Goal: Task Accomplishment & Management: Manage account settings

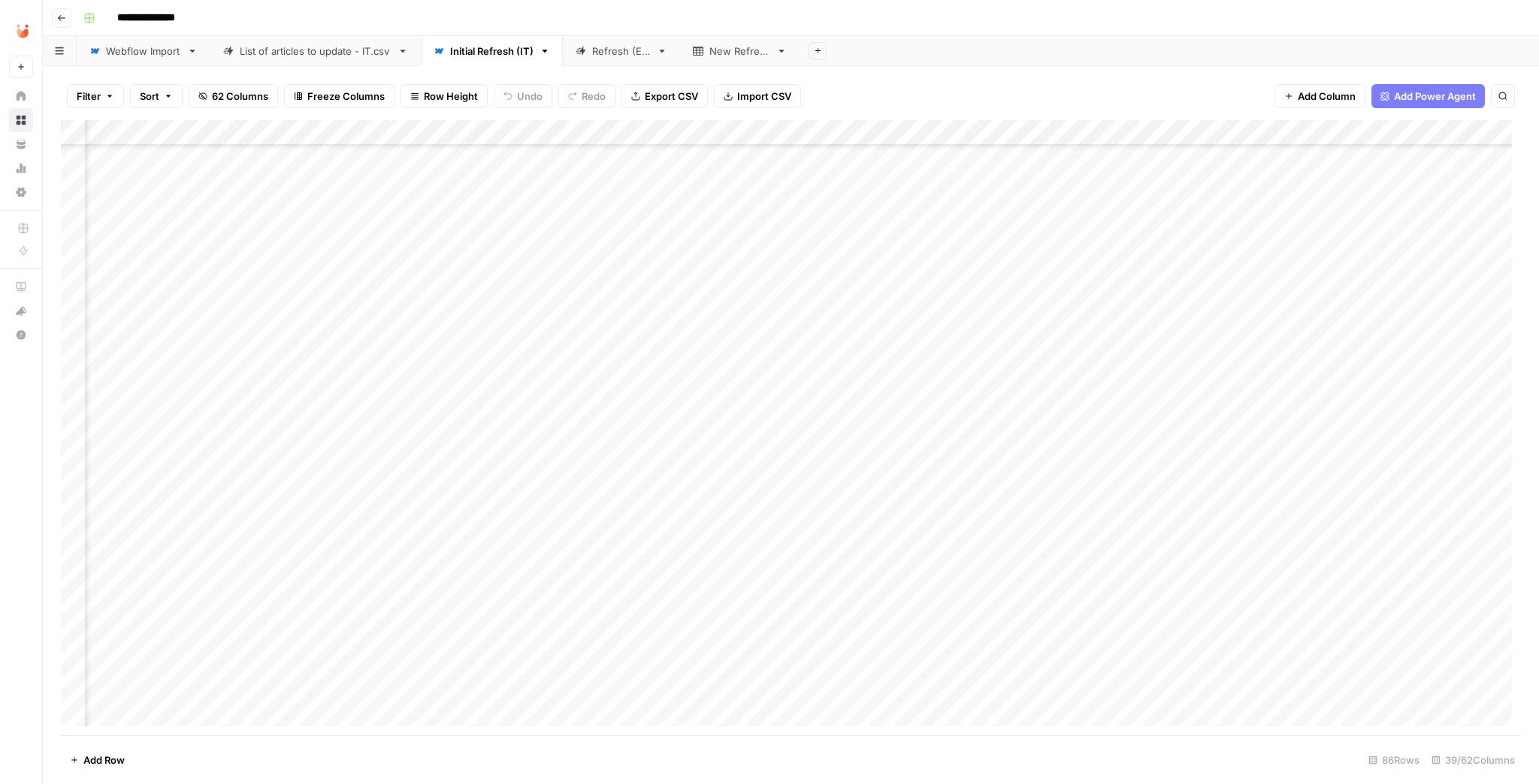
scroll to position [842, 1629]
click at [1083, 493] on div "Add Column" at bounding box center [791, 428] width 1461 height 616
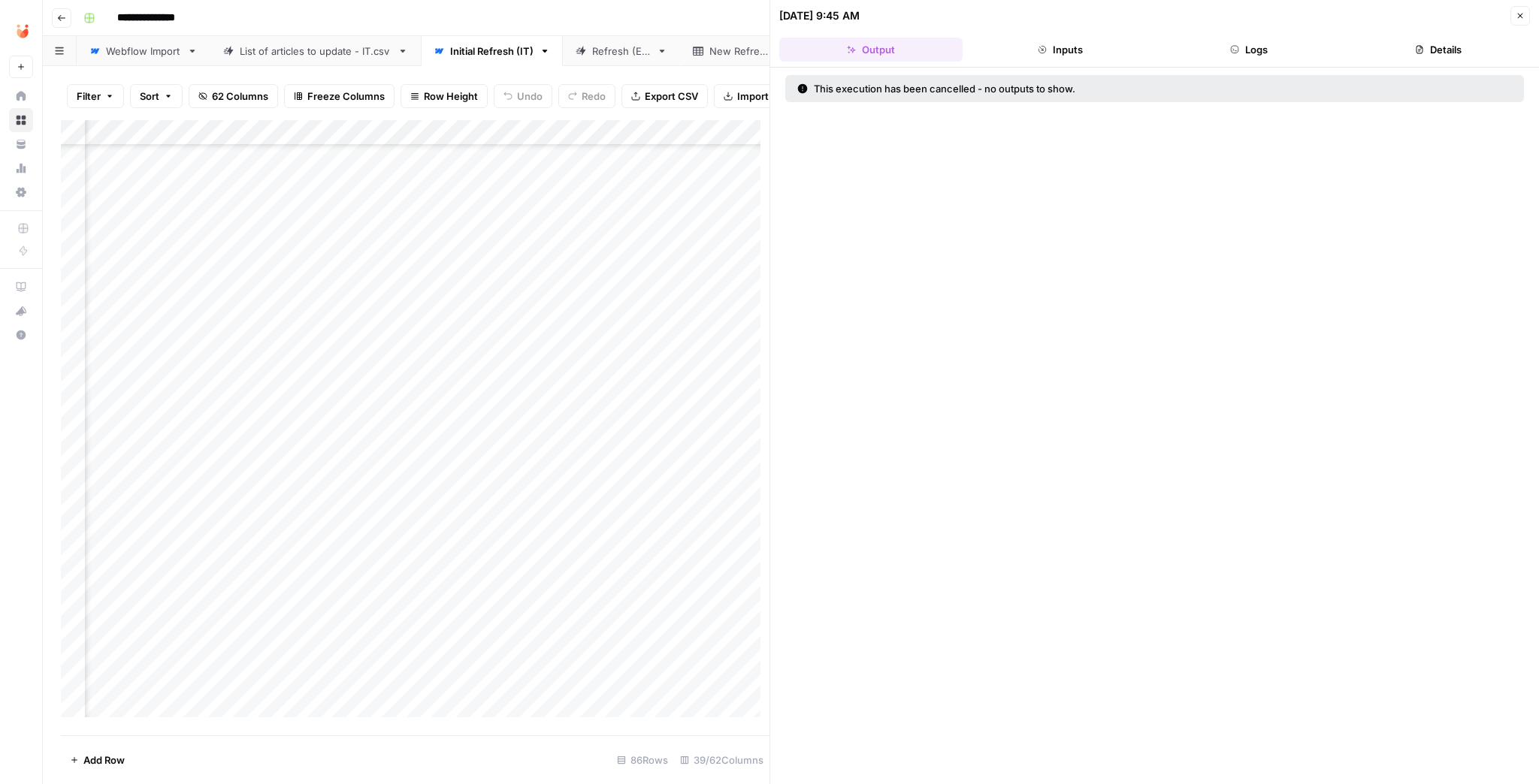
click at [1280, 49] on button "Logs" at bounding box center [1249, 49] width 183 height 24
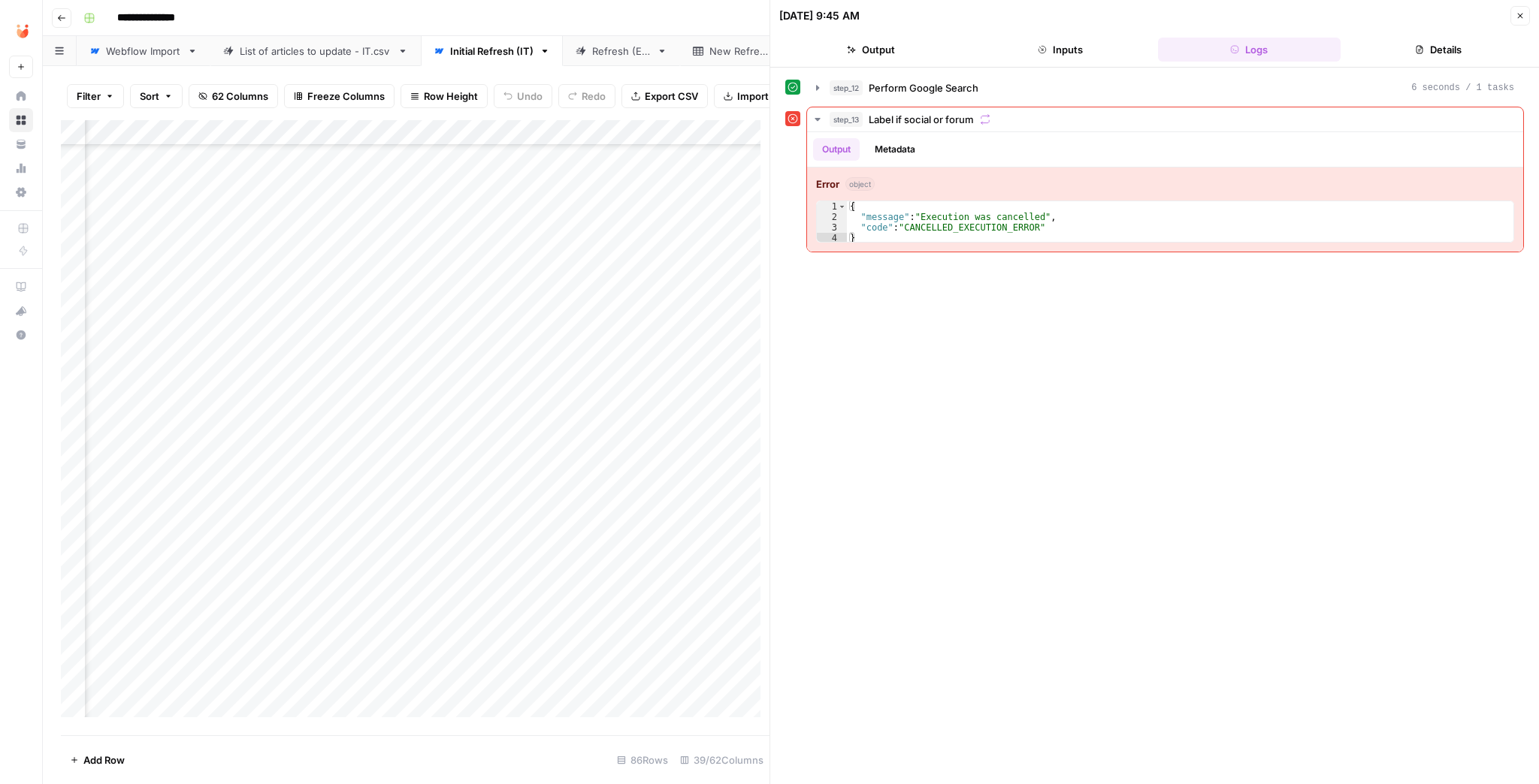
click at [902, 60] on button "Output" at bounding box center [870, 49] width 183 height 24
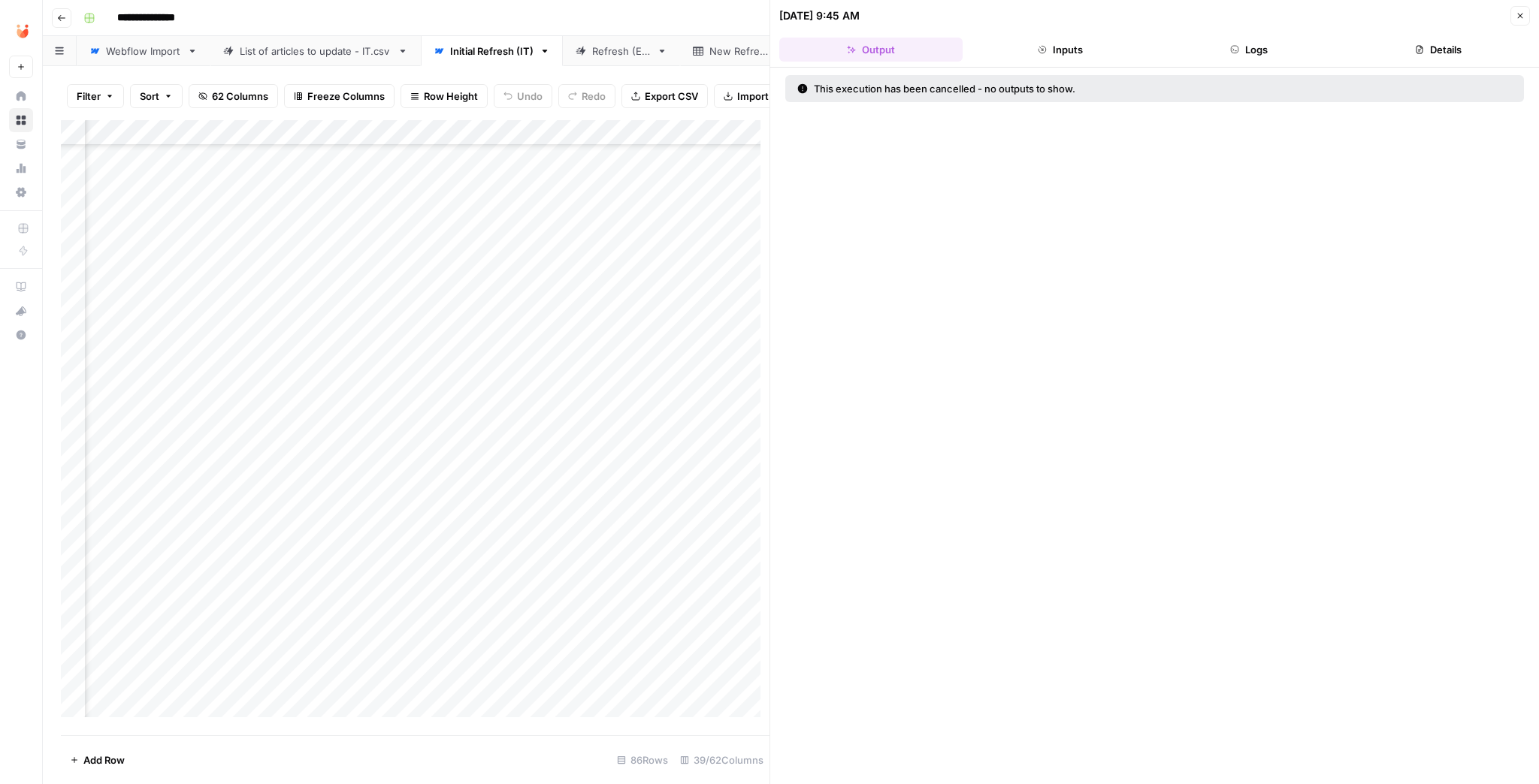
click at [1516, 12] on icon "button" at bounding box center [1519, 16] width 9 height 9
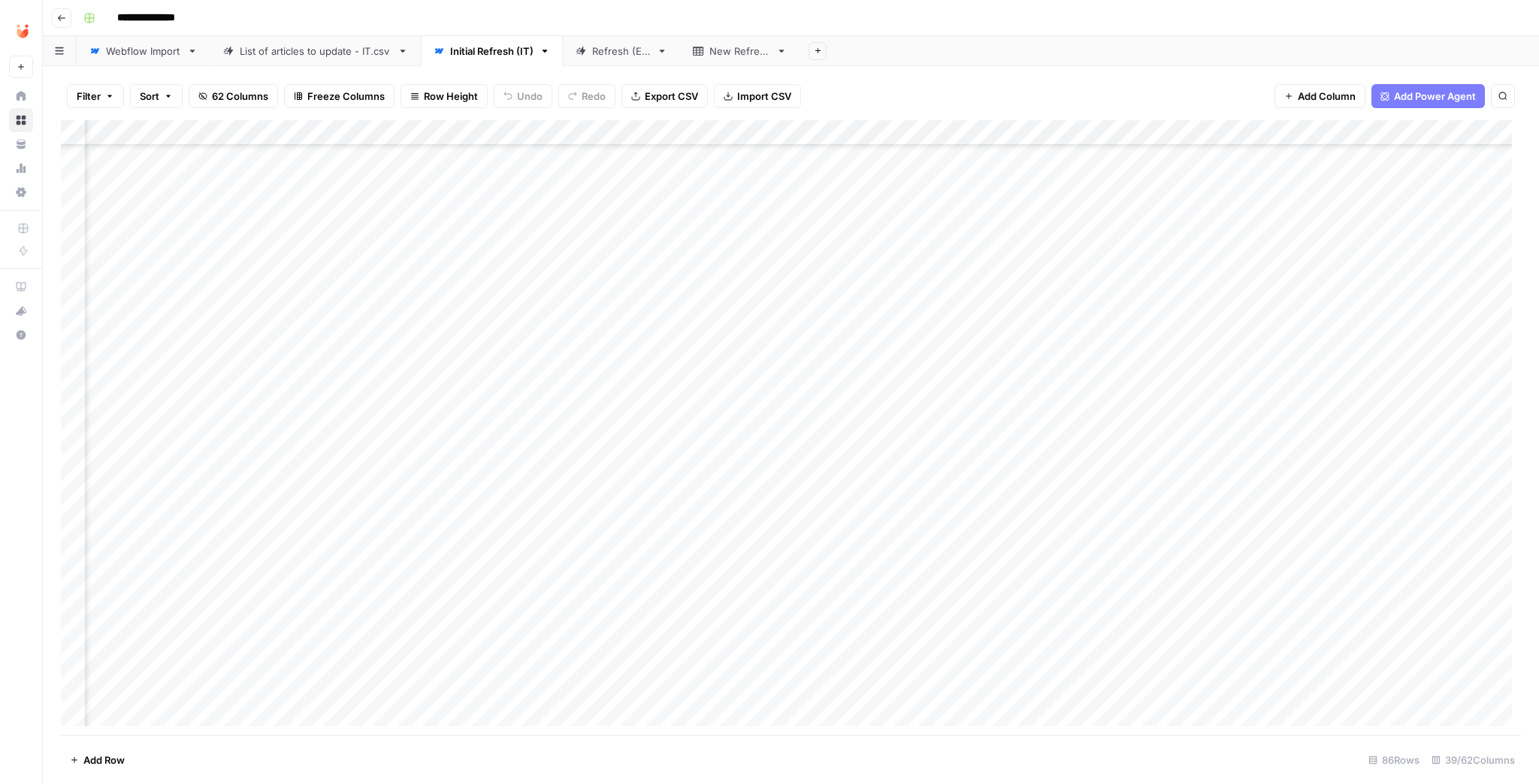
scroll to position [842, 1960]
click at [758, 134] on div "Add Column" at bounding box center [791, 428] width 1461 height 616
click at [681, 273] on span "Edit Workflow" at bounding box center [685, 280] width 131 height 15
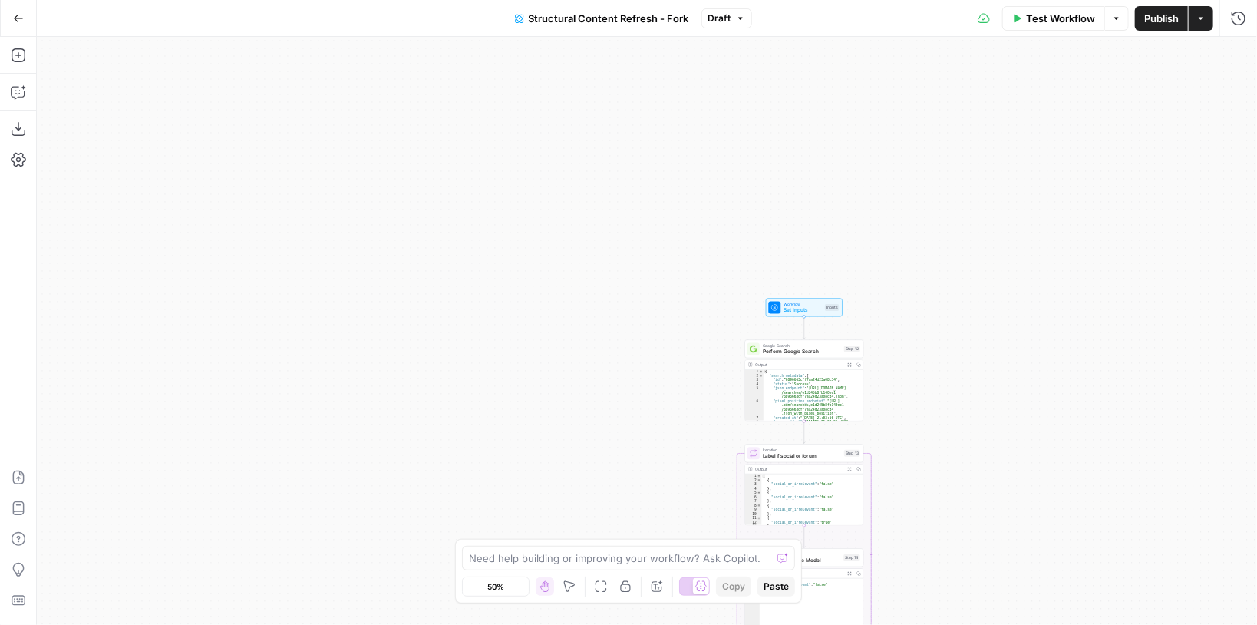
click at [1069, 21] on span "Test Workflow" at bounding box center [1060, 18] width 69 height 15
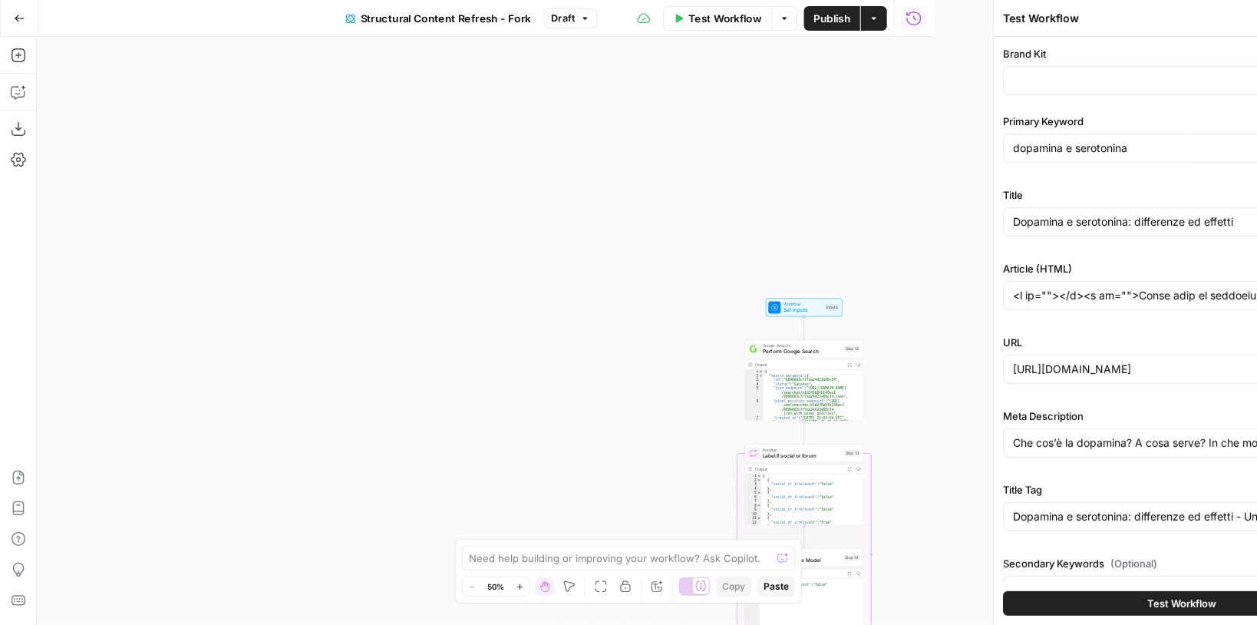
type input "Unobravo IT"
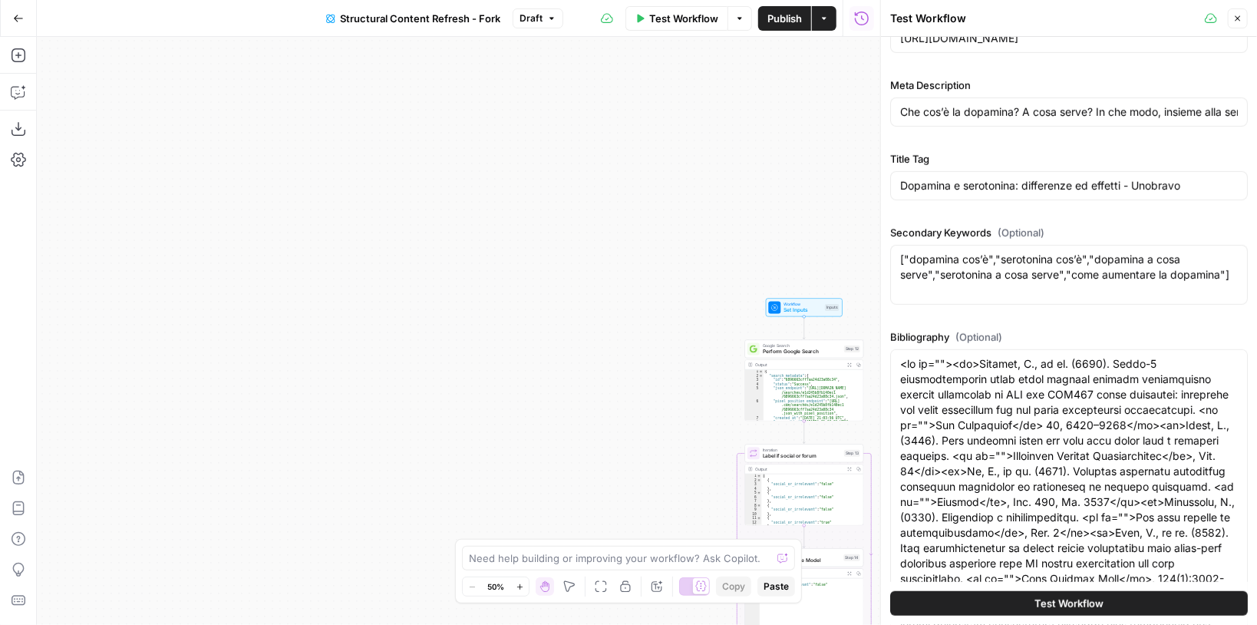
scroll to position [184, 0]
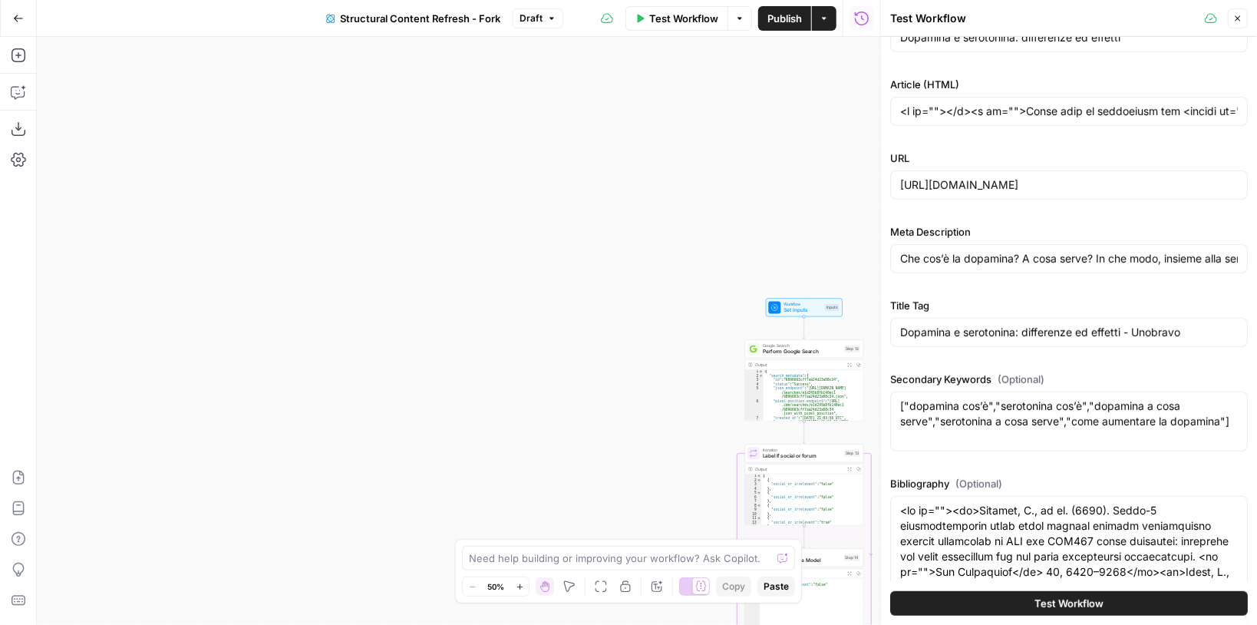
click at [1116, 609] on button "Test Workflow" at bounding box center [1070, 603] width 358 height 25
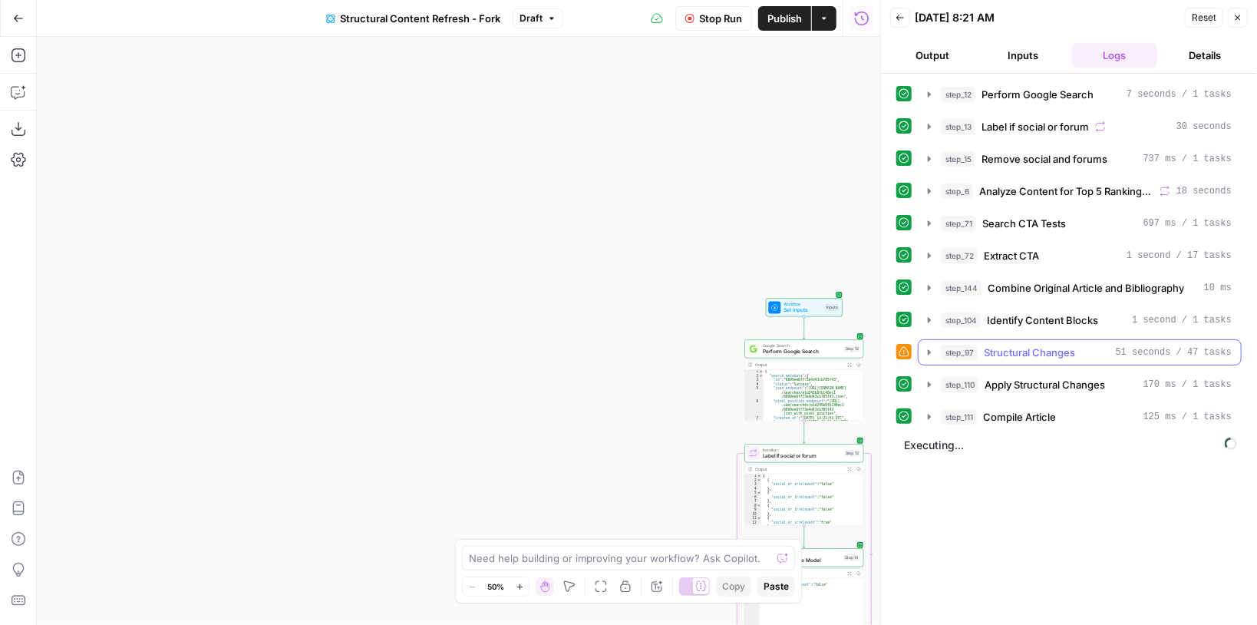
click at [928, 348] on icon "button" at bounding box center [930, 352] width 12 height 12
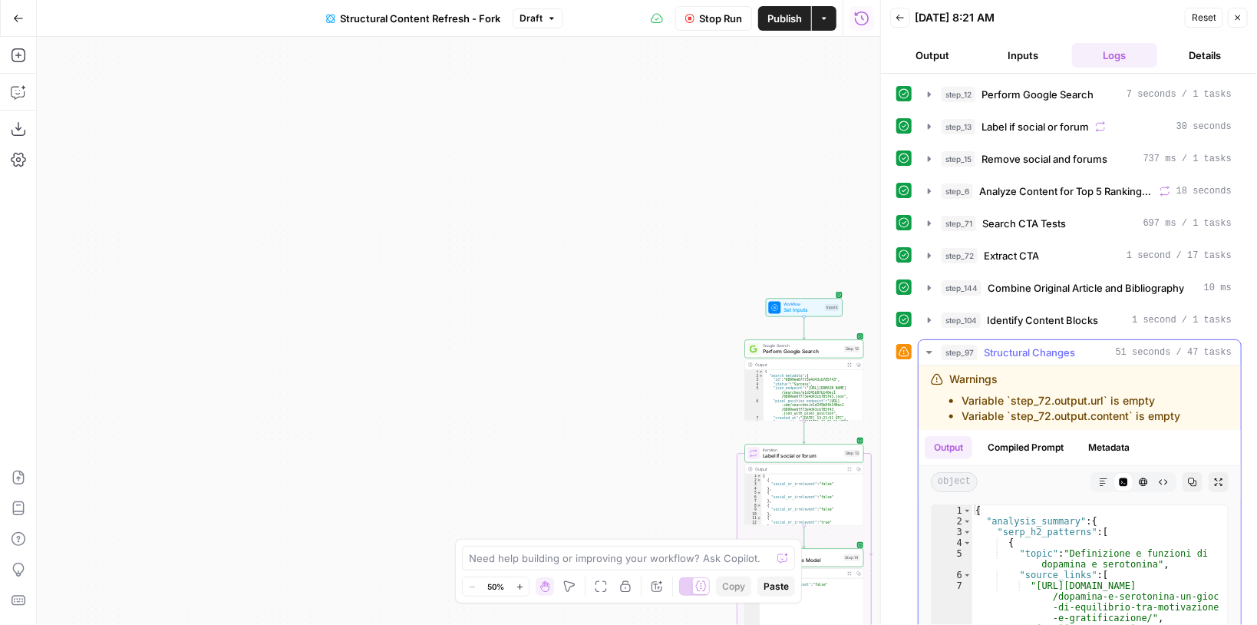
click at [928, 348] on icon "button" at bounding box center [930, 352] width 12 height 12
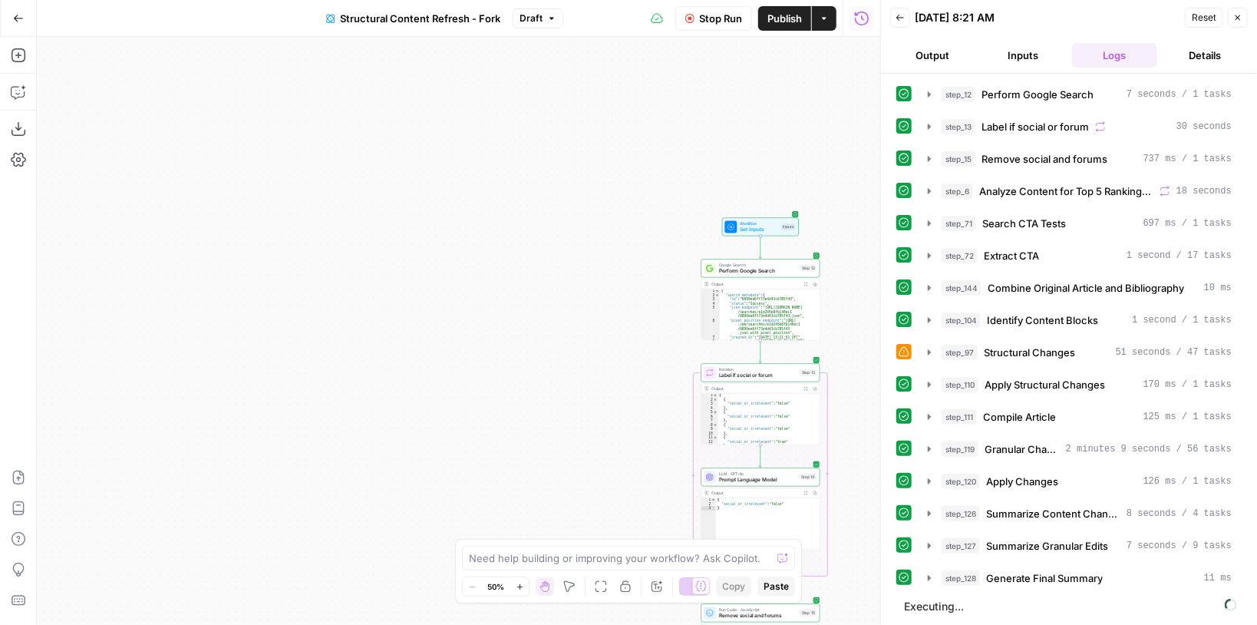
drag, startPoint x: 688, startPoint y: 261, endPoint x: 583, endPoint y: 87, distance: 203.5
click at [589, 100] on div "true false false true false true Workflow Set Inputs Inputs Google Search Perfo…" at bounding box center [459, 331] width 844 height 588
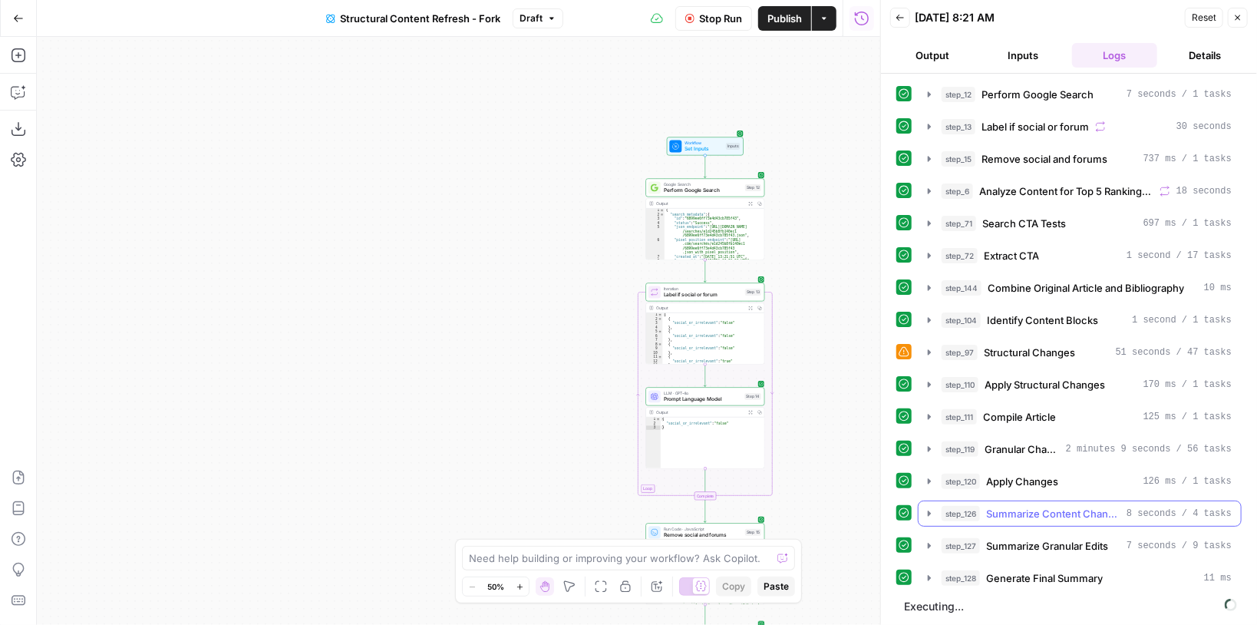
click at [926, 512] on button "step_126 Summarize Content Changes 8 seconds / 4 tasks" at bounding box center [1080, 513] width 322 height 25
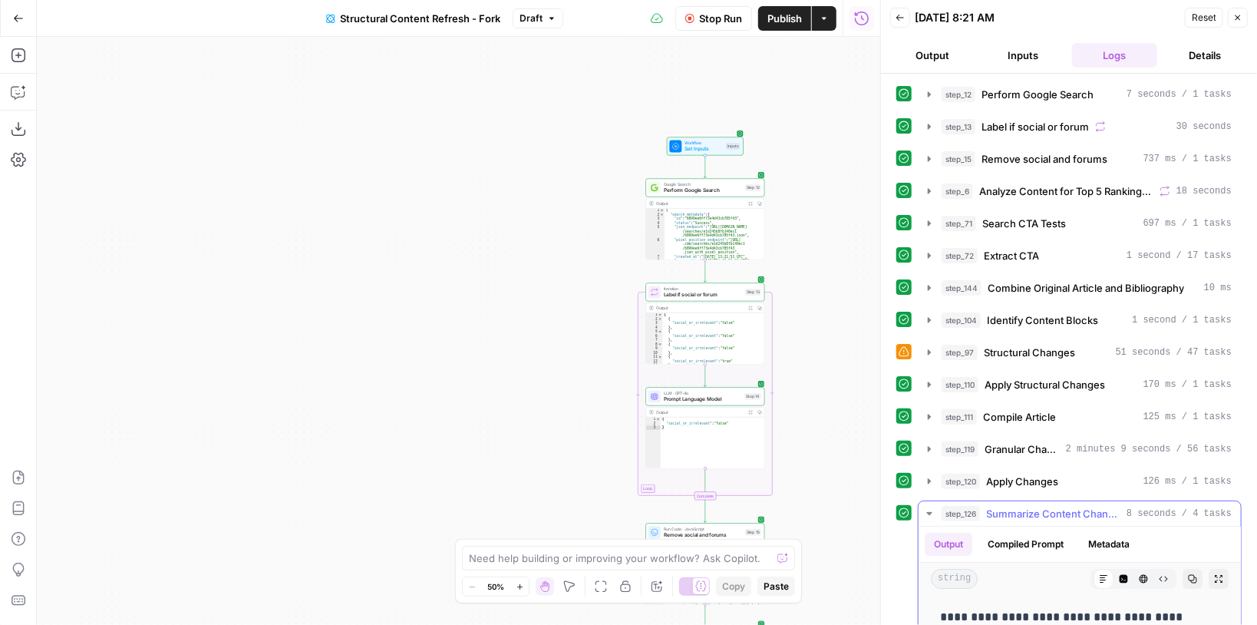
click at [926, 512] on button "step_126 Summarize Content Changes 8 seconds / 4 tasks" at bounding box center [1080, 513] width 322 height 25
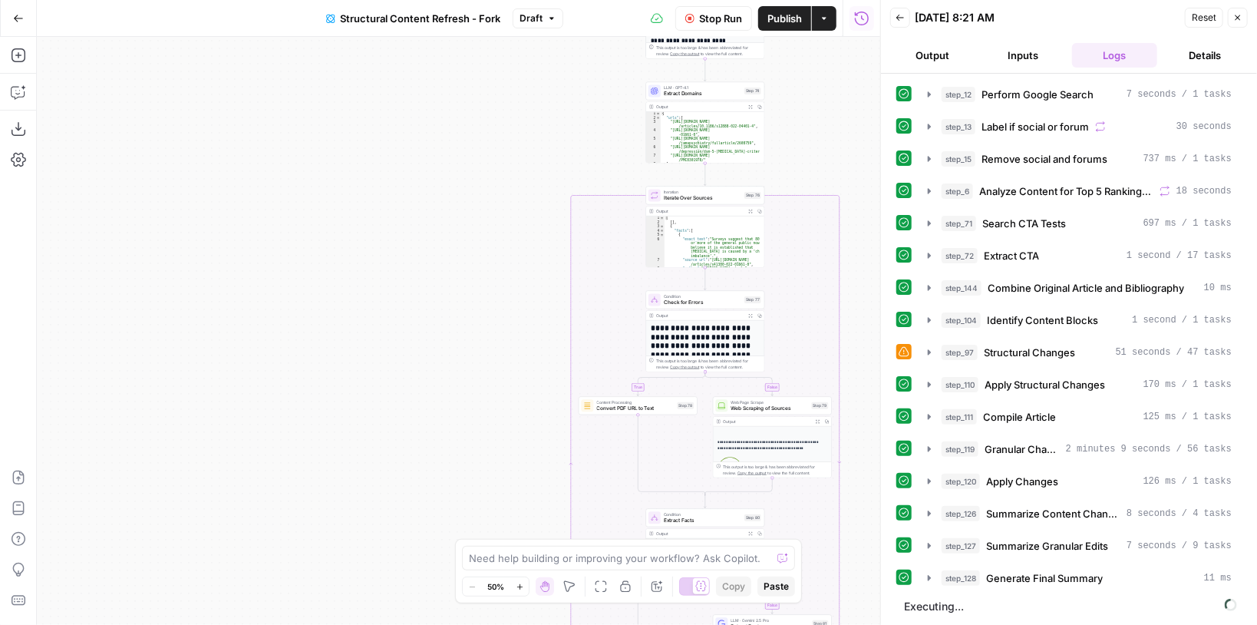
scroll to position [596, 0]
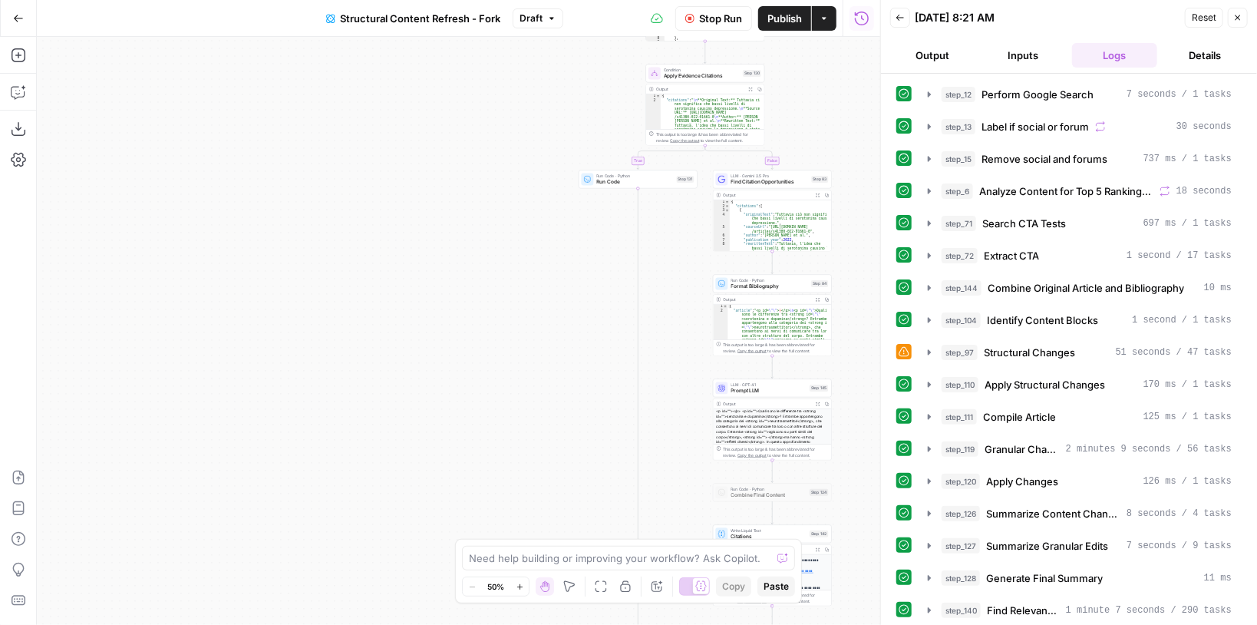
click at [751, 88] on icon "button" at bounding box center [750, 89] width 5 height 5
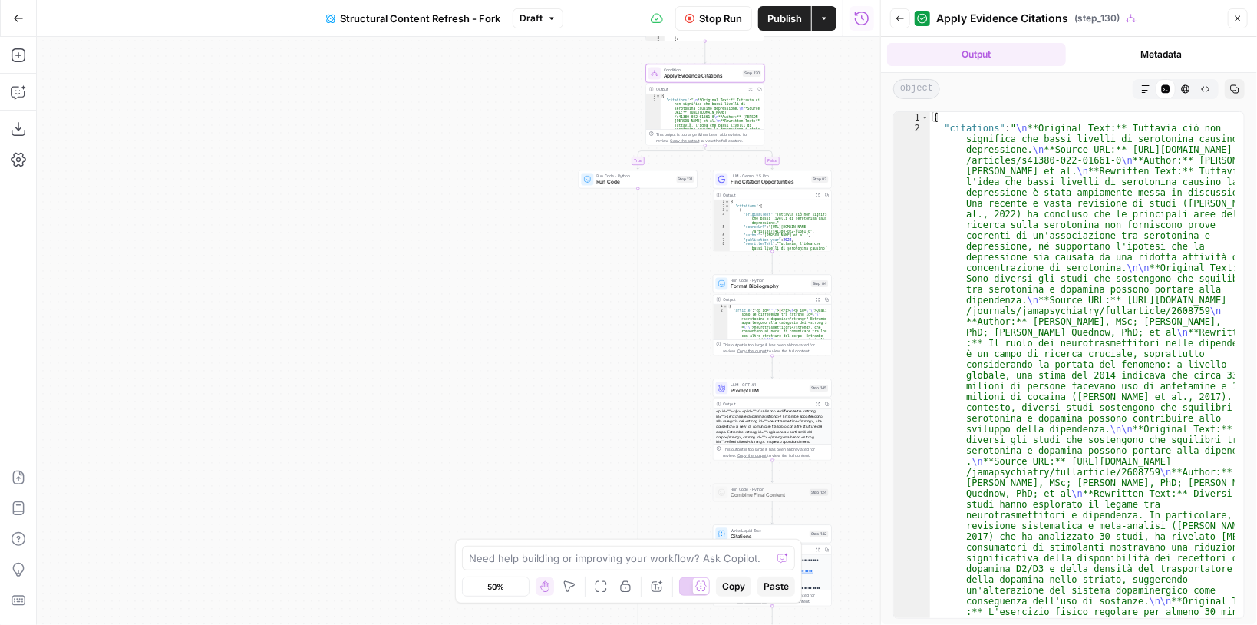
click at [1148, 88] on icon "button" at bounding box center [1146, 88] width 9 height 9
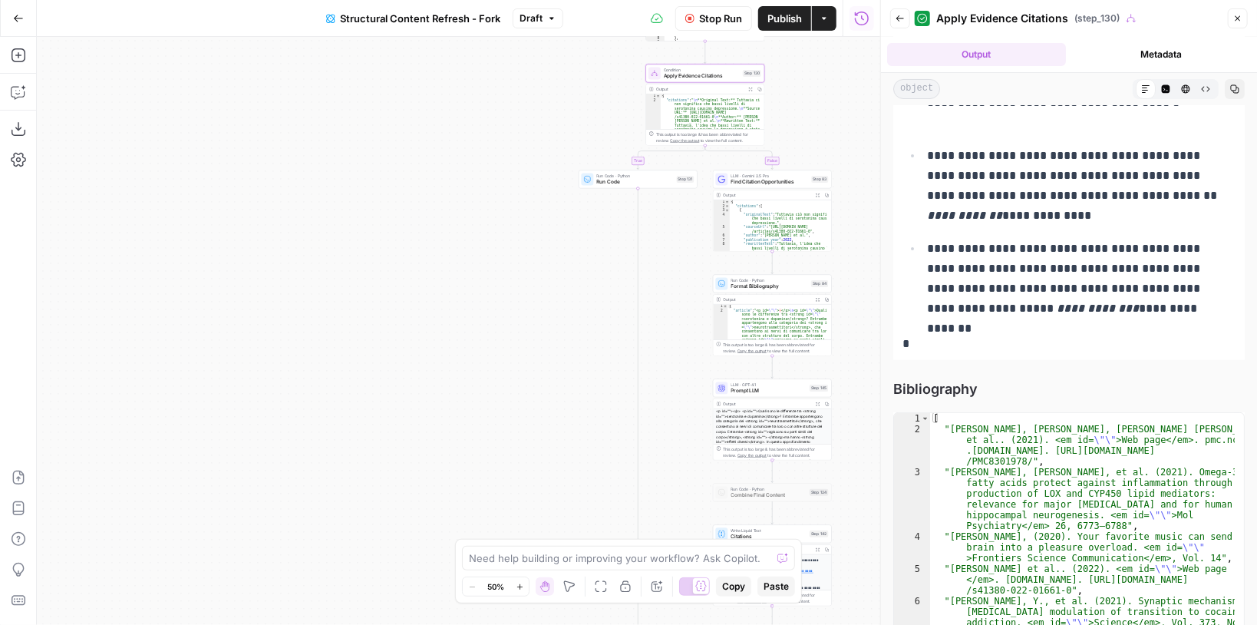
scroll to position [12631, 0]
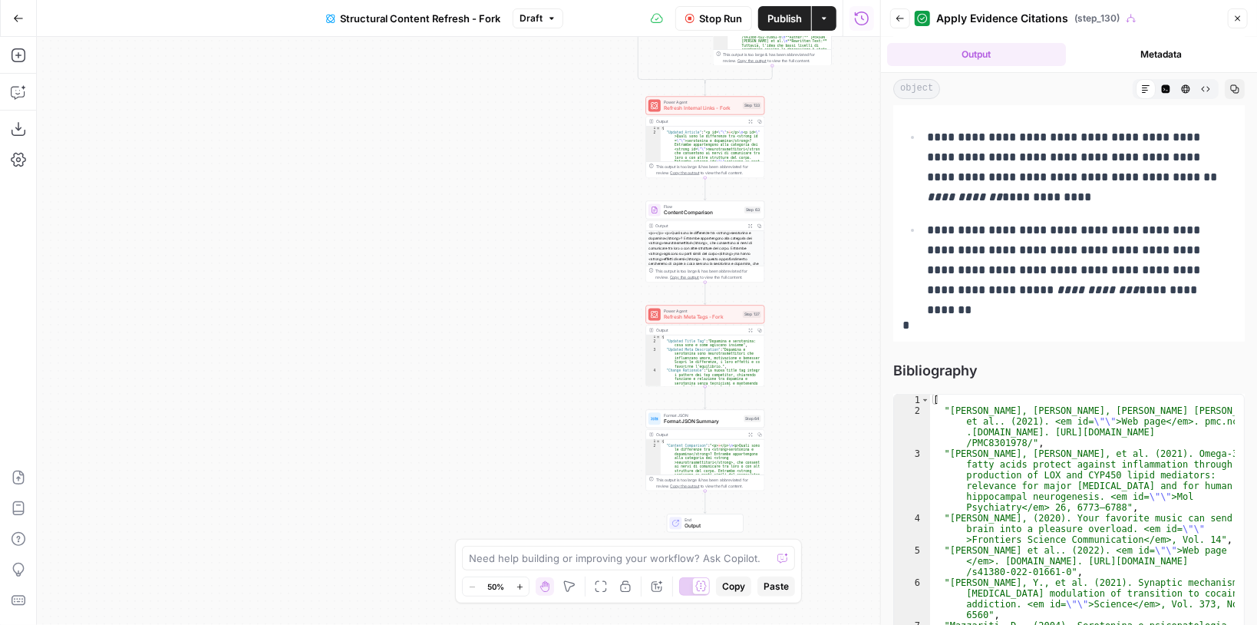
click at [899, 26] on button "Back" at bounding box center [901, 18] width 20 height 20
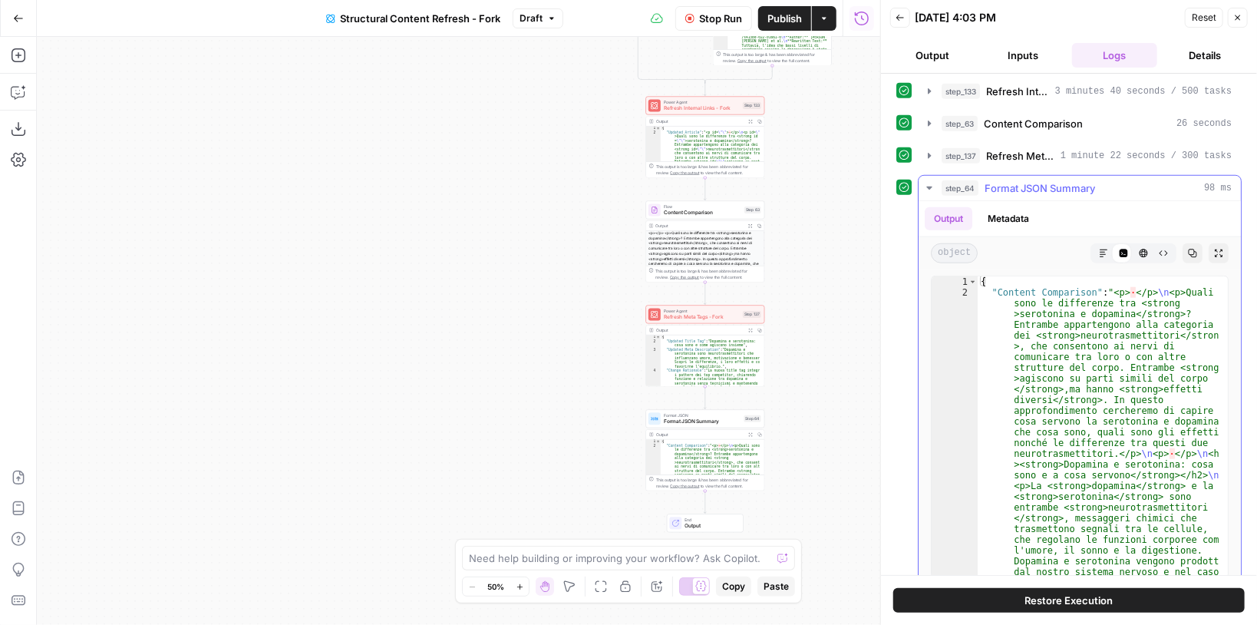
scroll to position [683, 0]
click at [1211, 241] on button "Expand Output" at bounding box center [1219, 250] width 20 height 20
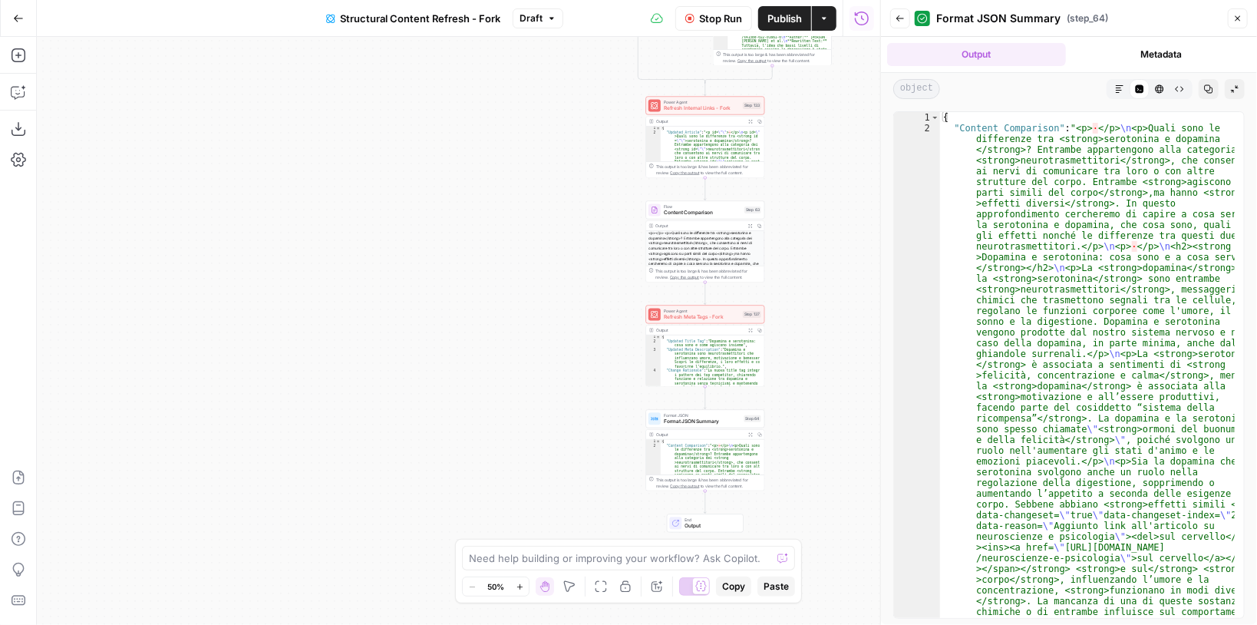
click at [1117, 87] on icon "button" at bounding box center [1119, 88] width 9 height 9
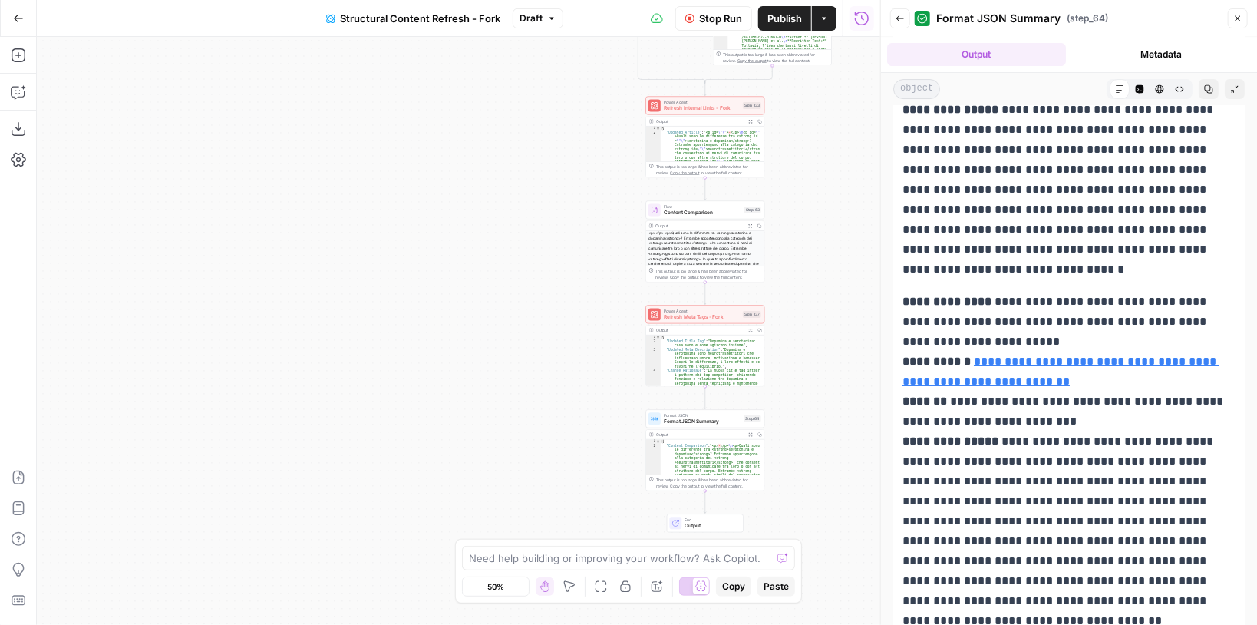
scroll to position [28182, 0]
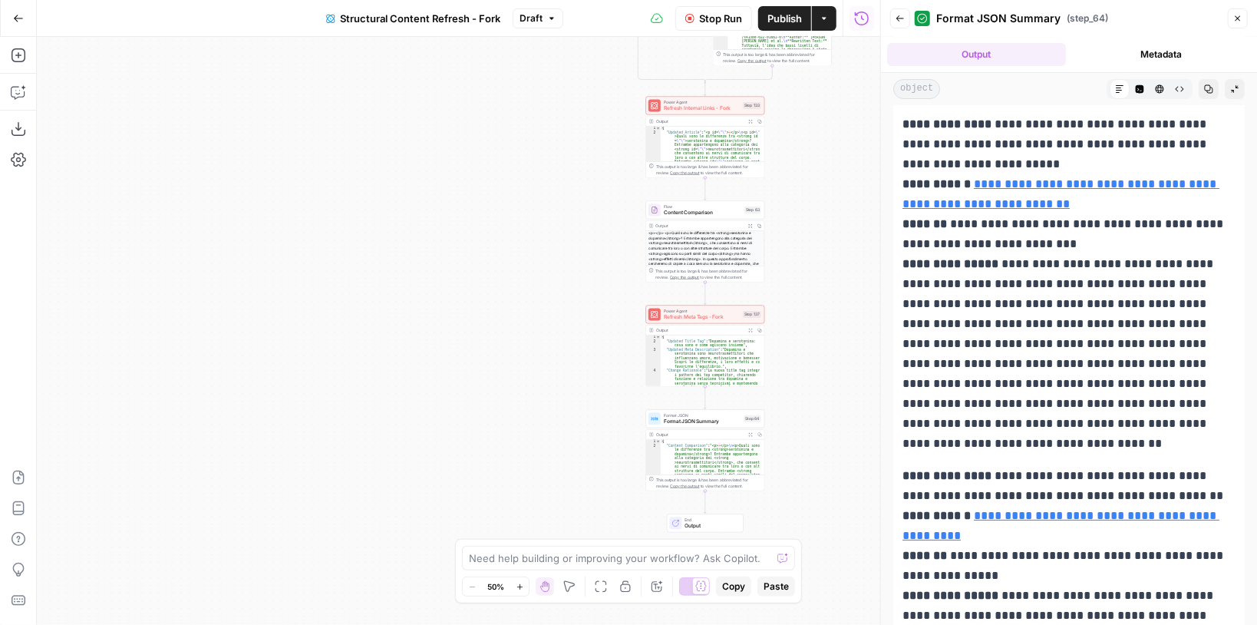
click at [558, 21] on button "Draft" at bounding box center [538, 18] width 51 height 20
click at [620, 18] on div "Stop Run Publish Actions Run History" at bounding box center [721, 18] width 317 height 36
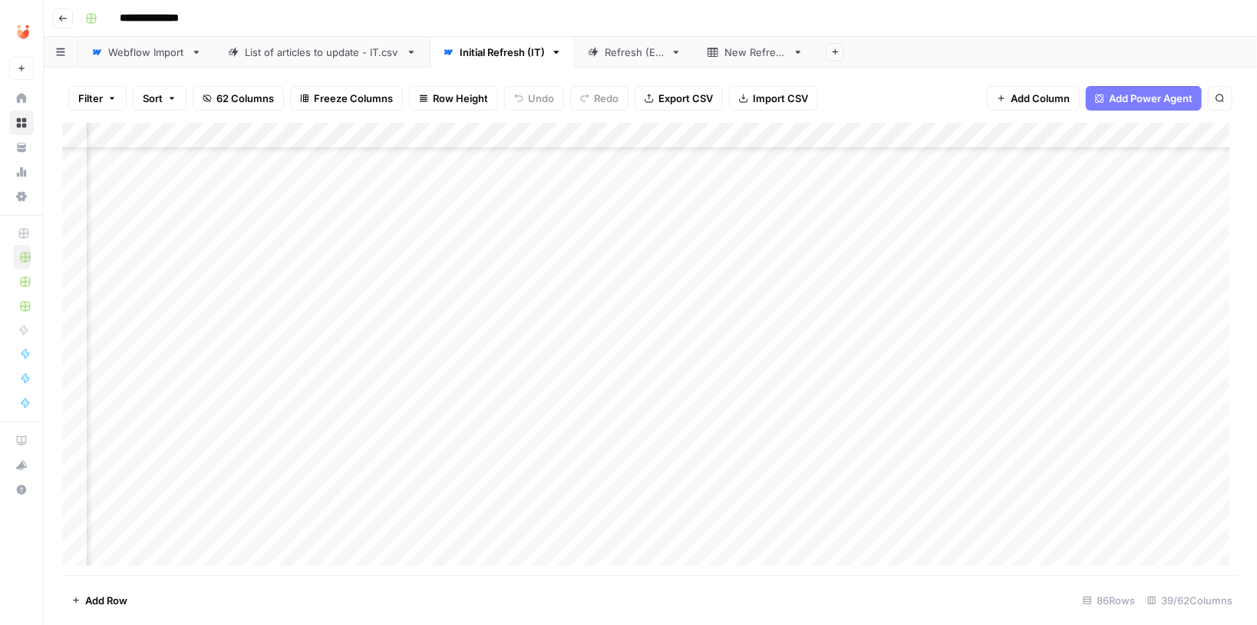
scroll to position [860, 2002]
click at [30, 28] on img "Workspace: Unobravo" at bounding box center [23, 32] width 28 height 28
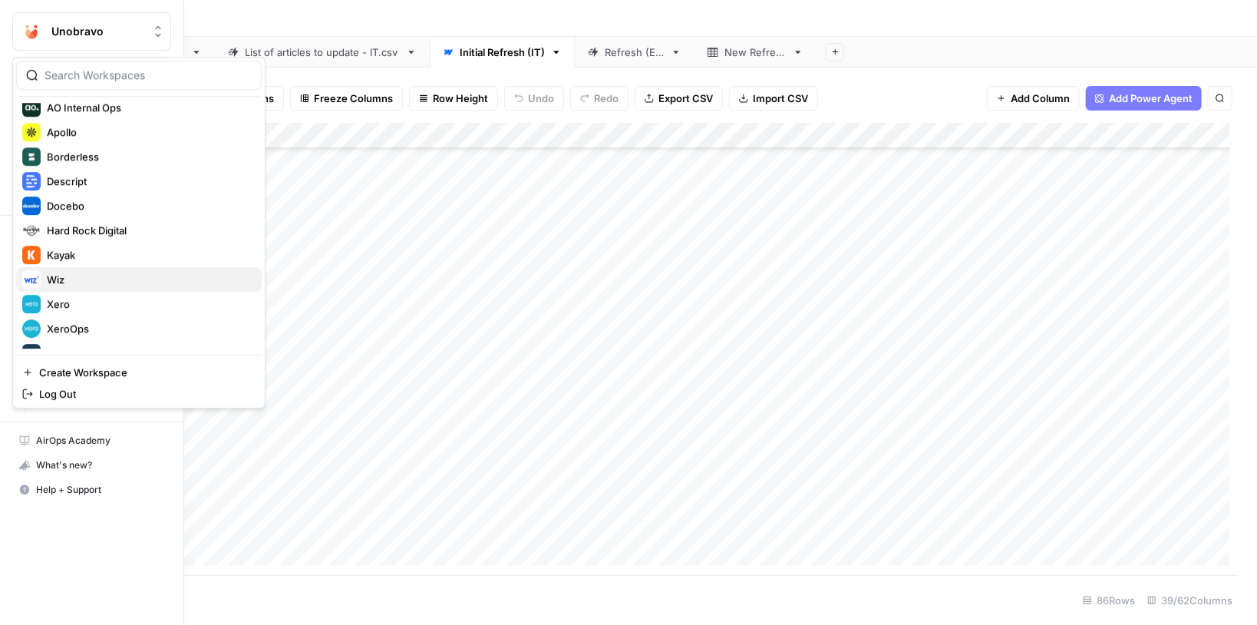
scroll to position [123, 0]
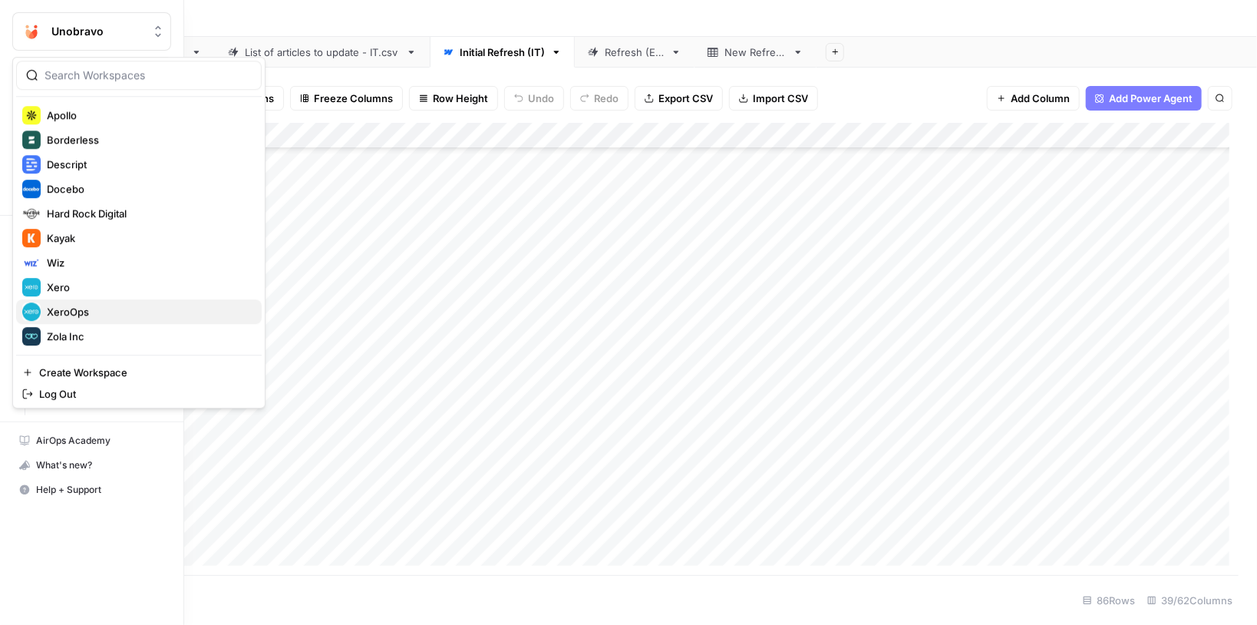
click at [114, 316] on span "XeroOps" at bounding box center [148, 311] width 203 height 15
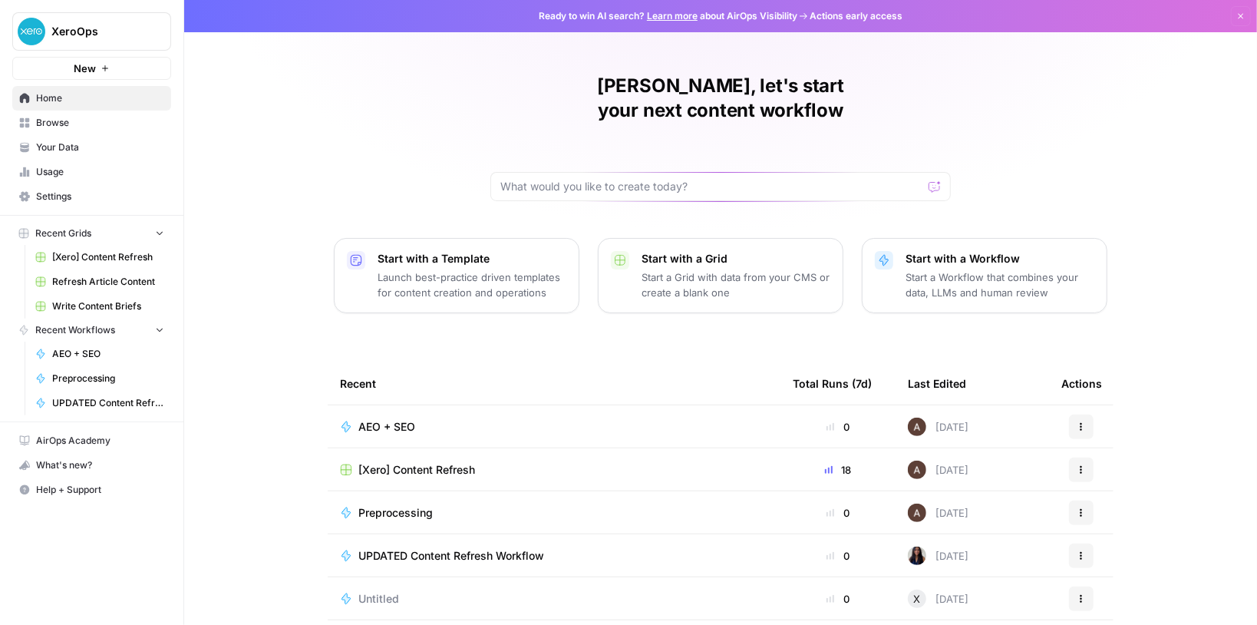
click at [123, 263] on link "[Xero] Content Refresh" at bounding box center [99, 257] width 143 height 25
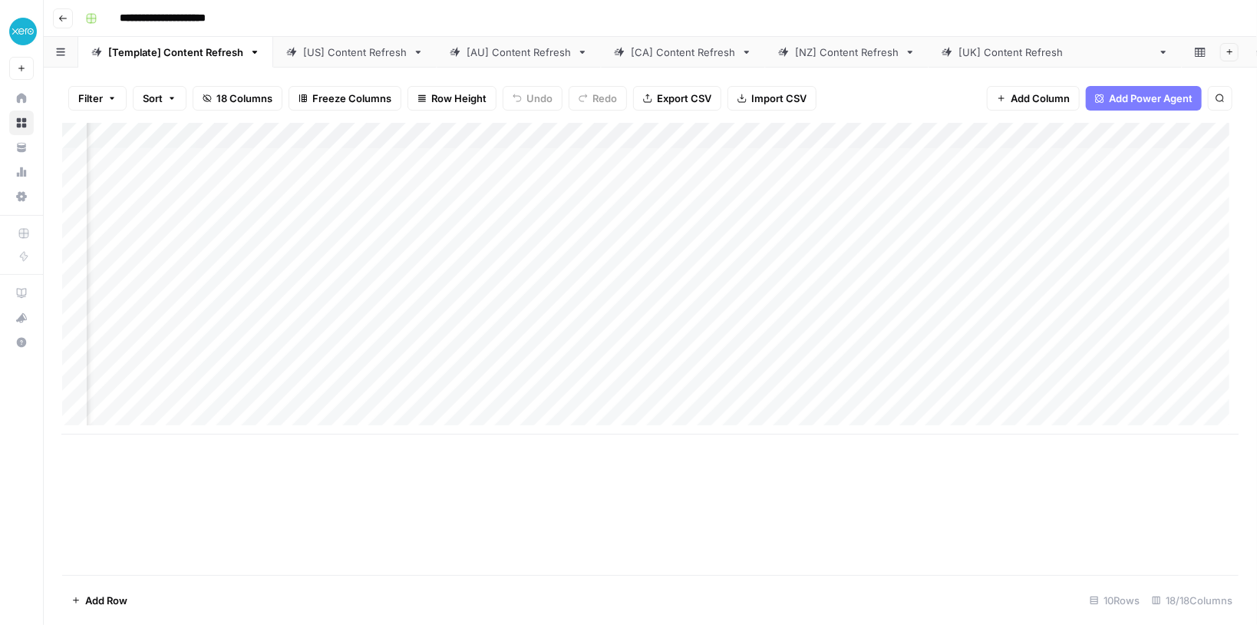
scroll to position [0, 702]
click at [320, 45] on div "[US] Content Refresh" at bounding box center [355, 52] width 104 height 15
click at [815, 187] on div "Add Column" at bounding box center [650, 213] width 1177 height 181
click at [921, 186] on div "Add Column" at bounding box center [650, 213] width 1177 height 181
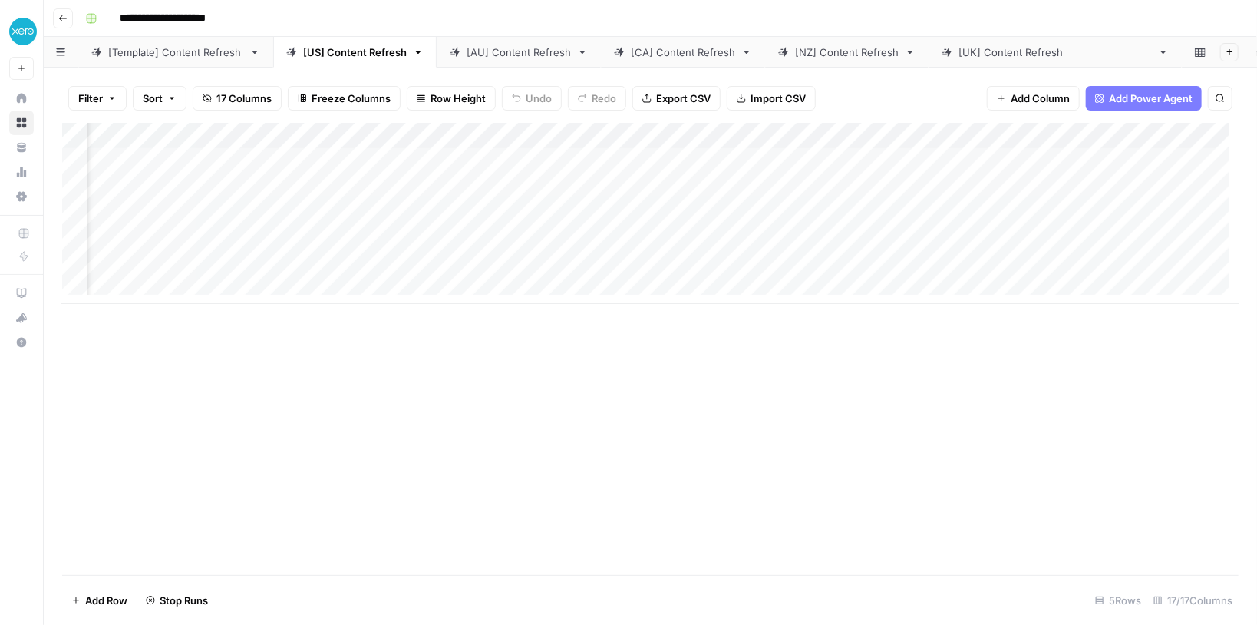
click at [832, 189] on div "Add Column" at bounding box center [650, 213] width 1177 height 181
click at [686, 185] on div "Add Column" at bounding box center [650, 213] width 1177 height 181
click at [556, 184] on div "Add Column" at bounding box center [650, 213] width 1177 height 181
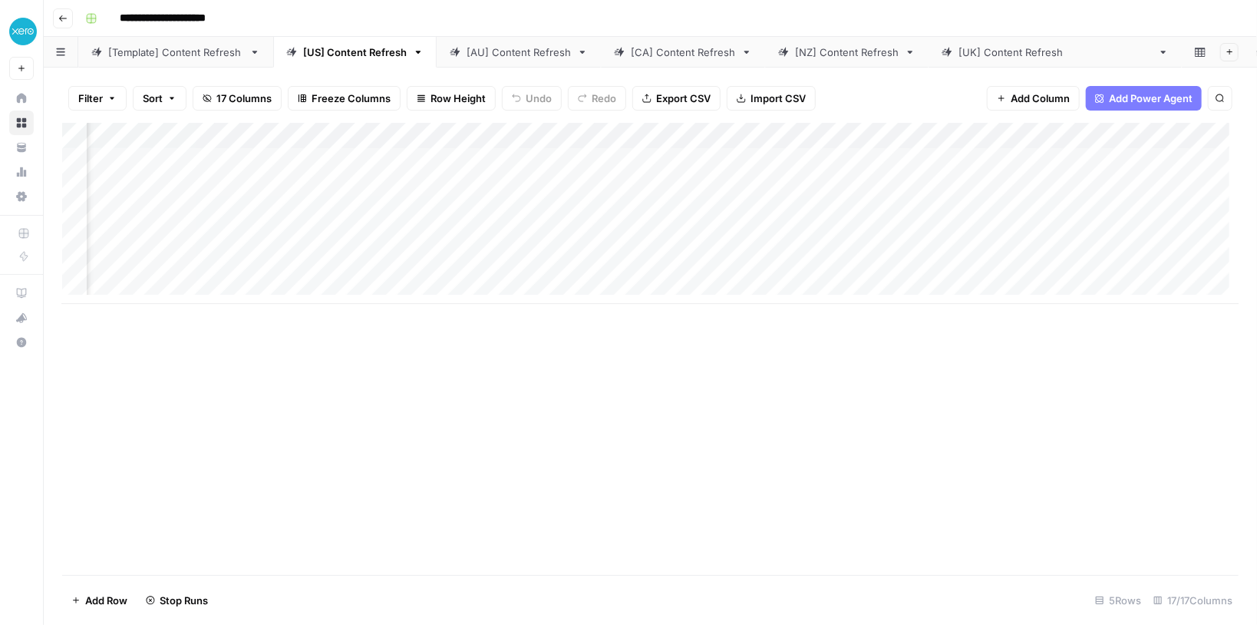
click at [545, 184] on div "Add Column" at bounding box center [650, 213] width 1177 height 181
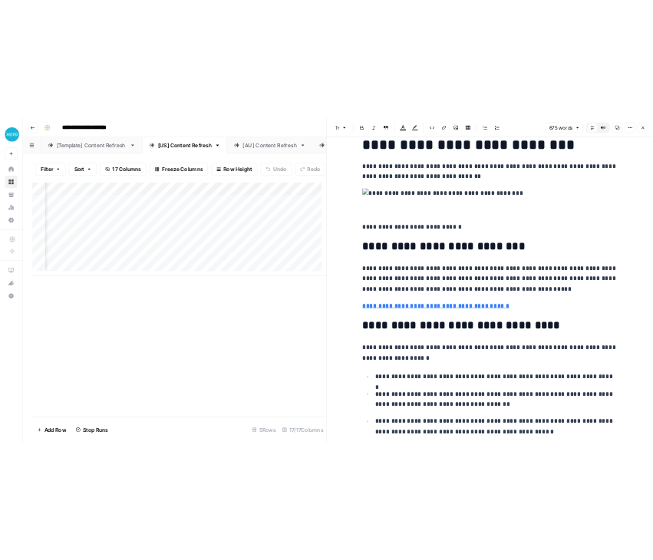
scroll to position [184, 0]
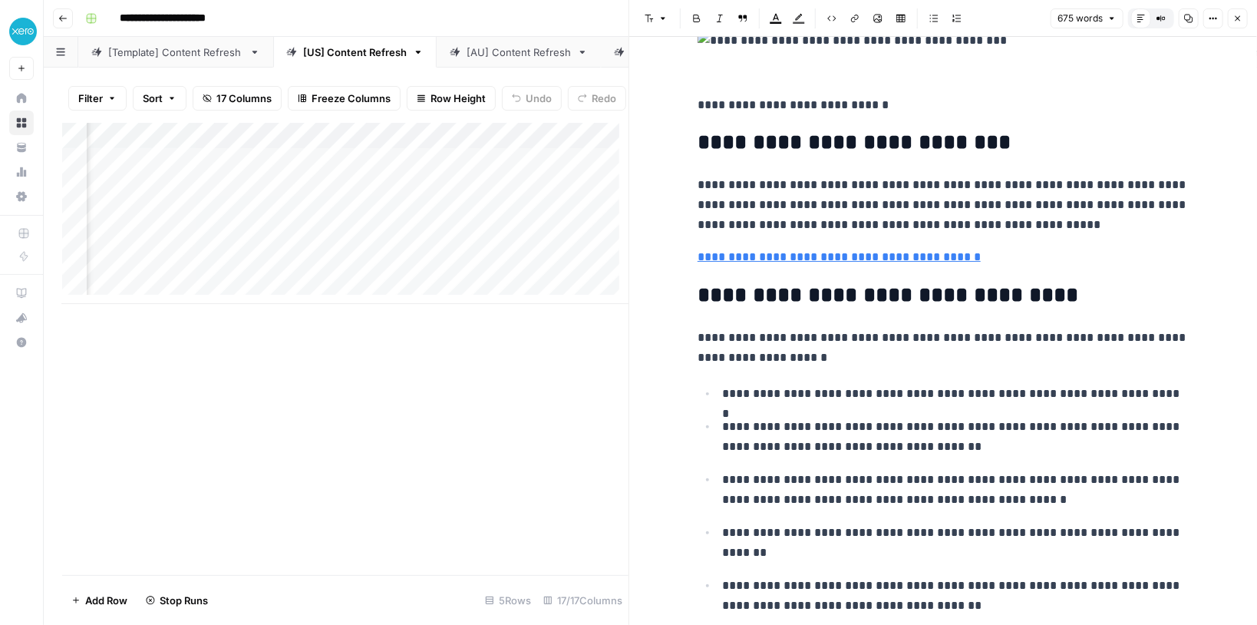
click at [1232, 24] on button "Close" at bounding box center [1238, 18] width 20 height 20
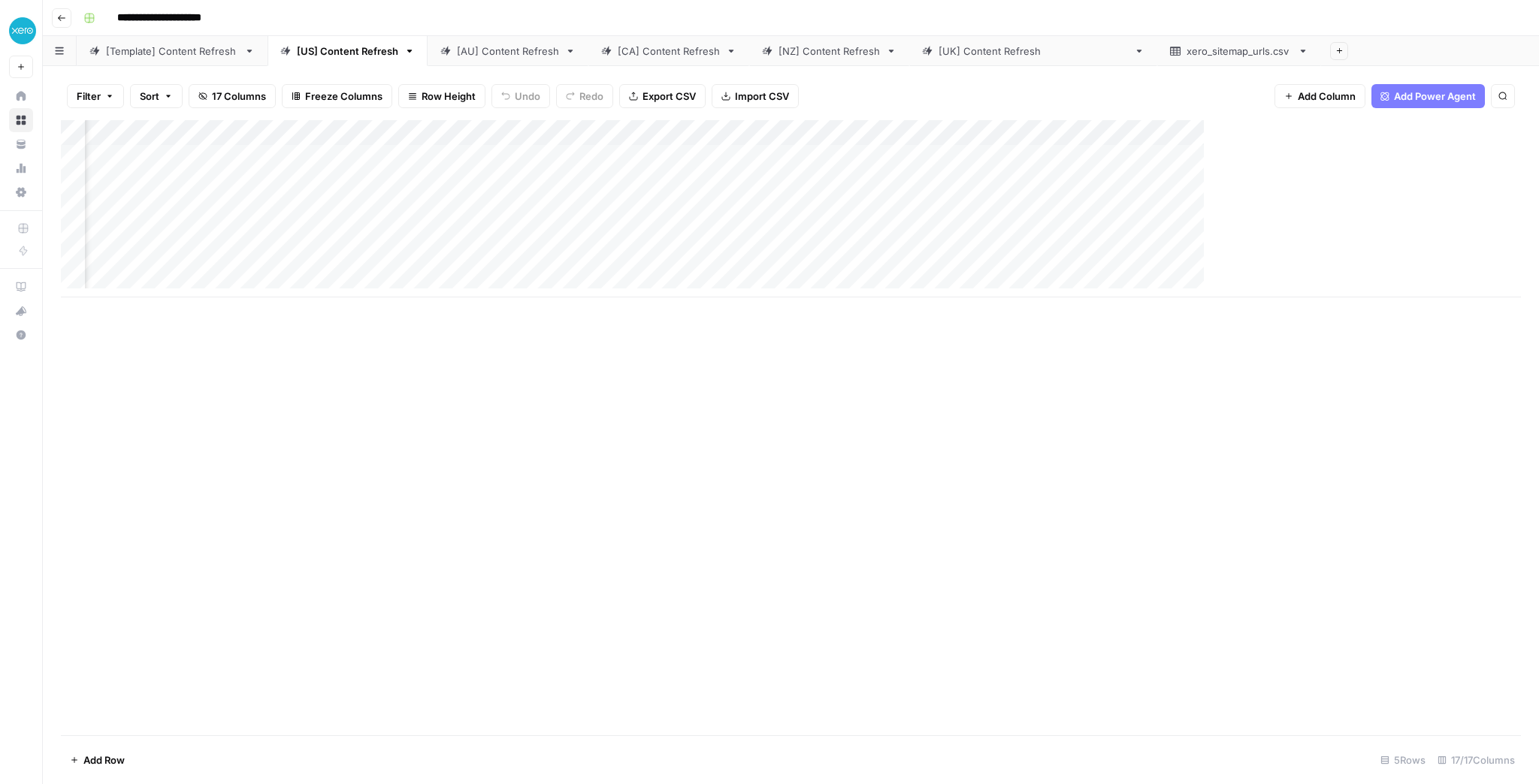
scroll to position [0, 569]
click at [804, 131] on div "Add Column" at bounding box center [791, 208] width 1461 height 177
click at [778, 277] on span "Edit Workflow" at bounding box center [797, 280] width 131 height 15
click at [860, 57] on div "[NZ] Content Refresh" at bounding box center [829, 51] width 102 height 15
click at [117, 158] on div "Add Column" at bounding box center [791, 208] width 1461 height 177
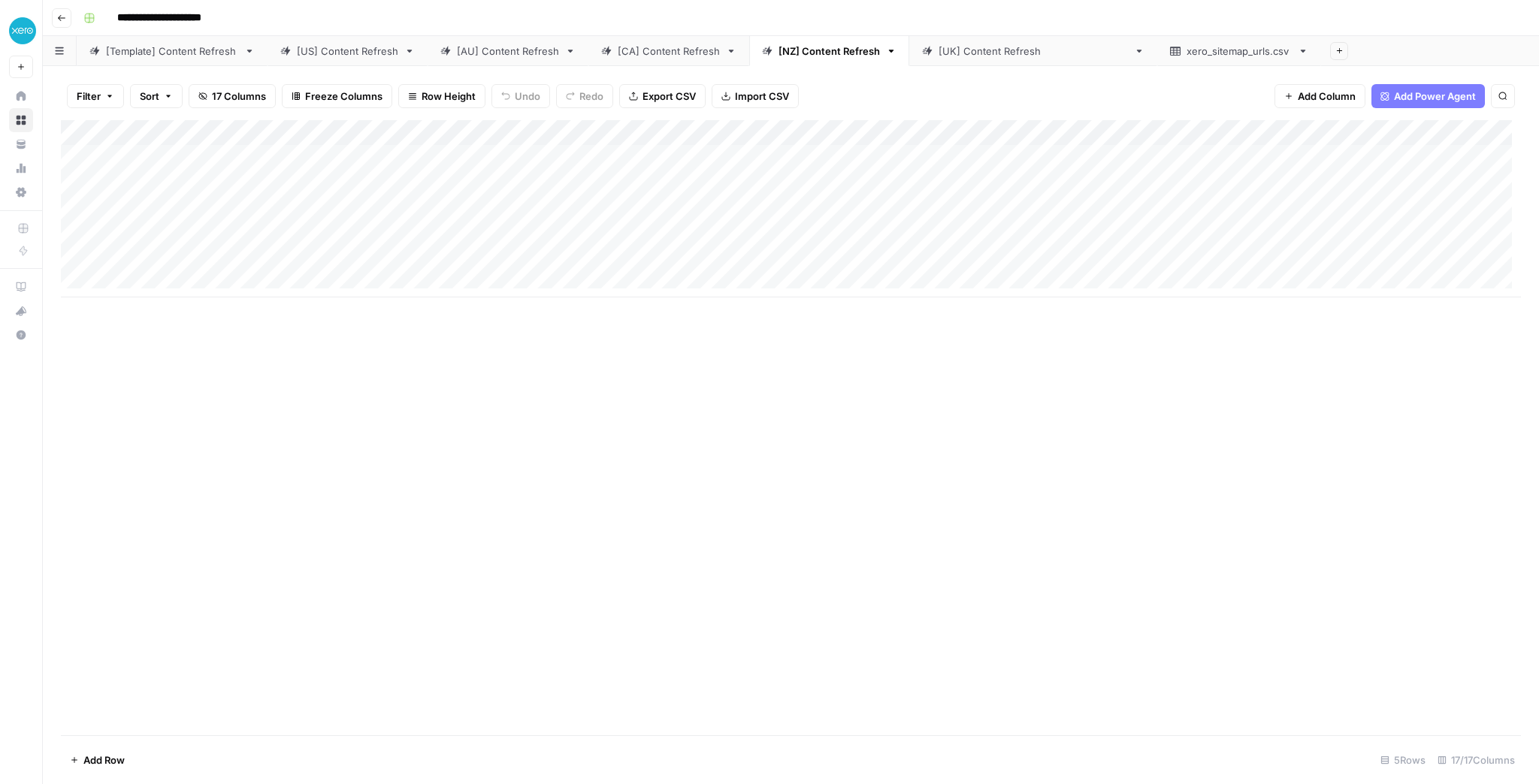
click at [118, 158] on div "Add Column" at bounding box center [791, 208] width 1461 height 177
drag, startPoint x: 322, startPoint y: 160, endPoint x: -66, endPoint y: 132, distance: 389.0
click at [0, 132] on html "**********" at bounding box center [770, 392] width 1539 height 784
click at [926, 164] on div "Add Column" at bounding box center [791, 208] width 1461 height 177
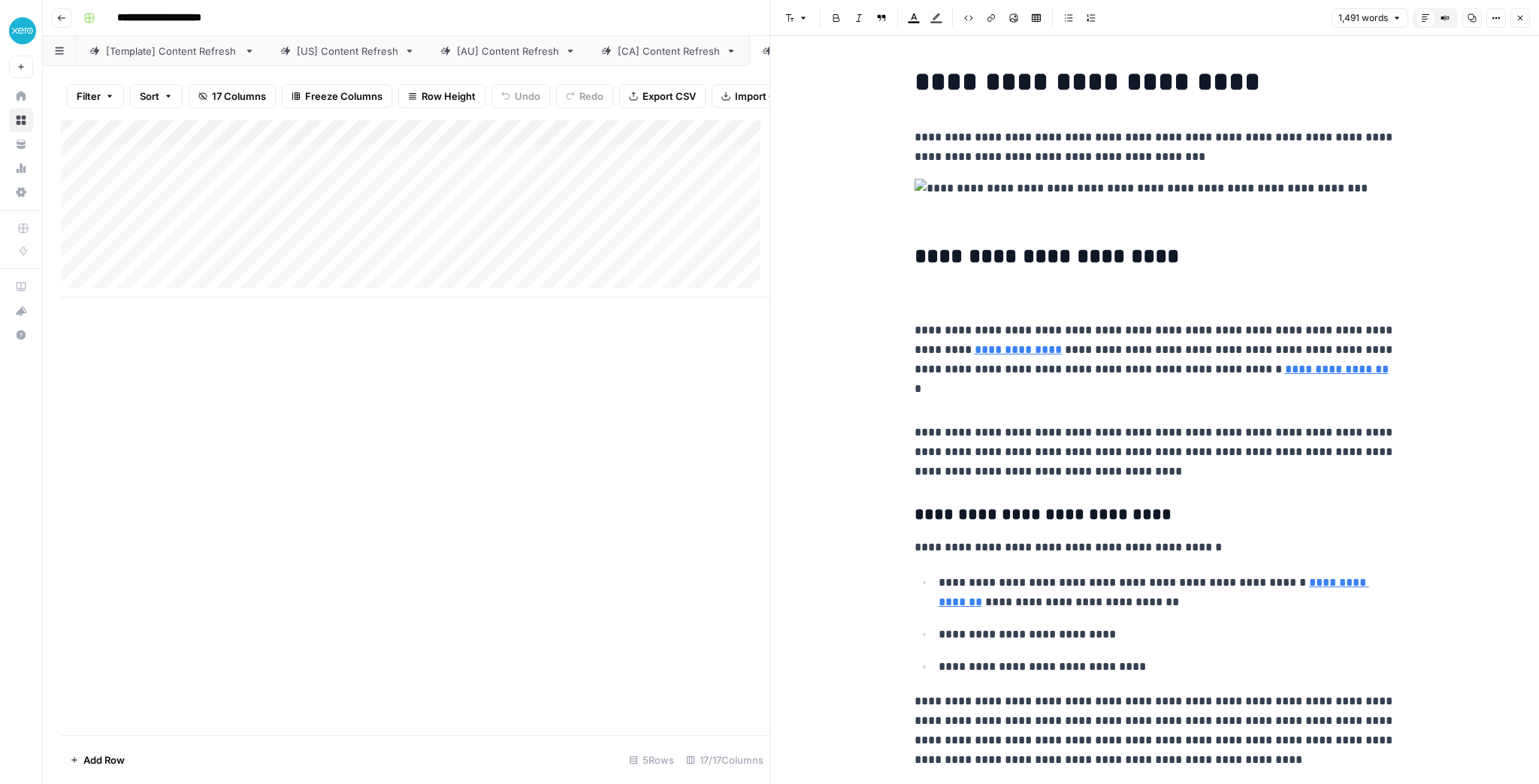
click at [1231, 24] on button "Copy" at bounding box center [1472, 18] width 20 height 20
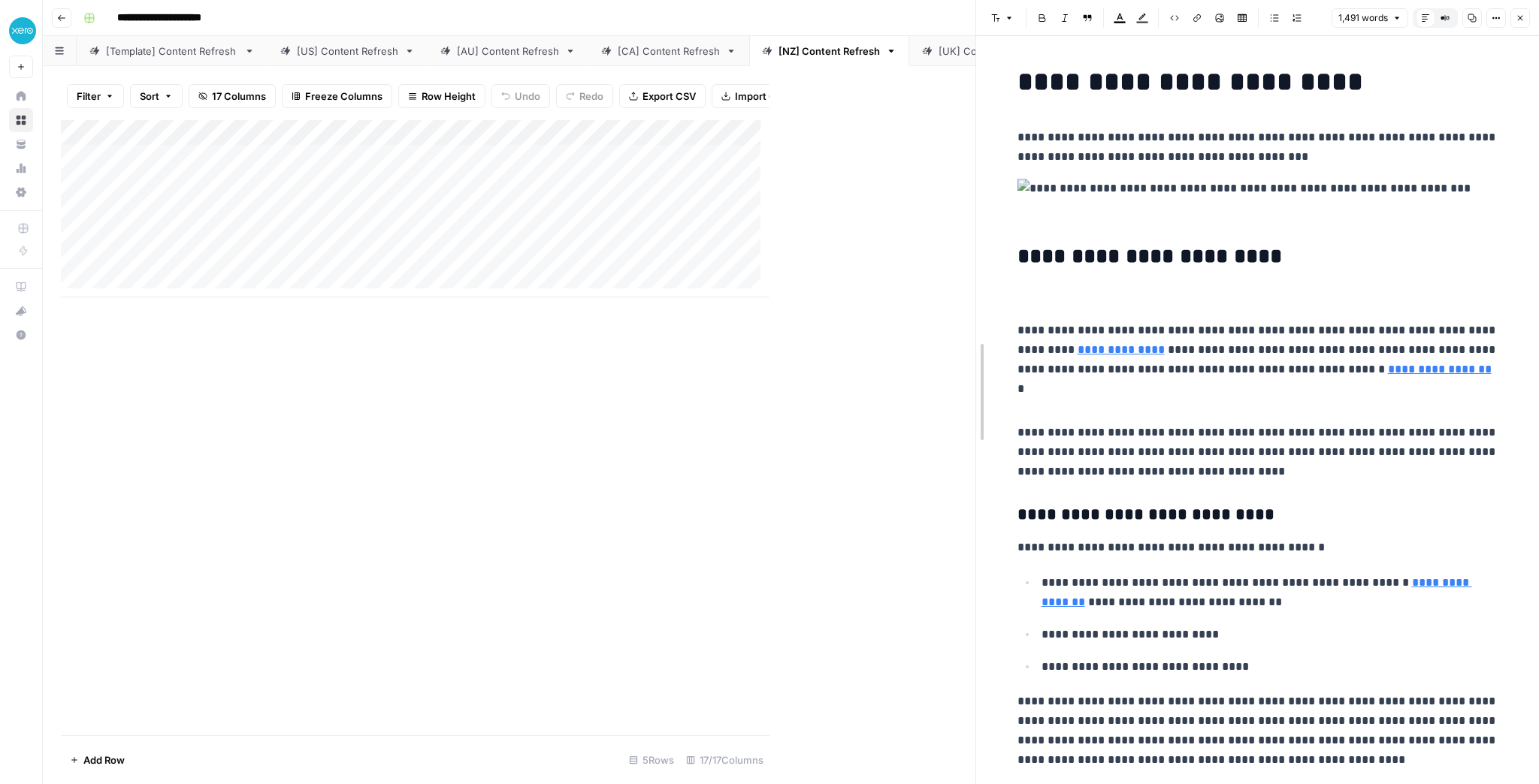
drag, startPoint x: 772, startPoint y: 194, endPoint x: 1053, endPoint y: 182, distance: 281.3
click at [1231, 14] on icon "button" at bounding box center [1519, 18] width 9 height 9
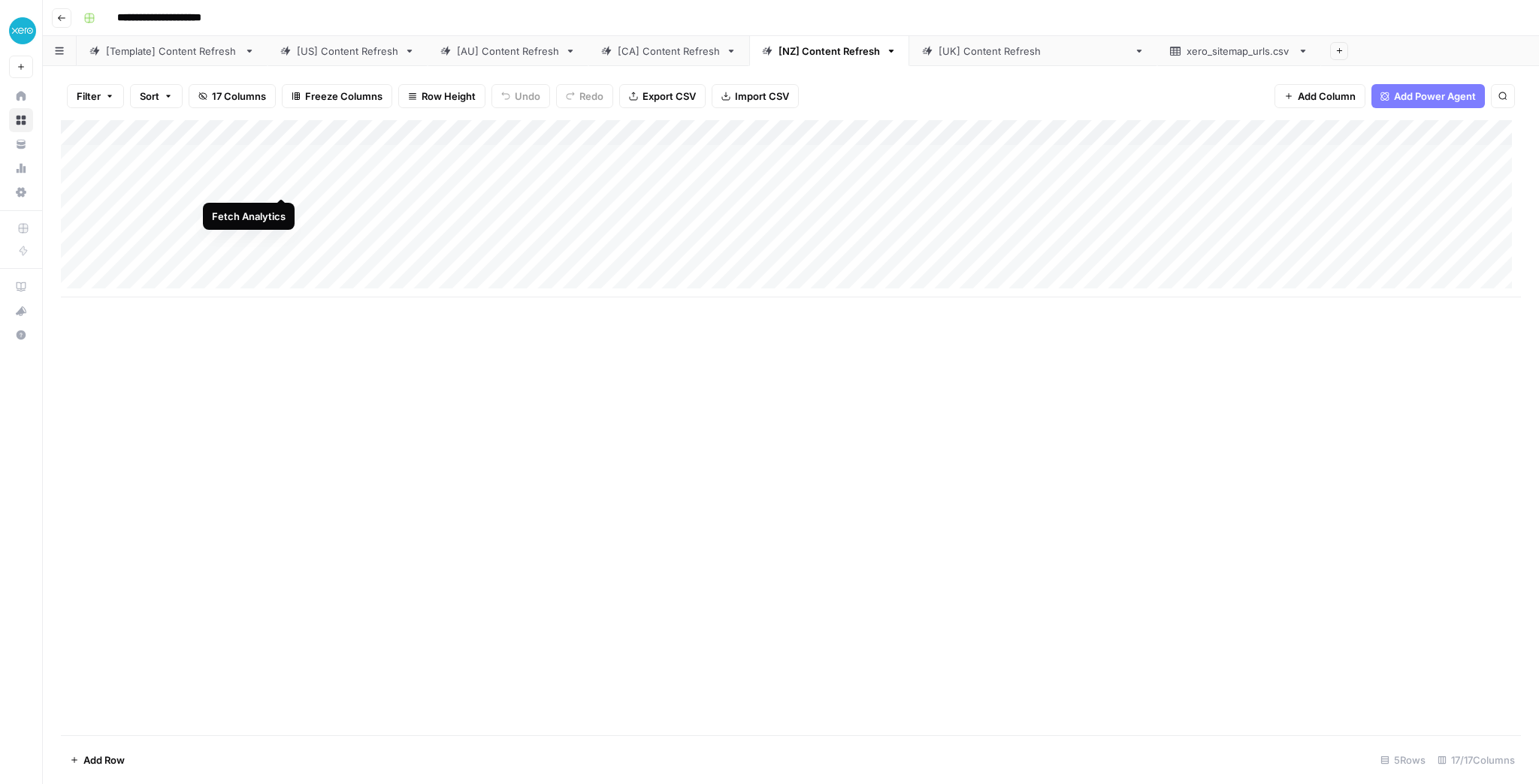
click at [280, 178] on div "Add Column" at bounding box center [791, 208] width 1461 height 177
drag, startPoint x: 159, startPoint y: 136, endPoint x: 203, endPoint y: 134, distance: 44.0
click at [203, 134] on div "Add Column" at bounding box center [791, 208] width 1461 height 177
click at [827, 184] on div "Add Column" at bounding box center [791, 208] width 1461 height 177
click at [589, 466] on div "Add Column" at bounding box center [791, 428] width 1461 height 616
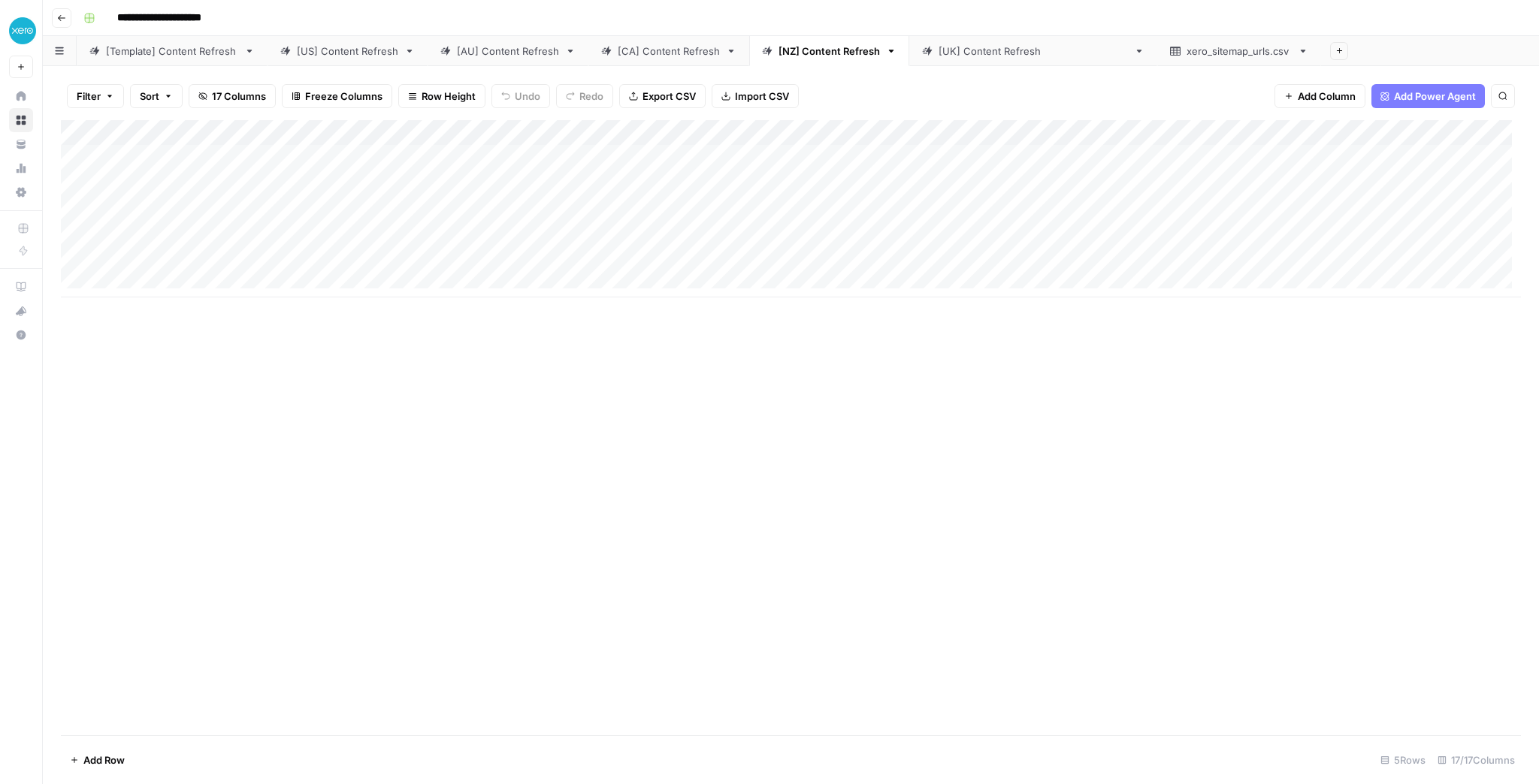
click at [631, 51] on div "[CA] Content Refresh" at bounding box center [669, 51] width 102 height 15
click at [457, 54] on div "[AU] Content Refresh" at bounding box center [508, 51] width 102 height 15
click at [784, 54] on div "[NZ] Content Refresh" at bounding box center [829, 51] width 102 height 15
click at [1231, 183] on div "Add Column" at bounding box center [791, 208] width 1461 height 177
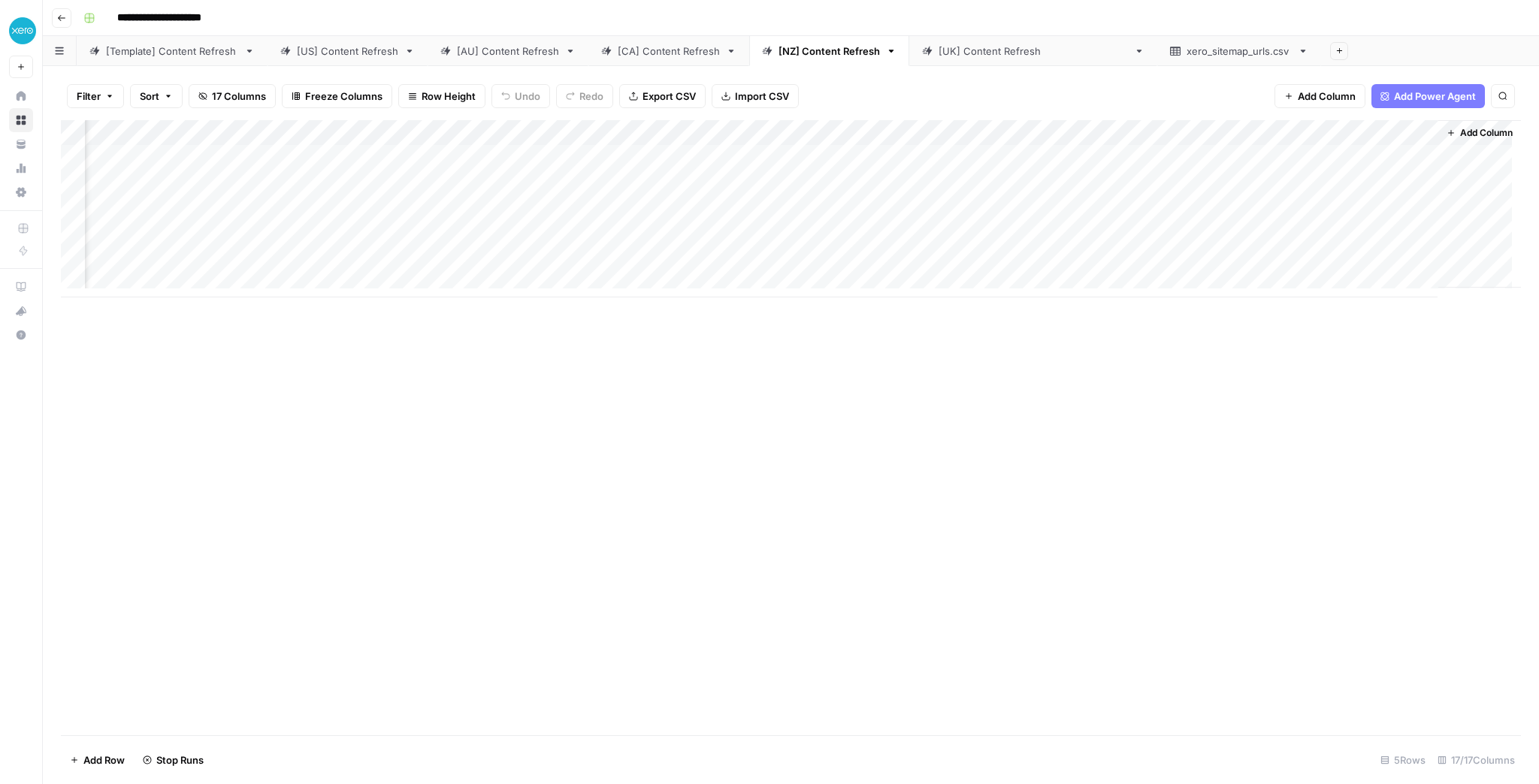
scroll to position [0, 0]
click at [333, 50] on div "[US] Content Refresh" at bounding box center [348, 51] width 102 height 15
click at [179, 57] on div "[Template] Content Refresh" at bounding box center [171, 51] width 132 height 15
click at [339, 49] on div "[US] Content Refresh" at bounding box center [348, 51] width 102 height 15
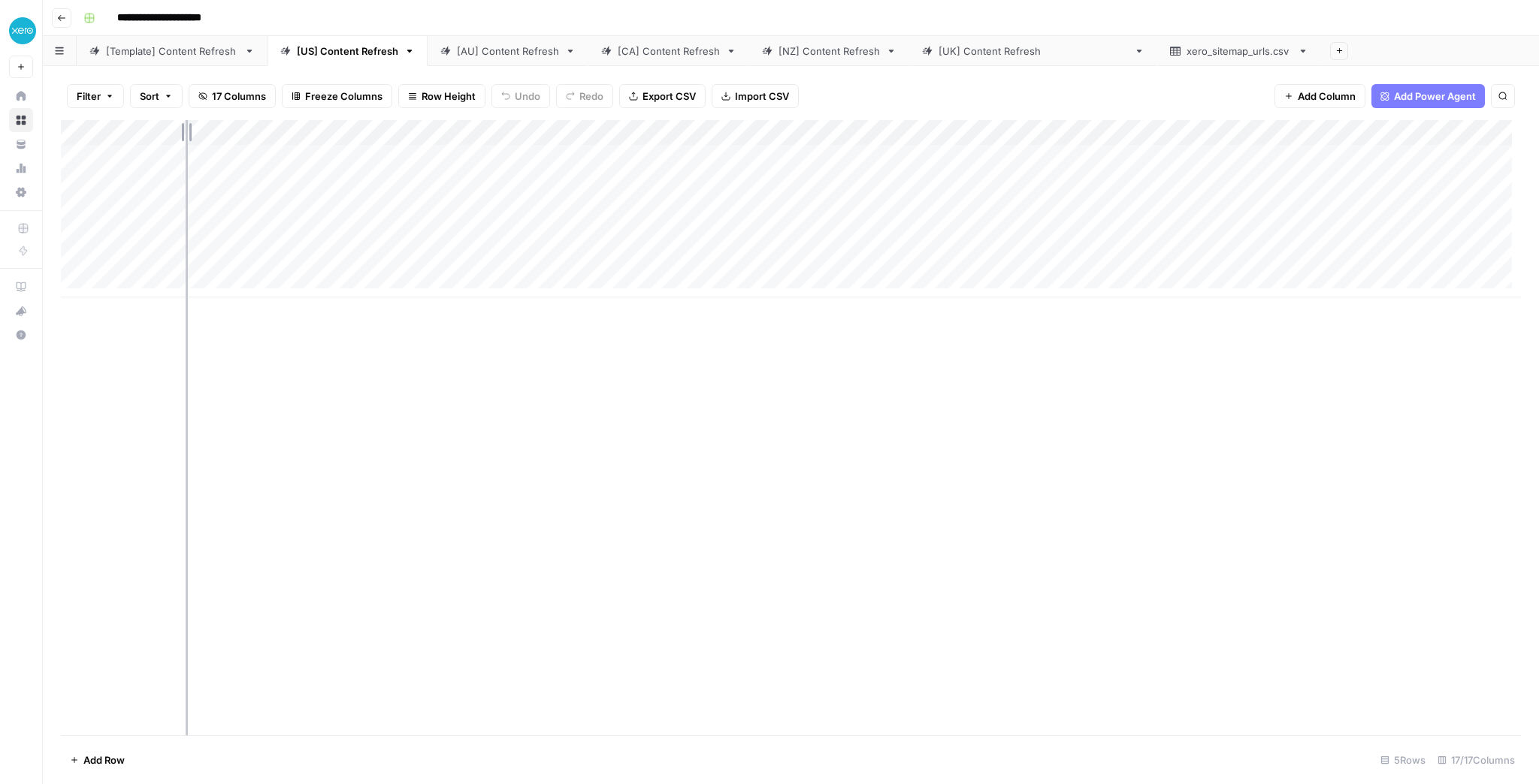
drag, startPoint x: 178, startPoint y: 134, endPoint x: 186, endPoint y: 134, distance: 8.0
click at [186, 134] on div "Add Column" at bounding box center [791, 208] width 1461 height 177
click at [305, 160] on div "Add Column" at bounding box center [791, 208] width 1461 height 177
click at [481, 63] on link "[AU] Content Refresh" at bounding box center [508, 51] width 161 height 30
click at [155, 44] on div "[Template] Content Refresh" at bounding box center [171, 51] width 132 height 15
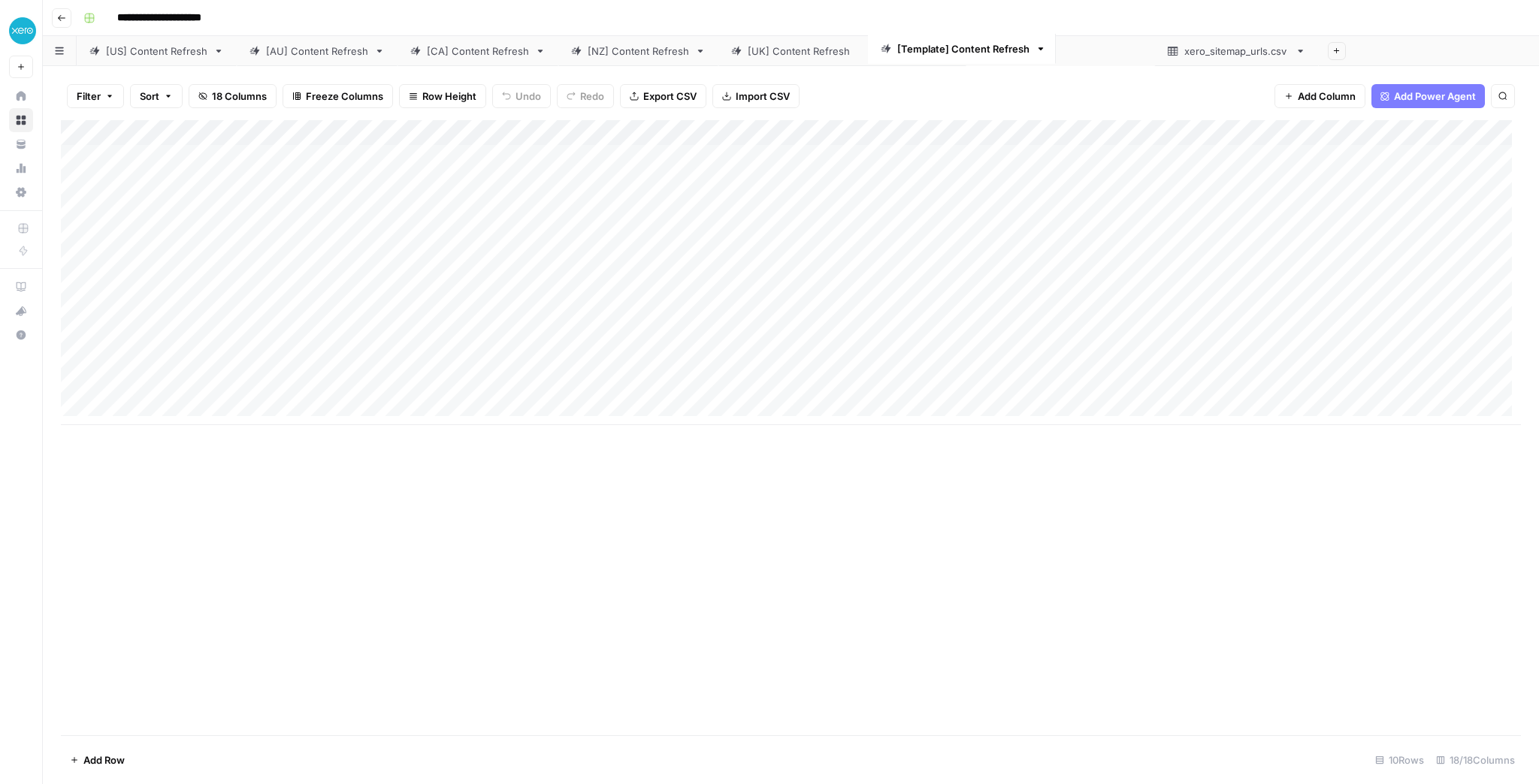
drag, startPoint x: 176, startPoint y: 54, endPoint x: 972, endPoint y: 52, distance: 796.0
click at [972, 52] on div "[Template] Content Refresh [US] Content Refresh [AU] Content Refresh [CA] Conte…" at bounding box center [791, 51] width 1496 height 30
click at [1160, 59] on link "xero_sitemap_urls.csv" at bounding box center [1238, 51] width 163 height 30
click at [1231, 51] on icon "button" at bounding box center [1303, 51] width 5 height 3
click at [1231, 135] on span "Delete Sheet" at bounding box center [1264, 133] width 72 height 15
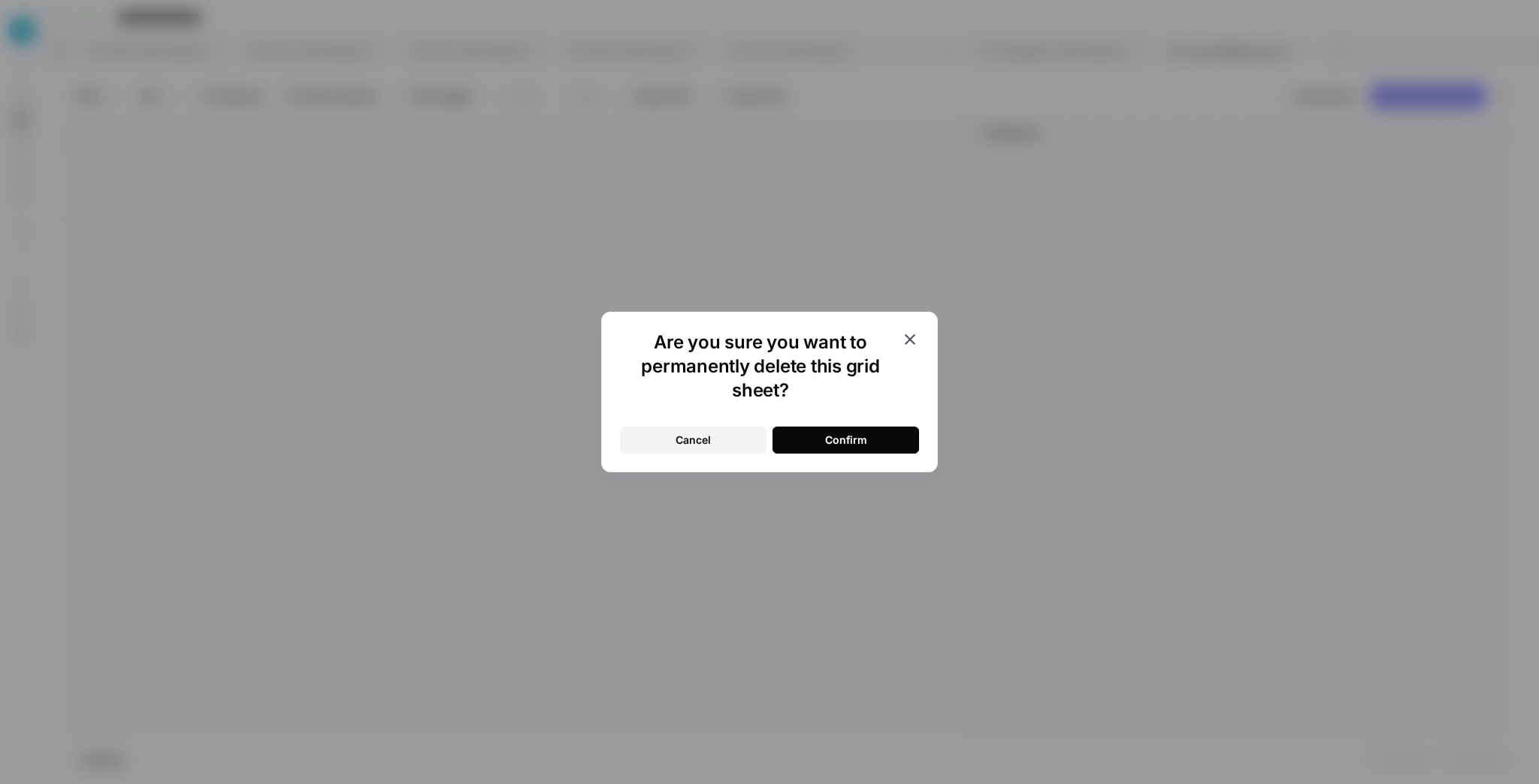
click at [842, 444] on div "Confirm" at bounding box center [846, 439] width 42 height 15
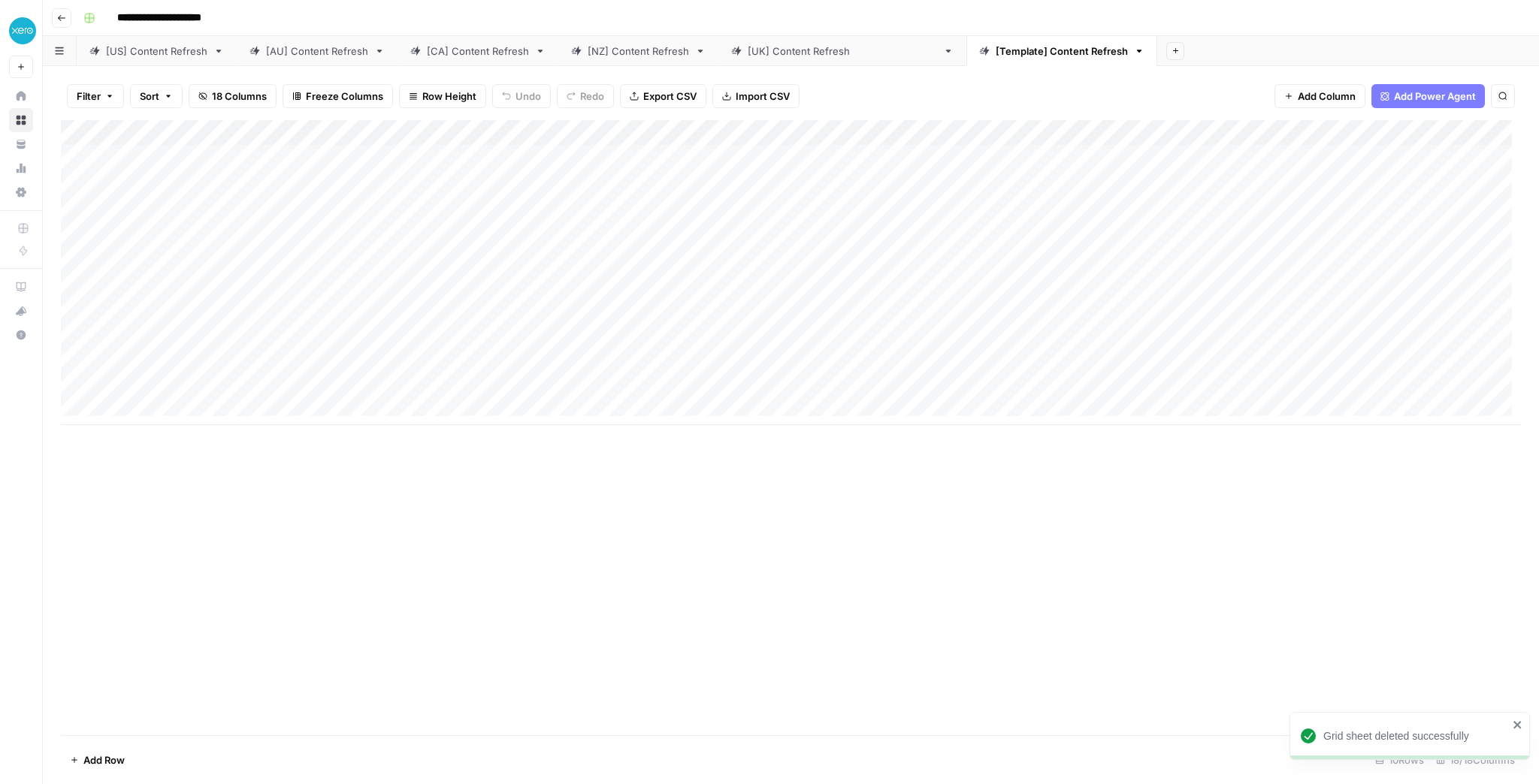
click at [192, 54] on div "[US] Content Refresh" at bounding box center [157, 51] width 102 height 15
click at [283, 55] on div "[AU] Content Refresh" at bounding box center [317, 51] width 102 height 15
click at [454, 54] on div "[CA] Content Refresh" at bounding box center [478, 51] width 102 height 15
click at [634, 50] on div "[NZ] Content Refresh" at bounding box center [638, 51] width 102 height 15
click at [277, 50] on div "[AU] Content Refresh" at bounding box center [317, 51] width 102 height 15
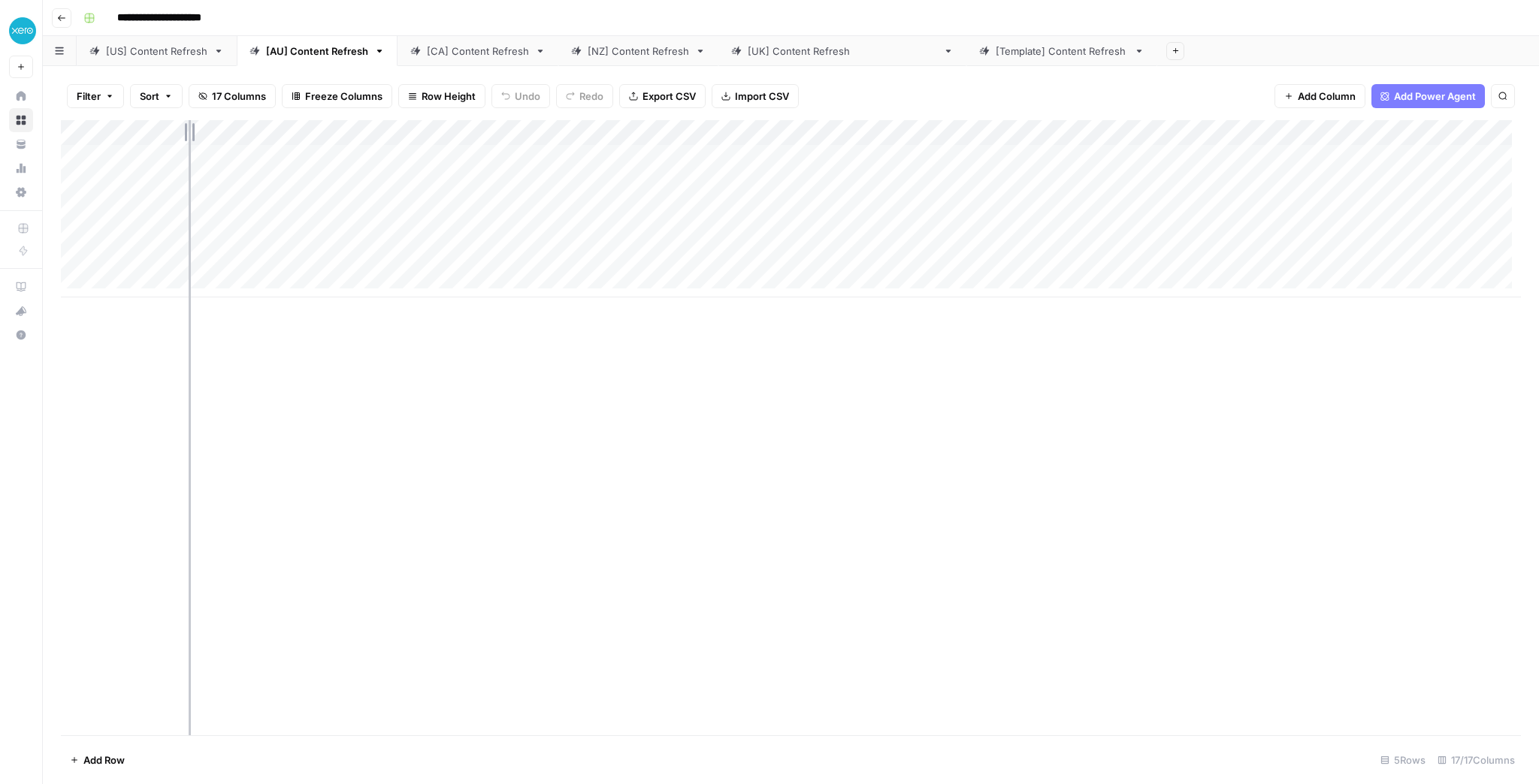
drag, startPoint x: 160, startPoint y: 131, endPoint x: 197, endPoint y: 131, distance: 37.0
click at [197, 131] on div "Add Column" at bounding box center [791, 208] width 1461 height 177
click at [317, 183] on div "Add Column" at bounding box center [791, 208] width 1461 height 177
click at [317, 208] on div "Add Column" at bounding box center [791, 208] width 1461 height 177
drag, startPoint x: 196, startPoint y: 133, endPoint x: 256, endPoint y: 136, distance: 60.1
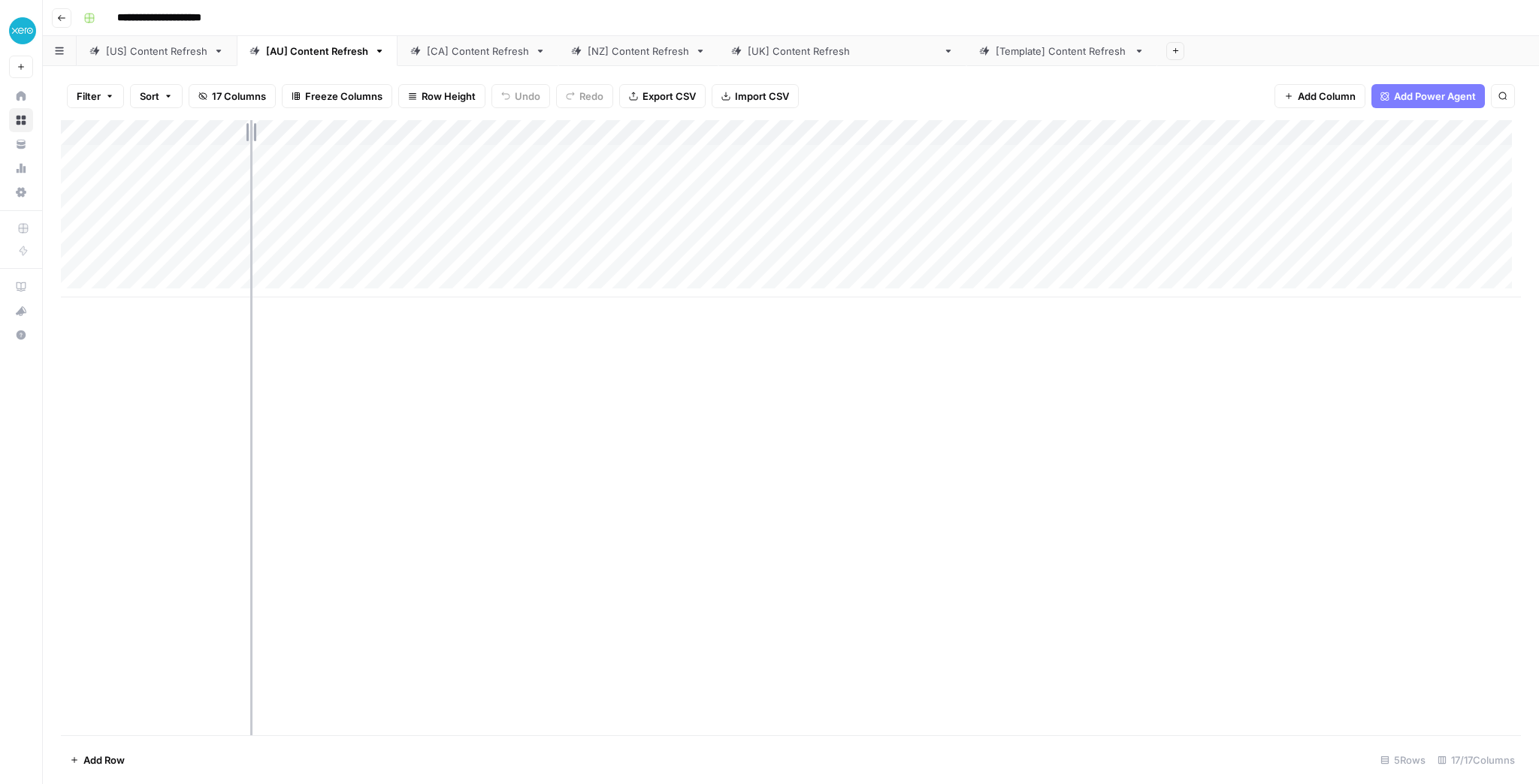
click at [256, 136] on div "Add Column" at bounding box center [791, 208] width 1461 height 177
click at [204, 51] on div "[US] Content Refresh" at bounding box center [157, 51] width 102 height 15
click at [309, 58] on link "[AU] Content Refresh" at bounding box center [317, 51] width 161 height 30
click at [463, 55] on div "[CA] Content Refresh" at bounding box center [478, 51] width 102 height 15
click at [331, 56] on div "[AU] Content Refresh" at bounding box center [317, 51] width 102 height 15
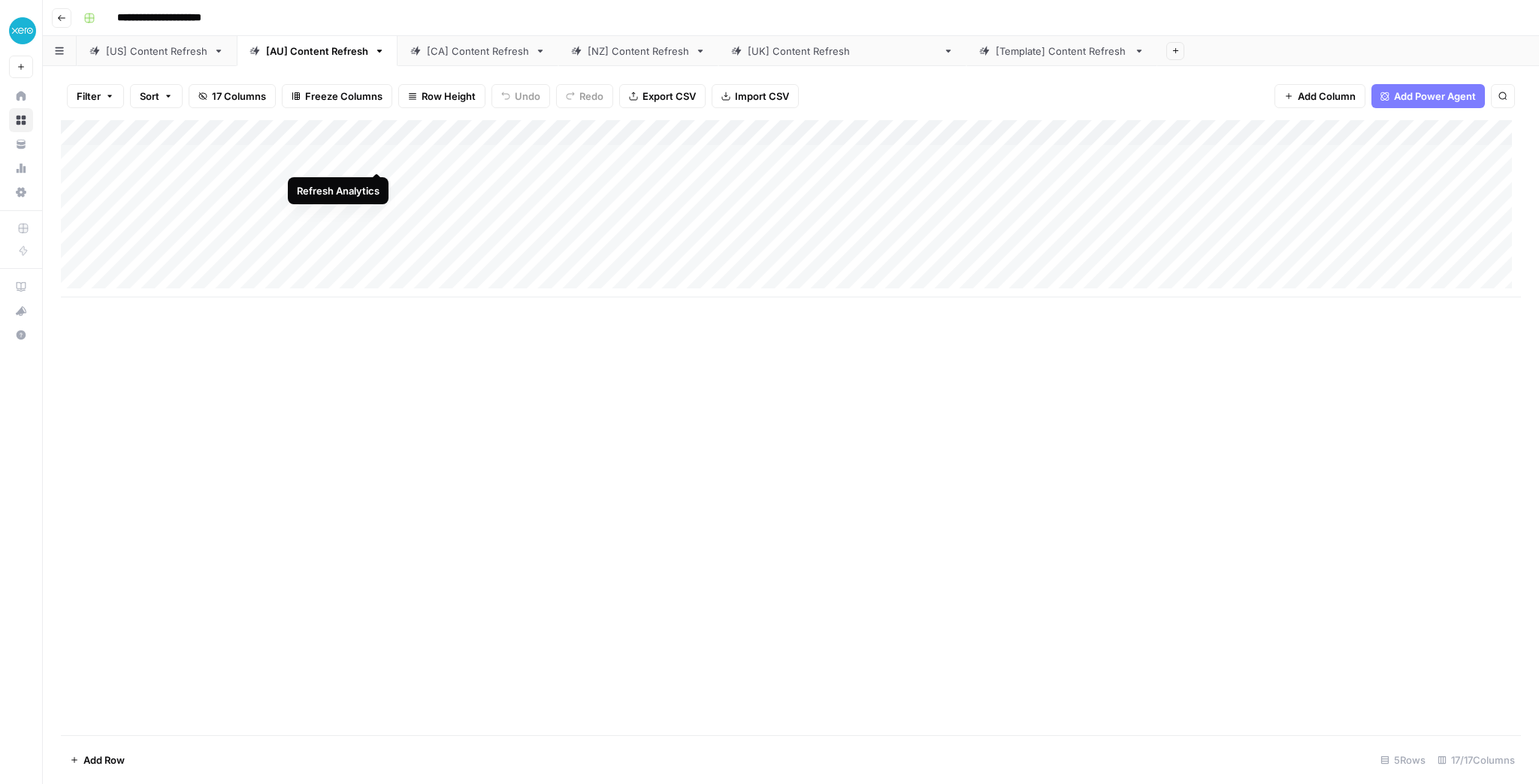
click at [378, 157] on div "Add Column" at bounding box center [791, 208] width 1461 height 177
click at [199, 51] on div "[US] Content Refresh" at bounding box center [157, 51] width 102 height 15
click at [305, 157] on div "Add Column" at bounding box center [791, 208] width 1461 height 177
click at [306, 183] on div "Add Column" at bounding box center [791, 208] width 1461 height 177
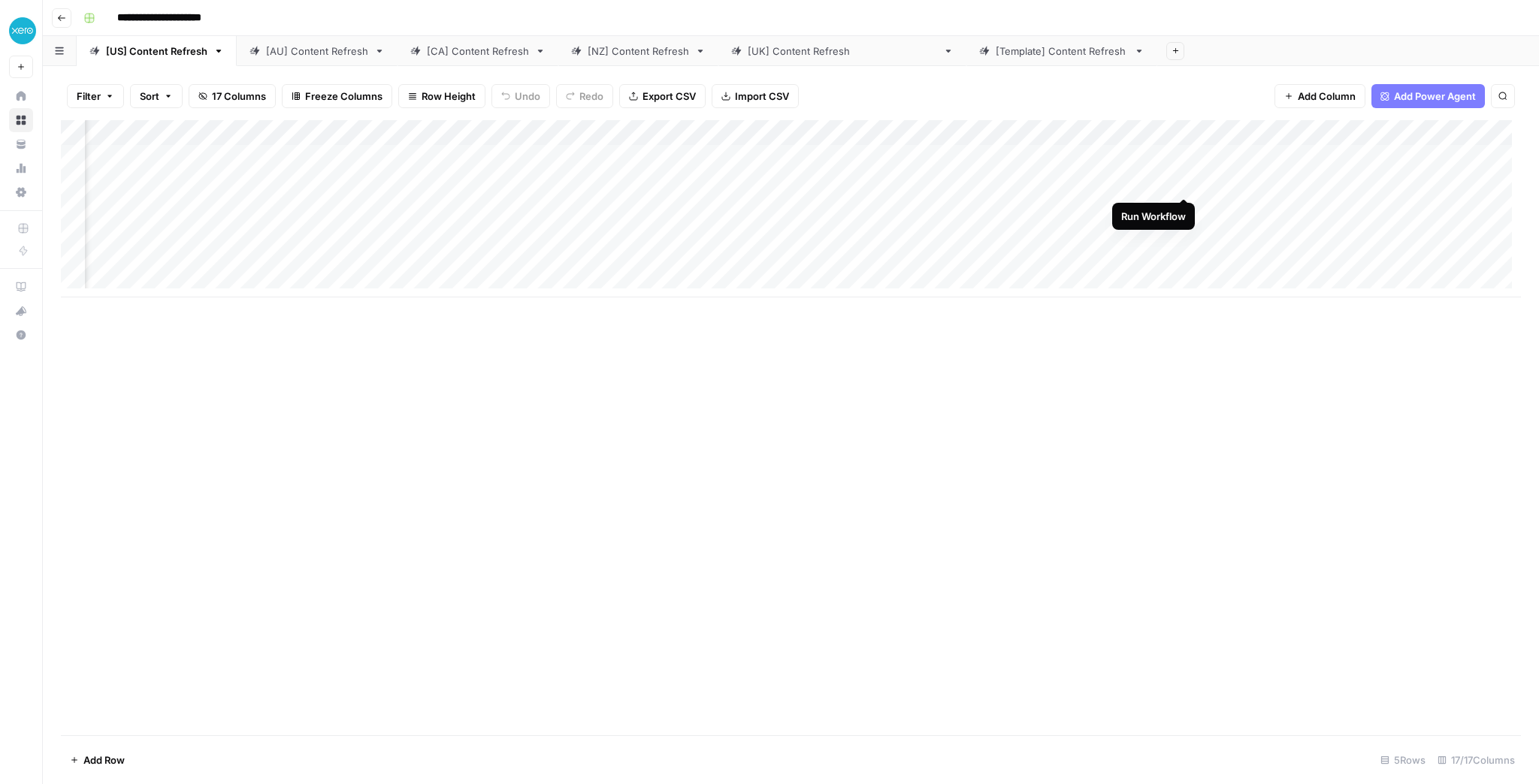
click at [1182, 186] on div "Add Column" at bounding box center [791, 208] width 1461 height 177
click at [283, 60] on link "[AU] Content Refresh" at bounding box center [317, 51] width 161 height 30
click at [446, 55] on div "[CA] Content Refresh" at bounding box center [478, 51] width 102 height 15
drag, startPoint x: 161, startPoint y: 136, endPoint x: 293, endPoint y: 127, distance: 132.3
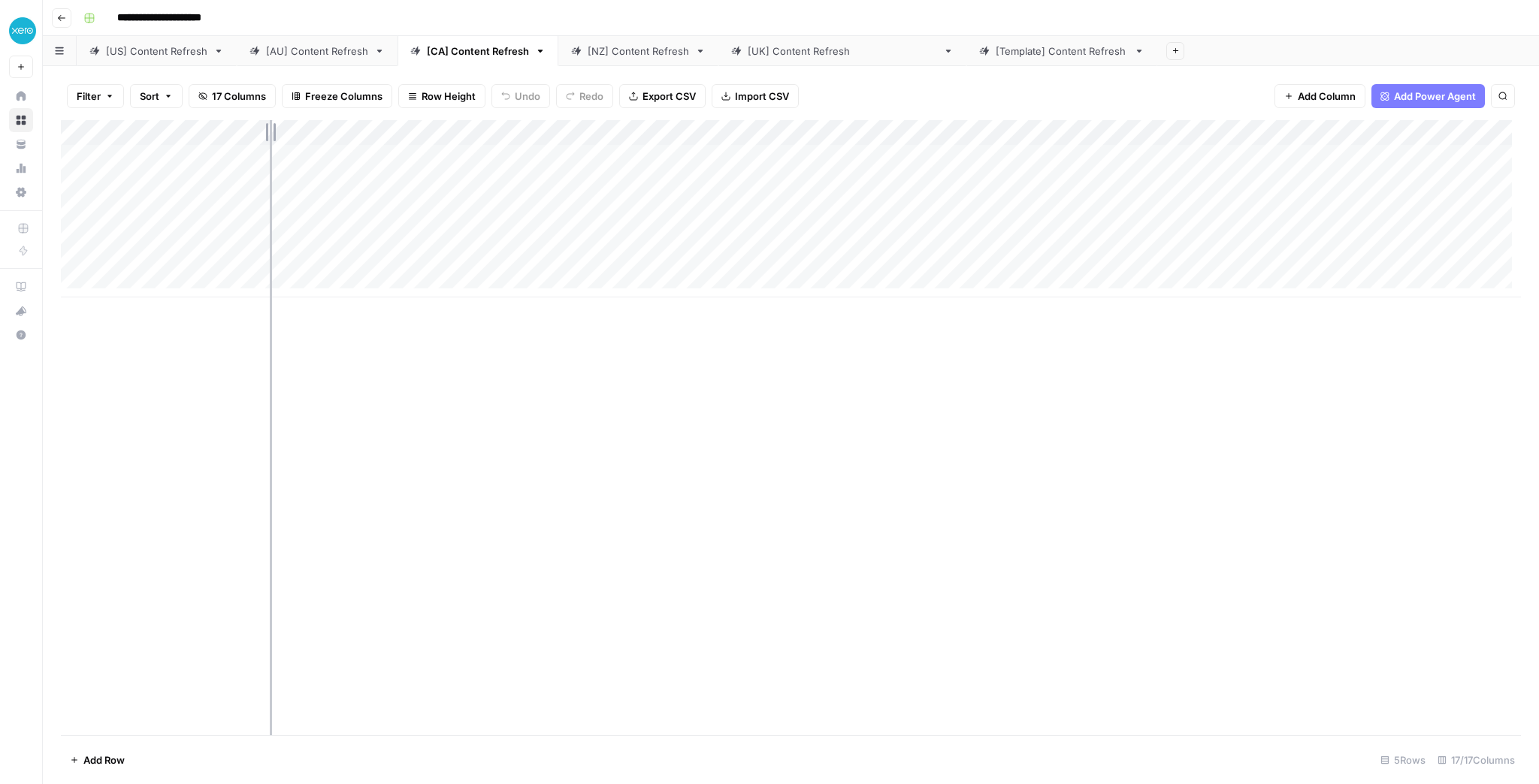
click at [293, 127] on div "Add Column" at bounding box center [791, 208] width 1461 height 177
click at [323, 50] on div "[AU] Content Refresh" at bounding box center [317, 51] width 102 height 15
drag, startPoint x: 254, startPoint y: 133, endPoint x: 349, endPoint y: 133, distance: 95.0
click at [349, 133] on div "Add Column" at bounding box center [791, 208] width 1461 height 177
click at [469, 157] on div "Add Column" at bounding box center [791, 208] width 1461 height 177
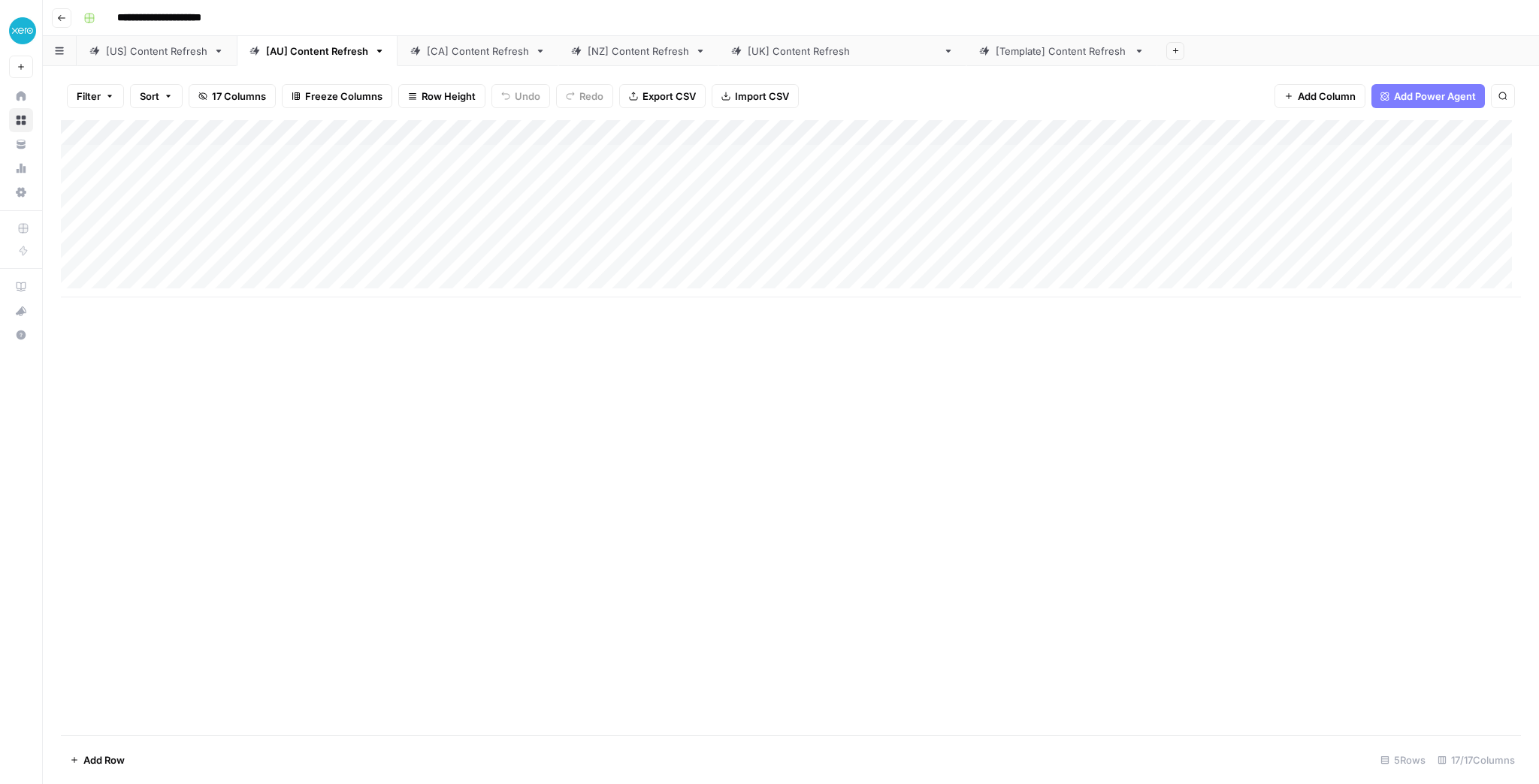
click at [452, 134] on div "Add Column" at bounding box center [791, 208] width 1461 height 177
click at [422, 238] on span "Schedule" at bounding box center [443, 238] width 131 height 15
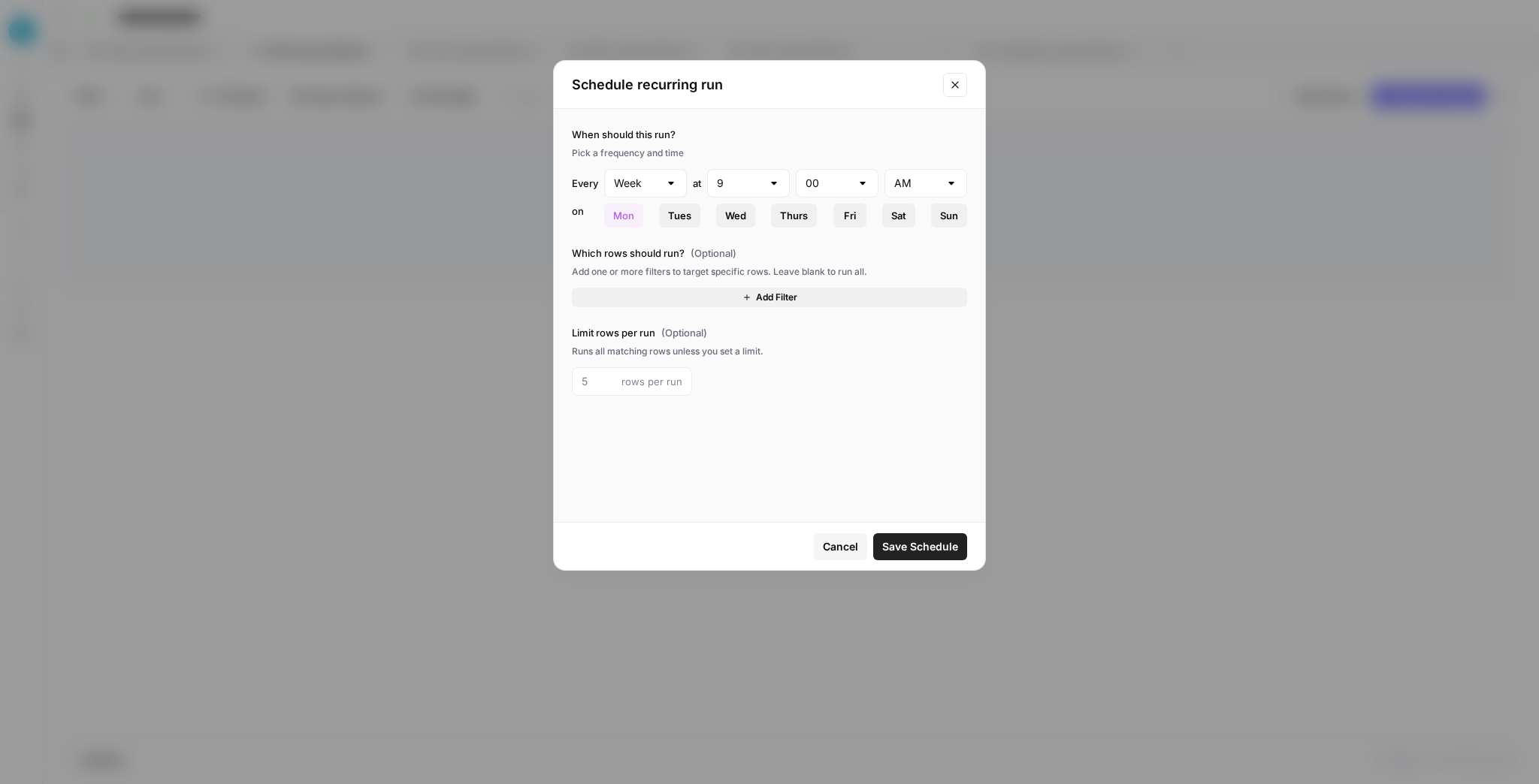
click at [836, 541] on span "Cancel" at bounding box center [841, 546] width 35 height 15
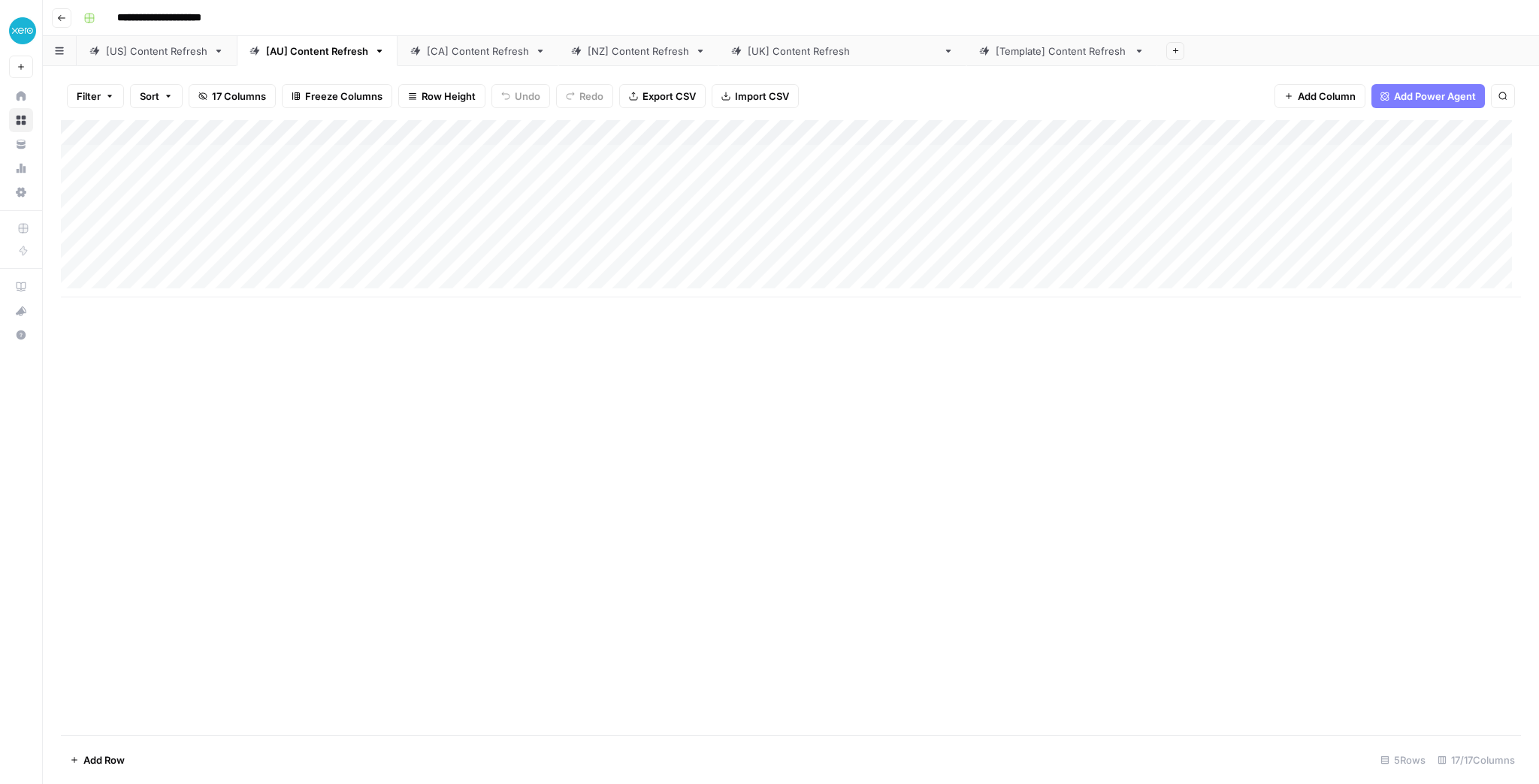
click at [186, 54] on div "[US] Content Refresh" at bounding box center [157, 51] width 102 height 15
click at [318, 47] on div "[AU] Content Refresh" at bounding box center [317, 51] width 102 height 15
click at [442, 51] on div "[CA] Content Refresh" at bounding box center [478, 51] width 102 height 15
click at [415, 183] on div "Add Column" at bounding box center [791, 208] width 1461 height 177
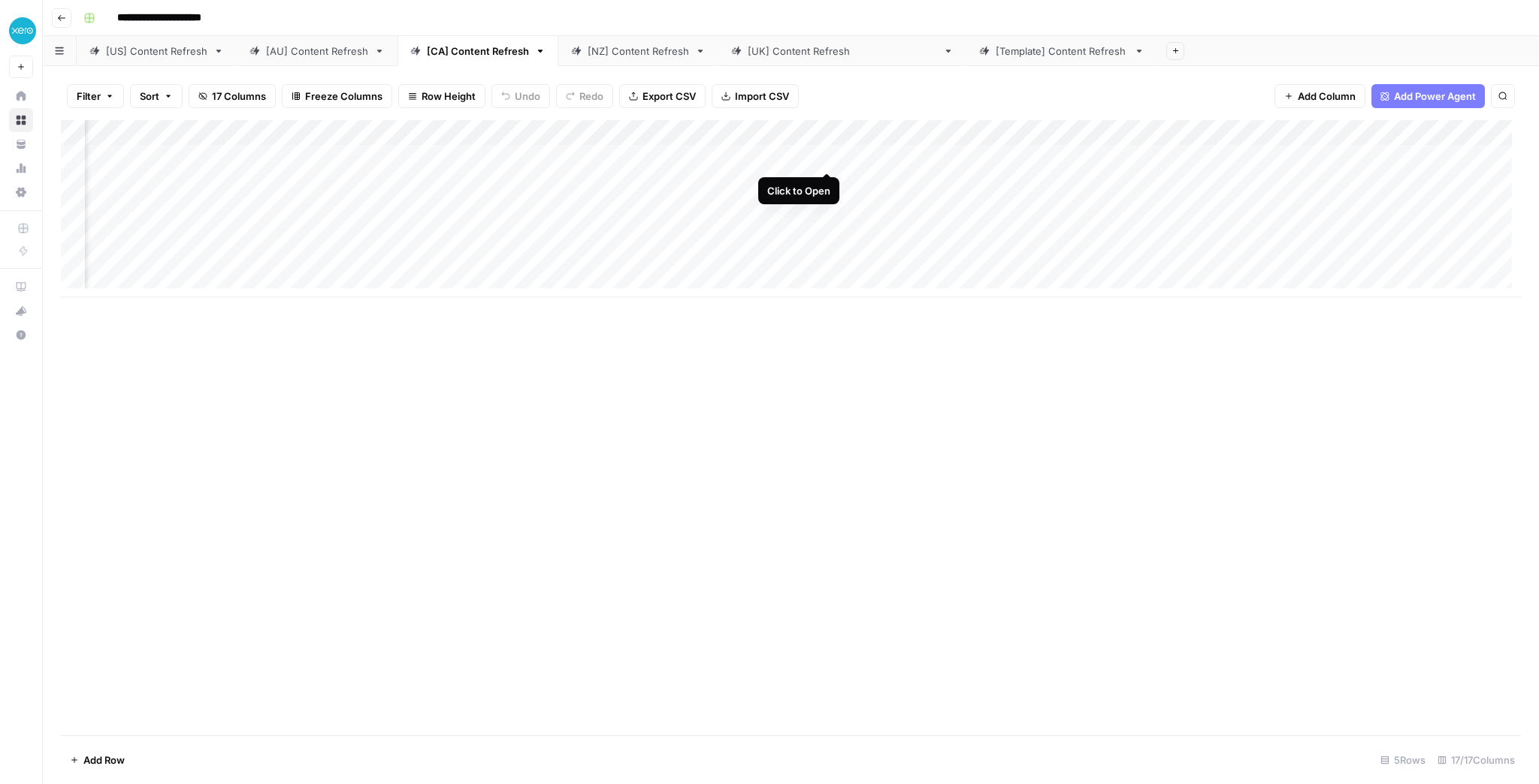
click at [828, 157] on div "Add Column" at bounding box center [791, 208] width 1461 height 177
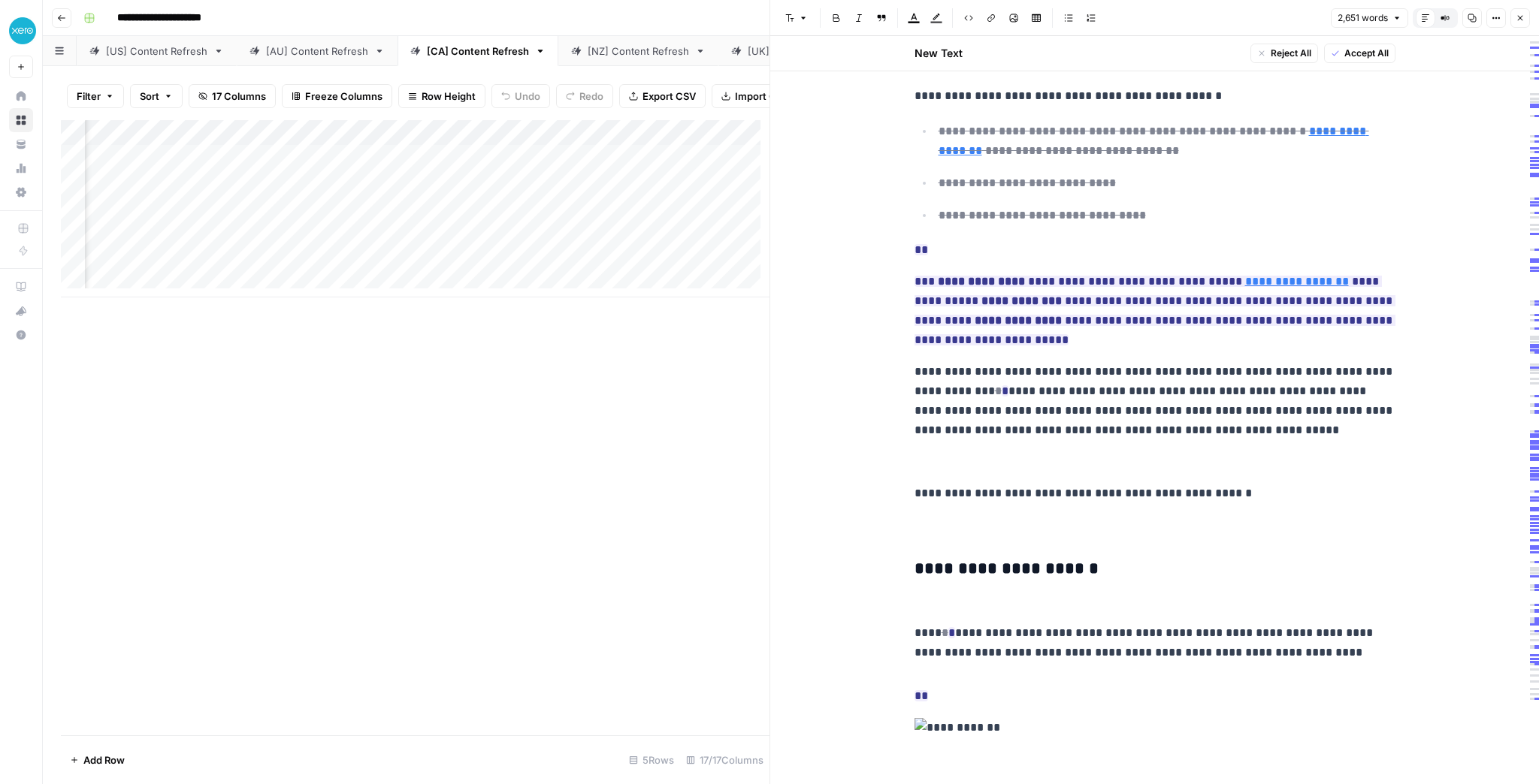
scroll to position [662, 0]
click at [1231, 21] on icon "button" at bounding box center [1519, 18] width 9 height 9
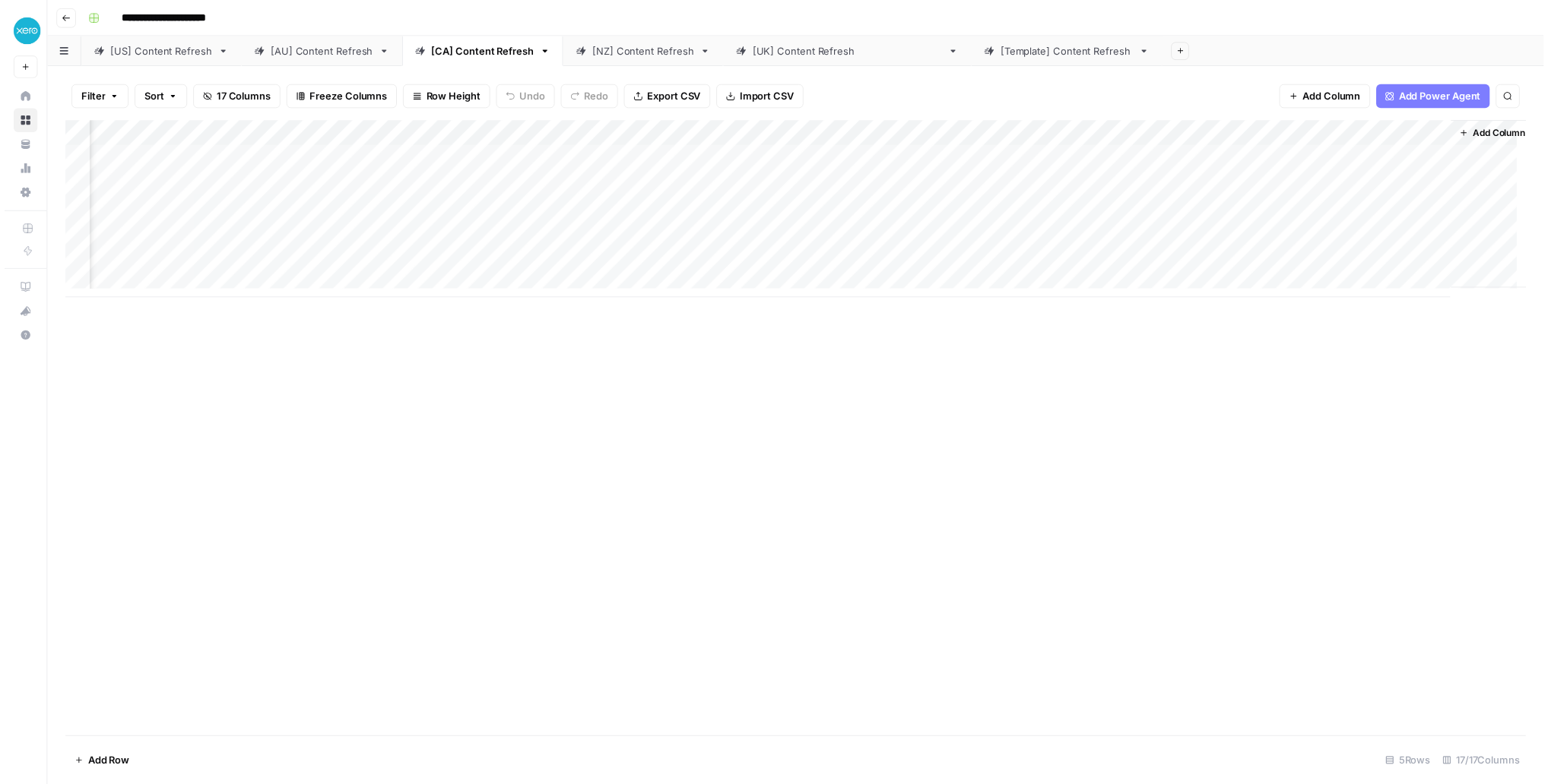
scroll to position [0, 911]
click at [1156, 159] on div "Add Column" at bounding box center [800, 211] width 1478 height 179
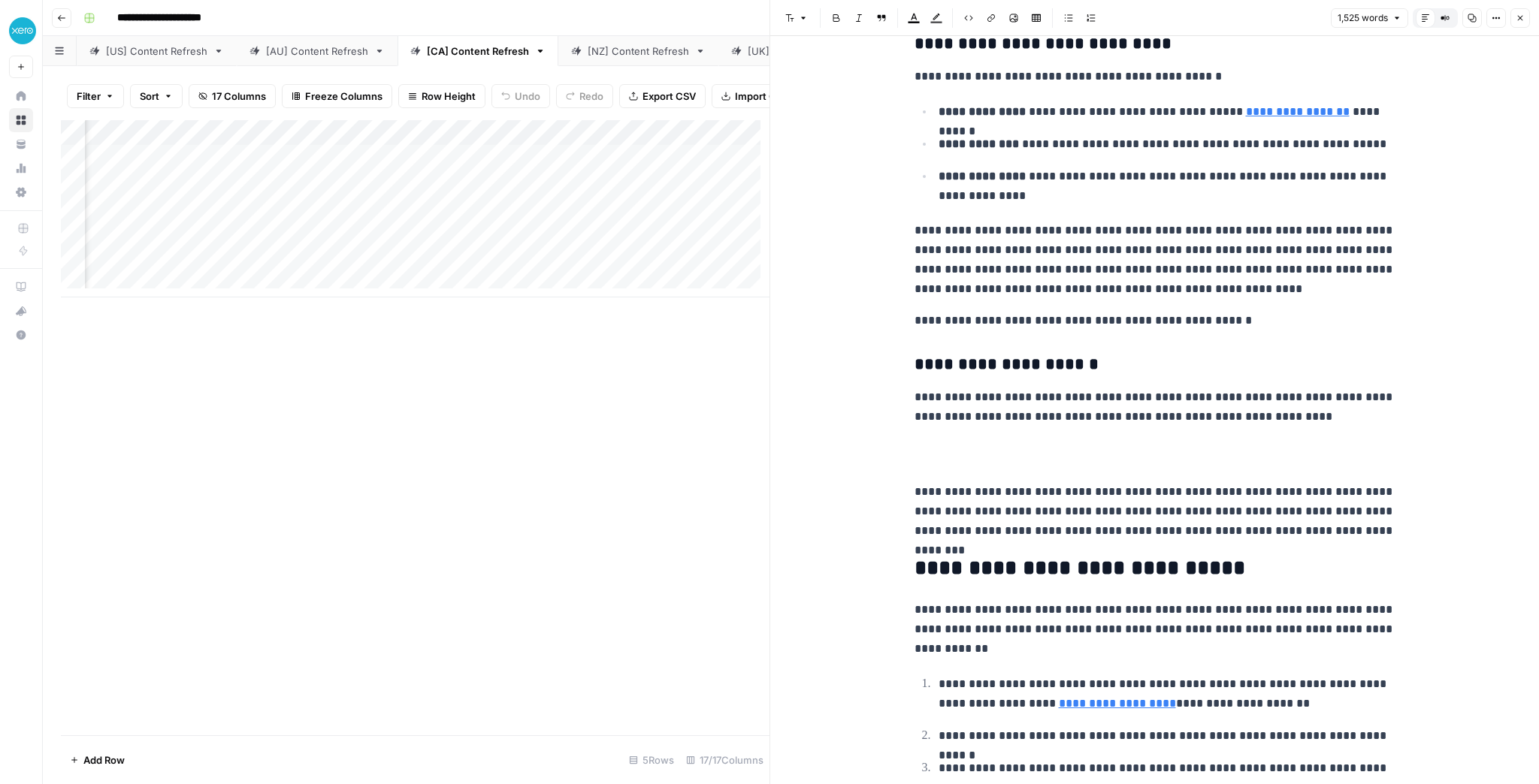
scroll to position [300, 0]
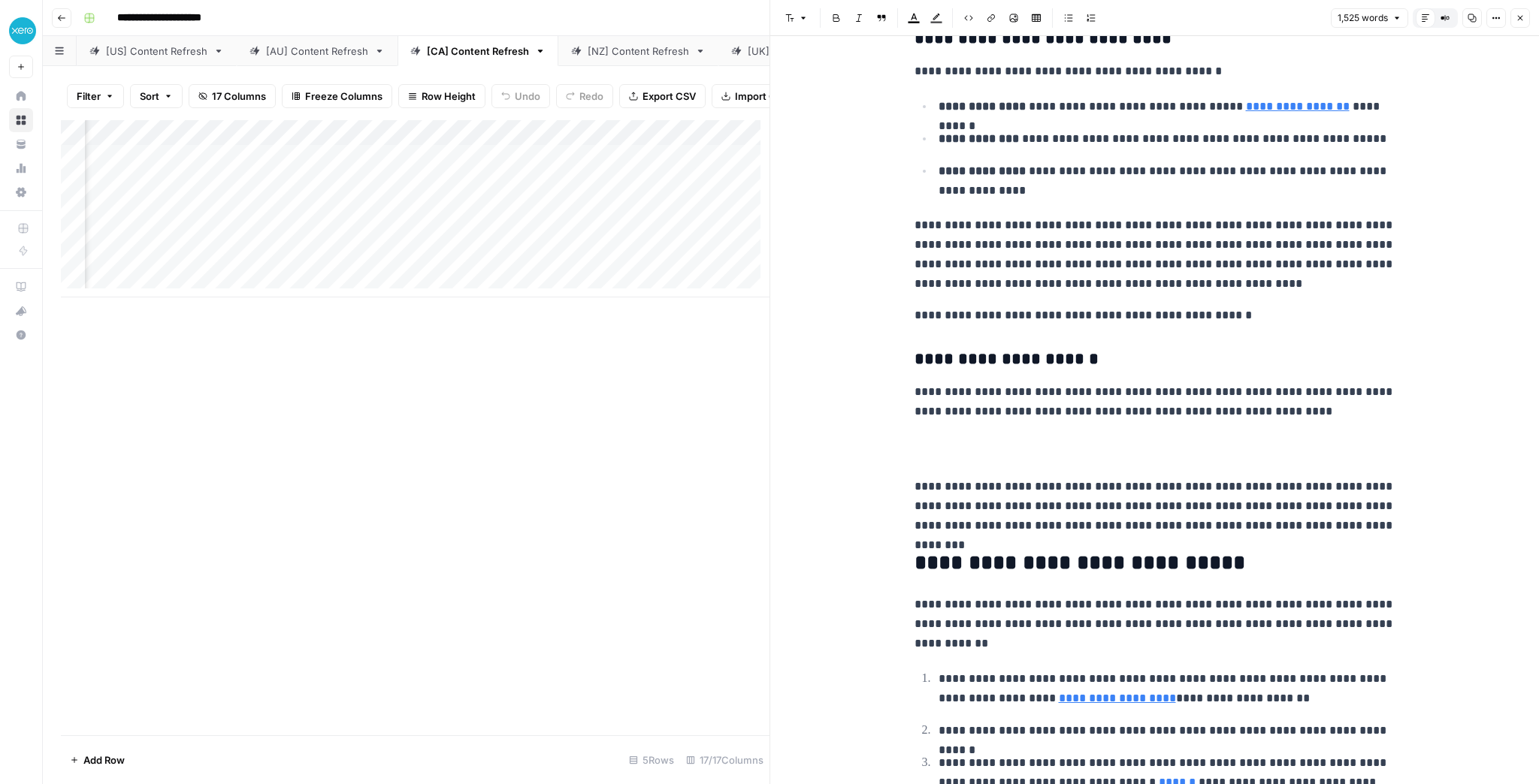
click at [1231, 20] on icon "button" at bounding box center [1519, 18] width 9 height 9
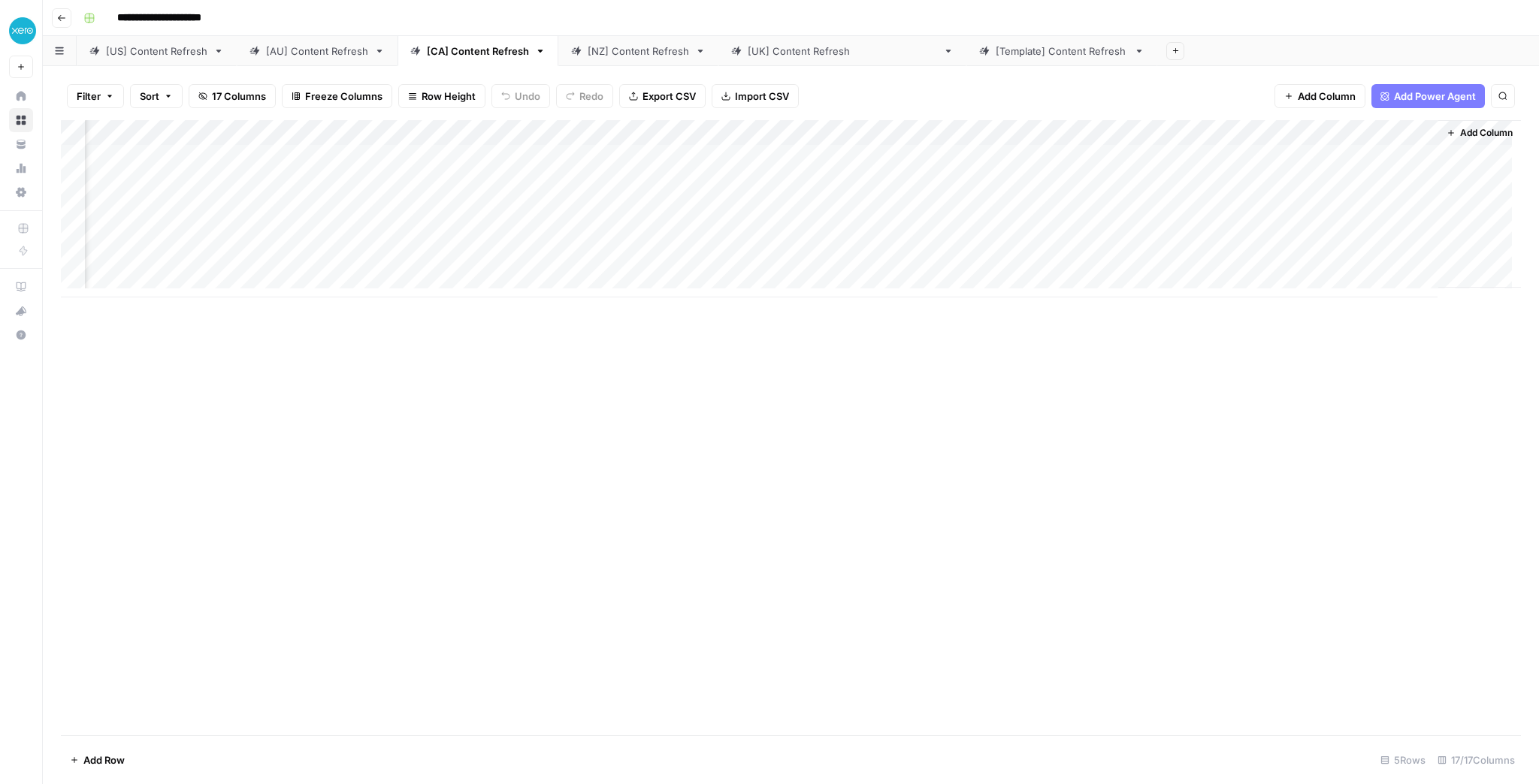
scroll to position [0, 883]
click at [327, 50] on div "[AU] Content Refresh" at bounding box center [317, 51] width 102 height 15
click at [522, 181] on div "Add Column" at bounding box center [791, 208] width 1461 height 177
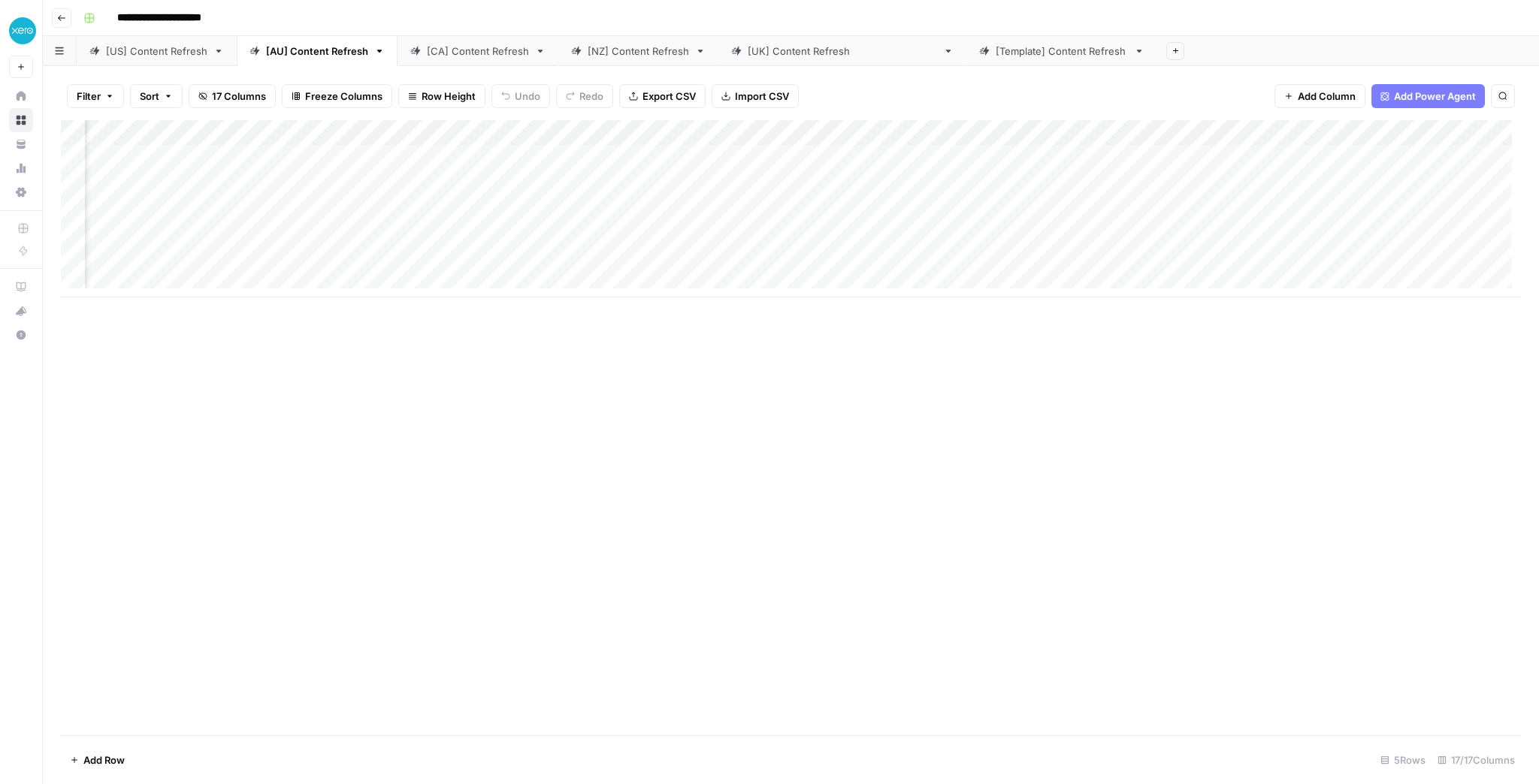
click at [808, 179] on div "Add Column" at bounding box center [791, 208] width 1461 height 177
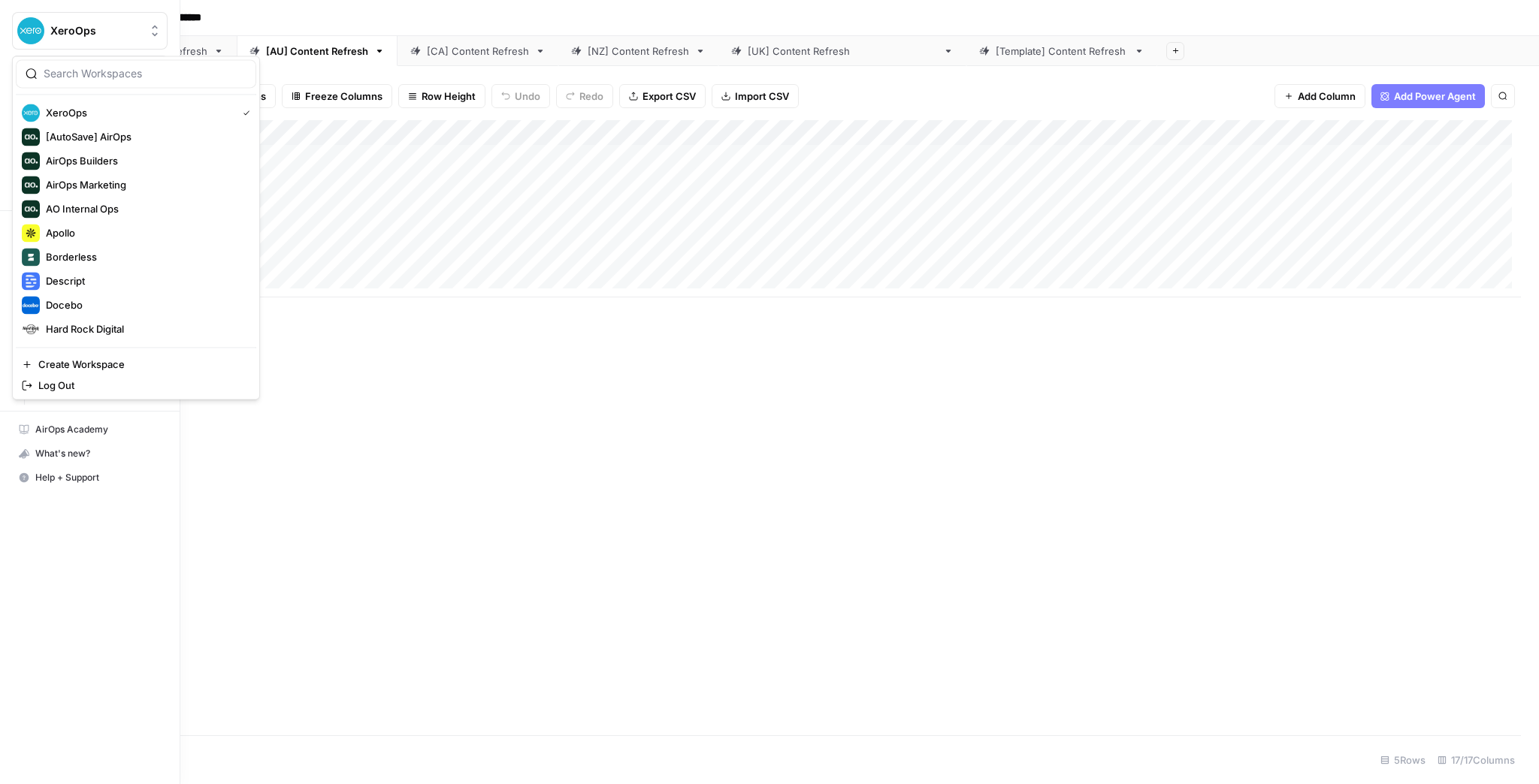
click at [27, 32] on img "Workspace: XeroOps" at bounding box center [31, 31] width 27 height 27
click at [72, 106] on span "XeroOps" at bounding box center [138, 112] width 185 height 15
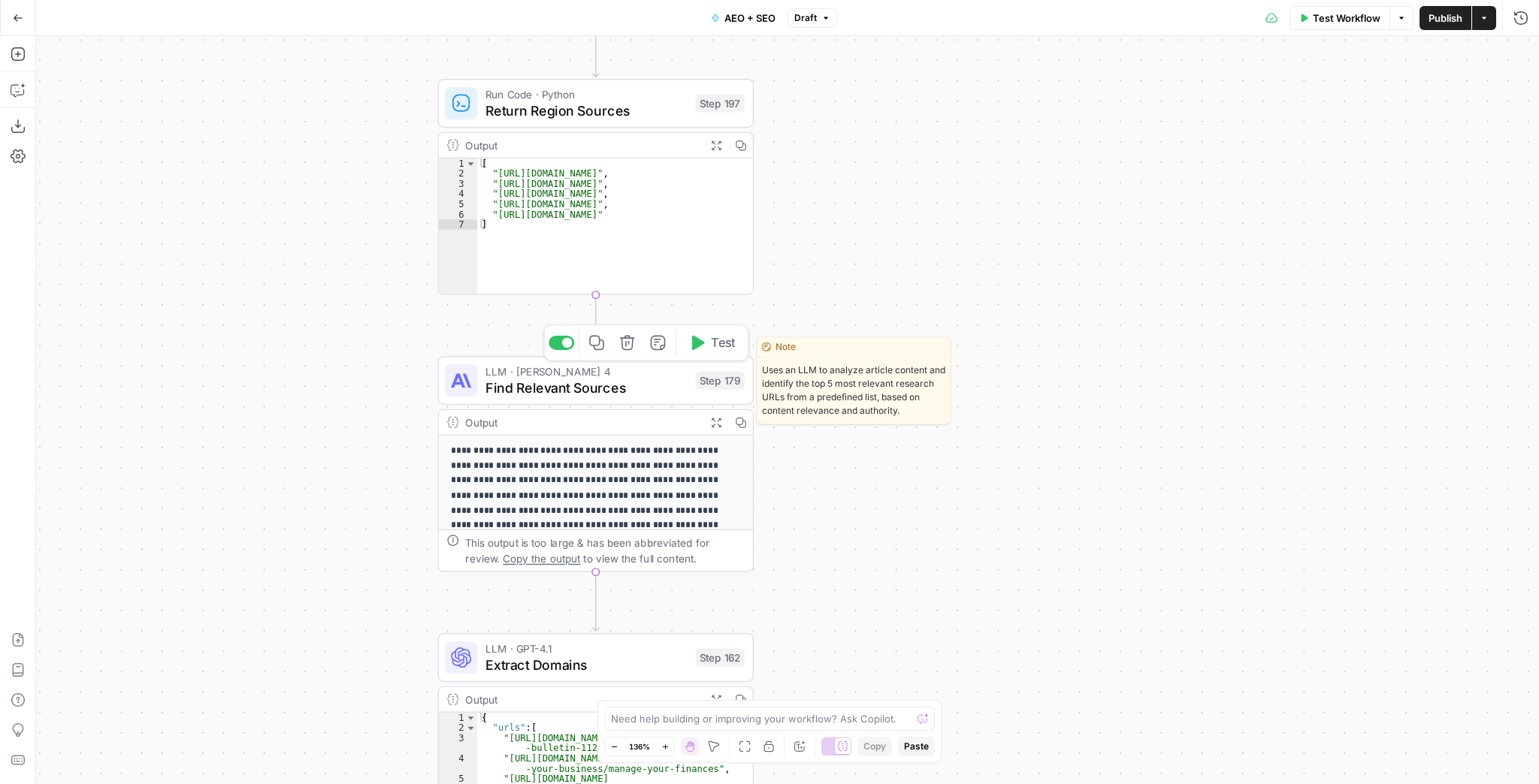
click at [587, 391] on span "Find Relevant Sources" at bounding box center [586, 388] width 203 height 21
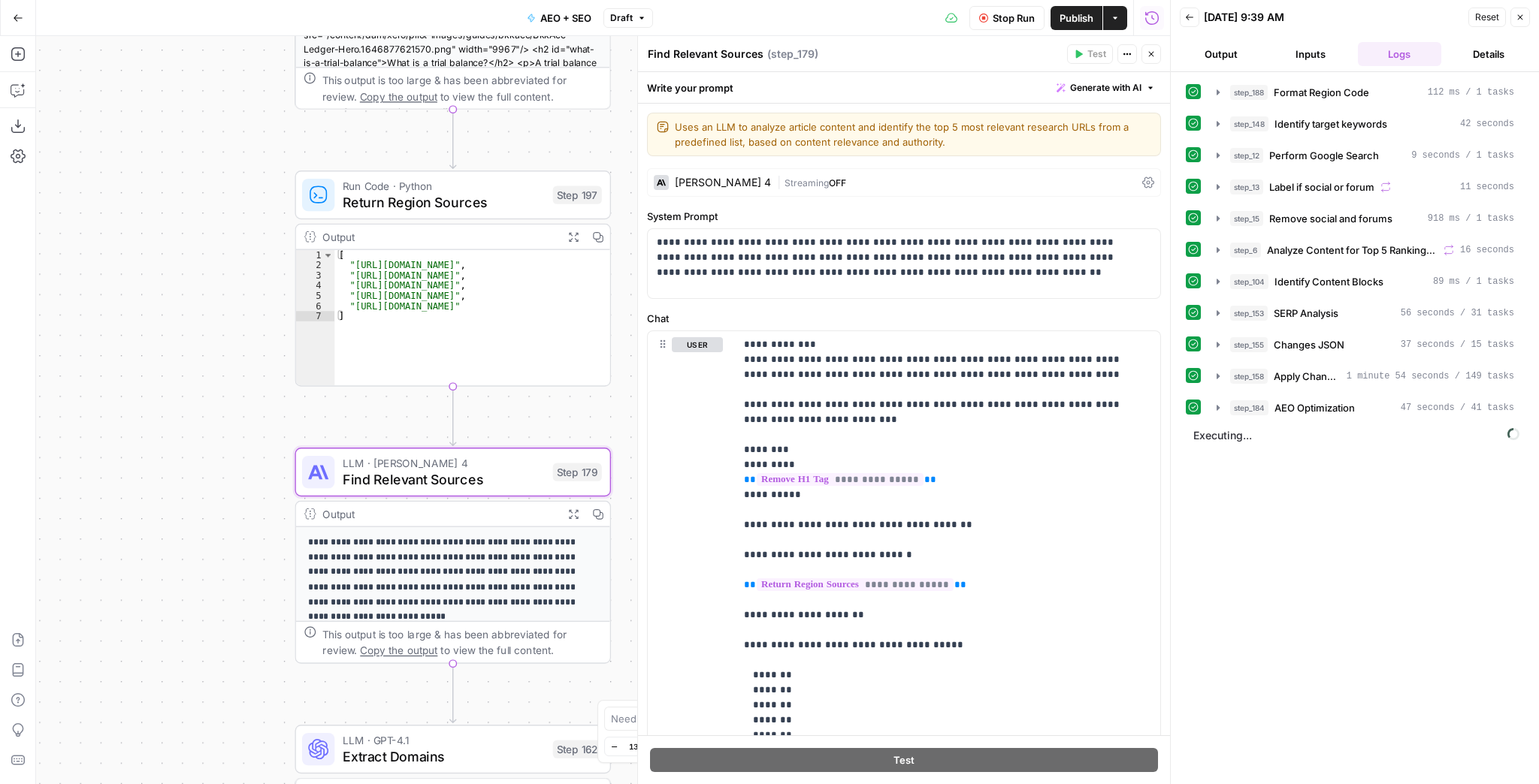
scroll to position [120, 0]
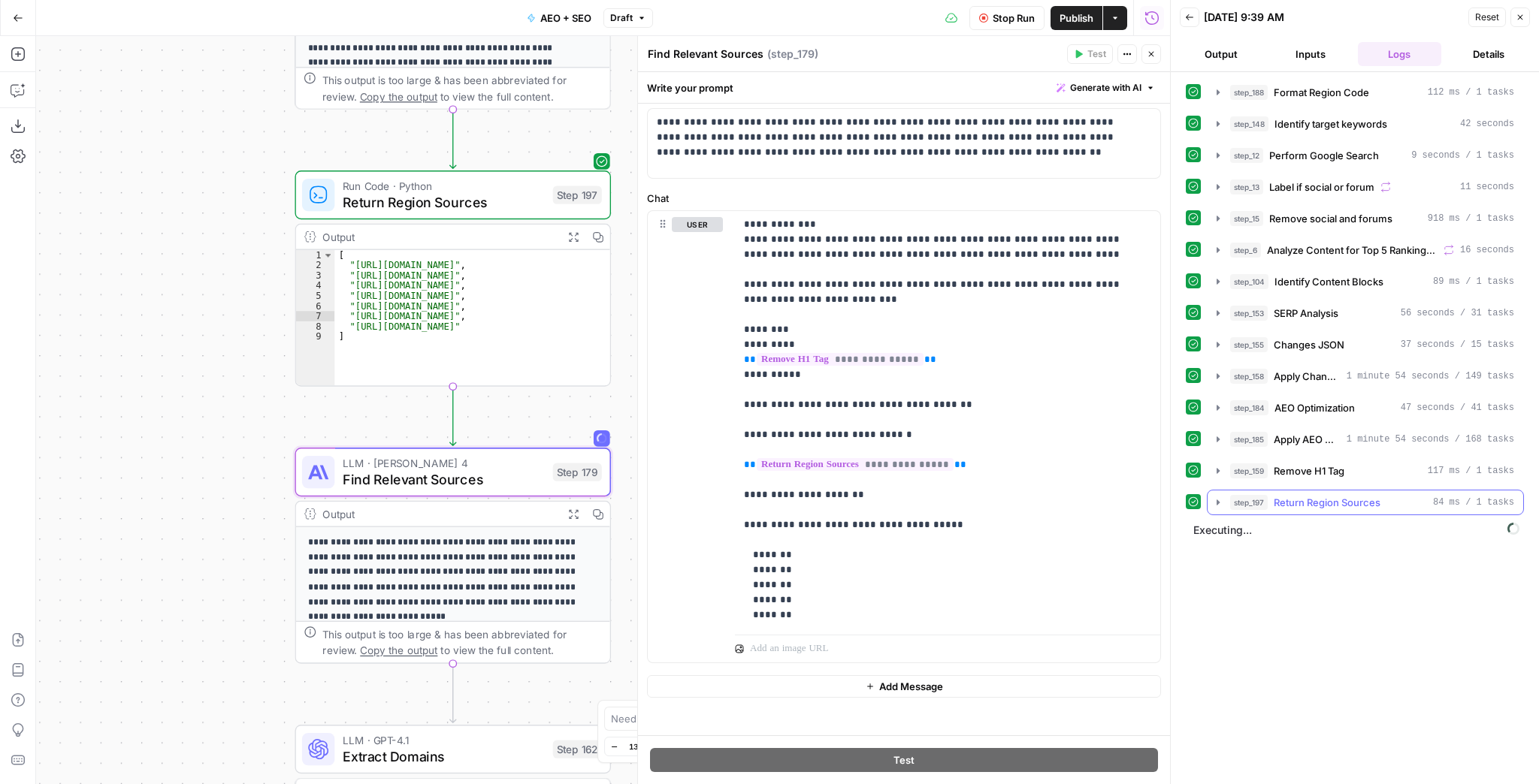
click at [1218, 500] on icon "button" at bounding box center [1218, 502] width 3 height 5
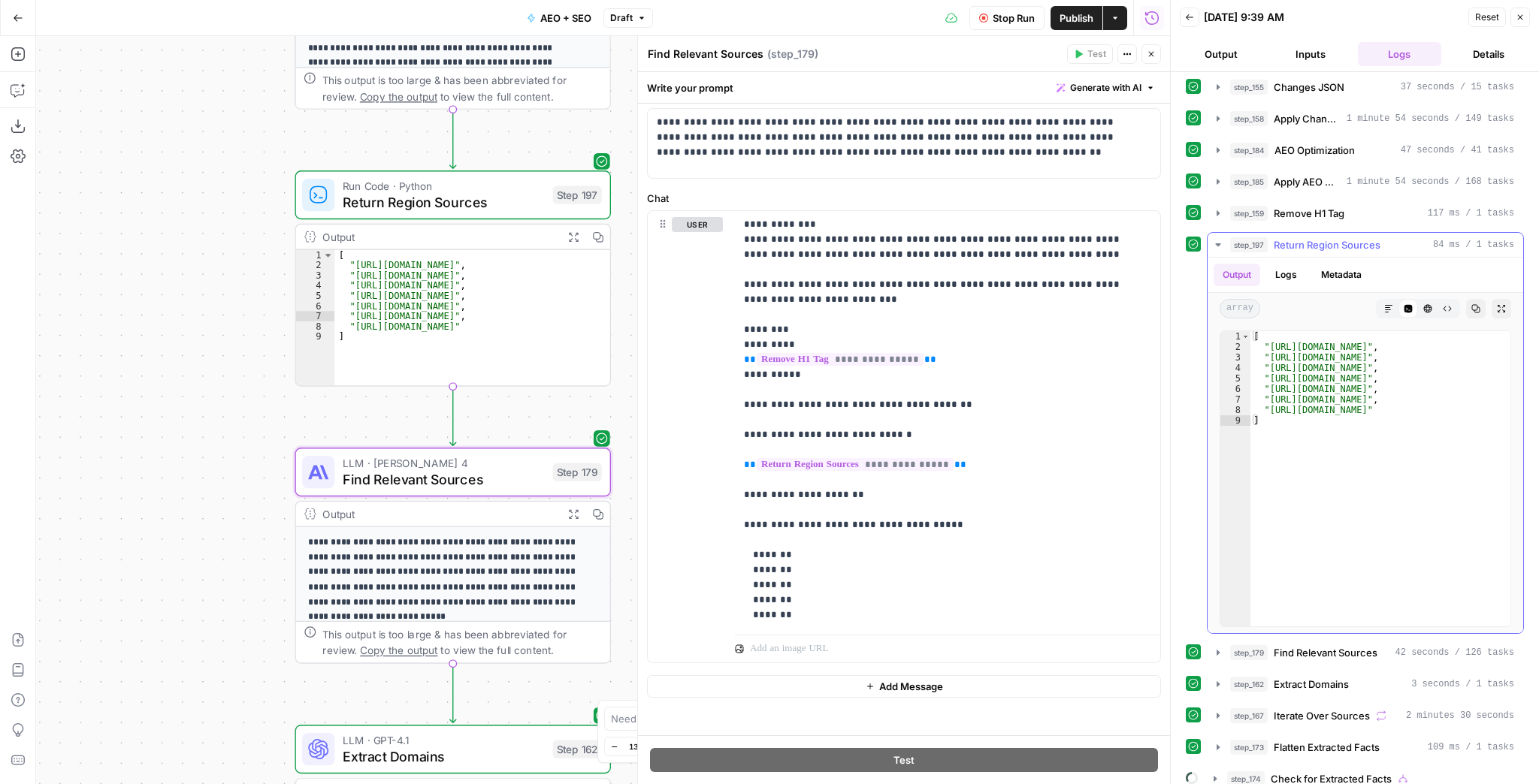
scroll to position [293, 0]
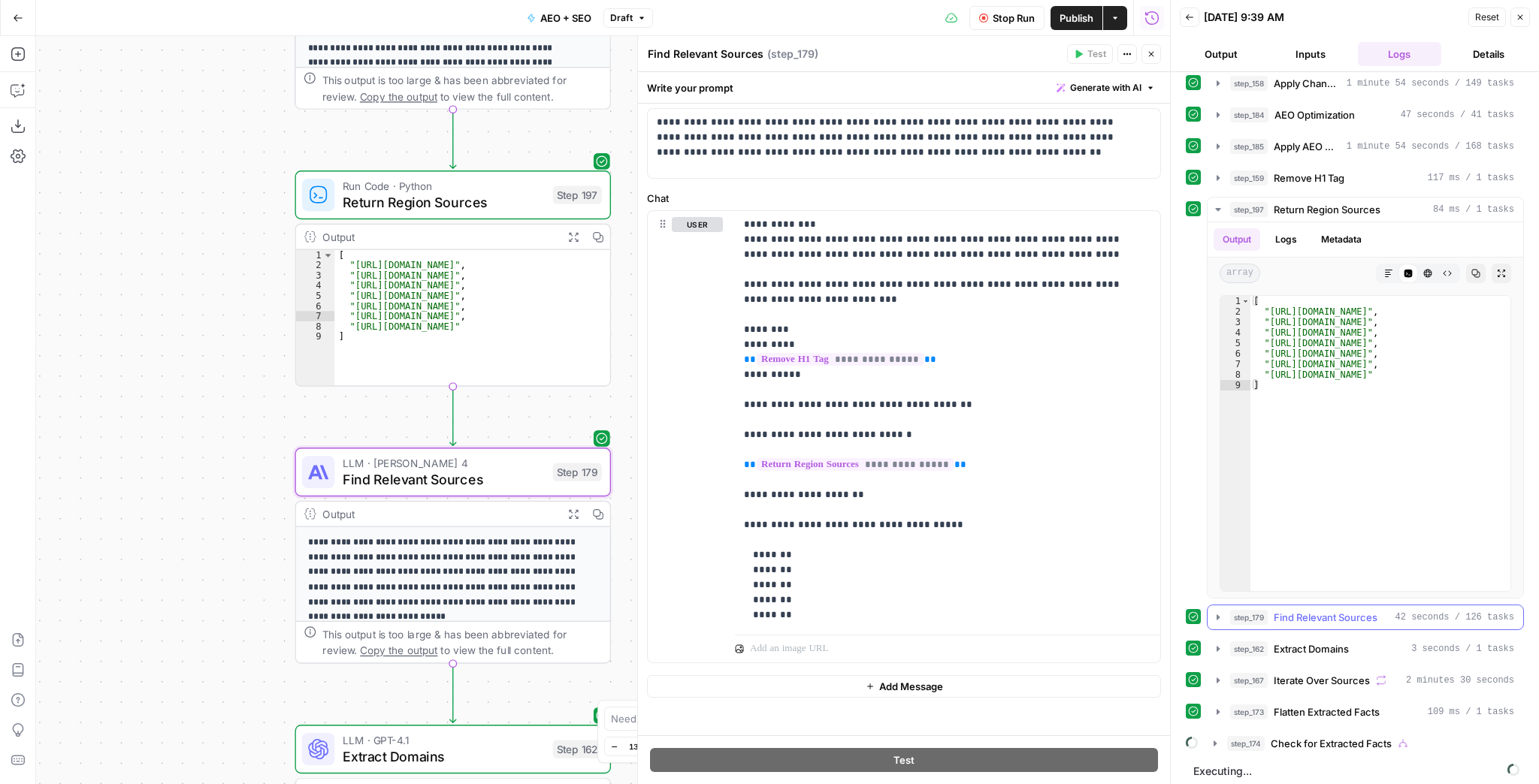
click at [1218, 615] on icon "button" at bounding box center [1218, 617] width 3 height 5
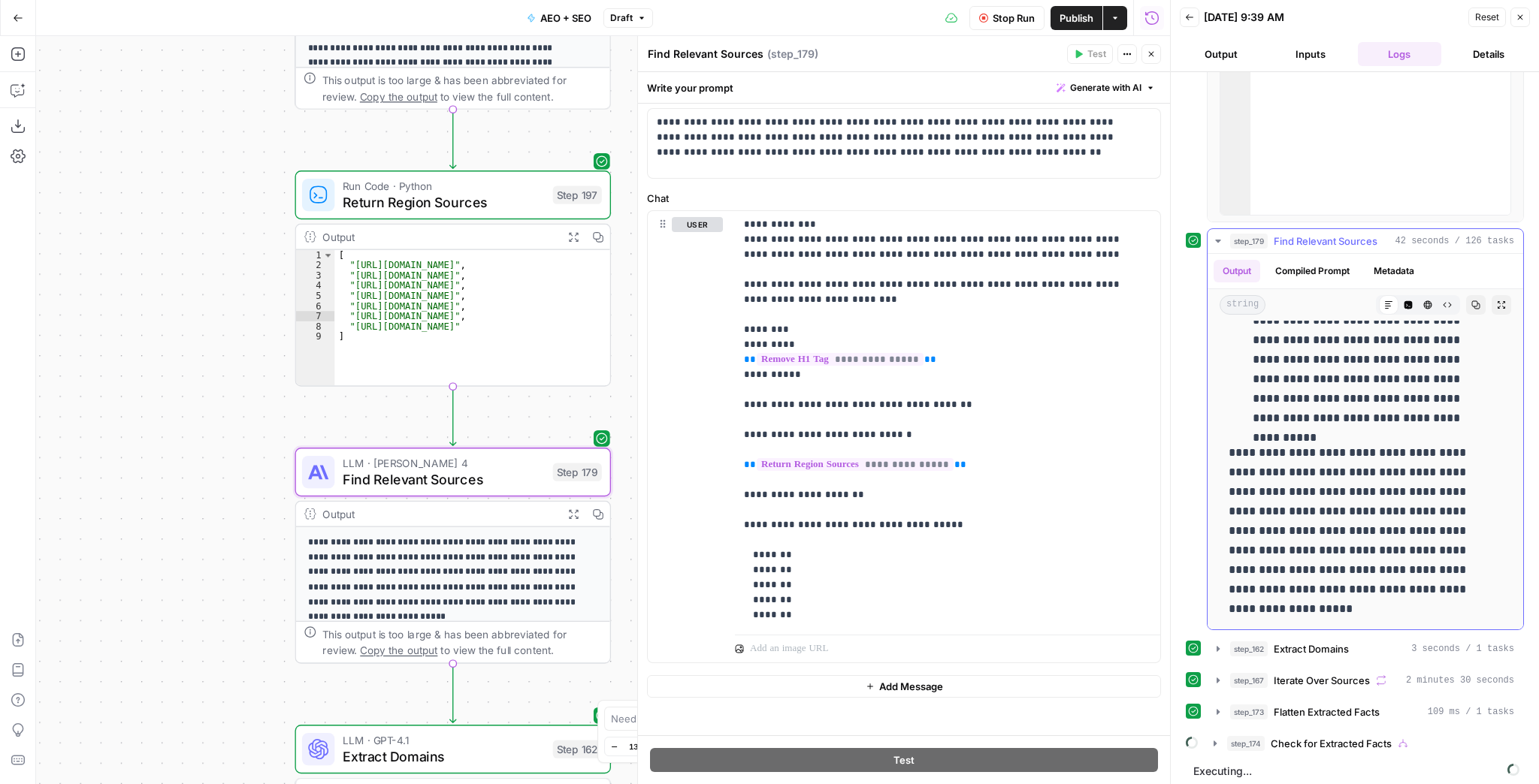
scroll to position [1292, 0]
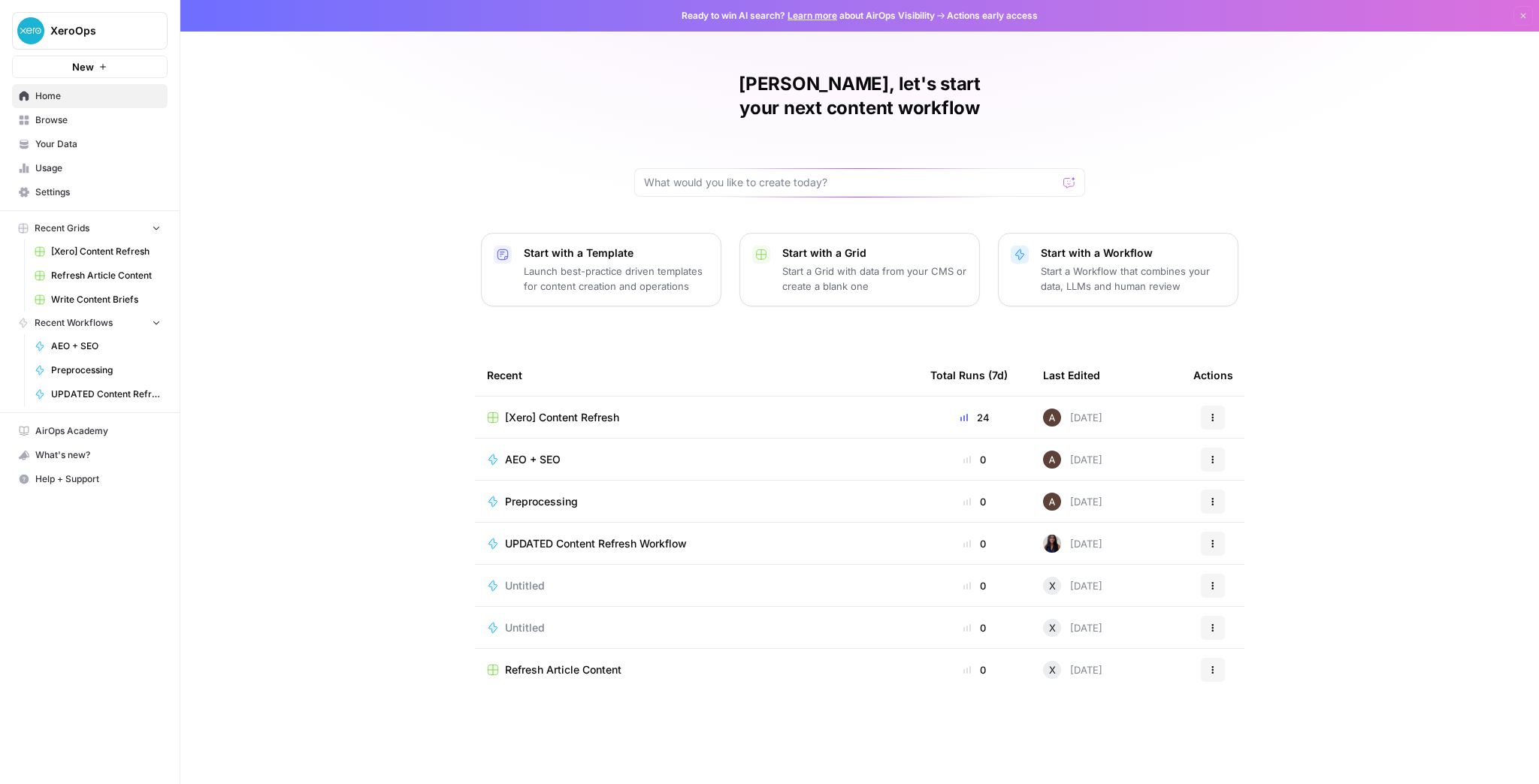
click at [583, 410] on span "[Xero] Content Refresh" at bounding box center [562, 417] width 115 height 15
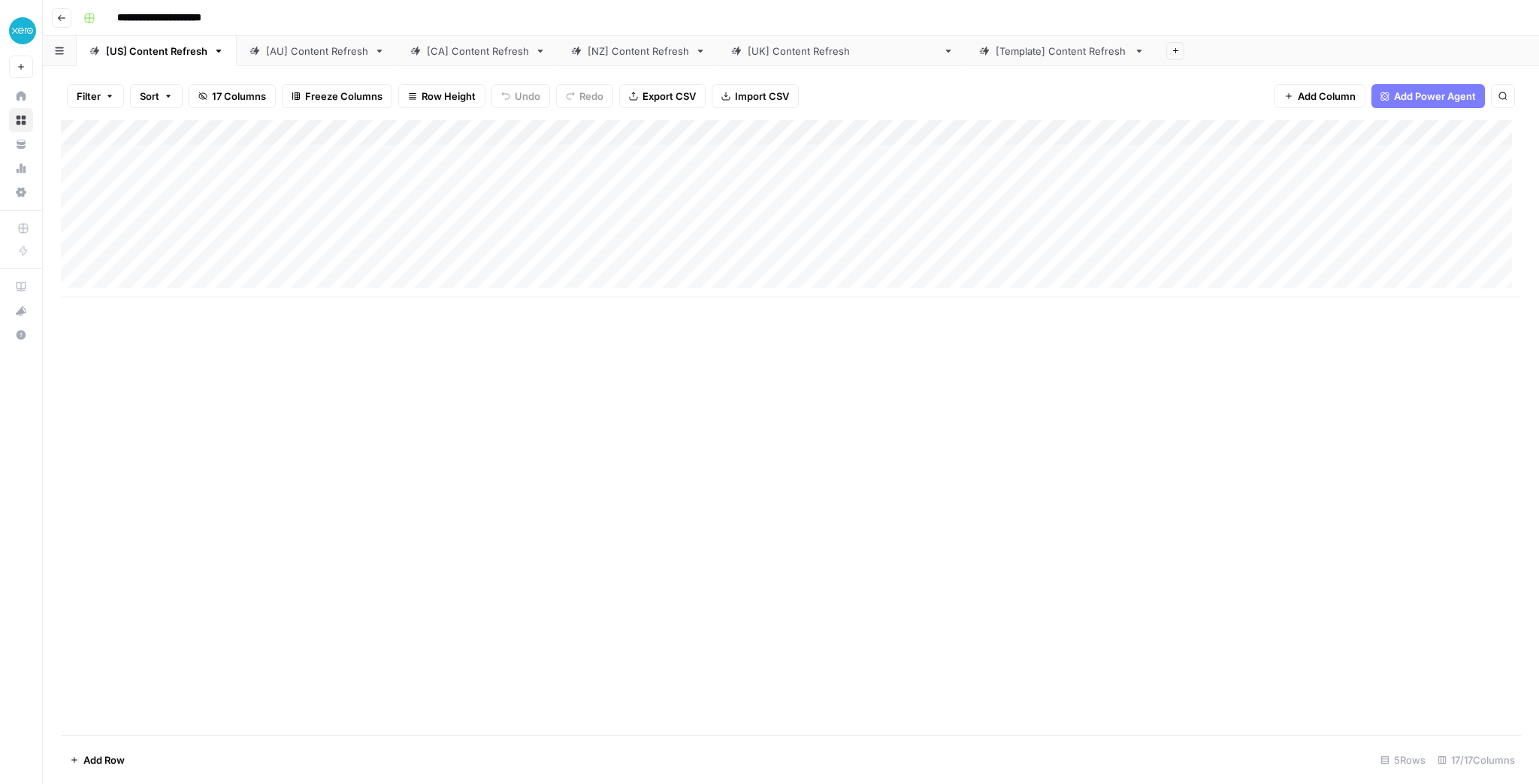
click at [327, 57] on div "[AU] Content Refresh" at bounding box center [317, 51] width 102 height 15
click at [1107, 177] on div "Add Column" at bounding box center [791, 221] width 1461 height 203
click at [1145, 179] on div "Add Column" at bounding box center [791, 221] width 1461 height 203
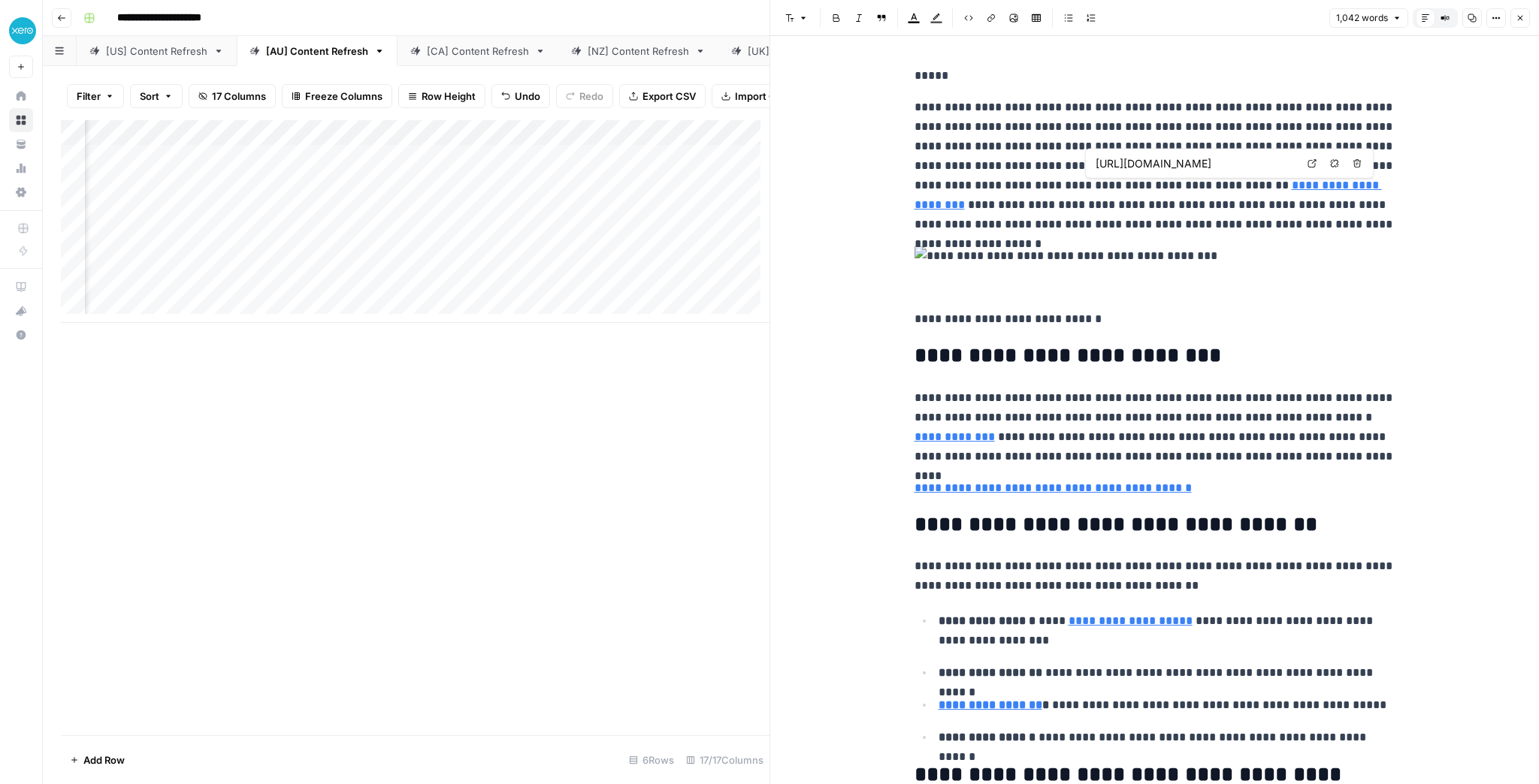
type input "[URL][DOMAIN_NAME]"
click at [597, 189] on div "Add Column" at bounding box center [415, 221] width 709 height 203
type input "/au/accounting-software/reconcile-bank-transactions/"
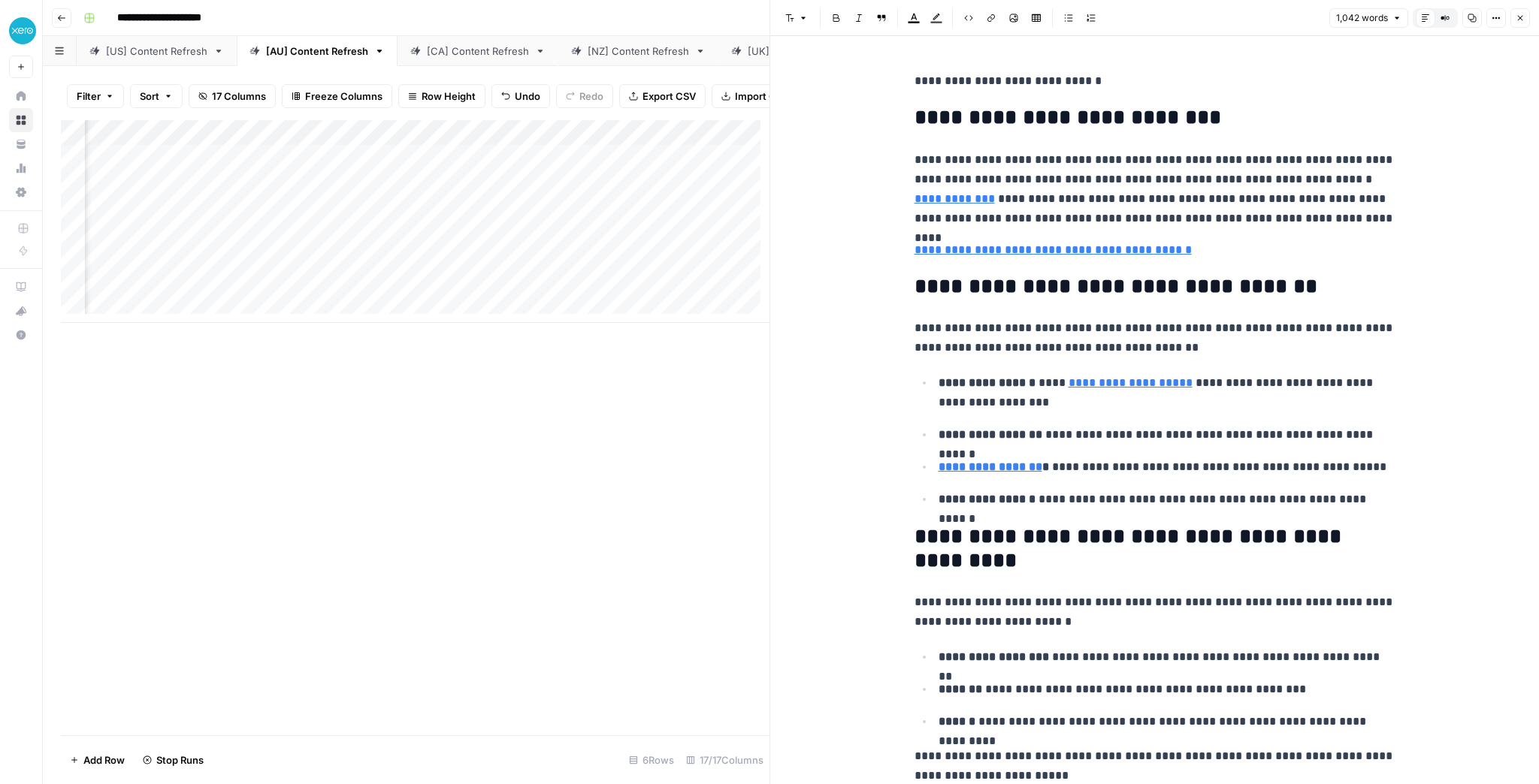
scroll to position [241, 0]
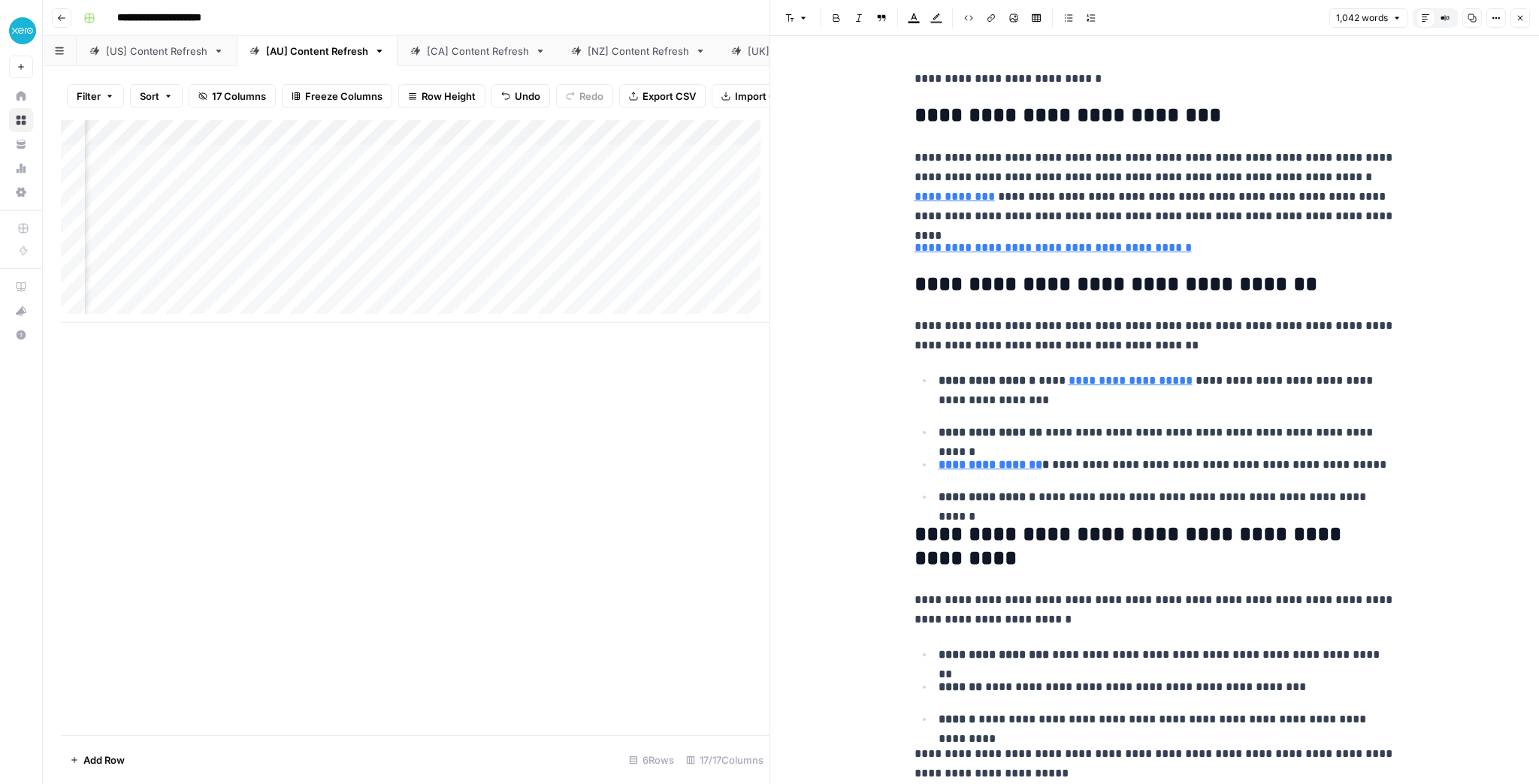
click at [345, 2] on header "**********" at bounding box center [791, 18] width 1496 height 36
click at [581, 192] on div "Add Column" at bounding box center [415, 221] width 709 height 203
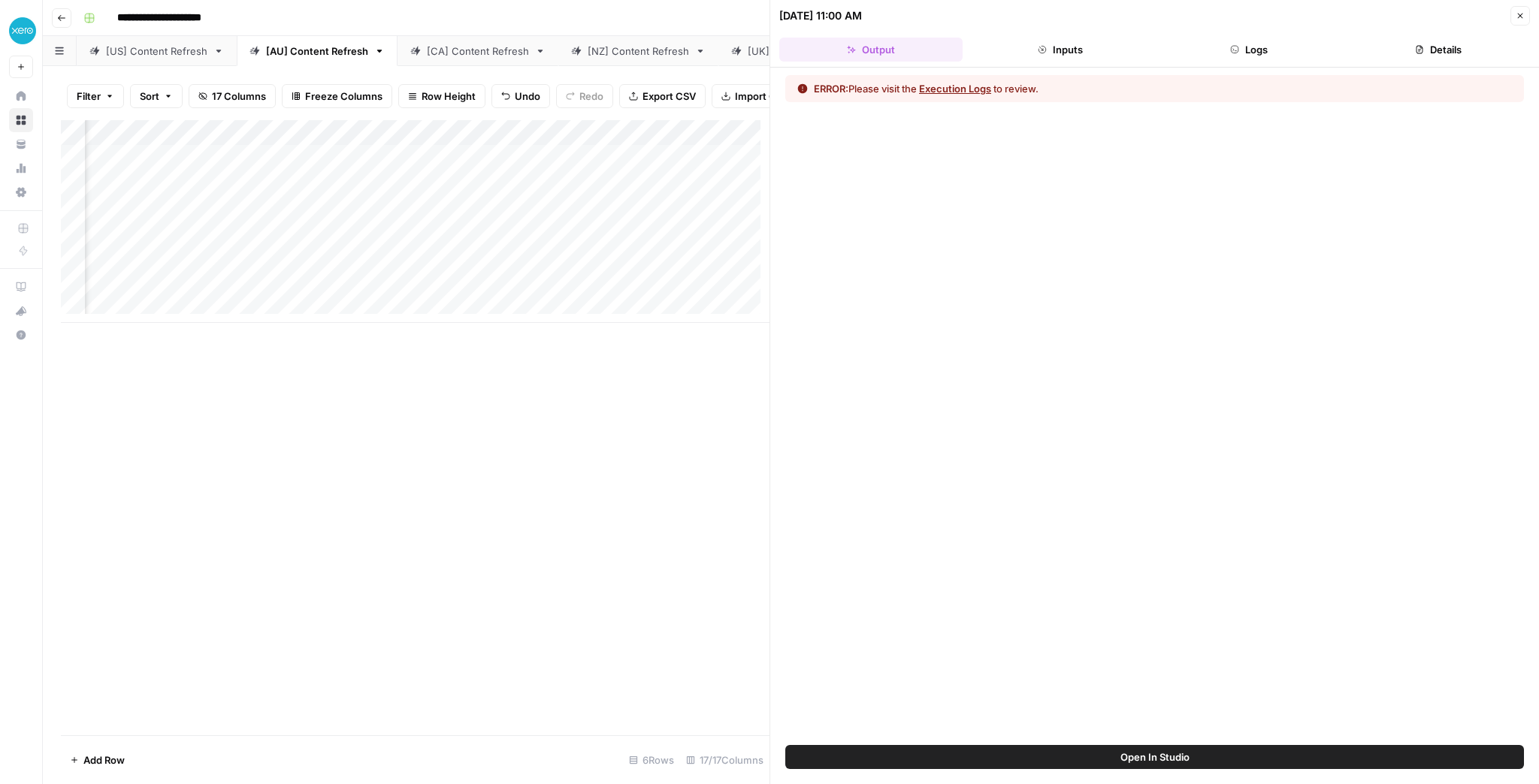
click at [975, 90] on button "Execution Logs" at bounding box center [956, 88] width 72 height 15
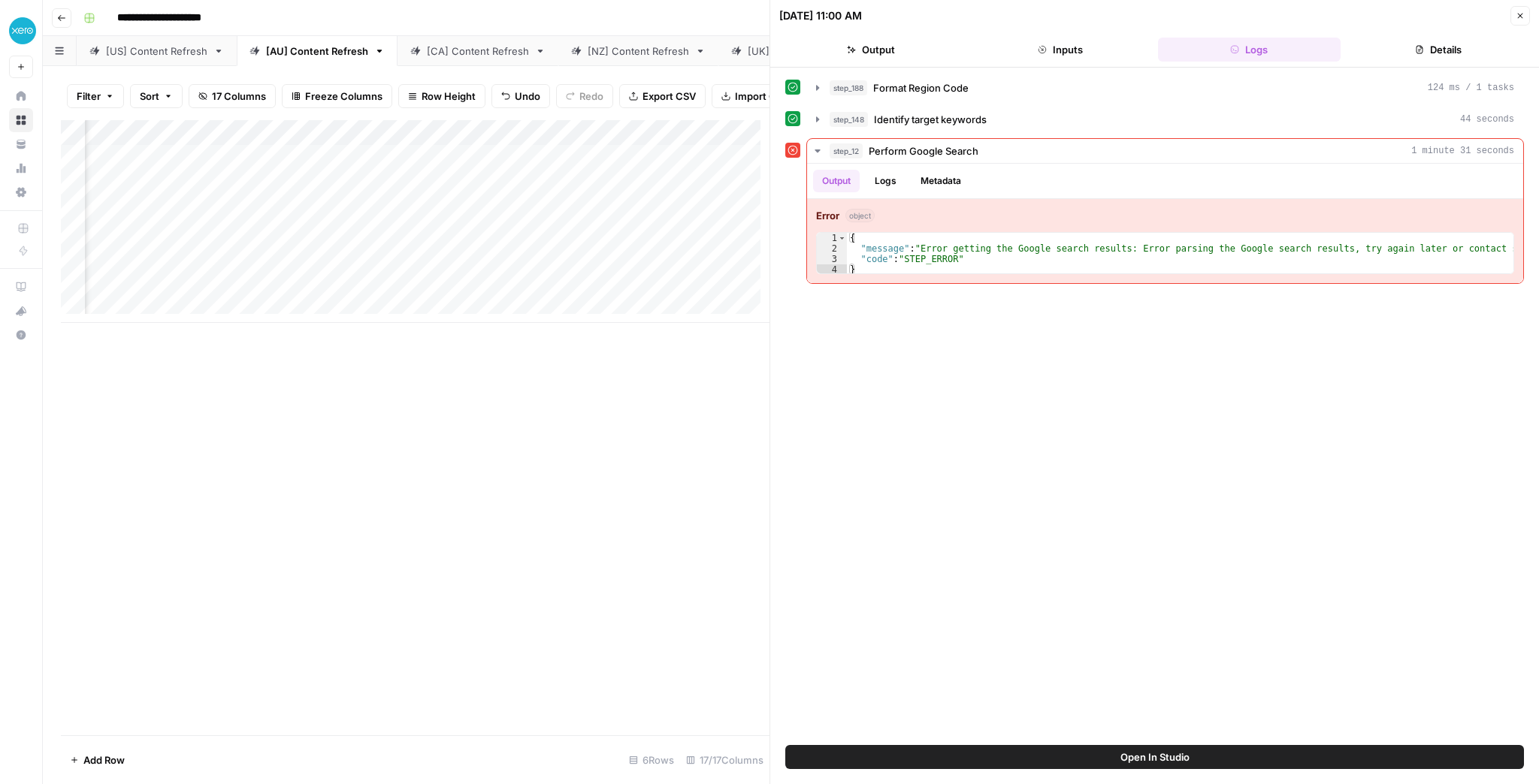
click at [1069, 751] on button "Open In Studio" at bounding box center [1154, 758] width 739 height 24
click at [603, 189] on div "Add Column" at bounding box center [415, 221] width 709 height 203
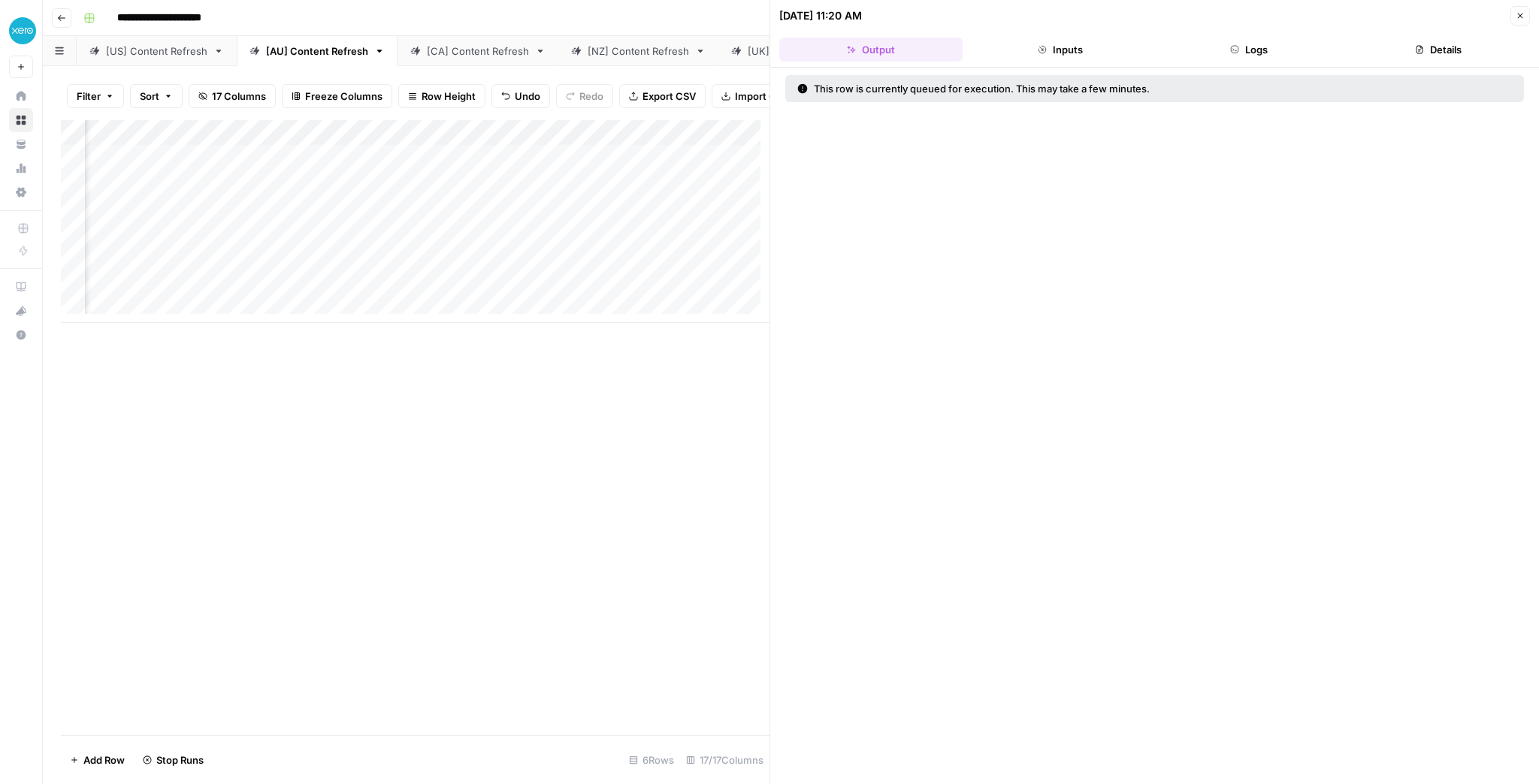
scroll to position [0, 490]
click at [474, 218] on div "Add Column" at bounding box center [415, 221] width 709 height 203
click at [493, 165] on div "Add Column" at bounding box center [415, 221] width 709 height 203
click at [1240, 56] on button "Logs" at bounding box center [1249, 49] width 183 height 24
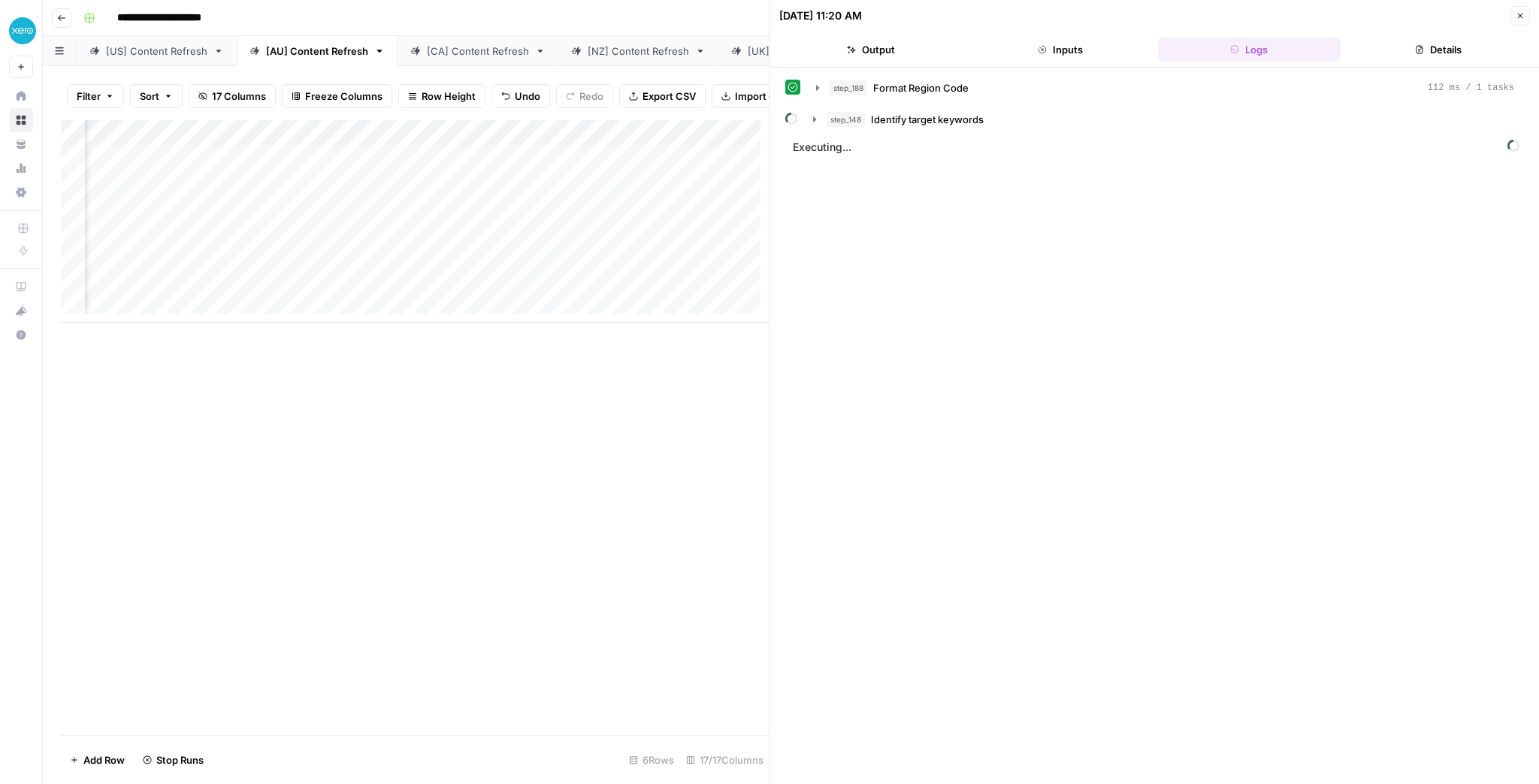
click at [444, 188] on div "Add Column" at bounding box center [415, 221] width 709 height 203
click at [473, 193] on div "Add Column" at bounding box center [415, 221] width 709 height 203
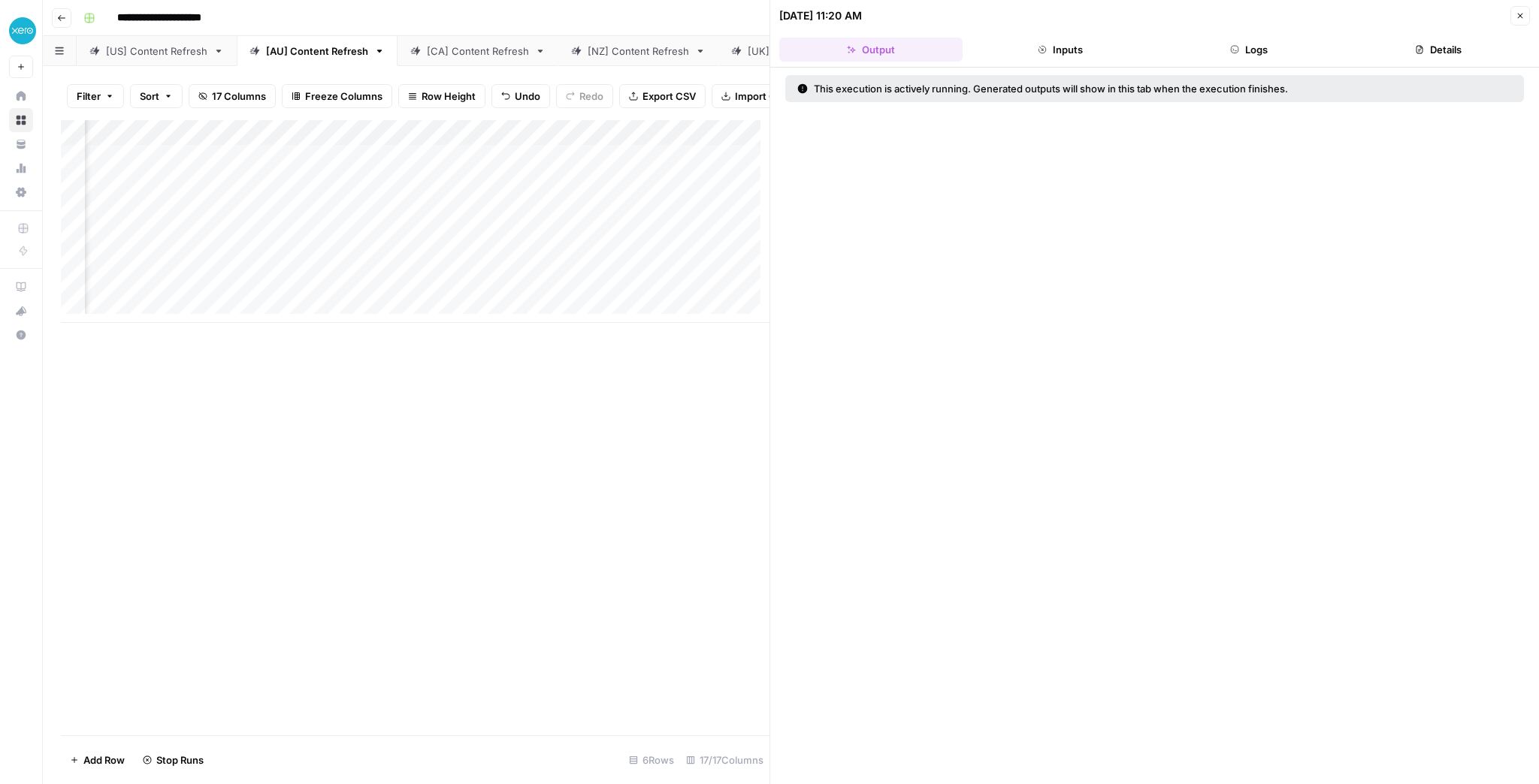
click at [1249, 45] on button "Logs" at bounding box center [1249, 49] width 183 height 24
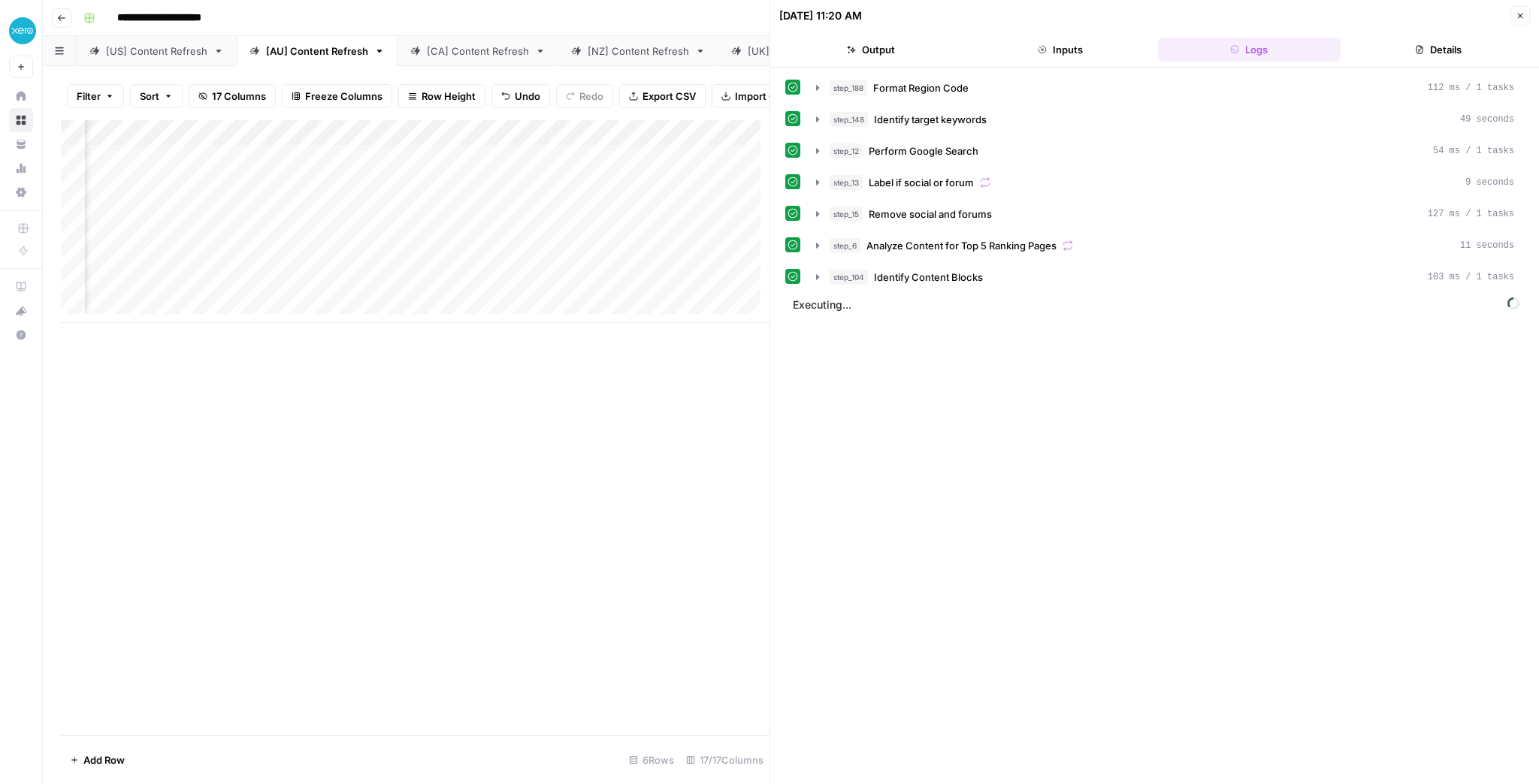
click at [440, 173] on div "Add Column" at bounding box center [415, 221] width 709 height 203
click at [475, 169] on div "Add Column" at bounding box center [415, 221] width 709 height 203
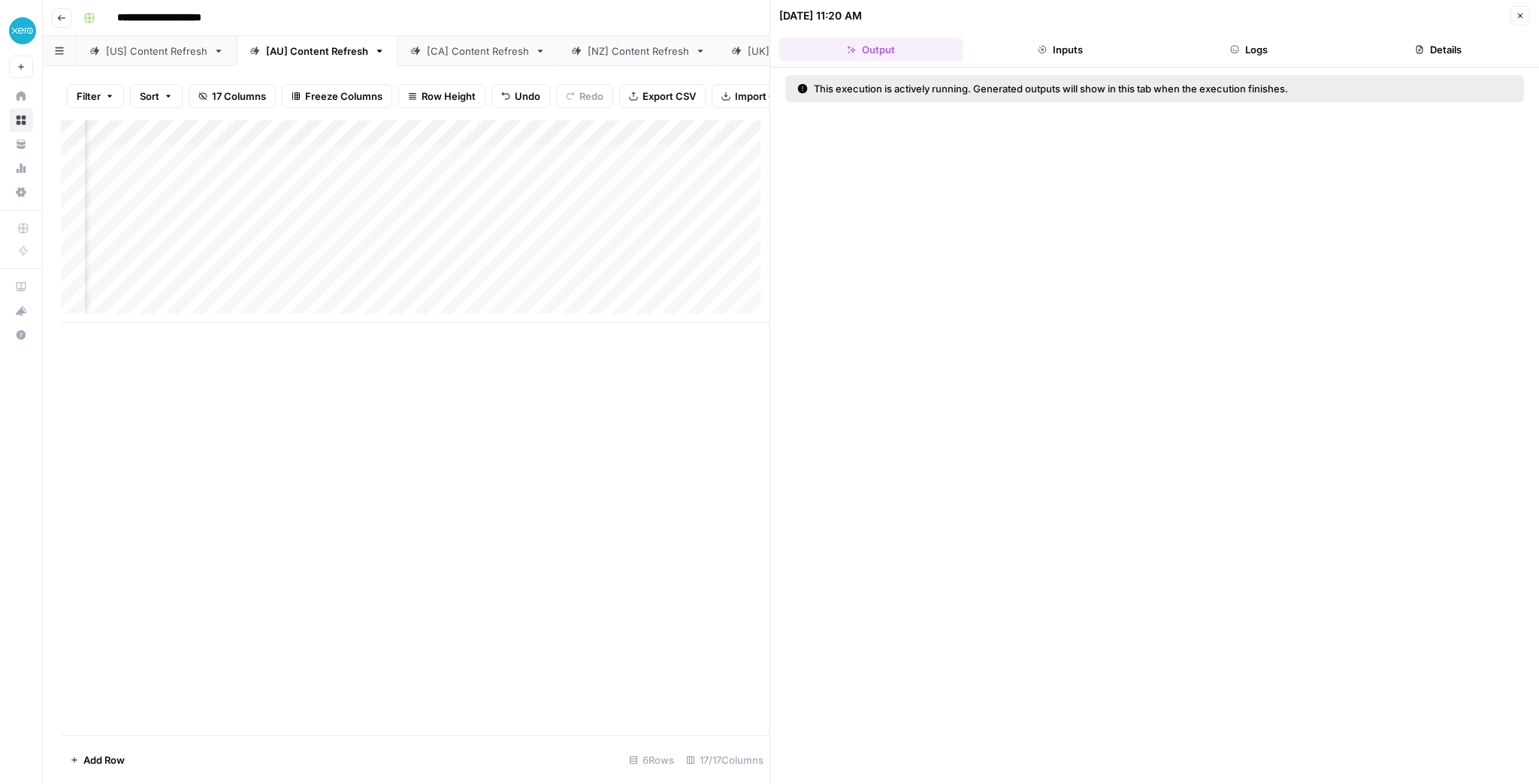
click at [1061, 51] on button "Inputs" at bounding box center [1060, 49] width 183 height 24
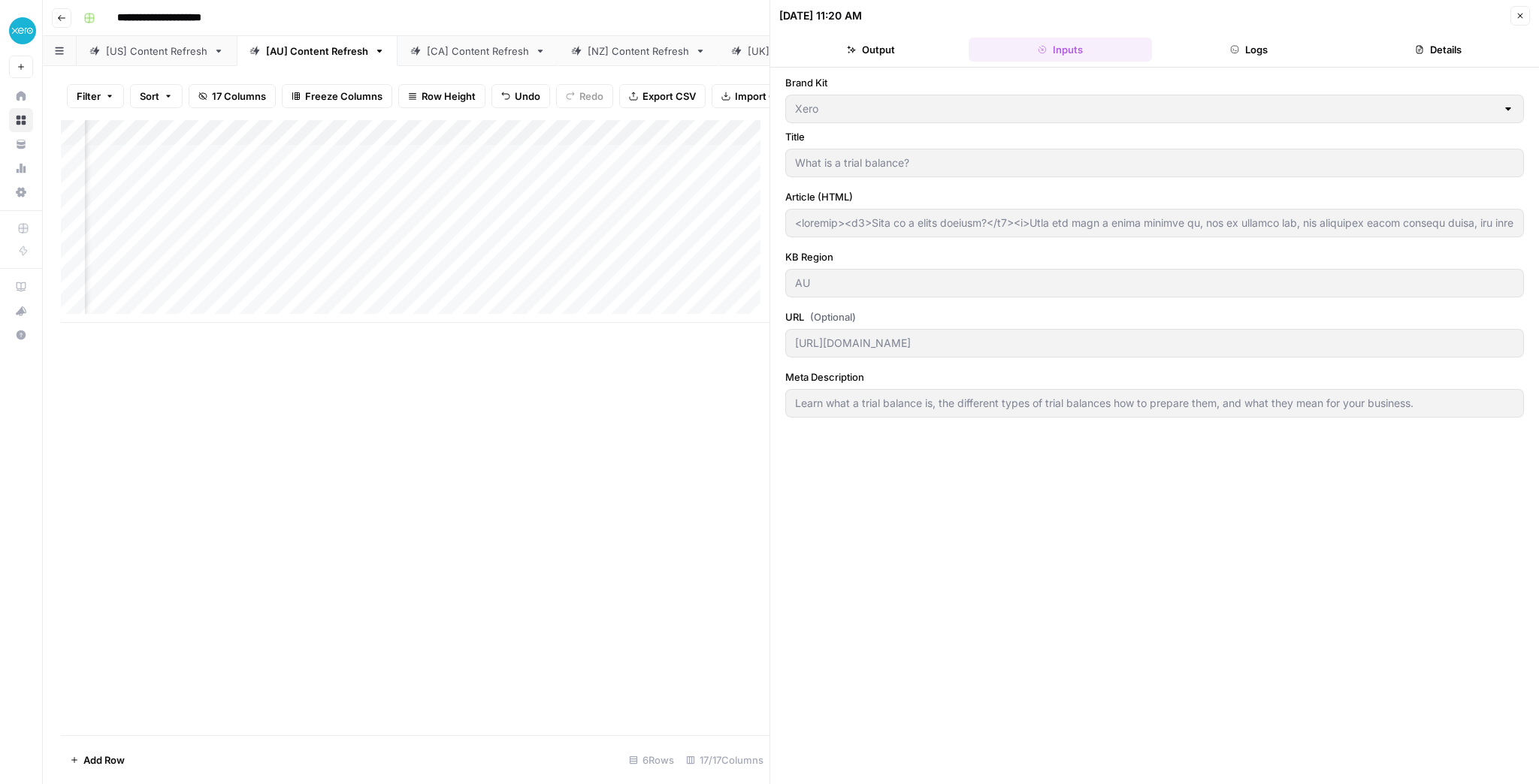
type input "<article><h1>What is a trial balance?</h1><p>Find out what a trial balance is, …"
click at [1263, 46] on button "Logs" at bounding box center [1249, 49] width 183 height 24
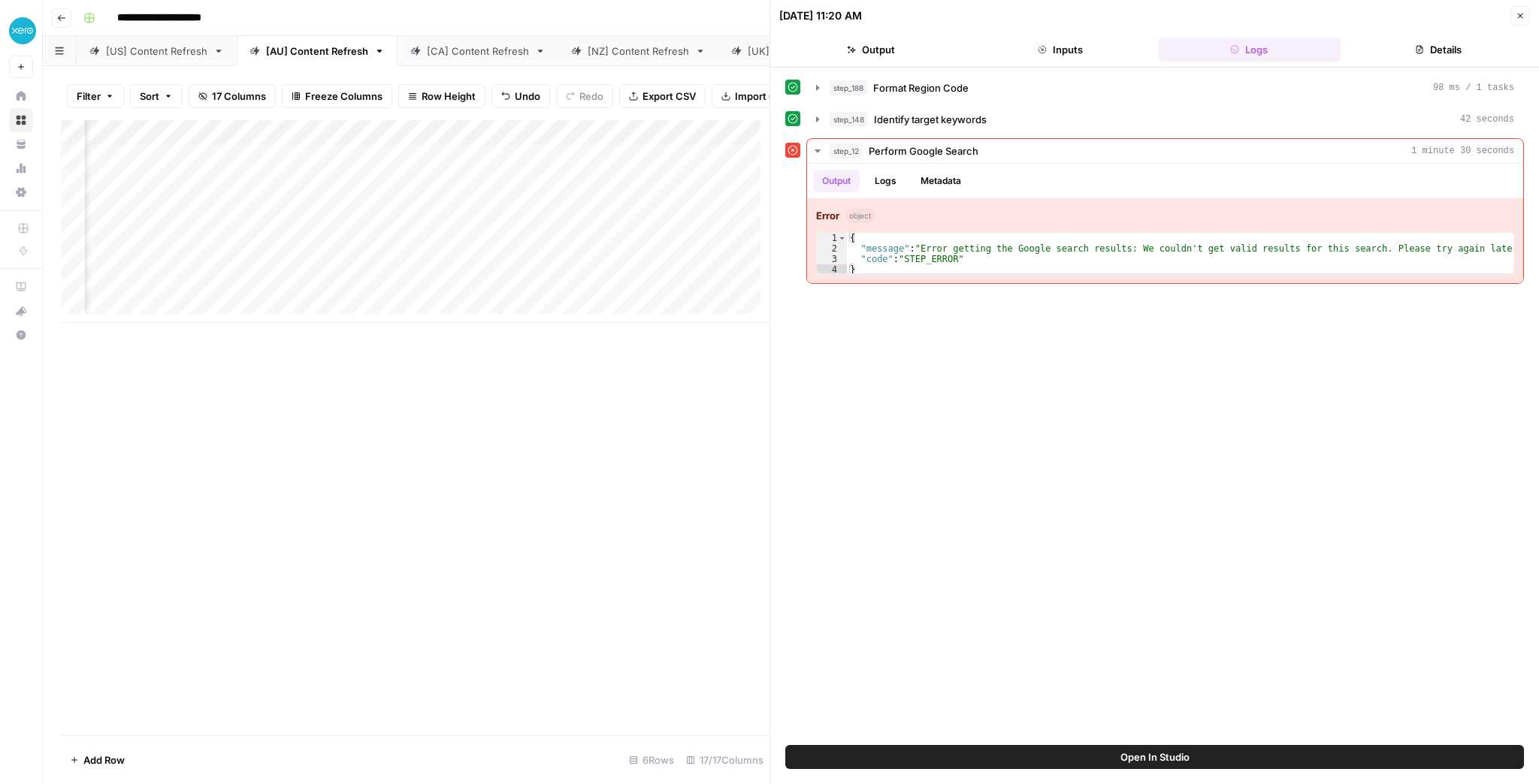
scroll to position [0, 1115]
click at [1177, 752] on span "Open In Studio" at bounding box center [1155, 757] width 70 height 15
click at [443, 167] on div "Add Column" at bounding box center [415, 221] width 709 height 203
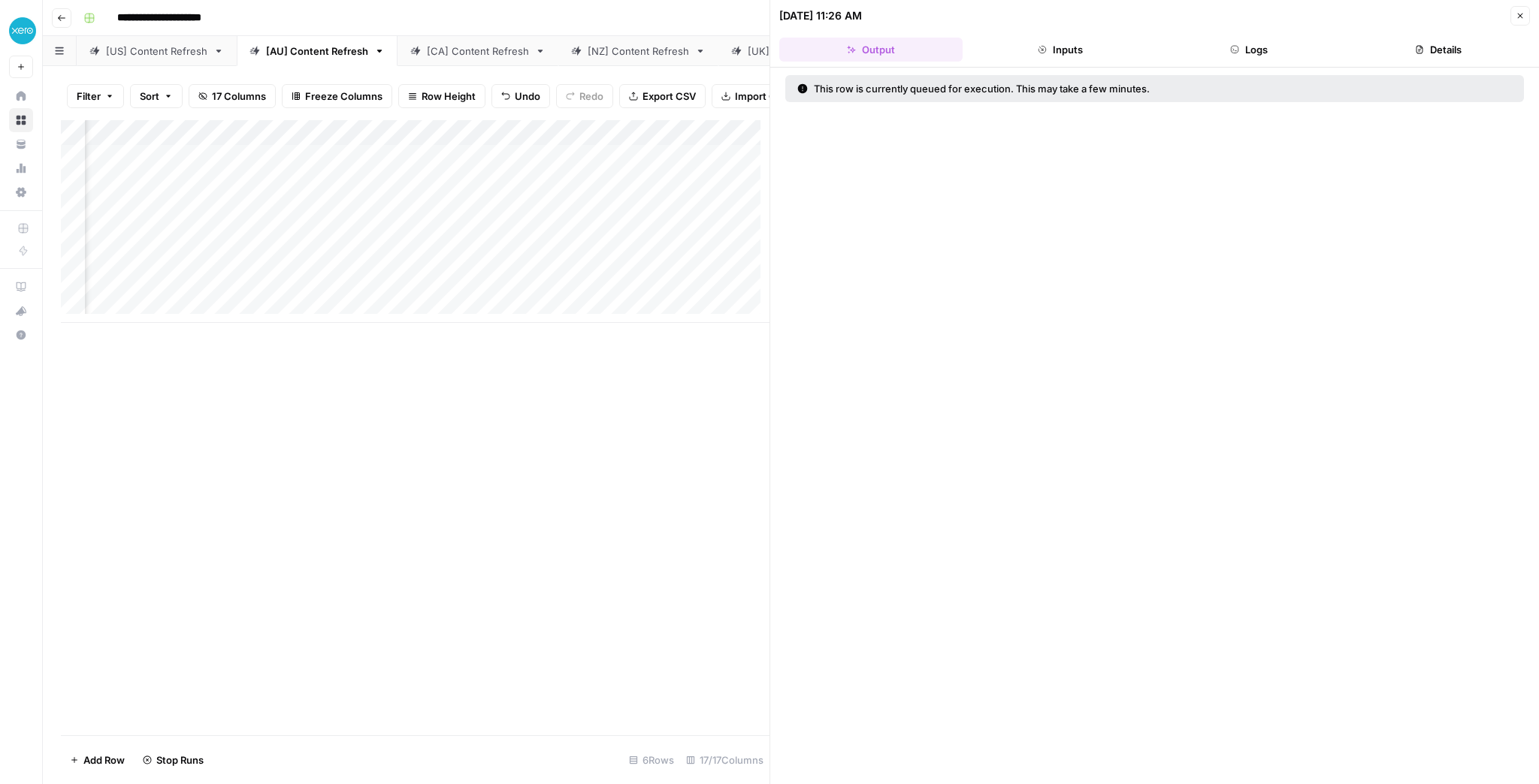
scroll to position [0, 430]
drag, startPoint x: 1516, startPoint y: 15, endPoint x: 1494, endPoint y: 29, distance: 26.1
click at [1516, 15] on button "Close" at bounding box center [1520, 16] width 20 height 20
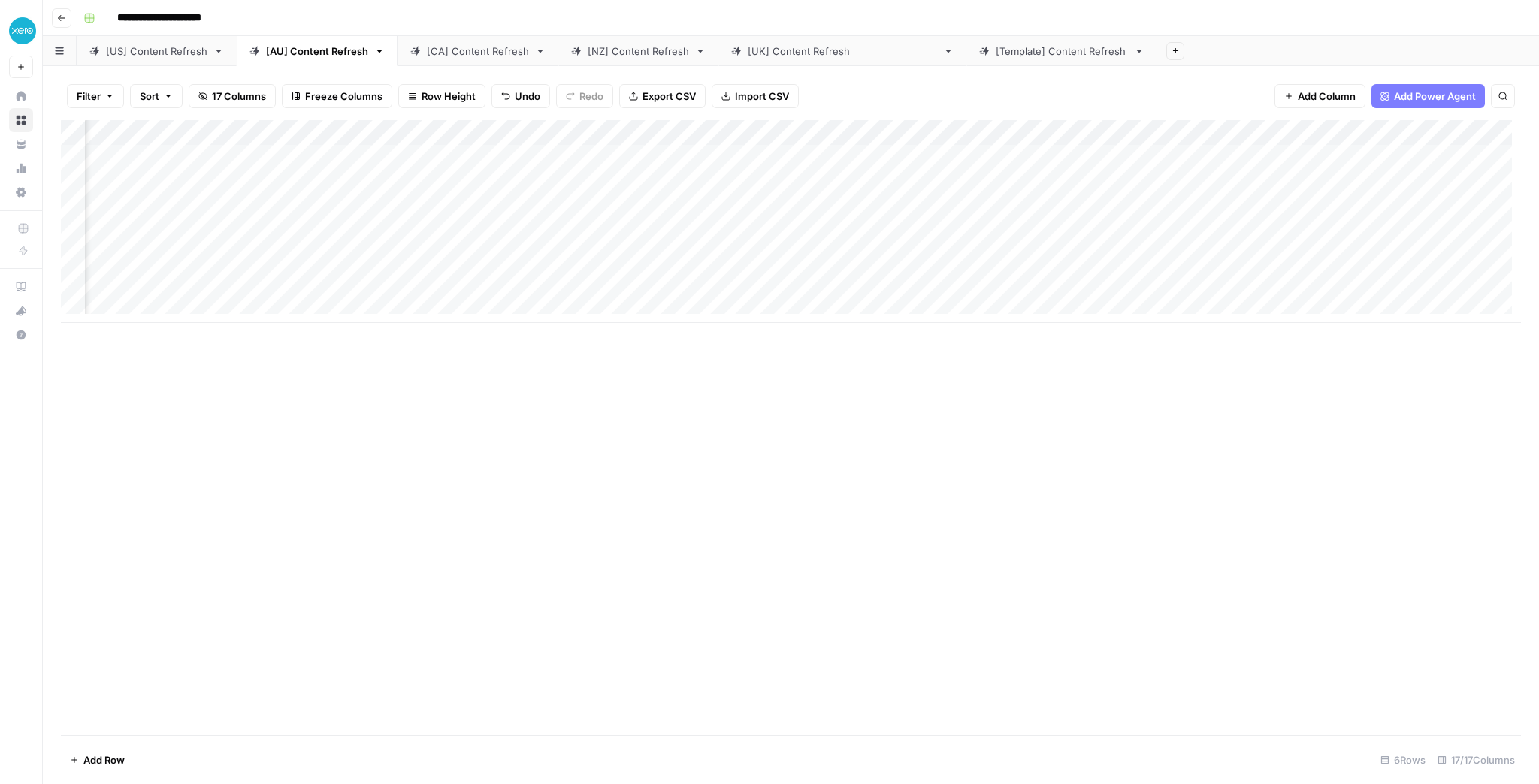
click at [451, 52] on div "[CA] Content Refresh" at bounding box center [478, 51] width 102 height 15
click at [911, 182] on div "Add Column" at bounding box center [791, 208] width 1461 height 177
click at [335, 59] on link "[AU] Content Refresh" at bounding box center [317, 51] width 161 height 30
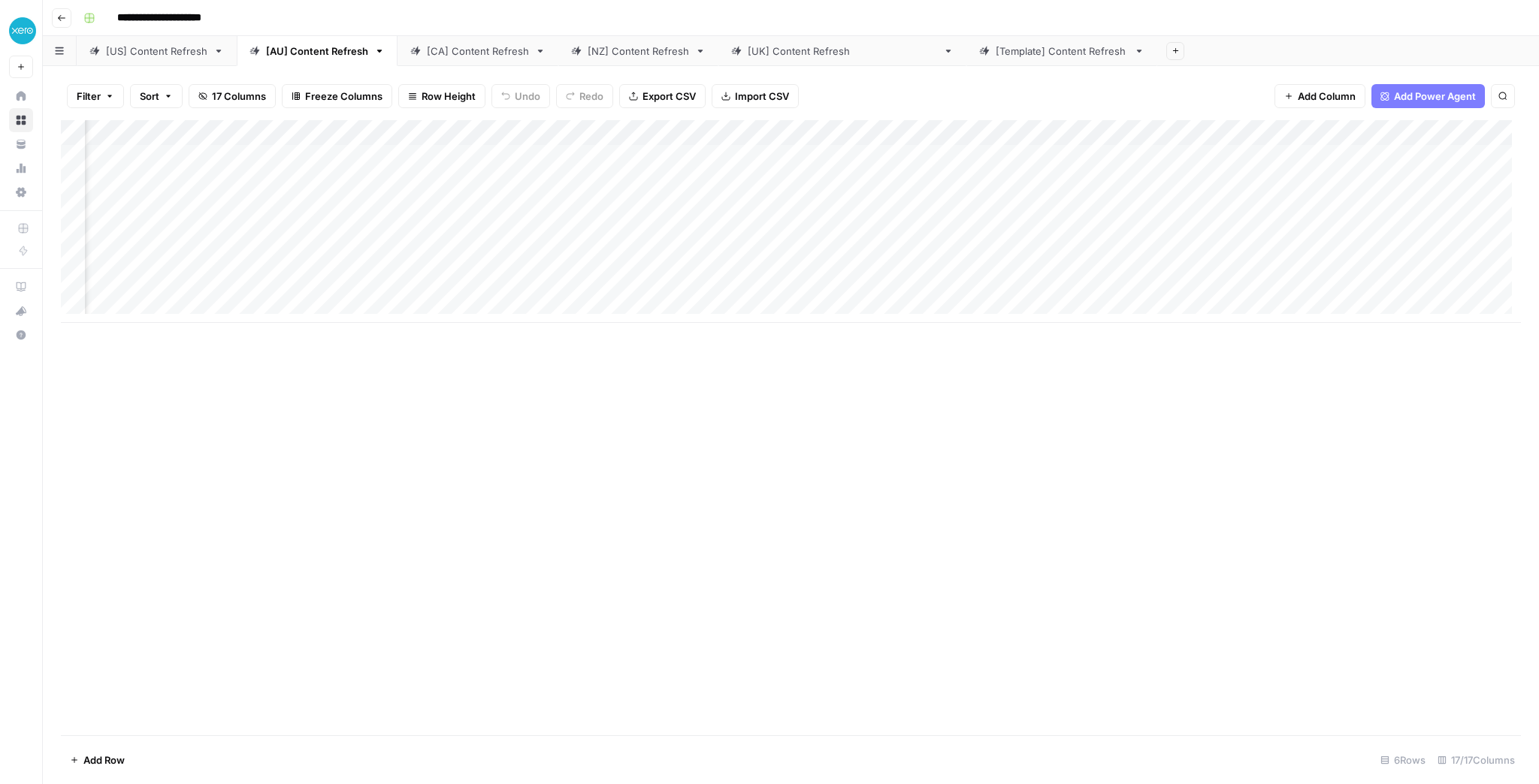
click at [436, 63] on link "[CA] Content Refresh" at bounding box center [478, 51] width 161 height 30
click at [1118, 158] on div "Add Column" at bounding box center [791, 208] width 1461 height 177
click at [642, 45] on div "[NZ] Content Refresh" at bounding box center [638, 51] width 102 height 15
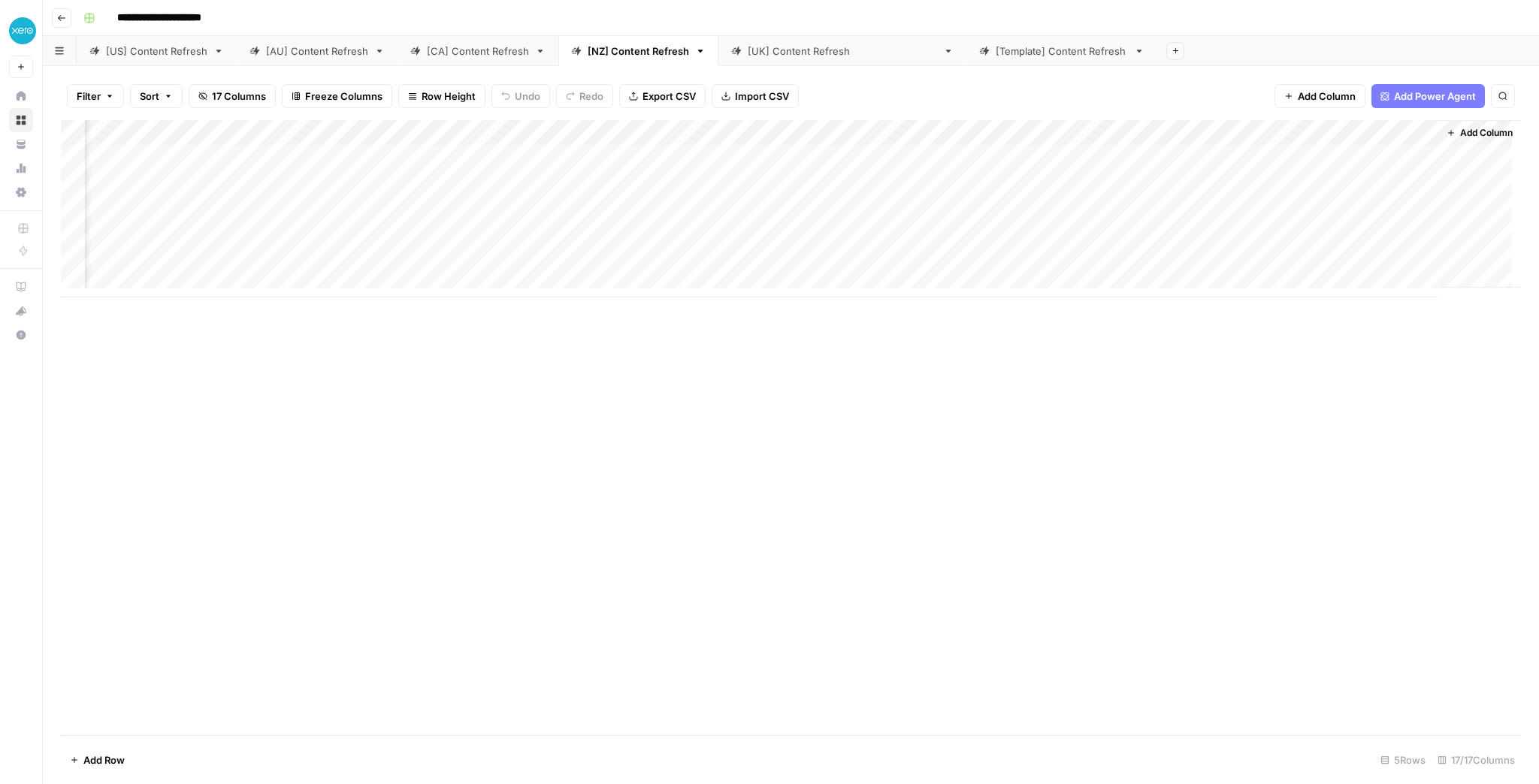
click at [1076, 180] on div "Add Column" at bounding box center [791, 208] width 1461 height 177
click at [1143, 183] on div "Add Column" at bounding box center [791, 208] width 1461 height 177
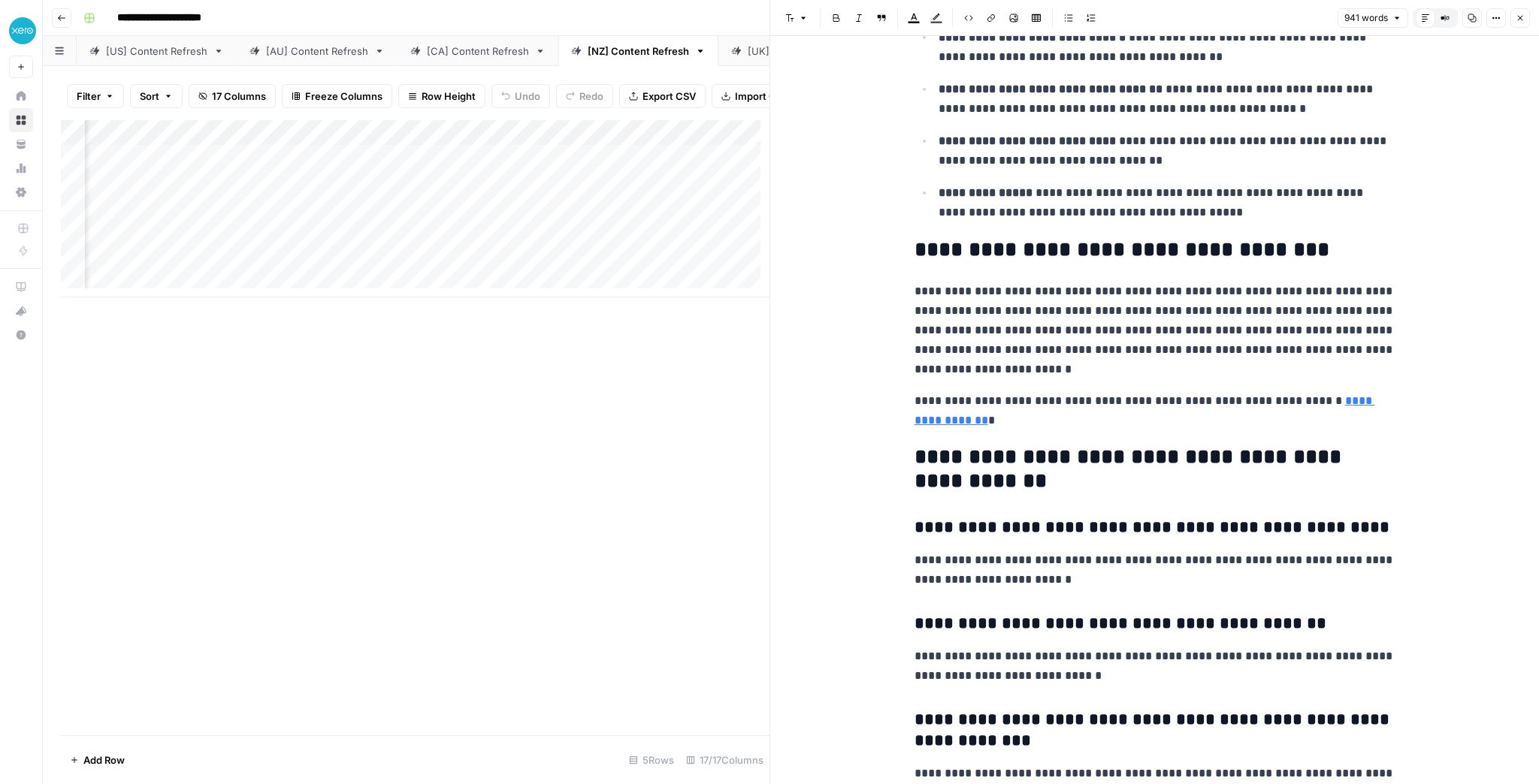
scroll to position [2044, 0]
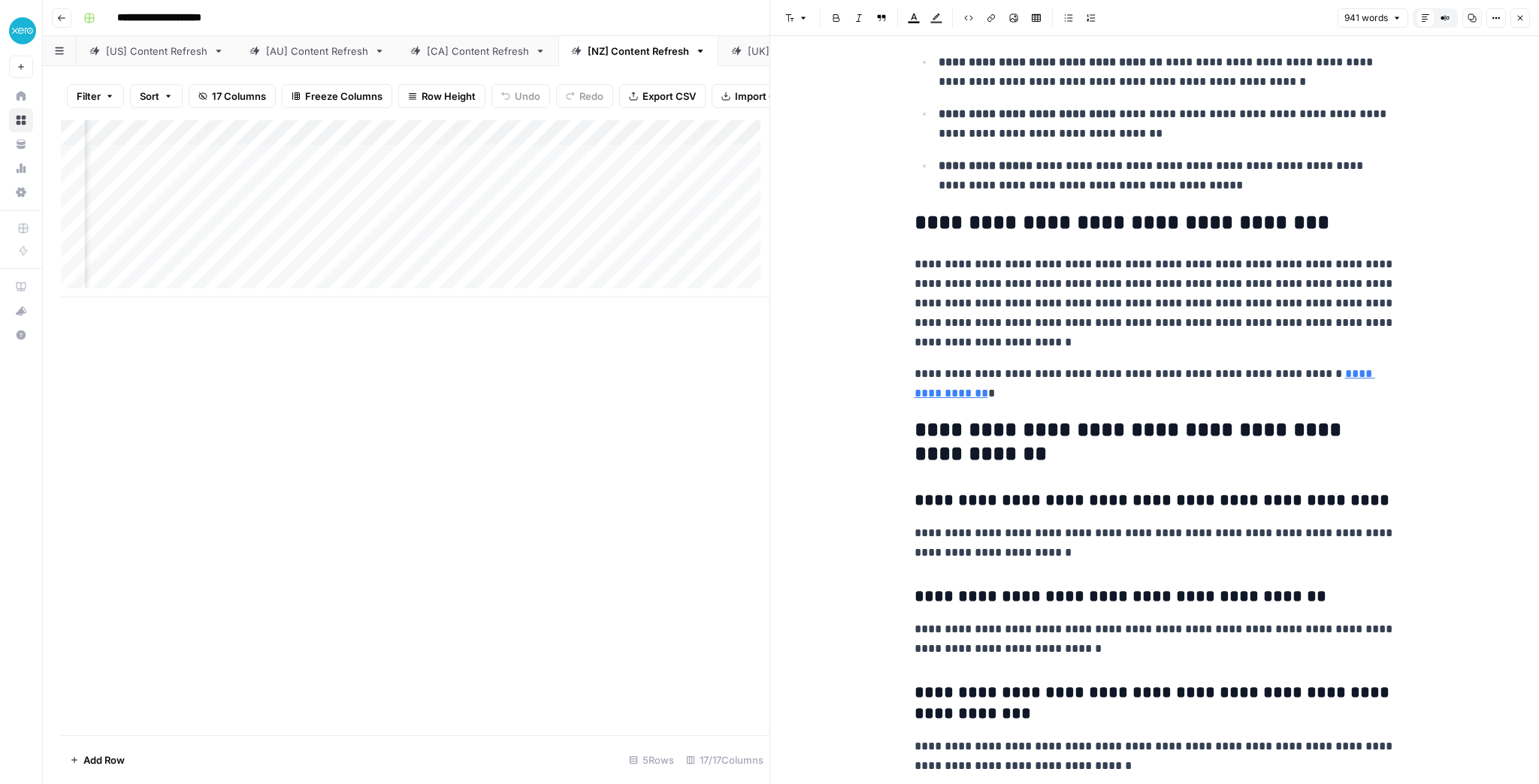
click at [1525, 21] on button "Close" at bounding box center [1520, 18] width 20 height 20
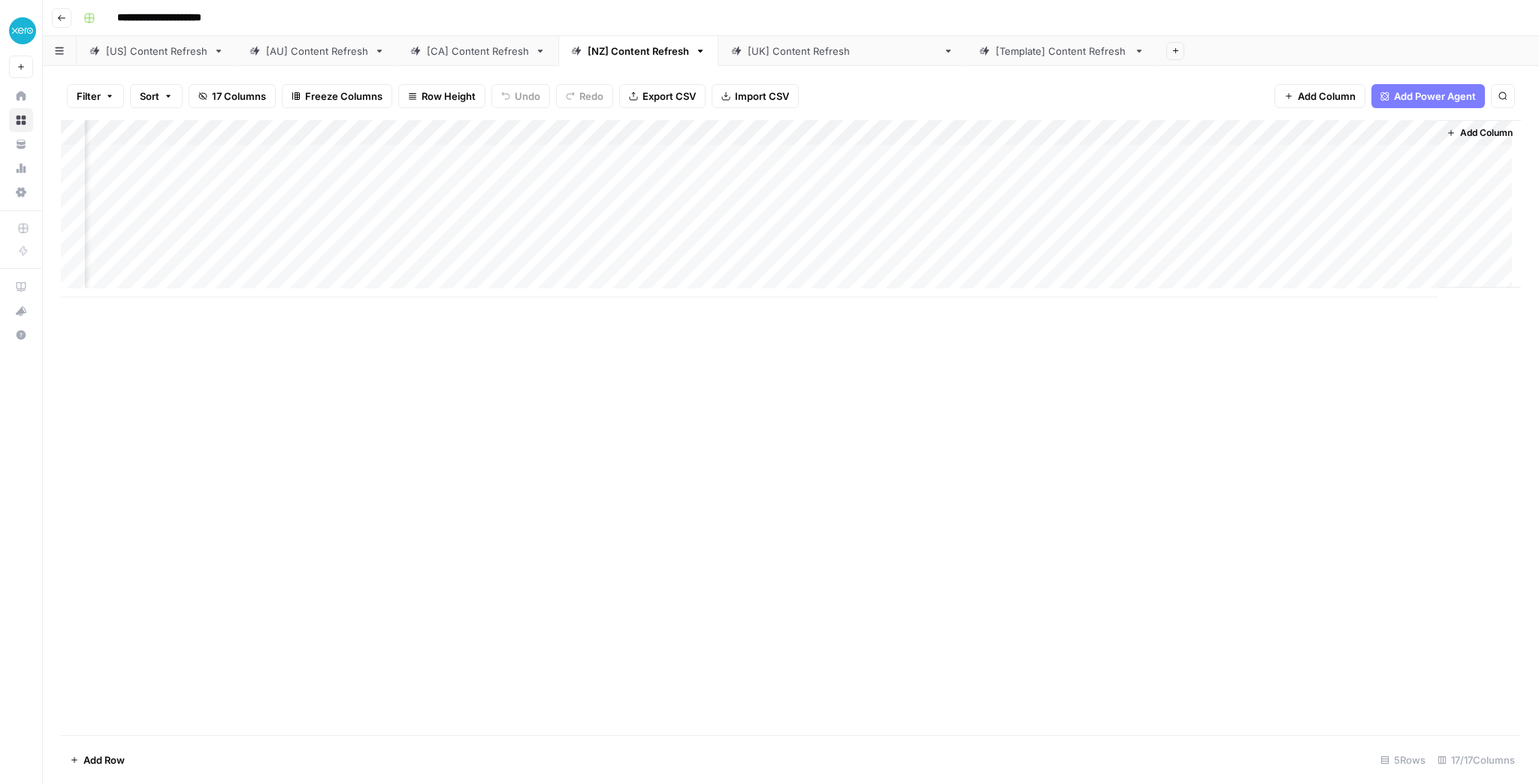
scroll to position [0, 794]
click at [621, 155] on div "Add Column" at bounding box center [791, 208] width 1461 height 177
click at [620, 179] on div "Add Column" at bounding box center [791, 208] width 1461 height 177
click at [817, 41] on link "[UK] Content Refresh" at bounding box center [842, 51] width 248 height 30
click at [1372, 156] on div "Add Column" at bounding box center [791, 208] width 1461 height 177
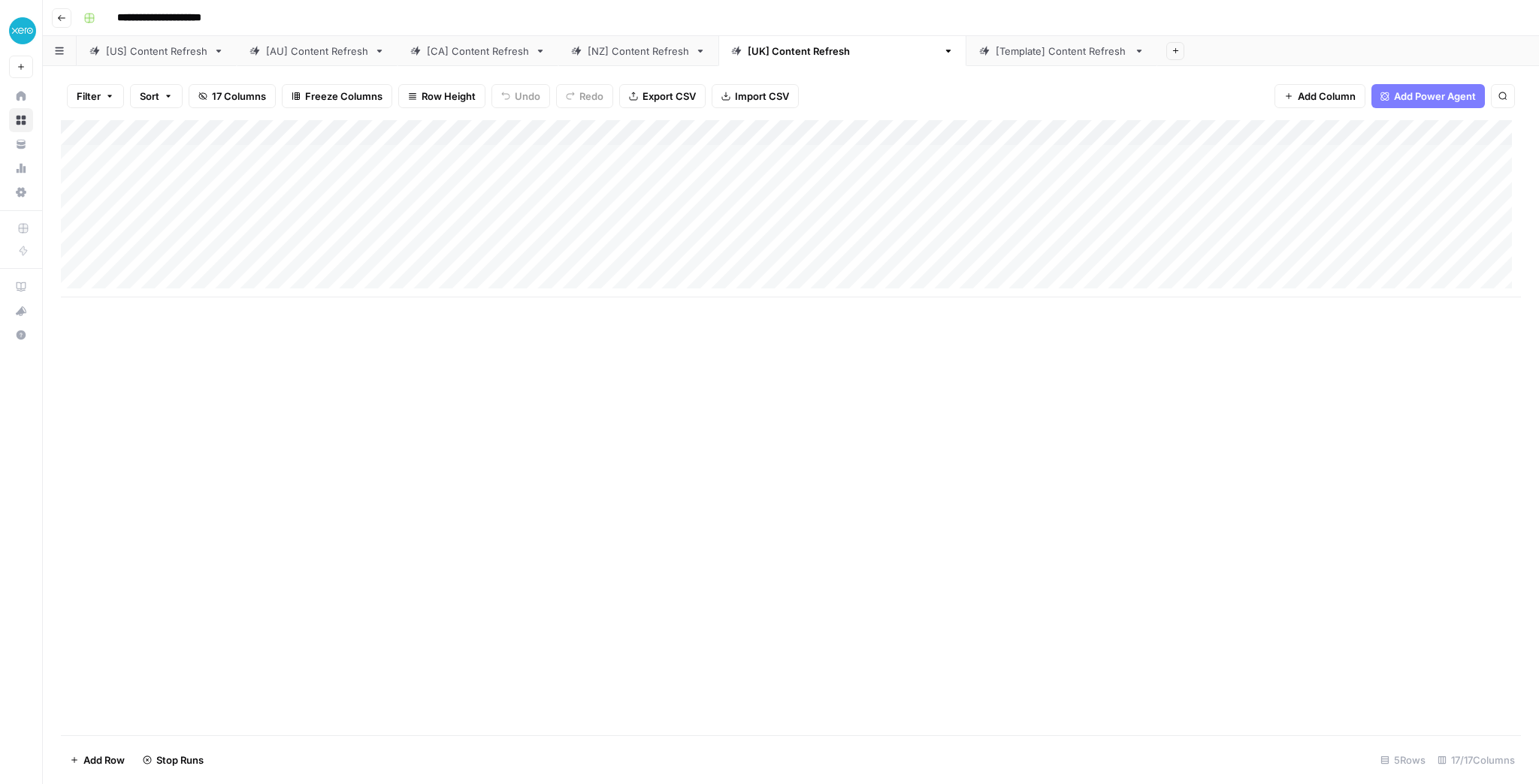
click at [996, 49] on div "[Template] Content Refresh" at bounding box center [1061, 51] width 132 height 15
click at [770, 48] on div "[UK] Content Refresh" at bounding box center [842, 51] width 189 height 15
click at [652, 59] on link "[NZ] Content Refresh" at bounding box center [638, 51] width 161 height 30
click at [493, 55] on div "[CA] Content Refresh" at bounding box center [478, 51] width 102 height 15
click at [338, 55] on div "[AU] Content Refresh" at bounding box center [317, 51] width 102 height 15
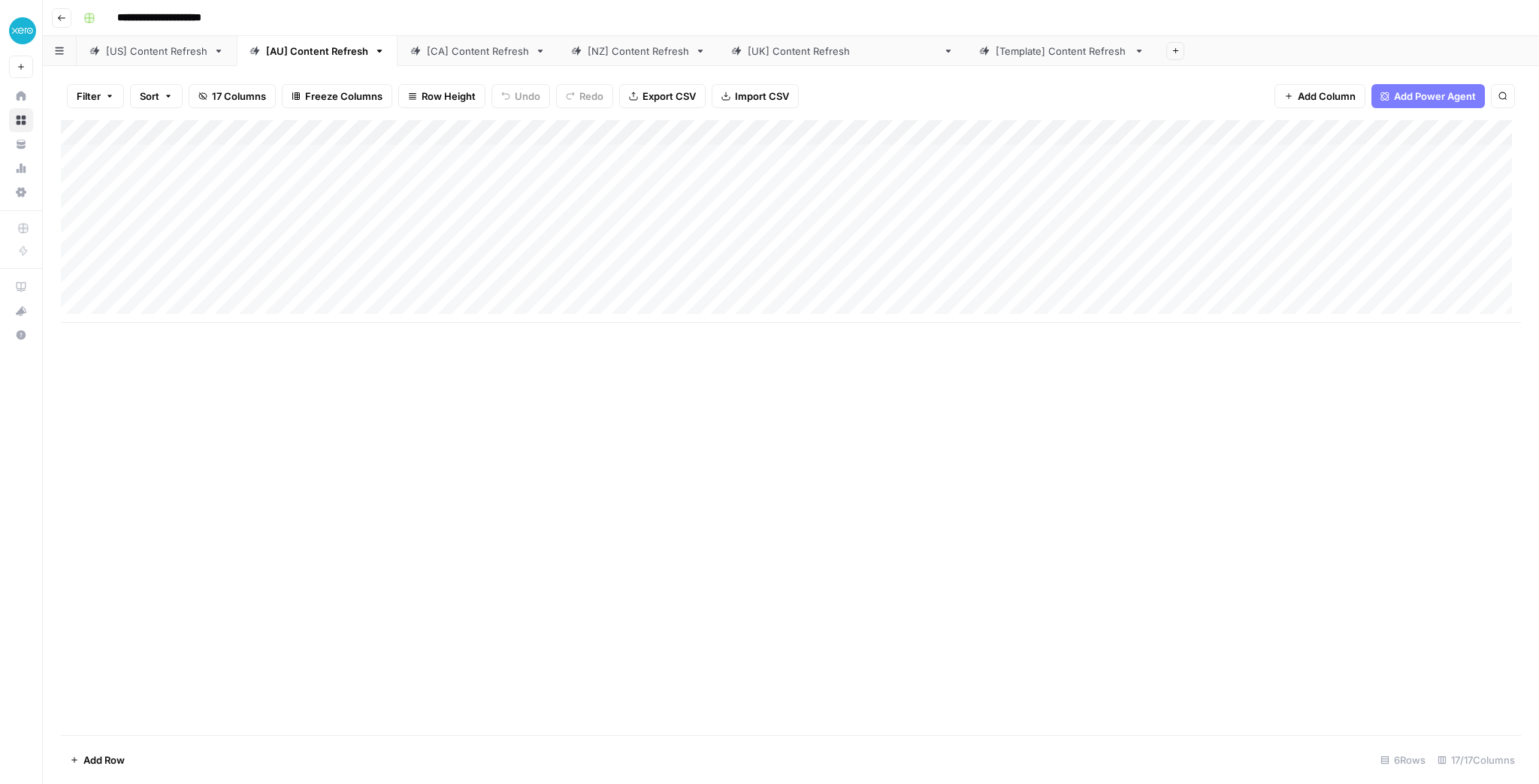
click at [162, 44] on div "[US] Content Refresh" at bounding box center [157, 51] width 102 height 15
click at [986, 187] on div "Add Column" at bounding box center [791, 208] width 1461 height 177
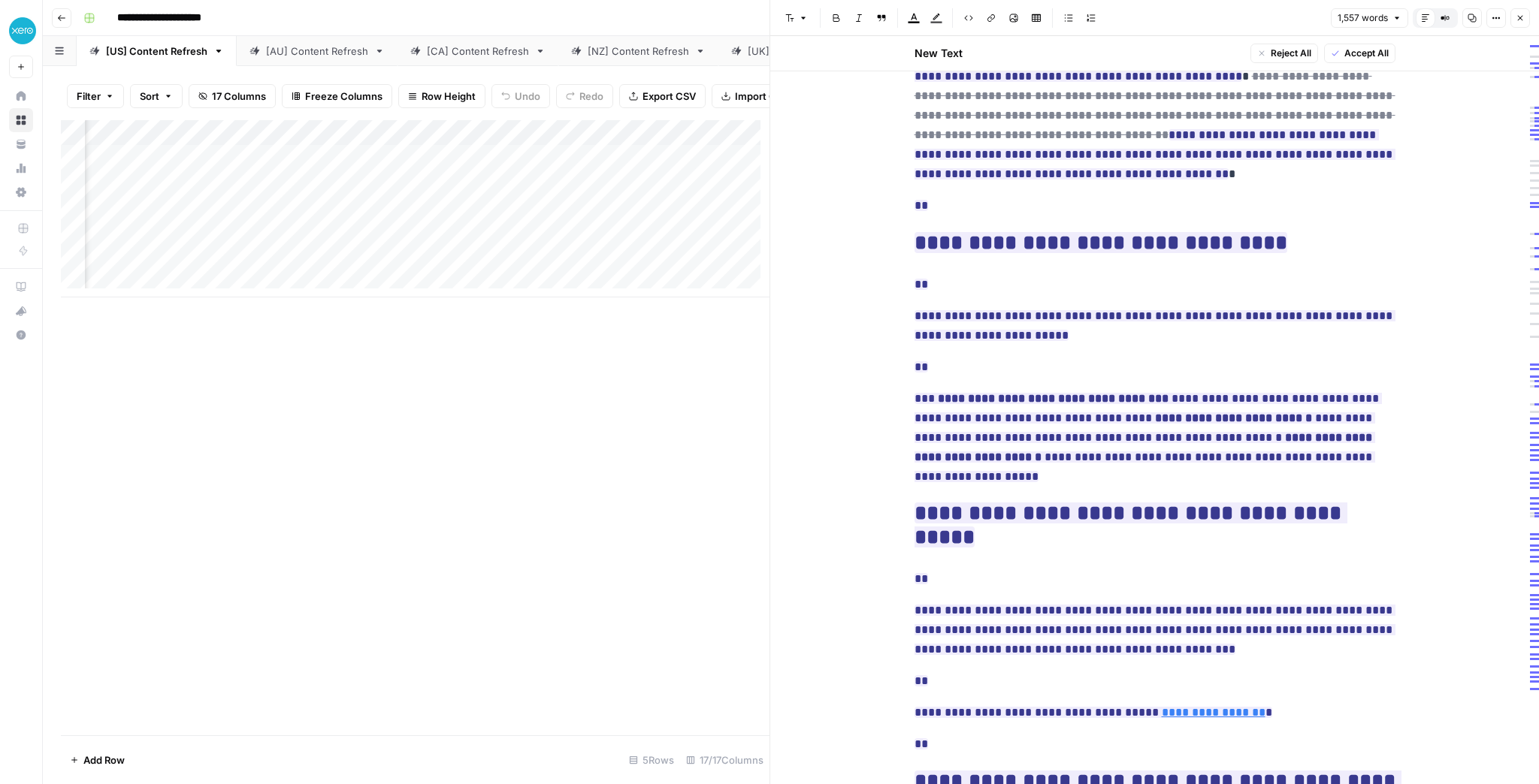
scroll to position [0, 1377]
click at [556, 190] on div "Add Column" at bounding box center [415, 208] width 709 height 177
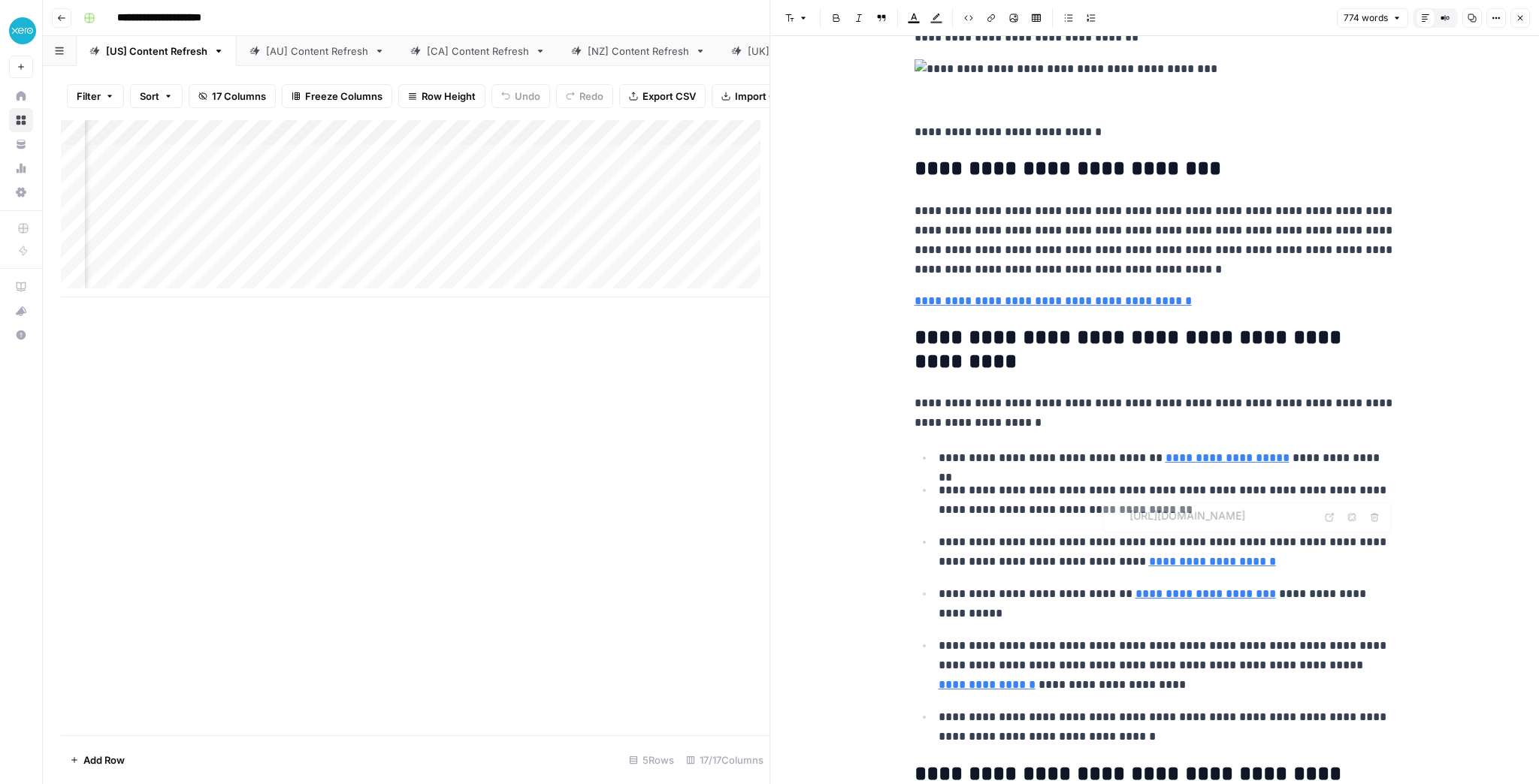
scroll to position [120, 0]
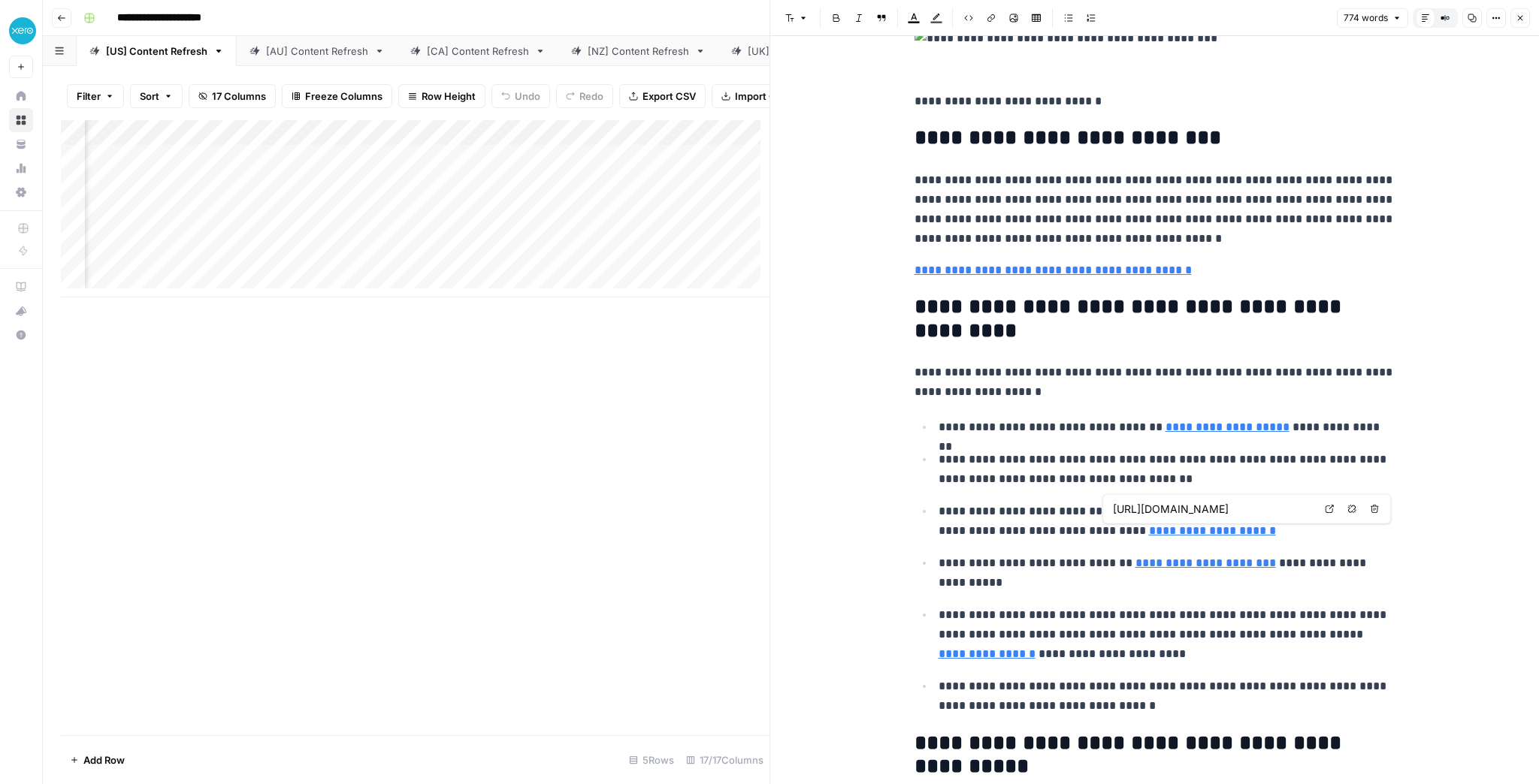
type input "https://www.xero.com/us/guides/how-to-do-bookkeeping/how-to-prepare-tax-returns/"
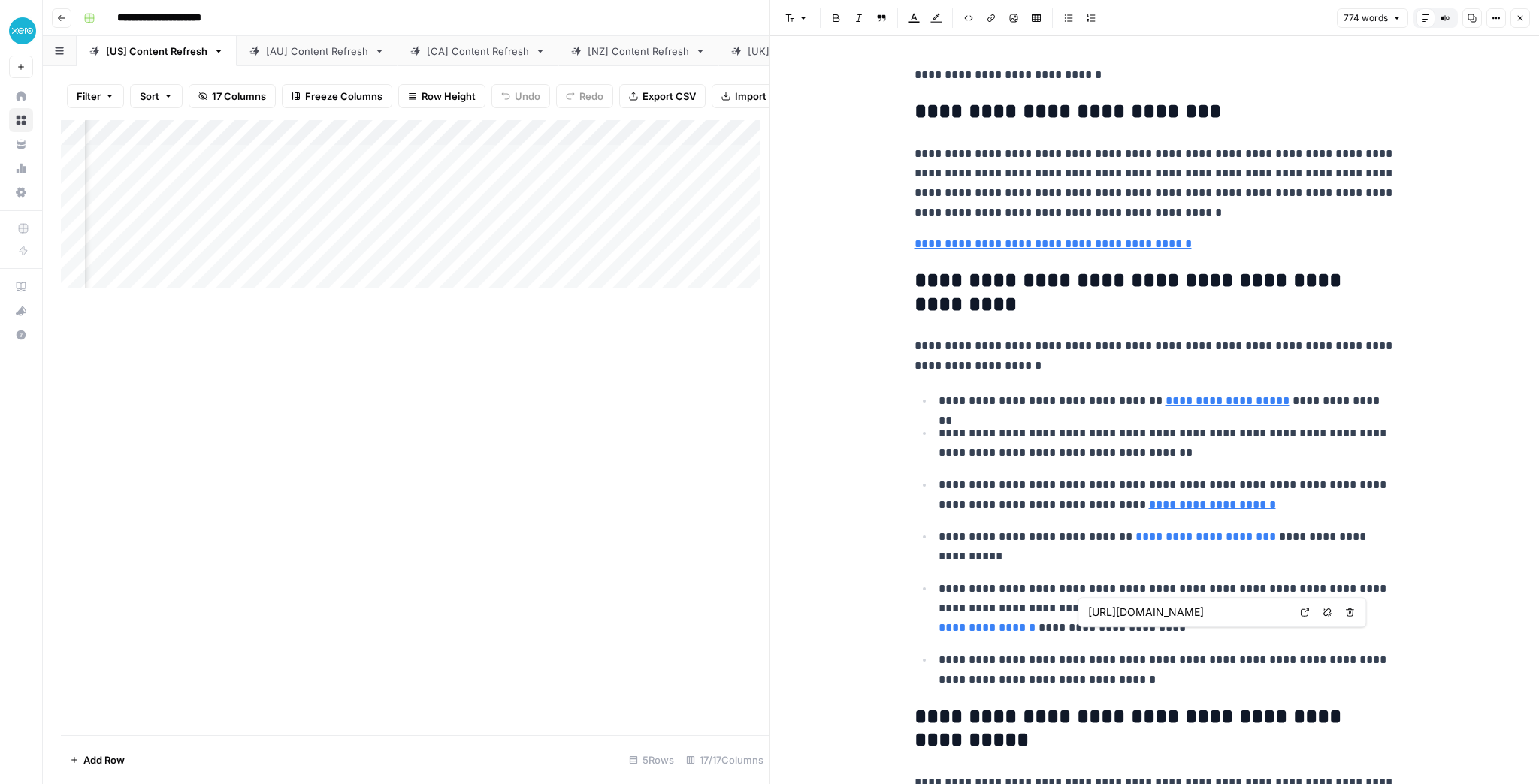
type input "https://www.xero.com/us/guides/how-to-do-bookkeeping/how-to-prepare-tax-returns/"
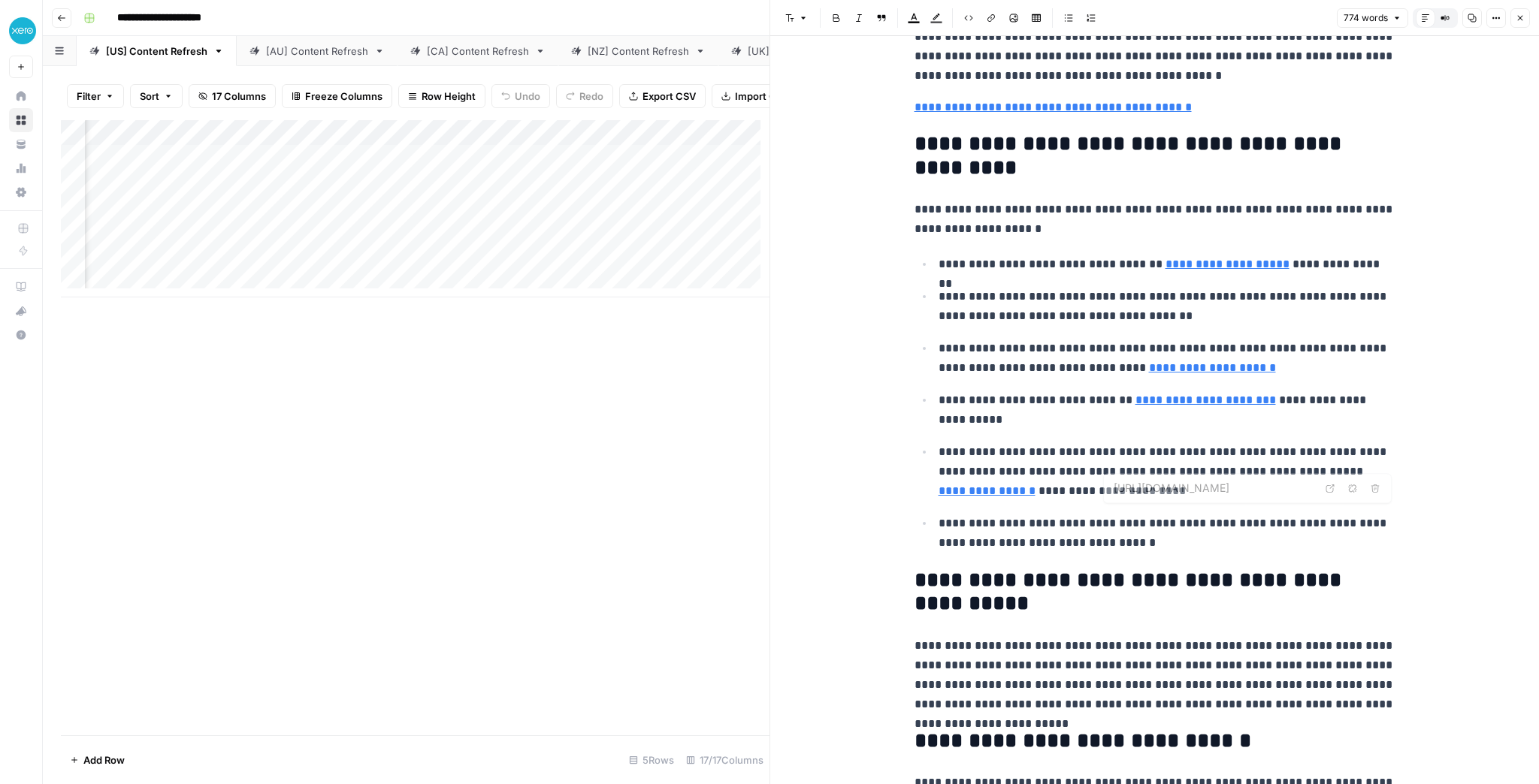
scroll to position [300, 0]
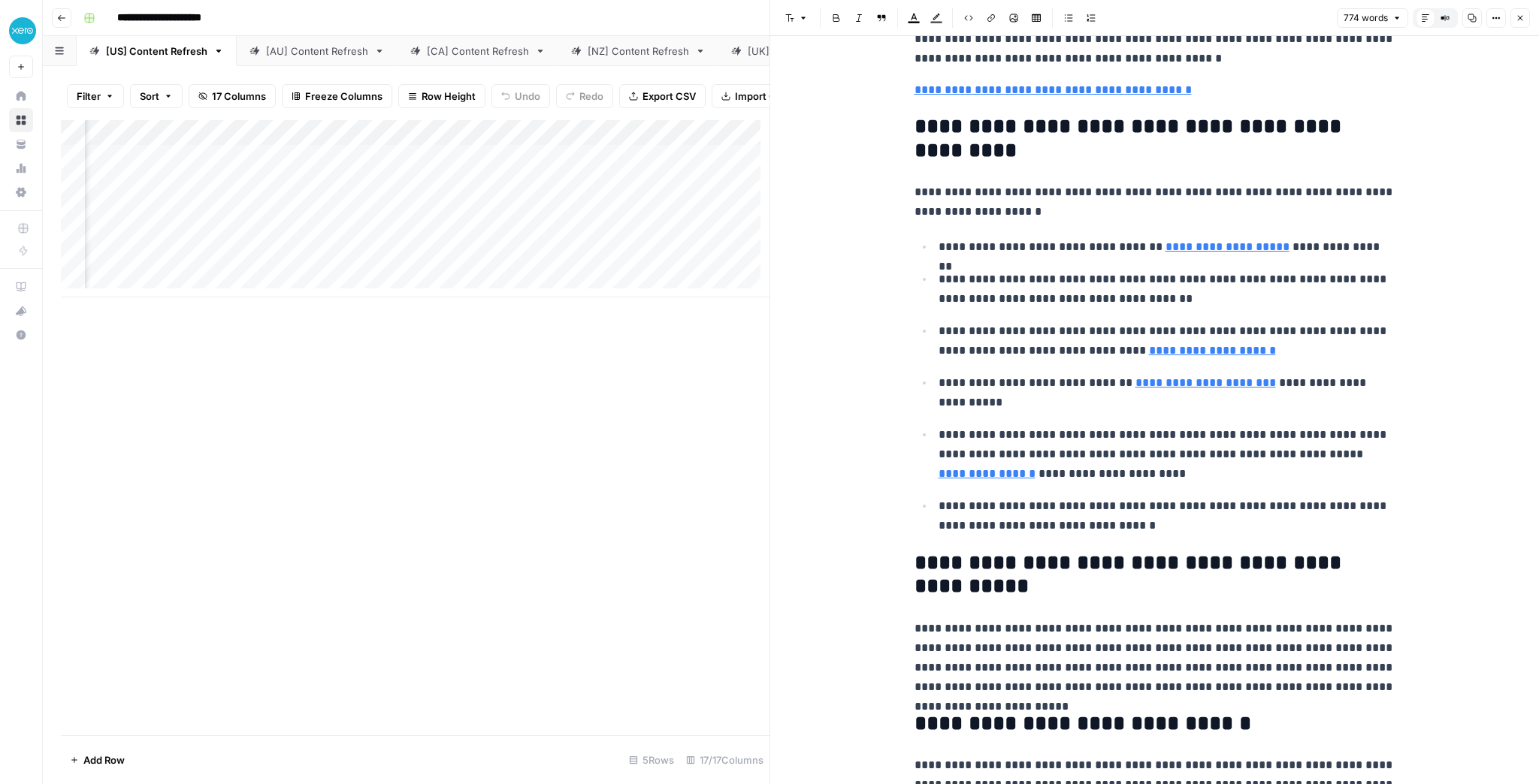
click at [320, 51] on div "[AU] Content Refresh" at bounding box center [317, 51] width 102 height 15
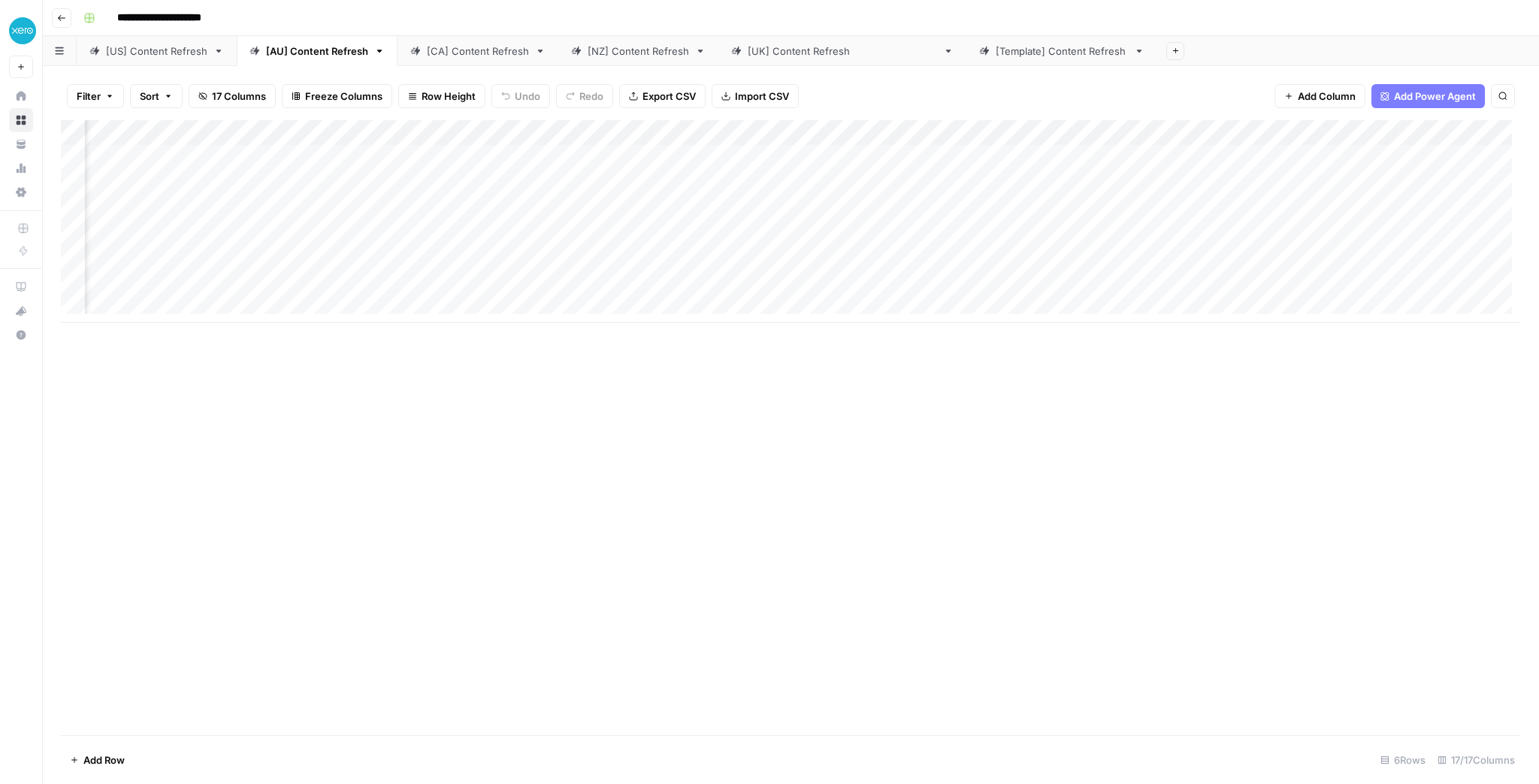
scroll to position [0, 399]
click at [433, 54] on div "[CA] Content Refresh" at bounding box center [478, 51] width 102 height 15
click at [614, 45] on div "[NZ] Content Refresh" at bounding box center [638, 51] width 102 height 15
click at [498, 49] on div "[CA] Content Refresh" at bounding box center [478, 51] width 102 height 15
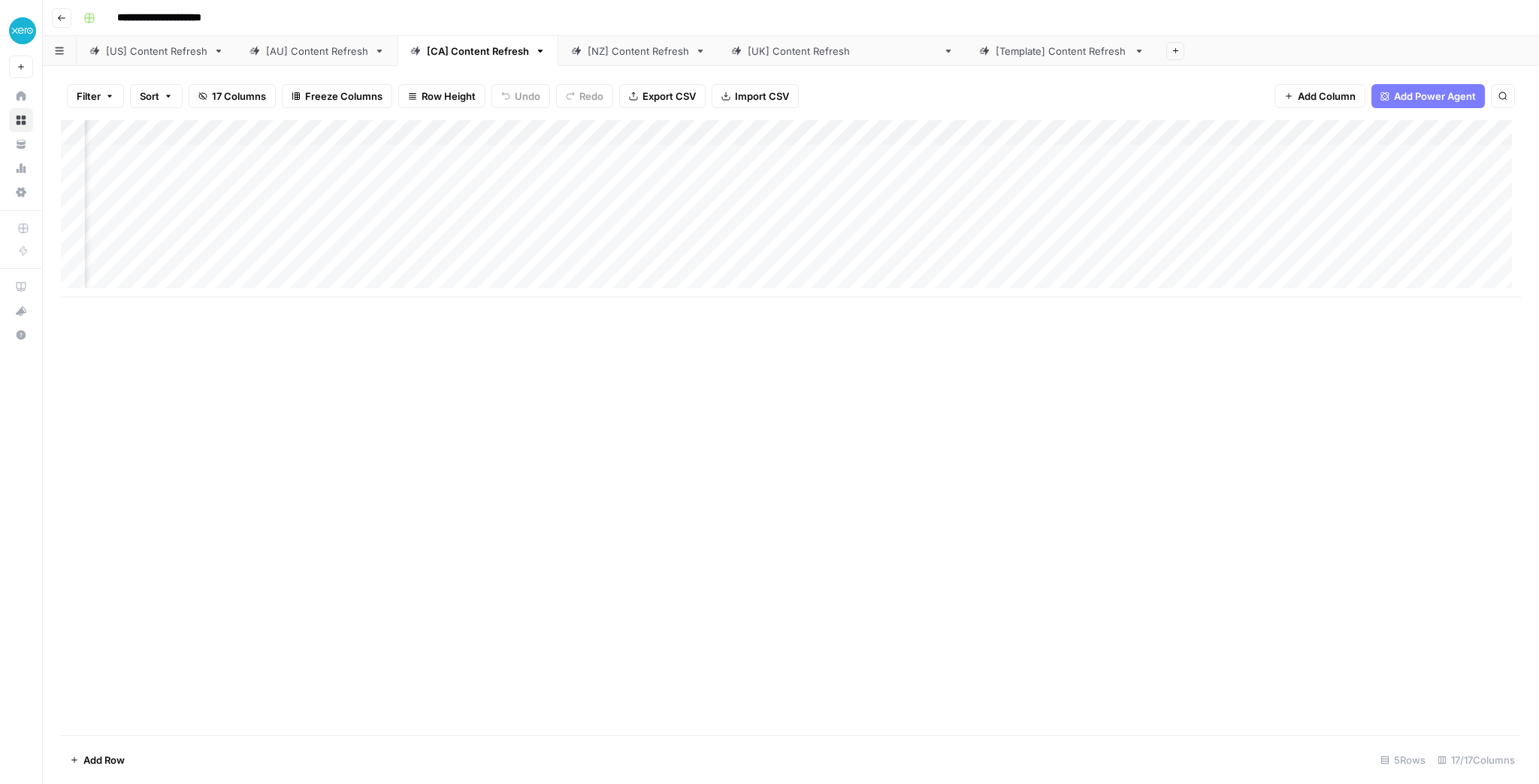
scroll to position [0, 745]
click at [360, 50] on div "[AU] Content Refresh" at bounding box center [317, 51] width 102 height 15
click at [627, 51] on div "[NZ] Content Refresh" at bounding box center [638, 51] width 102 height 15
click at [770, 59] on link "[UK] Content Refresh" at bounding box center [842, 51] width 248 height 30
click at [638, 55] on div "[NZ] Content Refresh" at bounding box center [638, 51] width 102 height 15
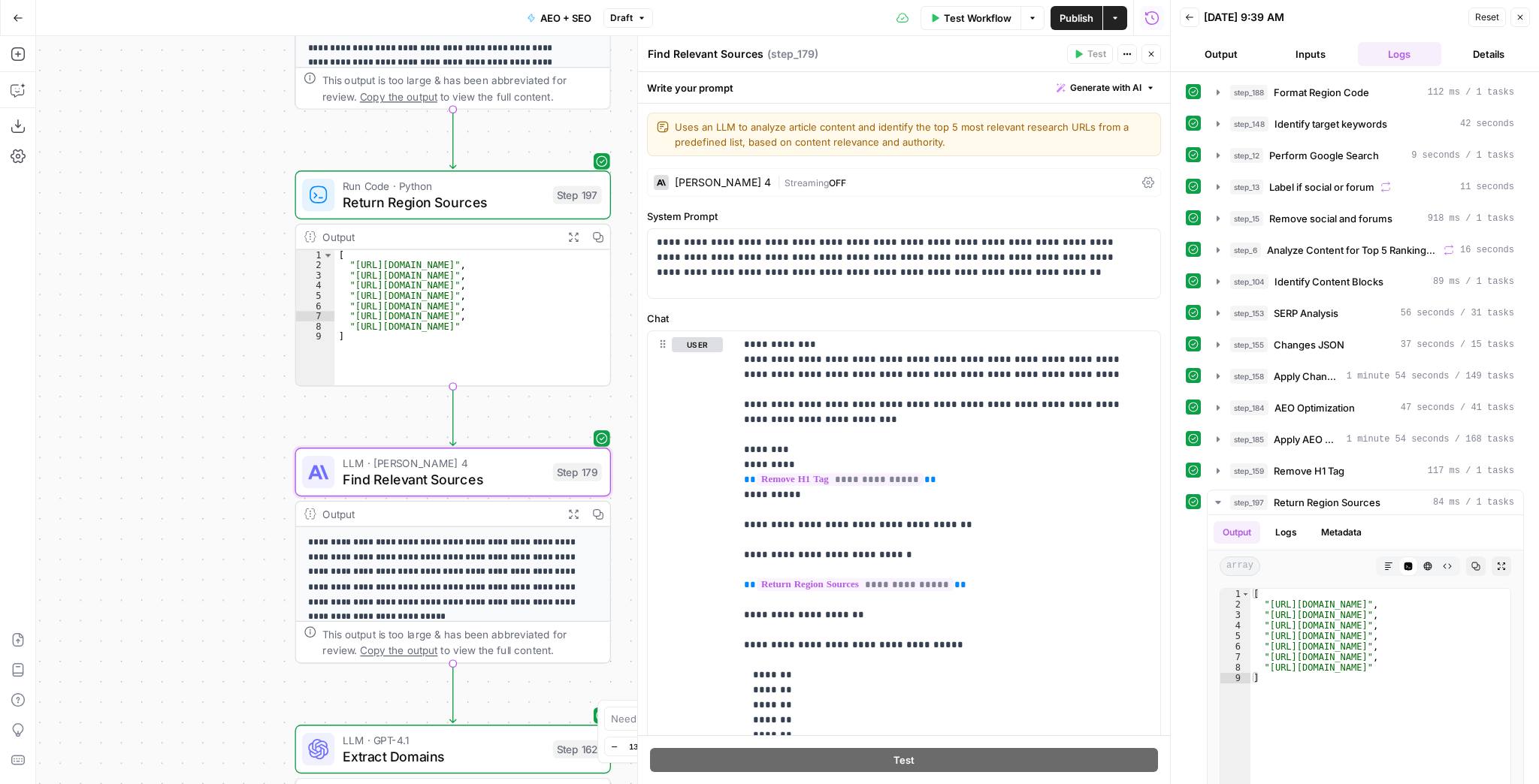
scroll to position [120, 0]
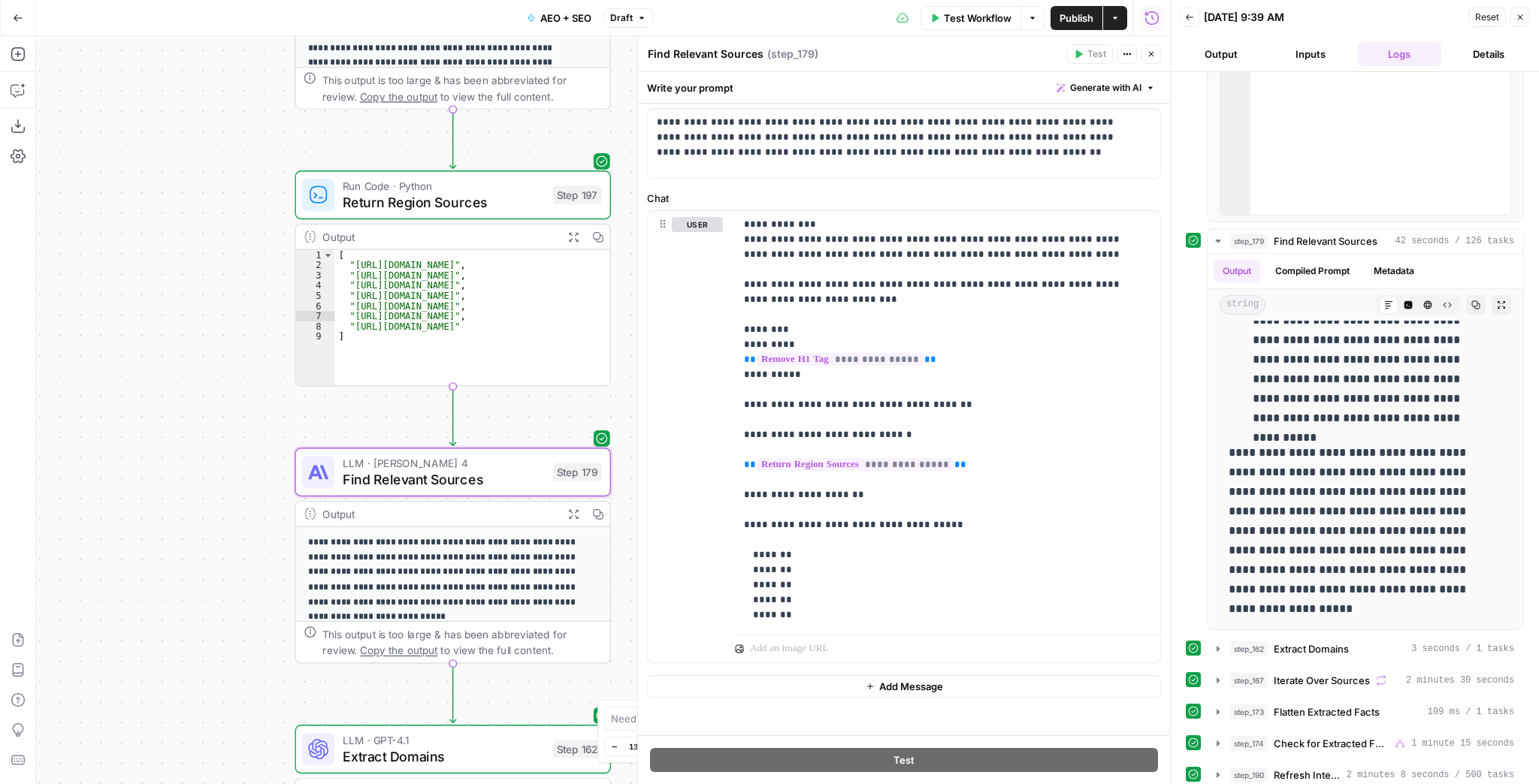
click at [1082, 19] on span "Publish" at bounding box center [1076, 18] width 34 height 15
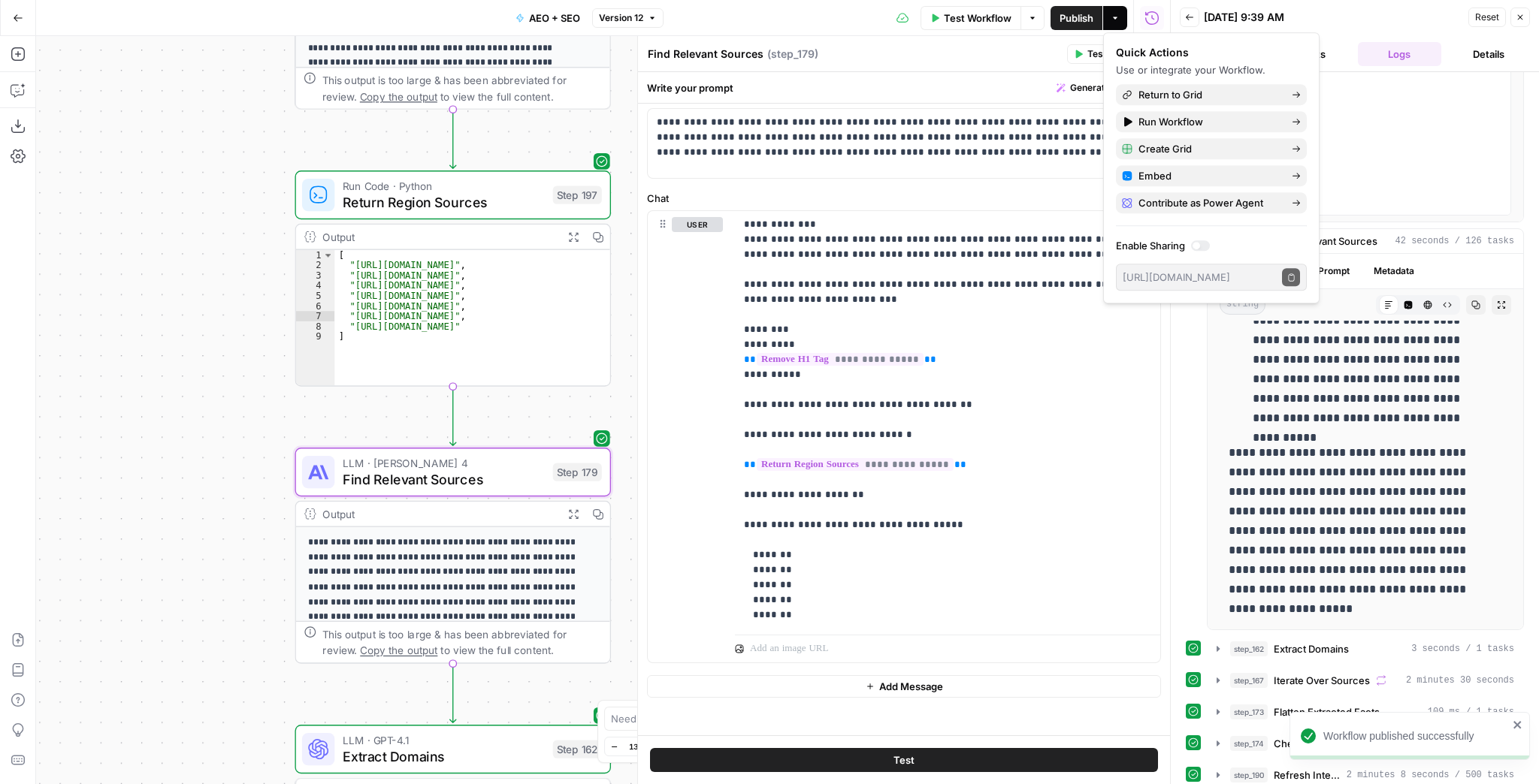
click at [1518, 9] on button "Close" at bounding box center [1520, 18] width 20 height 20
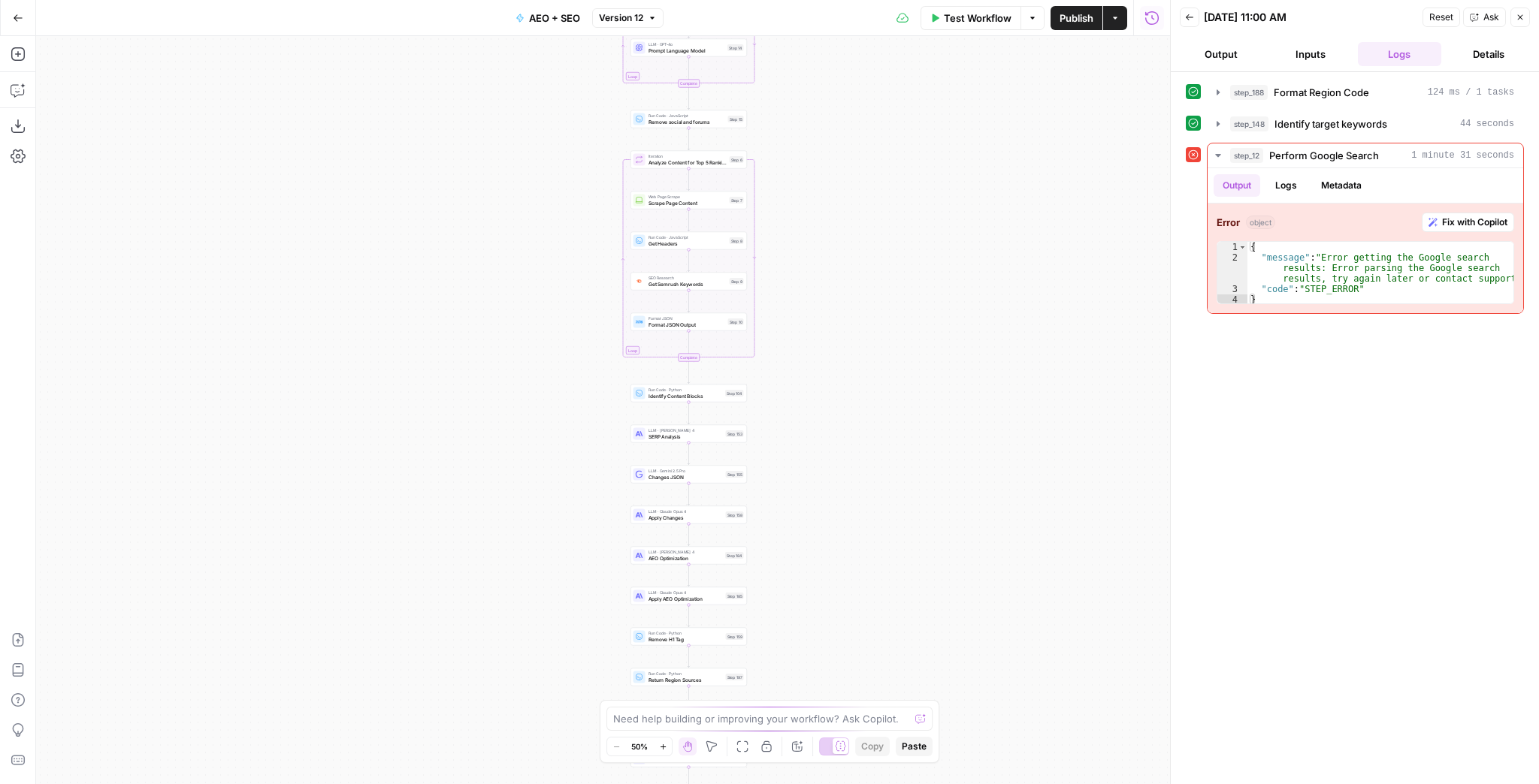
drag, startPoint x: 836, startPoint y: 219, endPoint x: 926, endPoint y: 387, distance: 190.6
click at [926, 387] on div "true false false true false true Workflow Set Inputs Inputs Run Code · Python F…" at bounding box center [603, 410] width 1134 height 749
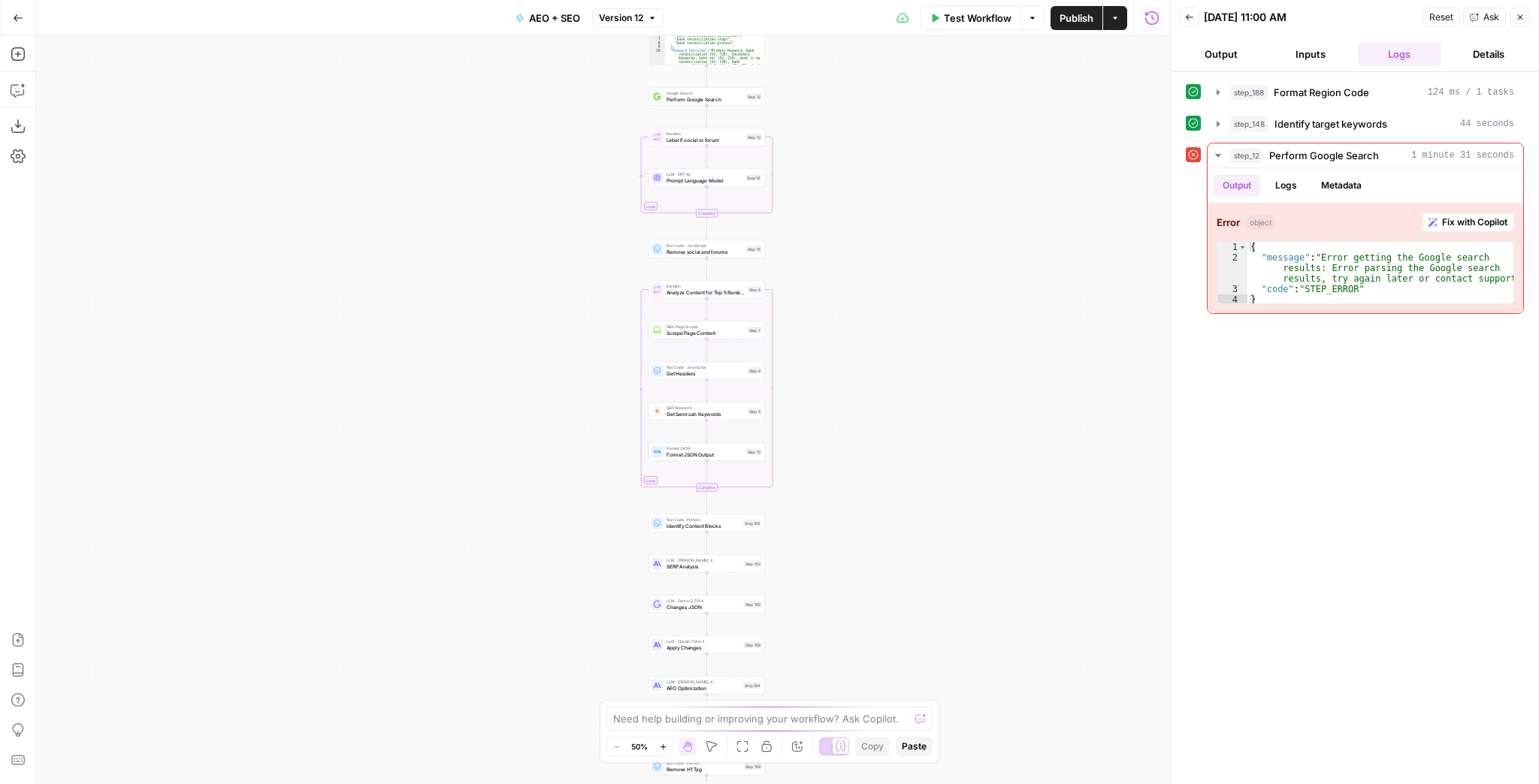
drag, startPoint x: 899, startPoint y: 273, endPoint x: 938, endPoint y: 493, distance: 223.4
click at [938, 493] on div "true false false true false true Workflow Set Inputs Inputs Run Code · Python F…" at bounding box center [603, 410] width 1134 height 749
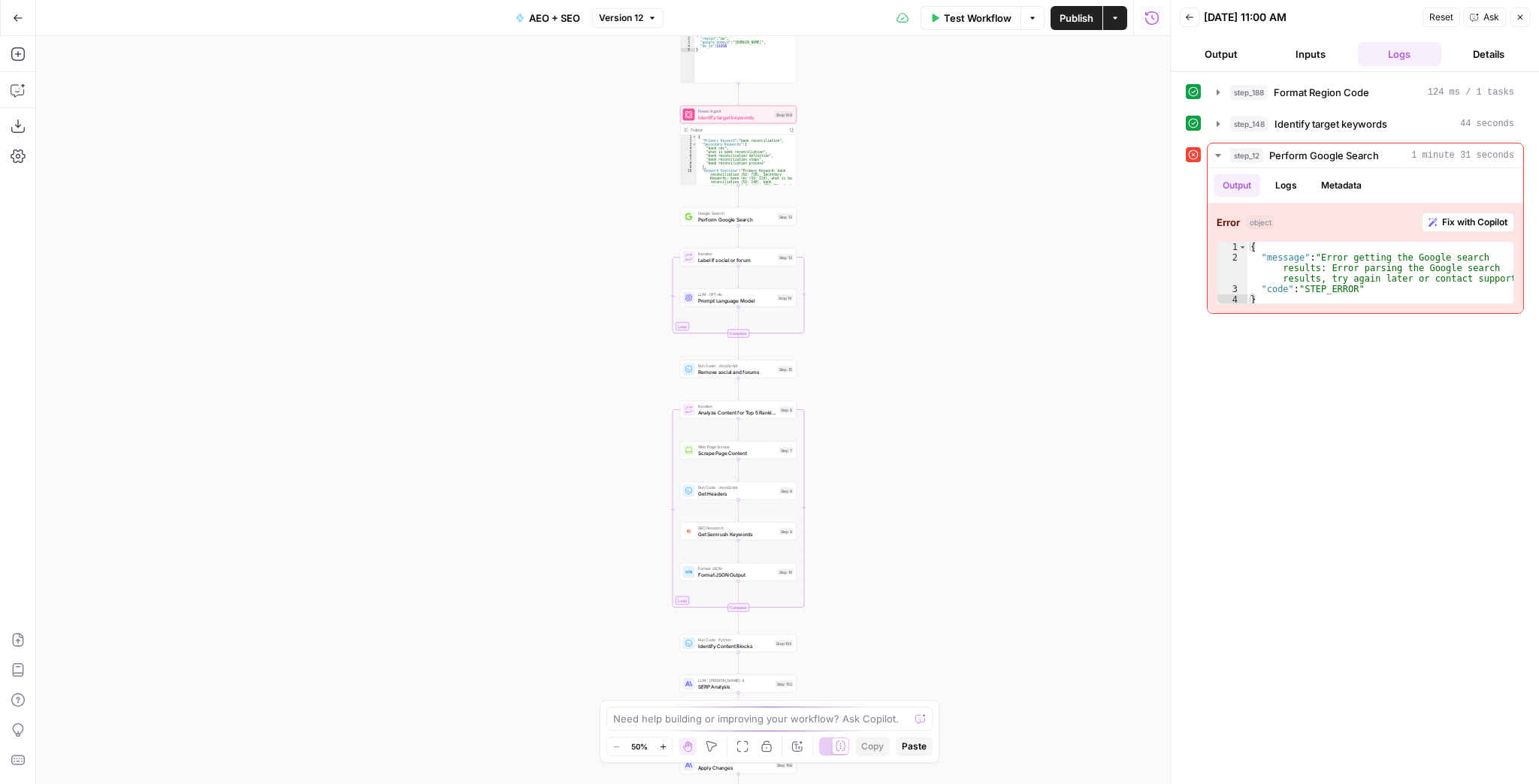
drag, startPoint x: 878, startPoint y: 278, endPoint x: 893, endPoint y: 332, distance: 56.0
click at [893, 332] on div "true false false true false true Workflow Set Inputs Inputs Run Code · Python F…" at bounding box center [603, 410] width 1134 height 749
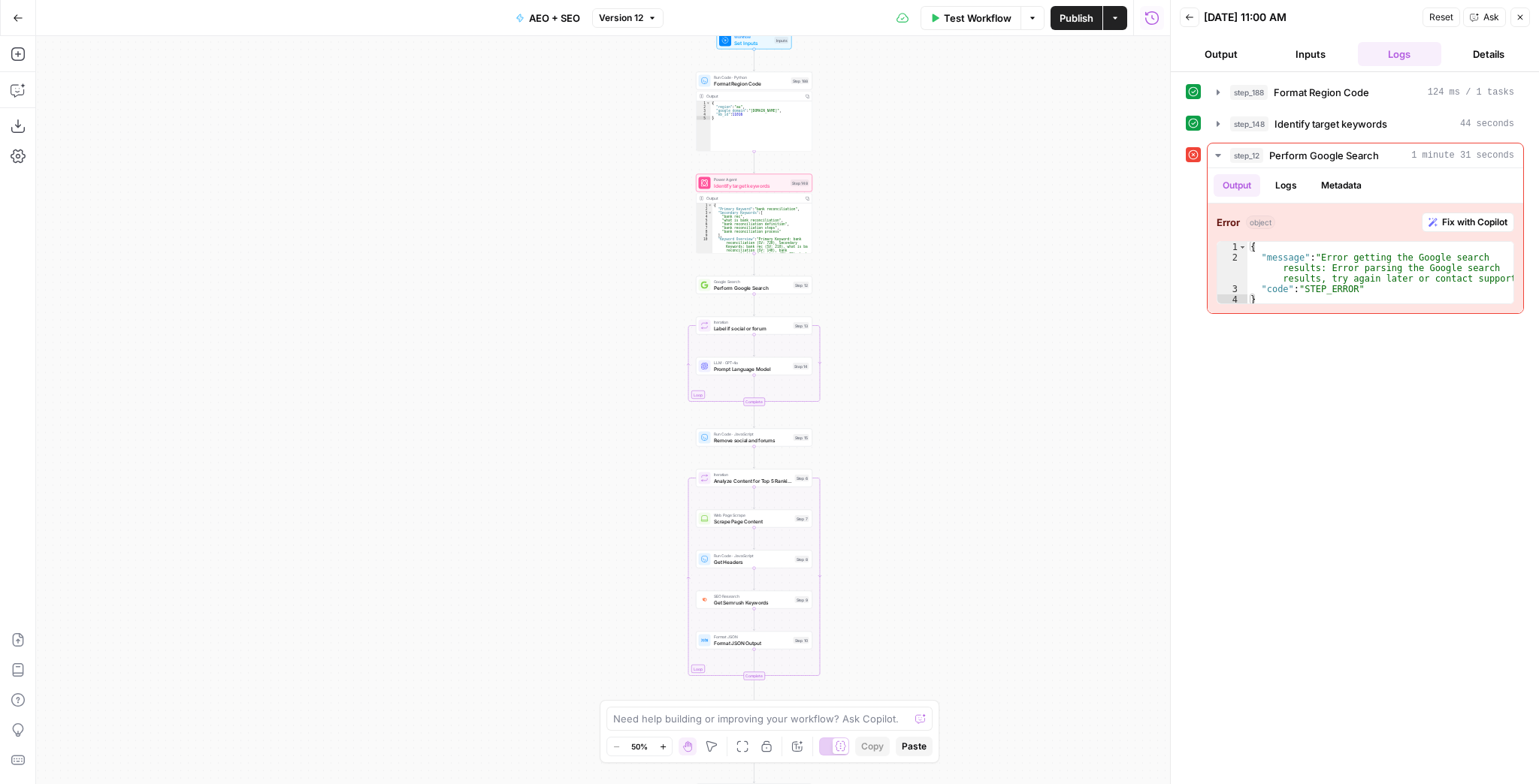
drag, startPoint x: 881, startPoint y: 269, endPoint x: 892, endPoint y: 314, distance: 46.3
click at [892, 314] on div "true false false true false true Workflow Set Inputs Inputs Run Code · Python F…" at bounding box center [603, 410] width 1134 height 749
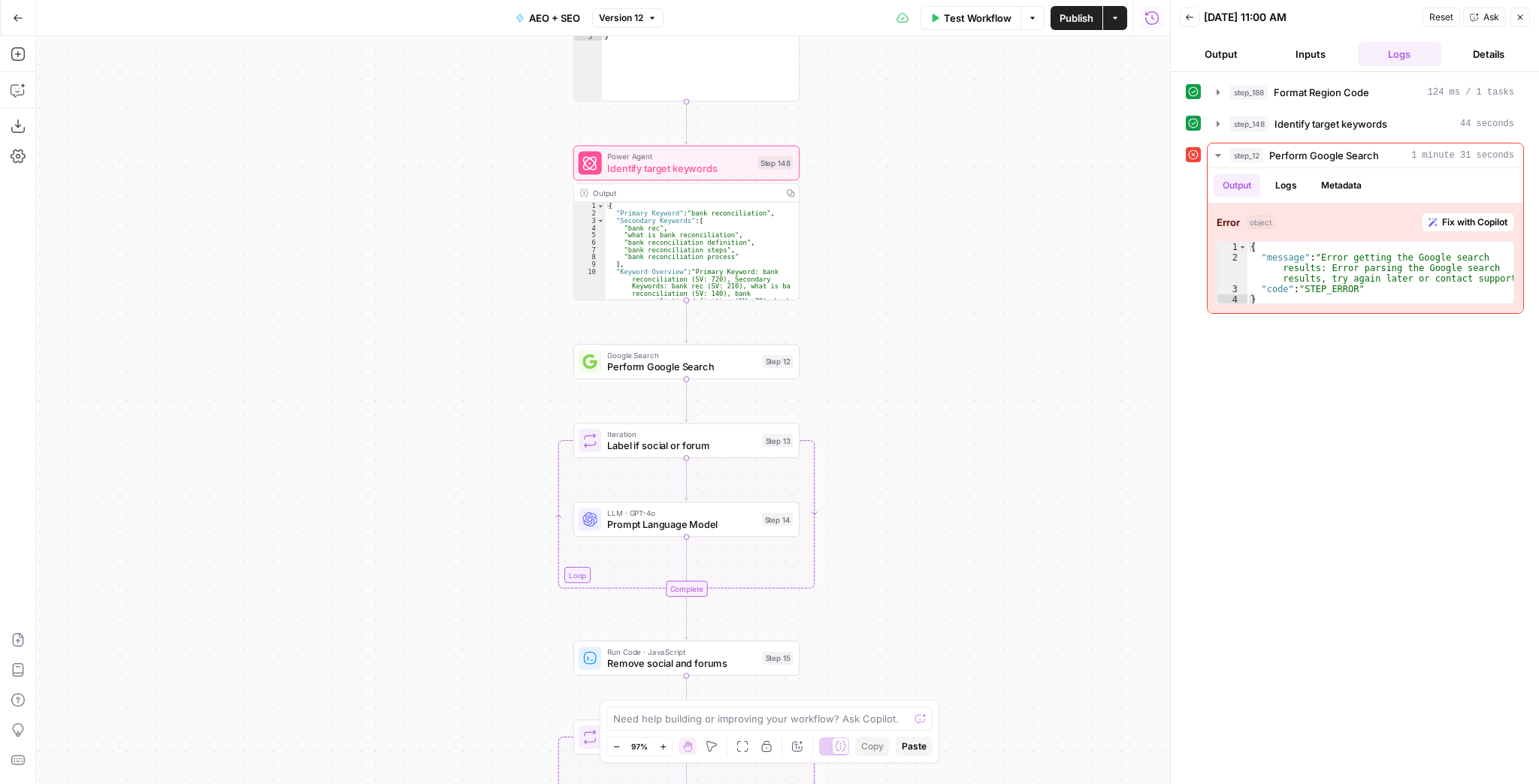
drag, startPoint x: 856, startPoint y: 277, endPoint x: 884, endPoint y: 533, distance: 257.5
click at [883, 571] on div "true false false true false true Workflow Set Inputs Inputs Run Code · Python F…" at bounding box center [603, 410] width 1134 height 749
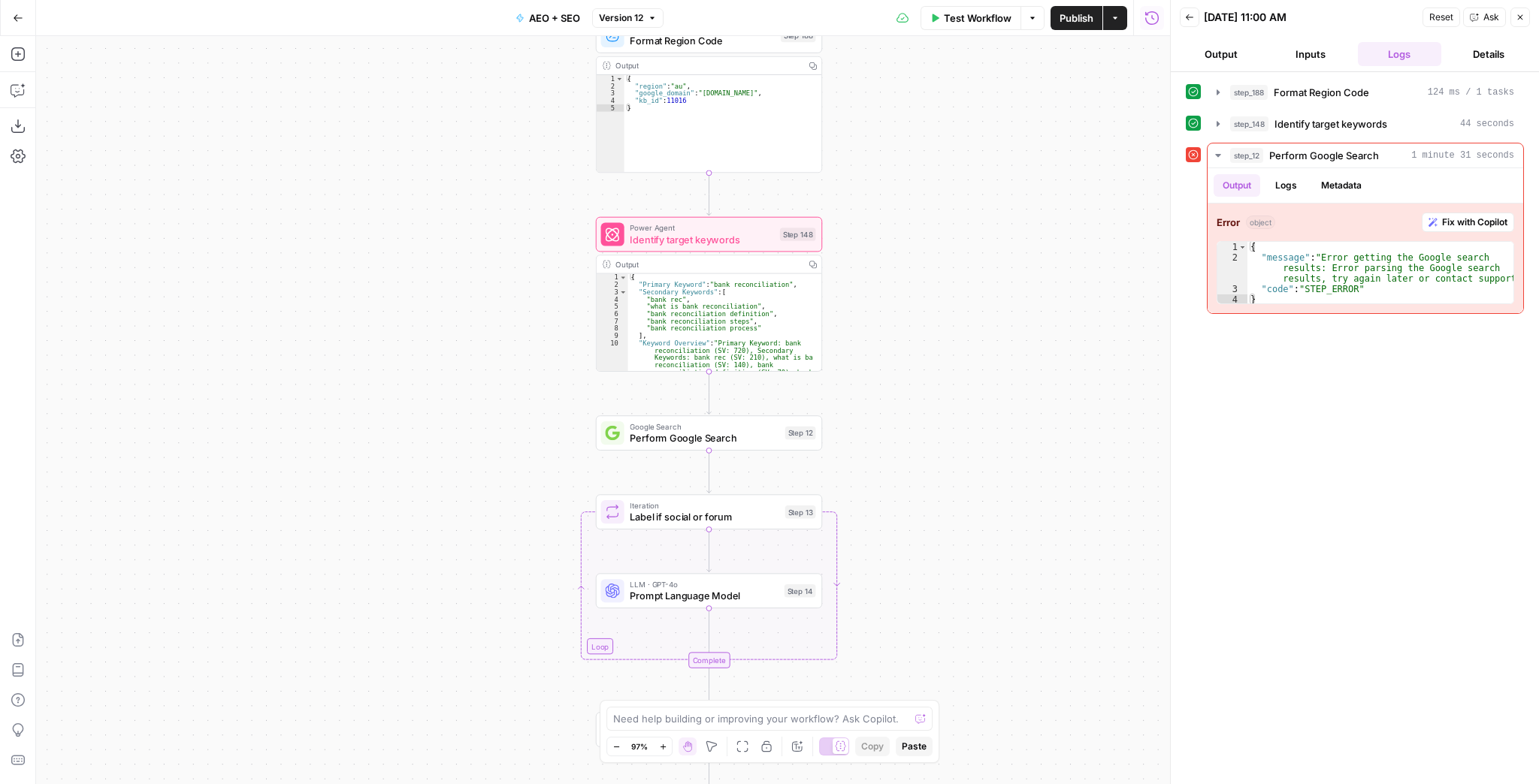
drag, startPoint x: 894, startPoint y: 462, endPoint x: 910, endPoint y: 273, distance: 189.7
click at [910, 271] on div "true false false true false true Workflow Set Inputs Inputs Run Code · Python F…" at bounding box center [603, 410] width 1134 height 749
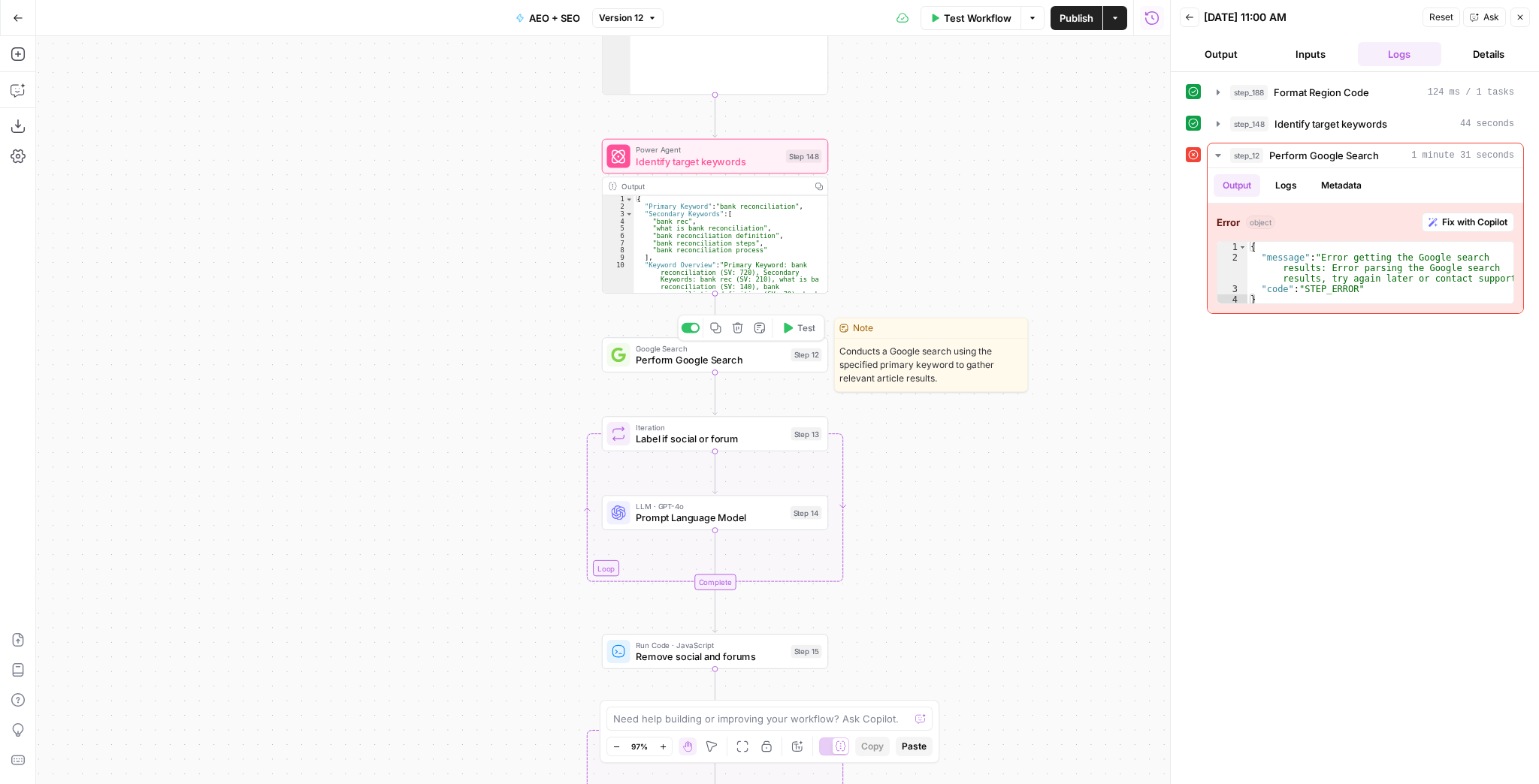
click at [766, 364] on span "Perform Google Search" at bounding box center [710, 360] width 149 height 15
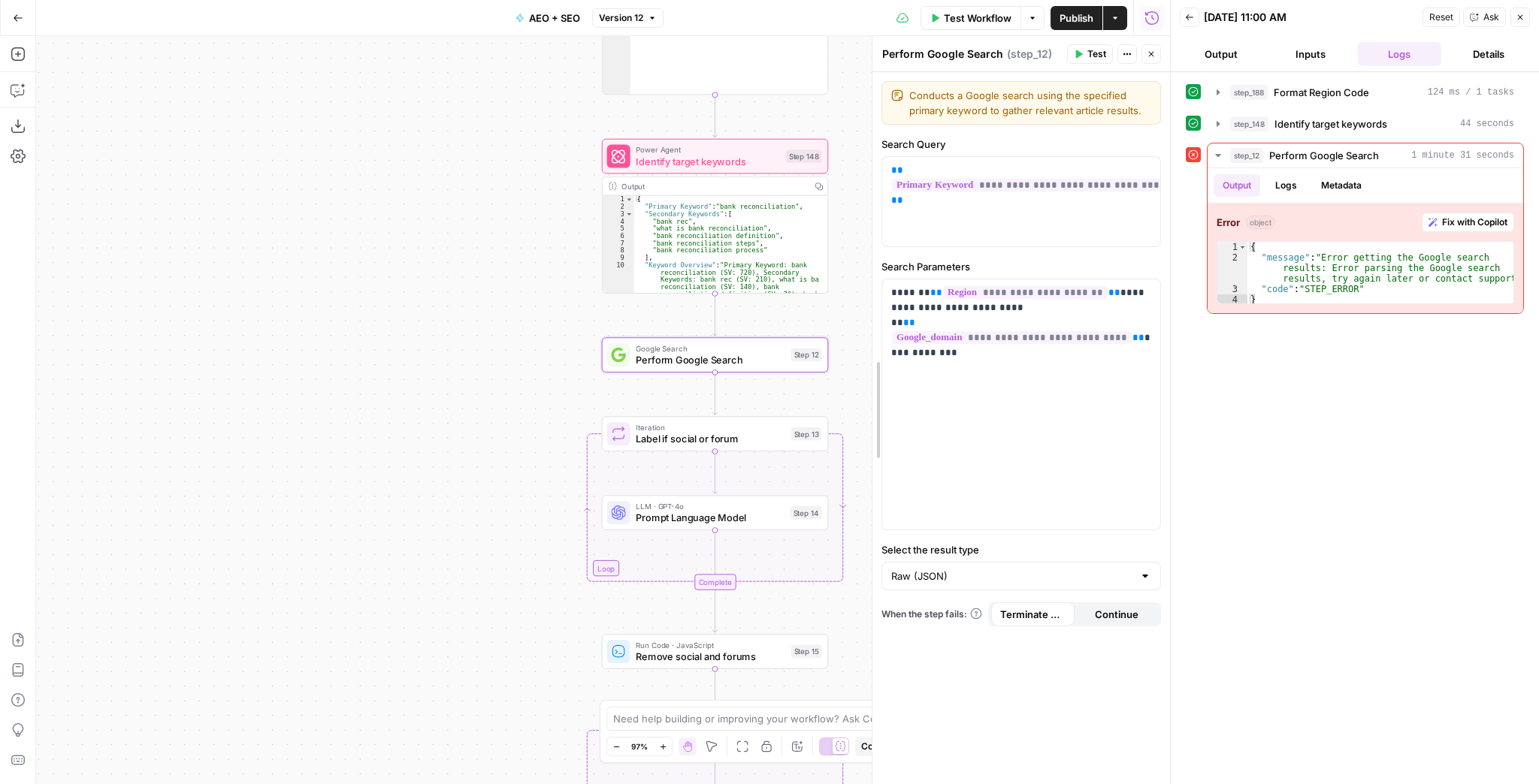
drag, startPoint x: 643, startPoint y: 298, endPoint x: 878, endPoint y: 287, distance: 235.3
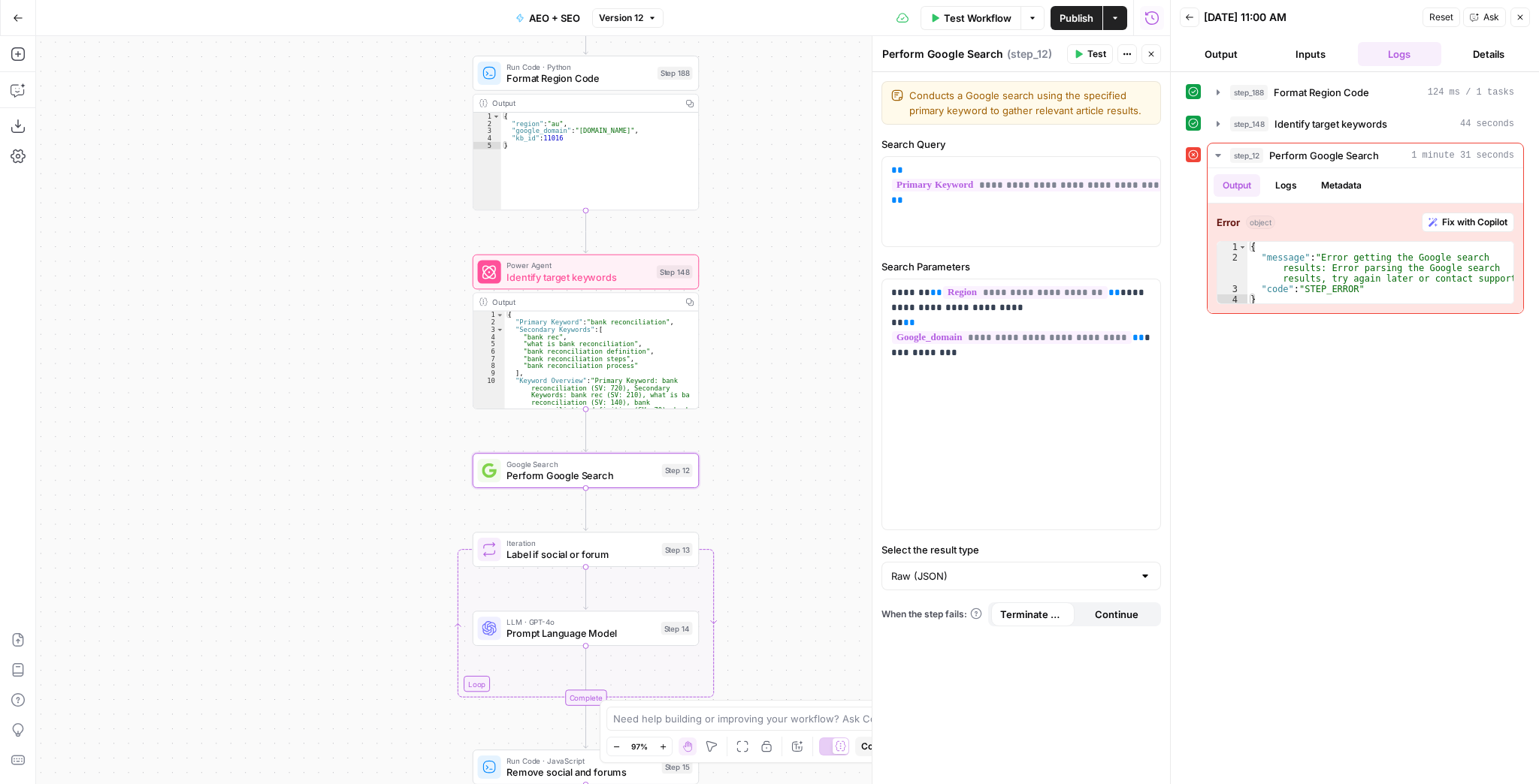
drag, startPoint x: 487, startPoint y: 257, endPoint x: 357, endPoint y: 373, distance: 174.2
click at [357, 373] on div "true false false true false true Workflow Set Inputs Inputs Run Code · Python F…" at bounding box center [603, 410] width 1134 height 749
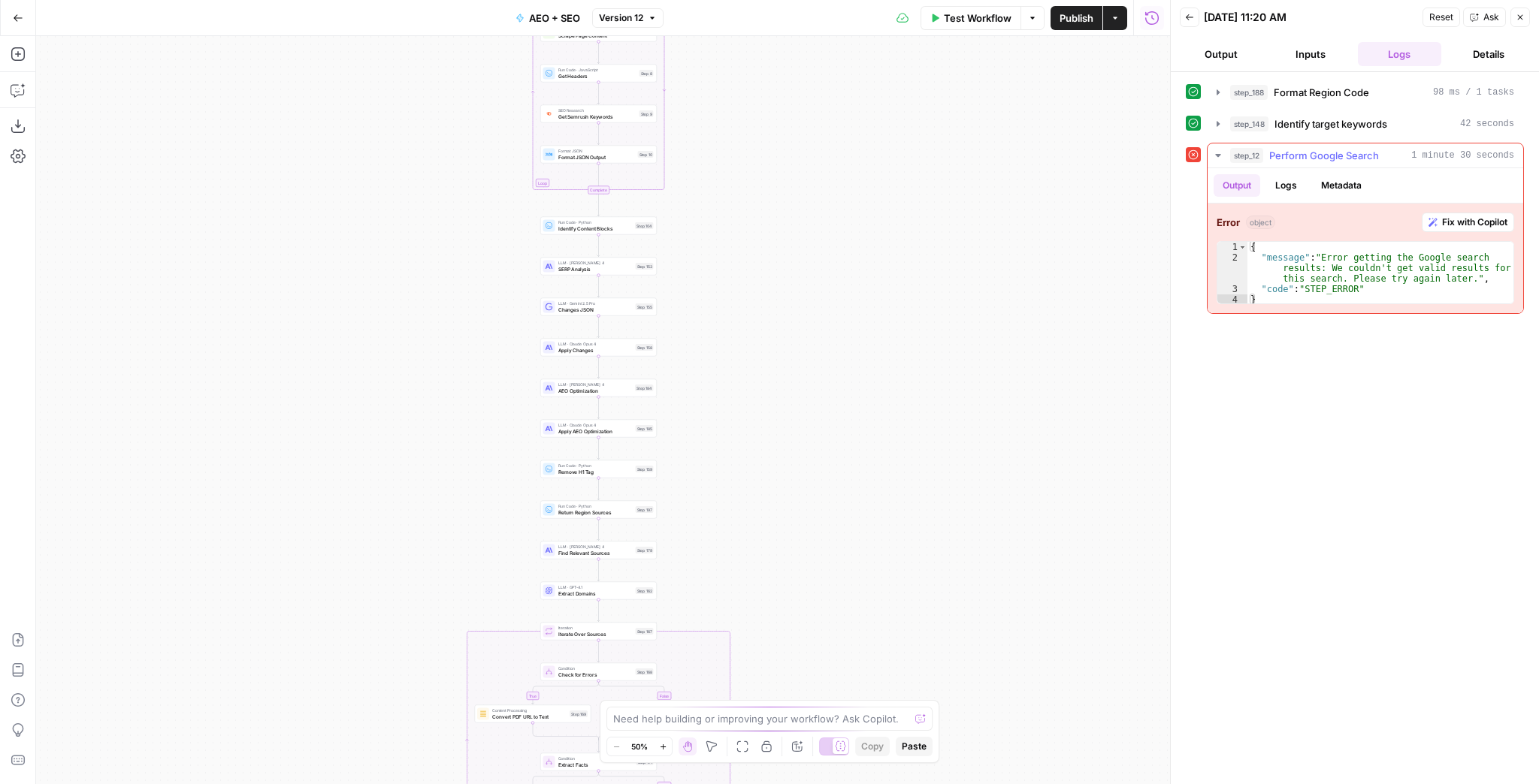
click at [1454, 228] on button "Fix with Copilot" at bounding box center [1468, 222] width 92 height 20
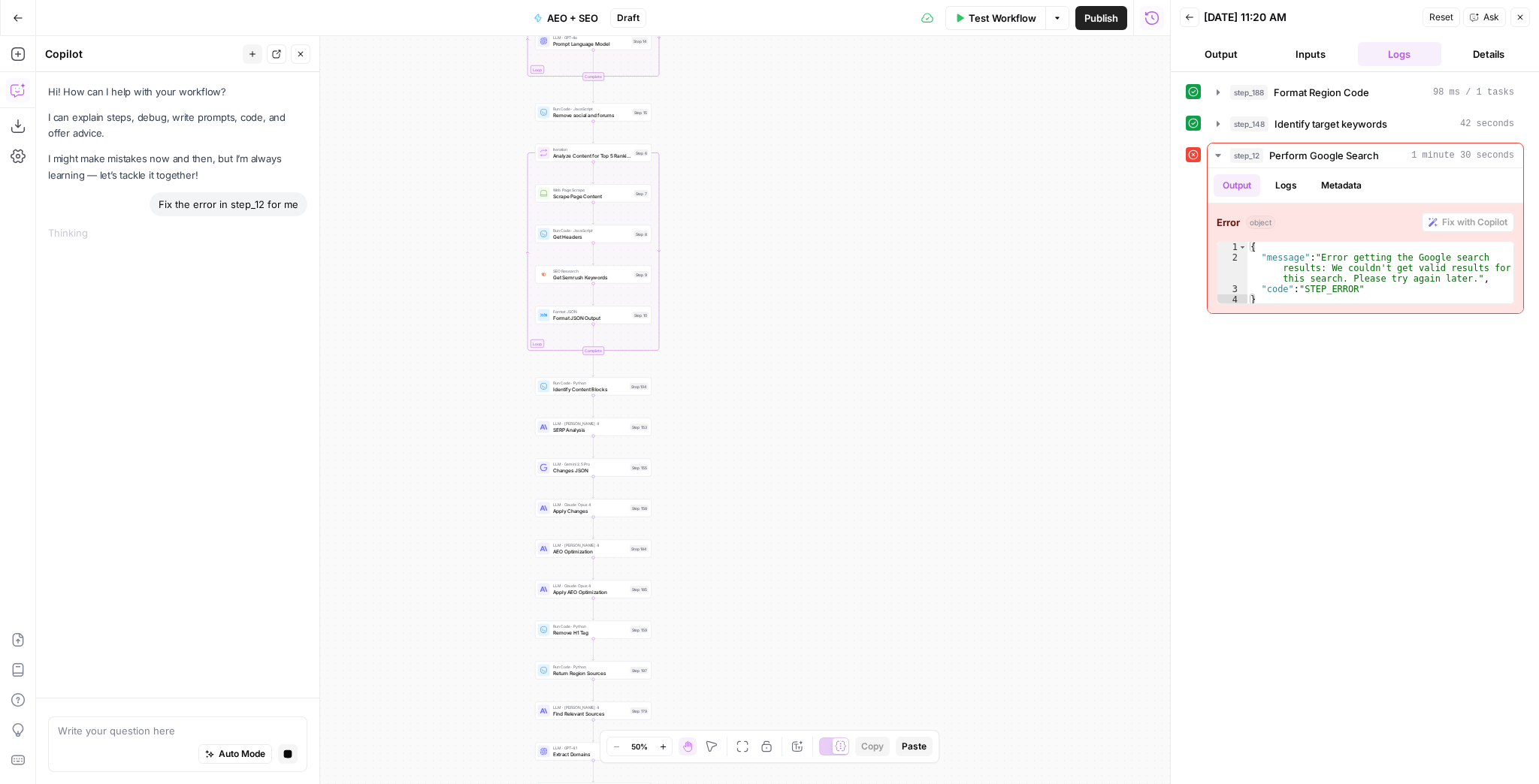
drag, startPoint x: 756, startPoint y: 227, endPoint x: 755, endPoint y: 493, distance: 266.0
click at [755, 493] on div "true false false true false true Workflow Set Inputs Inputs Run Code · Python F…" at bounding box center [603, 410] width 1134 height 749
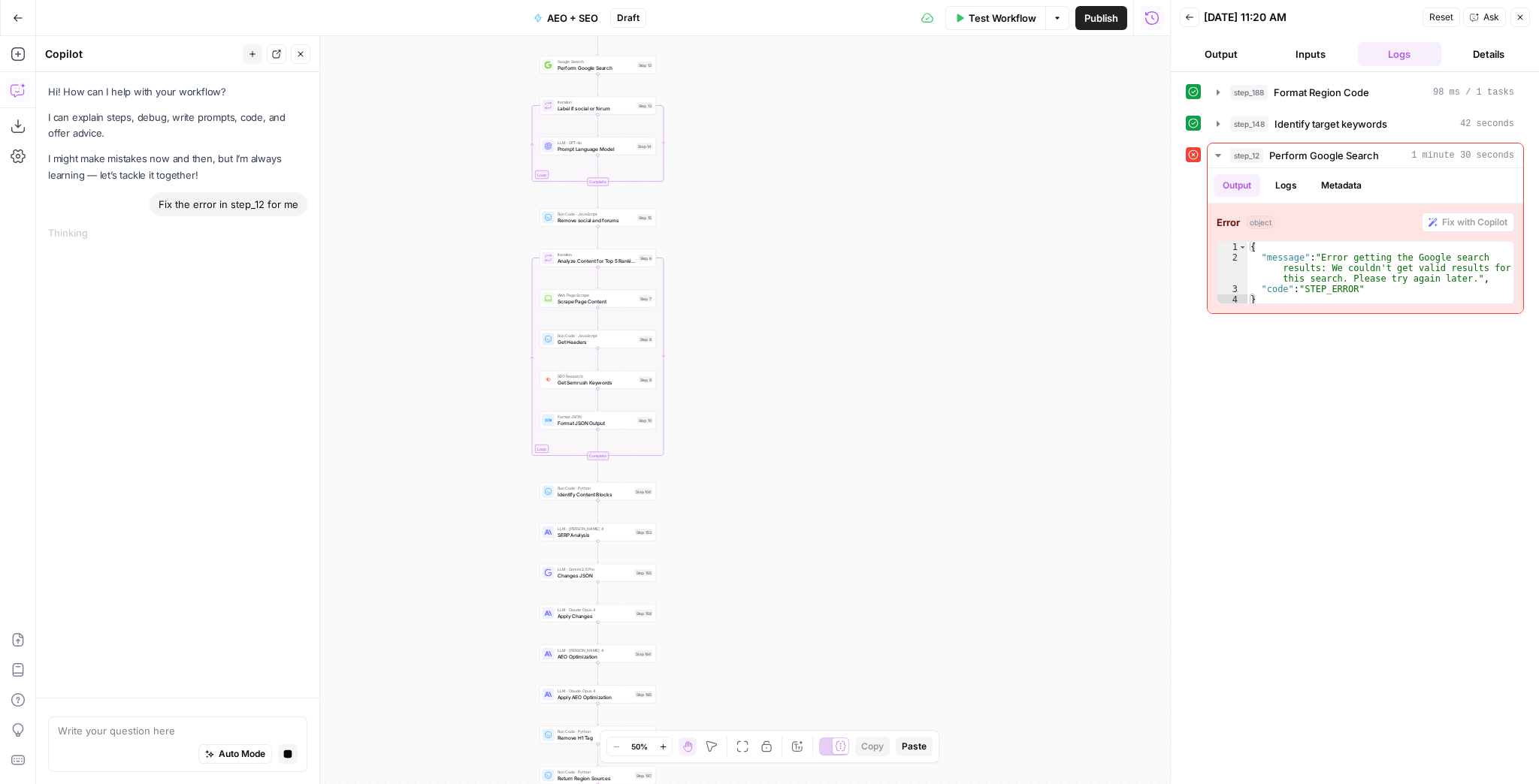
drag, startPoint x: 752, startPoint y: 276, endPoint x: 764, endPoint y: 478, distance: 202.4
click at [764, 477] on div "true false false true false true Workflow Set Inputs Inputs Run Code · Python F…" at bounding box center [603, 410] width 1134 height 749
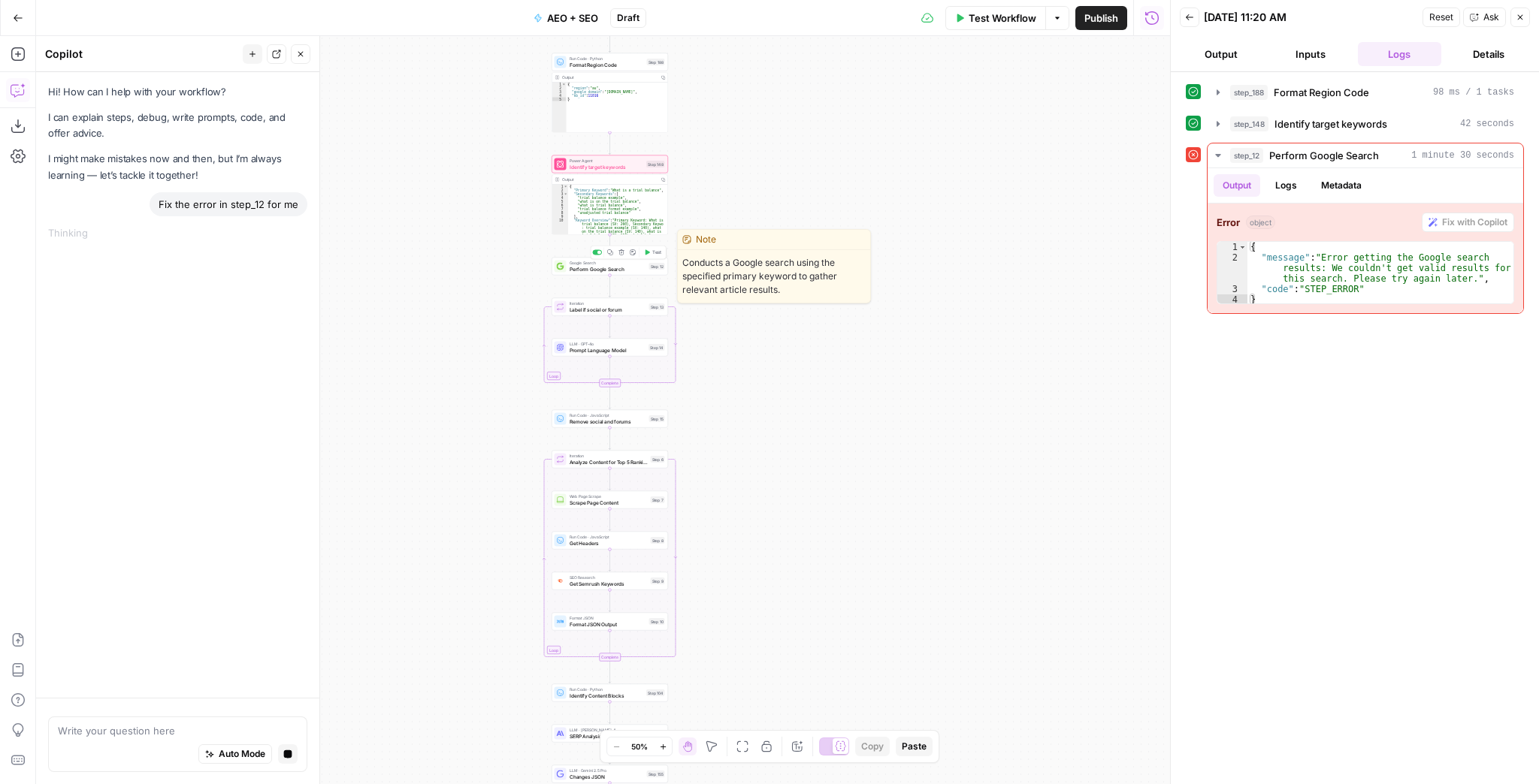
click at [575, 269] on span "Perform Google Search" at bounding box center [608, 269] width 76 height 8
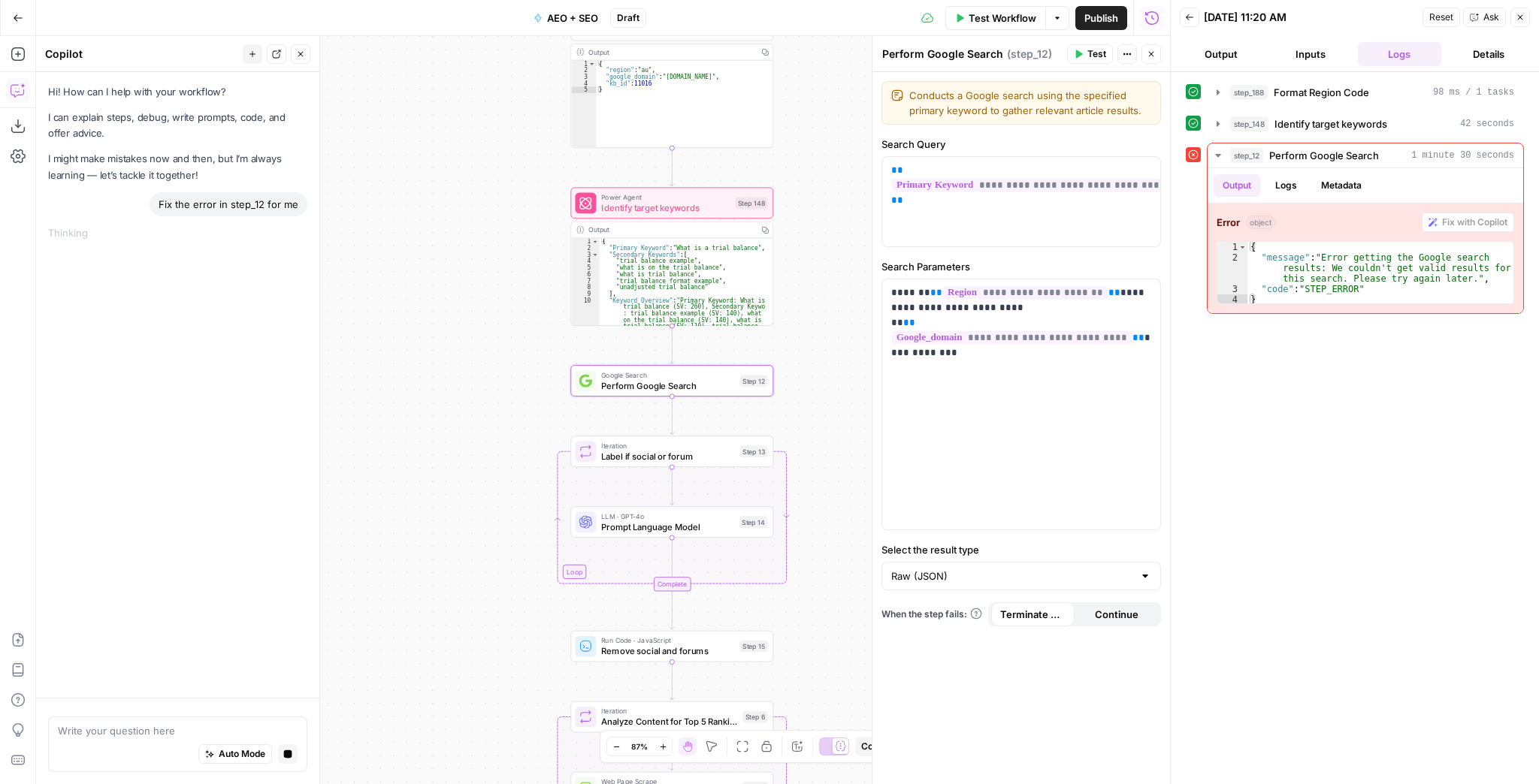
drag, startPoint x: 460, startPoint y: 203, endPoint x: 340, endPoint y: 343, distance: 184.4
click at [340, 343] on div "true false false true false true Workflow Set Inputs Inputs Run Code · Python F…" at bounding box center [603, 410] width 1134 height 749
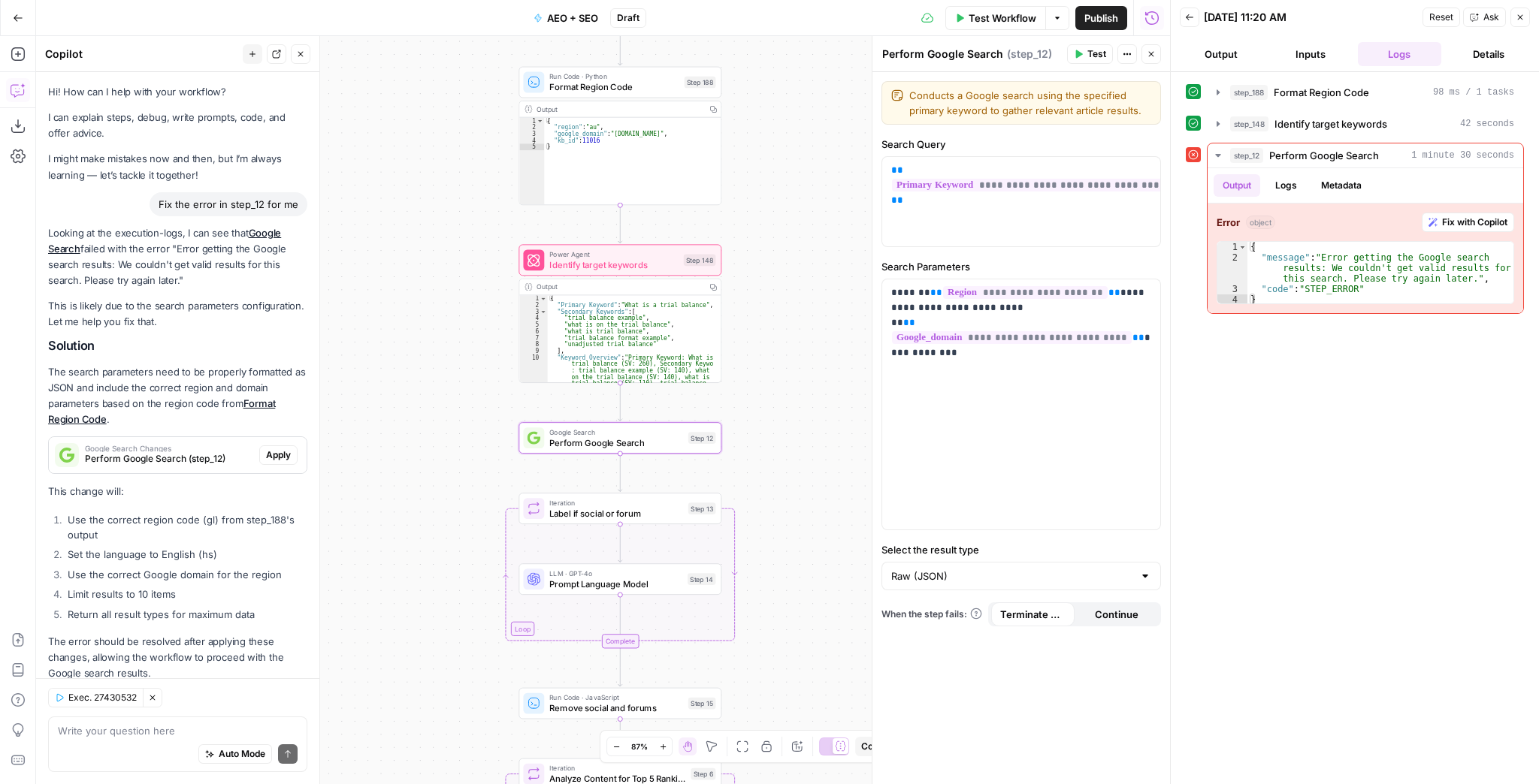
scroll to position [38, 0]
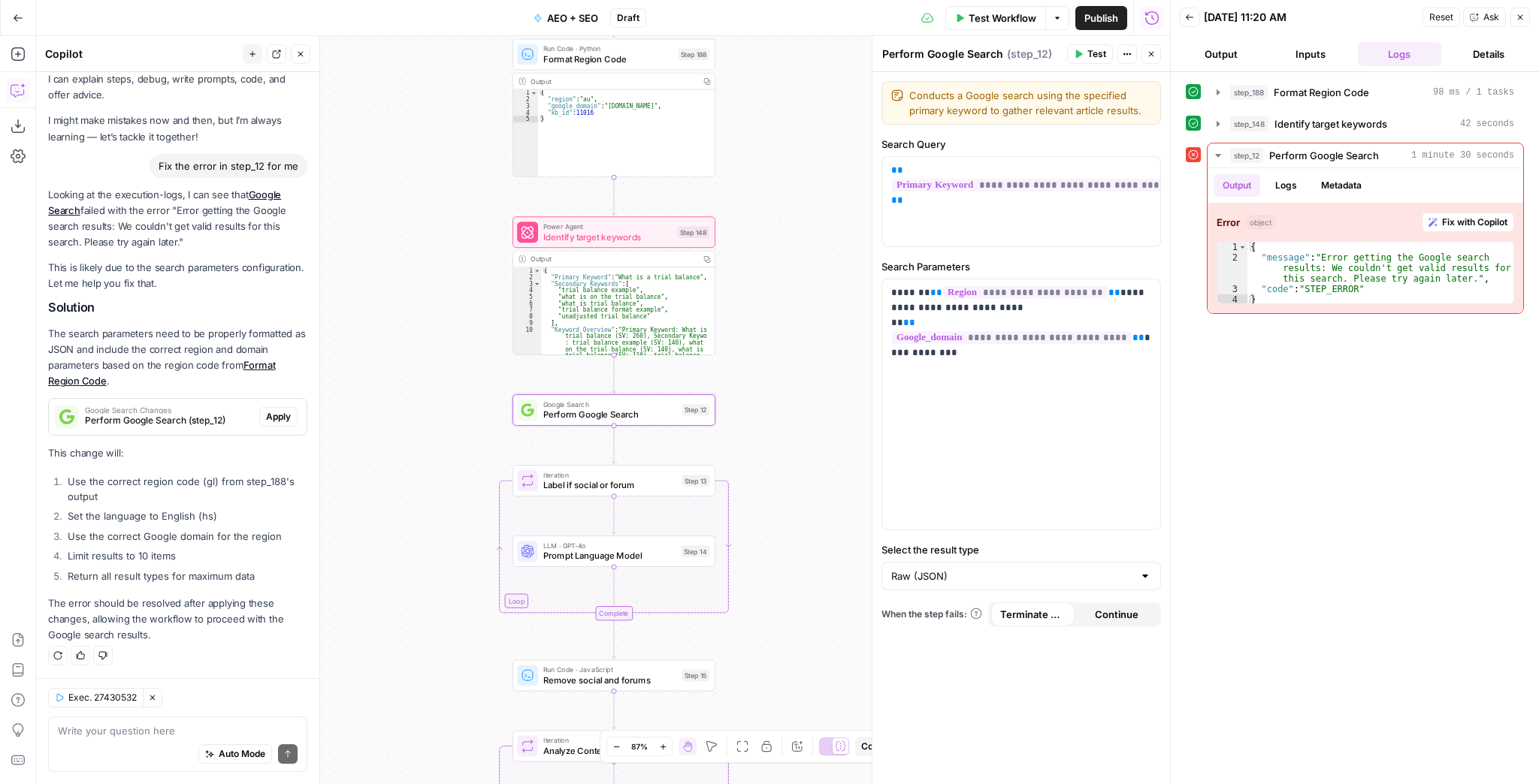
click at [235, 418] on span "Perform Google Search (step_12)" at bounding box center [169, 421] width 168 height 14
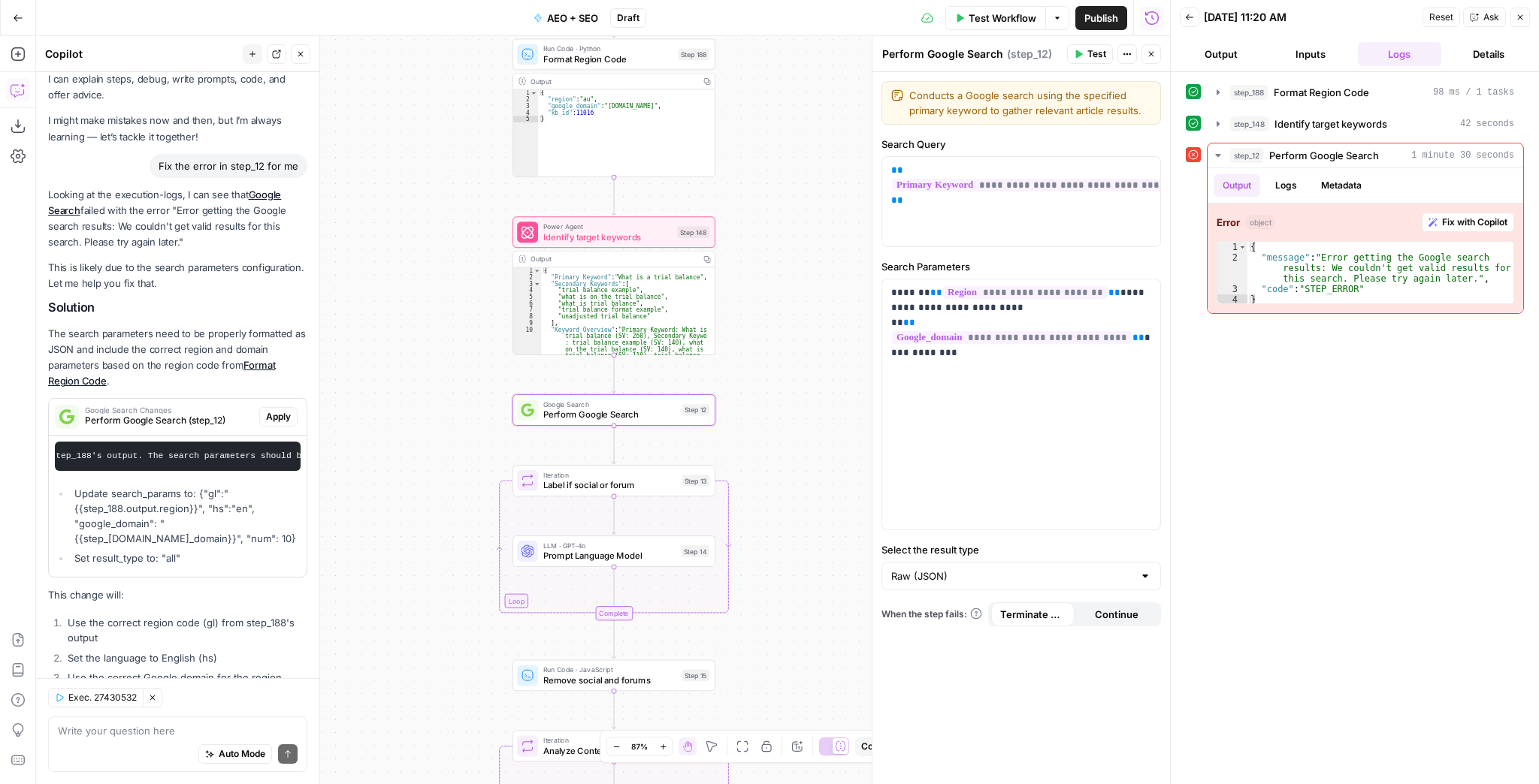
scroll to position [0, 552]
click at [267, 421] on span "Apply" at bounding box center [278, 417] width 24 height 14
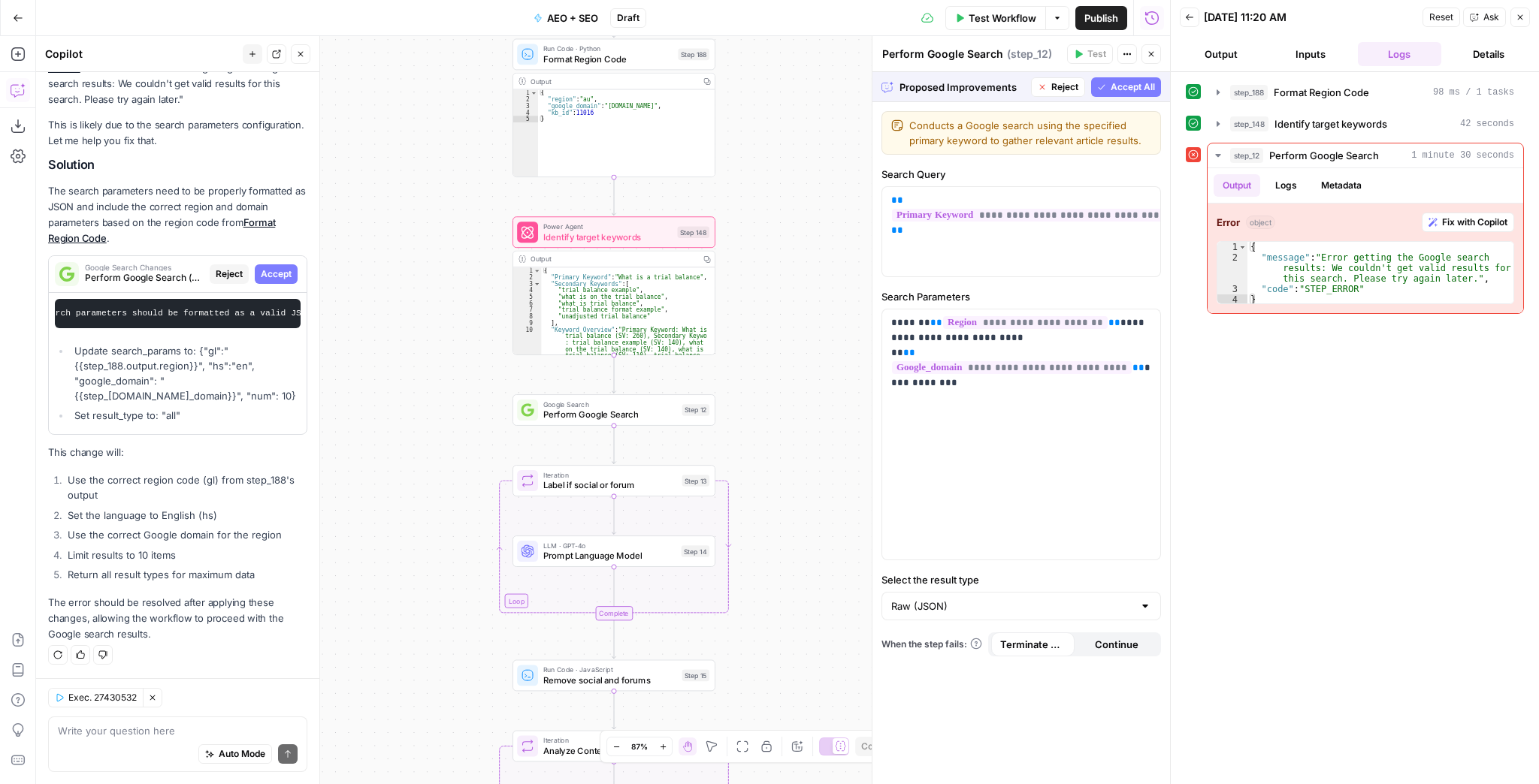
scroll to position [204, 0]
click at [1132, 90] on span "Accept All" at bounding box center [1133, 87] width 44 height 14
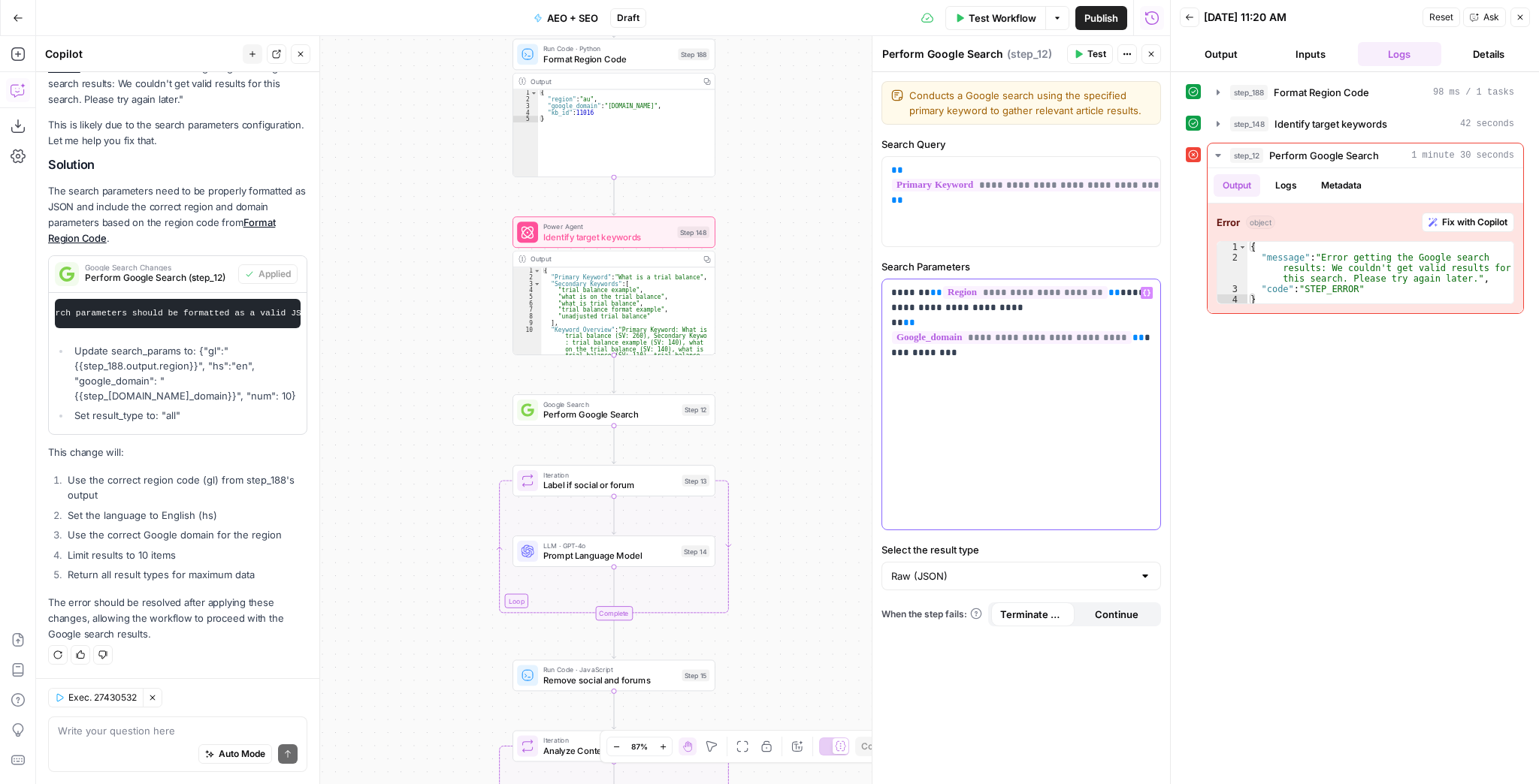
click at [1108, 289] on p "**********" at bounding box center [1021, 315] width 260 height 60
click at [1061, 364] on div "**********" at bounding box center [1021, 405] width 278 height 251
click at [1088, 19] on span "Publish" at bounding box center [1101, 18] width 34 height 15
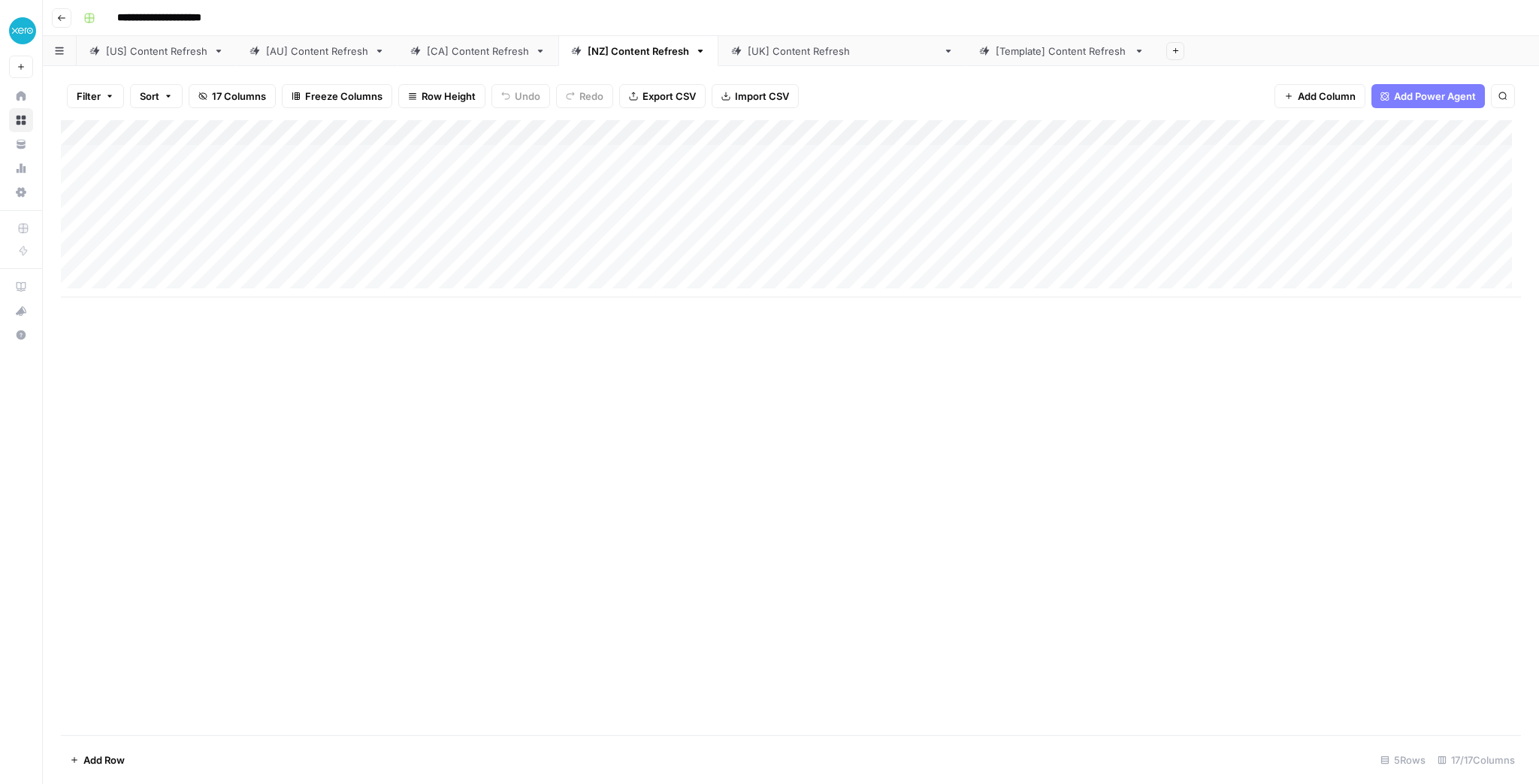
click at [442, 45] on div "[CA] Content Refresh" at bounding box center [478, 51] width 102 height 15
click at [329, 57] on div "[AU] Content Refresh" at bounding box center [317, 51] width 102 height 15
click at [1124, 184] on div "Add Column" at bounding box center [791, 221] width 1461 height 203
click at [1004, 183] on div "Add Column" at bounding box center [791, 221] width 1461 height 203
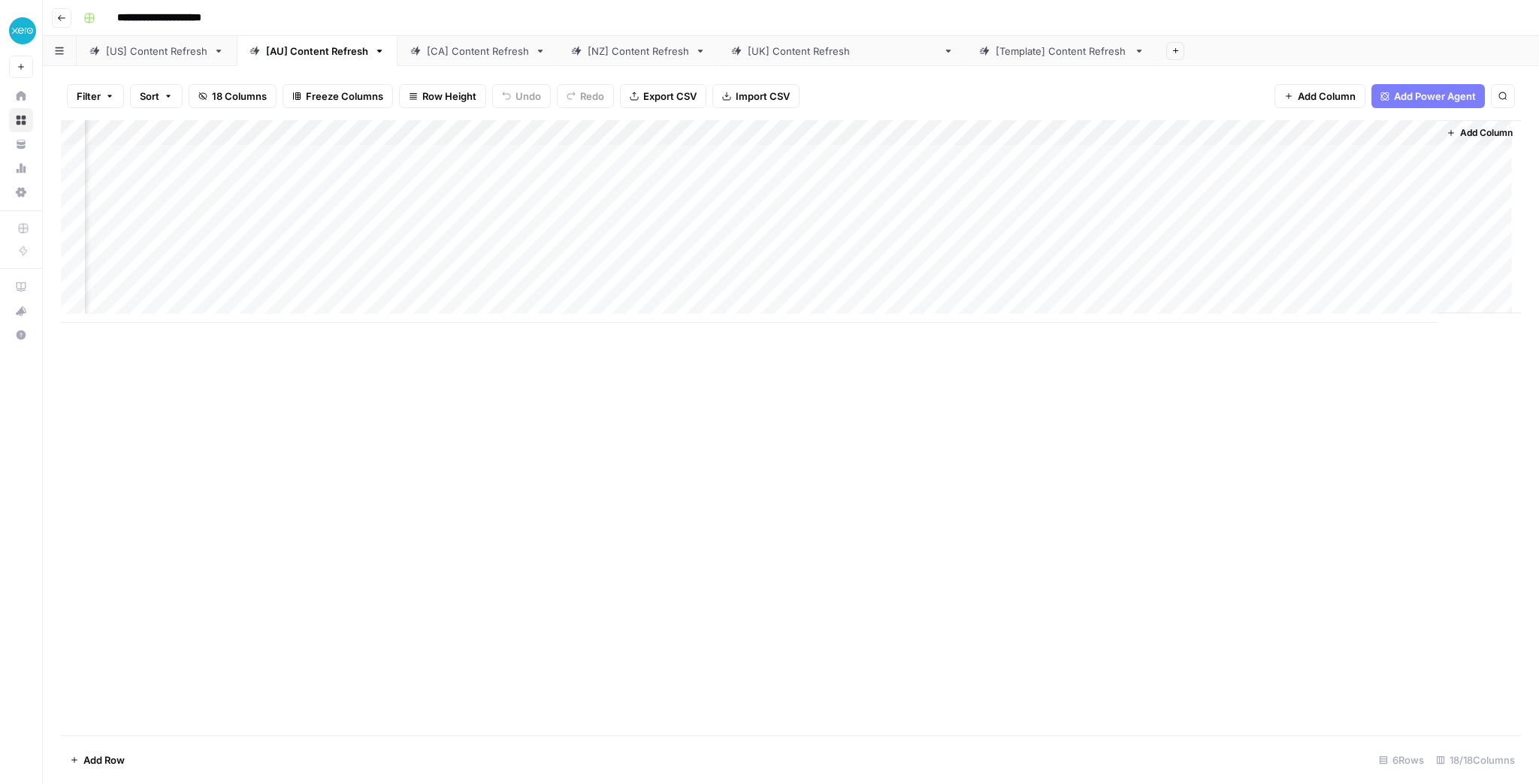
scroll to position [0, 1092]
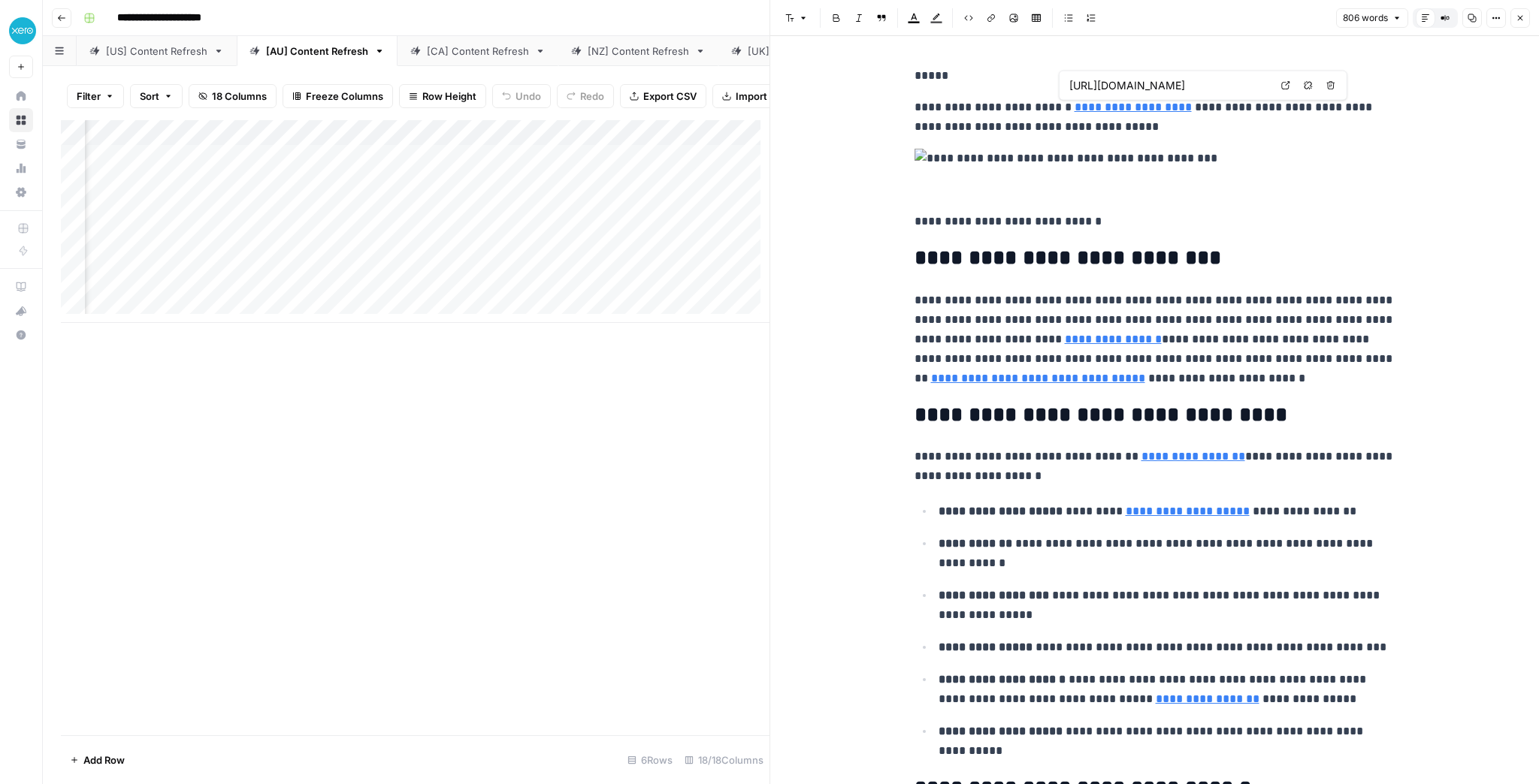
type input "[URL][DOMAIN_NAME]"
type input "/au/accounting-software/reconcile-bank-transactions/"
type input "[URL][DOMAIN_NAME]"
click at [1516, 23] on button "Close" at bounding box center [1520, 18] width 20 height 20
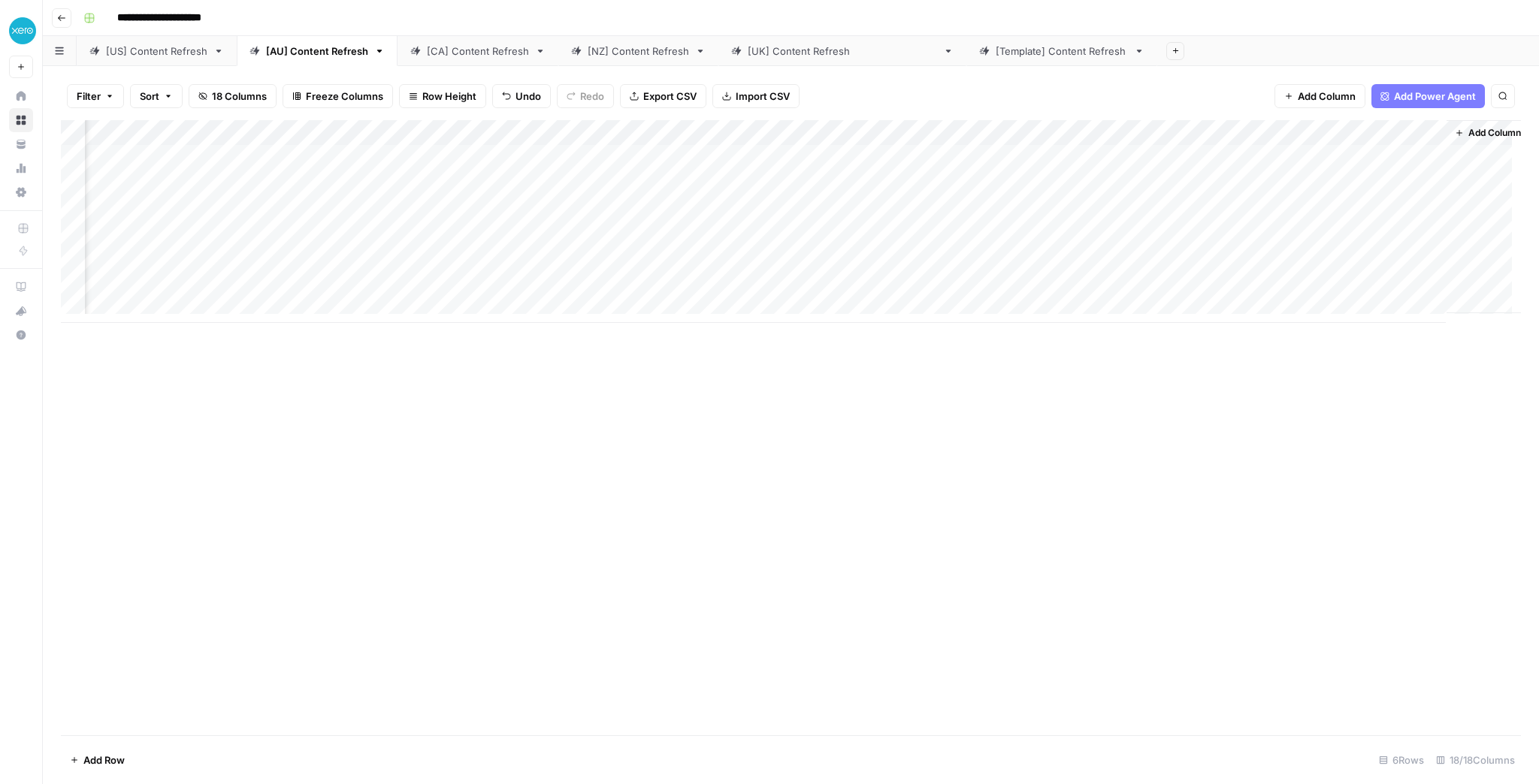
scroll to position [0, 1093]
click at [193, 50] on div "[US] Content Refresh" at bounding box center [157, 51] width 102 height 15
click at [315, 60] on link "[AU] Content Refresh" at bounding box center [317, 51] width 161 height 30
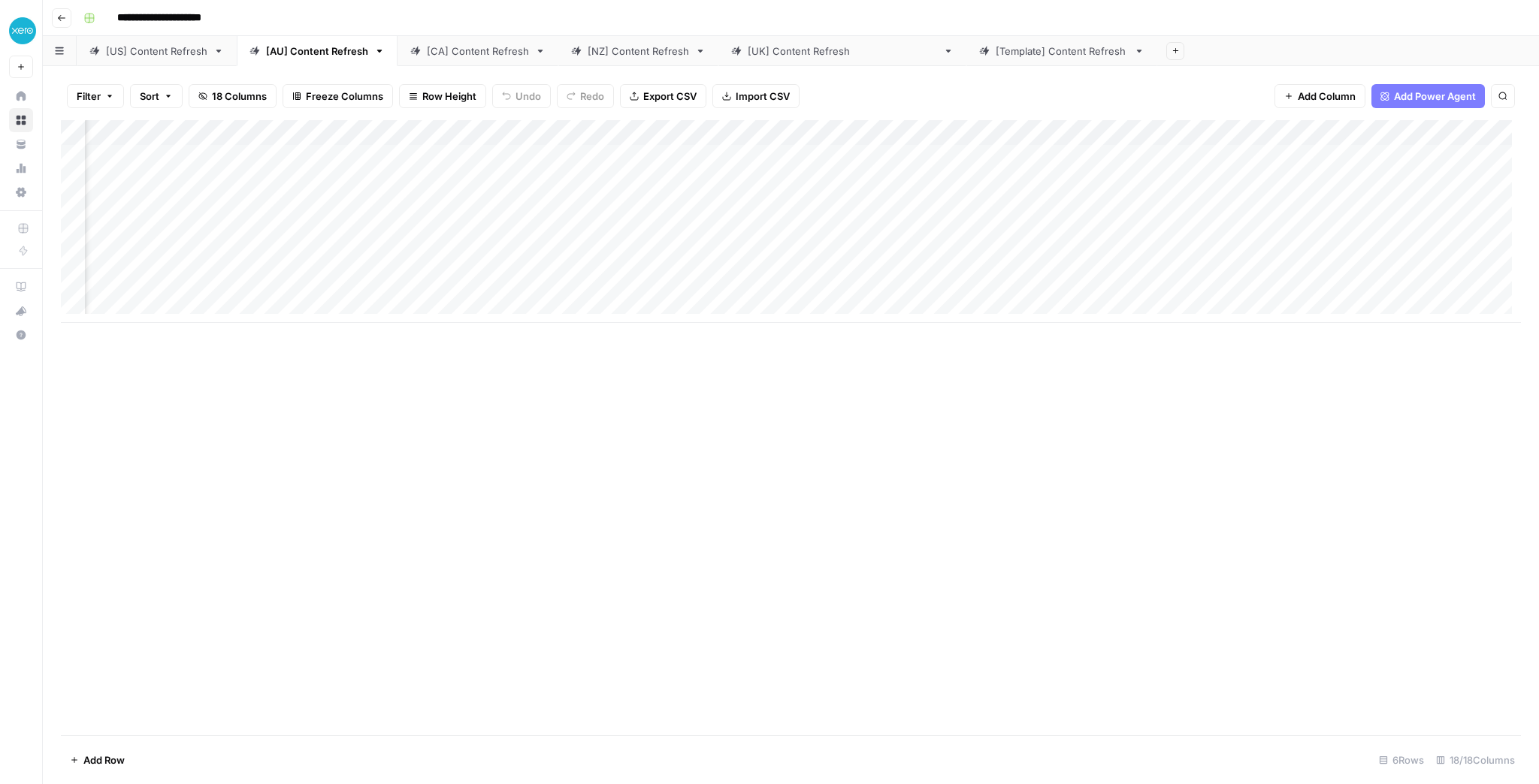
click at [493, 47] on div "[CA] Content Refresh" at bounding box center [478, 51] width 102 height 15
click at [629, 42] on link "[NZ] Content Refresh" at bounding box center [638, 51] width 161 height 30
click at [808, 51] on div "[UK] Content Refresh" at bounding box center [842, 51] width 189 height 15
click at [966, 60] on link "[Template] Content Refresh" at bounding box center [1061, 51] width 191 height 30
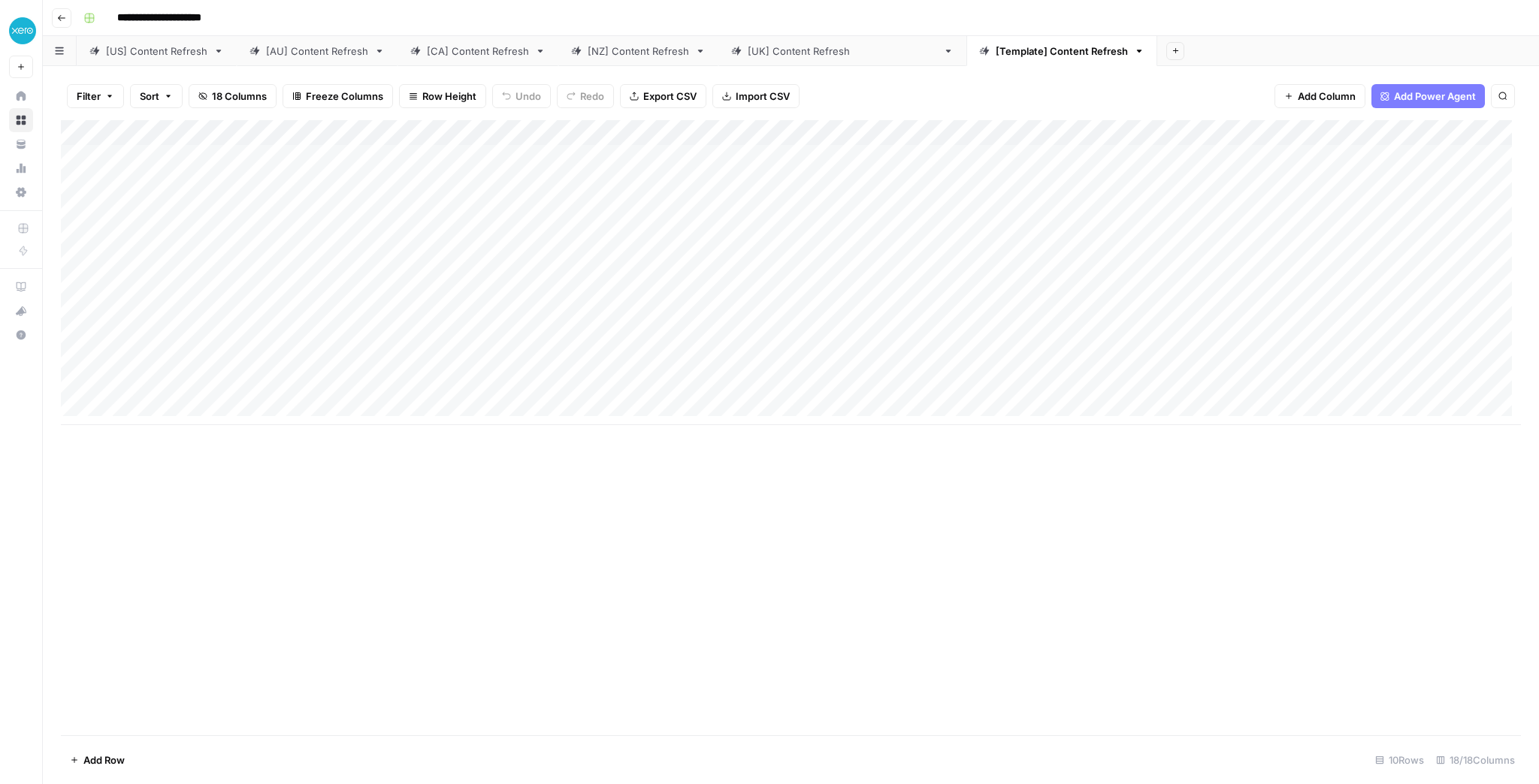
click at [815, 57] on div "[UK] Content Refresh" at bounding box center [842, 51] width 189 height 15
click at [624, 60] on link "[NZ] Content Refresh" at bounding box center [638, 51] width 161 height 30
click at [487, 60] on link "[CA] Content Refresh" at bounding box center [478, 51] width 161 height 30
click at [297, 47] on div "[AU] Content Refresh" at bounding box center [317, 51] width 102 height 15
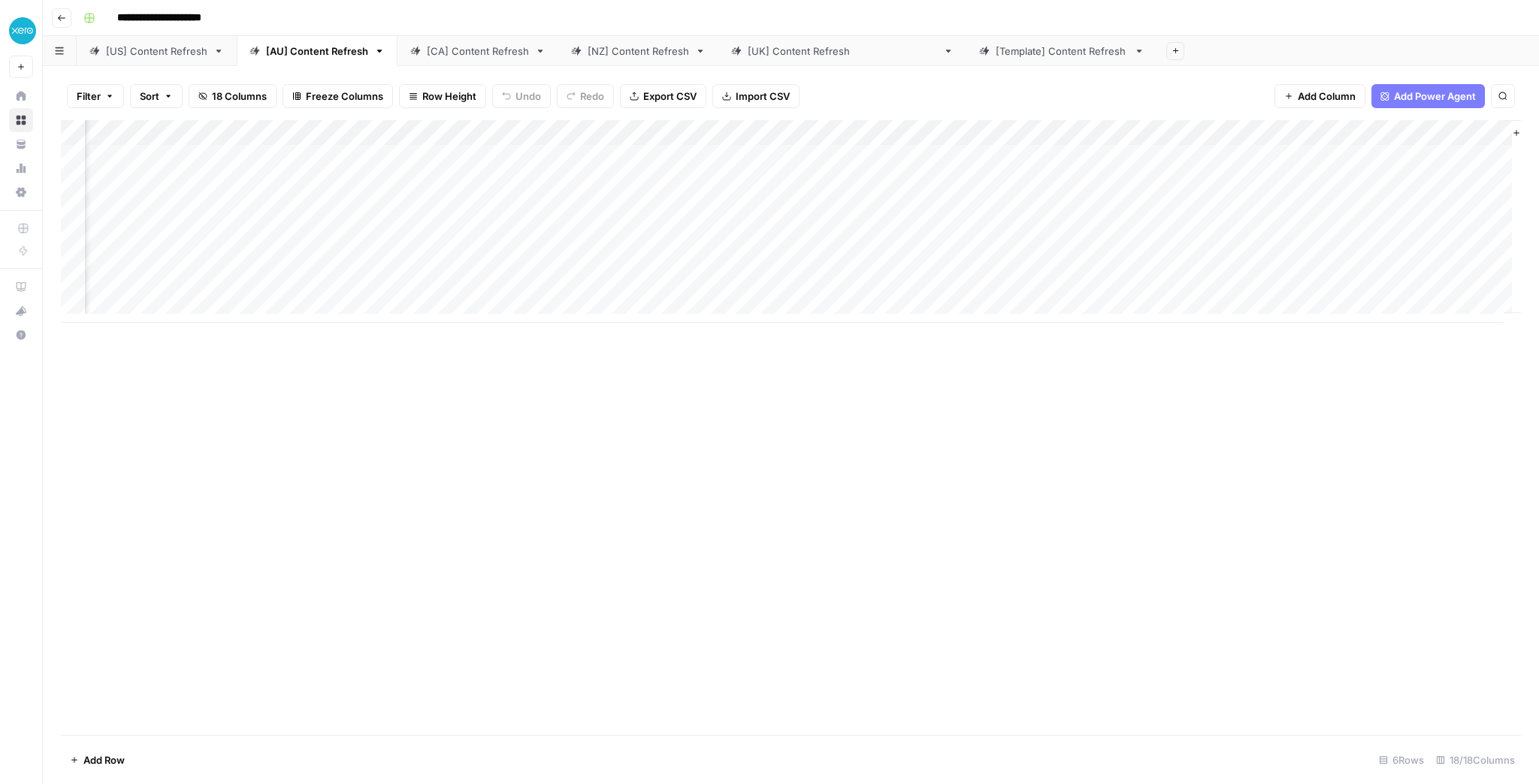
scroll to position [0, 1010]
click at [433, 54] on div "[CA] Content Refresh" at bounding box center [478, 51] width 102 height 15
type input "**********"
click at [599, 155] on div "Add Column" at bounding box center [791, 208] width 1461 height 177
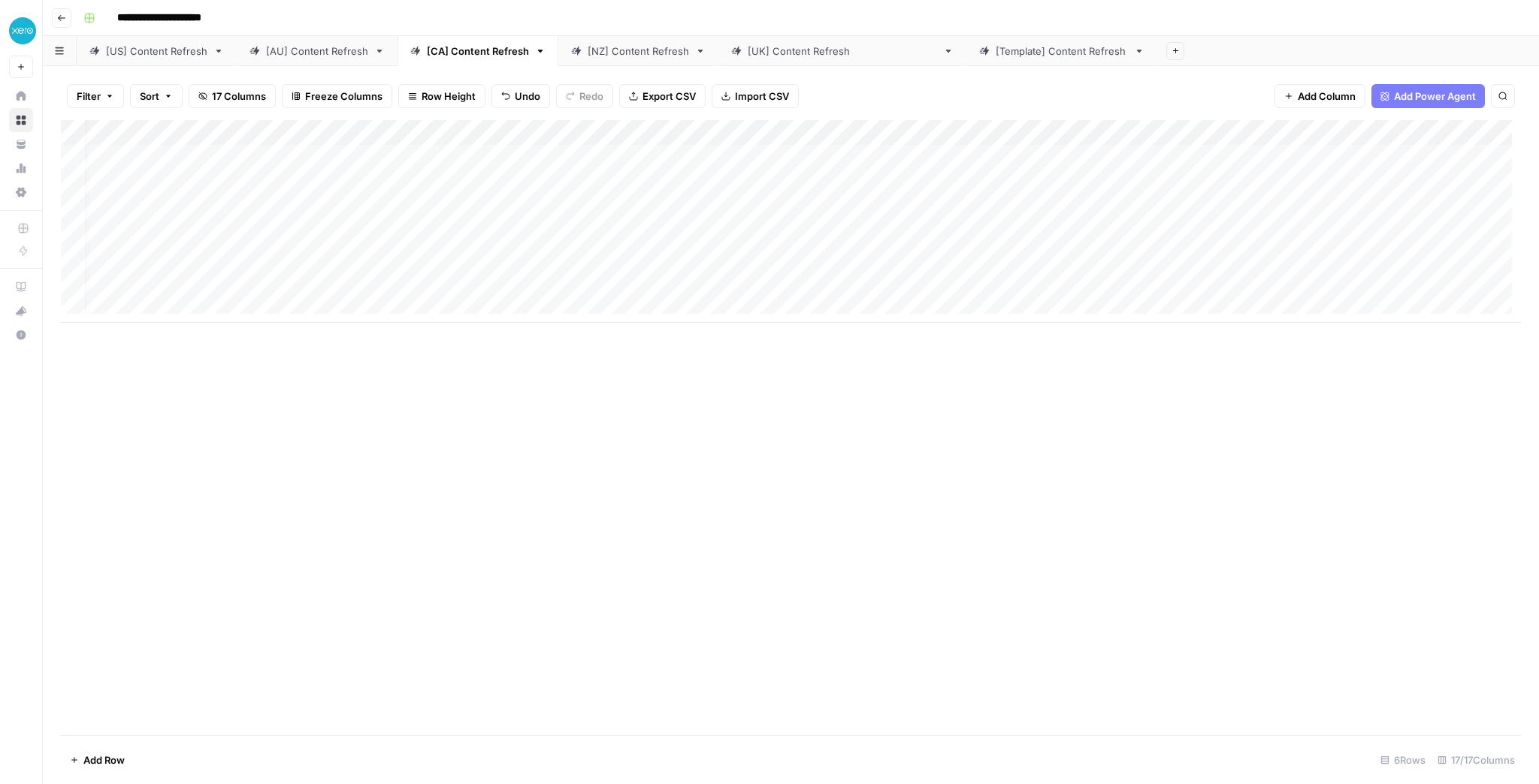
scroll to position [0, 0]
click at [332, 56] on div "[AU] Content Refresh" at bounding box center [317, 51] width 102 height 15
click at [169, 61] on link "[US] Content Refresh" at bounding box center [157, 51] width 161 height 30
click at [1143, 154] on div "Add Column" at bounding box center [791, 208] width 1461 height 177
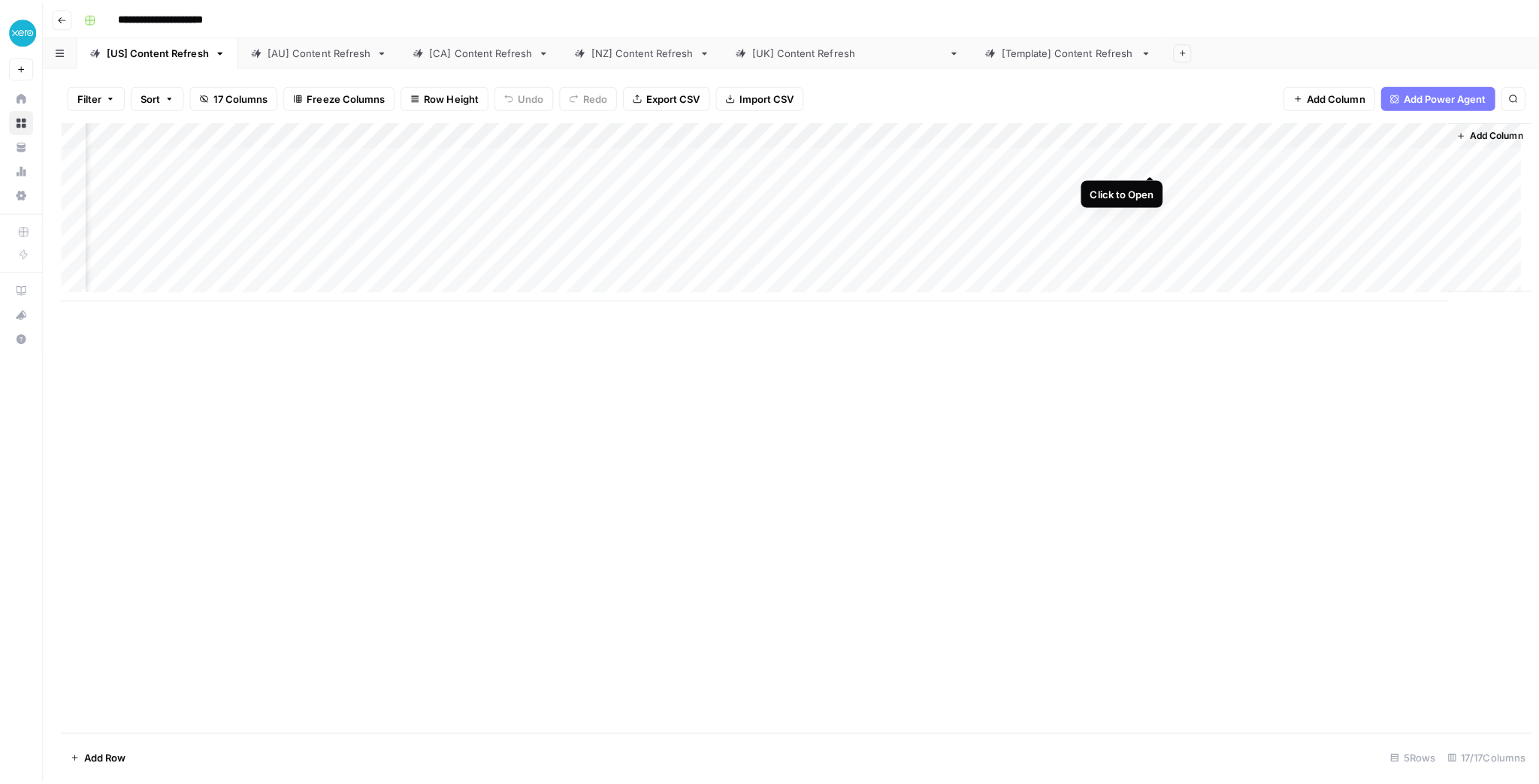
scroll to position [0, 794]
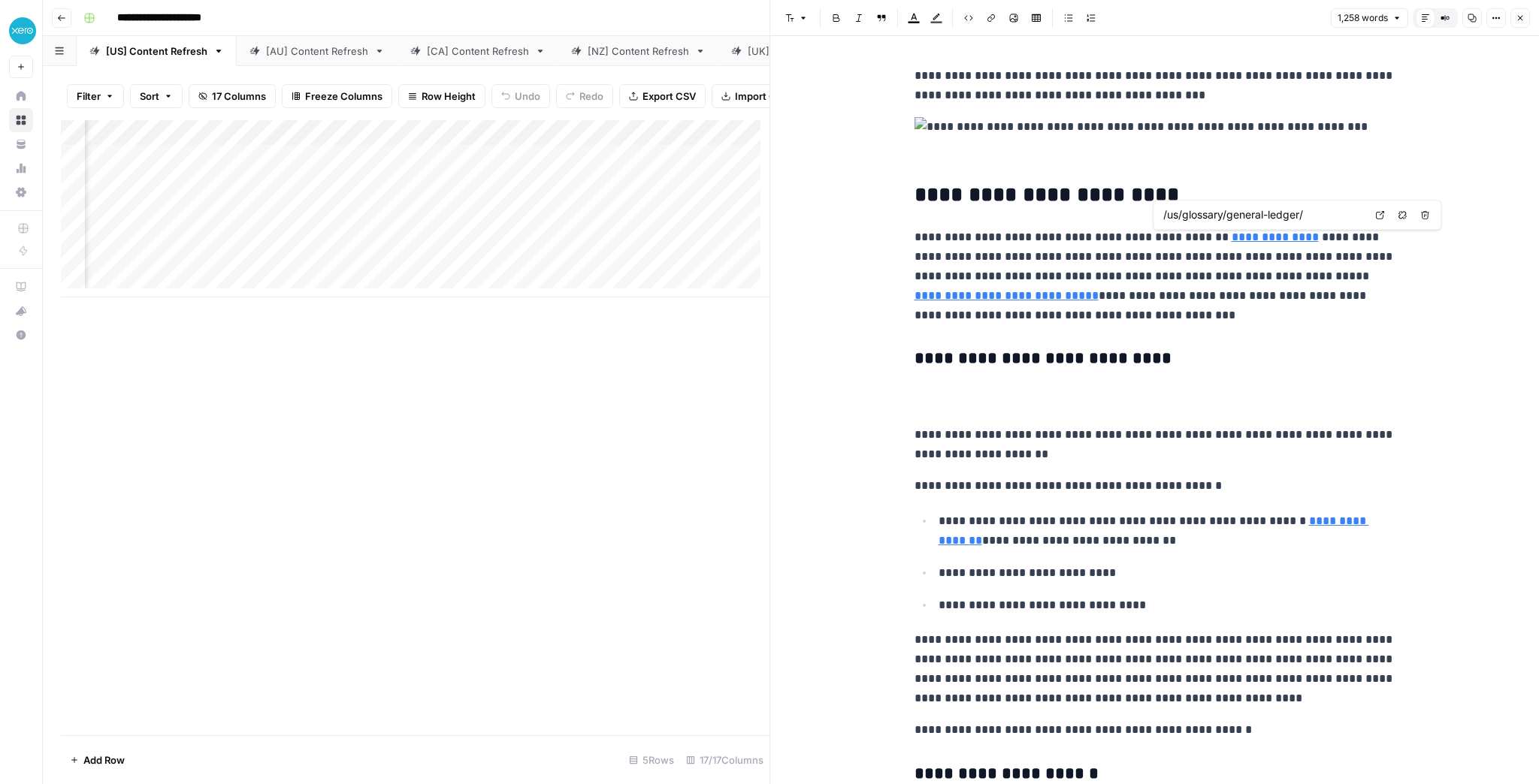
type input "https://www.sec.gov/about/reports-publications/beginners-guide-financial-statem…"
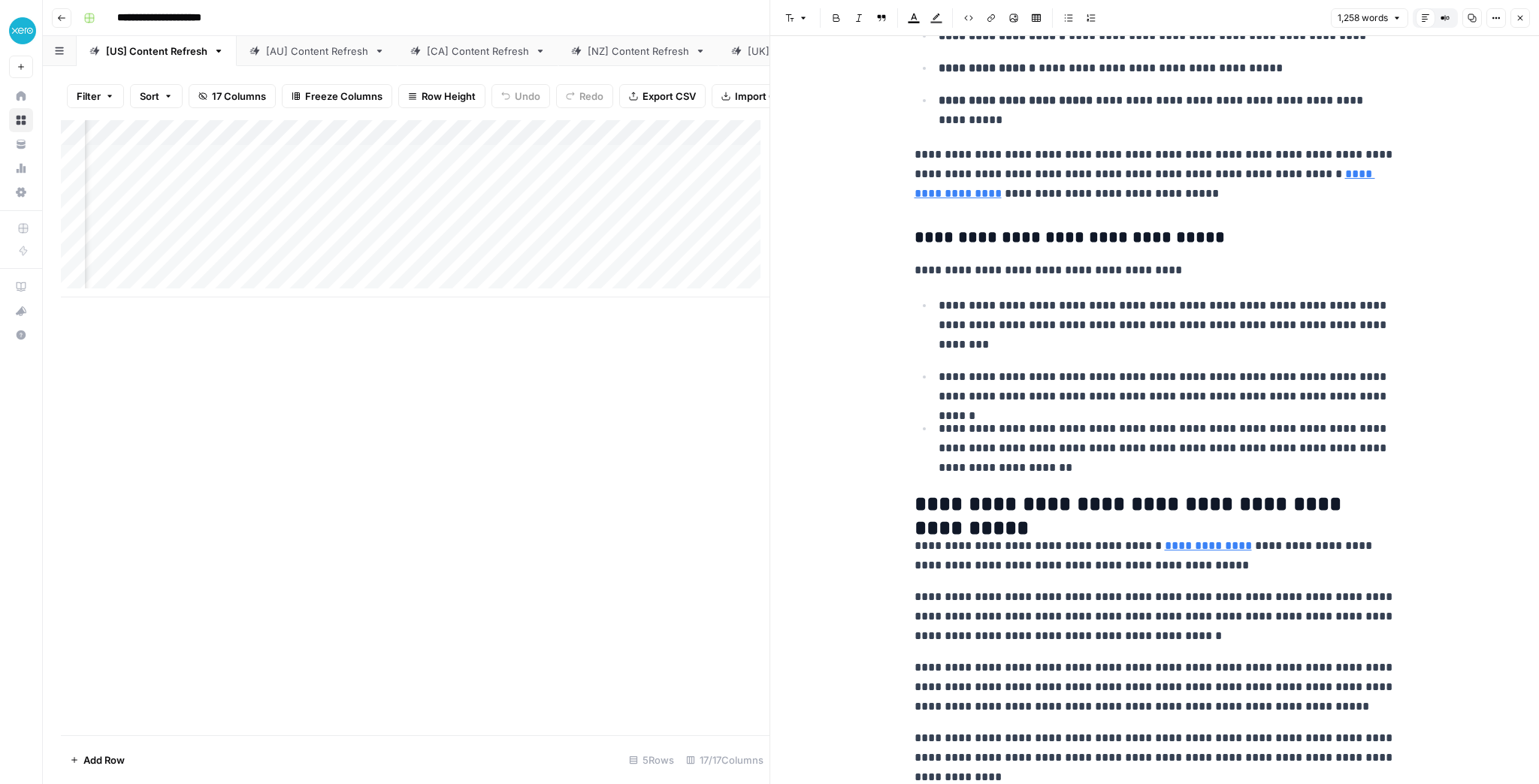
scroll to position [2344, 0]
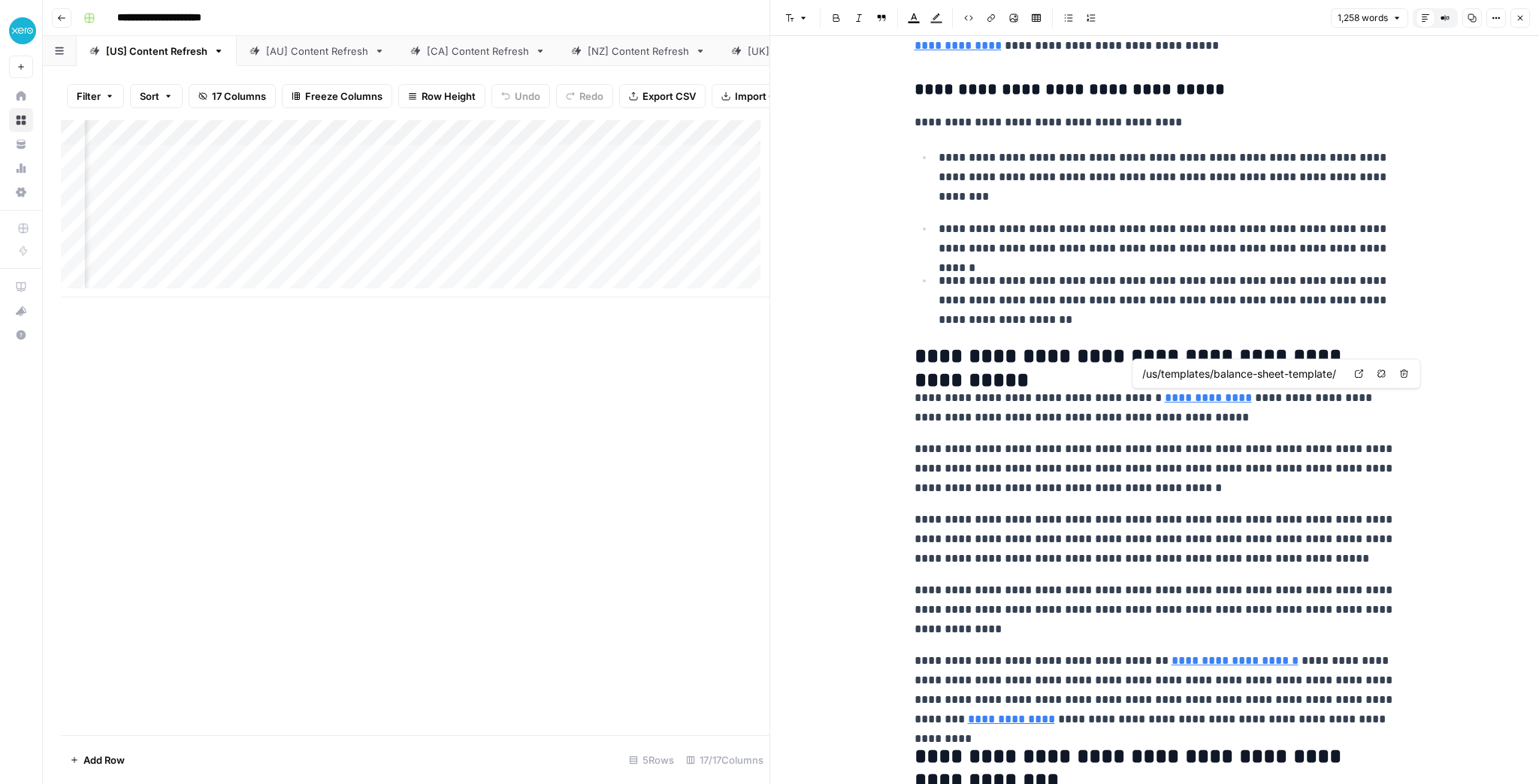
type input "https://www.xero.com/us/guides/how-to-develop-accounting-system/"
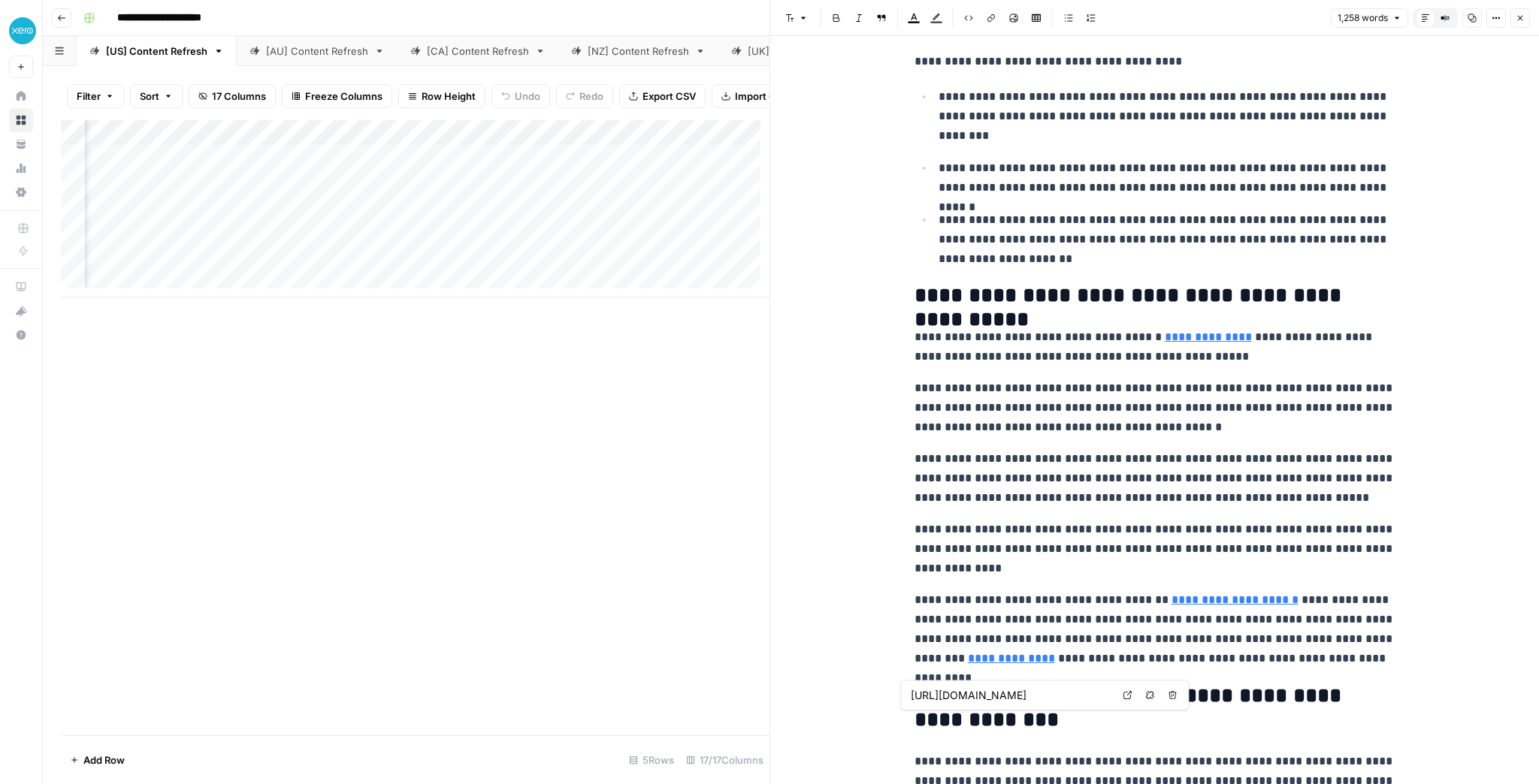
type input "/us/accounting-software/run-financial-reports/"
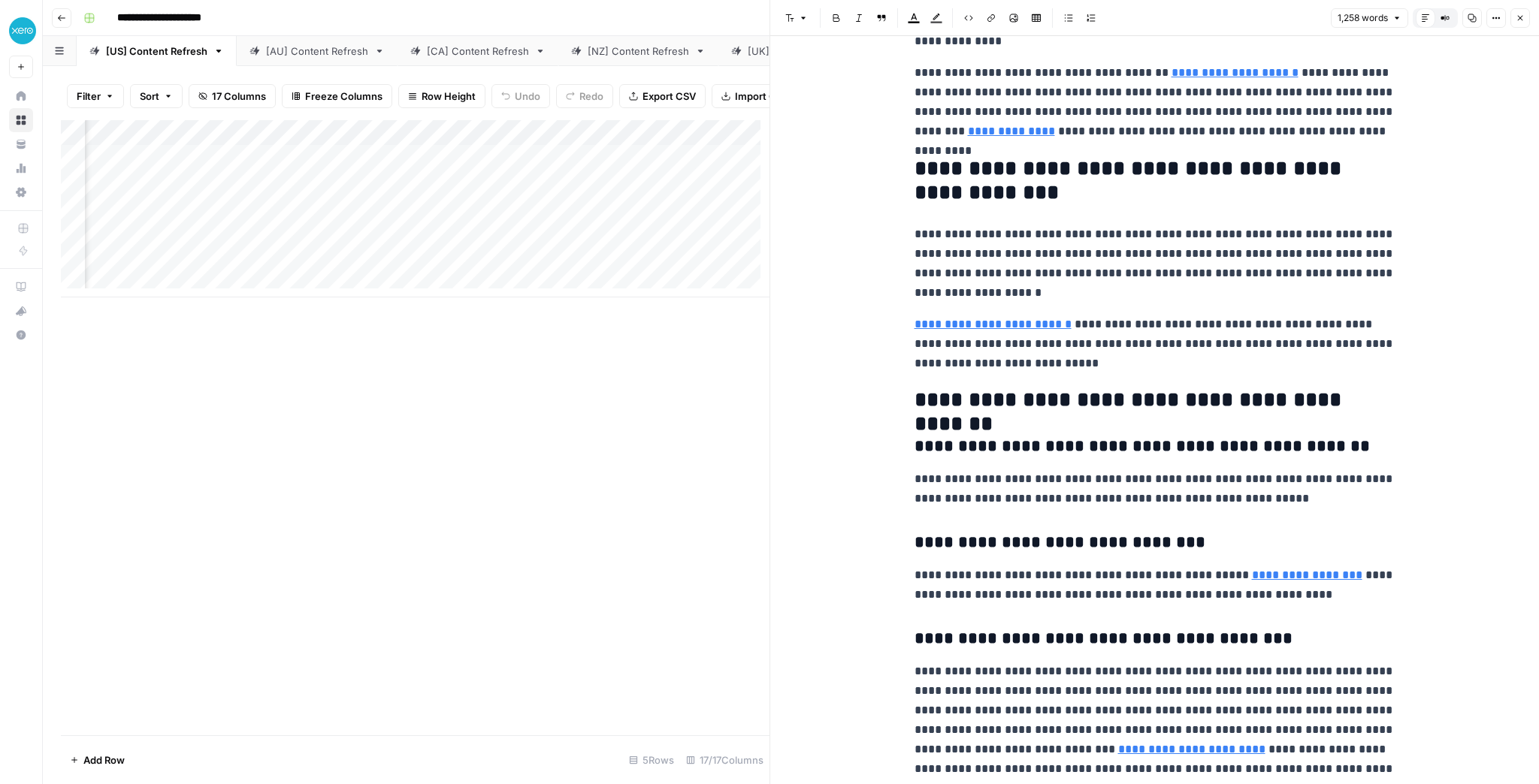
scroll to position [2945, 0]
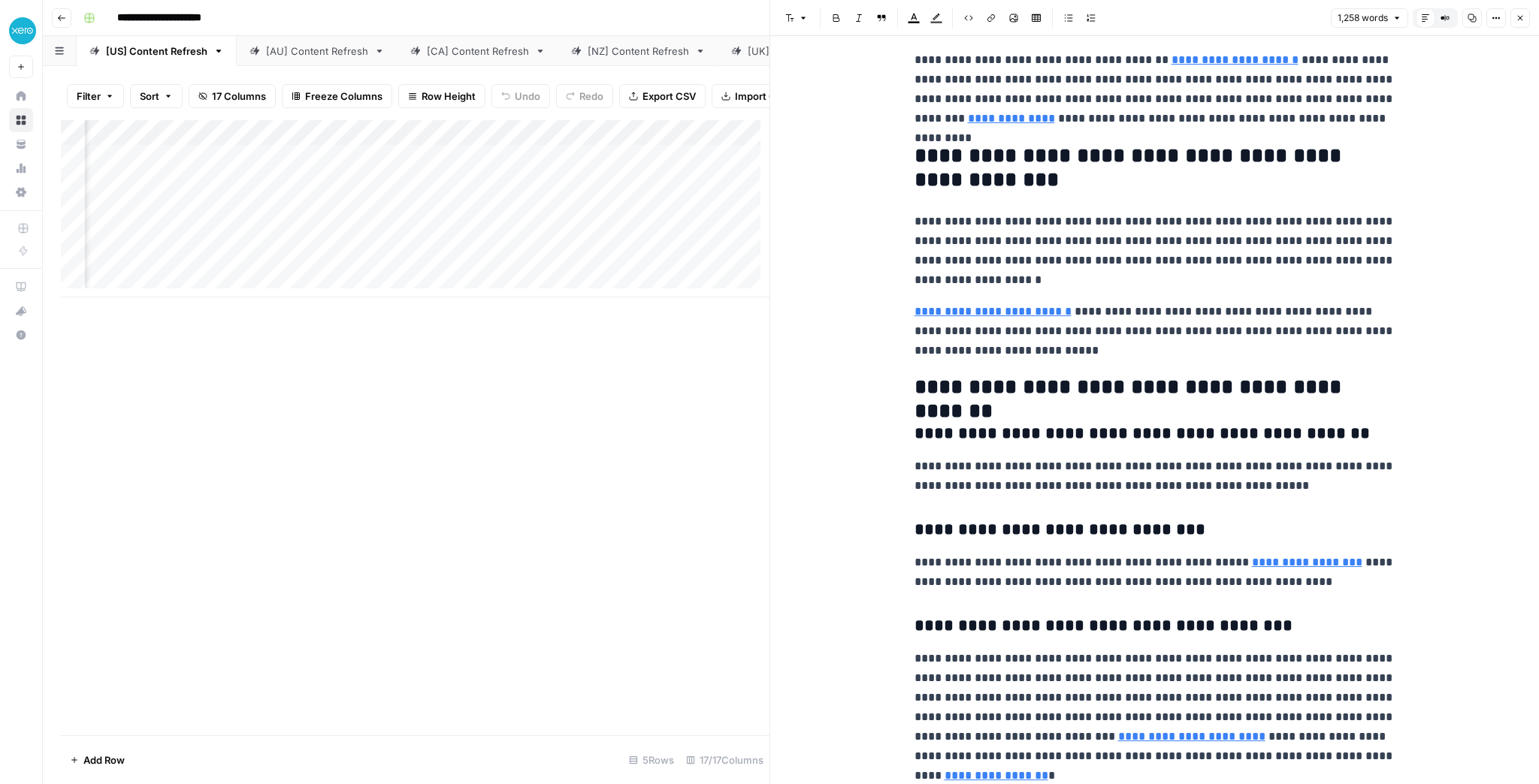
click at [1518, 18] on icon "button" at bounding box center [1519, 18] width 9 height 9
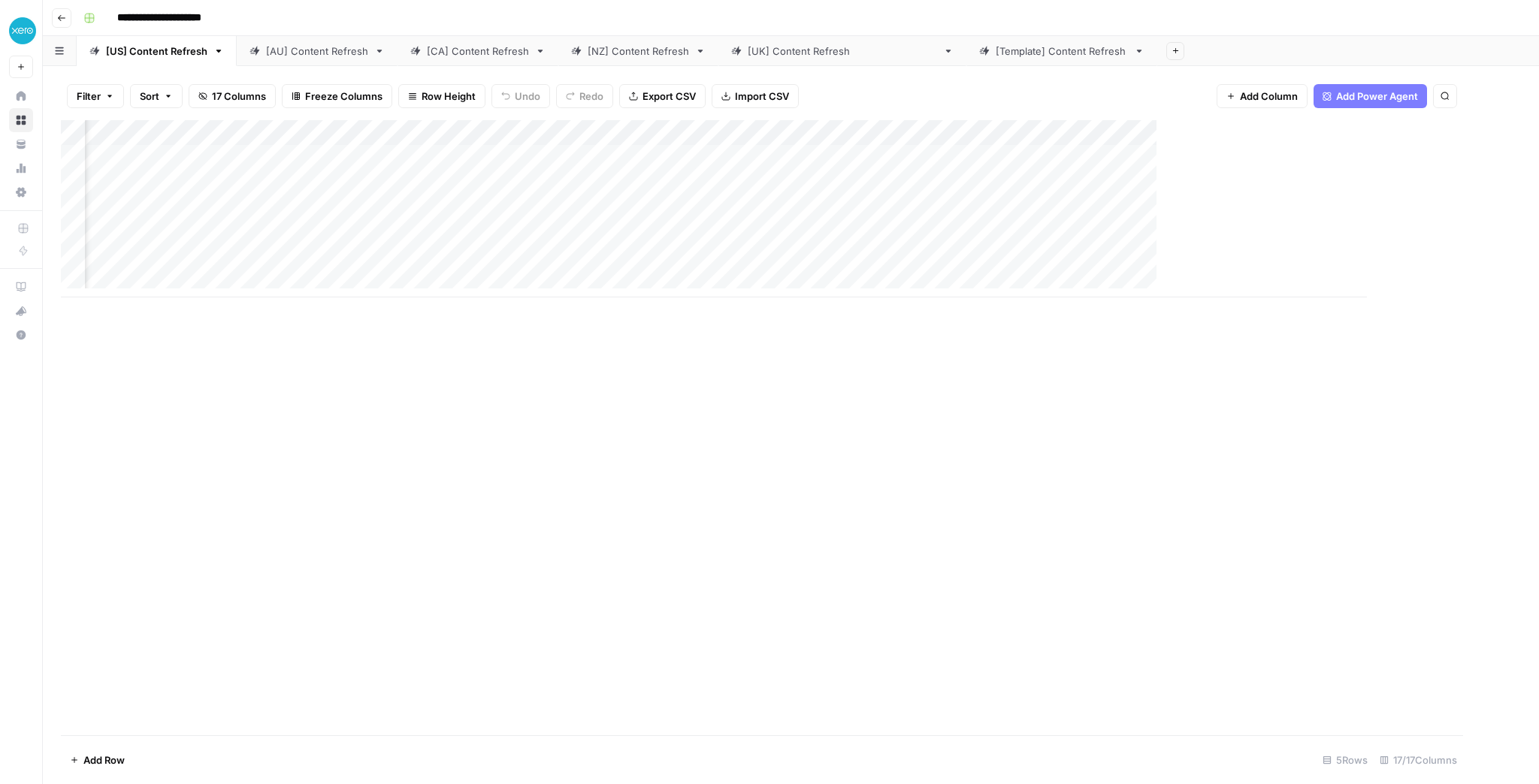
scroll to position [0, 777]
click at [351, 59] on link "[AU] Content Refresh" at bounding box center [317, 51] width 161 height 30
click at [1334, 181] on div "Add Column" at bounding box center [791, 221] width 1461 height 203
click at [1208, 179] on div "Add Column" at bounding box center [791, 221] width 1461 height 203
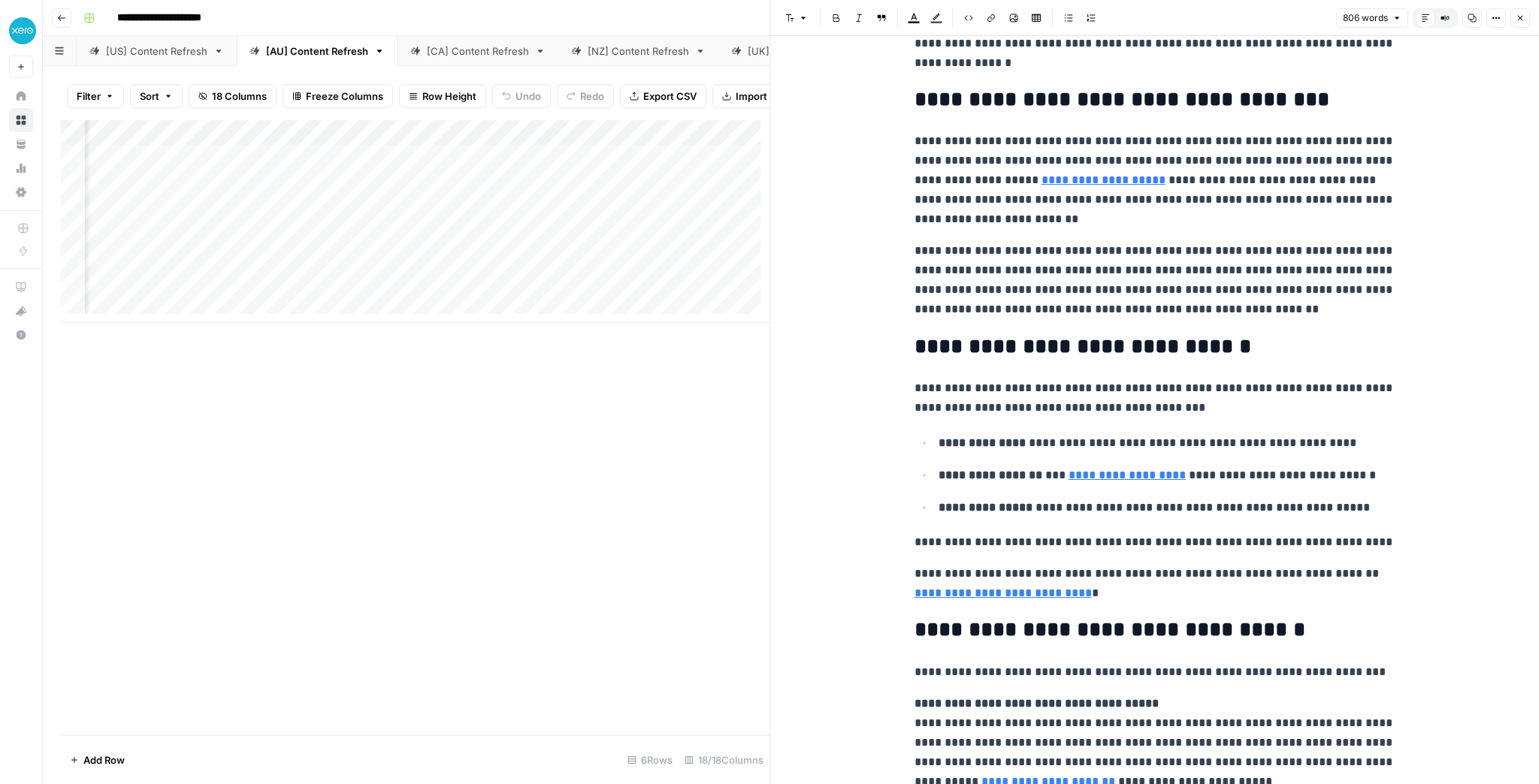
scroll to position [962, 0]
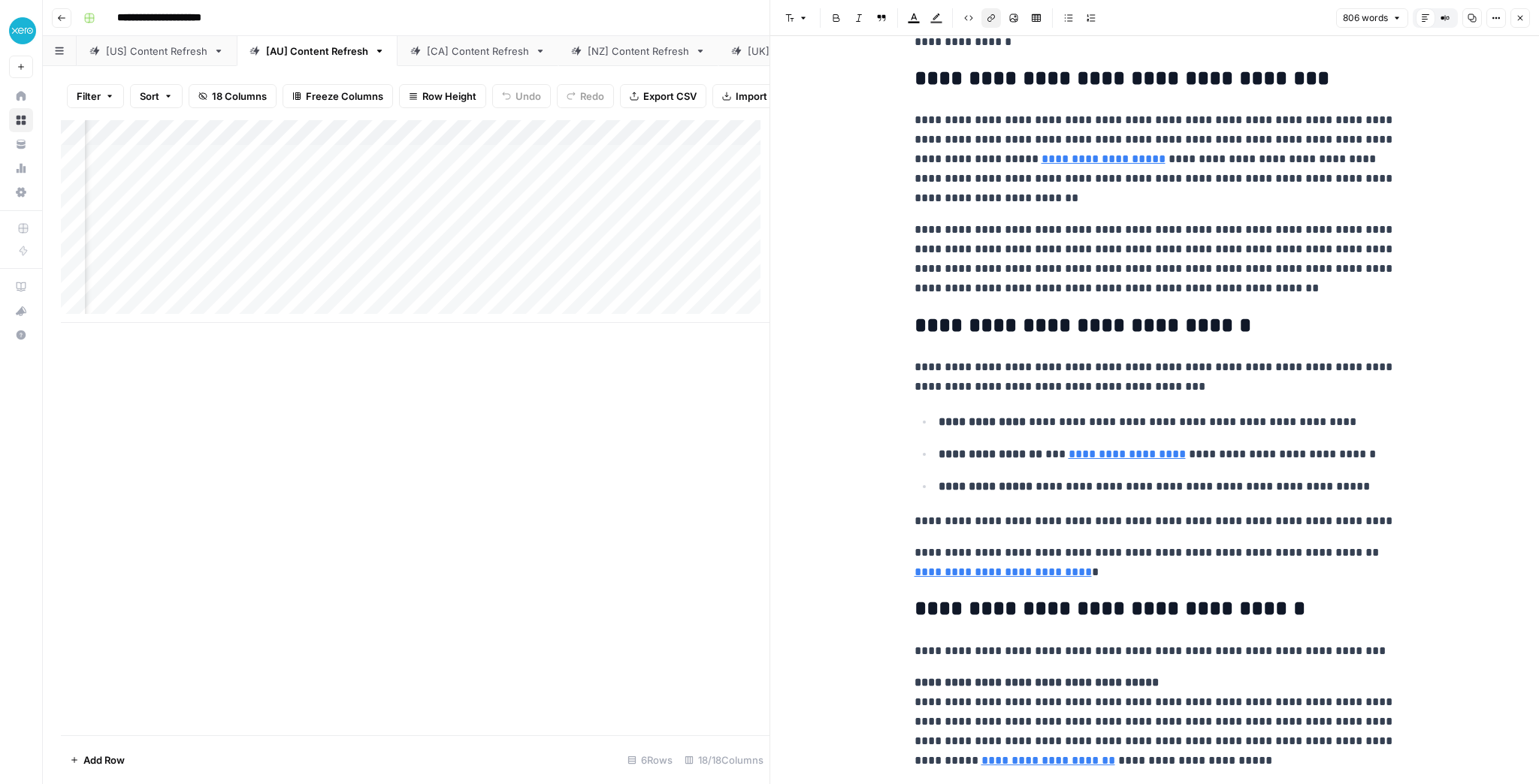
click at [1042, 157] on link "**********" at bounding box center [1103, 160] width 124 height 12
click at [1150, 135] on icon at bounding box center [1150, 136] width 9 height 9
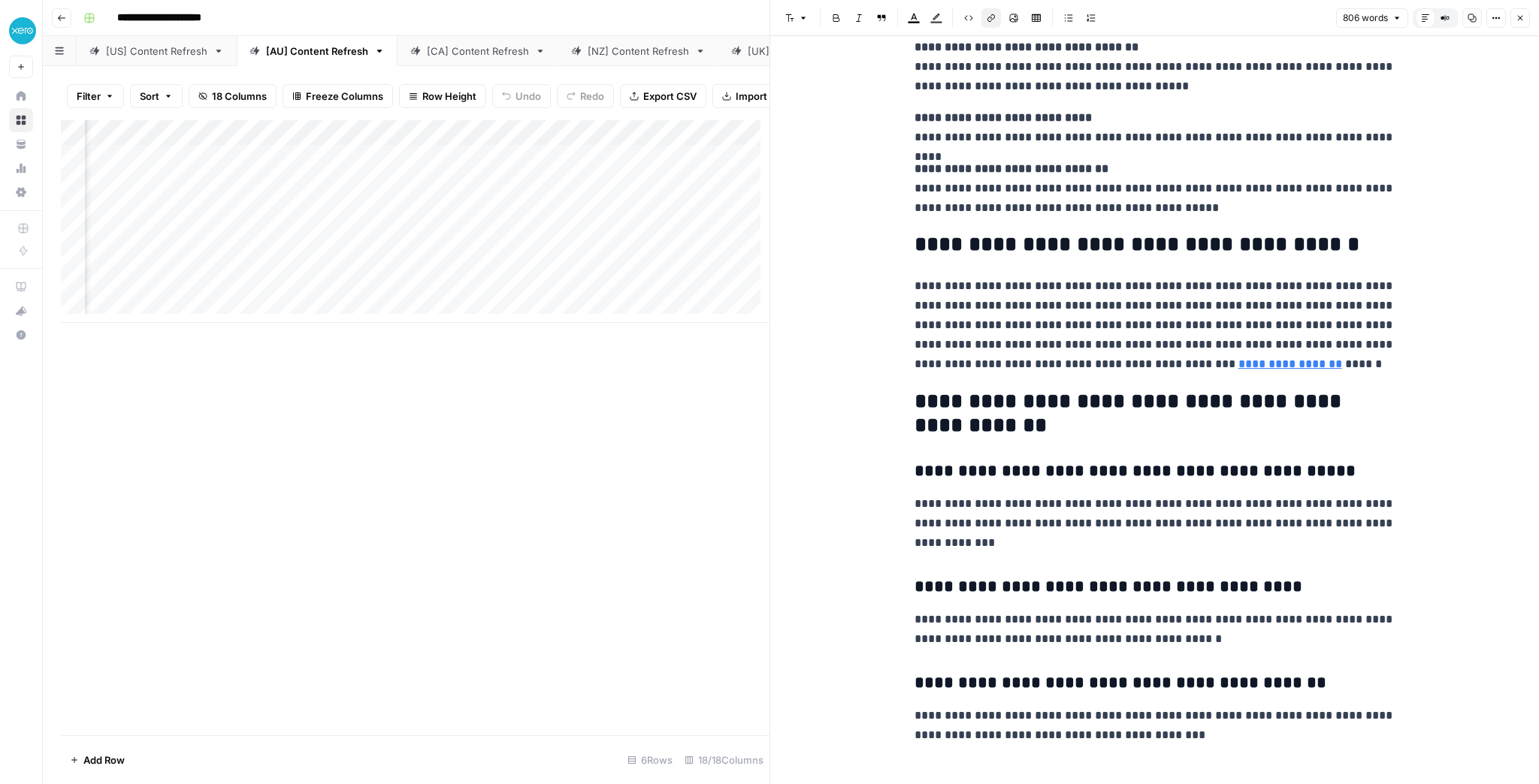
scroll to position [1803, 0]
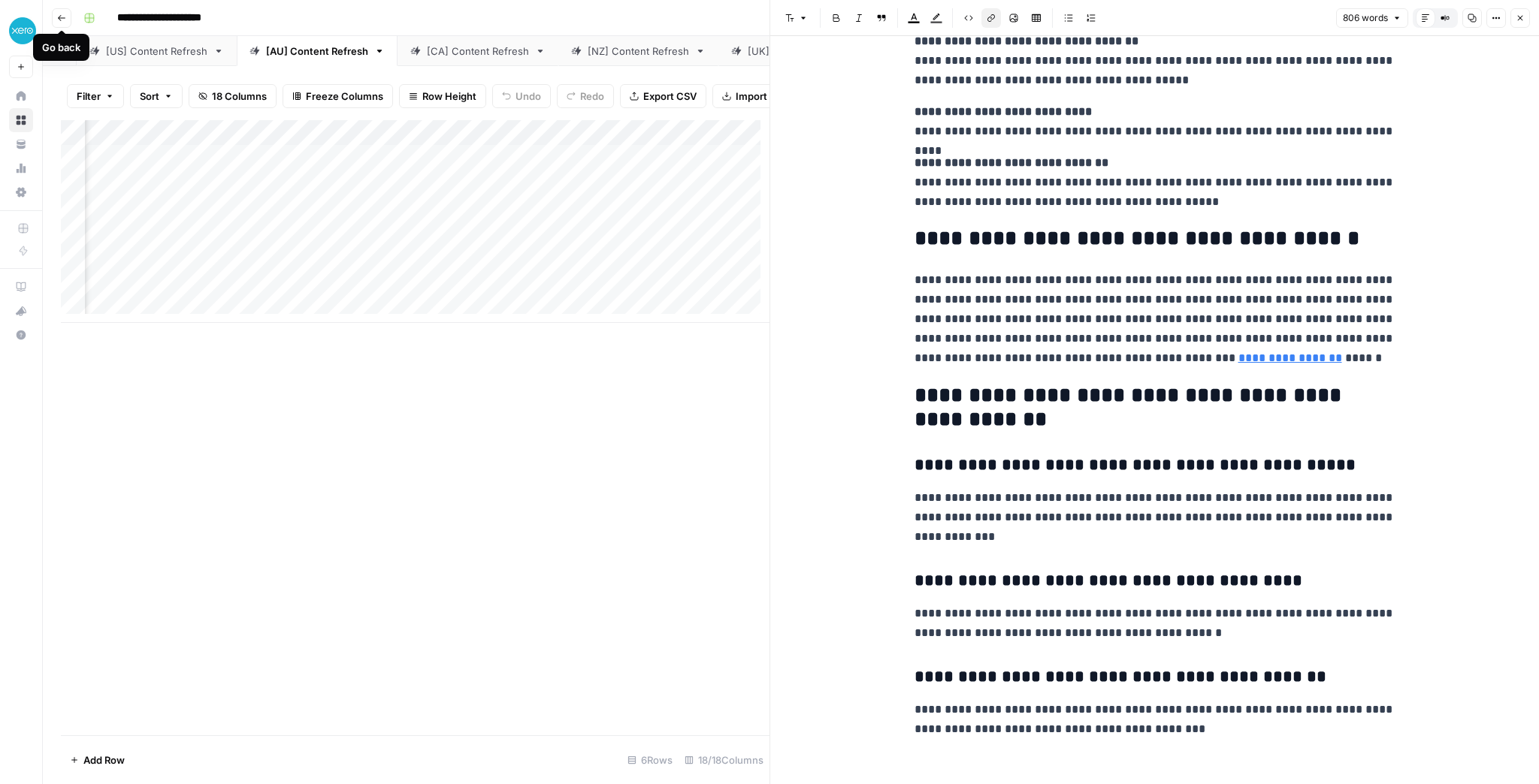
click at [67, 21] on button "Go back" at bounding box center [62, 18] width 20 height 20
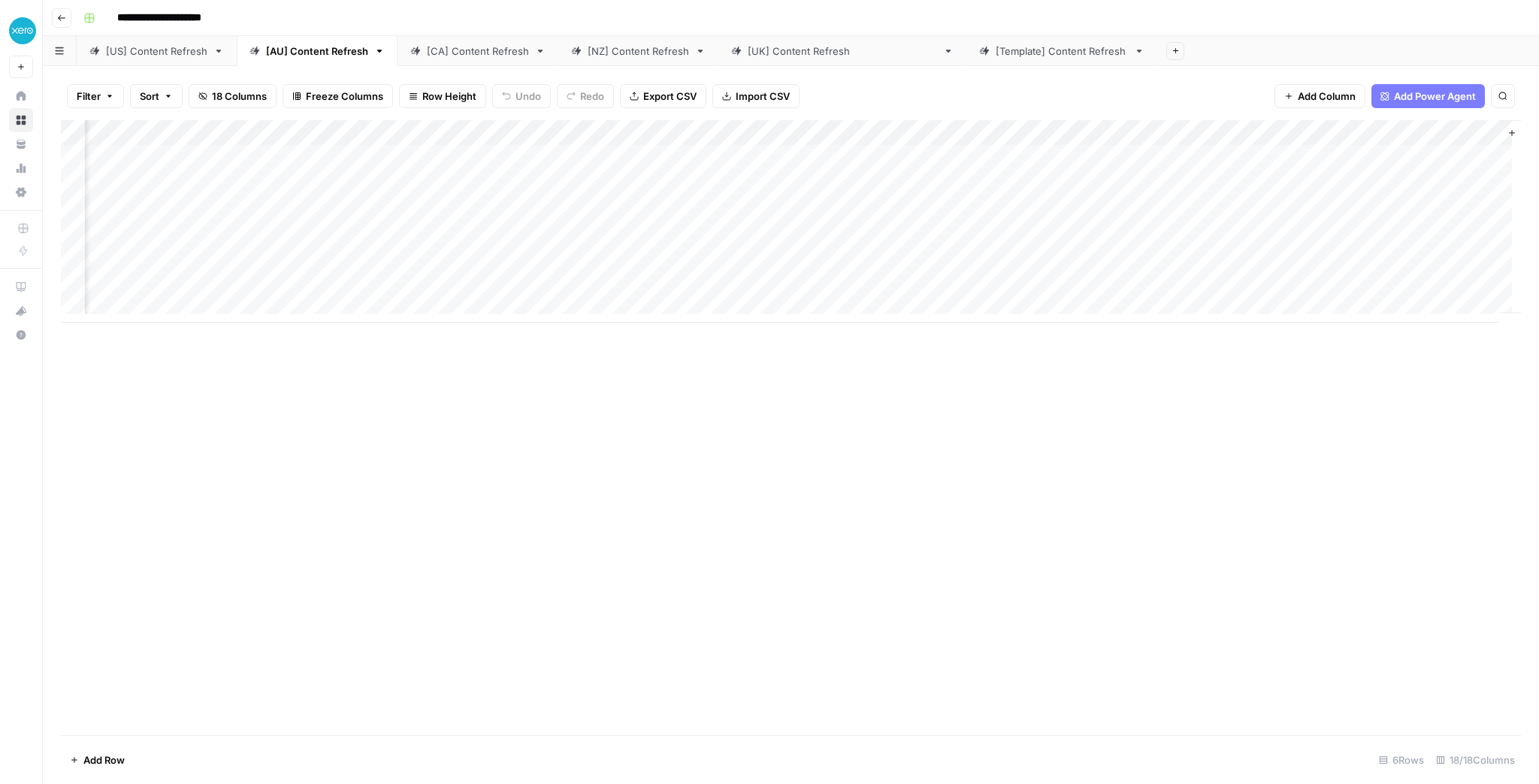
scroll to position [0, 1093]
click at [1410, 181] on div "Add Column" at bounding box center [791, 221] width 1461 height 203
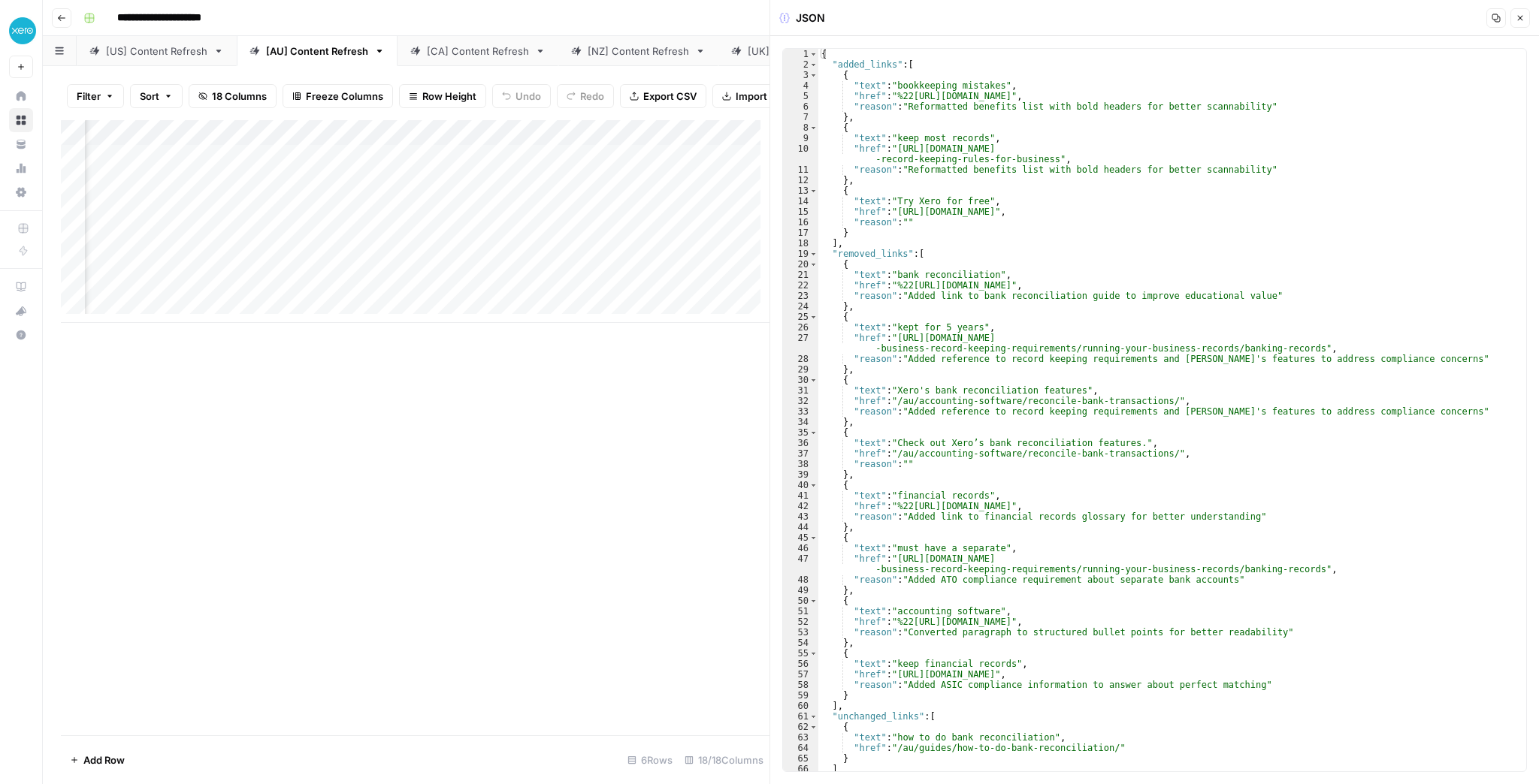
scroll to position [13, 0]
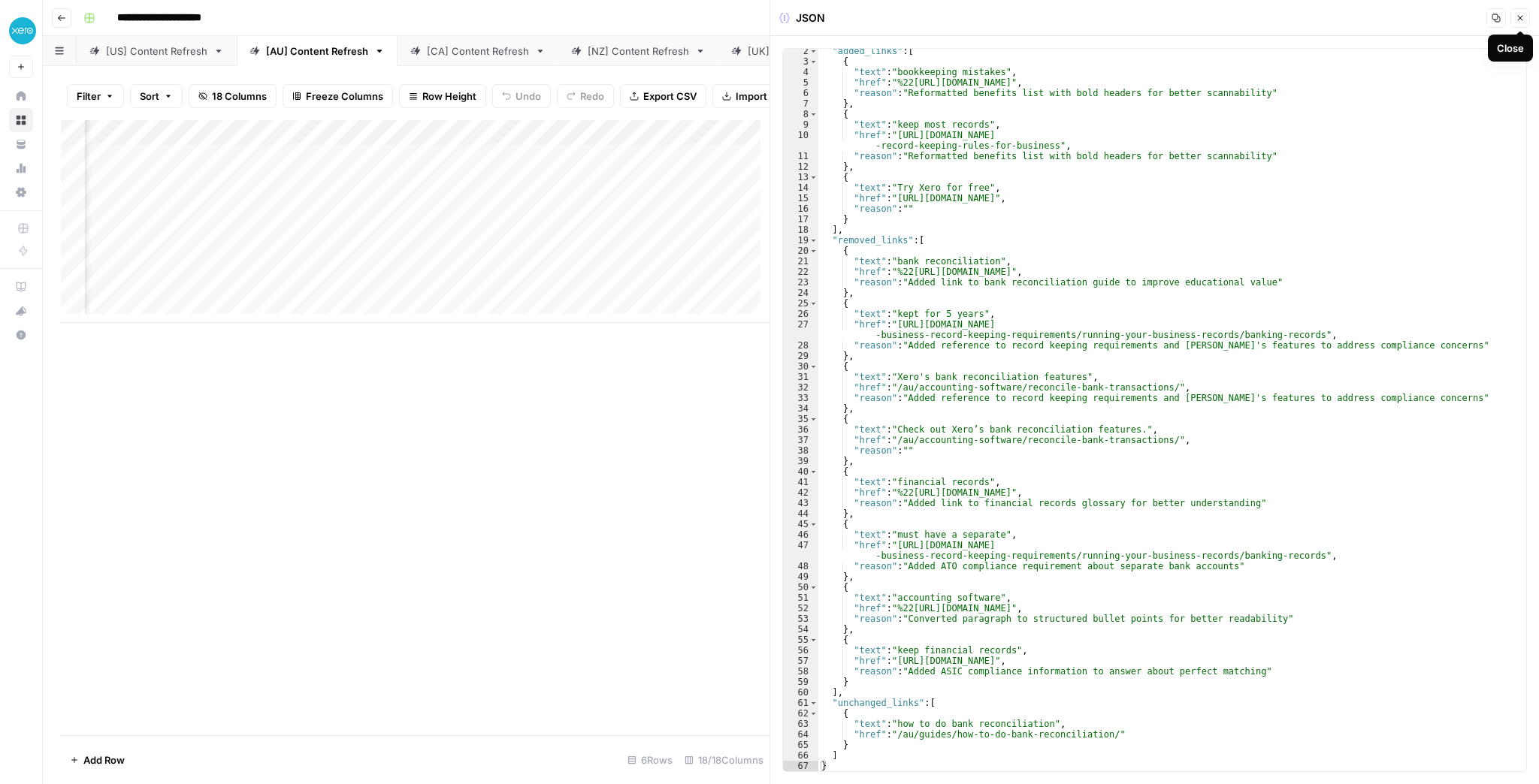
click at [1516, 18] on icon "button" at bounding box center [1519, 18] width 9 height 9
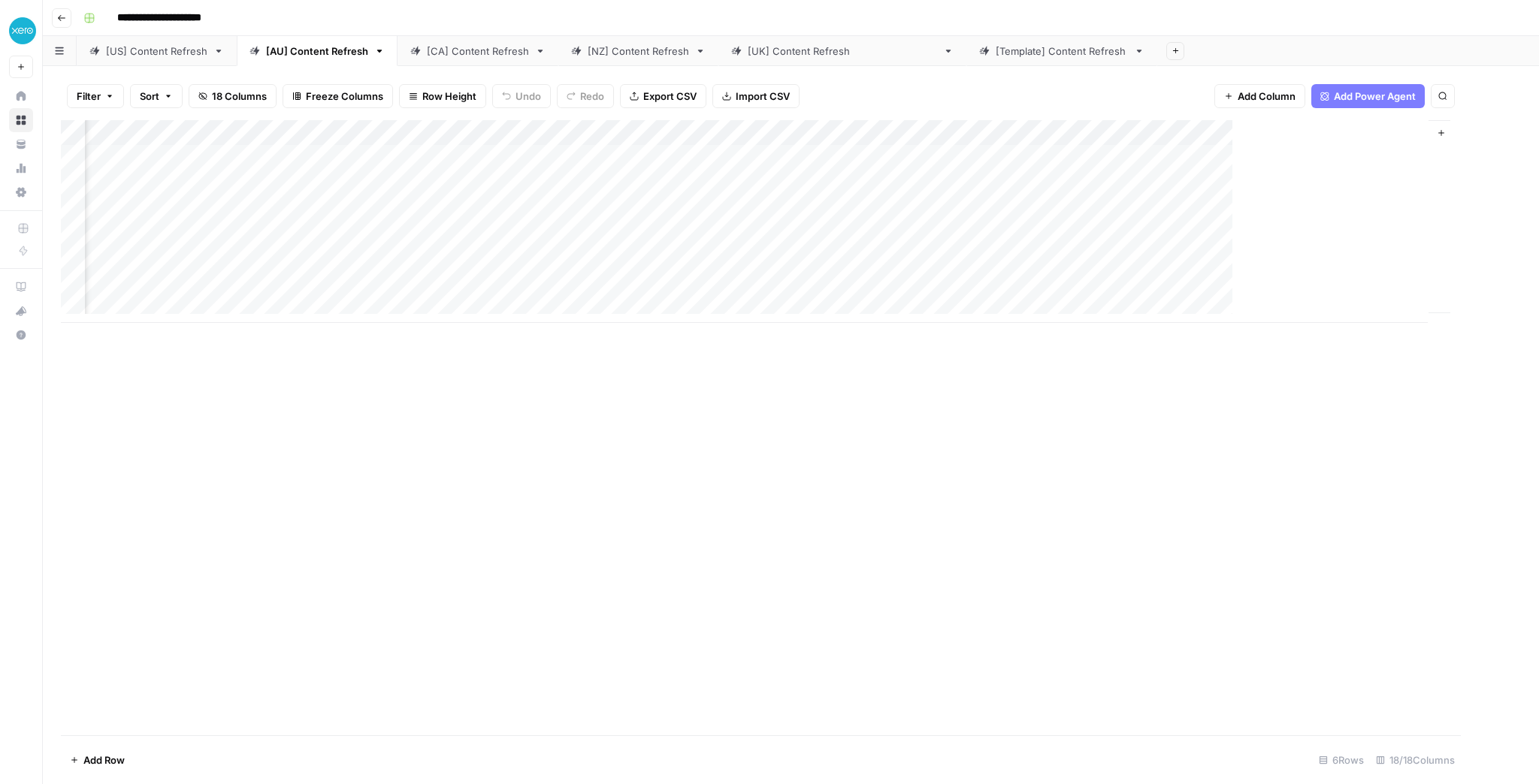
scroll to position [0, 1075]
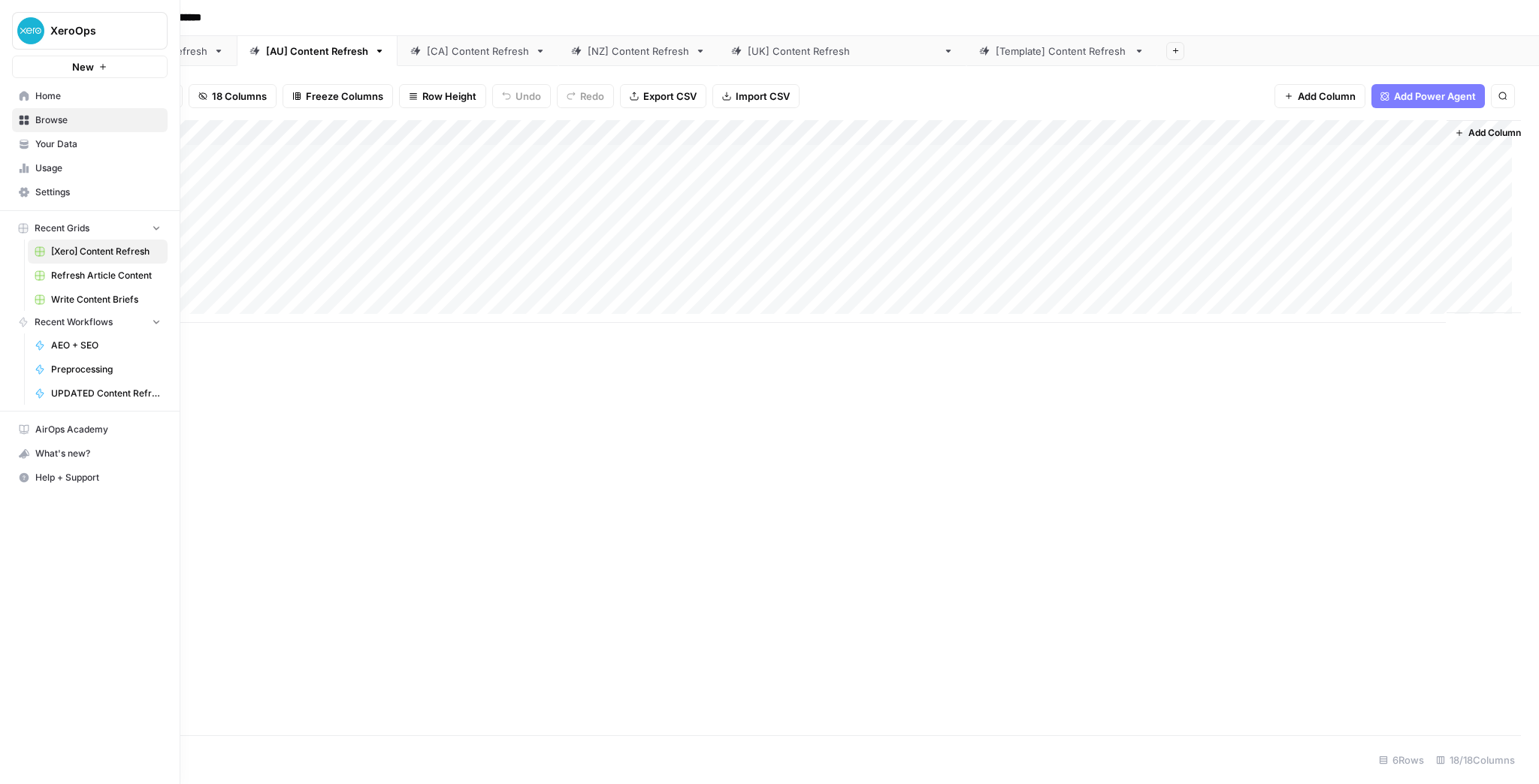
click at [22, 99] on icon at bounding box center [24, 96] width 10 height 10
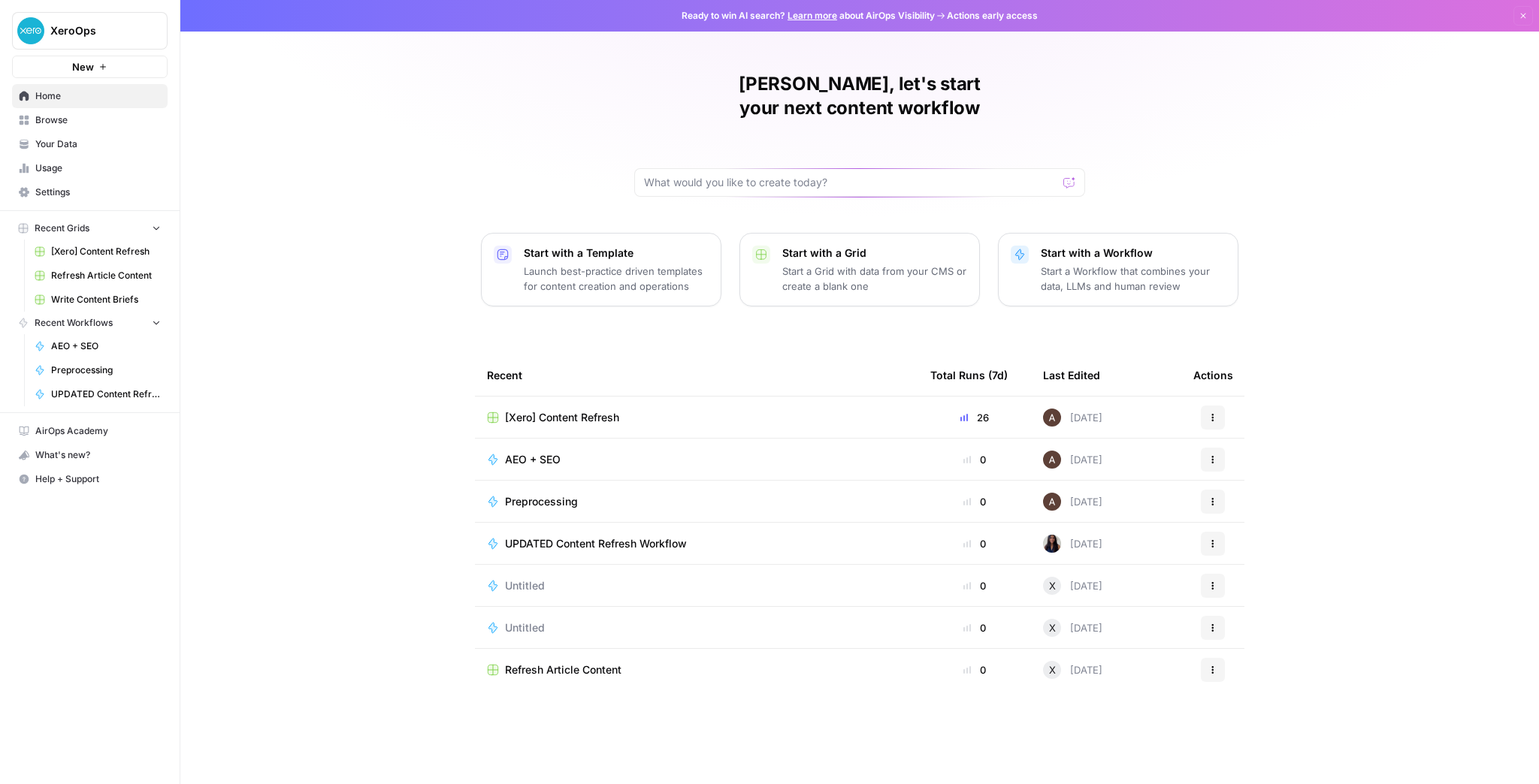
click at [52, 144] on span "Your Data" at bounding box center [98, 144] width 125 height 14
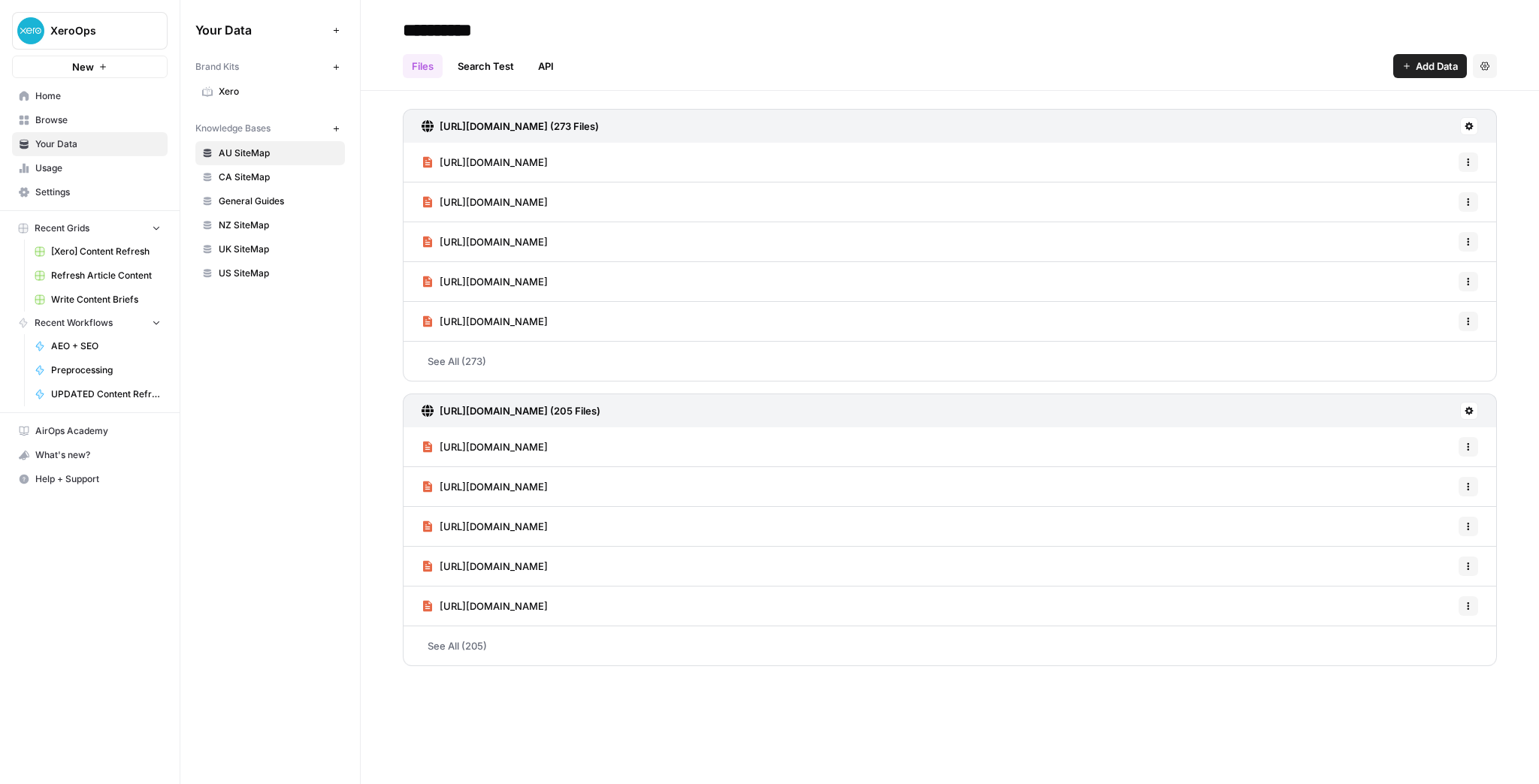
click at [257, 174] on span "CA SiteMap" at bounding box center [278, 177] width 119 height 14
click at [261, 233] on link "NZ SiteMap" at bounding box center [270, 225] width 150 height 24
click at [262, 244] on span "UK SiteMap" at bounding box center [278, 250] width 119 height 14
click at [261, 270] on span "US SiteMap" at bounding box center [278, 274] width 119 height 14
click at [497, 70] on link "Search Test" at bounding box center [486, 66] width 74 height 24
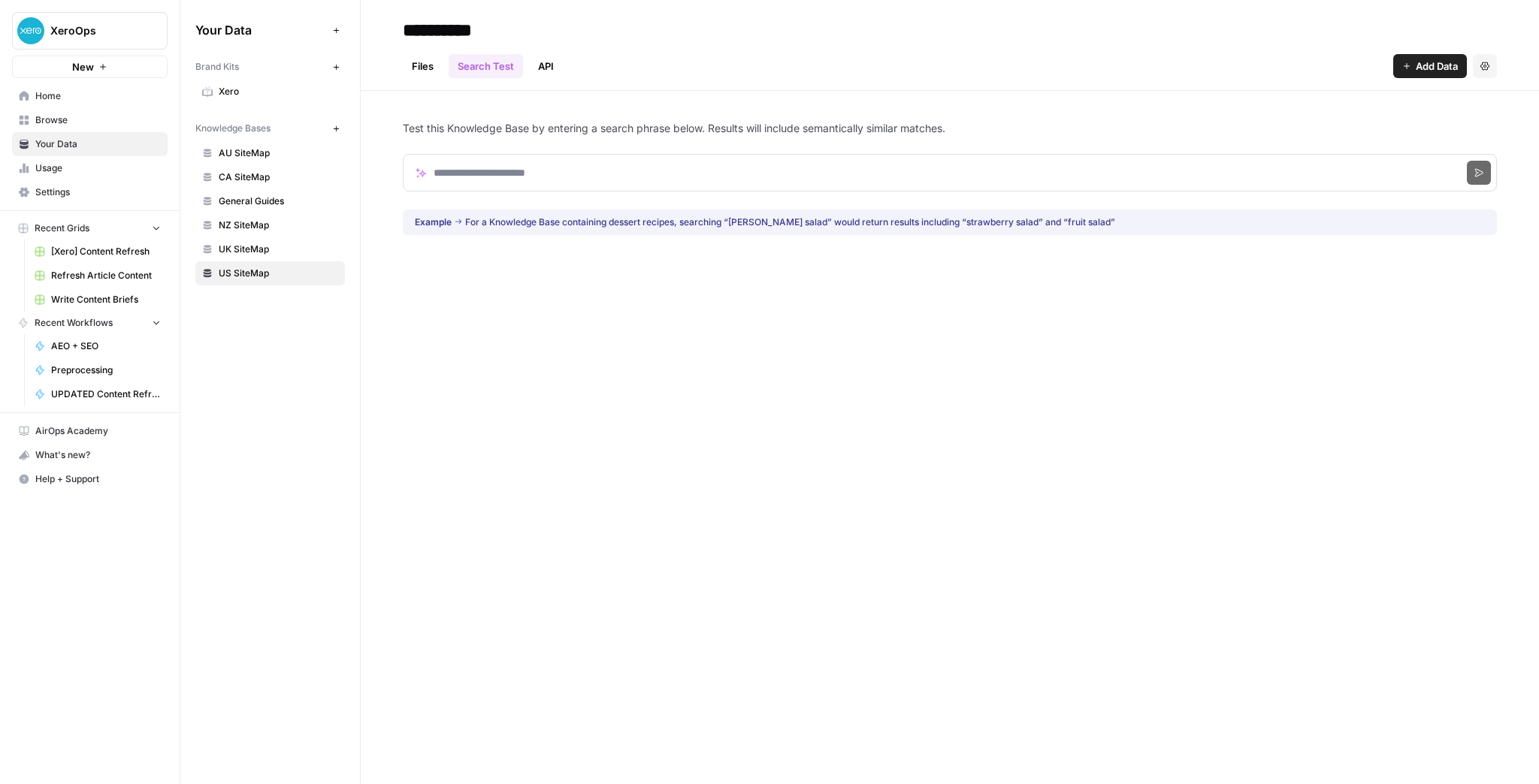
click at [299, 239] on link "UK SiteMap" at bounding box center [270, 250] width 150 height 24
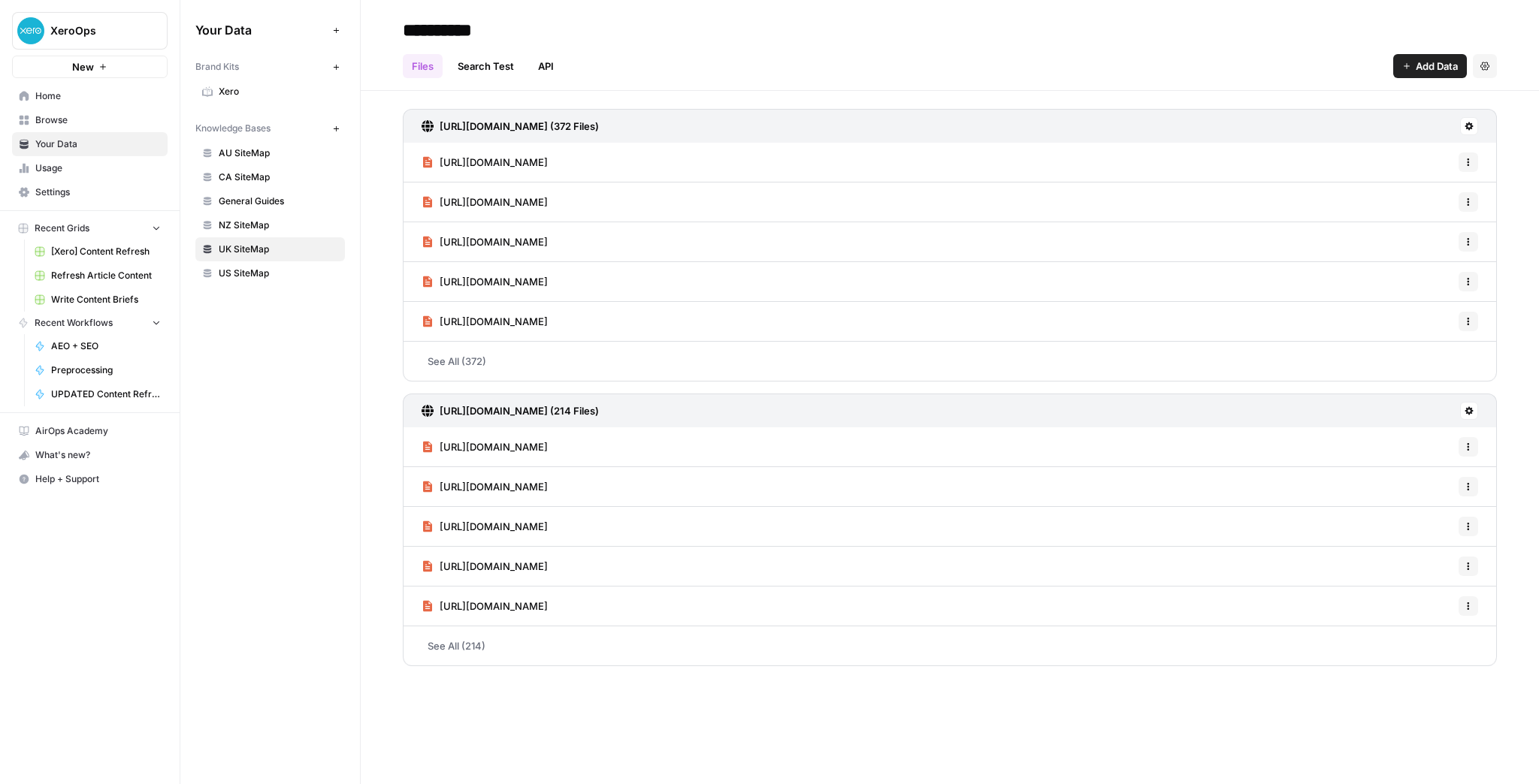
click at [480, 64] on link "Search Test" at bounding box center [486, 66] width 74 height 24
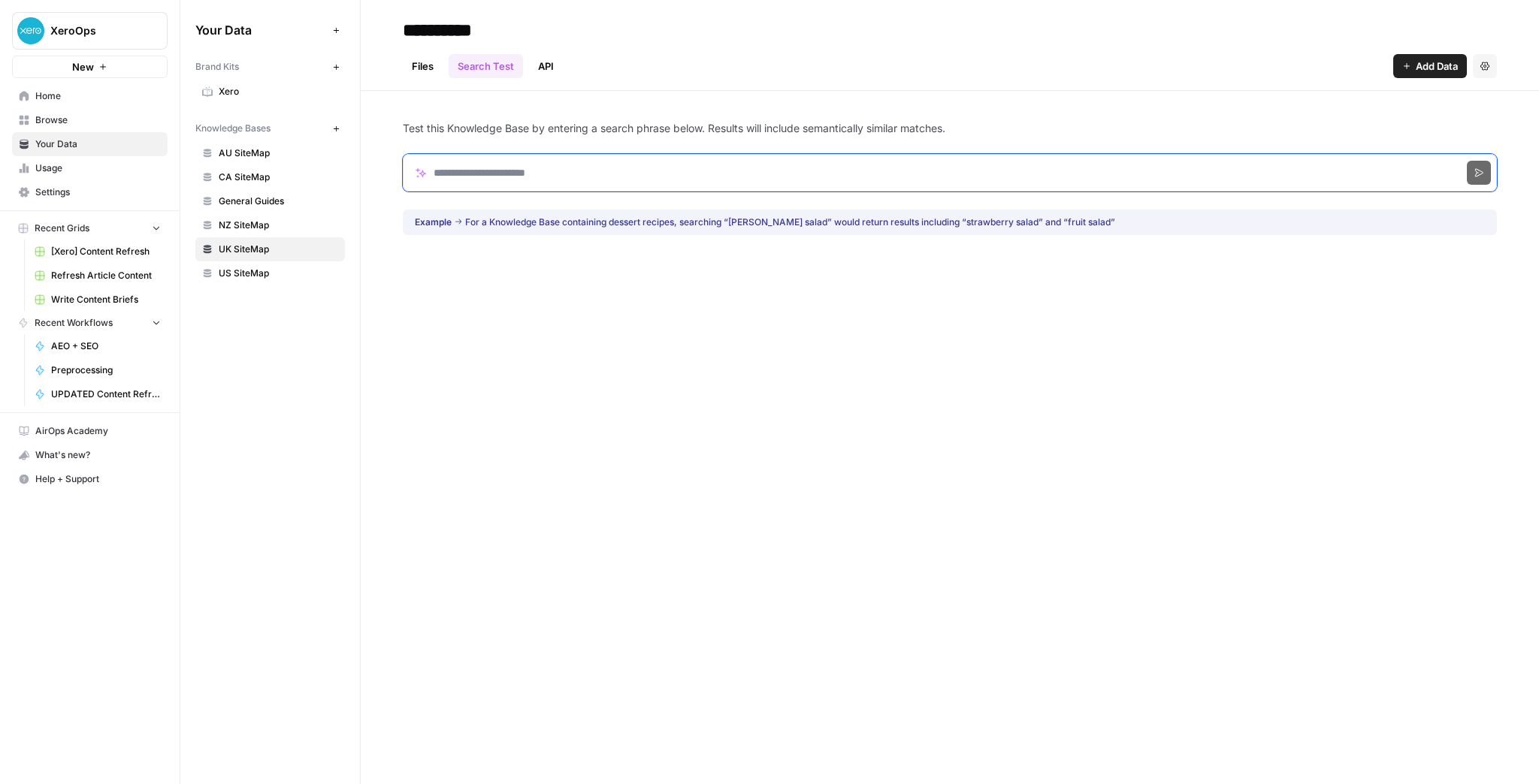
click at [533, 182] on input "Search phrase" at bounding box center [950, 172] width 1095 height 37
type input "******"
click button "Search" at bounding box center [1479, 172] width 24 height 24
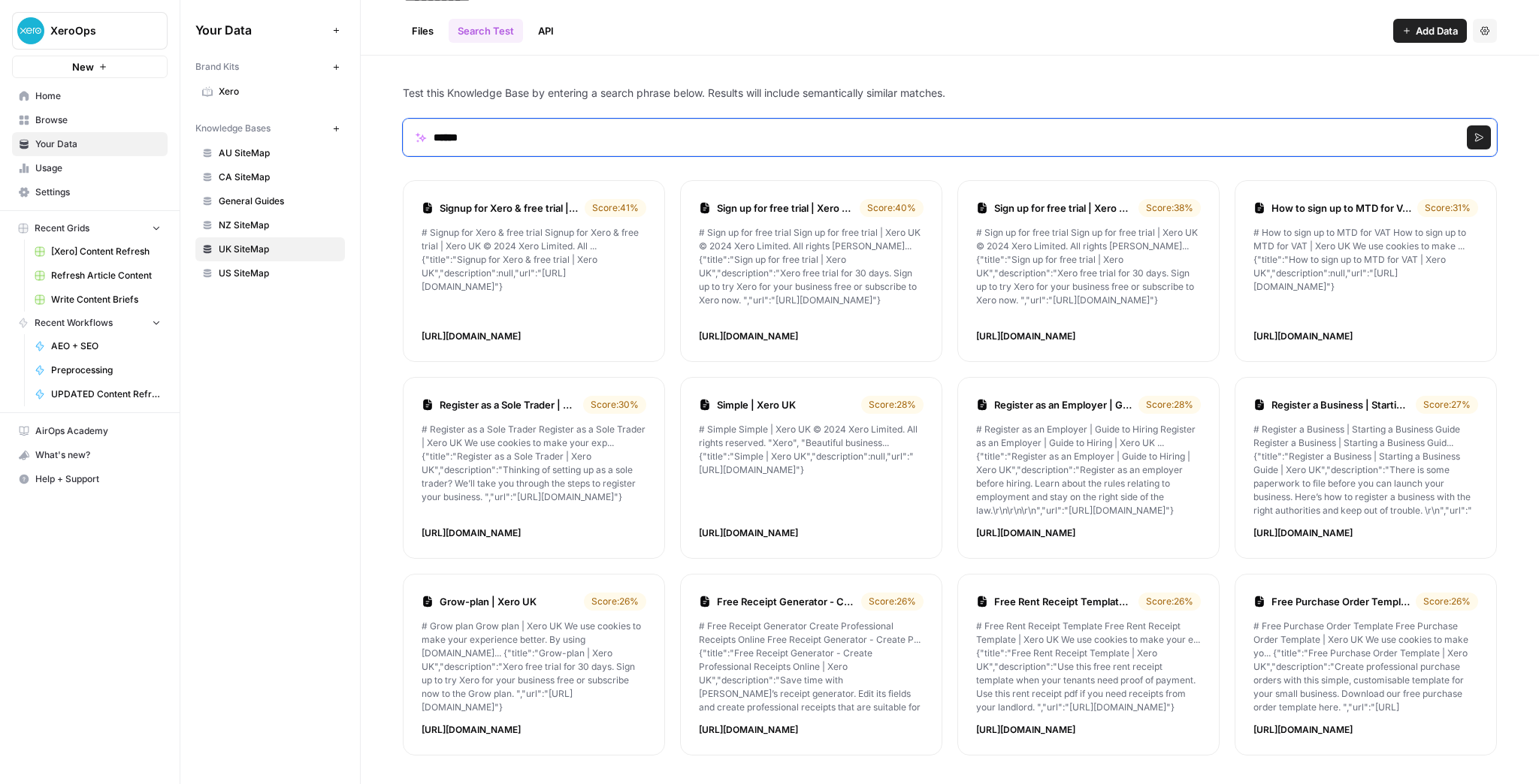
scroll to position [36, 0]
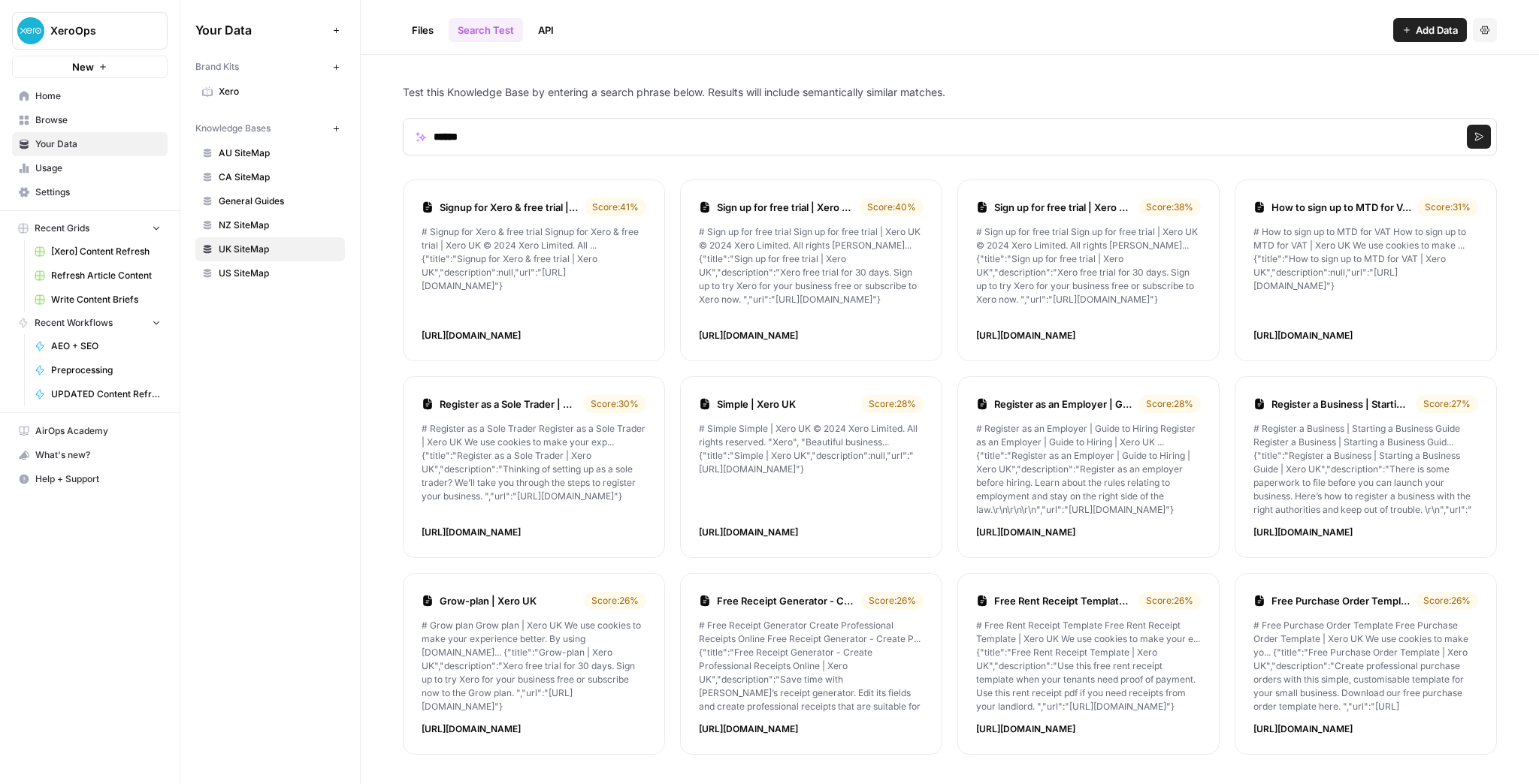
click at [623, 335] on p "https://www.xero.com/uk/signup/certification/" at bounding box center [535, 336] width 225 height 14
drag, startPoint x: 628, startPoint y: 337, endPoint x: 408, endPoint y: 340, distance: 220.0
click at [408, 340] on li "Signup for Xero & free trial | Xero UK Score: 41 % # Signup for Xero & free tri…" at bounding box center [534, 270] width 262 height 182
click at [108, 125] on span "Browse" at bounding box center [98, 120] width 125 height 14
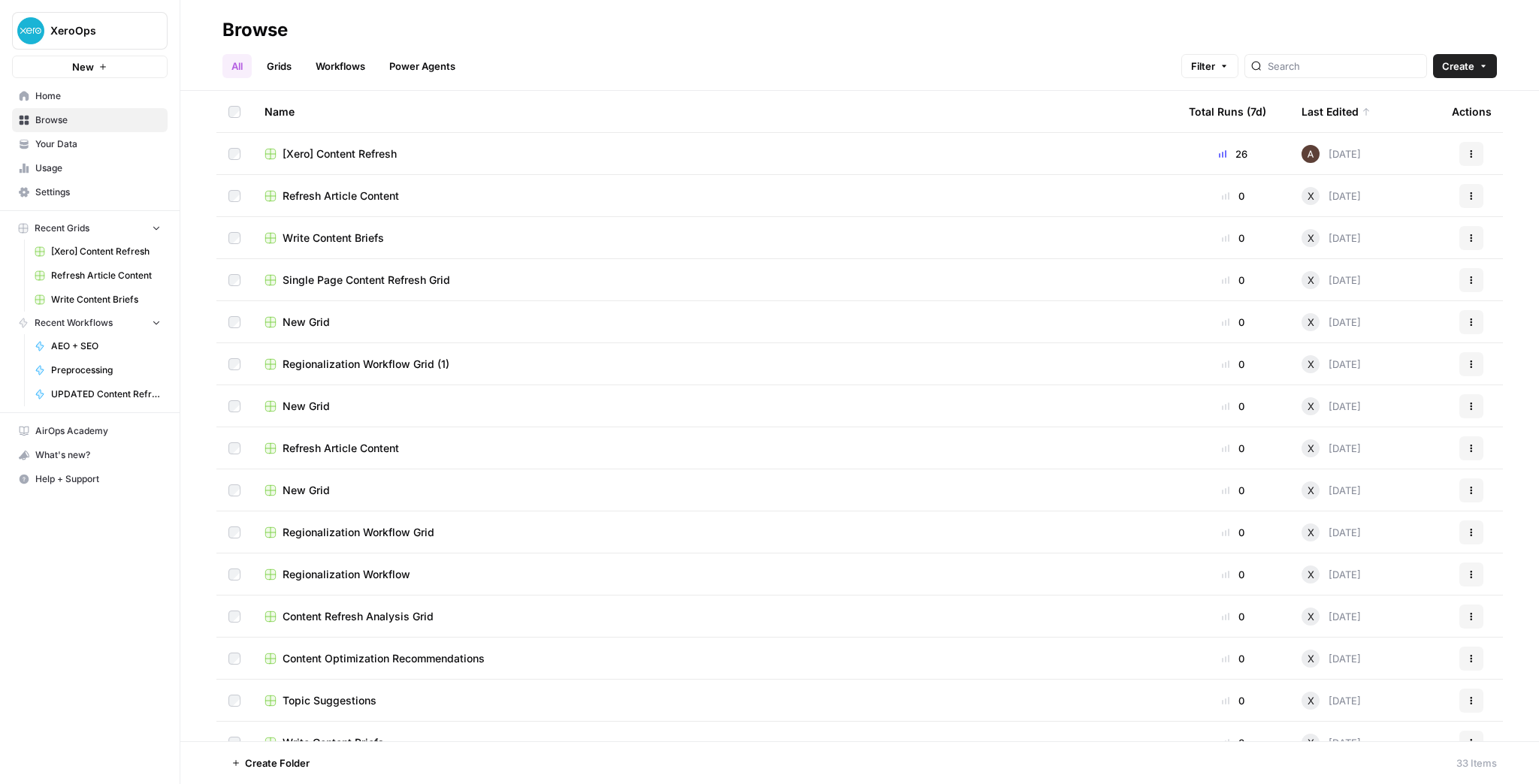
click at [99, 99] on span "Home" at bounding box center [98, 96] width 125 height 14
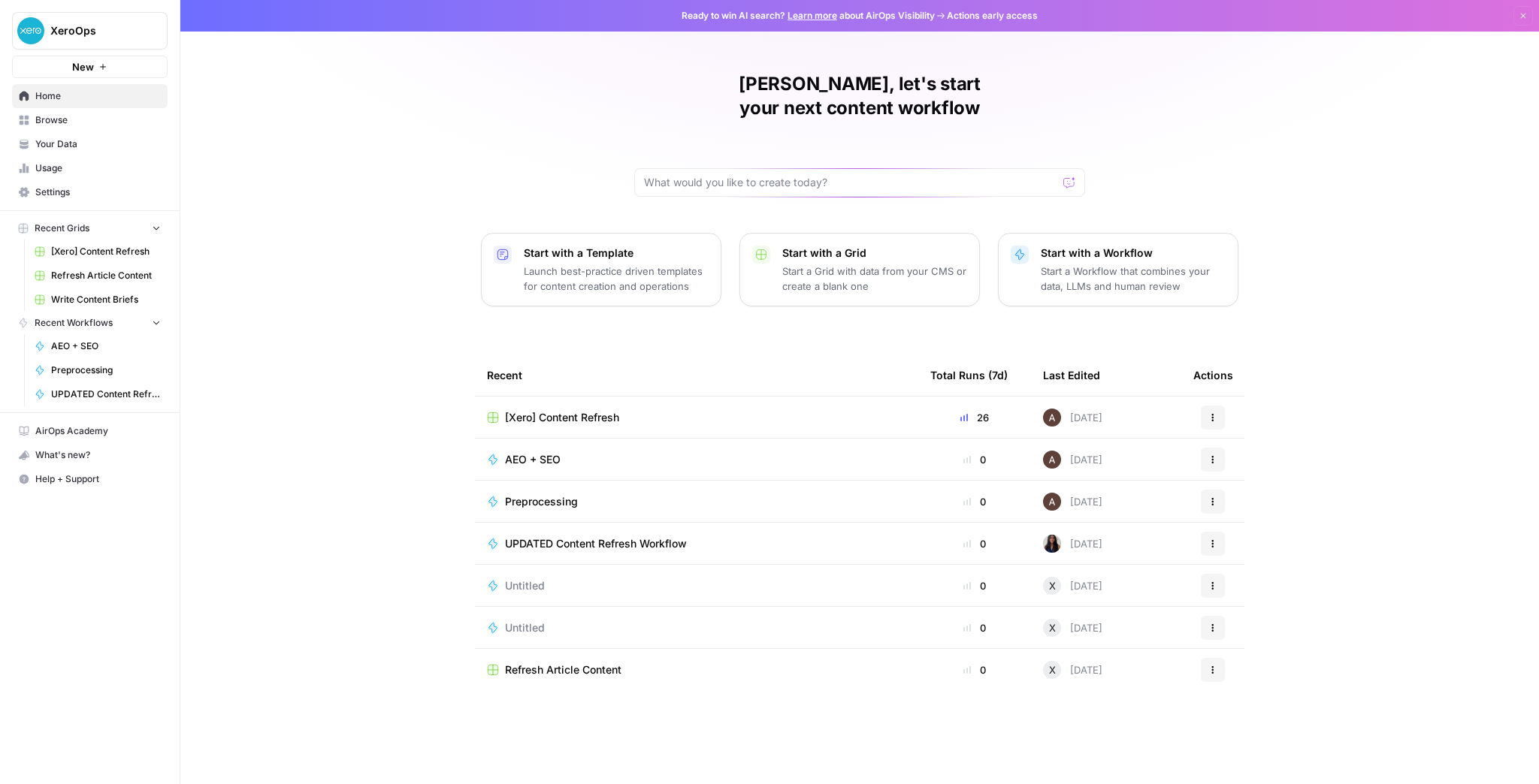
click at [94, 150] on span "Your Data" at bounding box center [98, 144] width 125 height 14
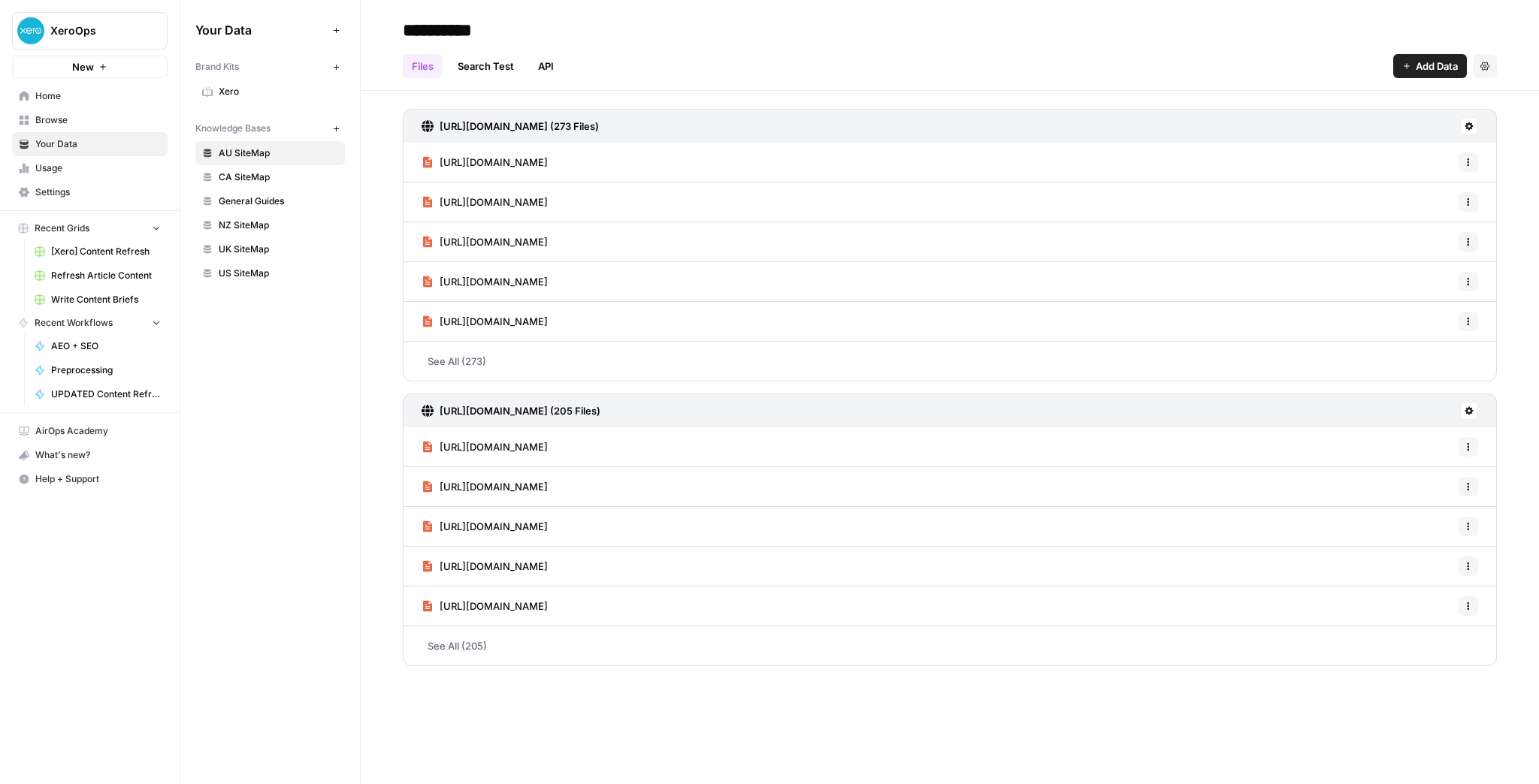
click at [95, 124] on span "Browse" at bounding box center [98, 120] width 125 height 14
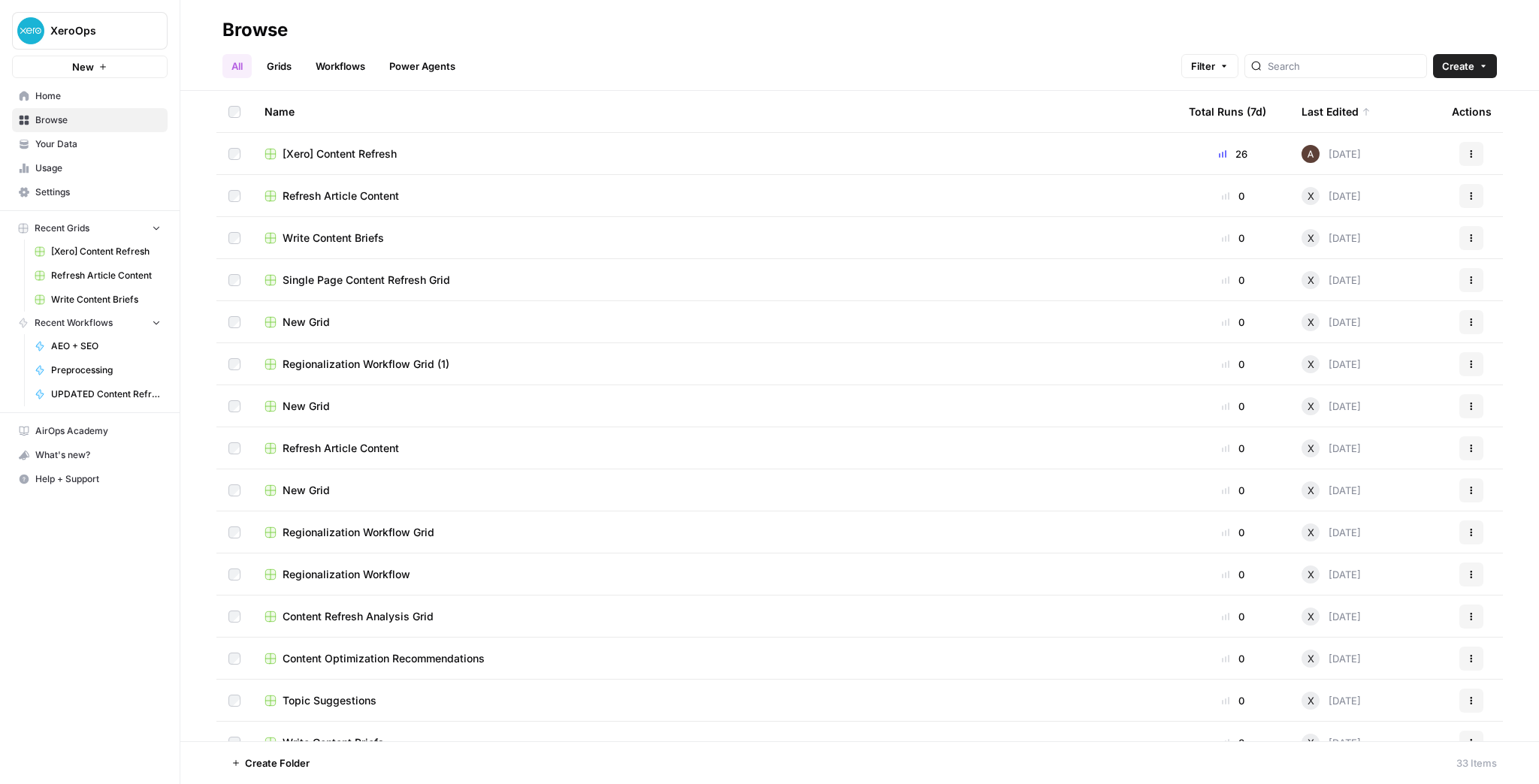
click at [111, 154] on link "Your Data" at bounding box center [89, 144] width 156 height 24
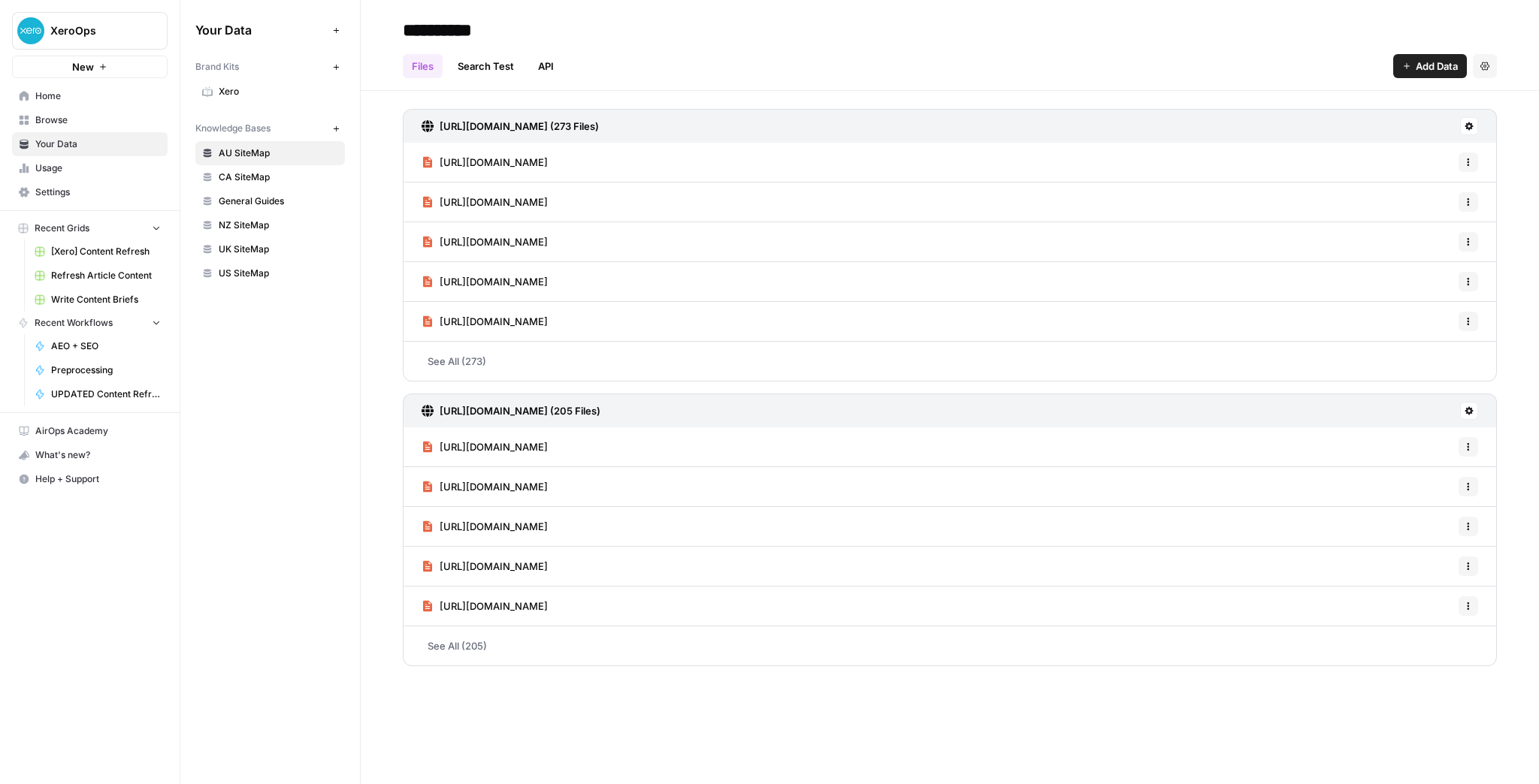
click at [109, 171] on span "Usage" at bounding box center [98, 168] width 125 height 14
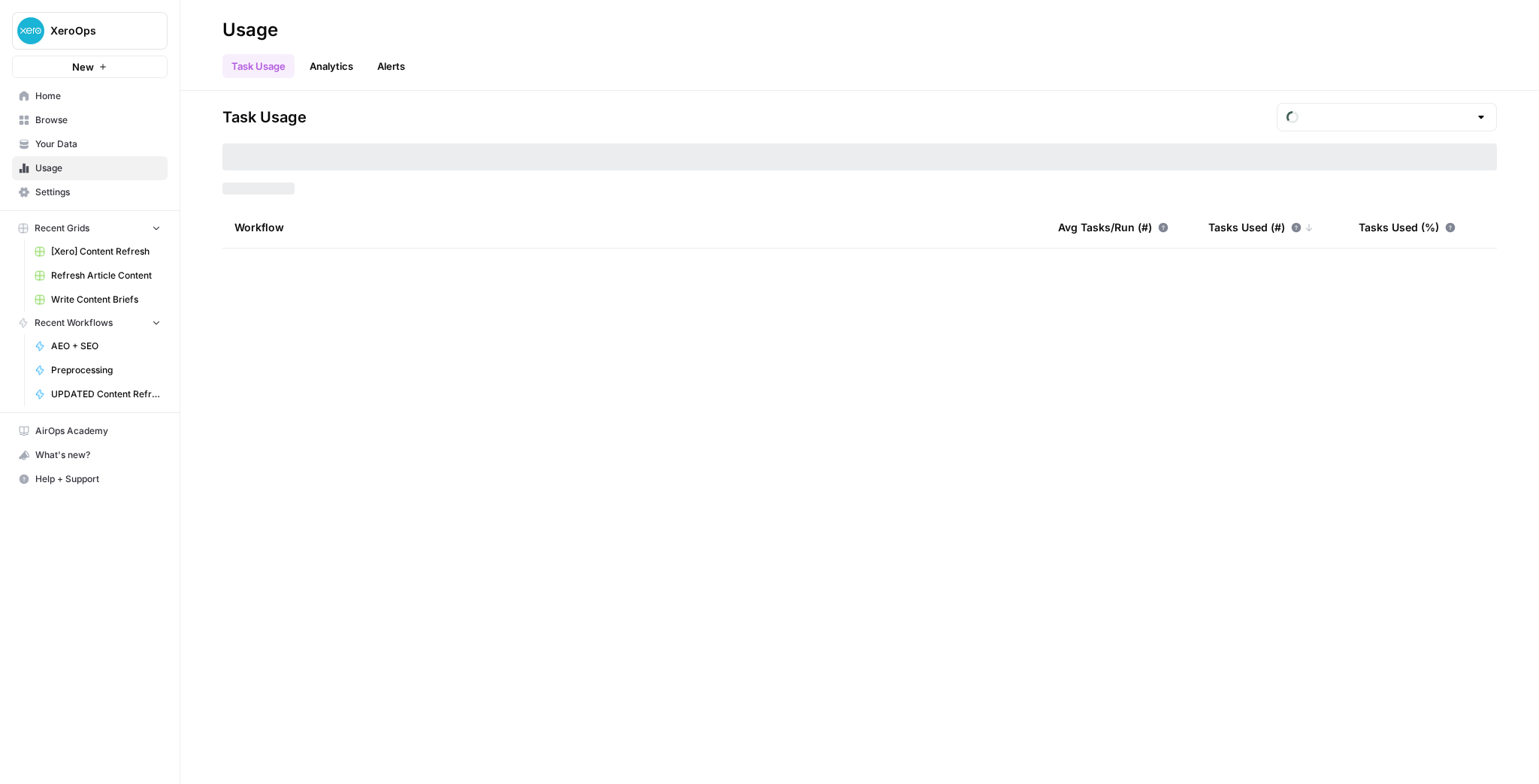
type input "August Tasks"
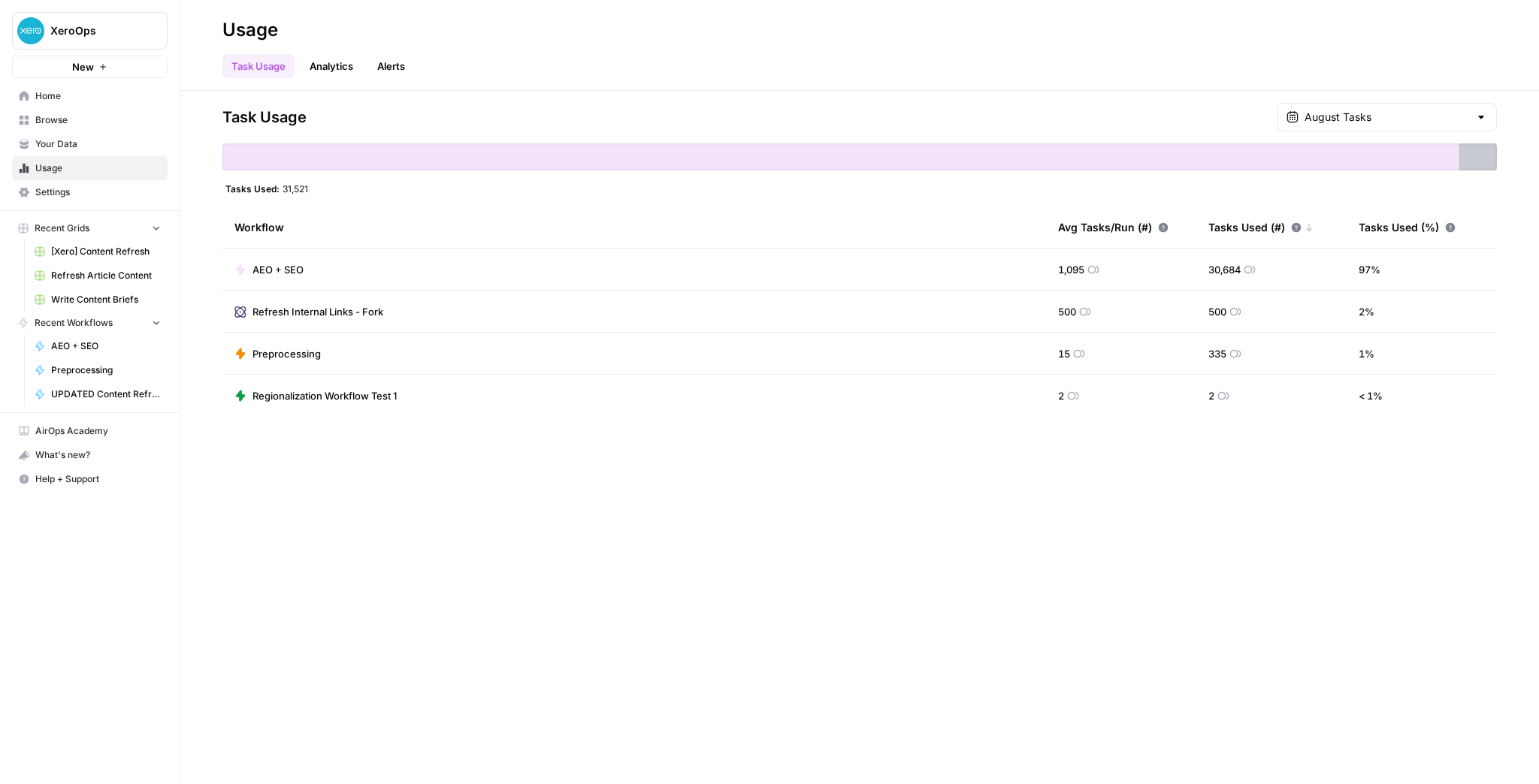
click at [99, 147] on span "Your Data" at bounding box center [98, 144] width 125 height 14
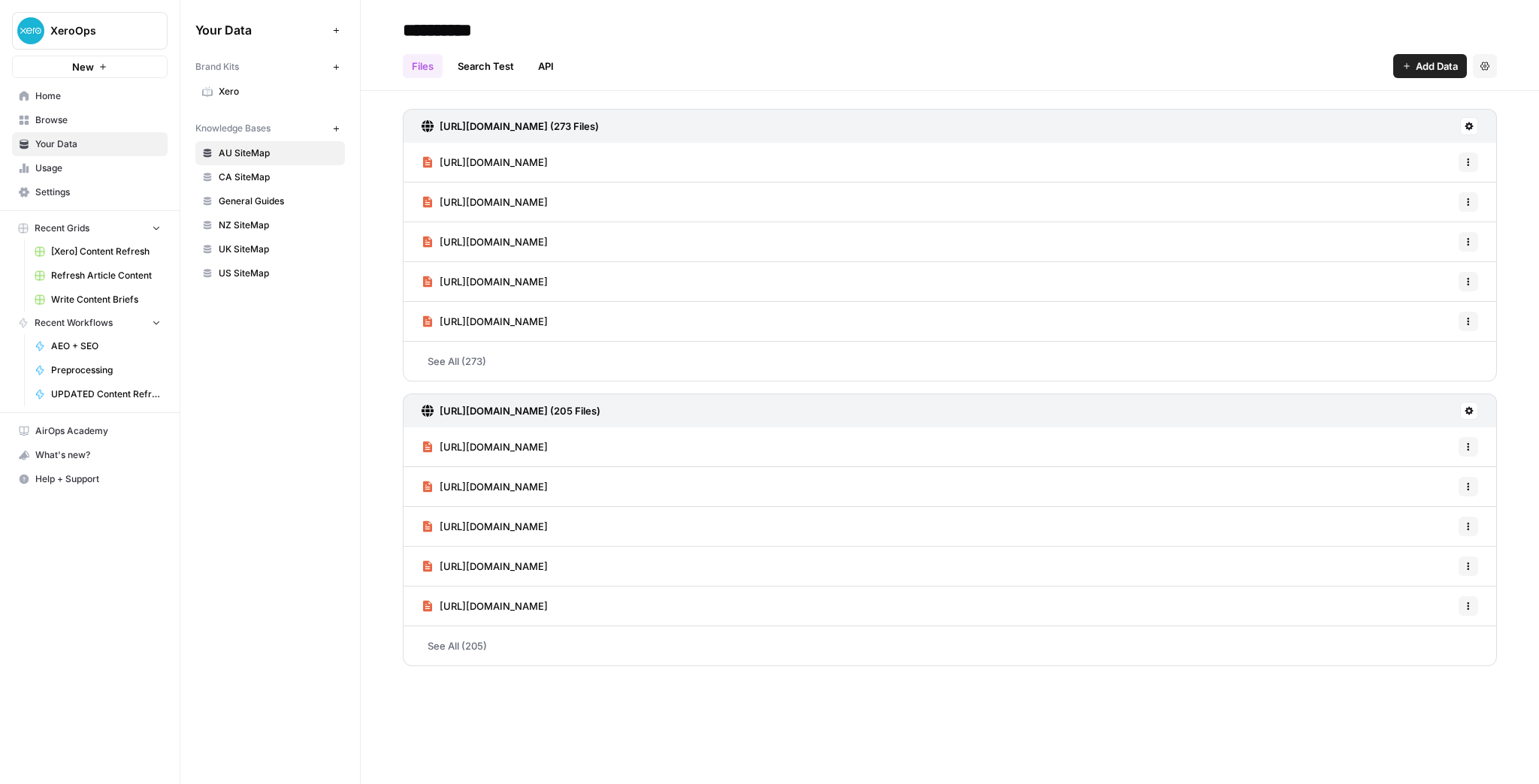
click at [221, 93] on span "Xero" at bounding box center [278, 92] width 119 height 14
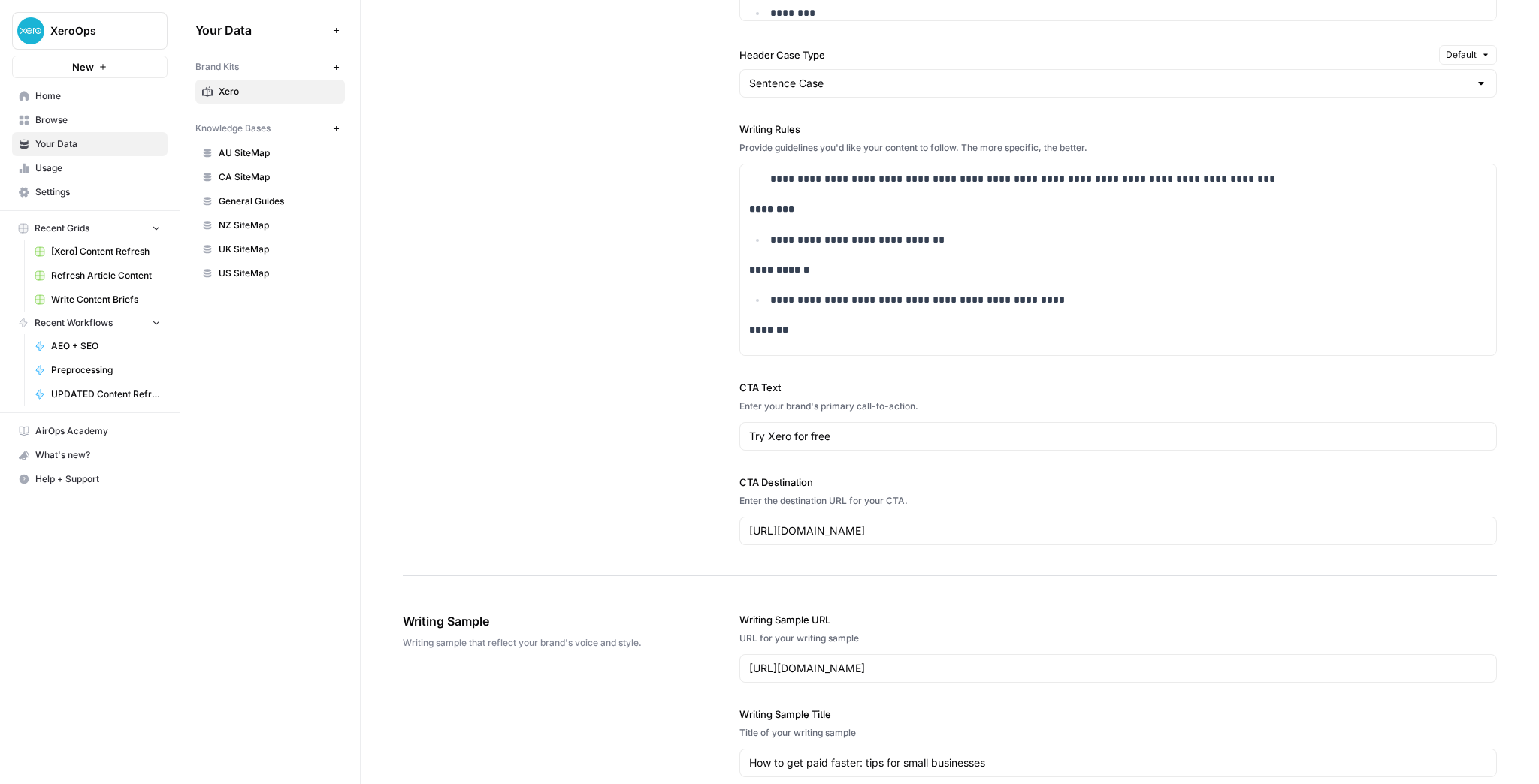
scroll to position [2415, 0]
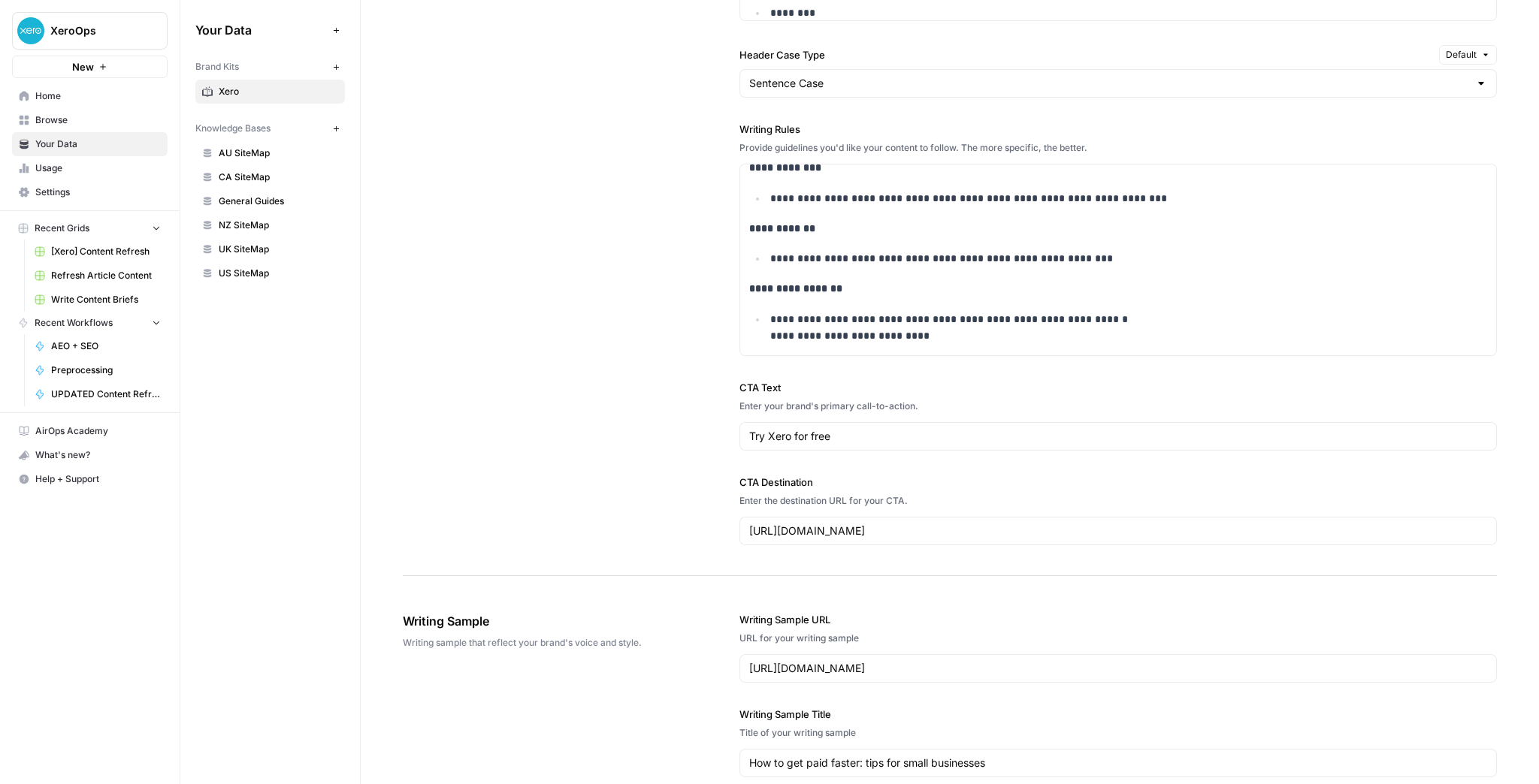
click at [80, 98] on span "Home" at bounding box center [98, 96] width 125 height 14
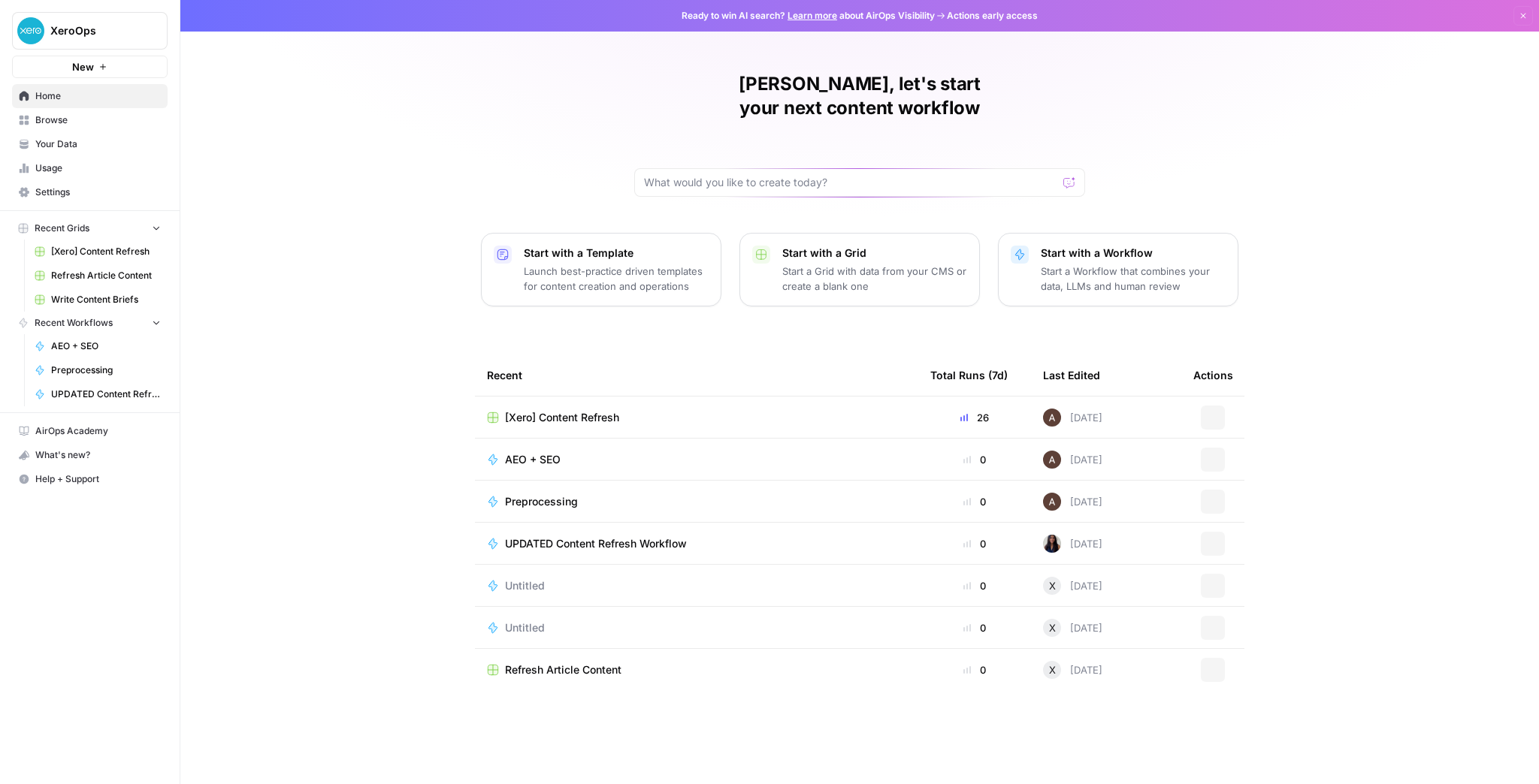
click at [94, 130] on link "Browse" at bounding box center [89, 120] width 156 height 24
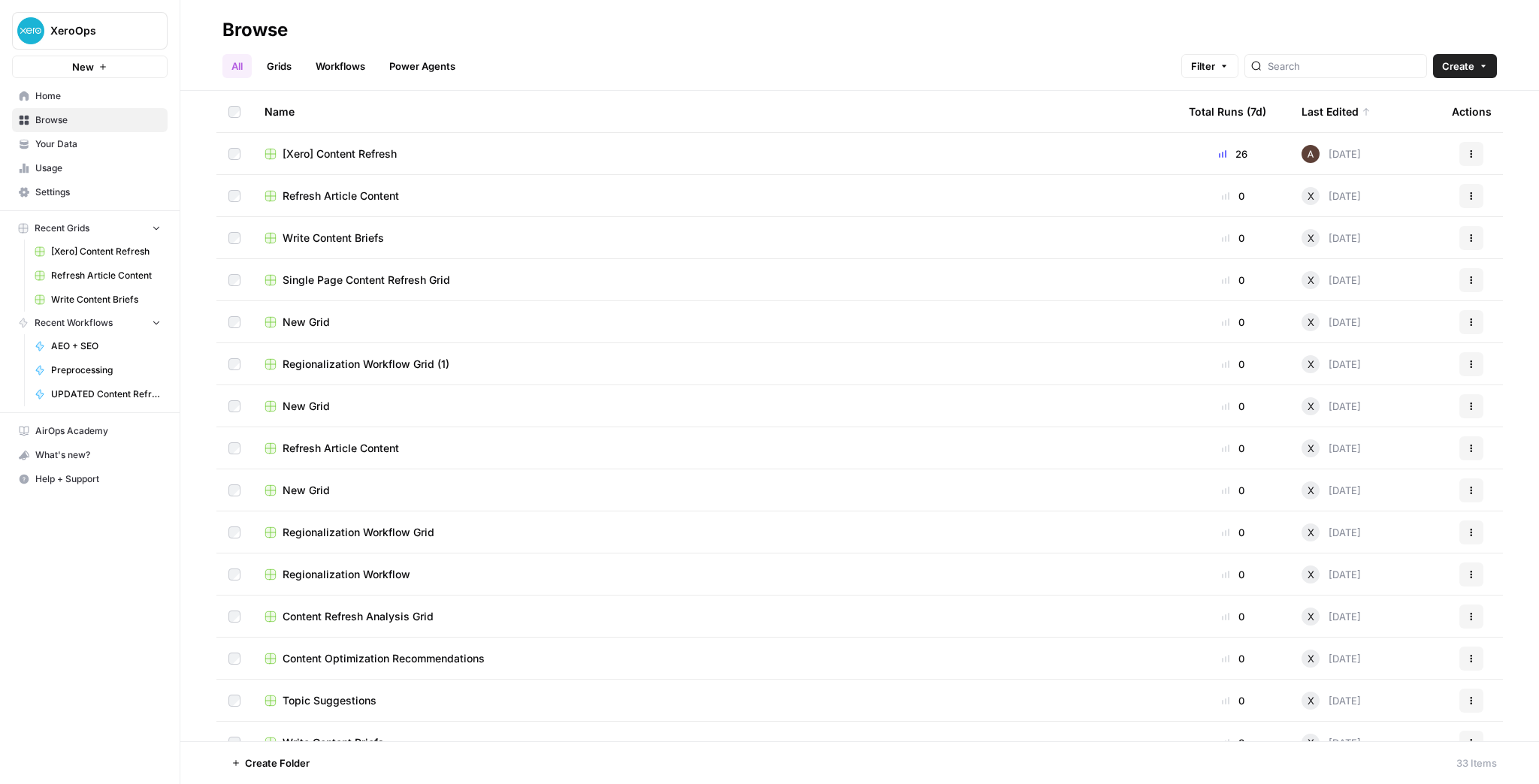
click at [112, 140] on span "Your Data" at bounding box center [98, 144] width 125 height 14
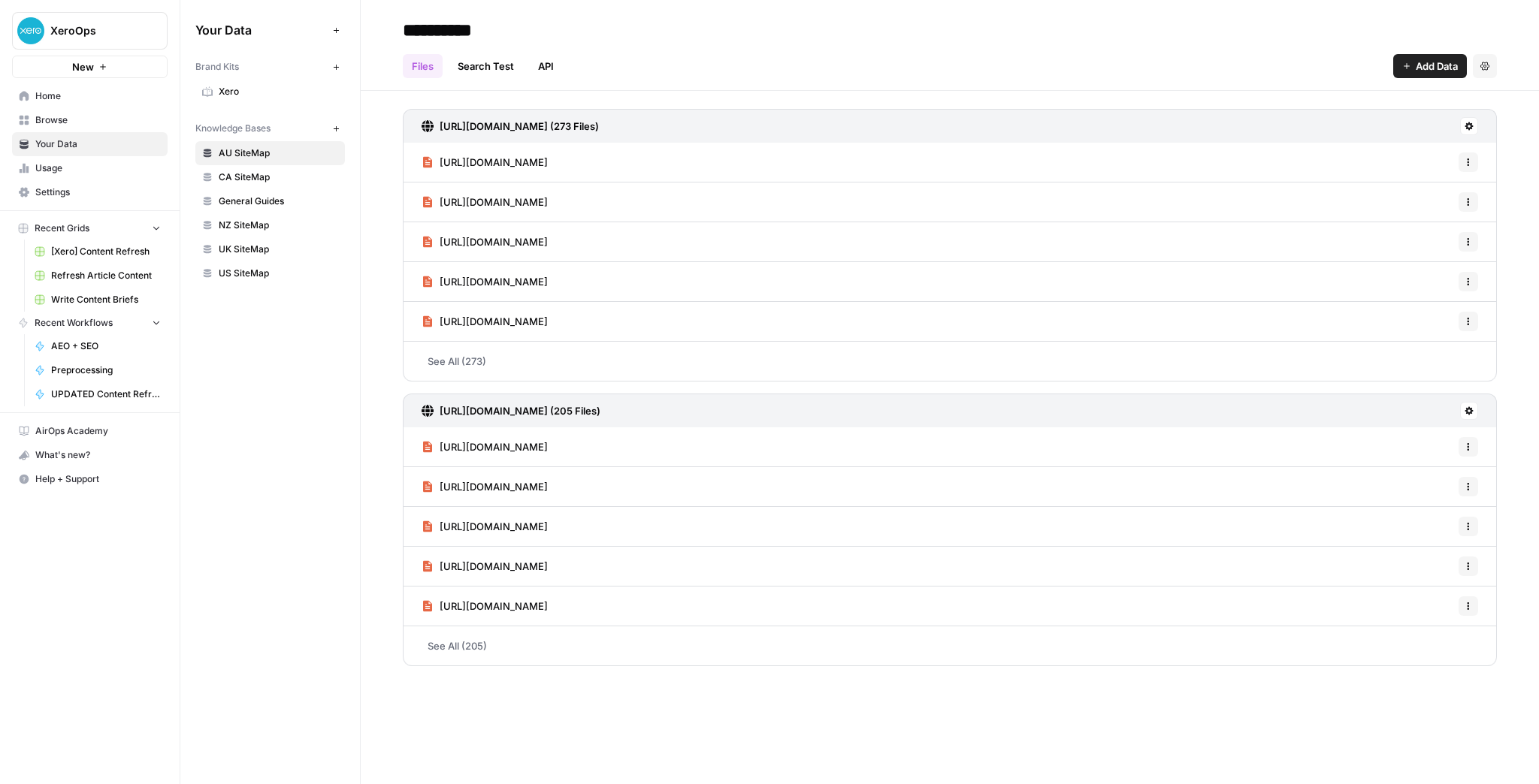
click at [90, 115] on span "Browse" at bounding box center [98, 120] width 125 height 14
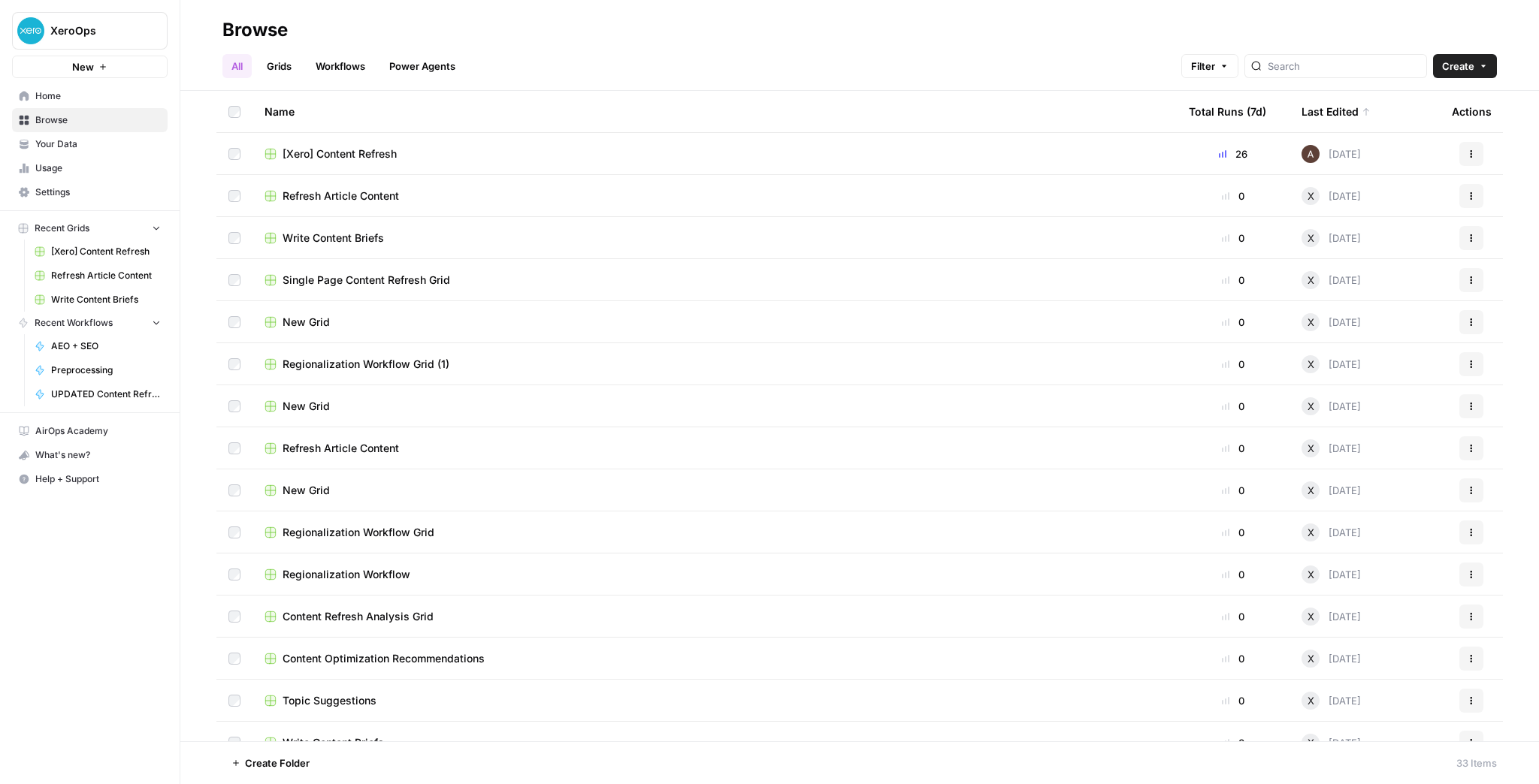
click at [363, 151] on span "[Xero] Content Refresh" at bounding box center [340, 154] width 115 height 15
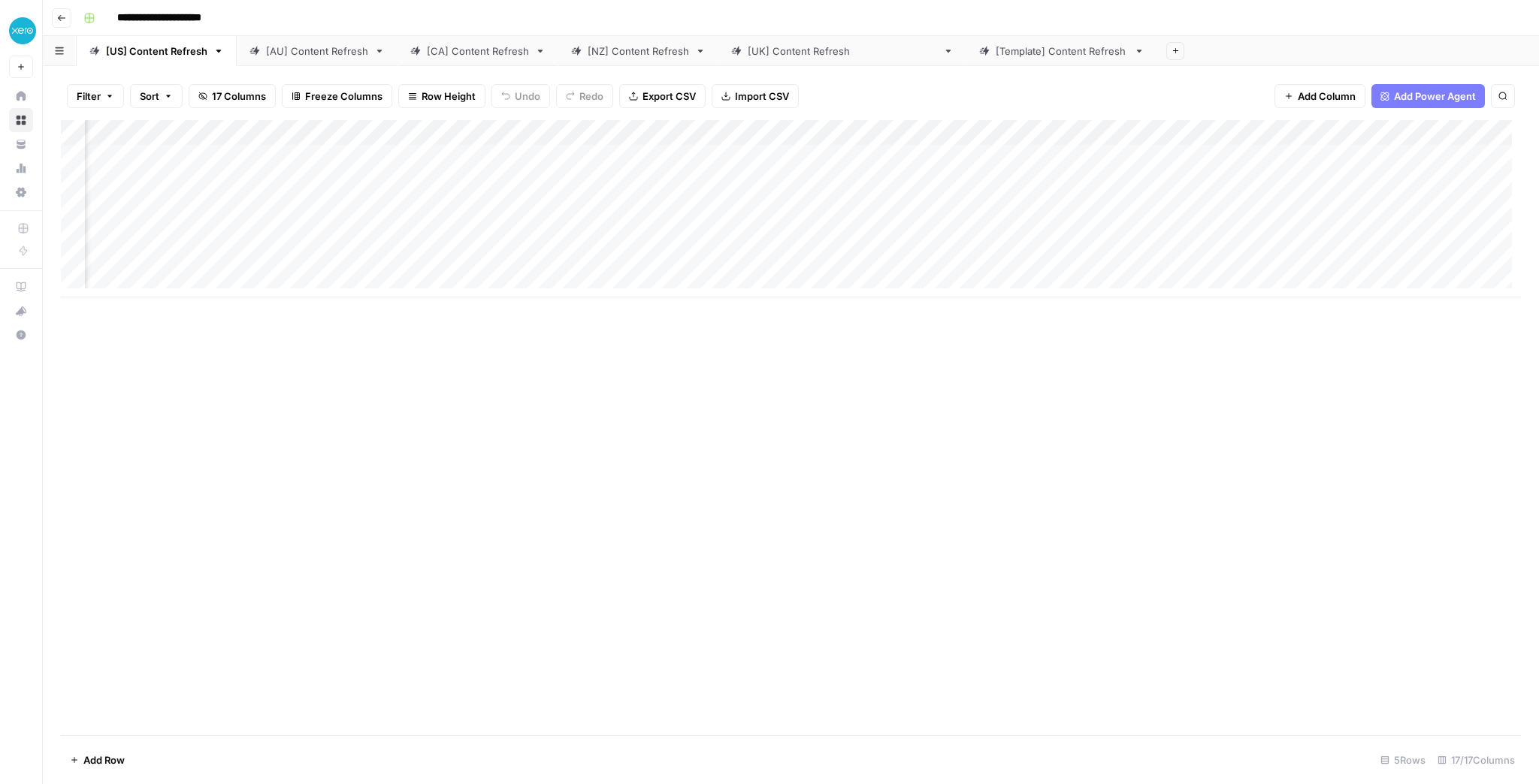
scroll to position [0, 795]
click at [325, 60] on link "[AU] Content Refresh" at bounding box center [317, 51] width 161 height 30
click at [475, 45] on div "[CA] Content Refresh" at bounding box center [478, 51] width 102 height 15
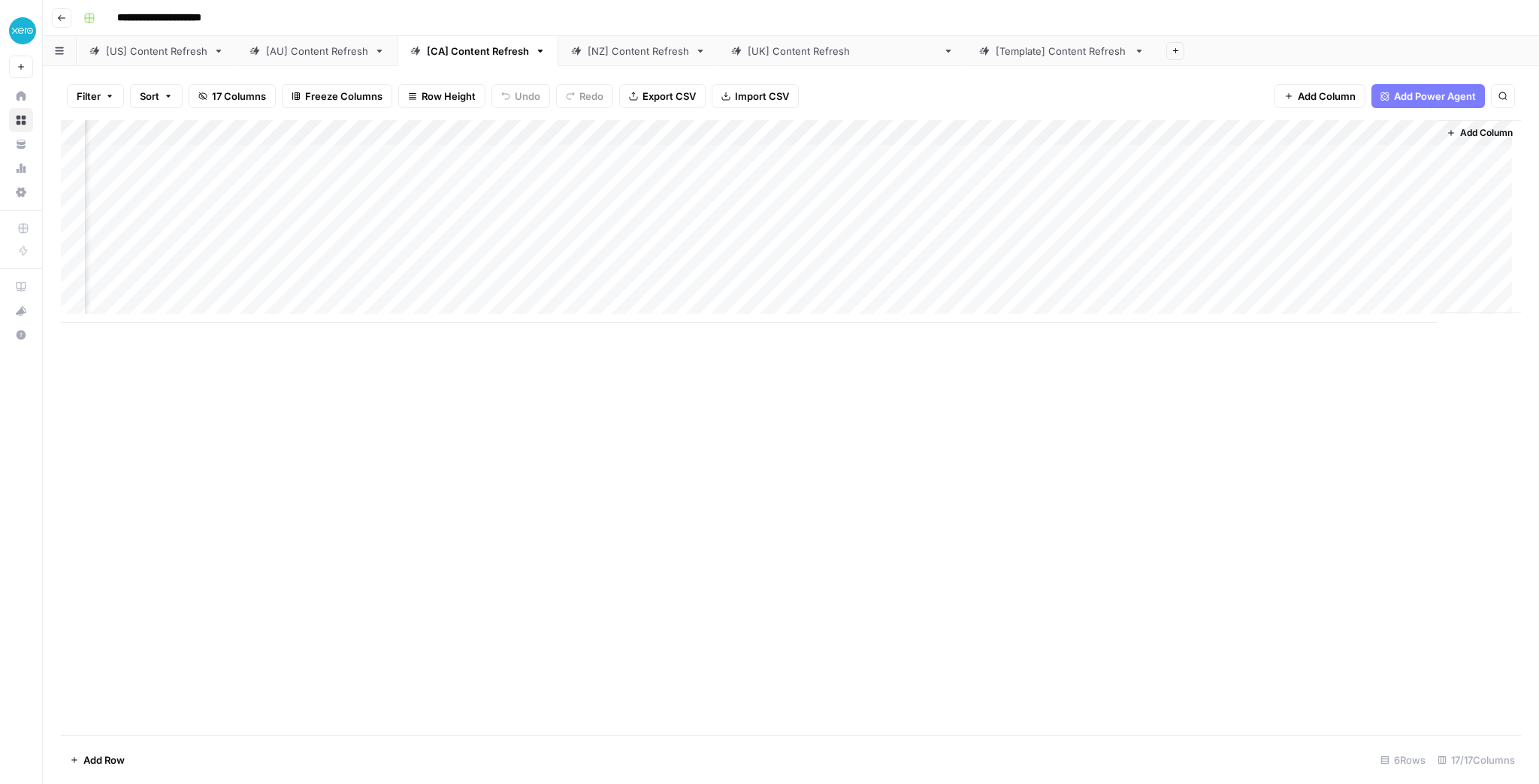
click at [627, 45] on div "[NZ] Content Refresh" at bounding box center [638, 51] width 102 height 15
click at [759, 49] on div "[[GEOGRAPHIC_DATA]] Content Refresh" at bounding box center [842, 51] width 189 height 15
click at [996, 50] on div "[Template] Content Refresh" at bounding box center [1061, 51] width 132 height 15
click at [787, 58] on link "[[GEOGRAPHIC_DATA]] Content Refresh" at bounding box center [842, 51] width 248 height 30
click at [1347, 157] on div "Add Column" at bounding box center [791, 208] width 1461 height 177
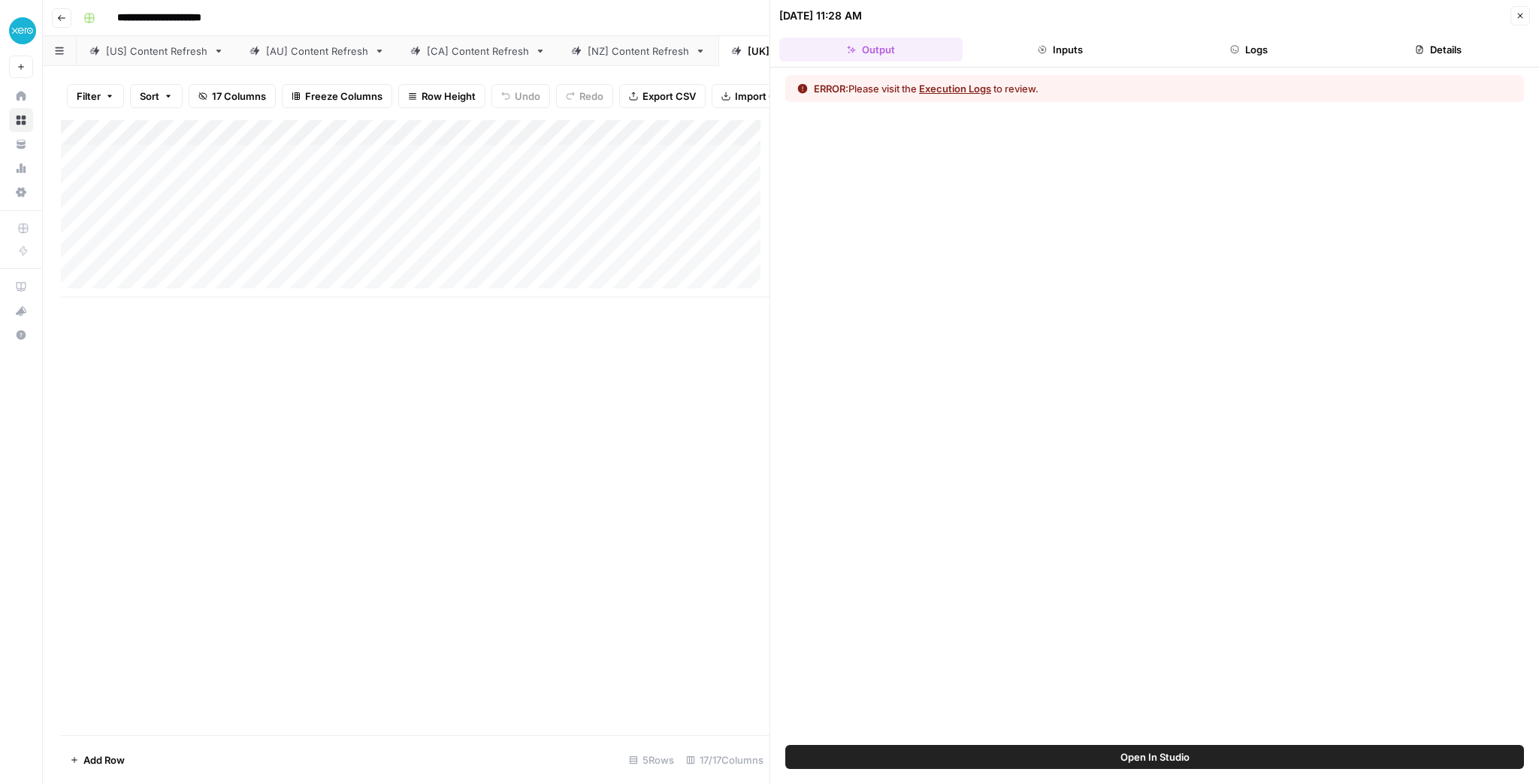
click at [973, 86] on button "Execution Logs" at bounding box center [956, 88] width 72 height 15
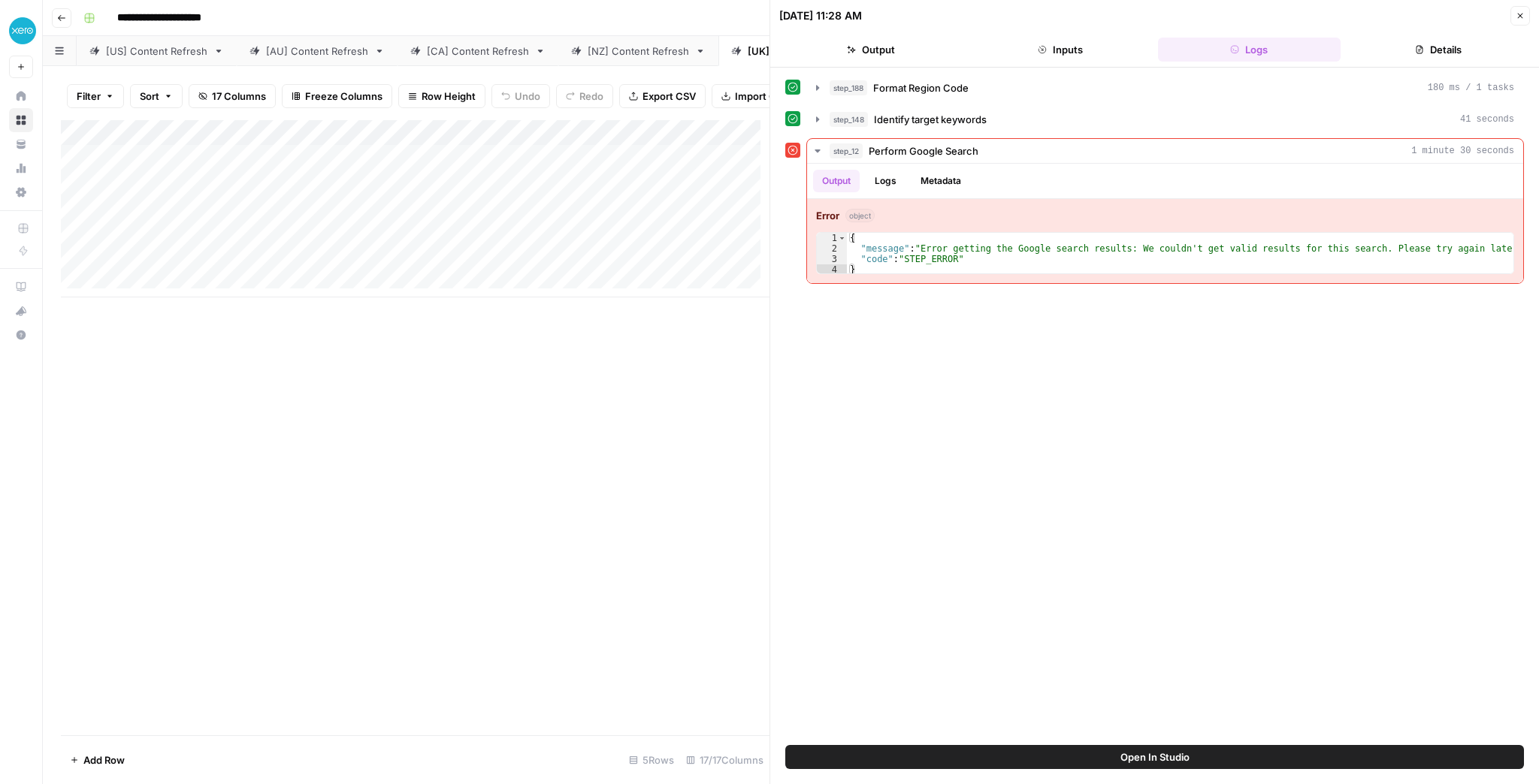
click at [1519, 12] on icon "button" at bounding box center [1519, 16] width 9 height 9
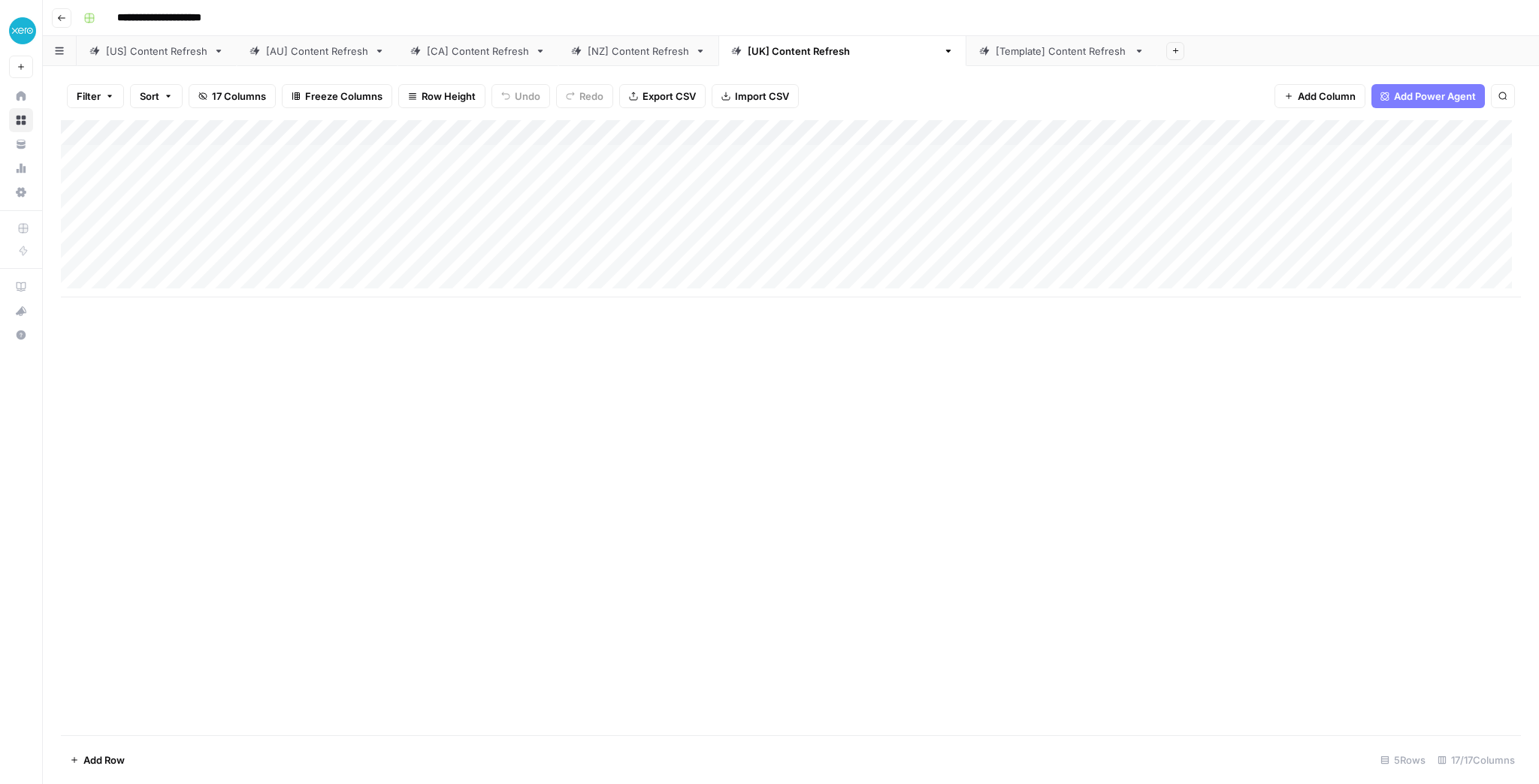
click at [1355, 132] on div "Add Column" at bounding box center [791, 208] width 1461 height 177
click at [1339, 273] on span "Edit Workflow" at bounding box center [1345, 280] width 131 height 15
click at [338, 54] on div "[AU] Content Refresh" at bounding box center [317, 51] width 102 height 15
click at [443, 50] on div "[CA] Content Refresh" at bounding box center [478, 51] width 102 height 15
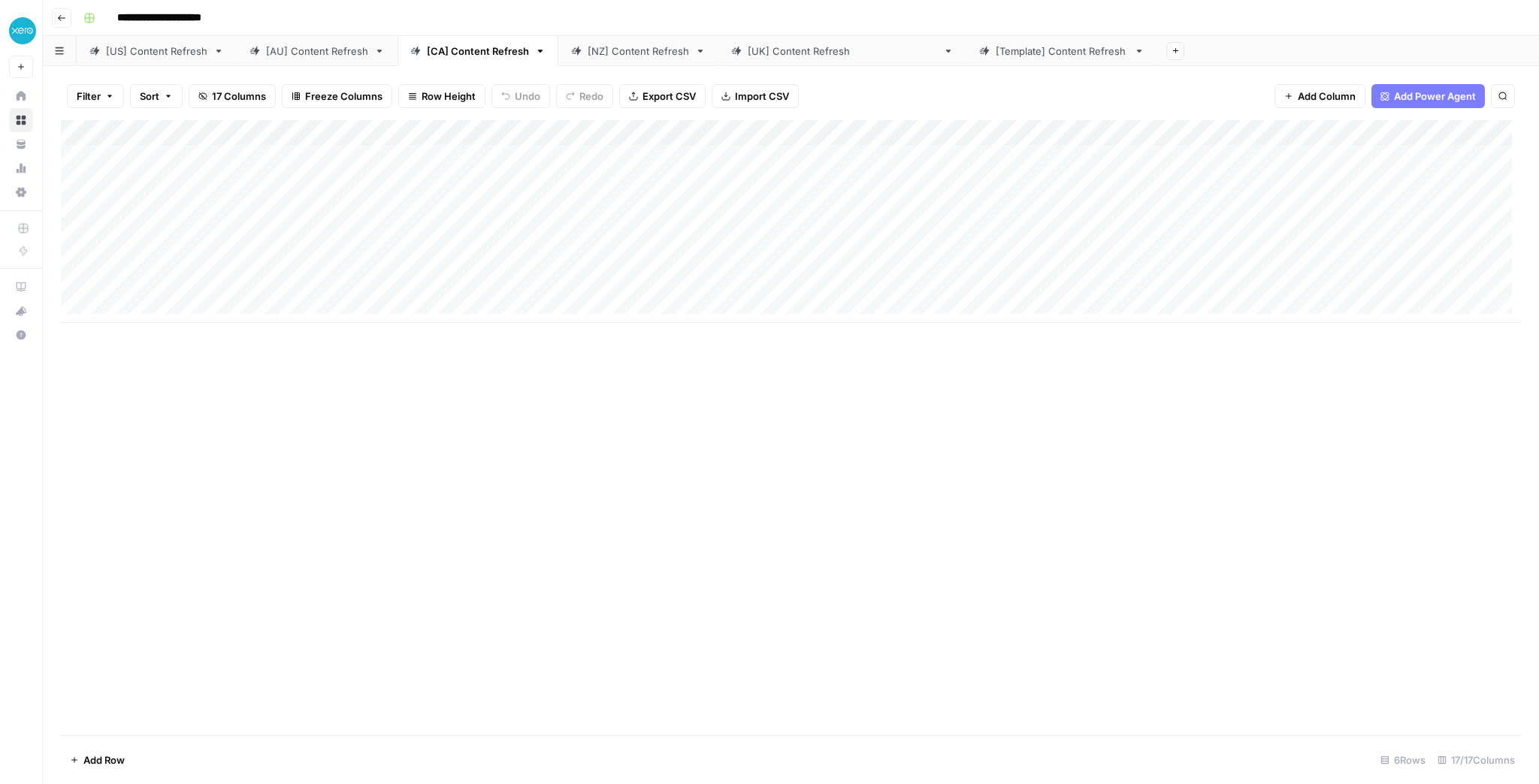
click at [1487, 137] on div "Add Column" at bounding box center [791, 221] width 1461 height 203
click at [1450, 275] on span "Edit Workflow" at bounding box center [1460, 280] width 97 height 15
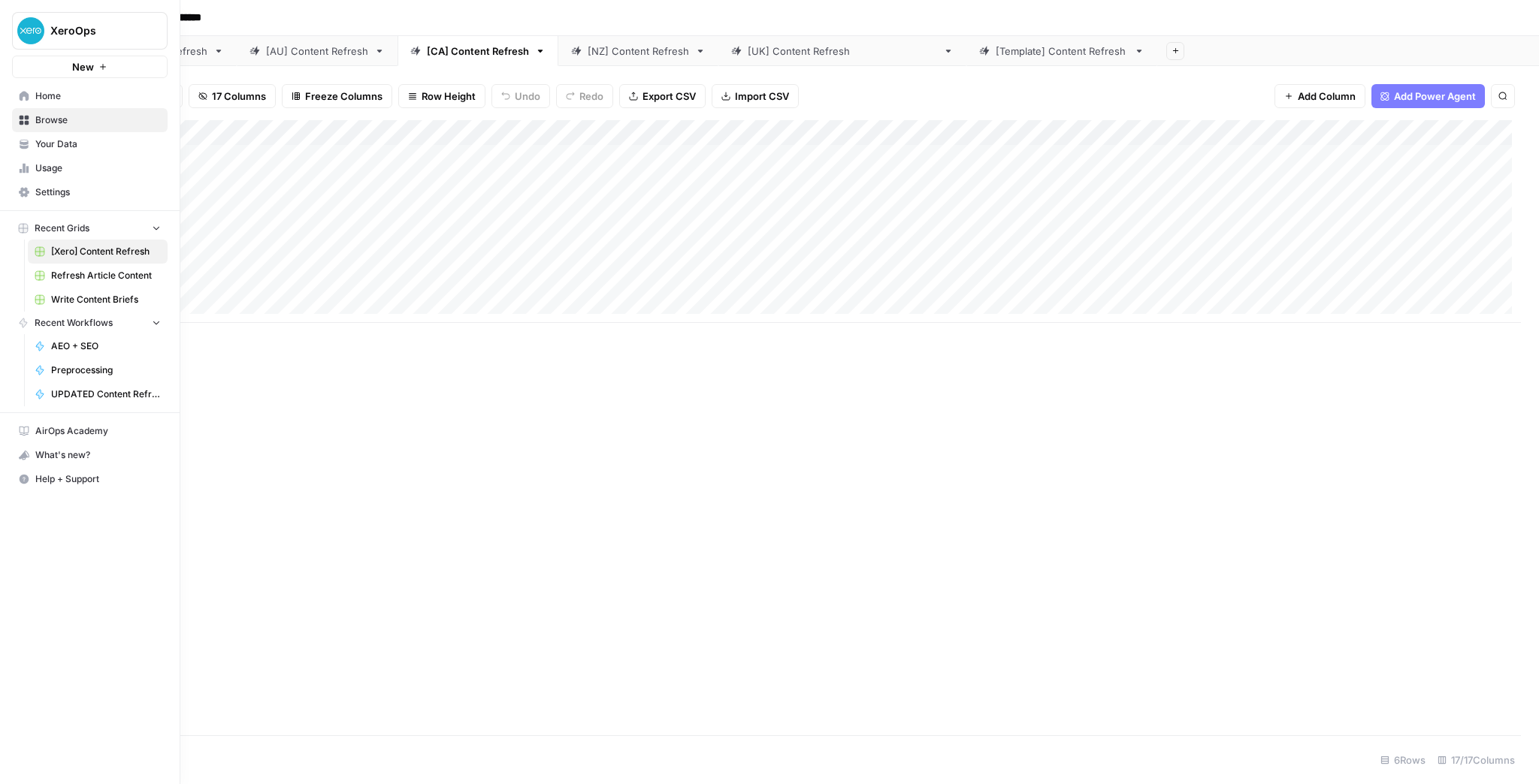
click at [60, 124] on span "Browse" at bounding box center [98, 120] width 125 height 14
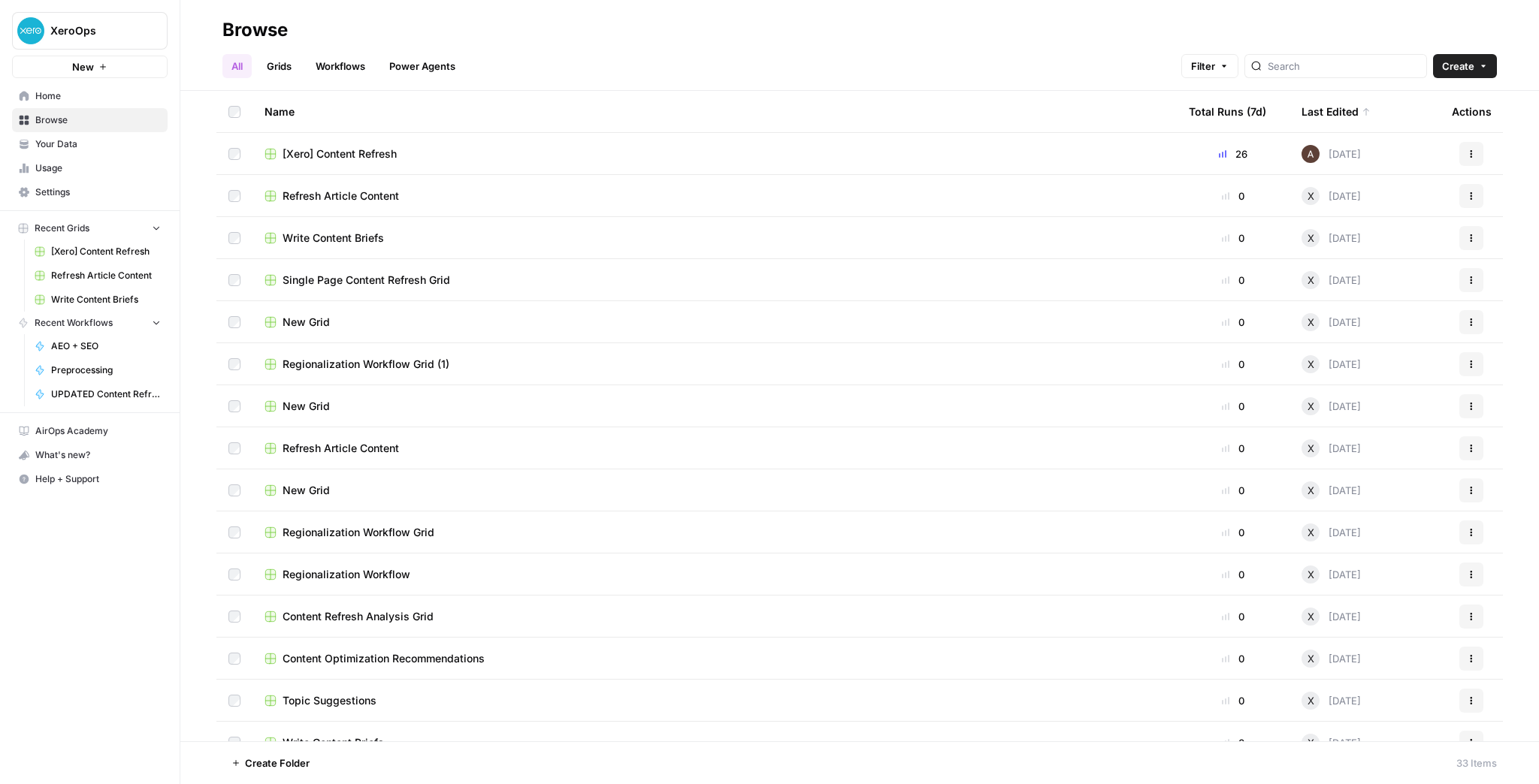
click at [69, 138] on span "Your Data" at bounding box center [98, 144] width 125 height 14
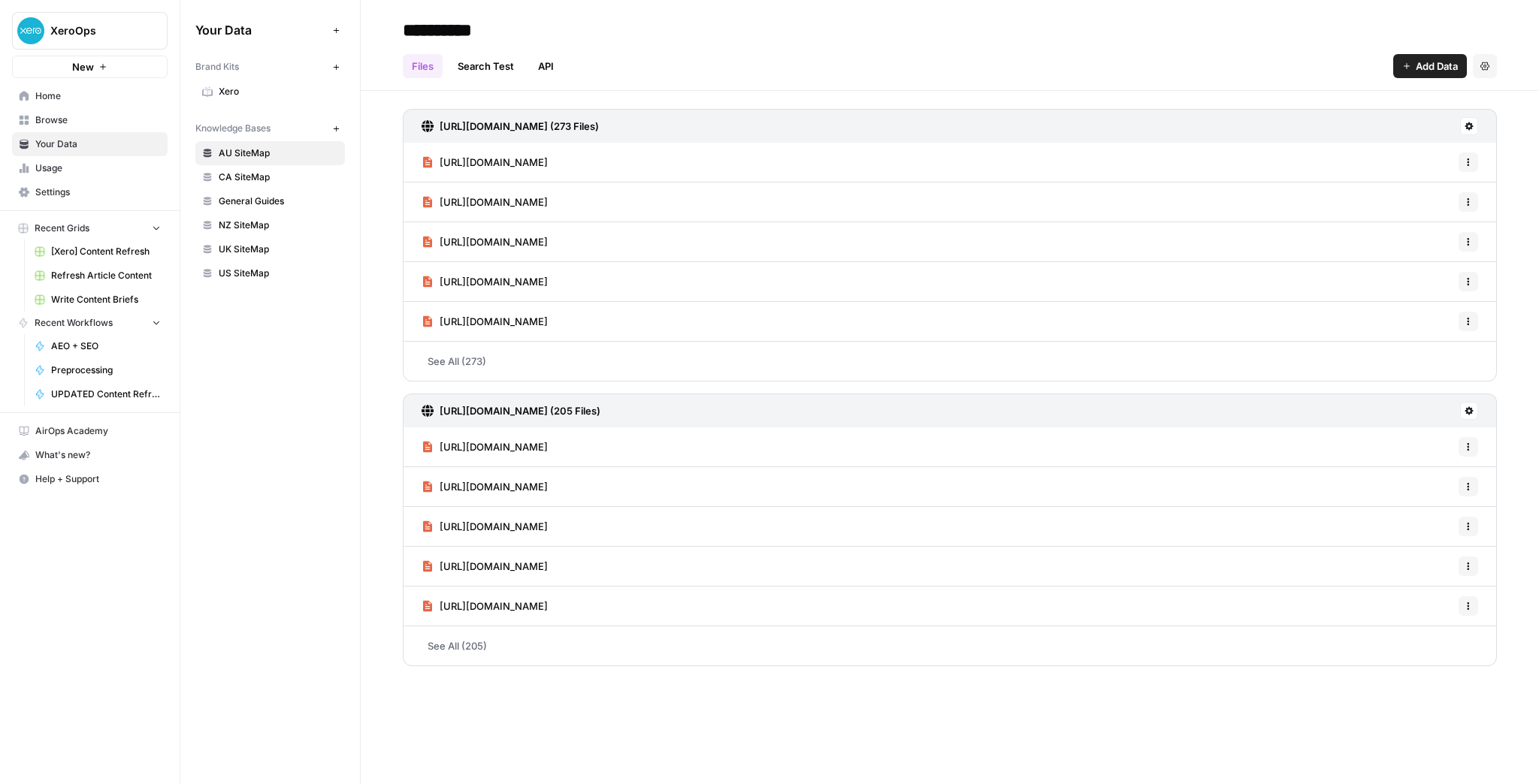
click at [220, 92] on span "Xero" at bounding box center [278, 92] width 119 height 14
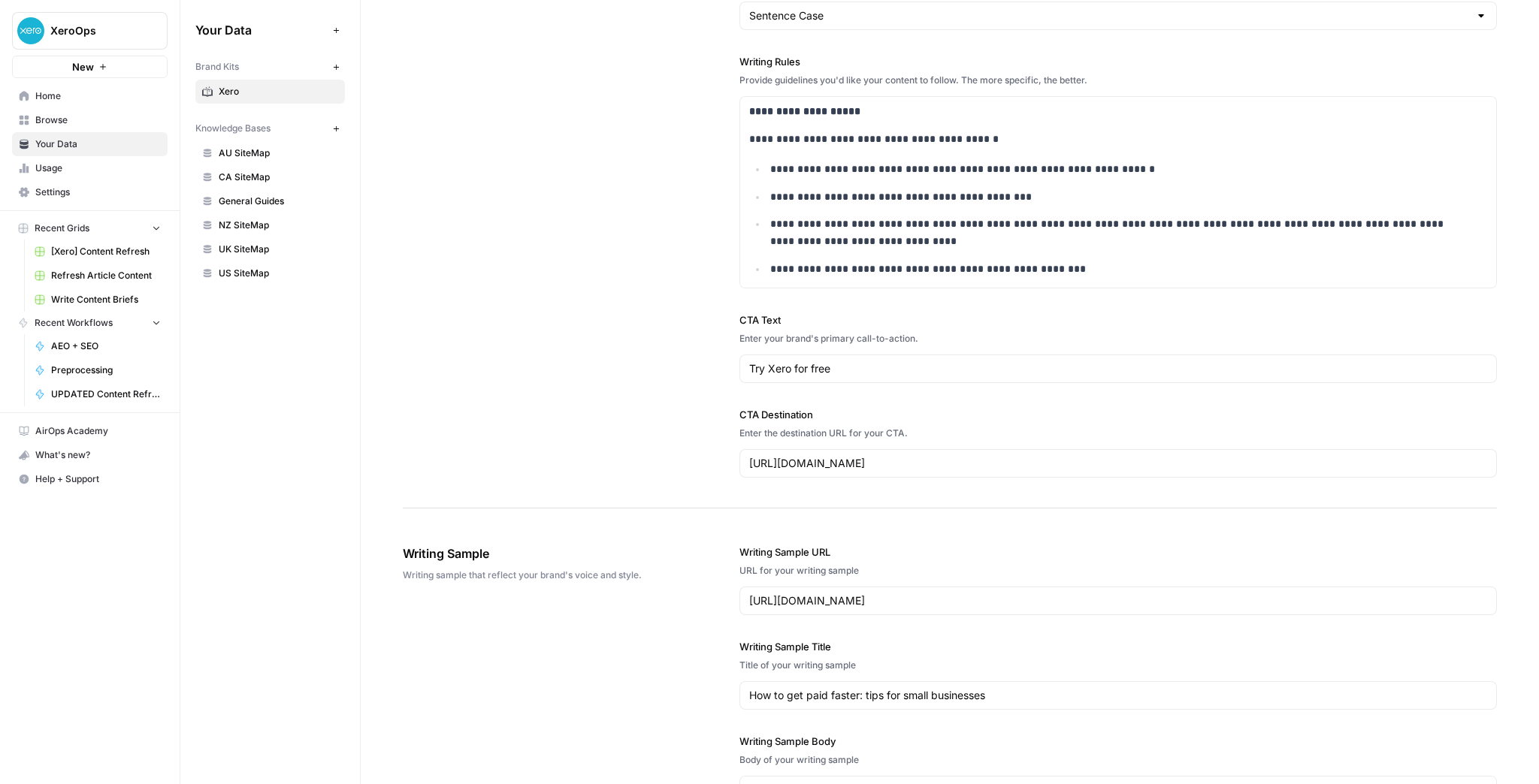
scroll to position [1383, 0]
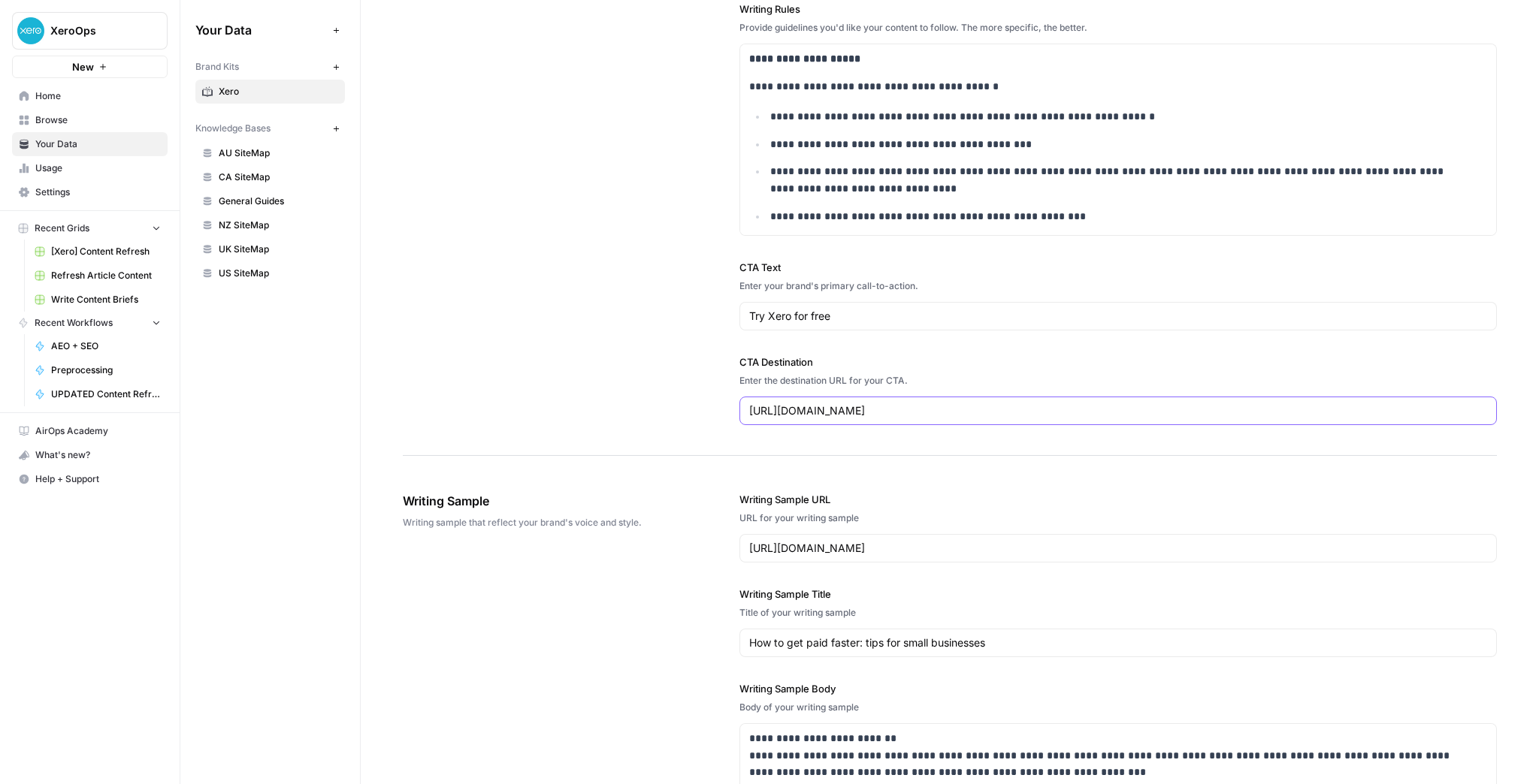
drag, startPoint x: 877, startPoint y: 405, endPoint x: 863, endPoint y: 405, distance: 14.0
click at [863, 405] on input "https://www.xero.com/us/signup/" at bounding box center [1118, 410] width 738 height 15
type input "https://www.xero.com/signup/"
click at [959, 370] on div "CTA Destination Enter the destination URL for your CTA. https://www.xero.com/si…" at bounding box center [1118, 390] width 758 height 70
click at [95, 123] on span "Browse" at bounding box center [98, 120] width 125 height 14
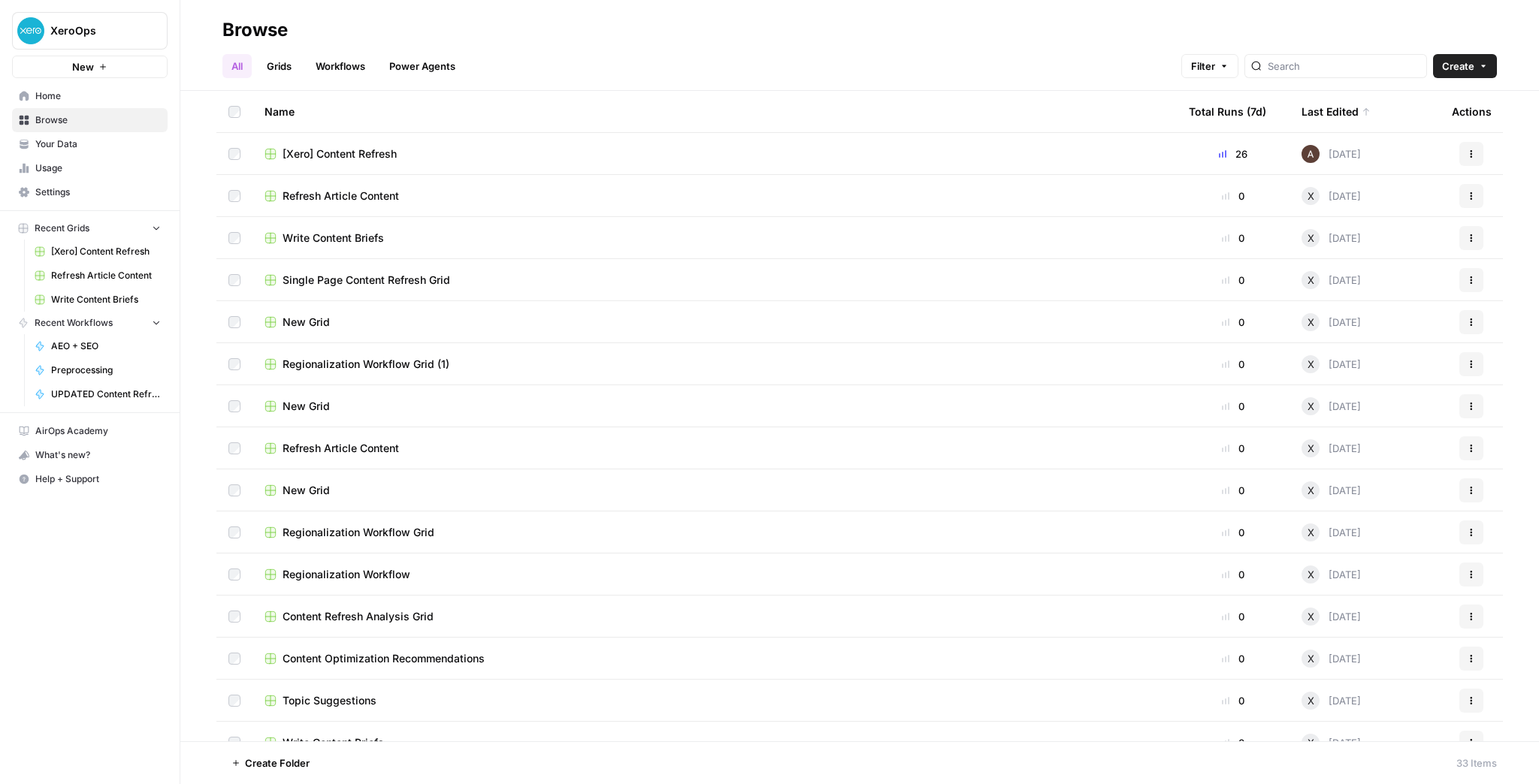
click at [312, 154] on span "[Xero] Content Refresh" at bounding box center [340, 154] width 115 height 15
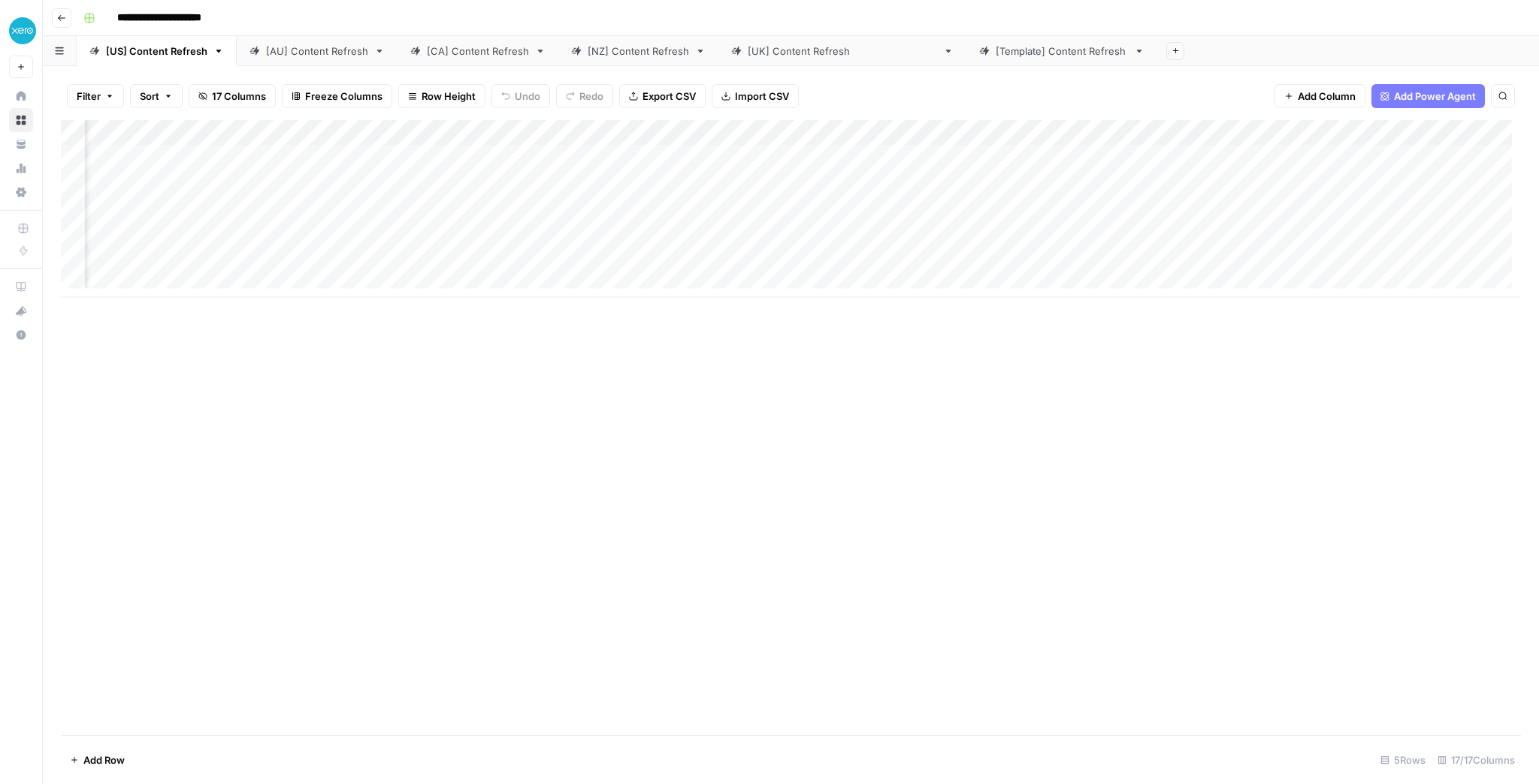
scroll to position [0, 795]
click at [332, 52] on div "[AU] Content Refresh" at bounding box center [317, 51] width 102 height 15
click at [1079, 327] on div "Add Column" at bounding box center [791, 428] width 1461 height 616
click at [992, 328] on div "Add Column" at bounding box center [791, 428] width 1461 height 616
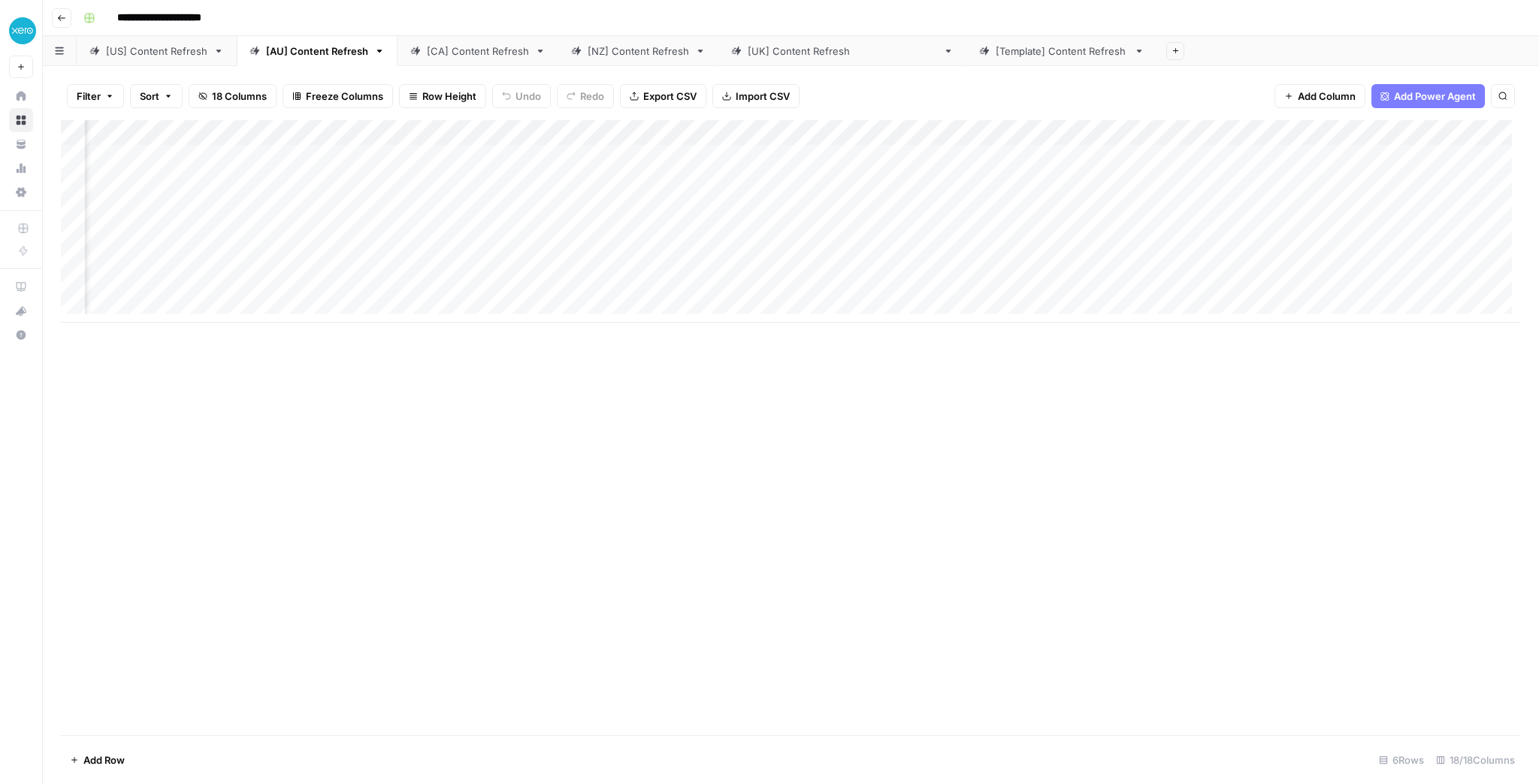
click at [791, 157] on div "Add Column" at bounding box center [791, 221] width 1461 height 203
click at [484, 50] on div "[CA] Content Refresh" at bounding box center [478, 51] width 102 height 15
click at [722, 160] on div "Add Column" at bounding box center [791, 221] width 1461 height 203
click at [643, 48] on div "[NZ] Content Refresh" at bounding box center [638, 51] width 102 height 15
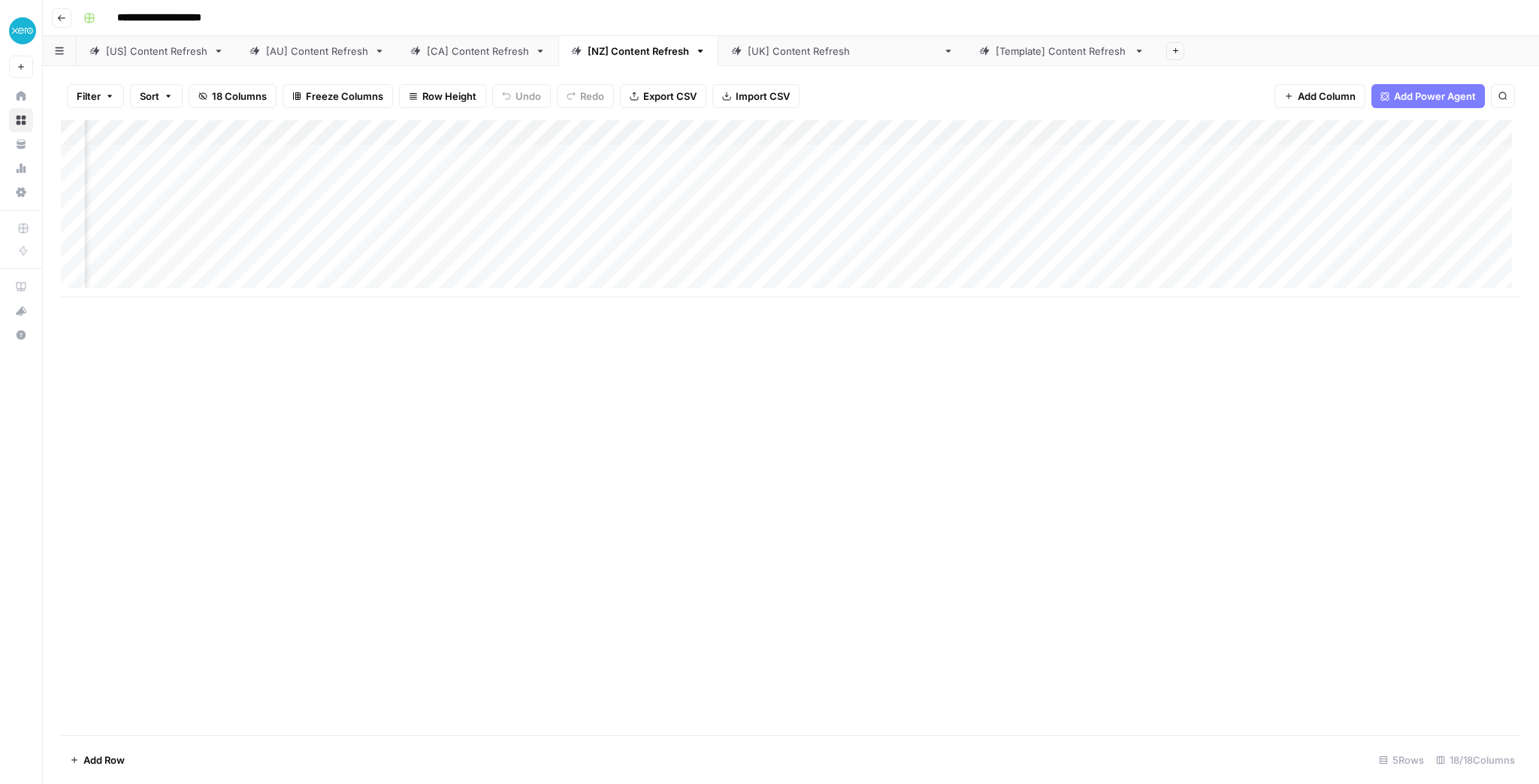
scroll to position [0, 947]
click at [469, 156] on div "Add Column" at bounding box center [791, 208] width 1461 height 177
click at [742, 60] on link "[[GEOGRAPHIC_DATA]] Content Refresh" at bounding box center [842, 51] width 248 height 30
click at [1368, 157] on div "Add Column" at bounding box center [791, 208] width 1461 height 177
click at [454, 53] on div "[CA] Content Refresh" at bounding box center [478, 51] width 102 height 15
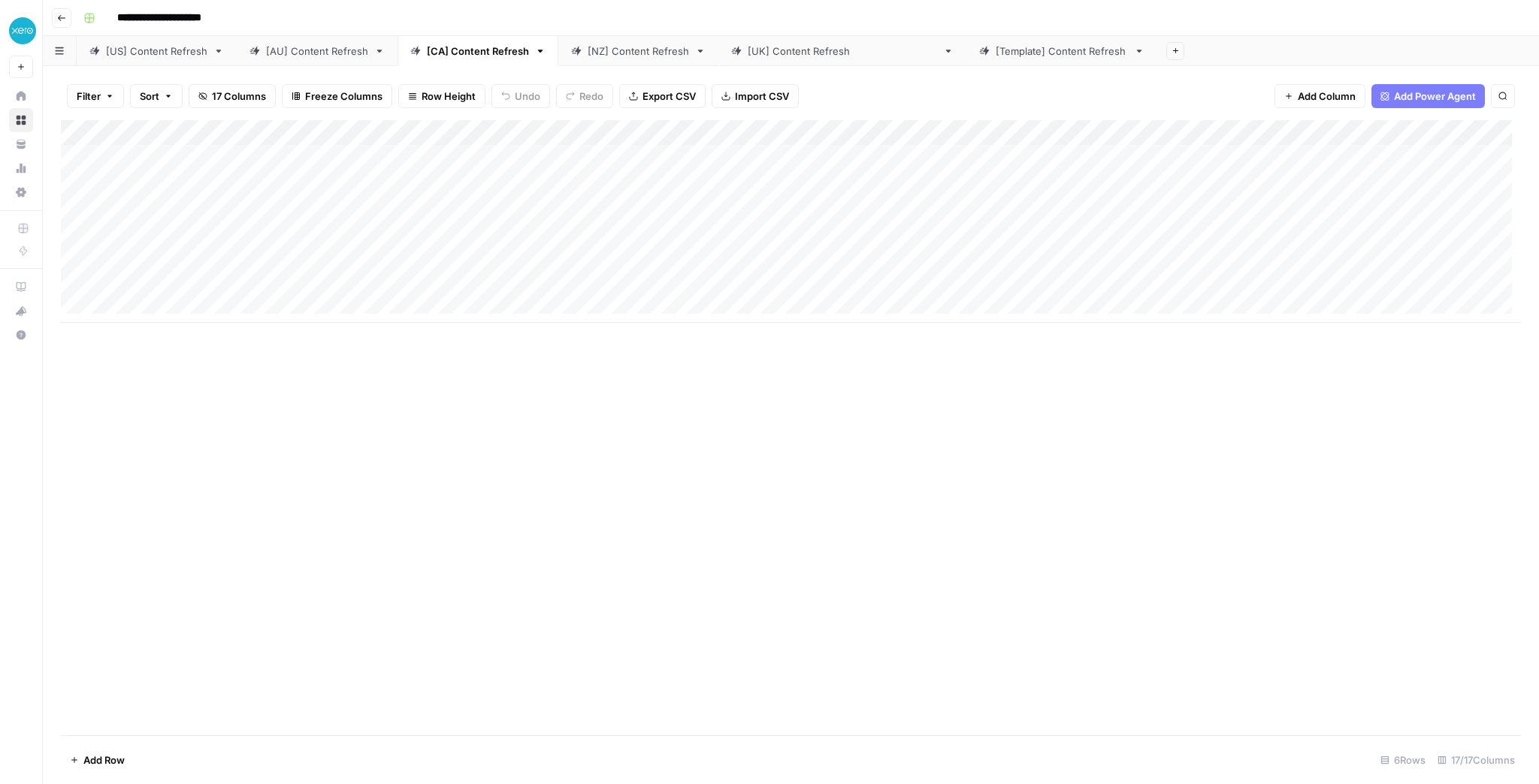
click at [324, 57] on div "[AU] Content Refresh" at bounding box center [317, 51] width 102 height 15
click at [429, 49] on div "[CA] Content Refresh" at bounding box center [478, 51] width 102 height 15
click at [603, 47] on div "[NZ] Content Refresh" at bounding box center [638, 51] width 102 height 15
click at [798, 60] on link "[[GEOGRAPHIC_DATA]] Content Refresh" at bounding box center [842, 51] width 248 height 30
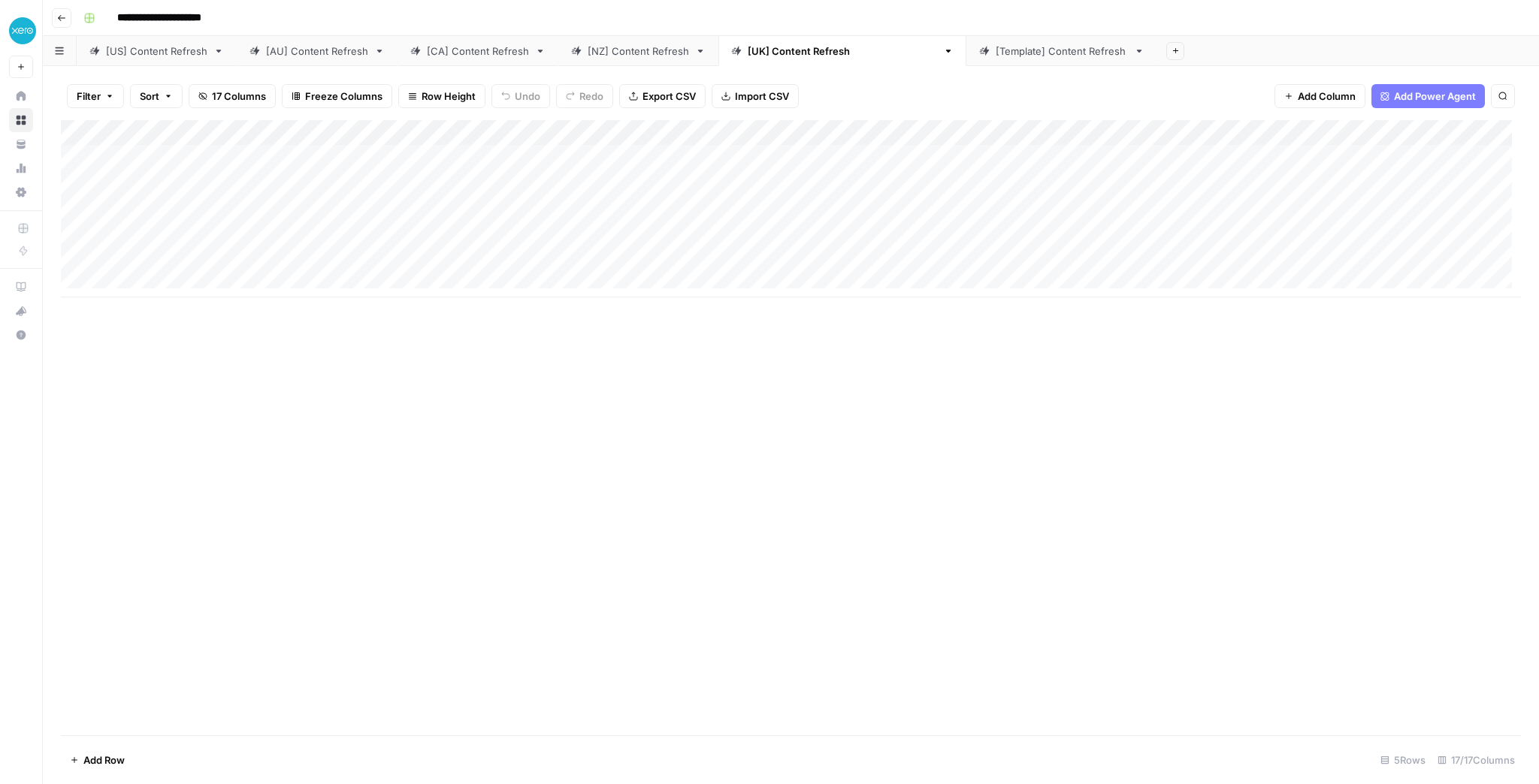
click at [996, 54] on div "[Template] Content Refresh" at bounding box center [1061, 51] width 132 height 15
click at [176, 57] on div "[US] Content Refresh" at bounding box center [157, 51] width 102 height 15
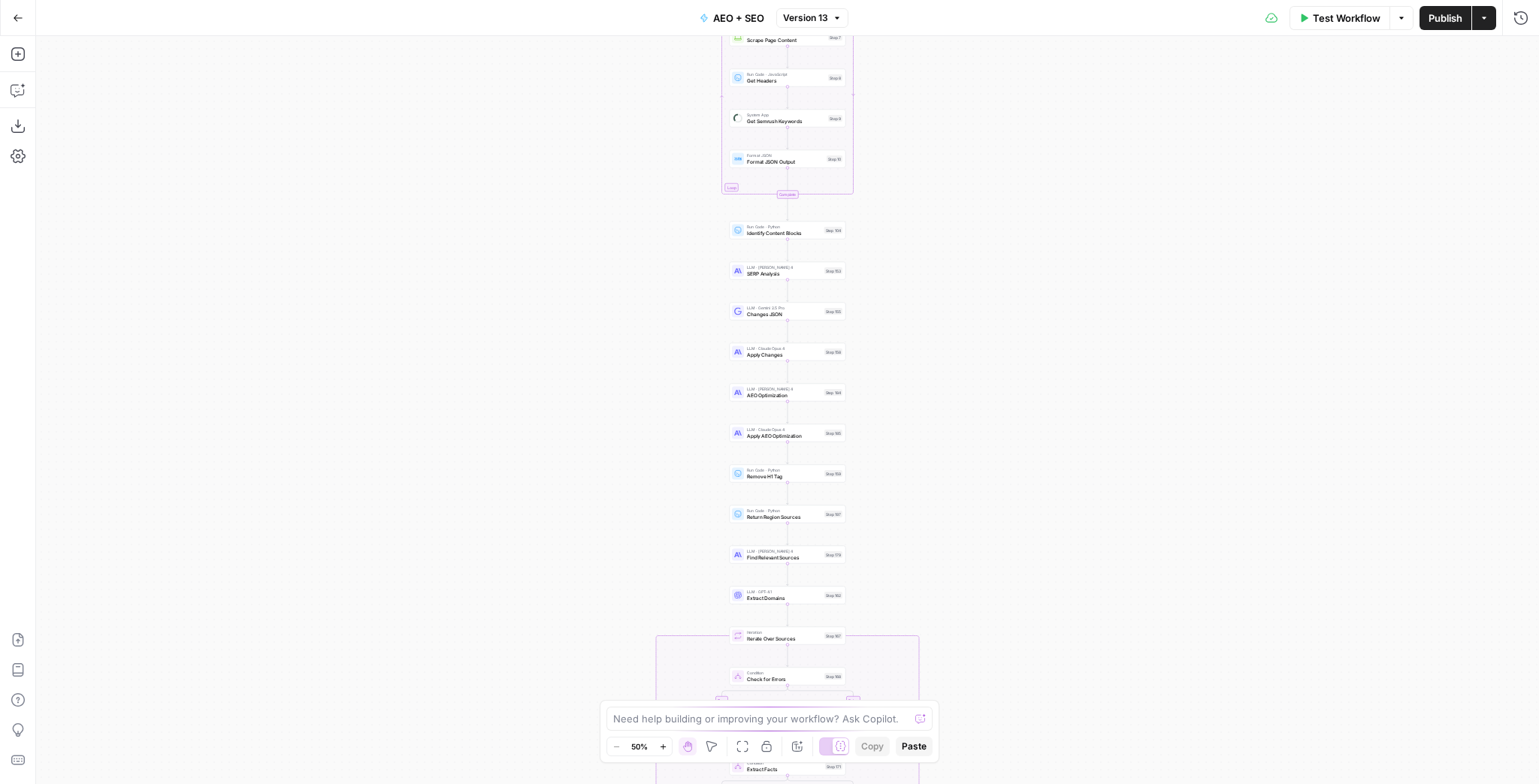
drag, startPoint x: 984, startPoint y: 179, endPoint x: 965, endPoint y: 551, distance: 372.5
click at [964, 546] on div "true false true false true false Workflow Set Inputs Inputs Run Code · Python F…" at bounding box center [787, 410] width 1503 height 749
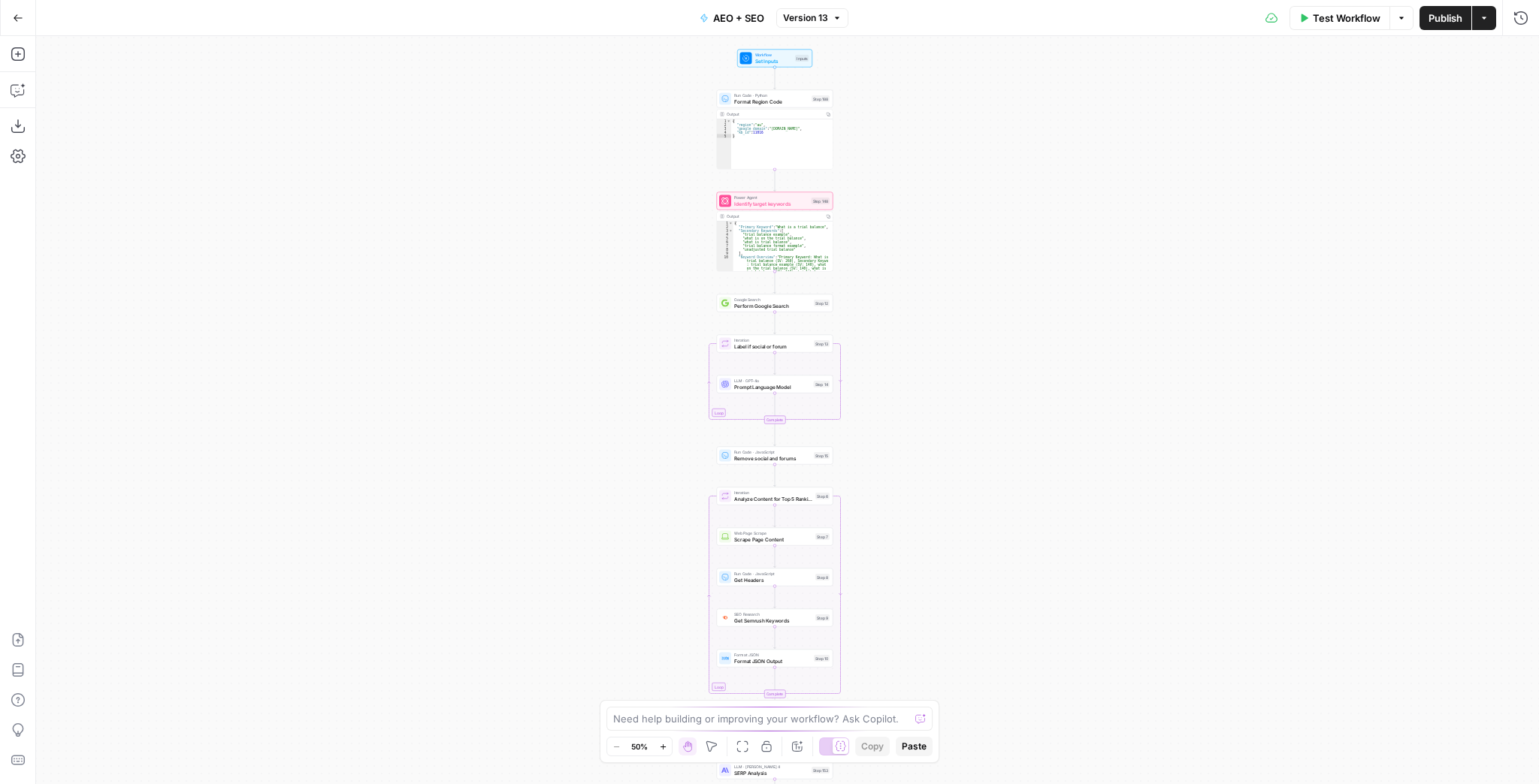
drag, startPoint x: 923, startPoint y: 234, endPoint x: 910, endPoint y: 424, distance: 190.4
click at [913, 463] on div "true false true false true false Workflow Set Inputs Inputs Run Code · Python F…" at bounding box center [787, 410] width 1503 height 749
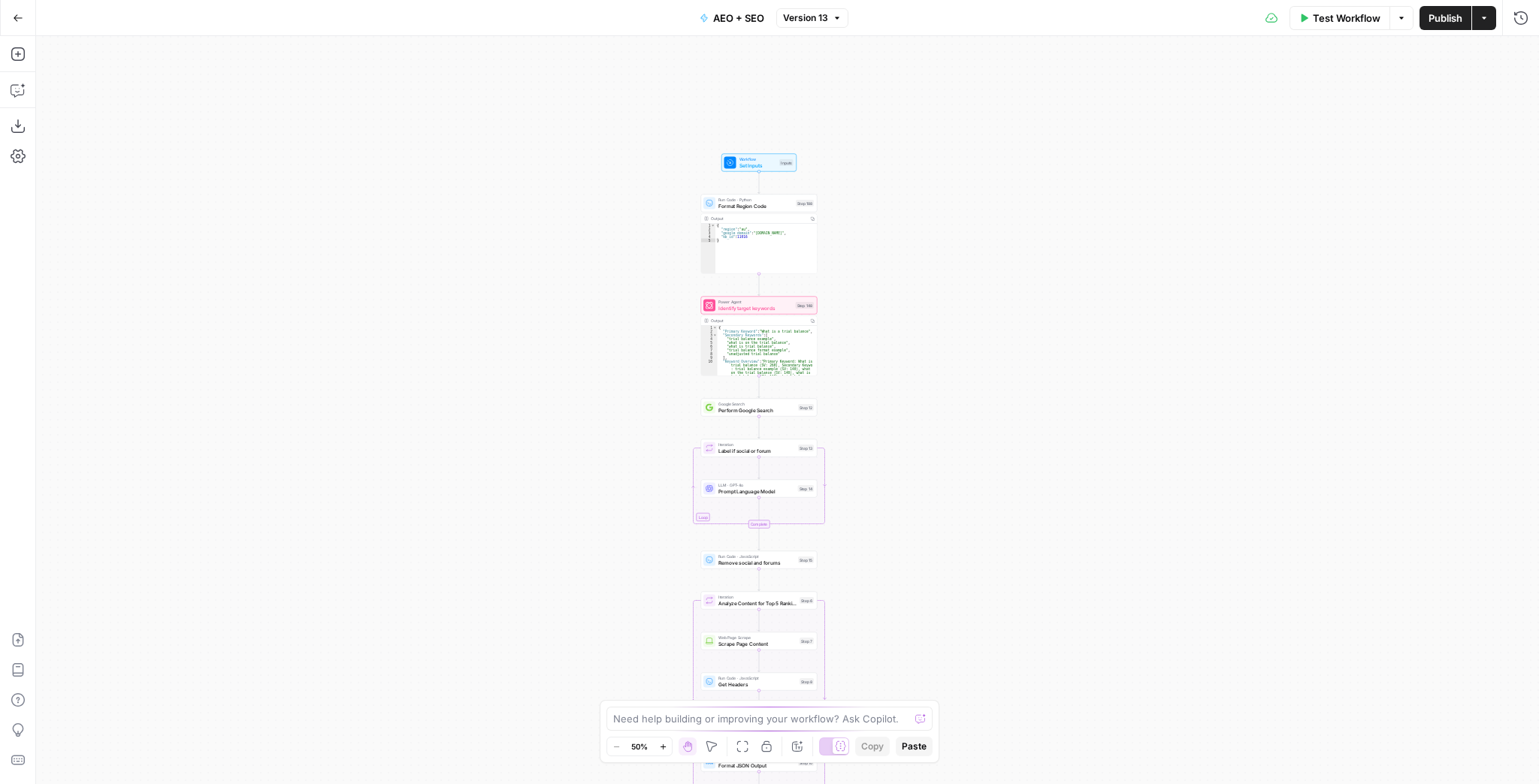
drag, startPoint x: 893, startPoint y: 298, endPoint x: 887, endPoint y: 216, distance: 82.2
click at [886, 219] on div "true false true false true false Workflow Set Inputs Inputs Run Code · Python F…" at bounding box center [787, 410] width 1503 height 749
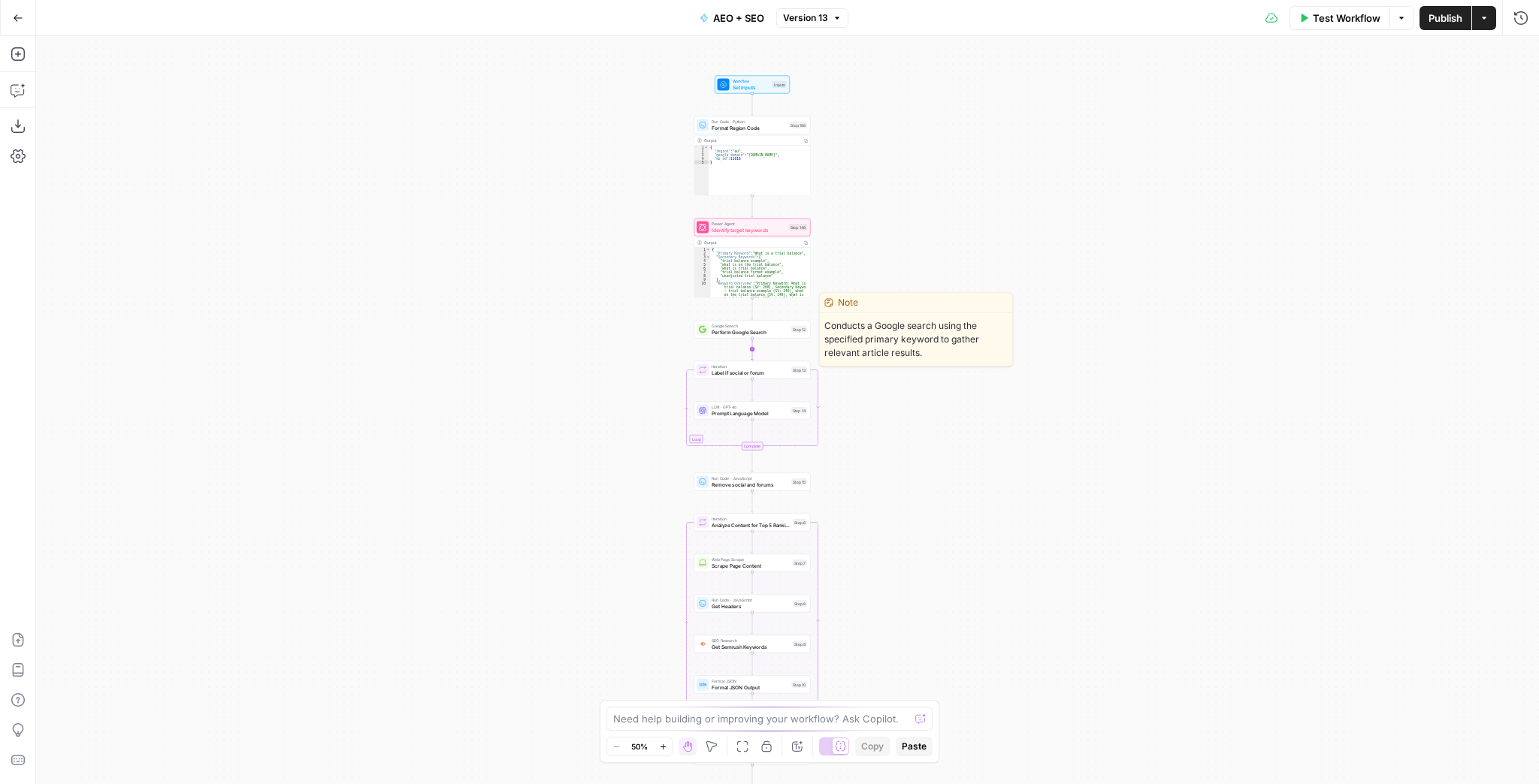
click at [754, 338] on icon "Edge from step_12 to step_13" at bounding box center [753, 348] width 2 height 22
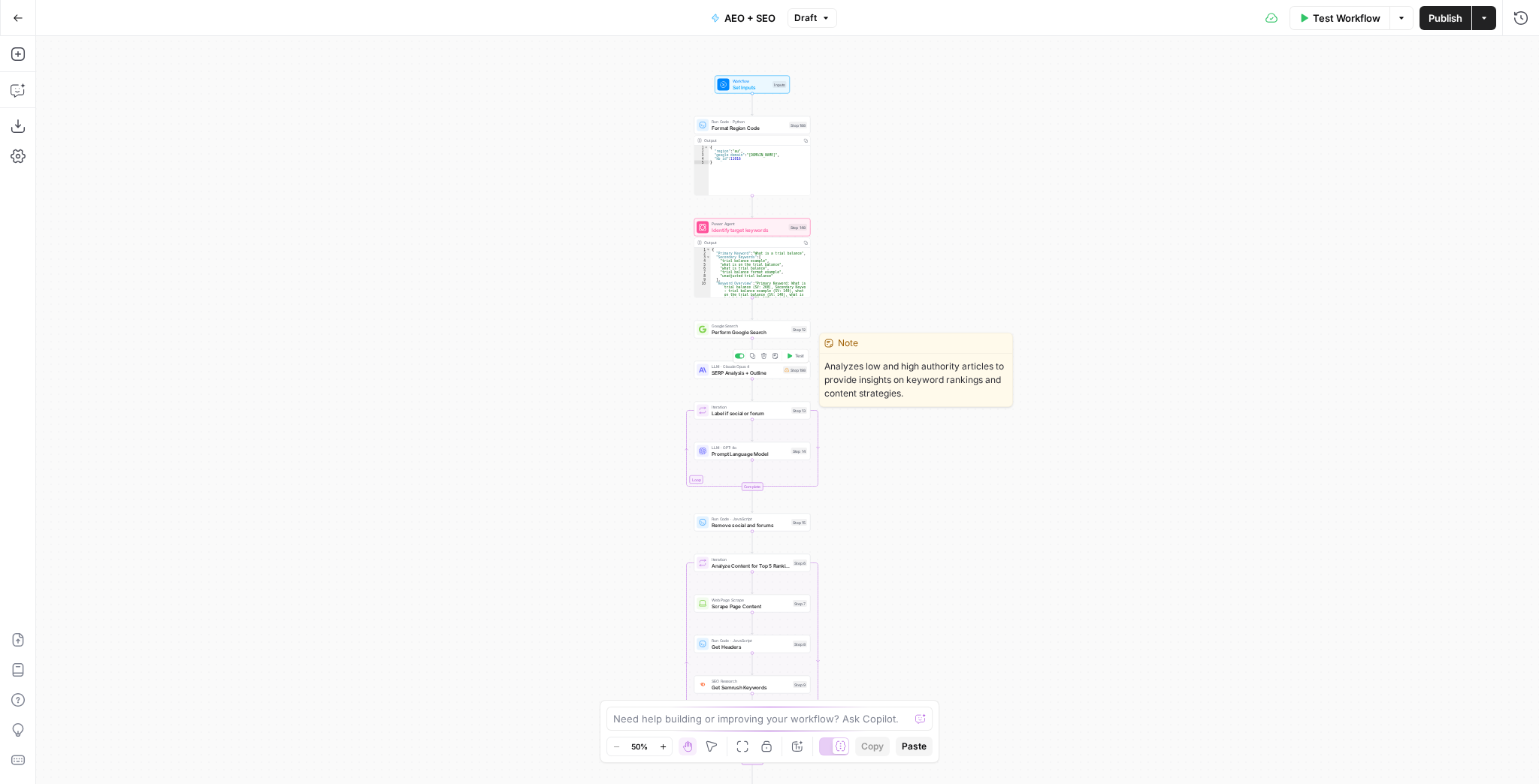
click at [765, 358] on icon "button" at bounding box center [764, 355] width 5 height 5
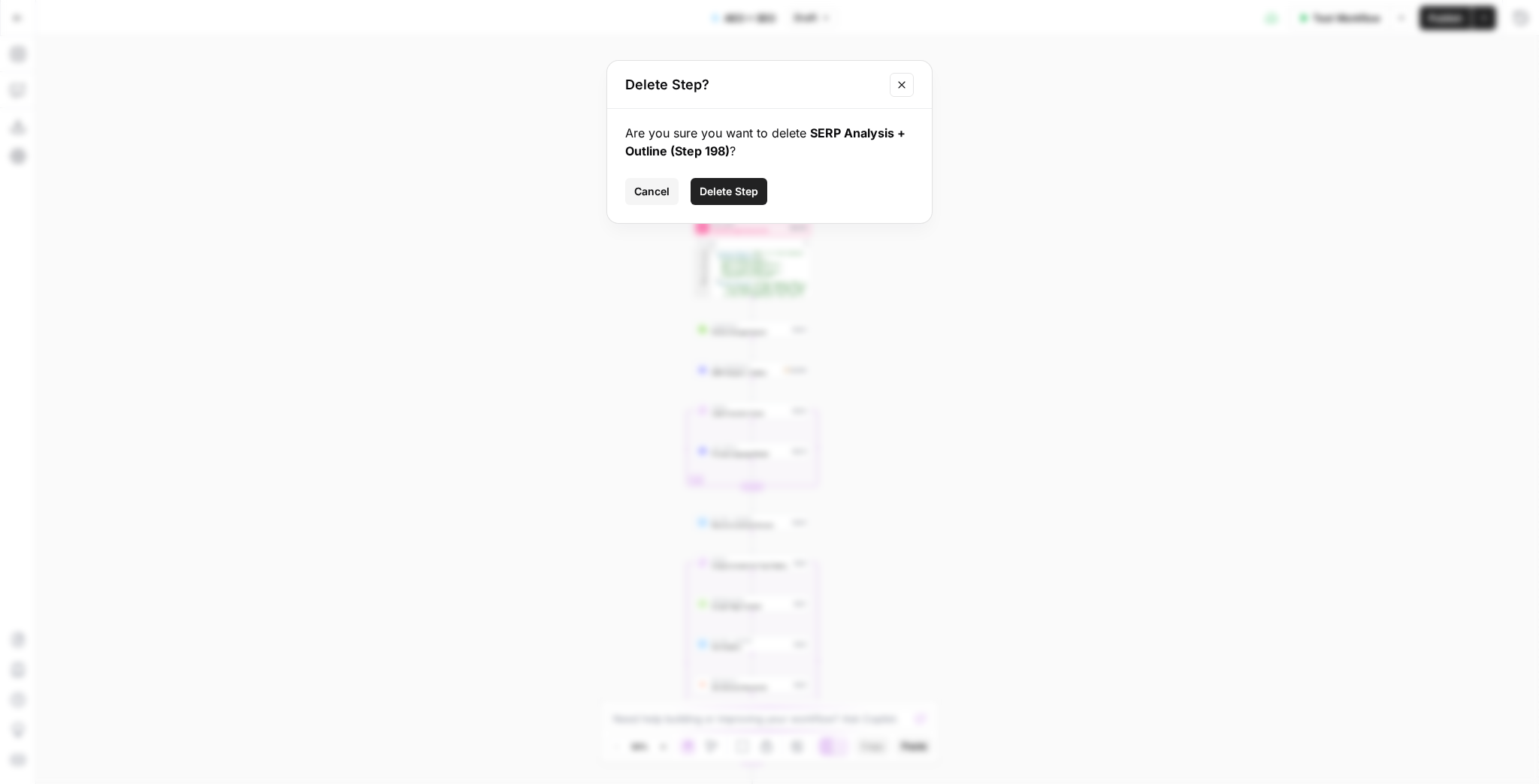
click at [759, 196] on button "Delete Step" at bounding box center [728, 192] width 76 height 27
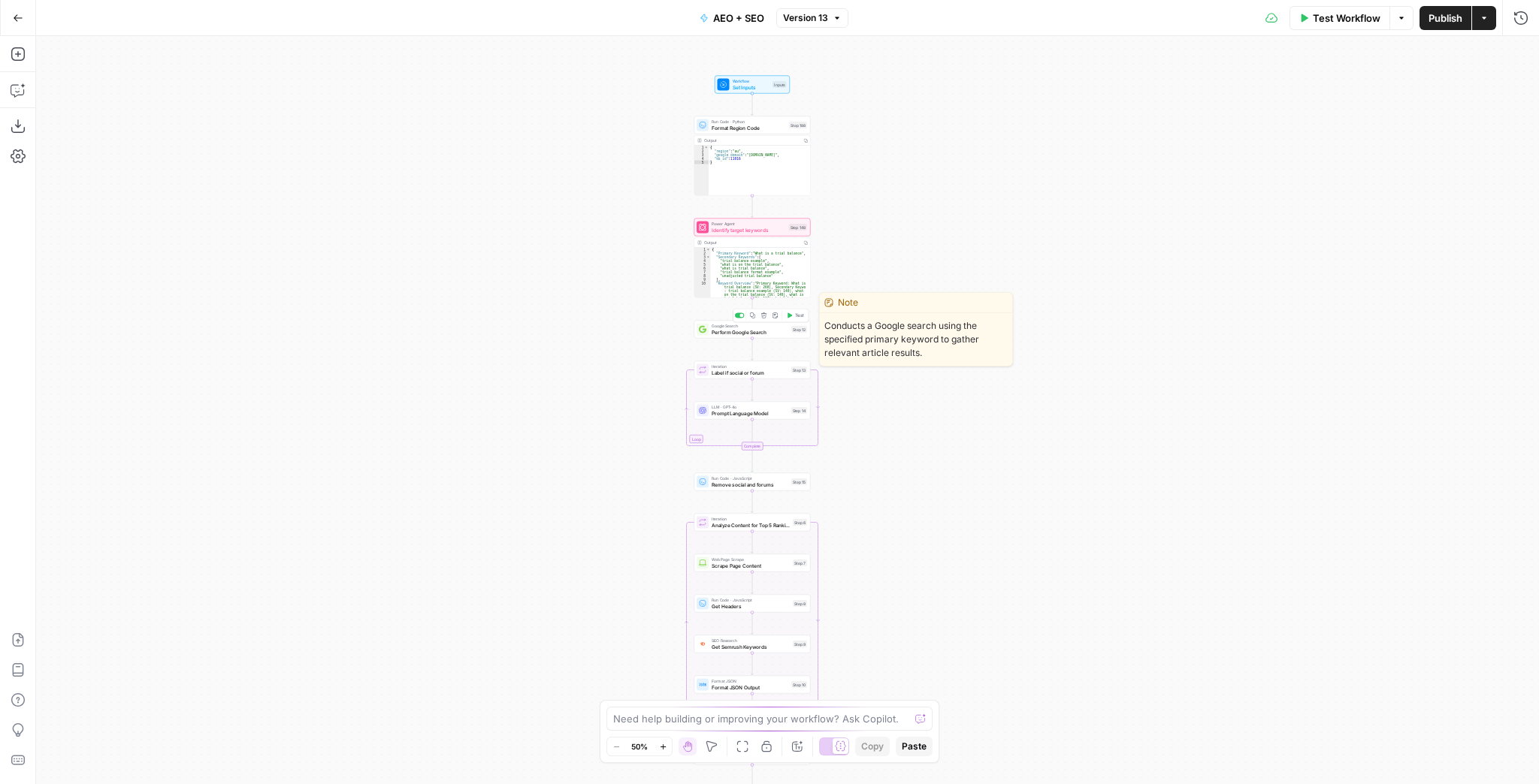
click at [744, 334] on span "Perform Google Search" at bounding box center [750, 332] width 76 height 8
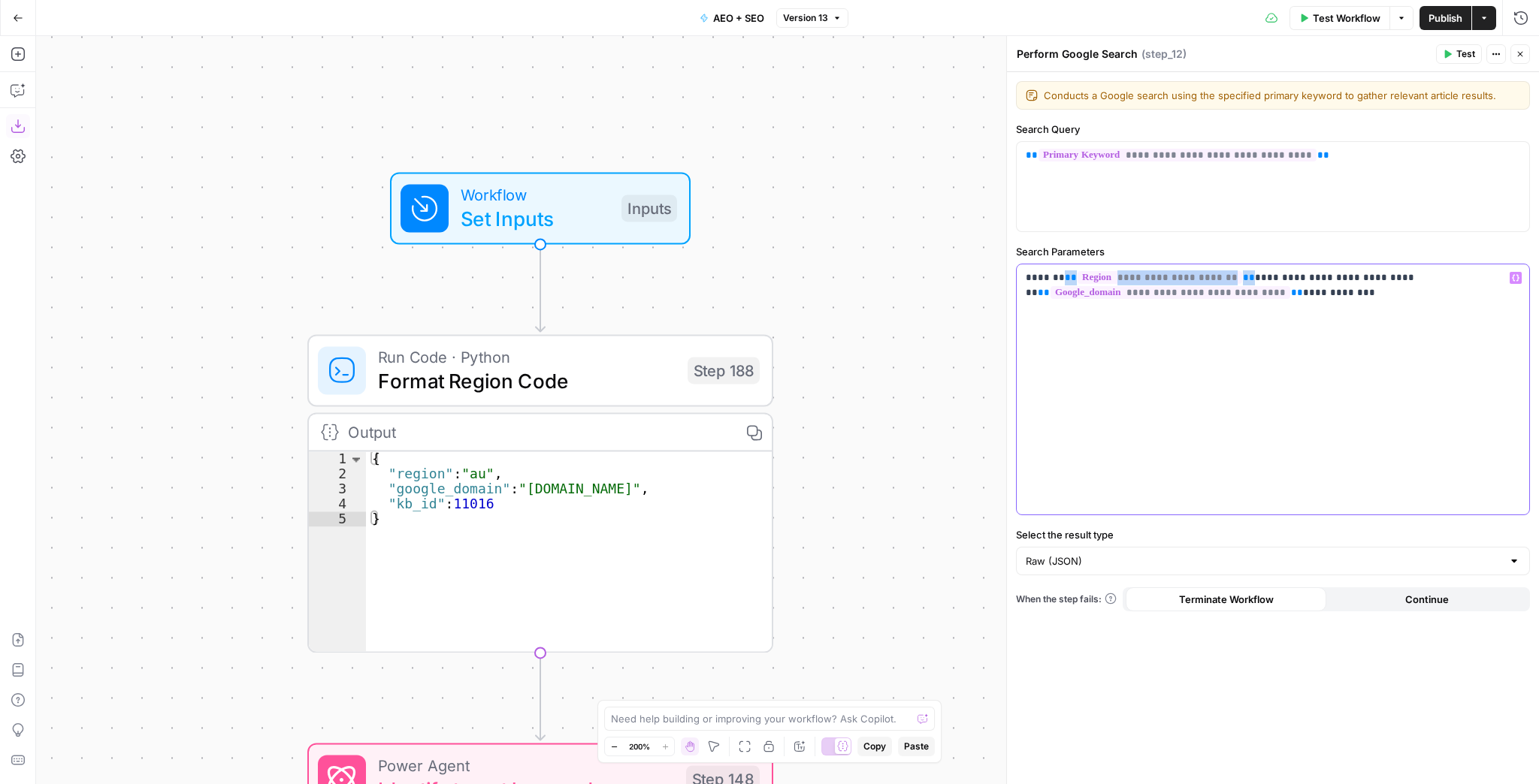
drag, startPoint x: 1218, startPoint y: 274, endPoint x: 1053, endPoint y: 275, distance: 165.0
click at [1053, 275] on p "**********" at bounding box center [1274, 285] width 495 height 30
click at [1511, 277] on button "Variables Menu" at bounding box center [1516, 278] width 12 height 12
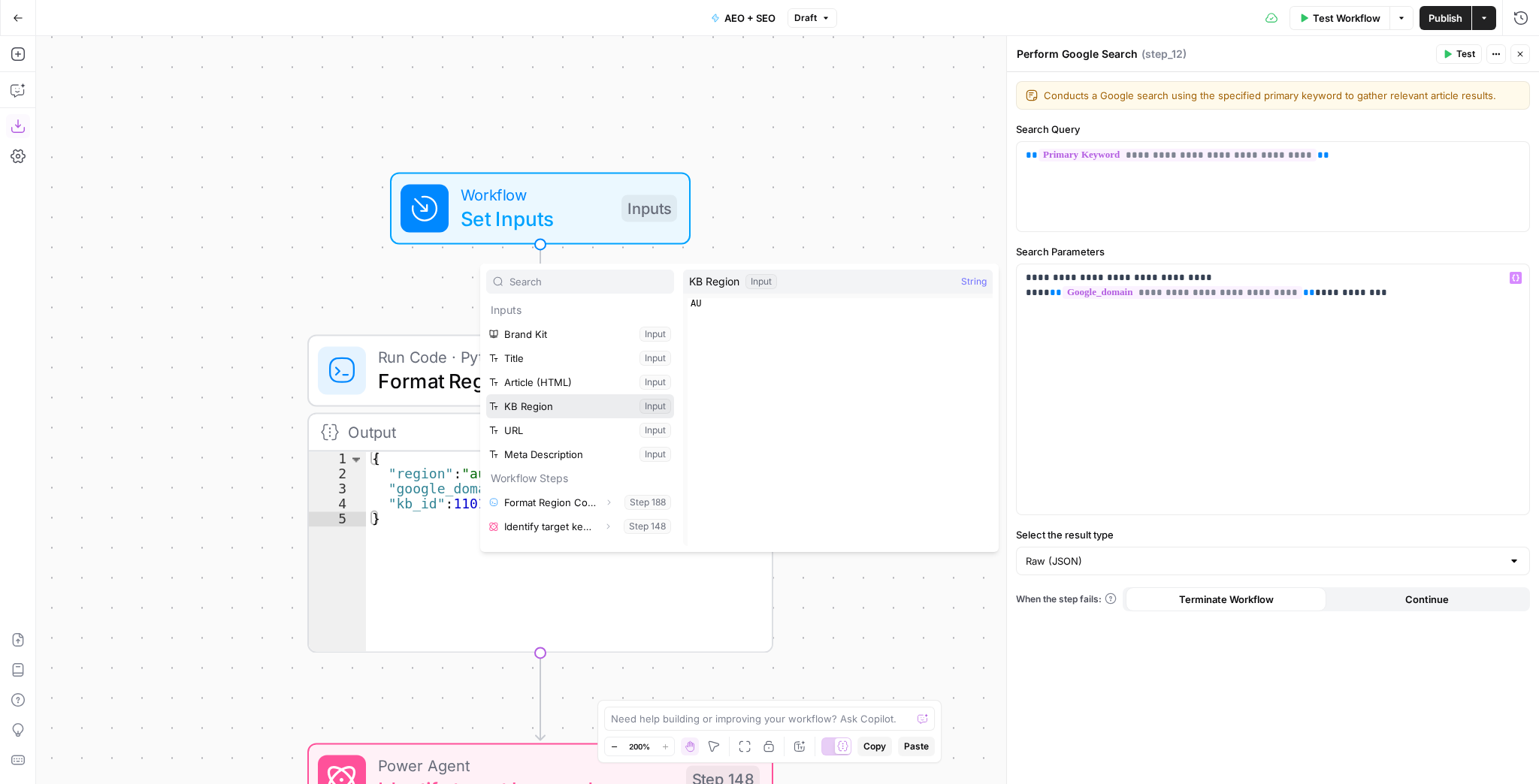
click at [568, 403] on button "Select variable KB Region" at bounding box center [581, 406] width 188 height 24
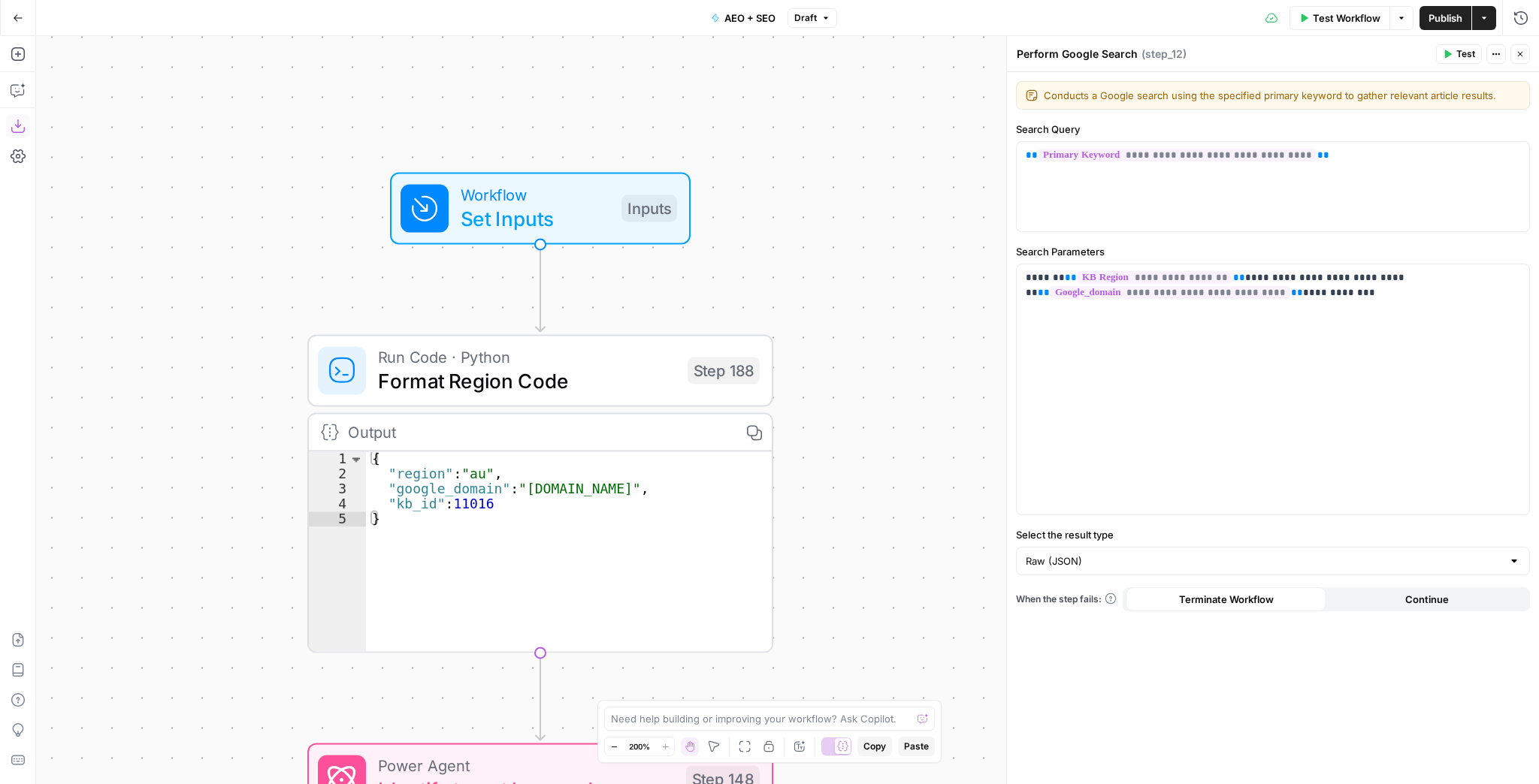
click at [1449, 51] on icon "button" at bounding box center [1447, 54] width 9 height 9
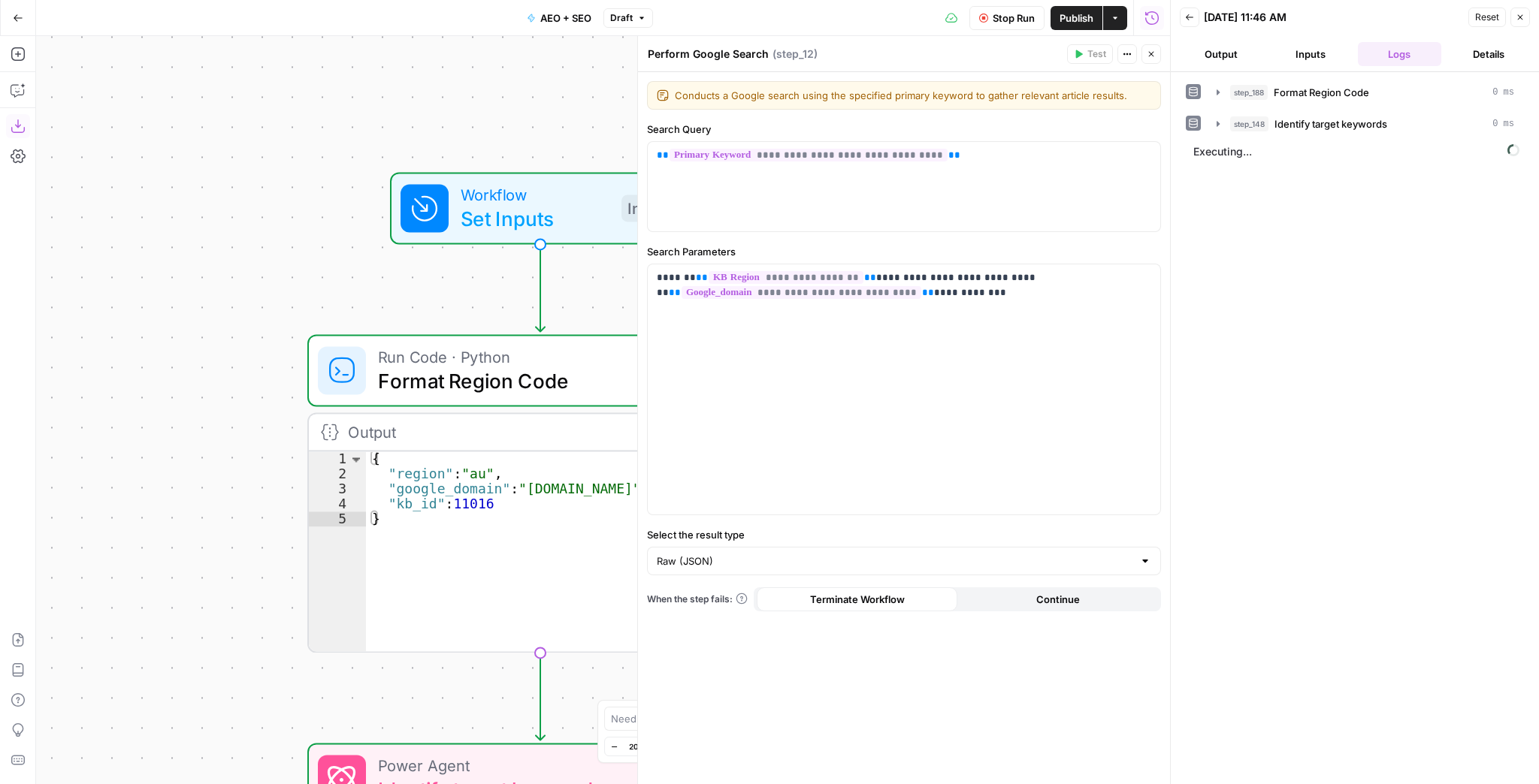
click at [1295, 63] on button "Inputs" at bounding box center [1311, 54] width 83 height 24
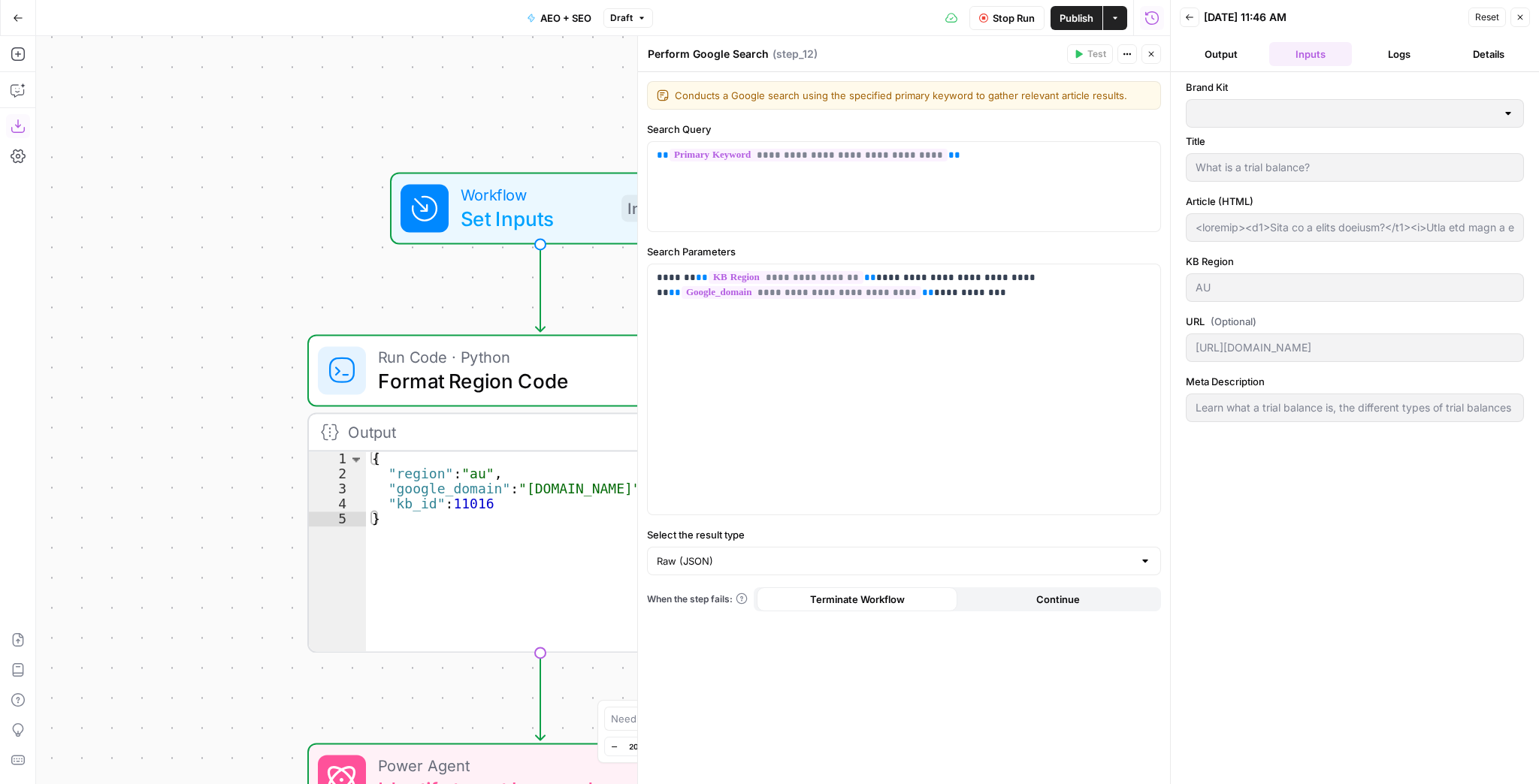
type input "Xero"
type input "<loremip><d0>Sita co a elits doeiusm?</t7><i>Utla etd magn a enima minimve qu, …"
click at [1368, 56] on button "Logs" at bounding box center [1399, 54] width 83 height 24
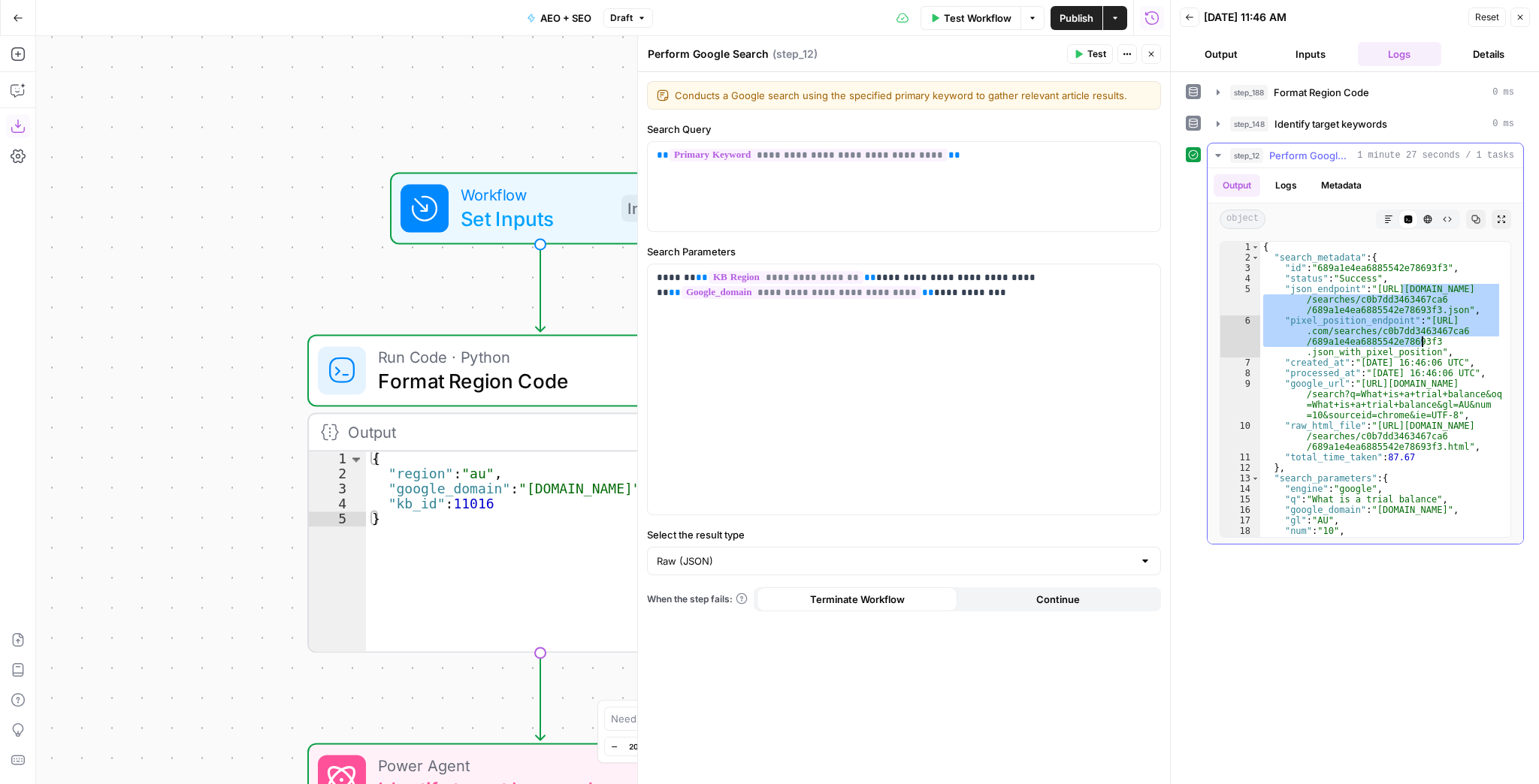
drag, startPoint x: 1404, startPoint y: 290, endPoint x: 1425, endPoint y: 340, distance: 54.2
click at [1425, 340] on div "{ "search_metadata" : { "id" : "689a1e4ea6885542e78693f3" , "status" : "Success…" at bounding box center [1380, 400] width 242 height 317
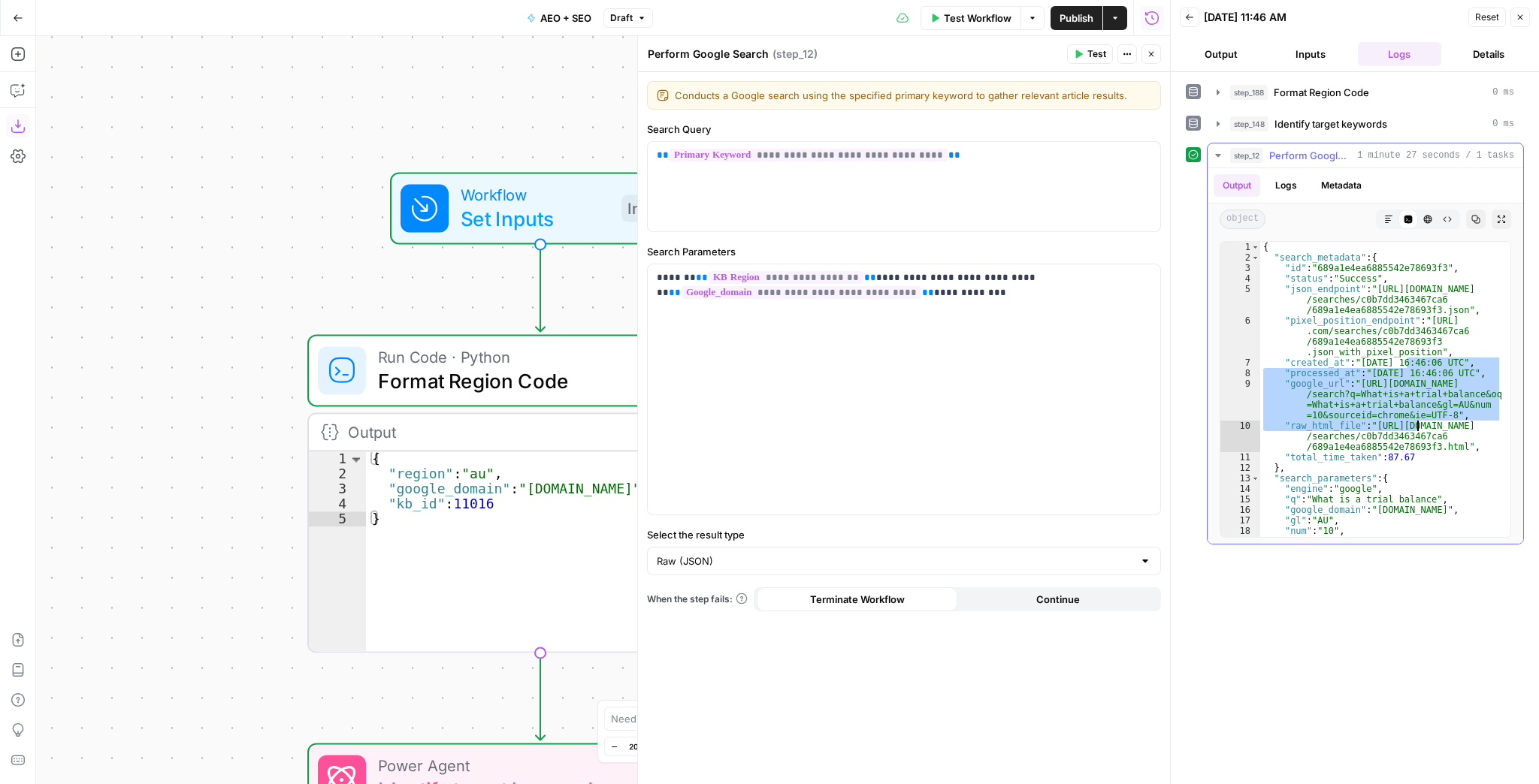
drag, startPoint x: 1409, startPoint y: 357, endPoint x: 1415, endPoint y: 428, distance: 71.3
click at [1415, 428] on div "{ "search_metadata" : { "id" : "689a1e4ea6885542e78693f3" , "status" : "Success…" at bounding box center [1380, 400] width 242 height 317
type textarea "**********"
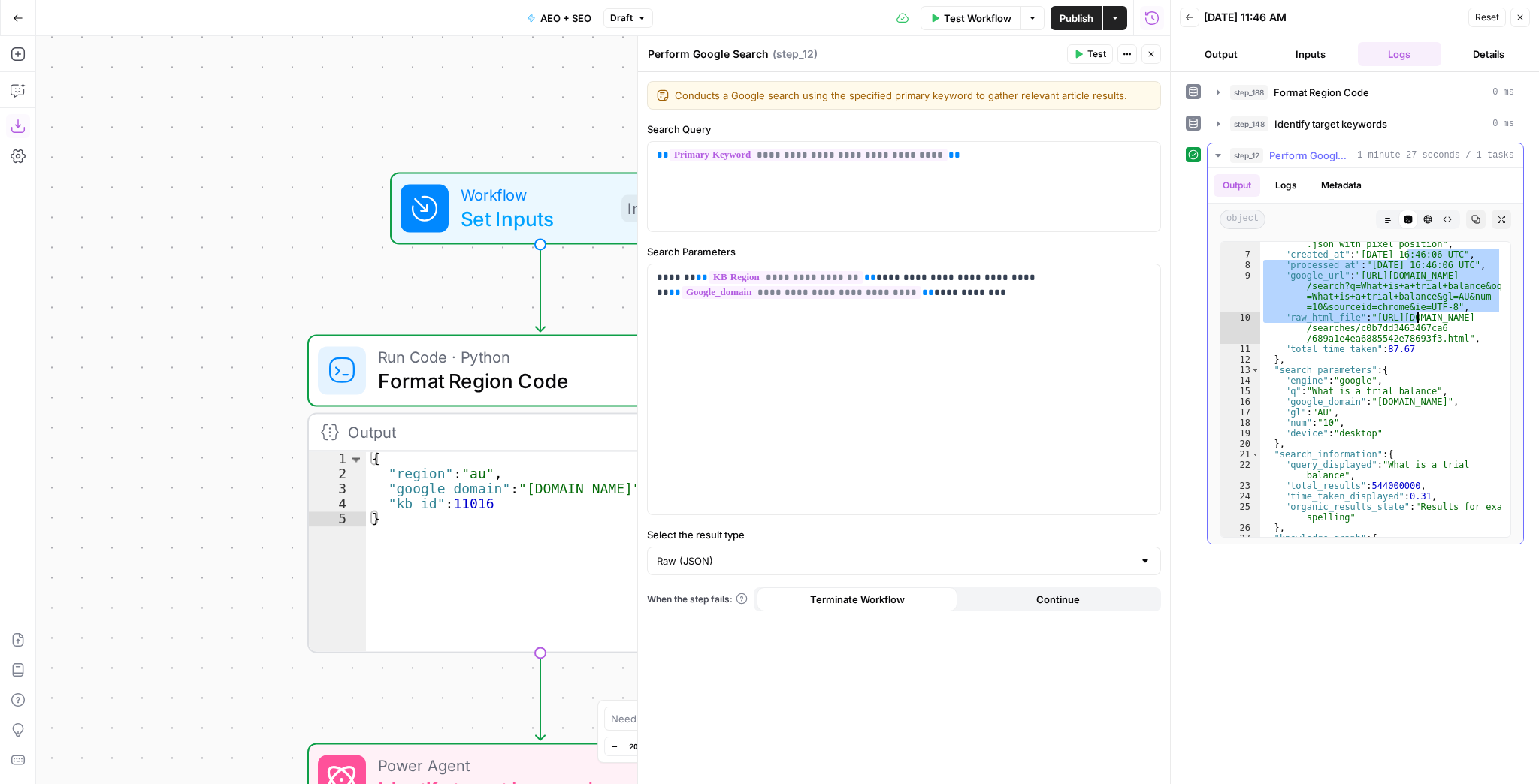
scroll to position [144, 0]
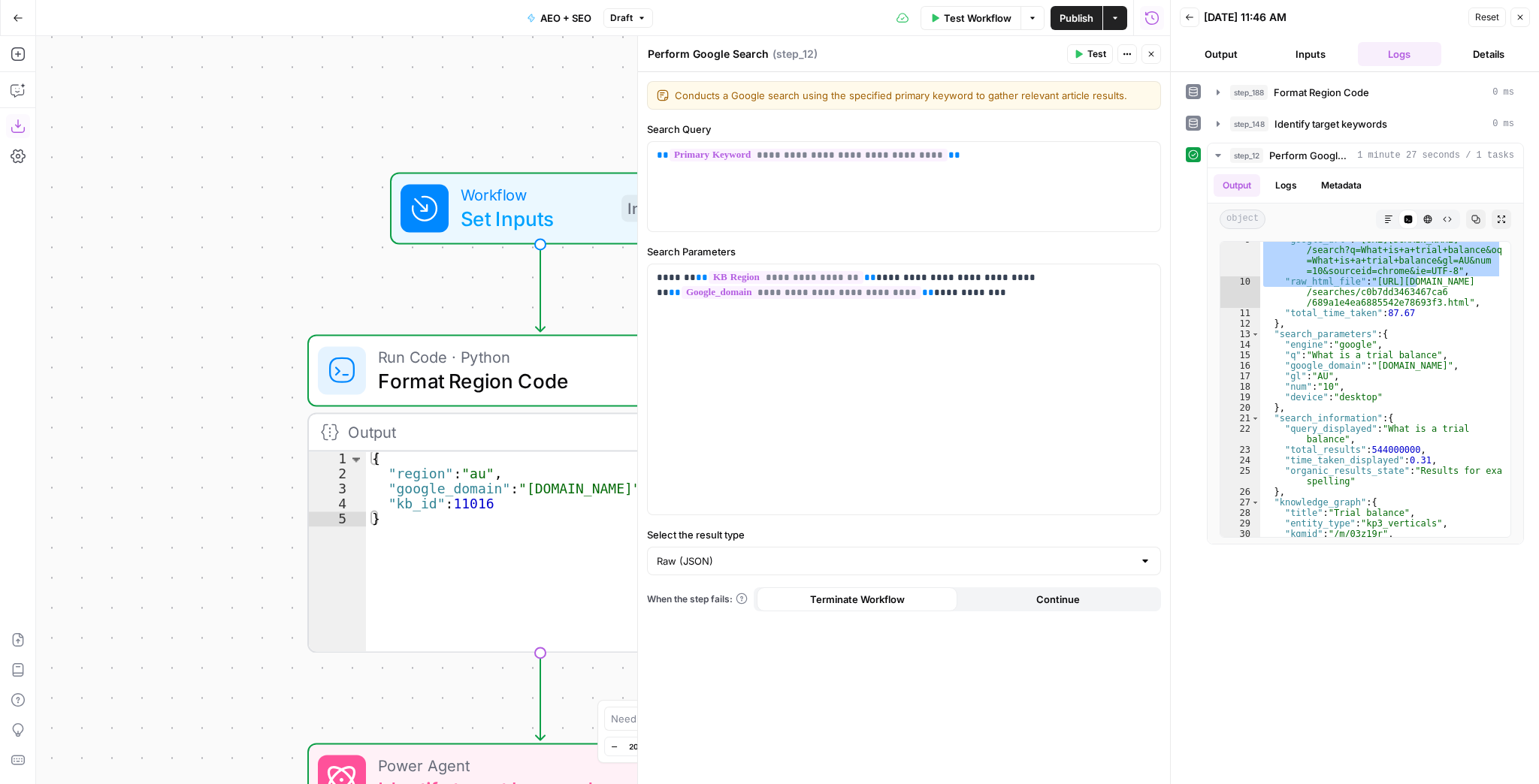
click at [1516, 18] on icon "button" at bounding box center [1519, 17] width 9 height 9
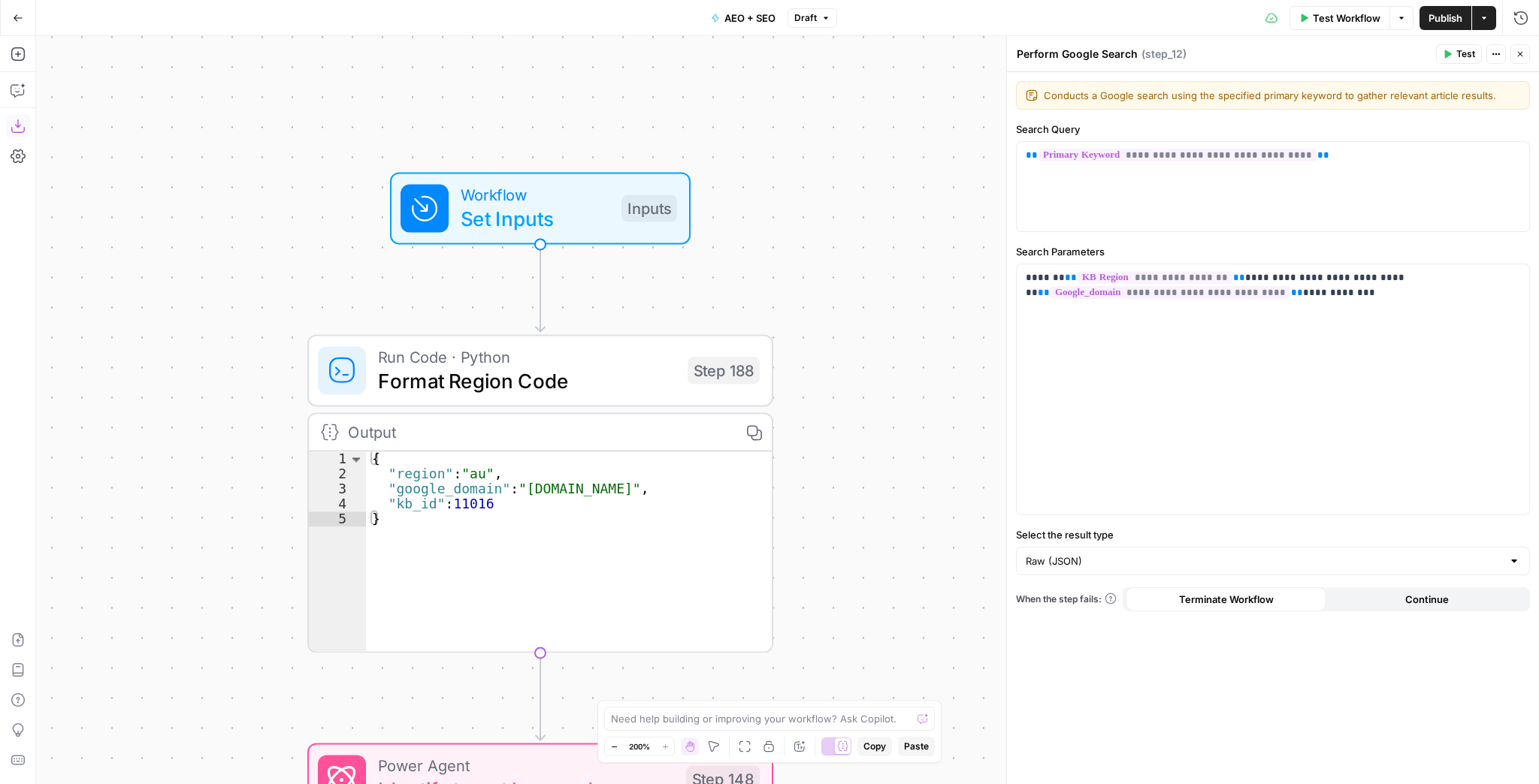
click at [1443, 18] on span "Publish" at bounding box center [1445, 18] width 34 height 15
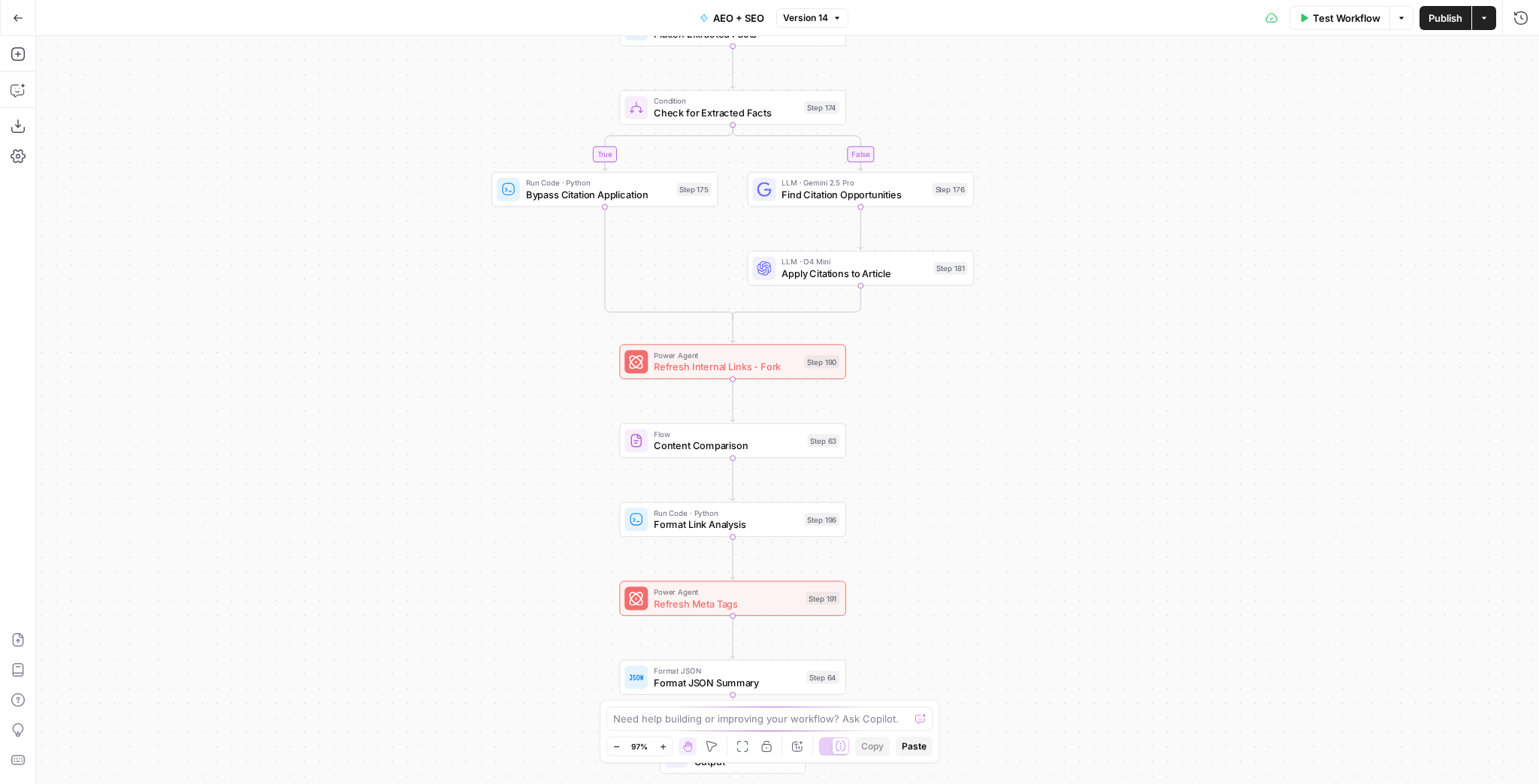
drag, startPoint x: 932, startPoint y: 431, endPoint x: 1045, endPoint y: 357, distance: 135.1
click at [1045, 357] on div "true false true false true false Workflow Set Inputs Inputs Run Code · Python F…" at bounding box center [787, 410] width 1503 height 749
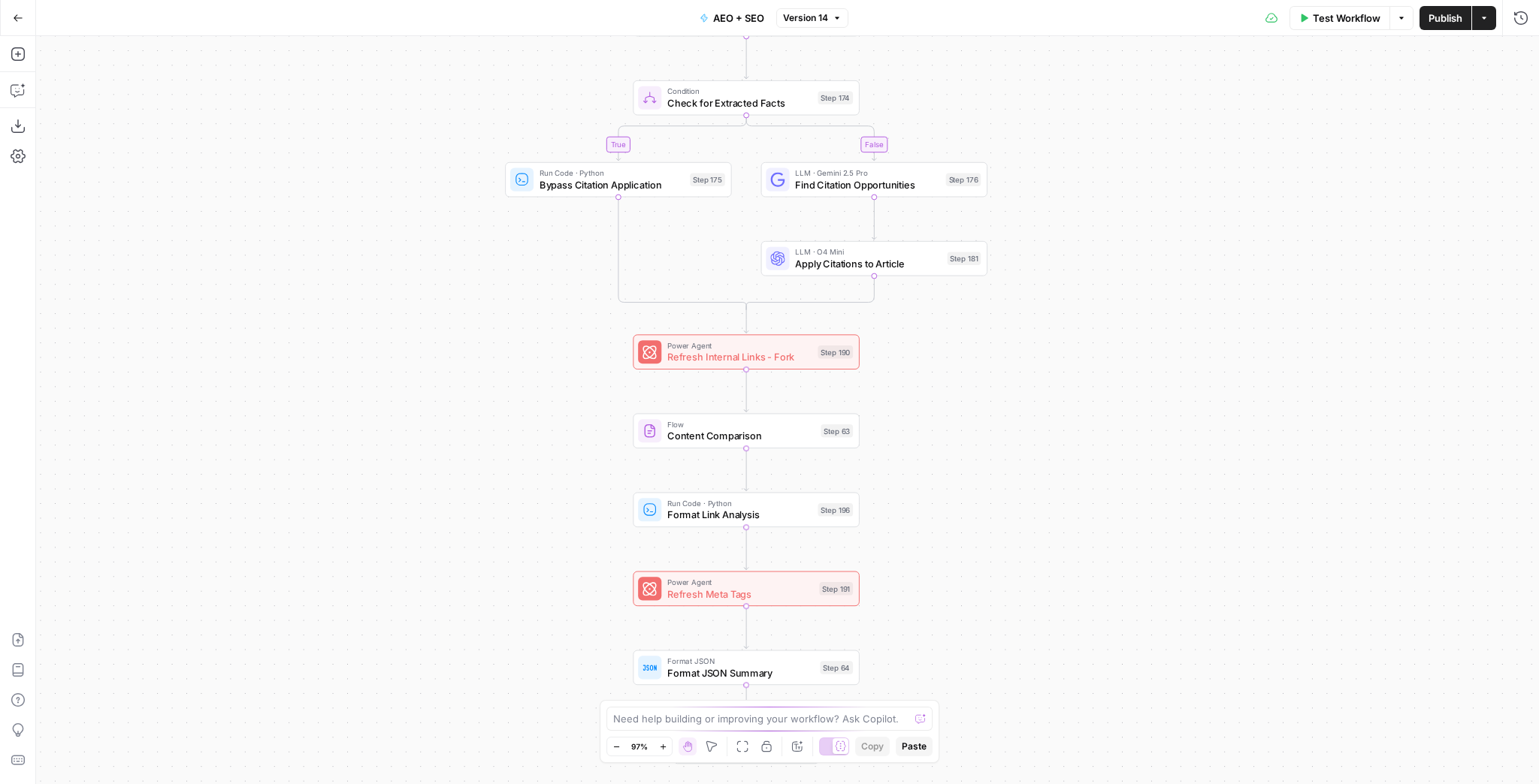
click at [733, 367] on div "Power Agent Refresh Internal Links - Fork Step 190 Copy step Delete step Add No…" at bounding box center [746, 352] width 227 height 35
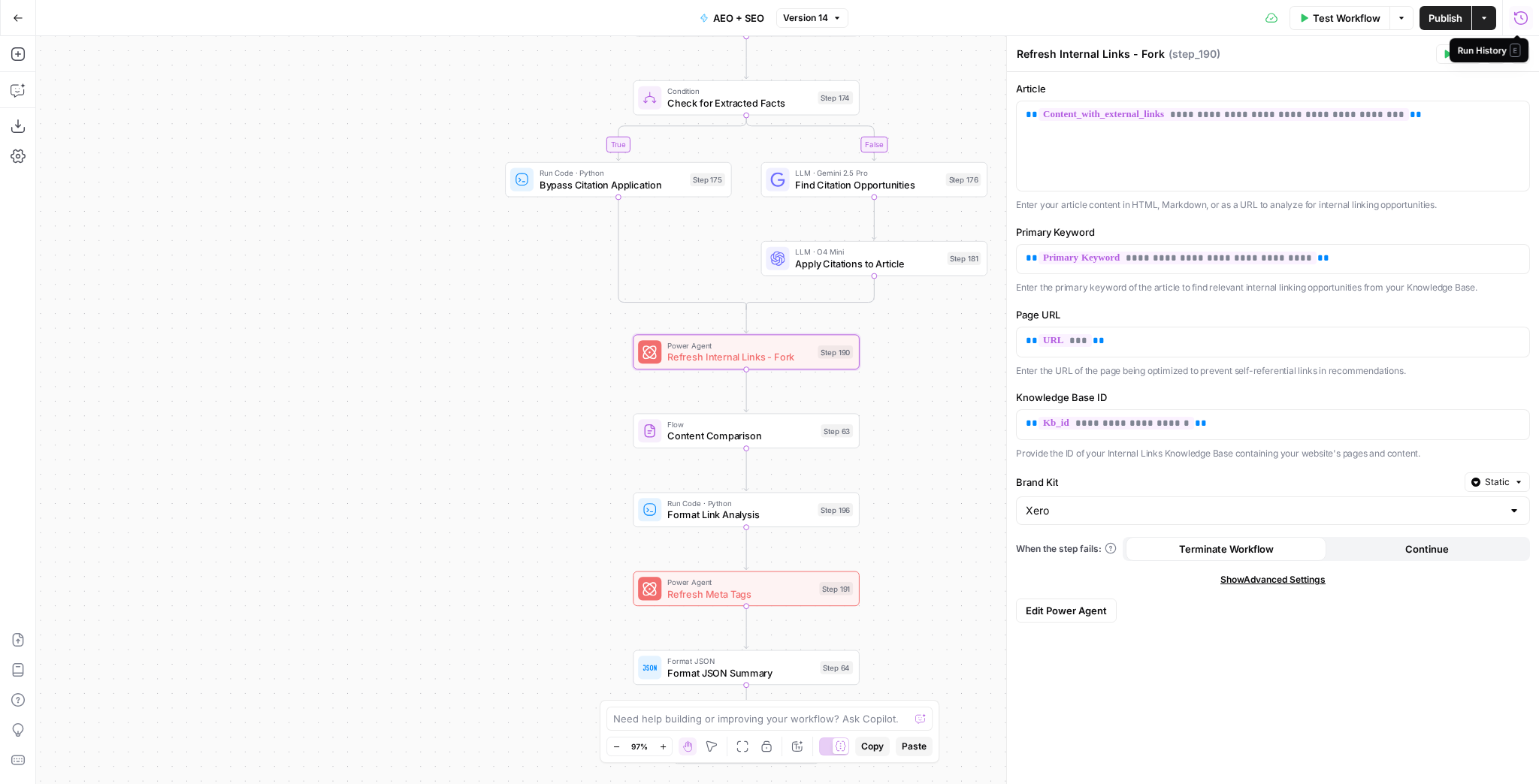
click at [1518, 13] on icon "button" at bounding box center [1520, 18] width 15 height 15
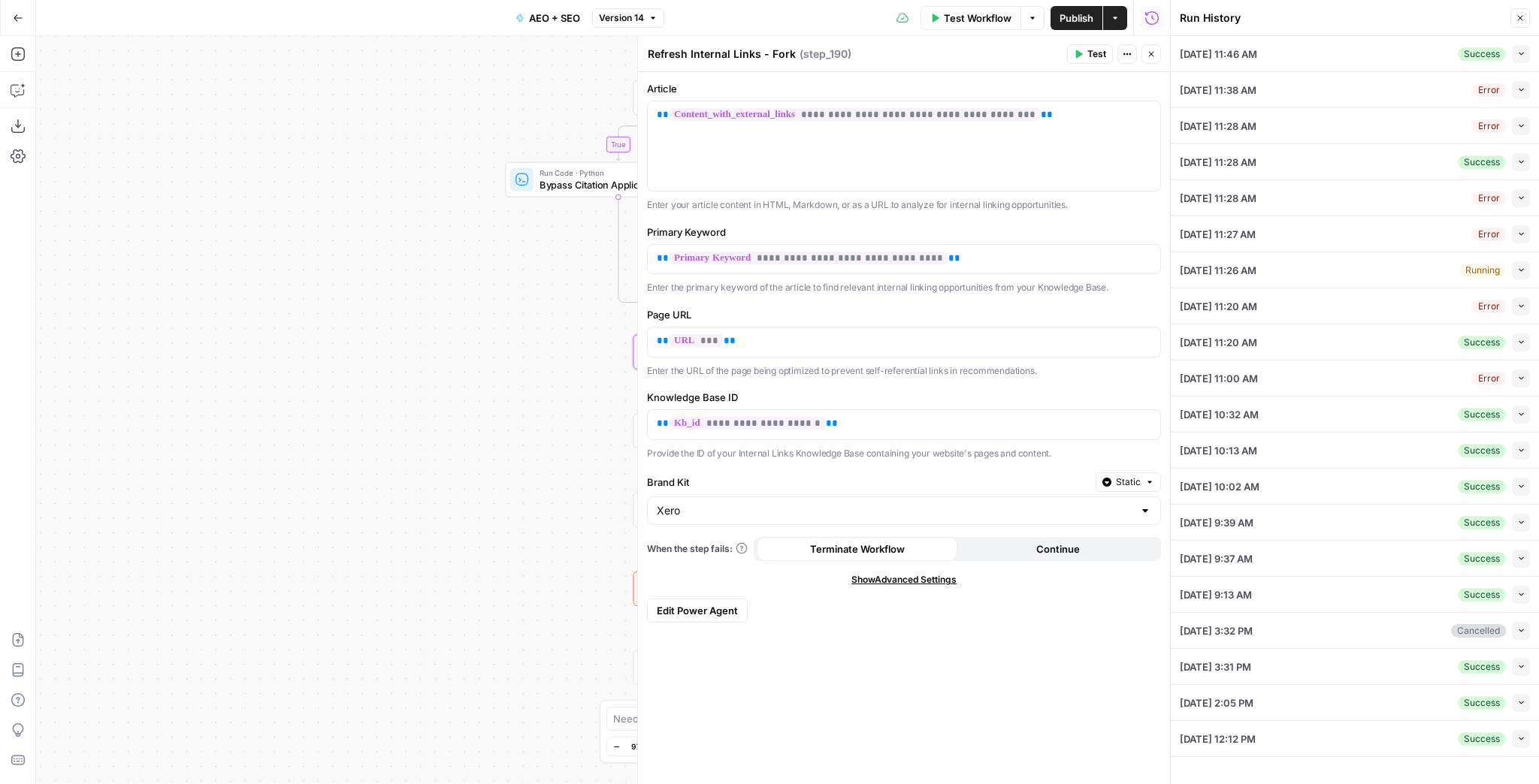
click at [1519, 55] on icon "button" at bounding box center [1521, 54] width 8 height 8
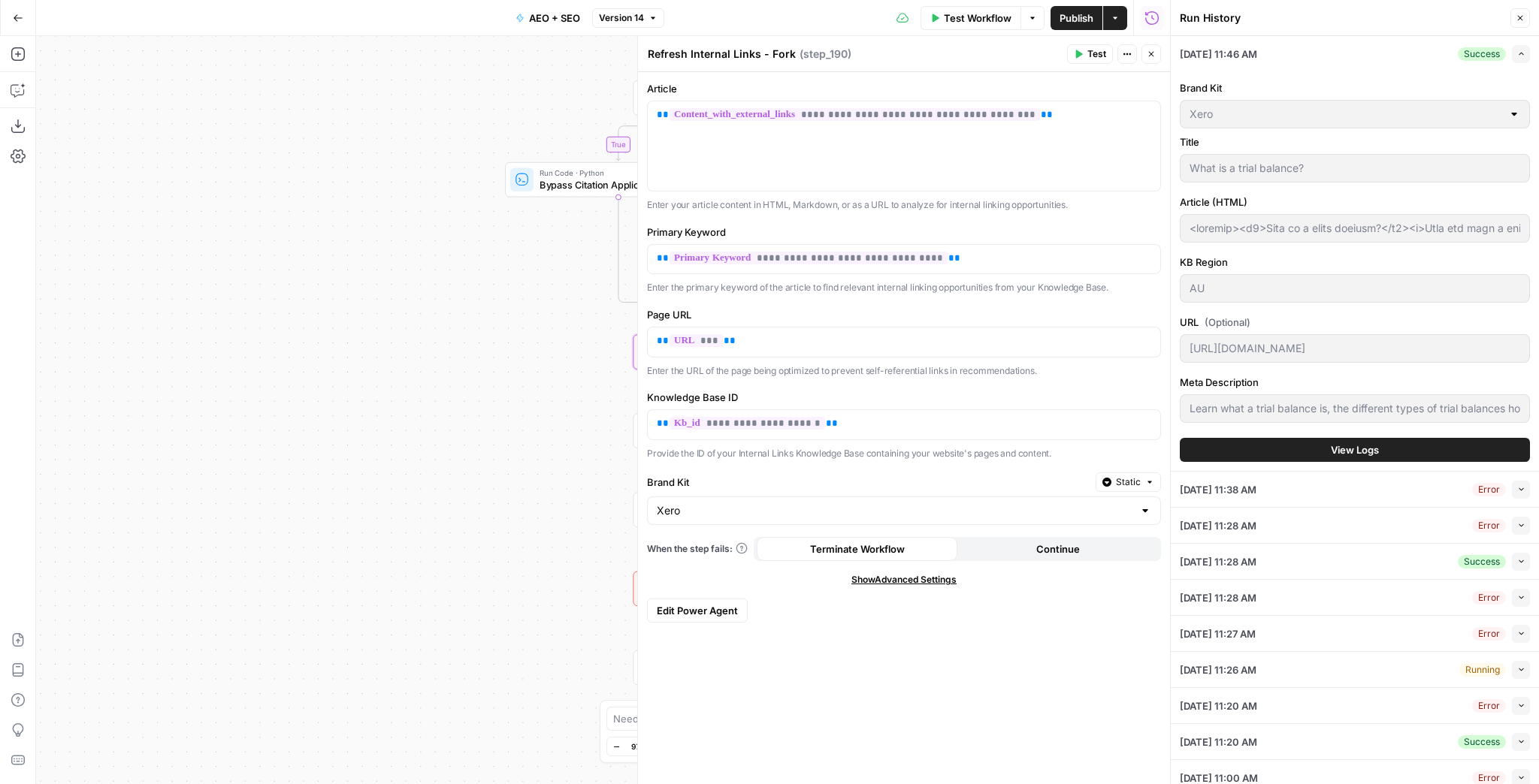
click at [1384, 441] on button "View Logs" at bounding box center [1355, 450] width 350 height 24
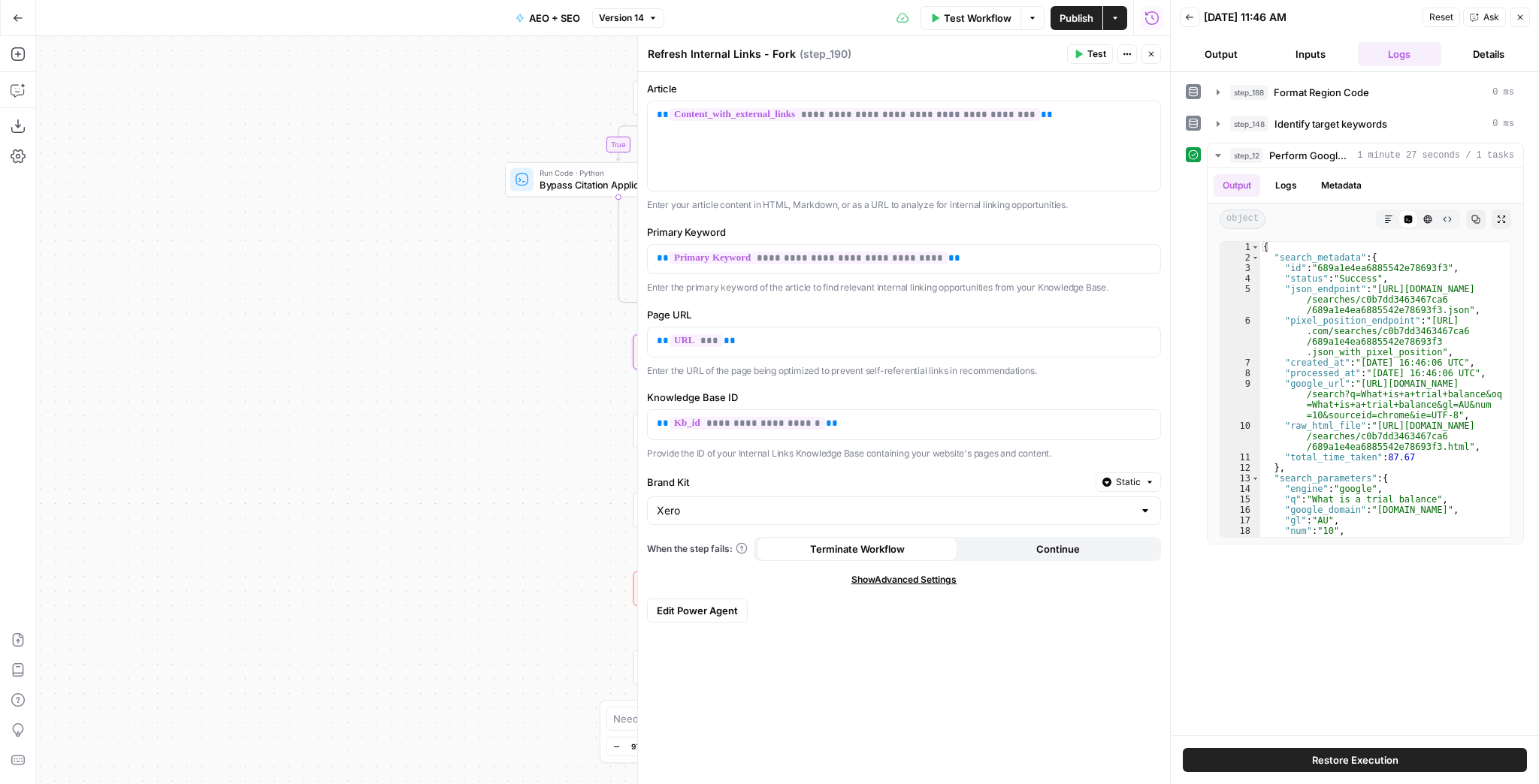
click at [1420, 51] on button "Logs" at bounding box center [1399, 54] width 83 height 24
click at [1521, 13] on icon "button" at bounding box center [1519, 17] width 9 height 9
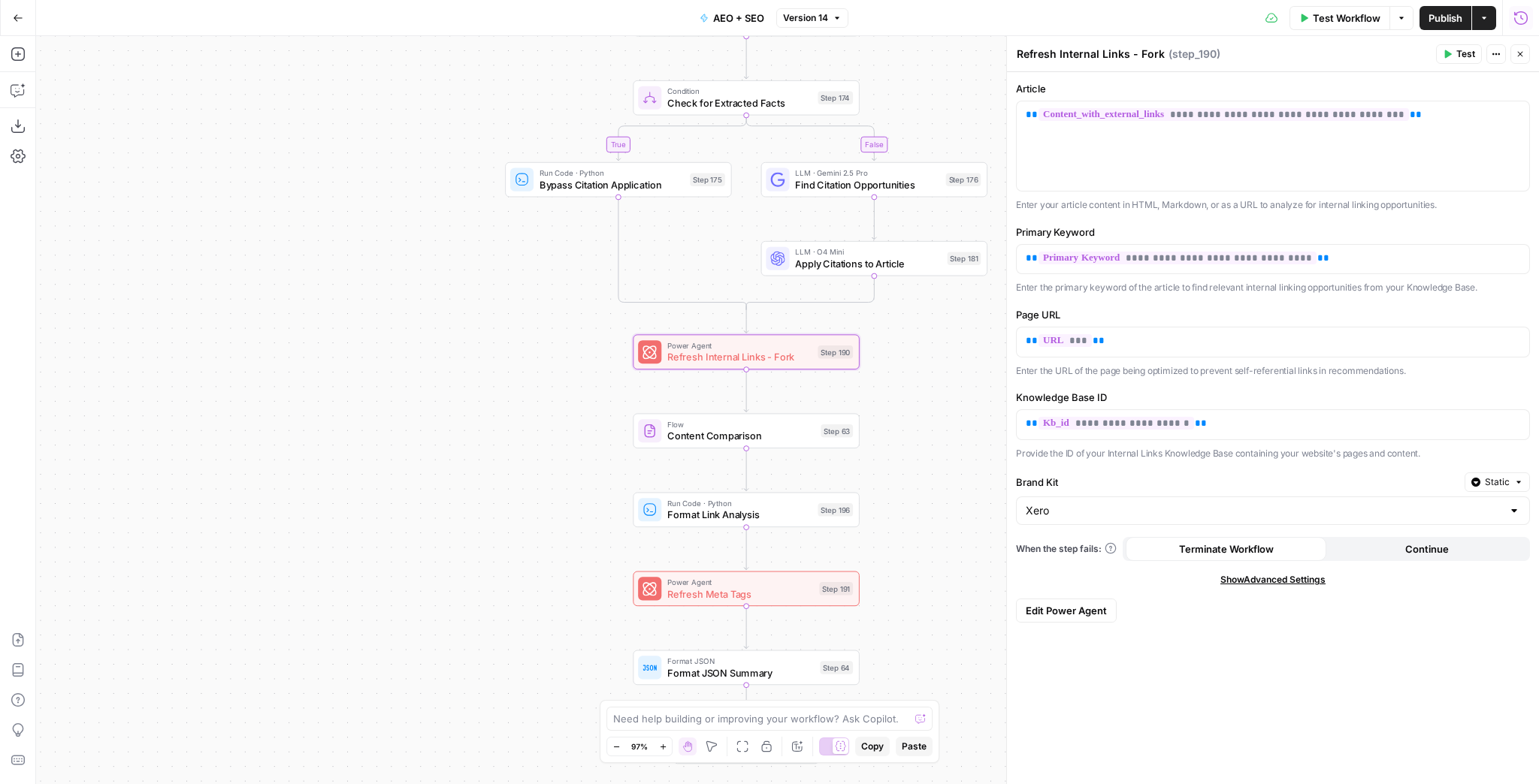
click at [1524, 23] on icon "button" at bounding box center [1521, 18] width 14 height 14
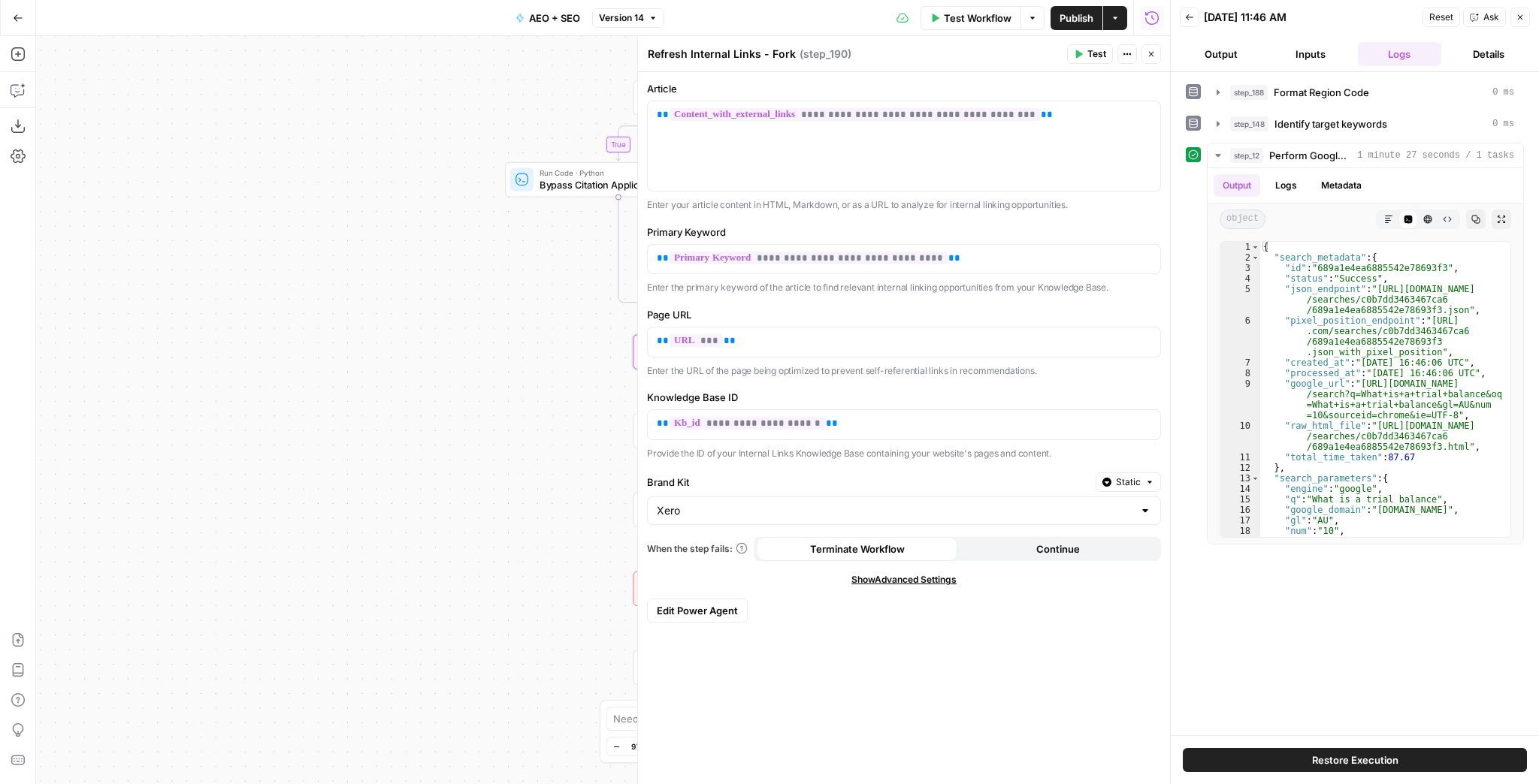
click at [1195, 21] on button "Back" at bounding box center [1189, 18] width 20 height 20
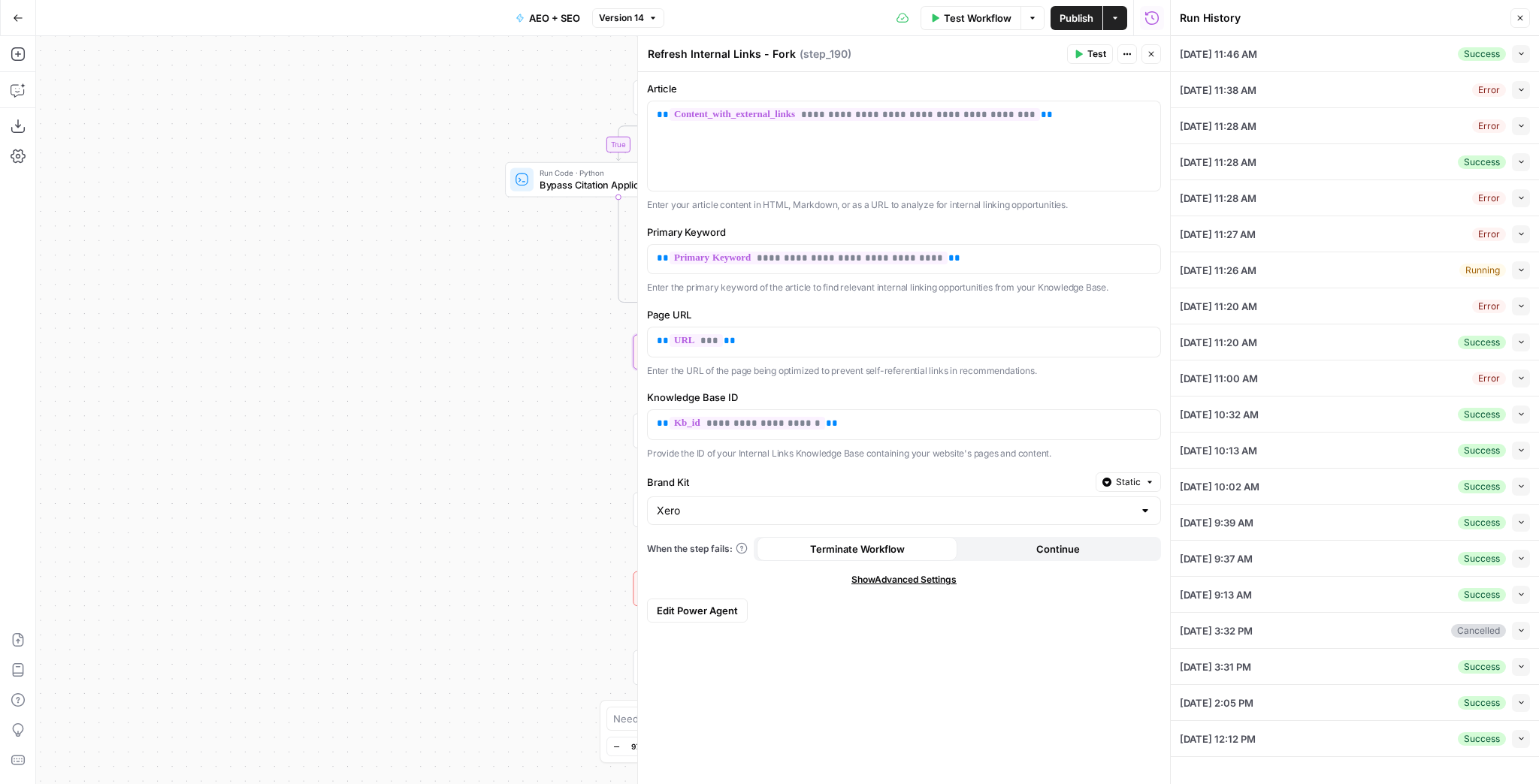
click at [1518, 416] on icon "button" at bounding box center [1521, 414] width 8 height 8
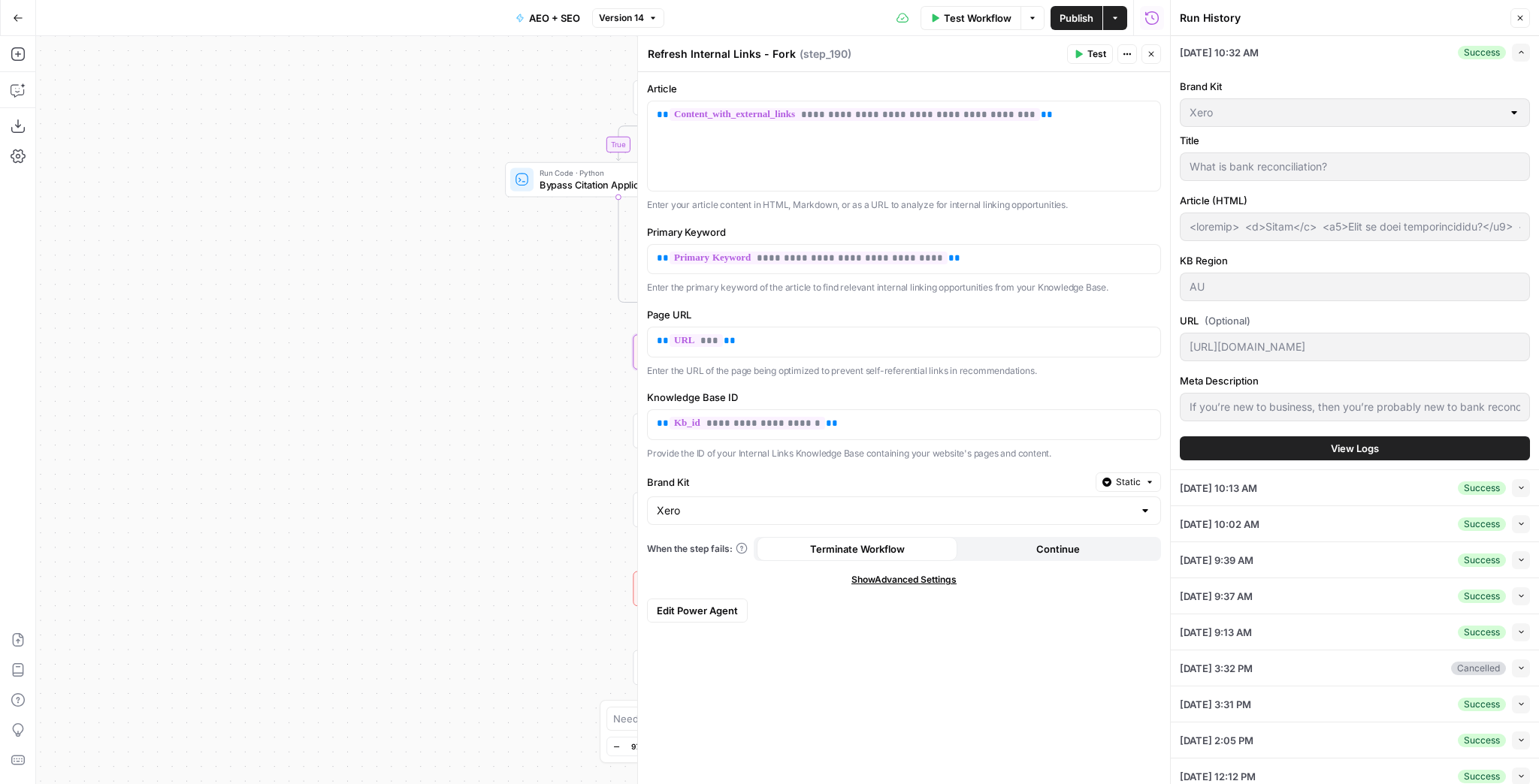
scroll to position [367, 0]
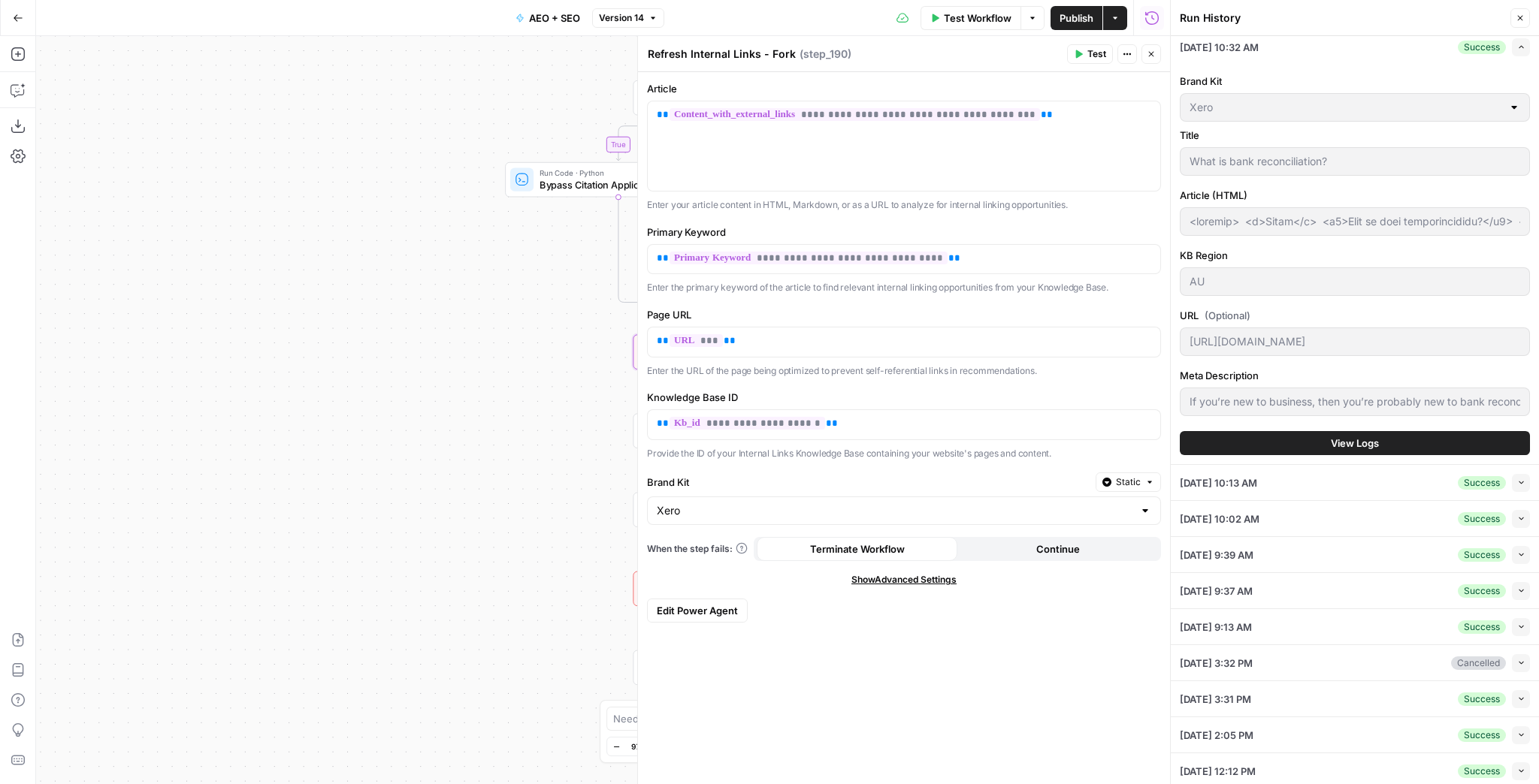
click at [1372, 442] on span "View Logs" at bounding box center [1355, 442] width 48 height 15
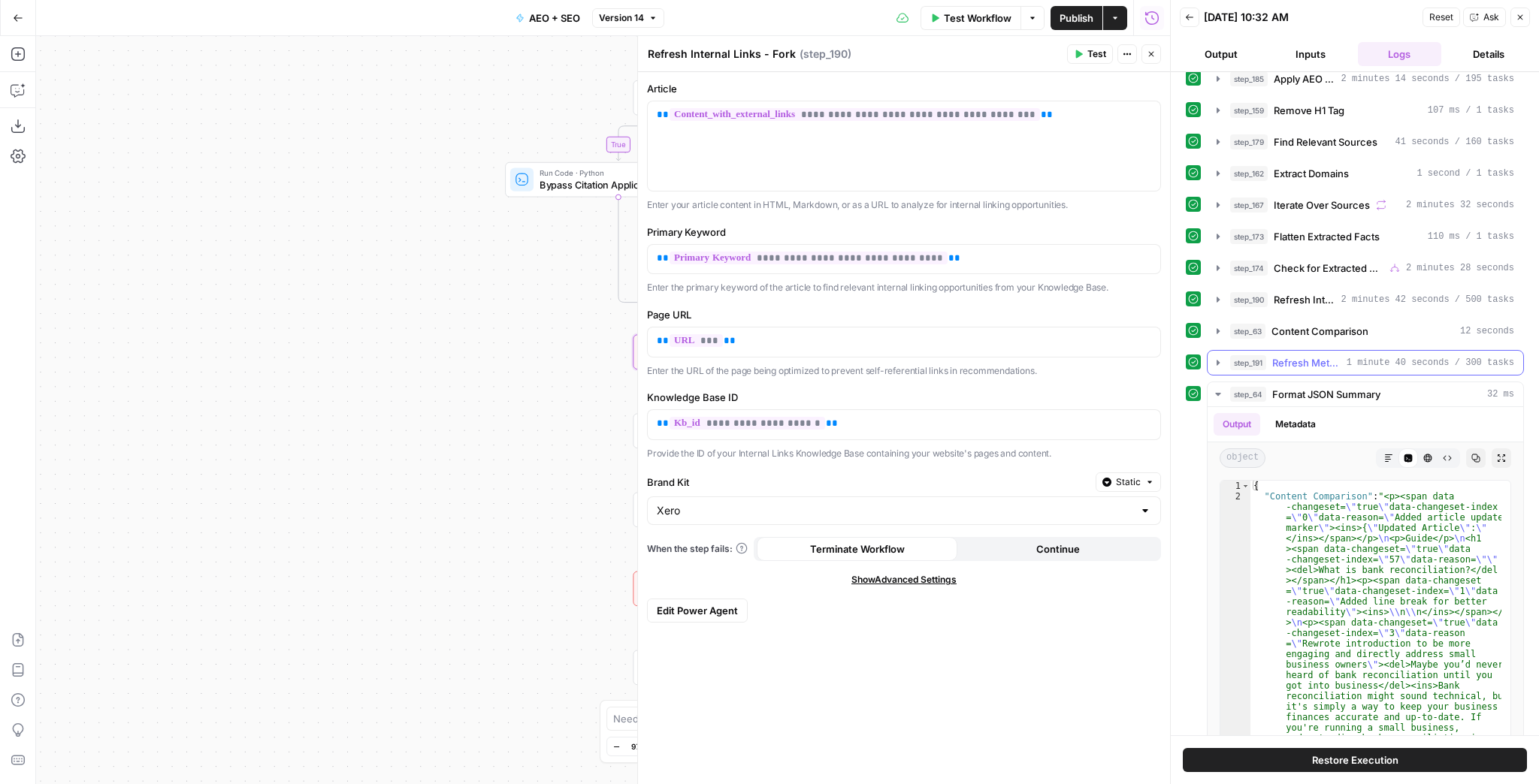
scroll to position [409, 0]
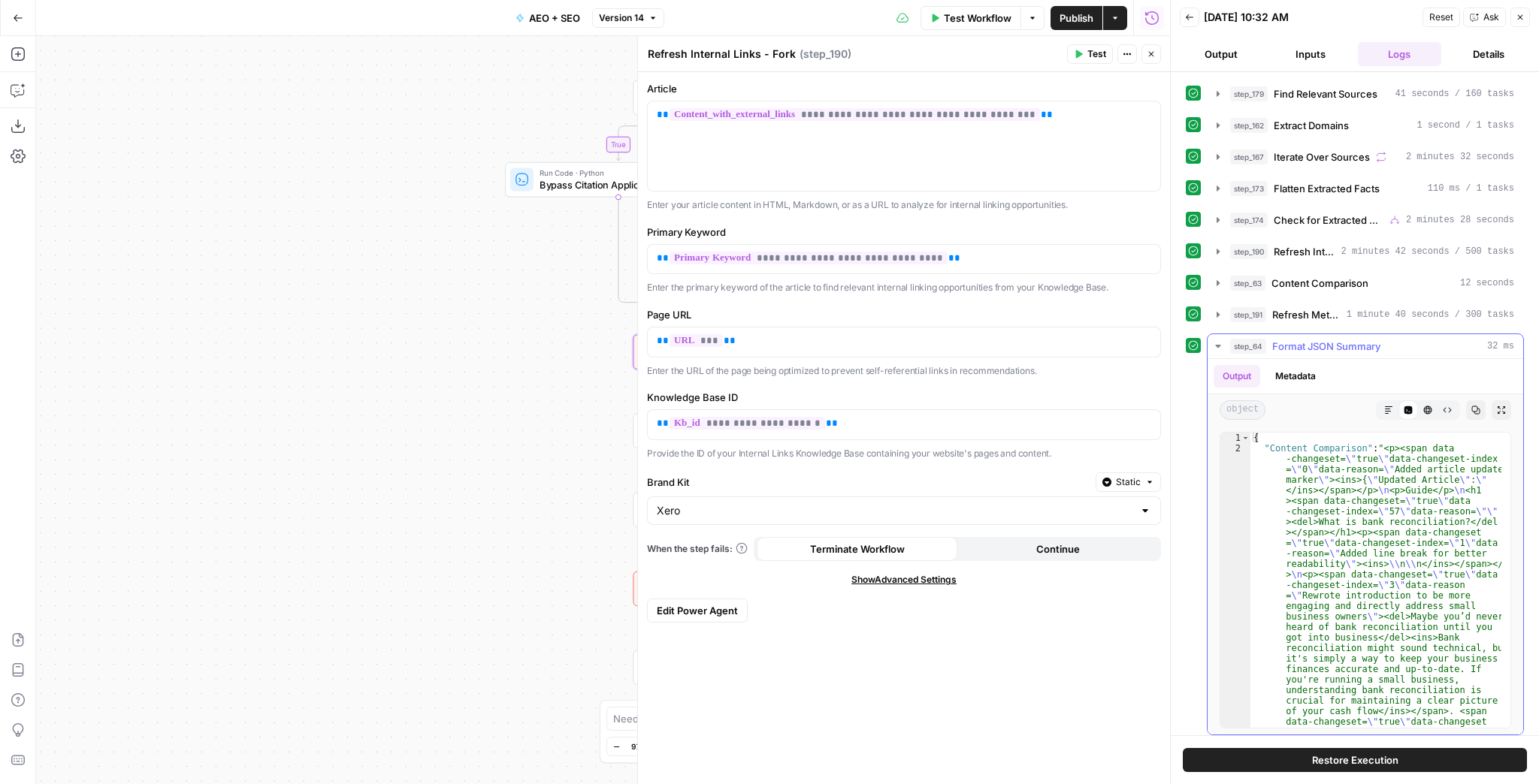
click at [1218, 343] on icon "button" at bounding box center [1218, 346] width 12 height 12
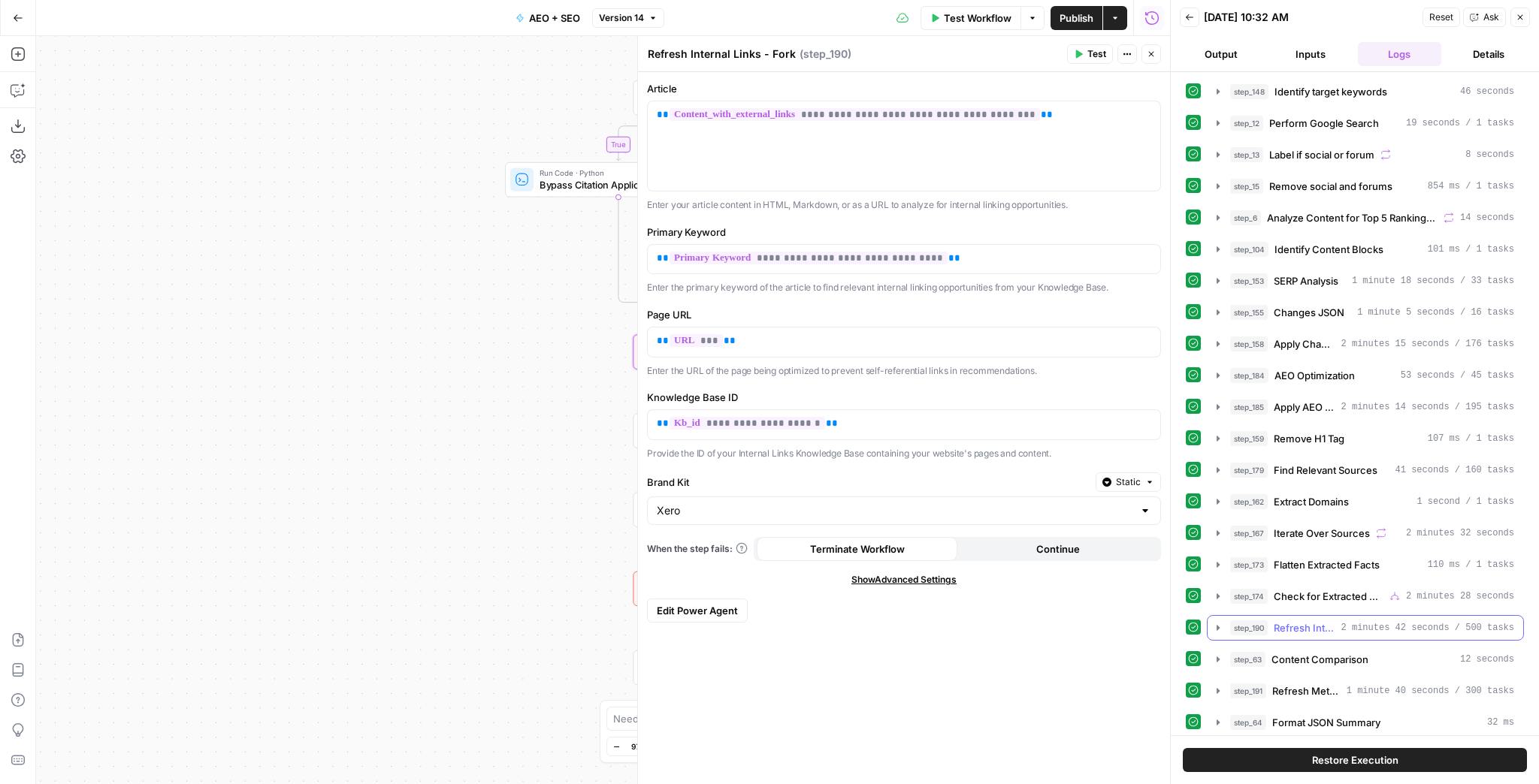
click at [1220, 628] on button "step_190 Refresh Internal Links - Fork 2 minutes 42 seconds / 500 tasks" at bounding box center [1366, 627] width 315 height 24
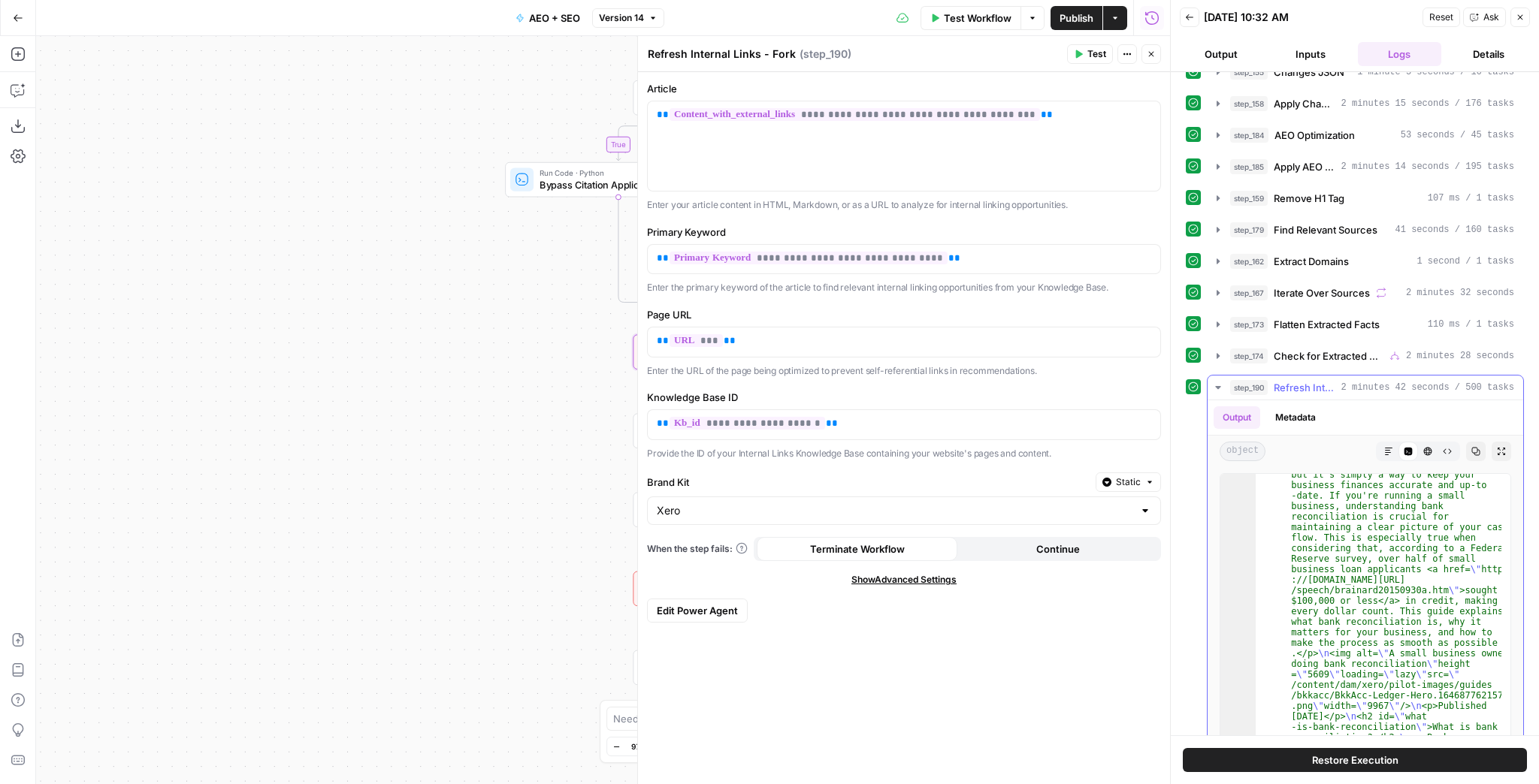
scroll to position [144, 0]
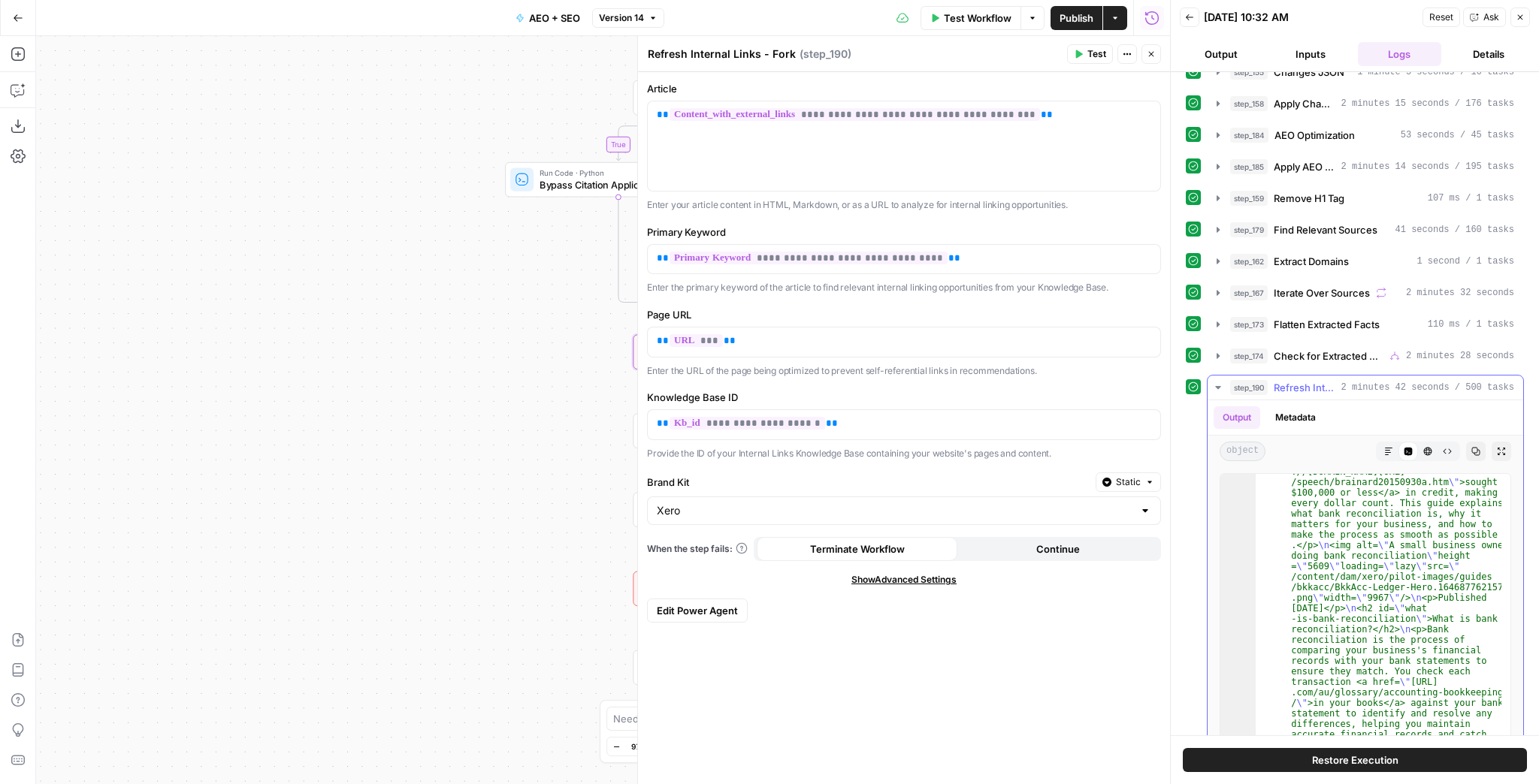
click at [1379, 450] on button "Markdown" at bounding box center [1389, 451] width 20 height 20
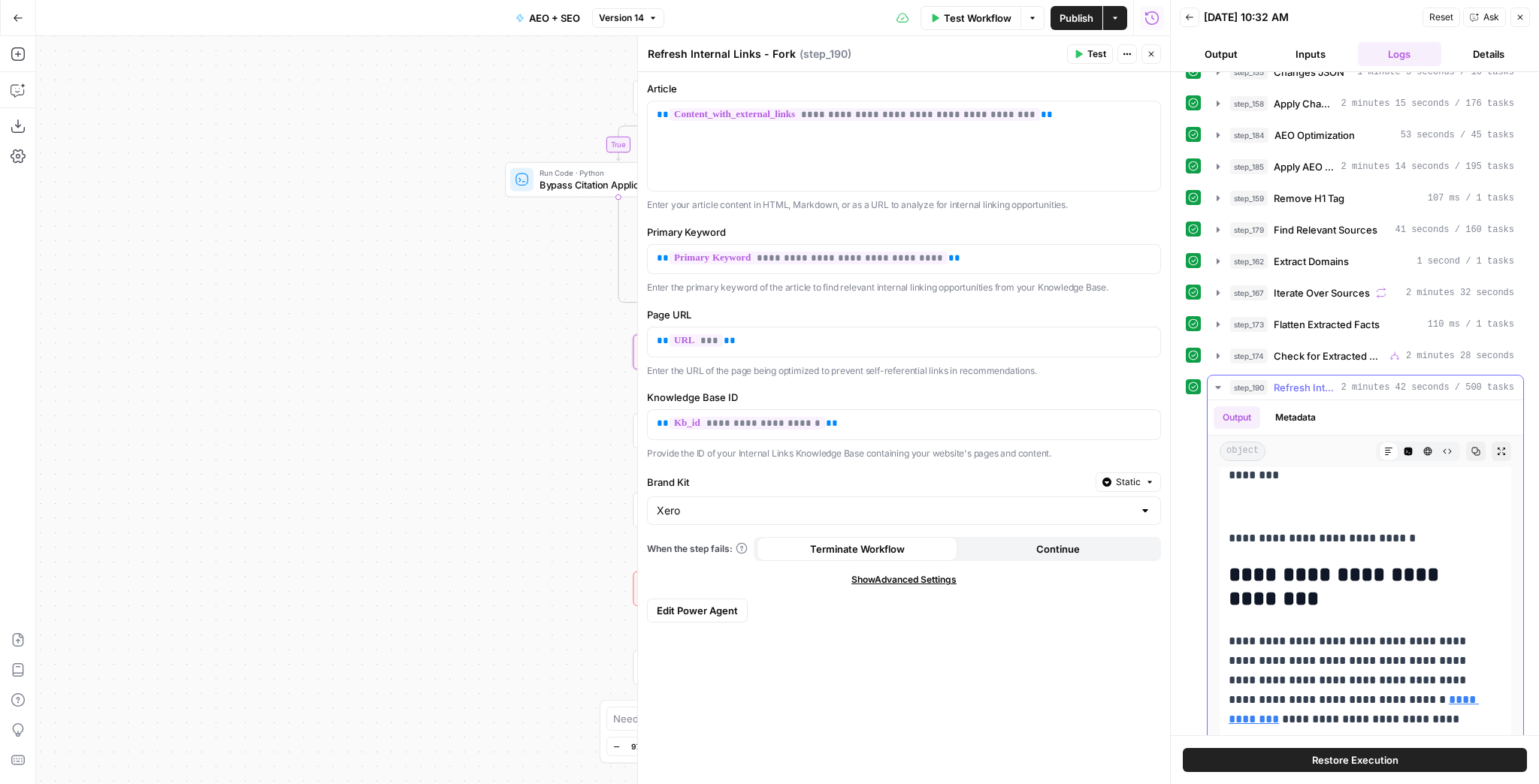
scroll to position [360, 0]
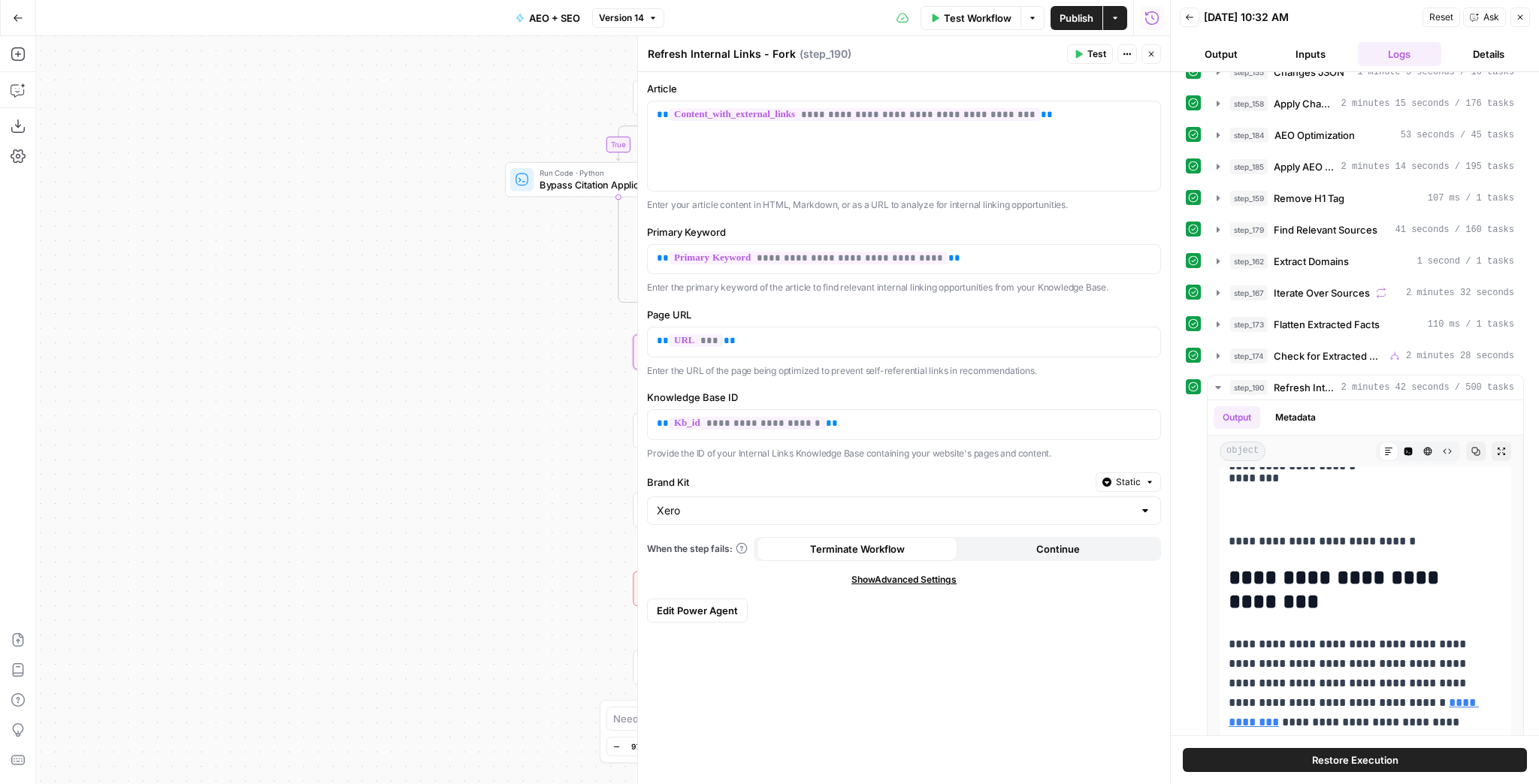
click at [1156, 58] on button "Close" at bounding box center [1151, 54] width 20 height 20
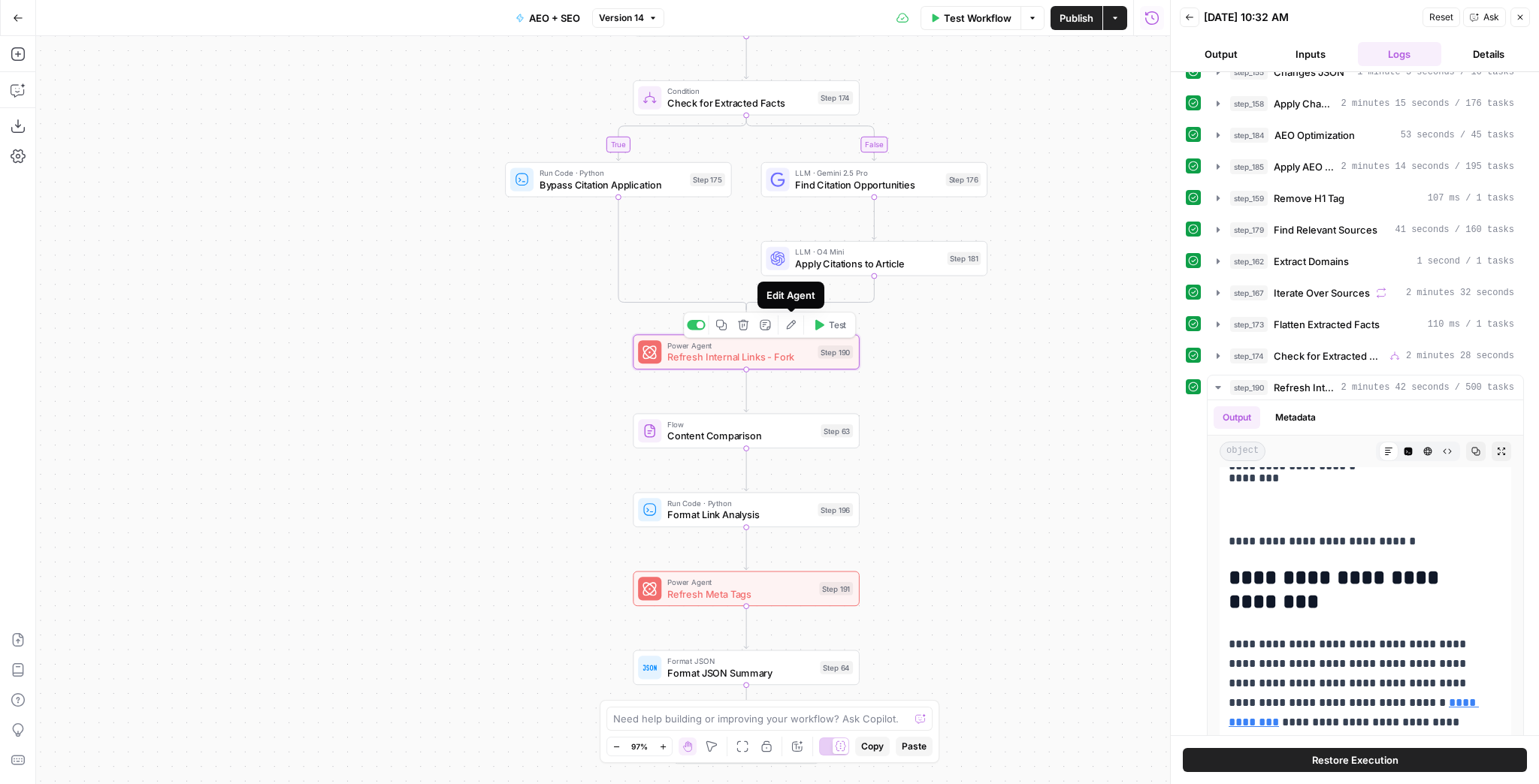
click at [791, 326] on icon "button" at bounding box center [791, 324] width 9 height 9
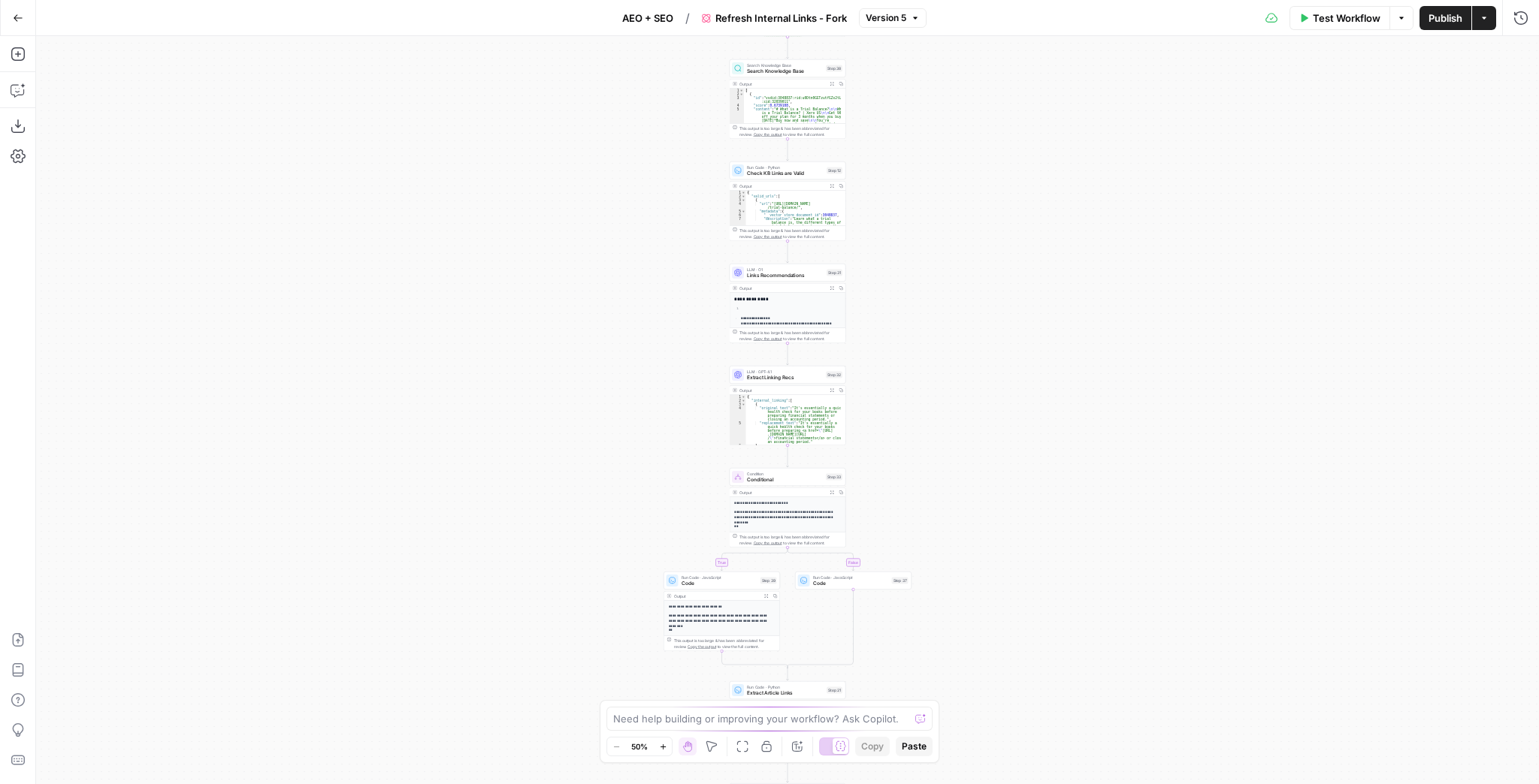
drag, startPoint x: 970, startPoint y: 390, endPoint x: 973, endPoint y: 275, distance: 115.0
click at [973, 277] on div "true false Workflow Set Inputs Inputs Content Processing Convert Content Format…" at bounding box center [787, 410] width 1503 height 749
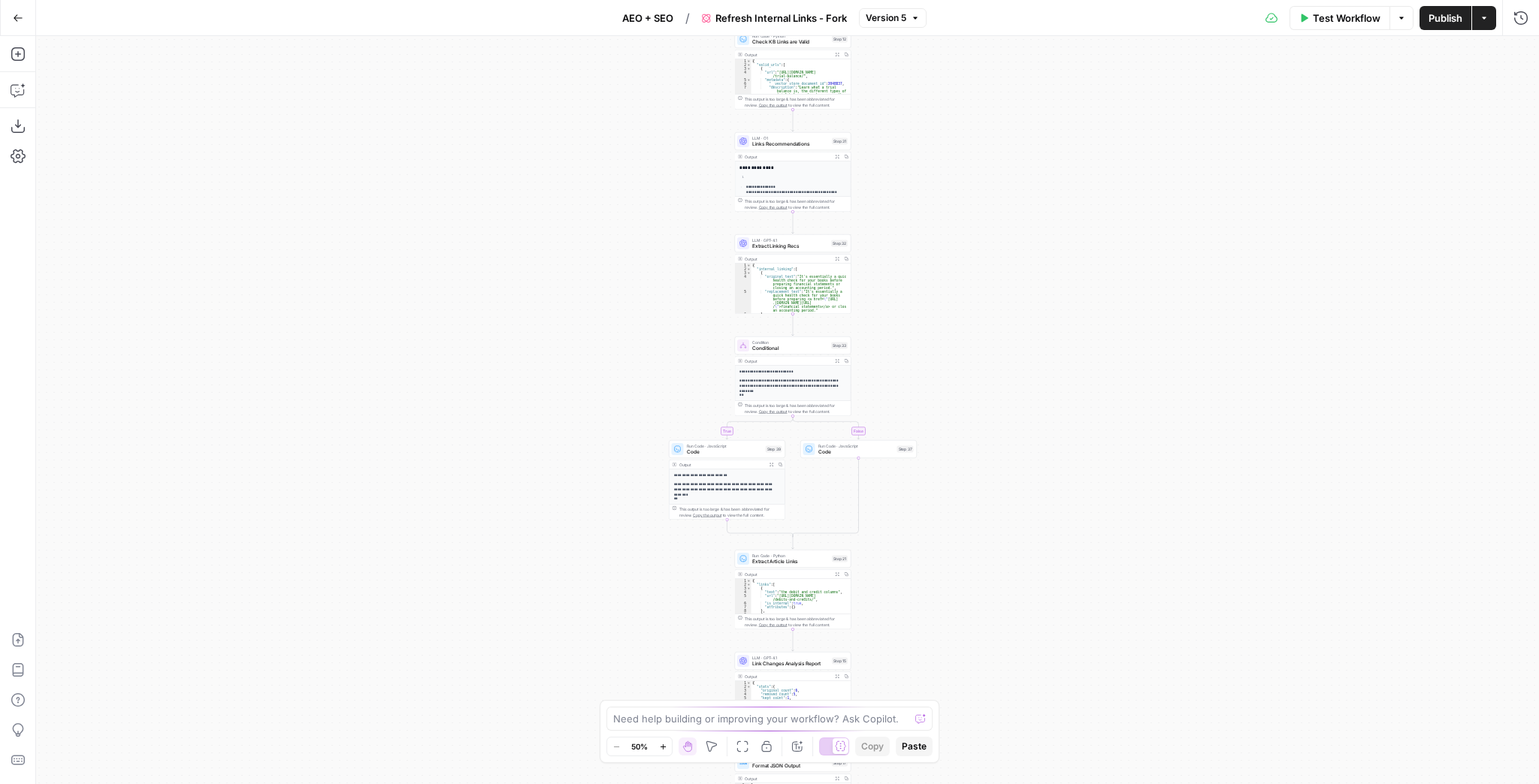
drag, startPoint x: 985, startPoint y: 416, endPoint x: 966, endPoint y: 273, distance: 144.3
click at [966, 274] on div "true false Workflow Set Inputs Inputs Content Processing Convert Content Format…" at bounding box center [787, 410] width 1503 height 749
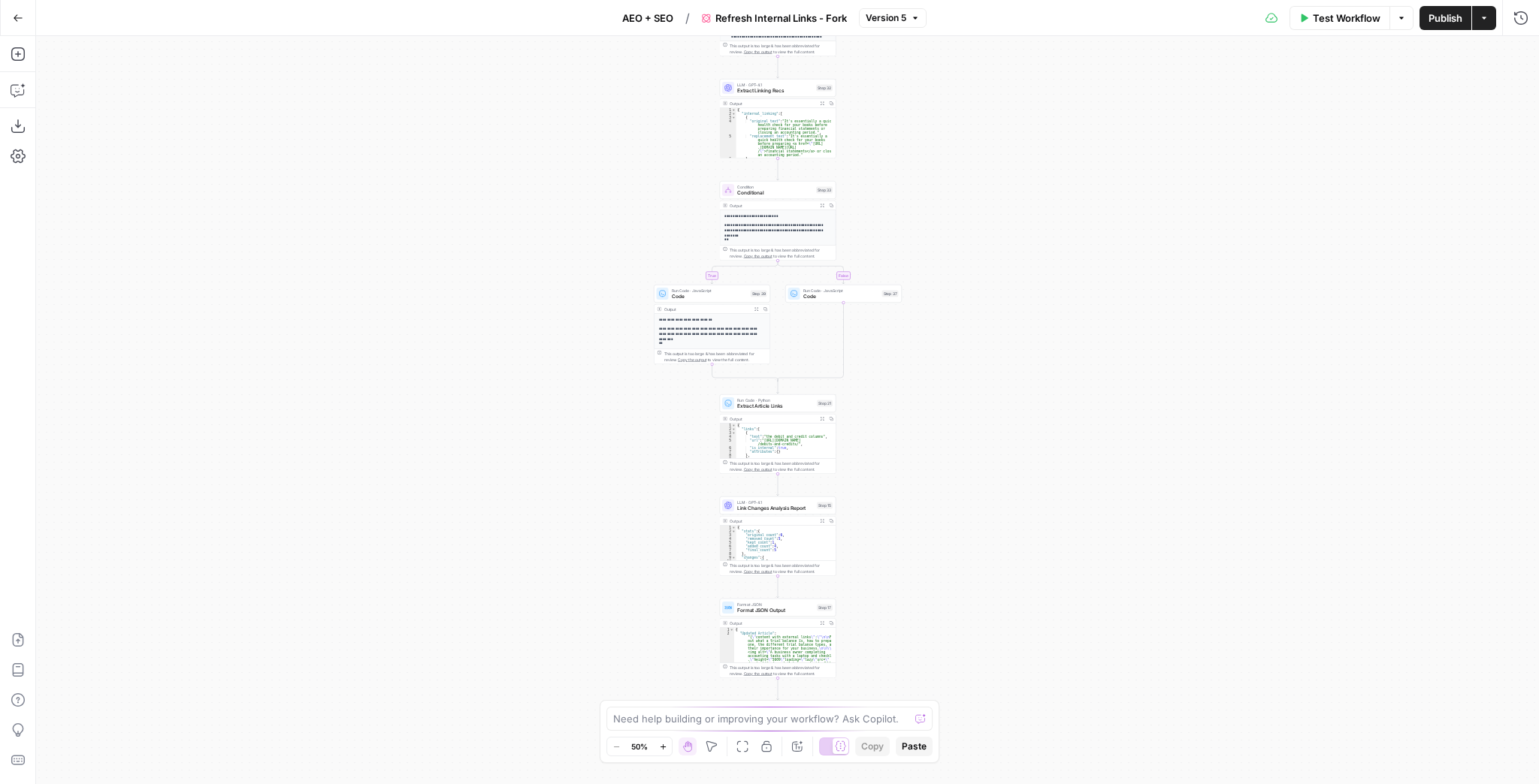
drag, startPoint x: 978, startPoint y: 394, endPoint x: 969, endPoint y: 328, distance: 66.6
click at [969, 332] on div "true false Workflow Set Inputs Inputs Content Processing Convert Content Format…" at bounding box center [787, 410] width 1503 height 749
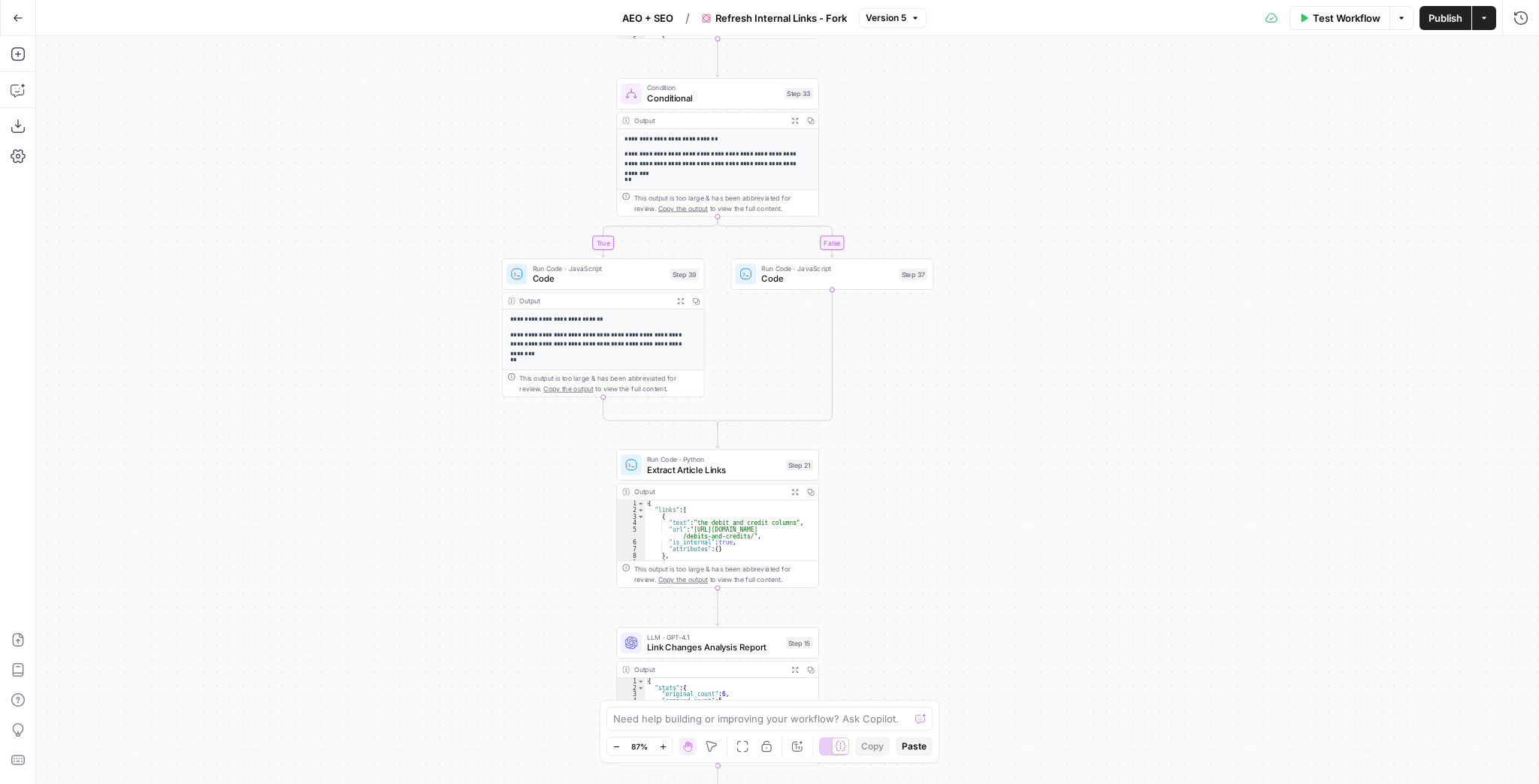
drag, startPoint x: 871, startPoint y: 370, endPoint x: 905, endPoint y: 532, distance: 165.5
click at [904, 531] on div "true false Workflow Set Inputs Inputs Content Processing Convert Content Format…" at bounding box center [787, 410] width 1503 height 749
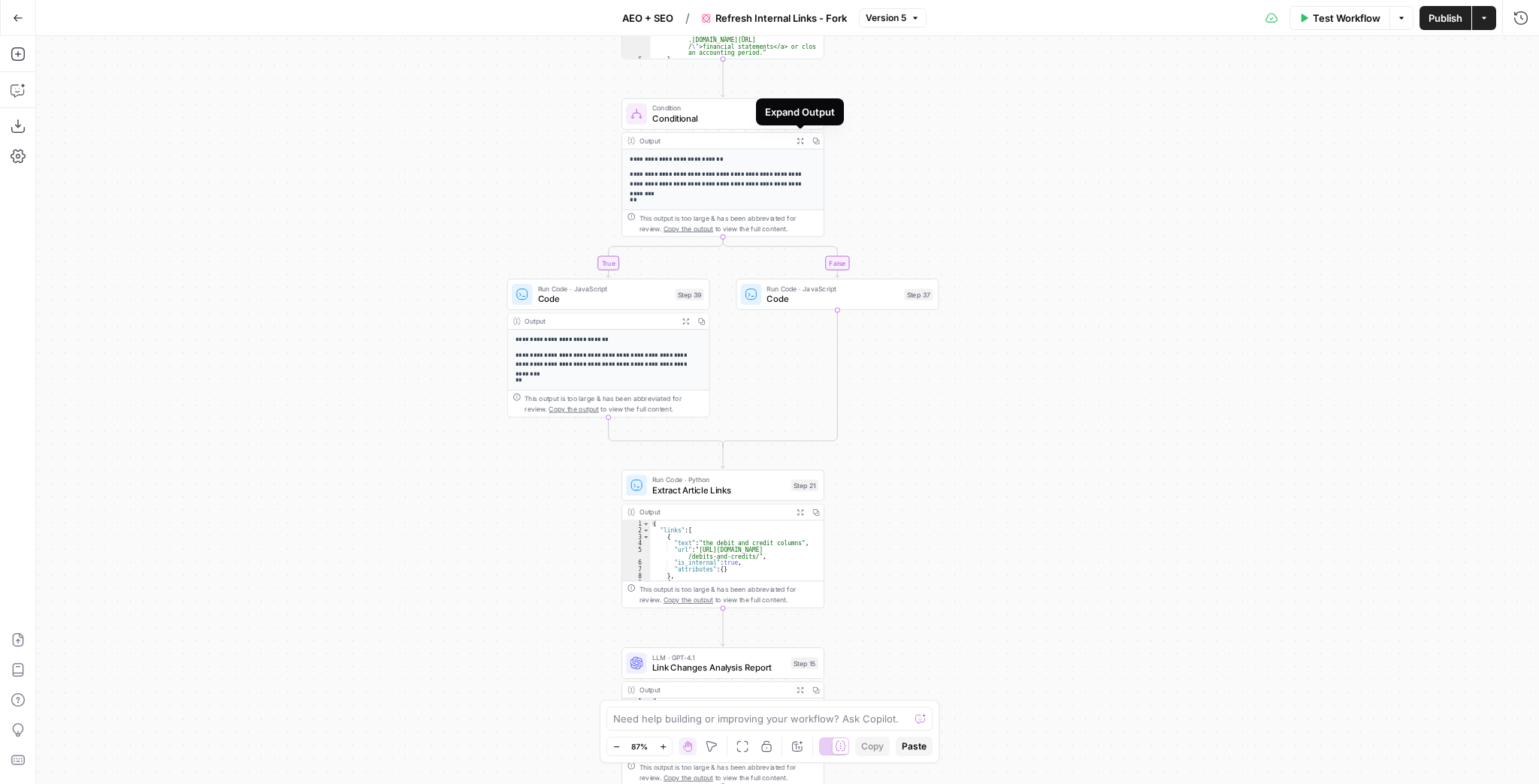
click at [796, 135] on button "Expand Output" at bounding box center [800, 141] width 16 height 16
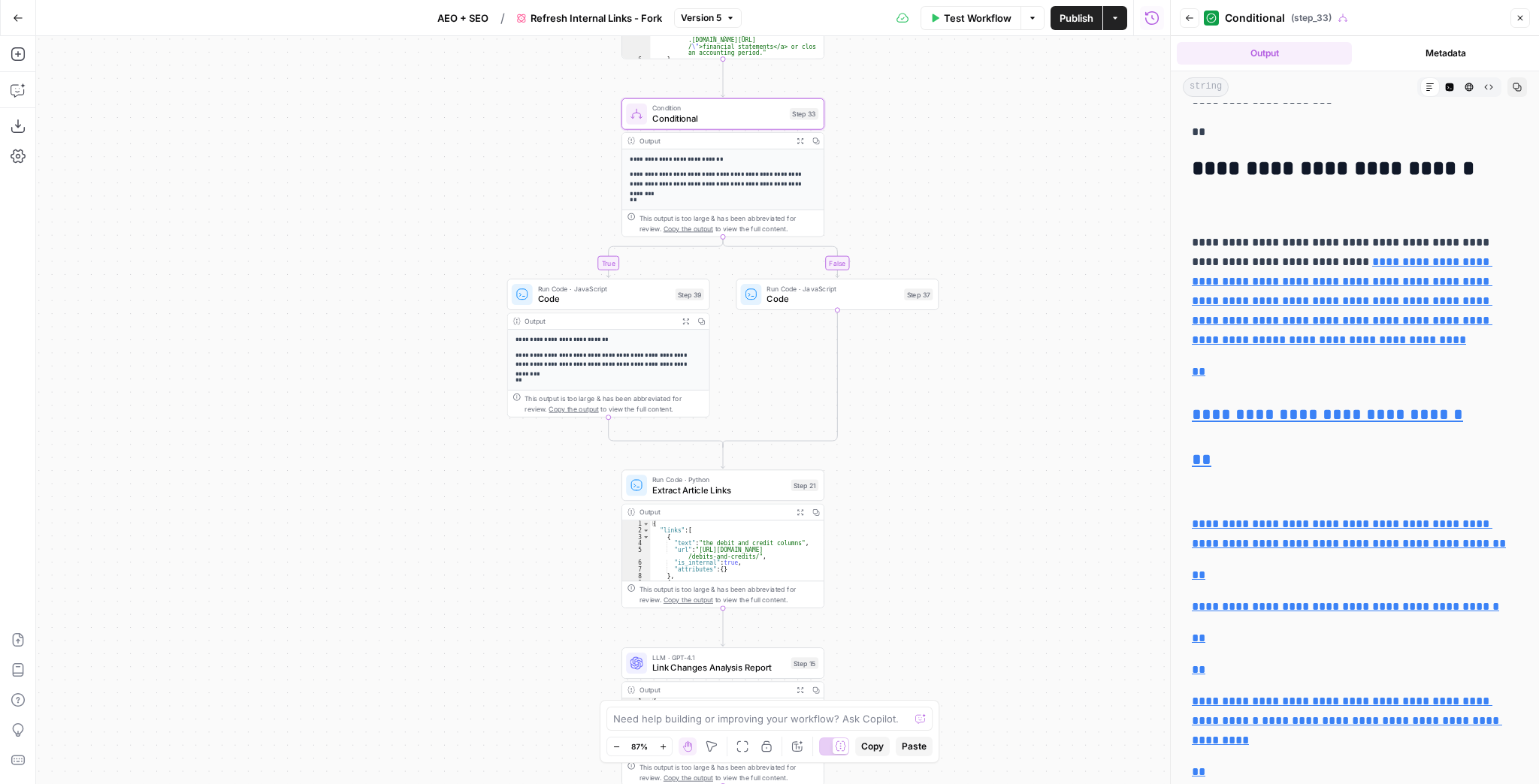
scroll to position [241, 0]
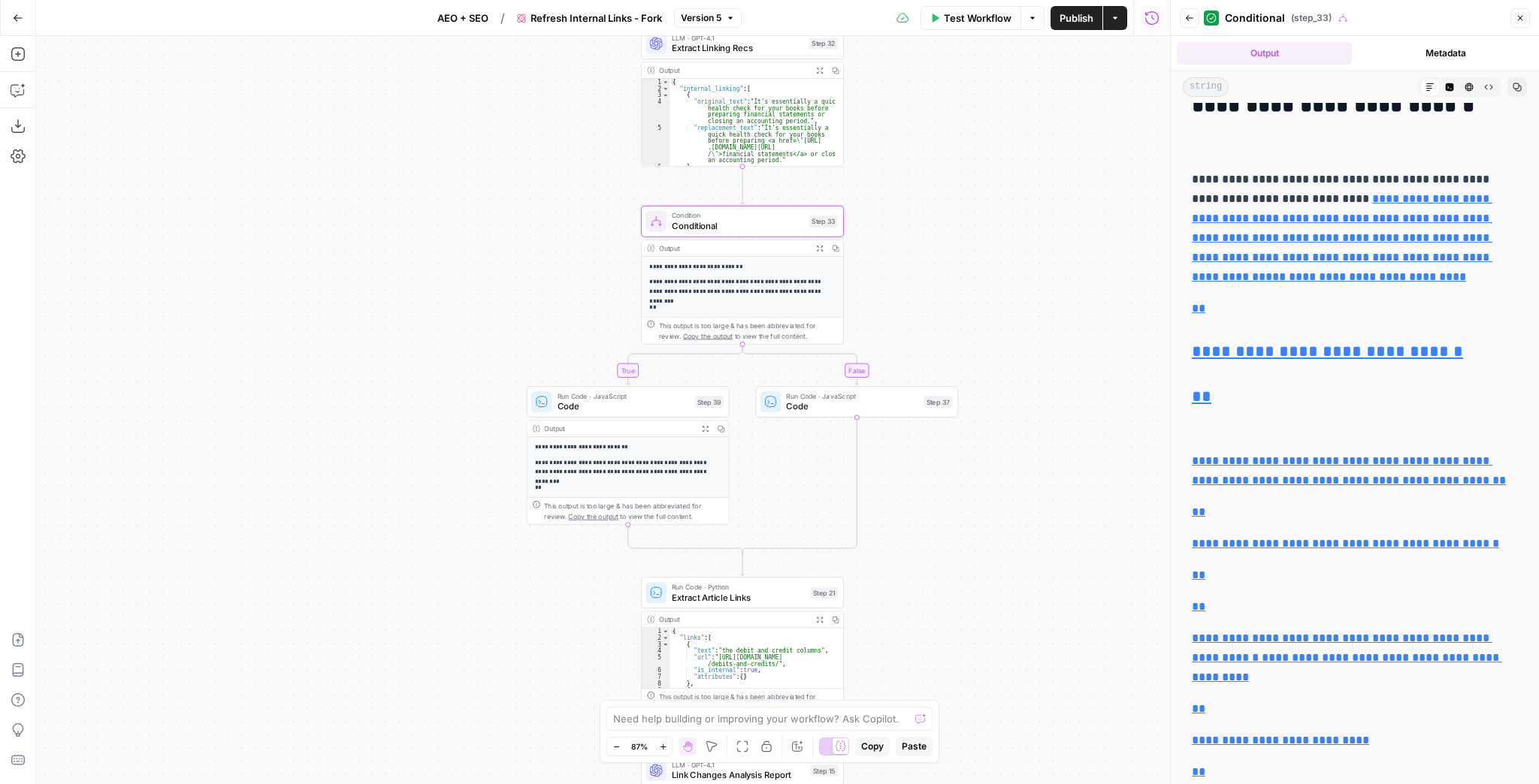
drag, startPoint x: 1024, startPoint y: 244, endPoint x: 1058, endPoint y: 422, distance: 181.2
click at [1058, 422] on div "true false Workflow Set Inputs Inputs Content Processing Convert Content Format…" at bounding box center [603, 410] width 1134 height 749
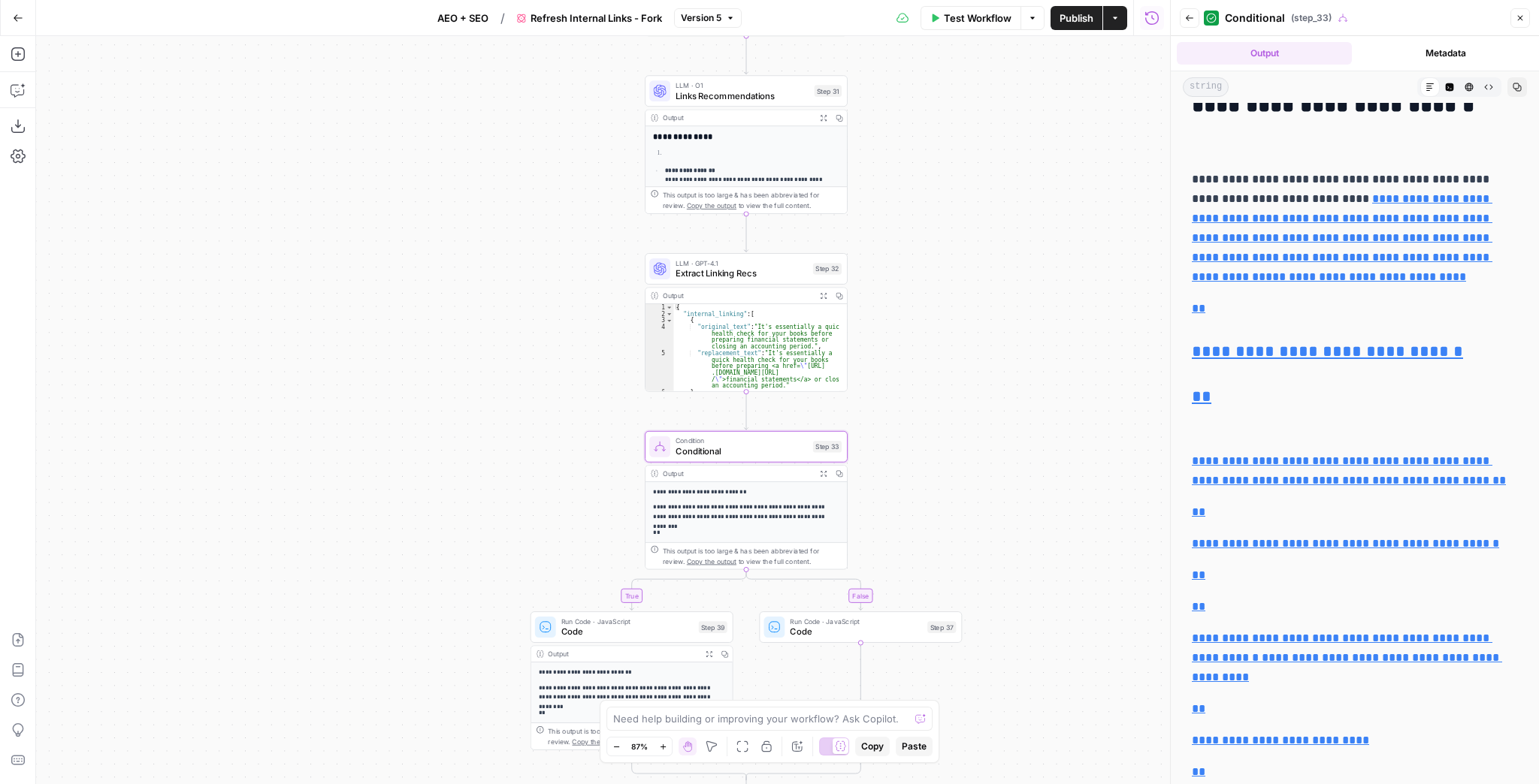
drag, startPoint x: 1062, startPoint y: 337, endPoint x: 1054, endPoint y: 516, distance: 179.2
click at [1054, 516] on div "true false Workflow Set Inputs Inputs Content Processing Convert Content Format…" at bounding box center [603, 410] width 1134 height 749
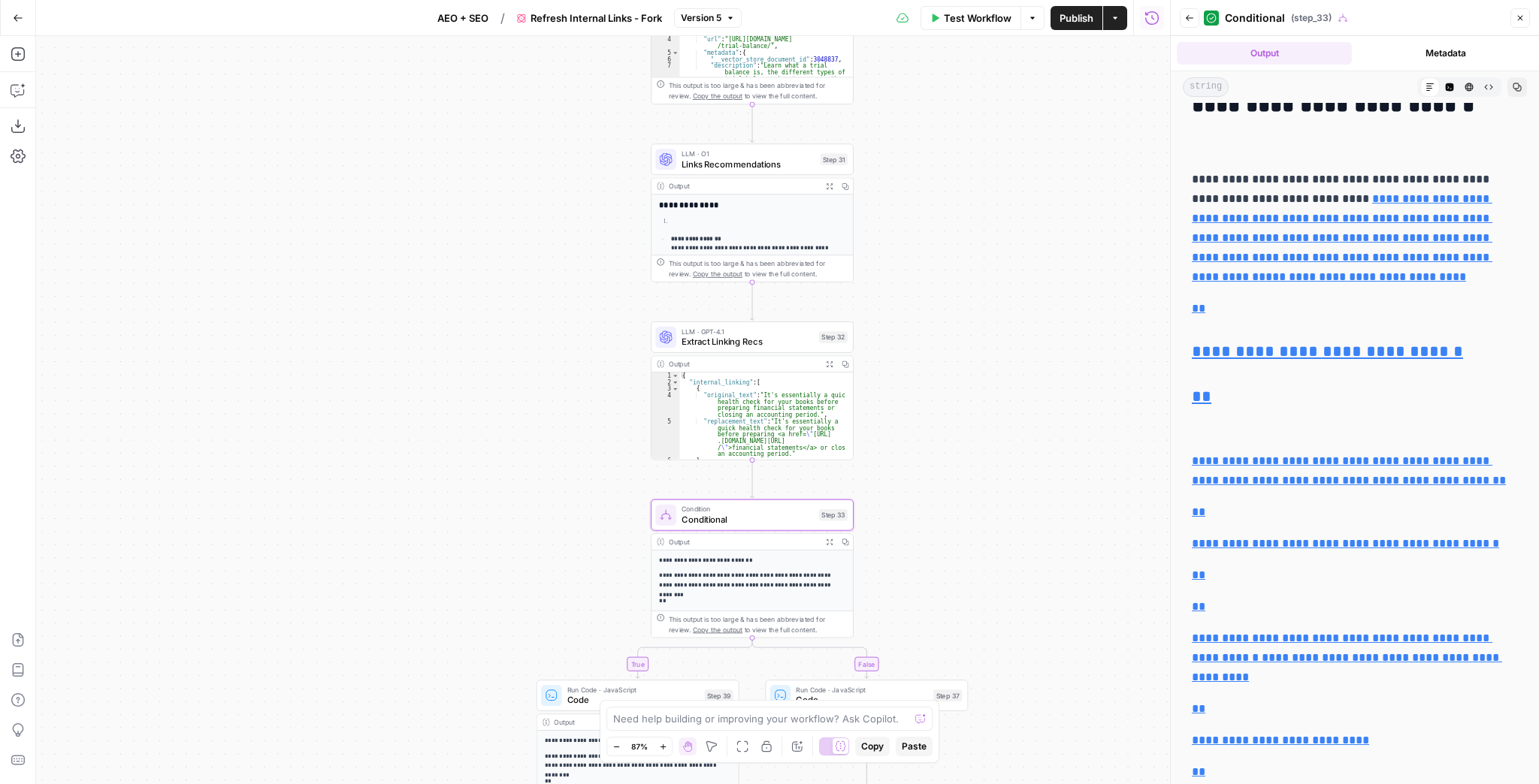
drag, startPoint x: 1049, startPoint y: 426, endPoint x: 1041, endPoint y: 609, distance: 183.2
click at [1041, 613] on div "true false Workflow Set Inputs Inputs Content Processing Convert Content Format…" at bounding box center [603, 410] width 1134 height 749
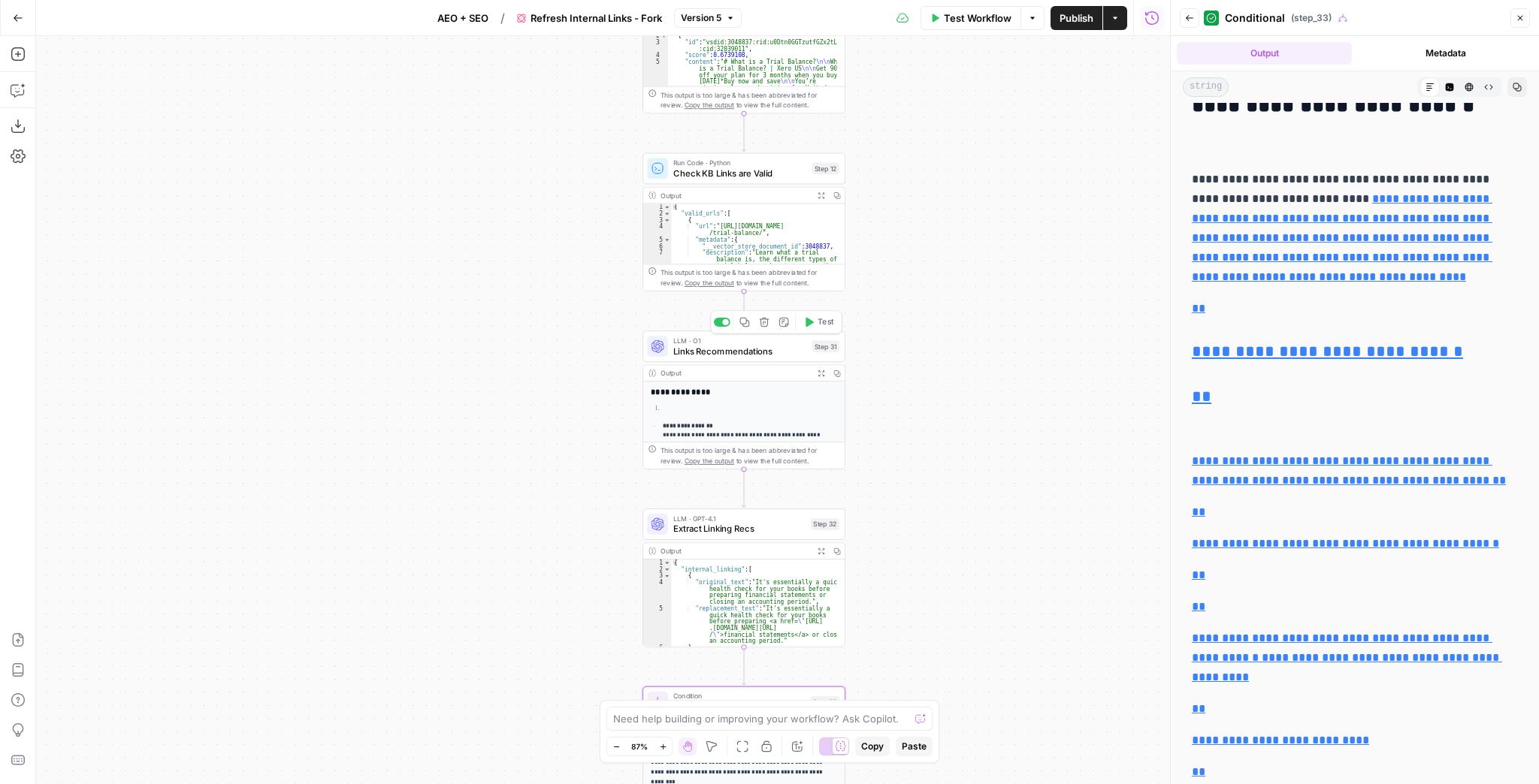
click at [794, 357] on div "LLM · O1 Links Recommendations Step 31 Copy step Delete step Add Note Test" at bounding box center [743, 346] width 203 height 31
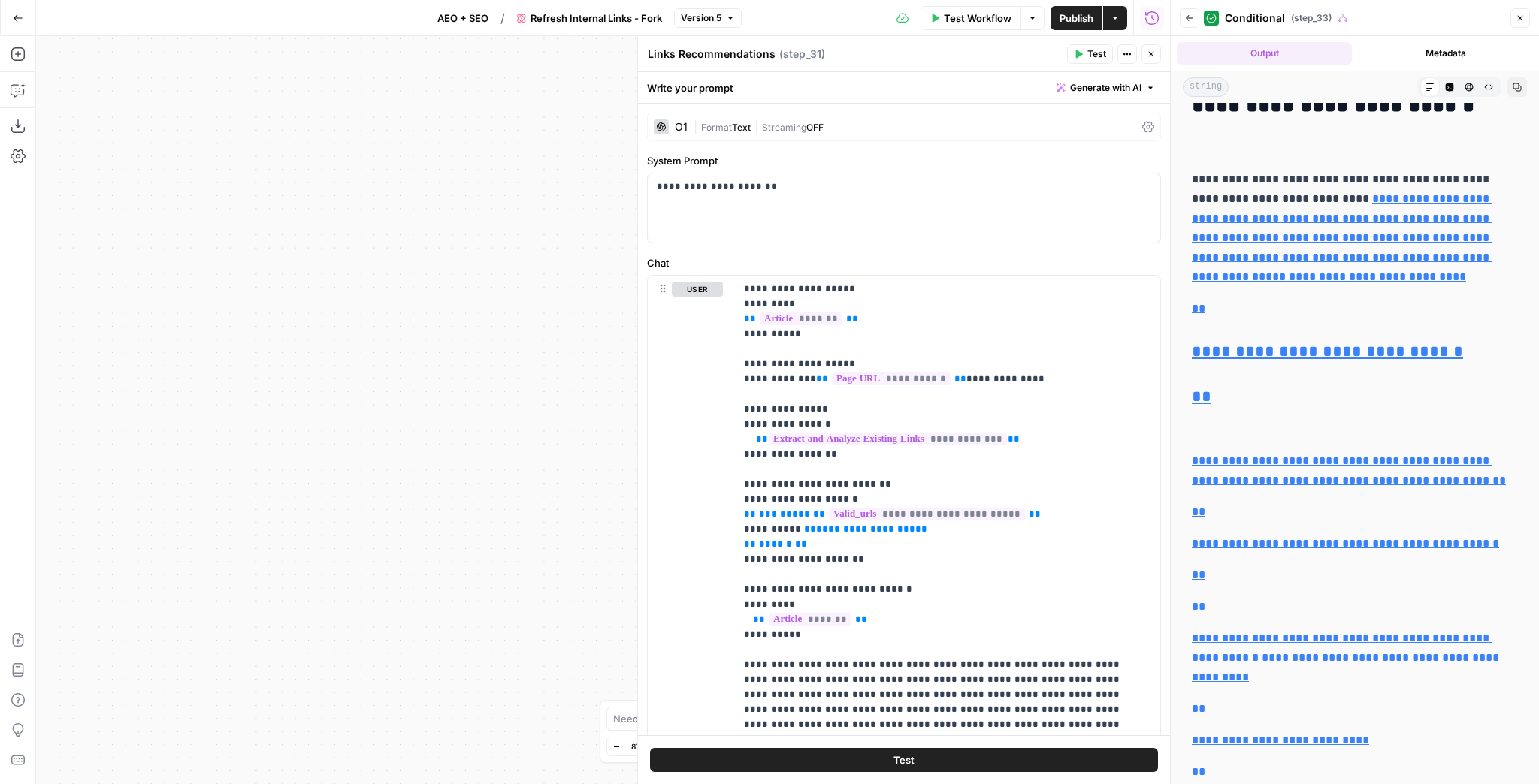
click at [1147, 56] on icon "button" at bounding box center [1150, 54] width 9 height 9
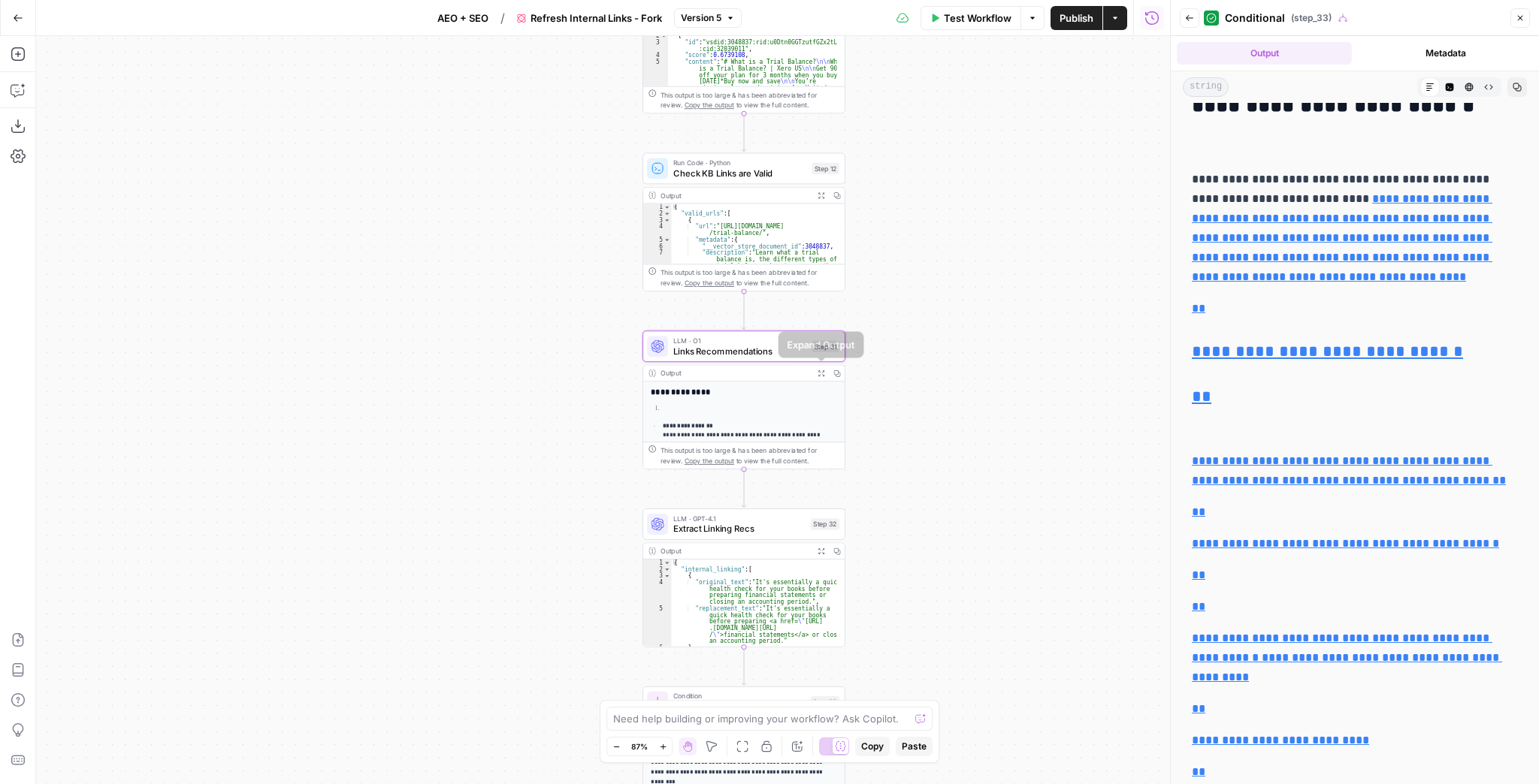
click at [820, 377] on button "Expand Output" at bounding box center [821, 373] width 16 height 16
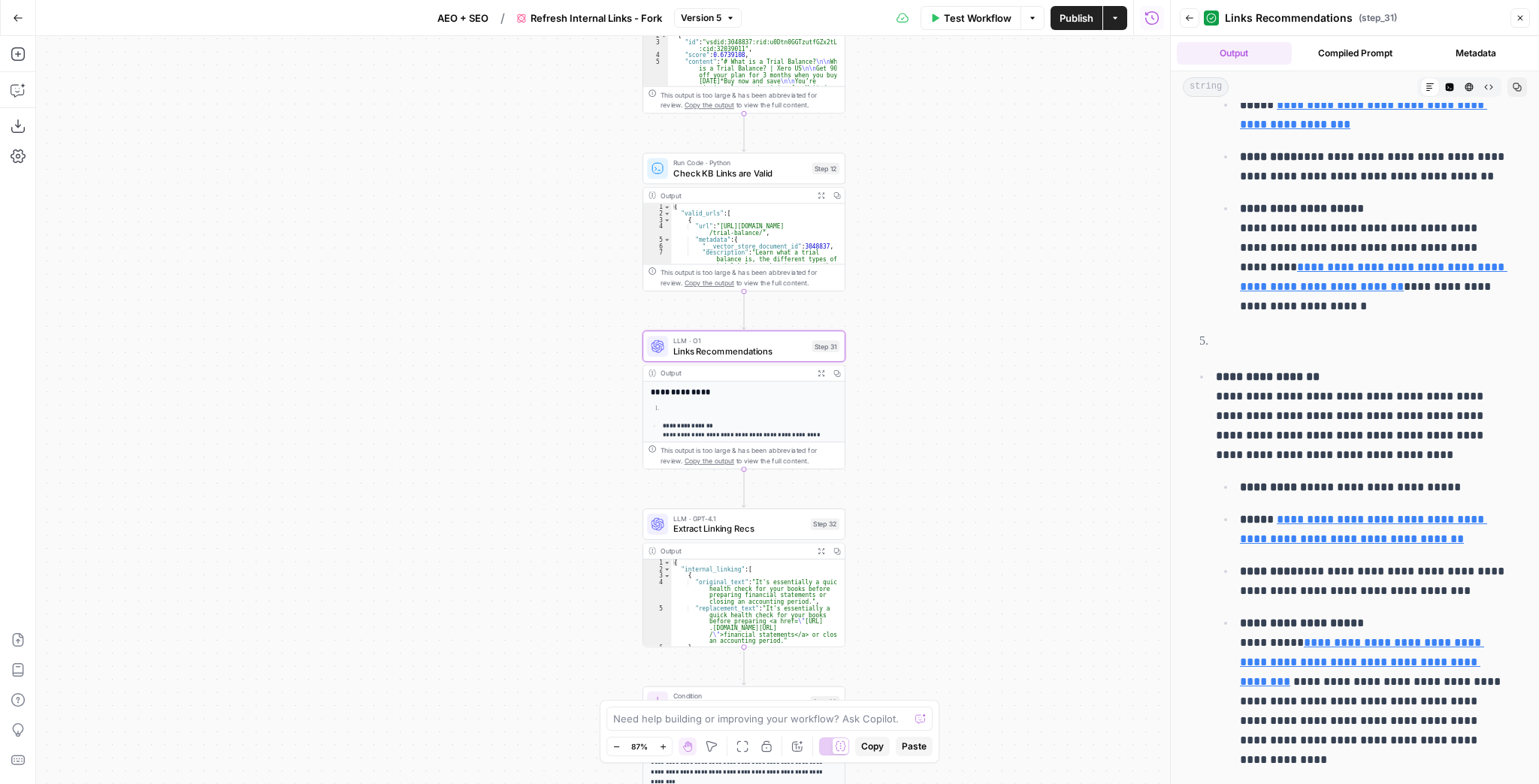
scroll to position [1399, 0]
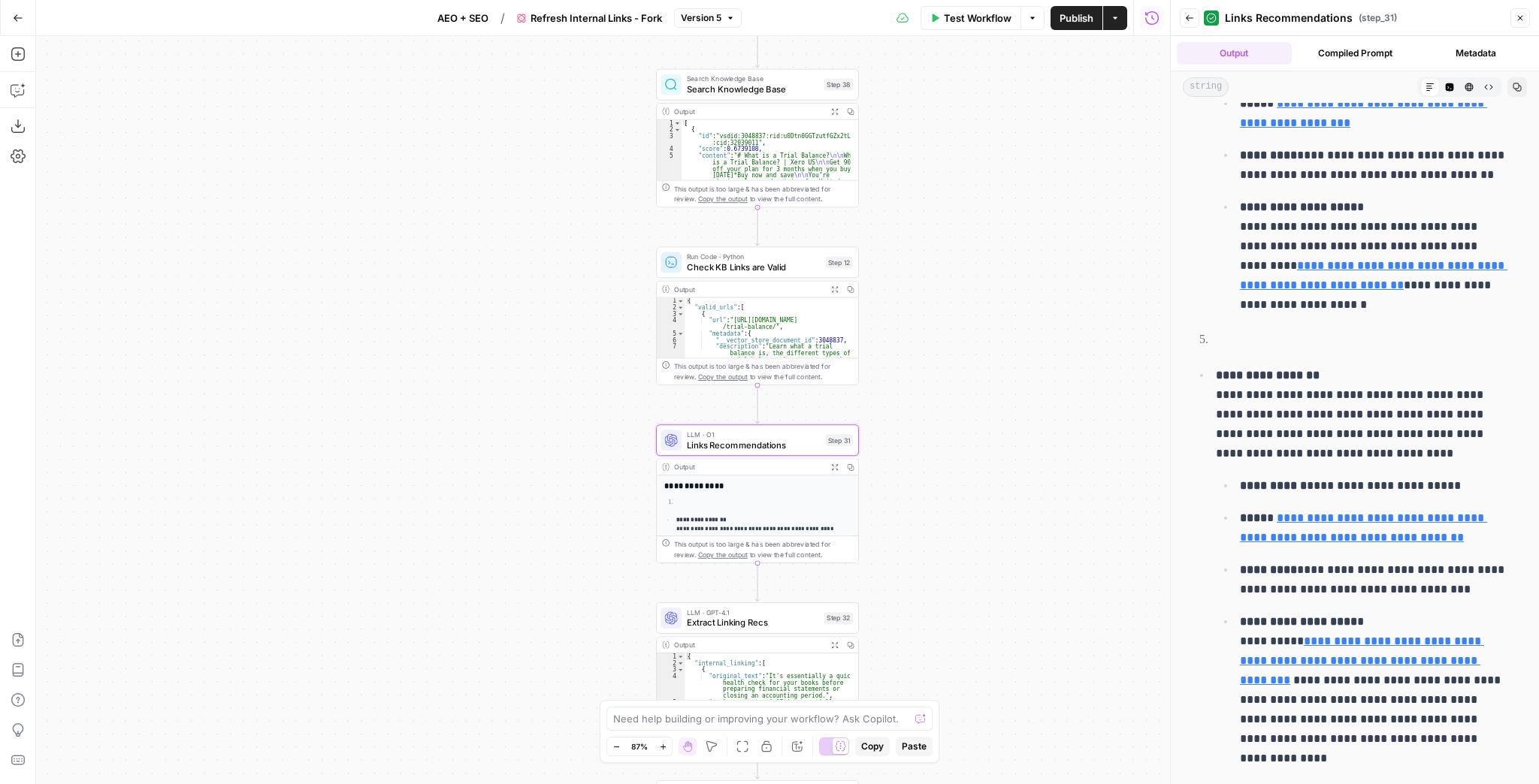
drag, startPoint x: 980, startPoint y: 240, endPoint x: 1001, endPoint y: 478, distance: 238.9
click at [1001, 478] on div "true false Workflow Set Inputs Inputs Content Processing Convert Content Format…" at bounding box center [603, 410] width 1134 height 749
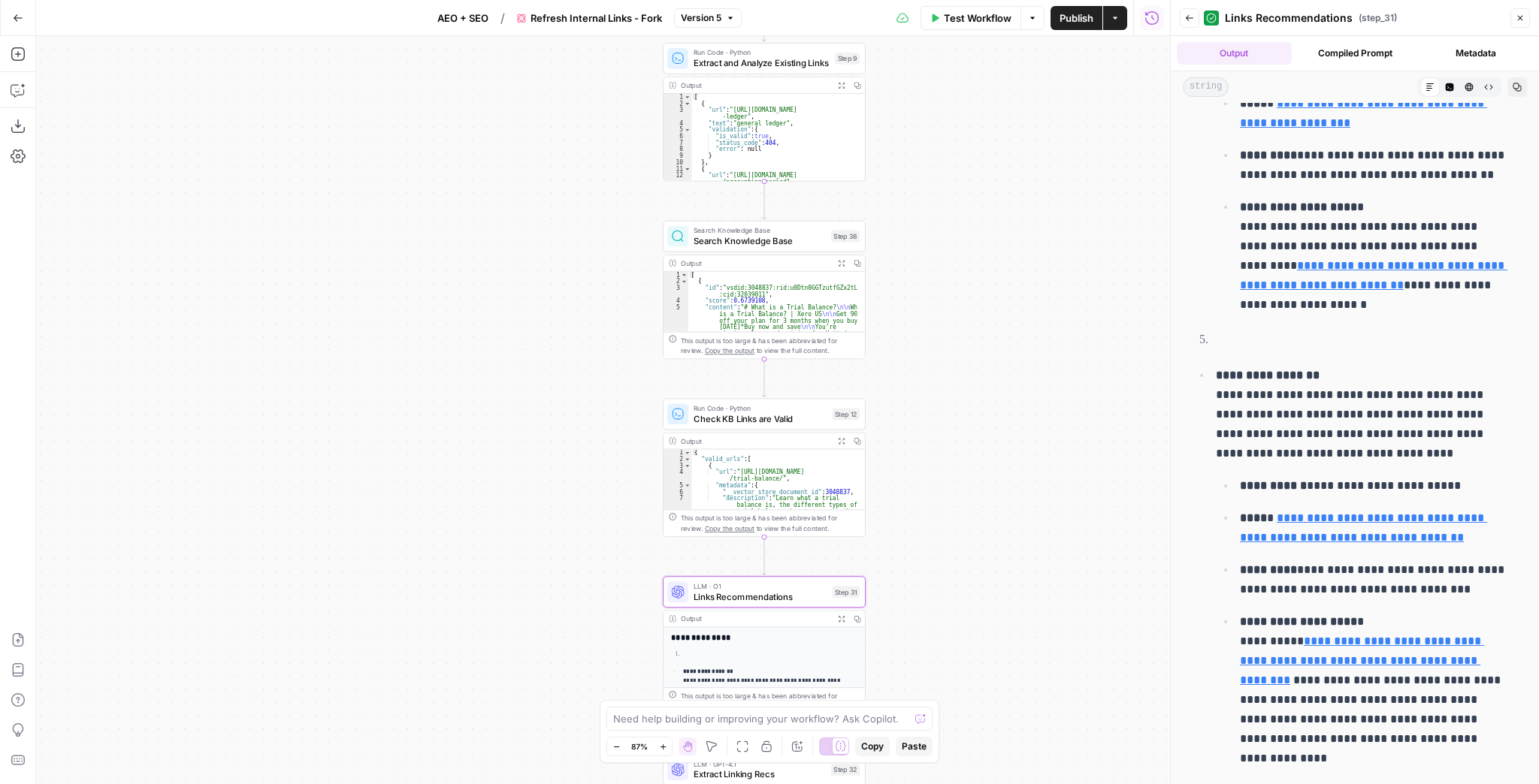
drag, startPoint x: 977, startPoint y: 309, endPoint x: 978, endPoint y: 412, distance: 103.0
click at [978, 412] on div "true false Workflow Set Inputs Inputs Content Processing Convert Content Format…" at bounding box center [603, 410] width 1134 height 749
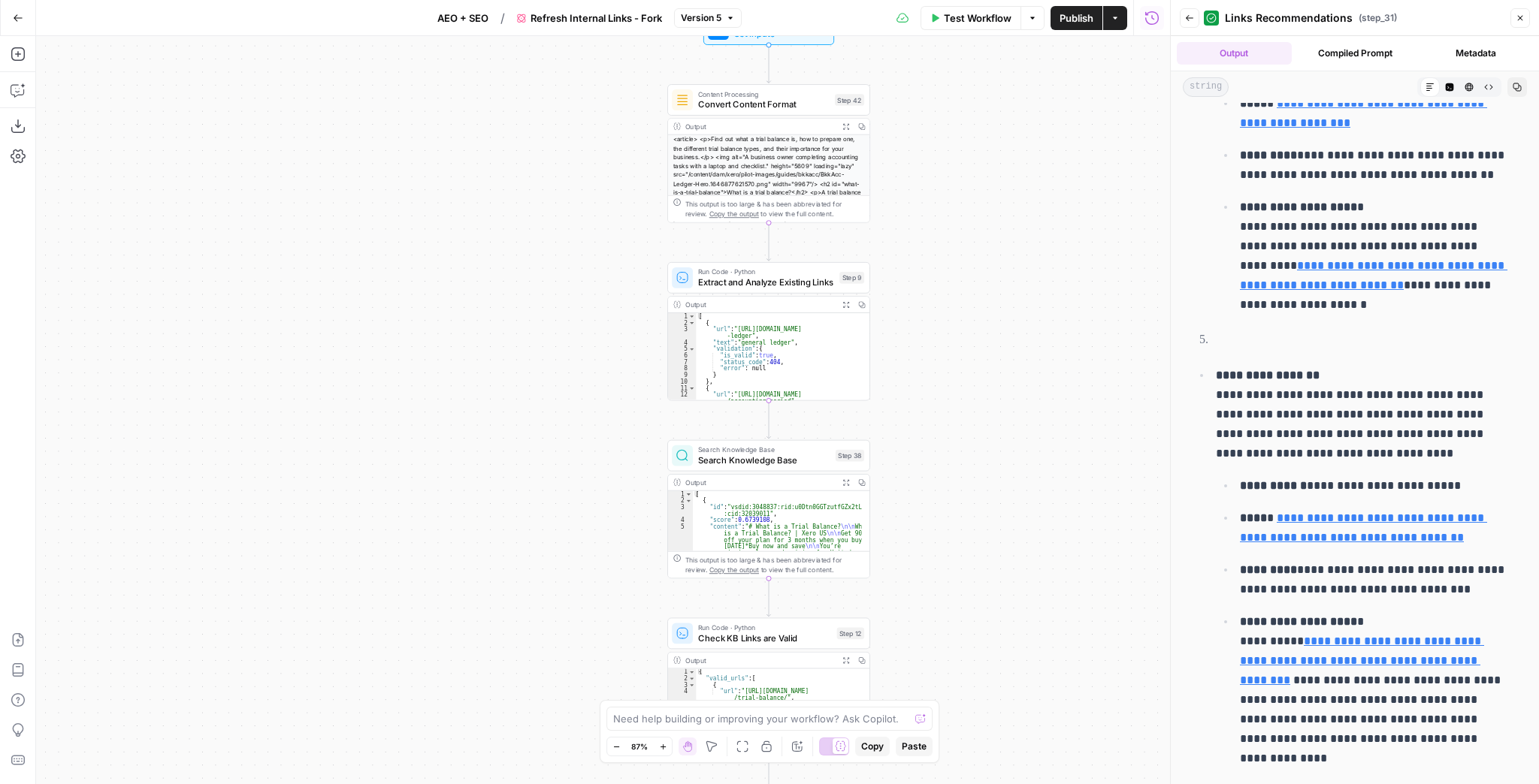
drag, startPoint x: 1002, startPoint y: 241, endPoint x: 995, endPoint y: 374, distance: 133.2
click at [997, 368] on div "true false Workflow Set Inputs Inputs Content Processing Convert Content Format…" at bounding box center [603, 410] width 1134 height 749
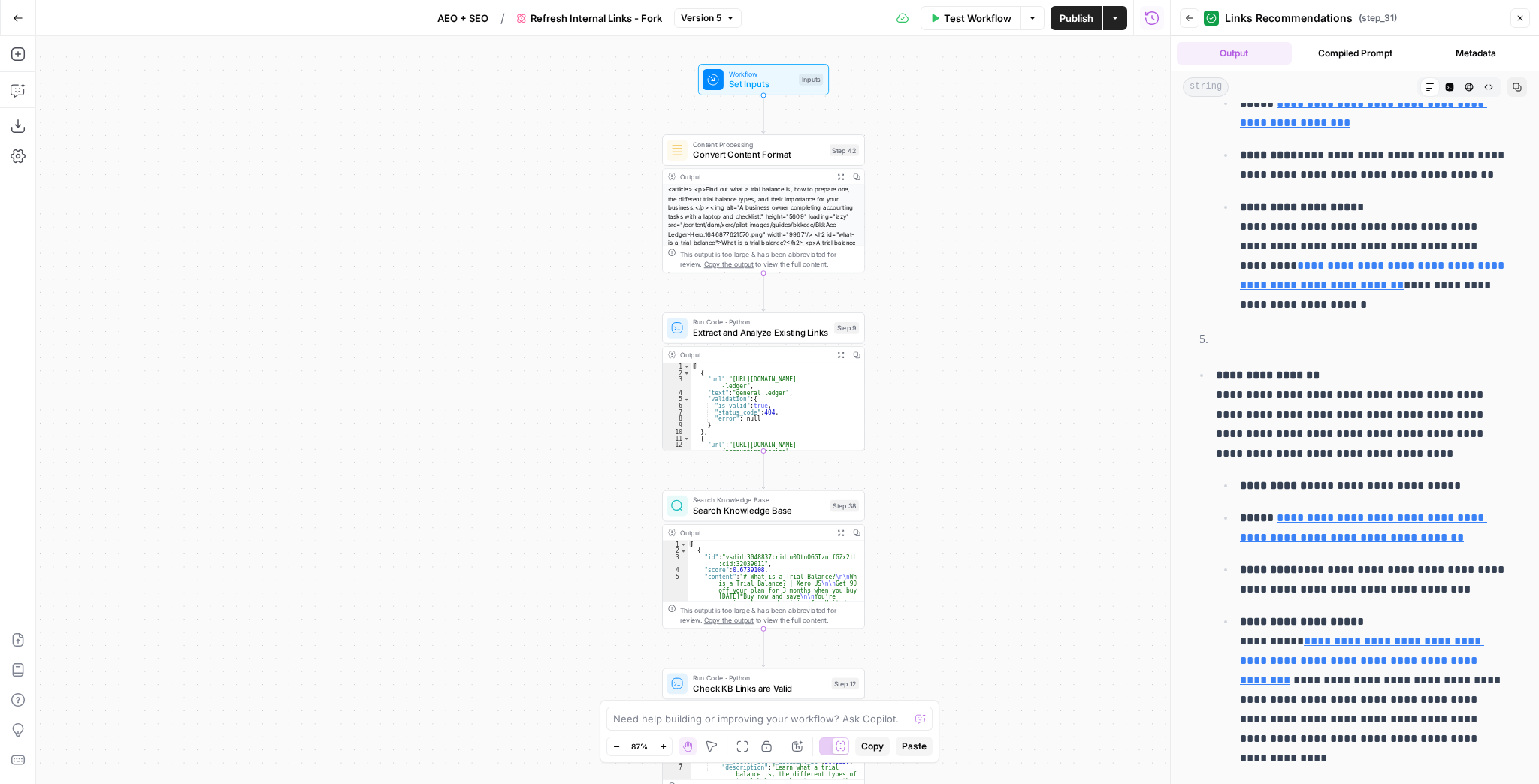
click at [842, 531] on icon "button" at bounding box center [841, 532] width 6 height 6
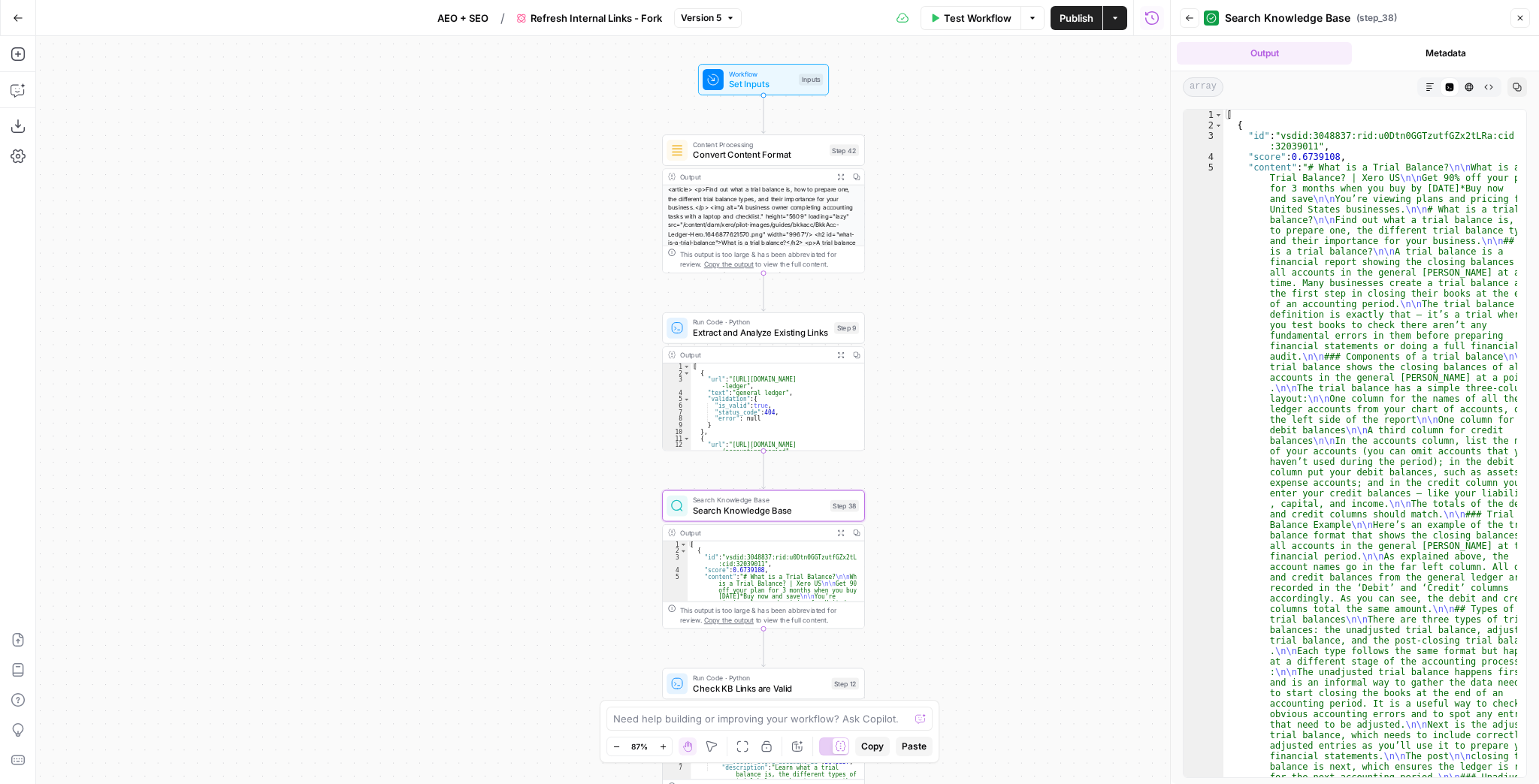
click at [839, 354] on icon "button" at bounding box center [841, 355] width 8 height 8
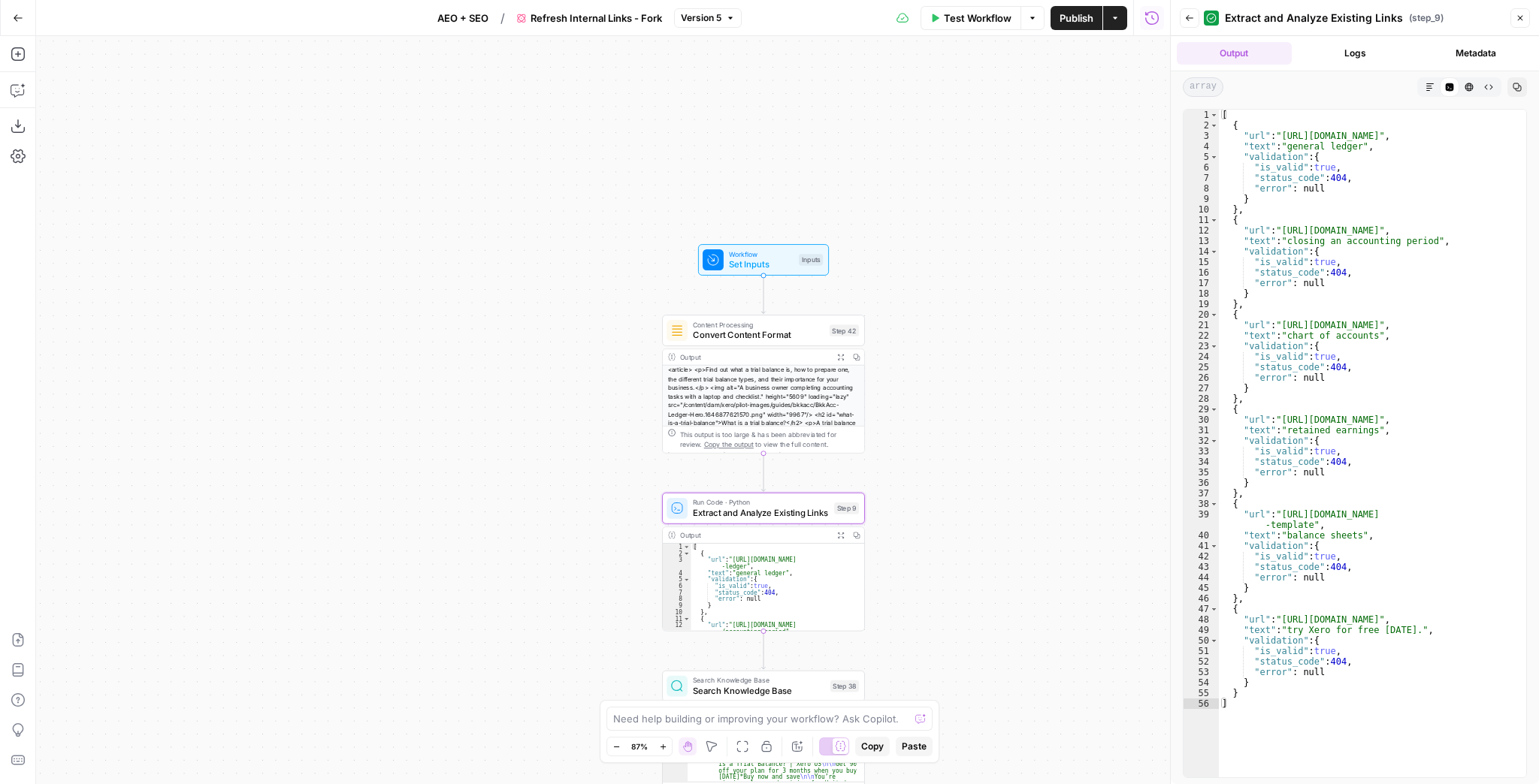
click at [778, 270] on span "Set Inputs" at bounding box center [762, 263] width 65 height 13
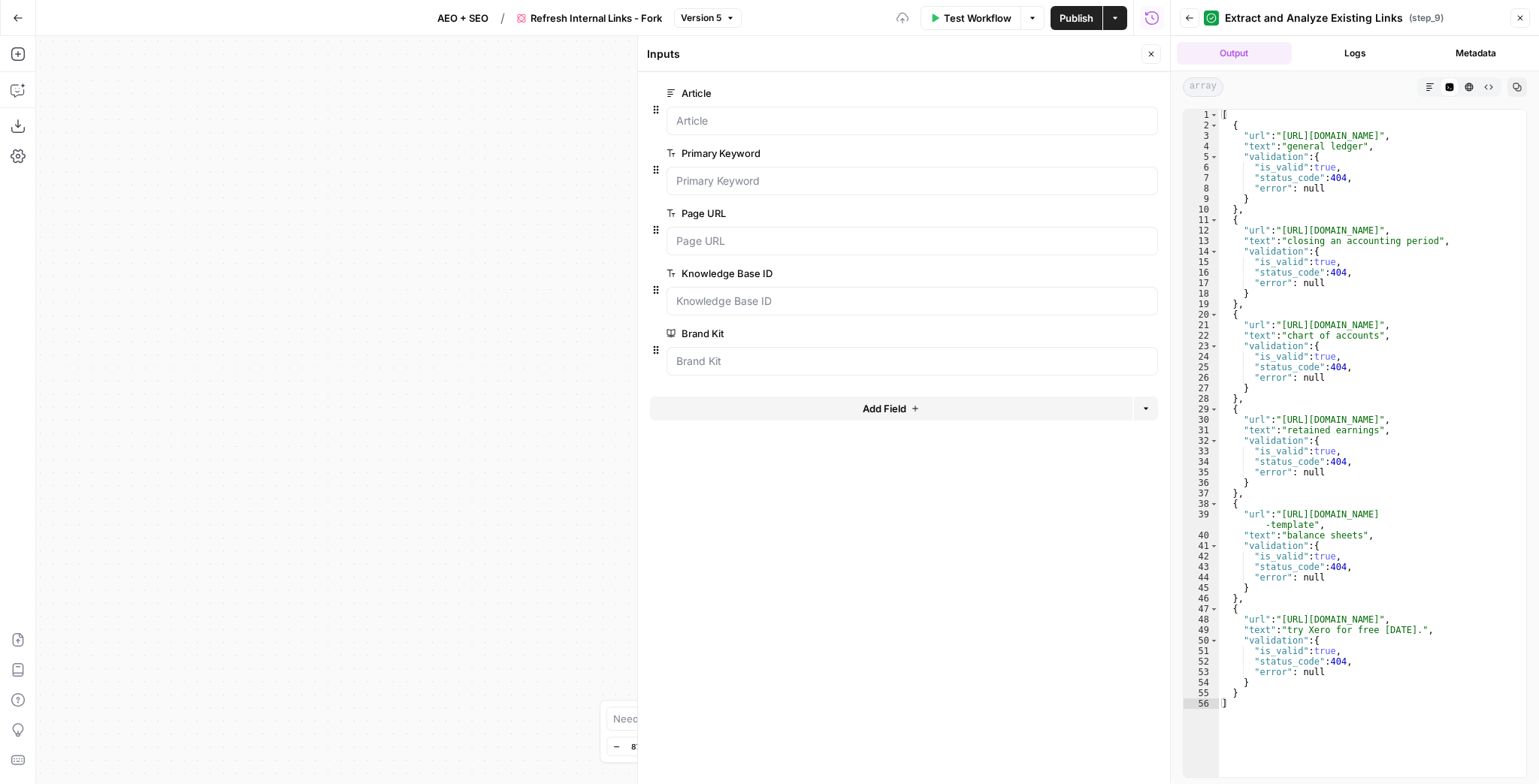
click at [993, 18] on span "Test Workflow" at bounding box center [977, 18] width 68 height 15
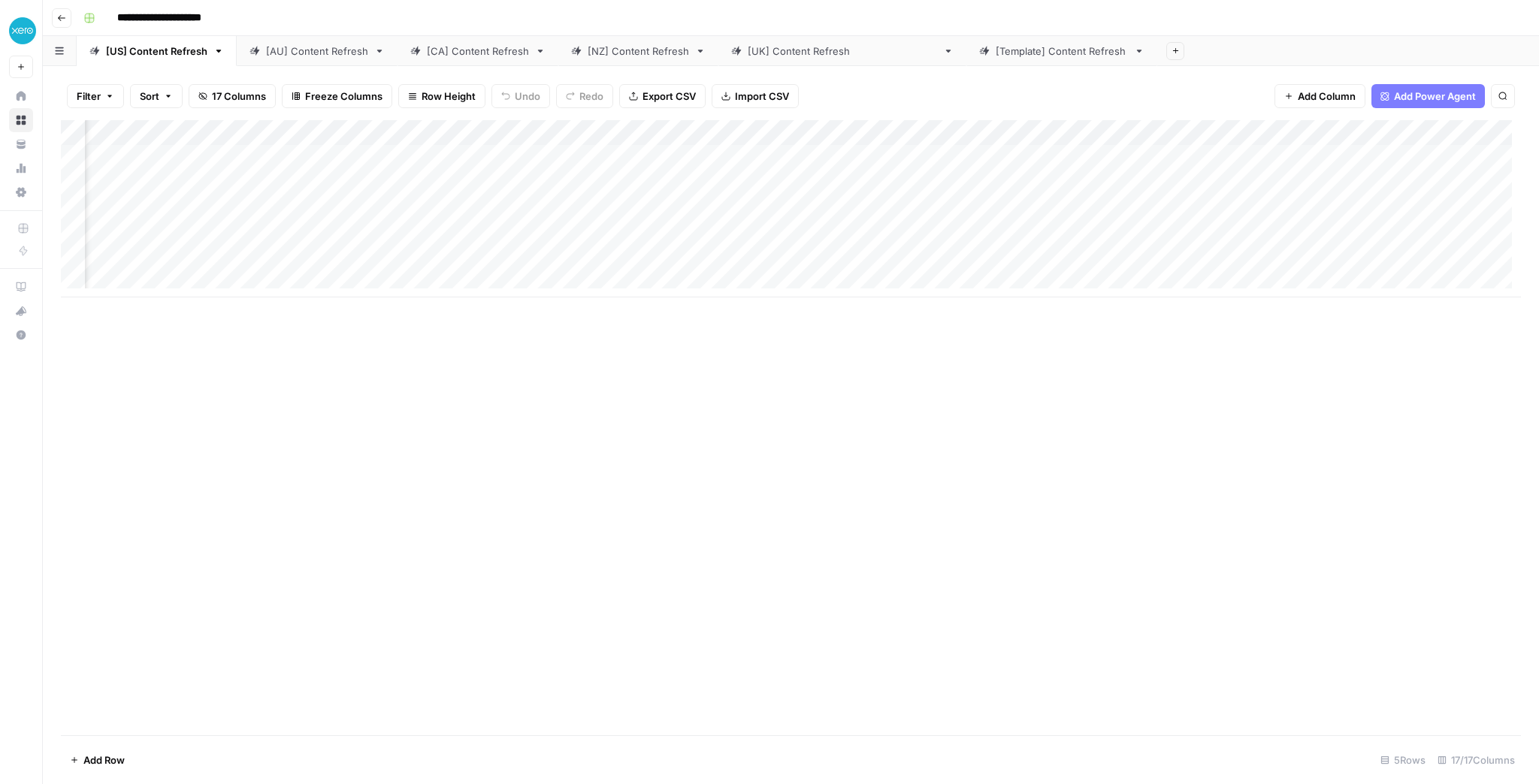
scroll to position [0, 179]
click at [280, 57] on div "[AU] Content Refresh" at bounding box center [317, 51] width 102 height 15
click at [496, 54] on div "[CA] Content Refresh" at bounding box center [478, 51] width 102 height 15
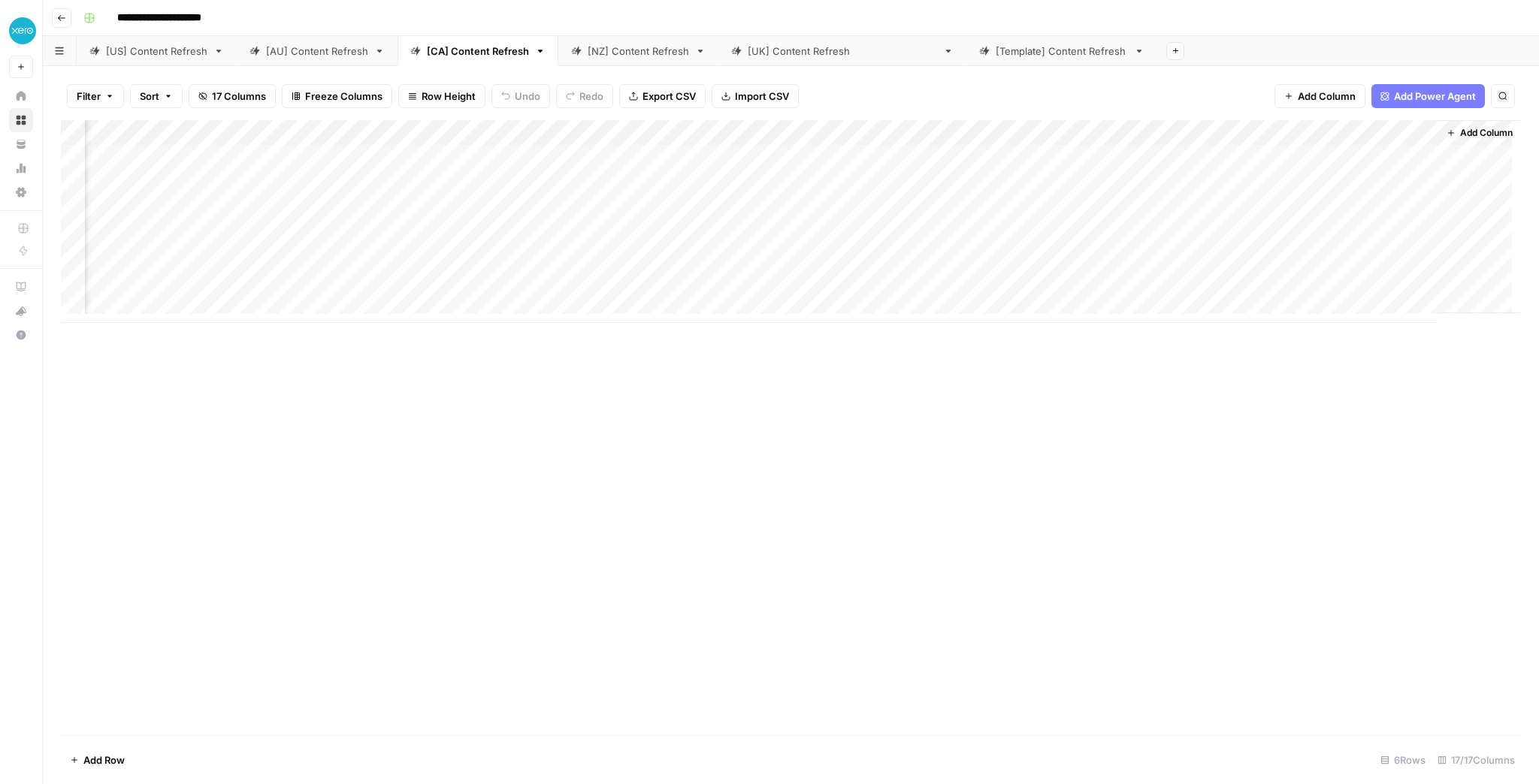
click at [653, 54] on div "[NZ] Content Refresh" at bounding box center [638, 51] width 102 height 15
click at [1410, 183] on div "Add Column" at bounding box center [791, 208] width 1461 height 177
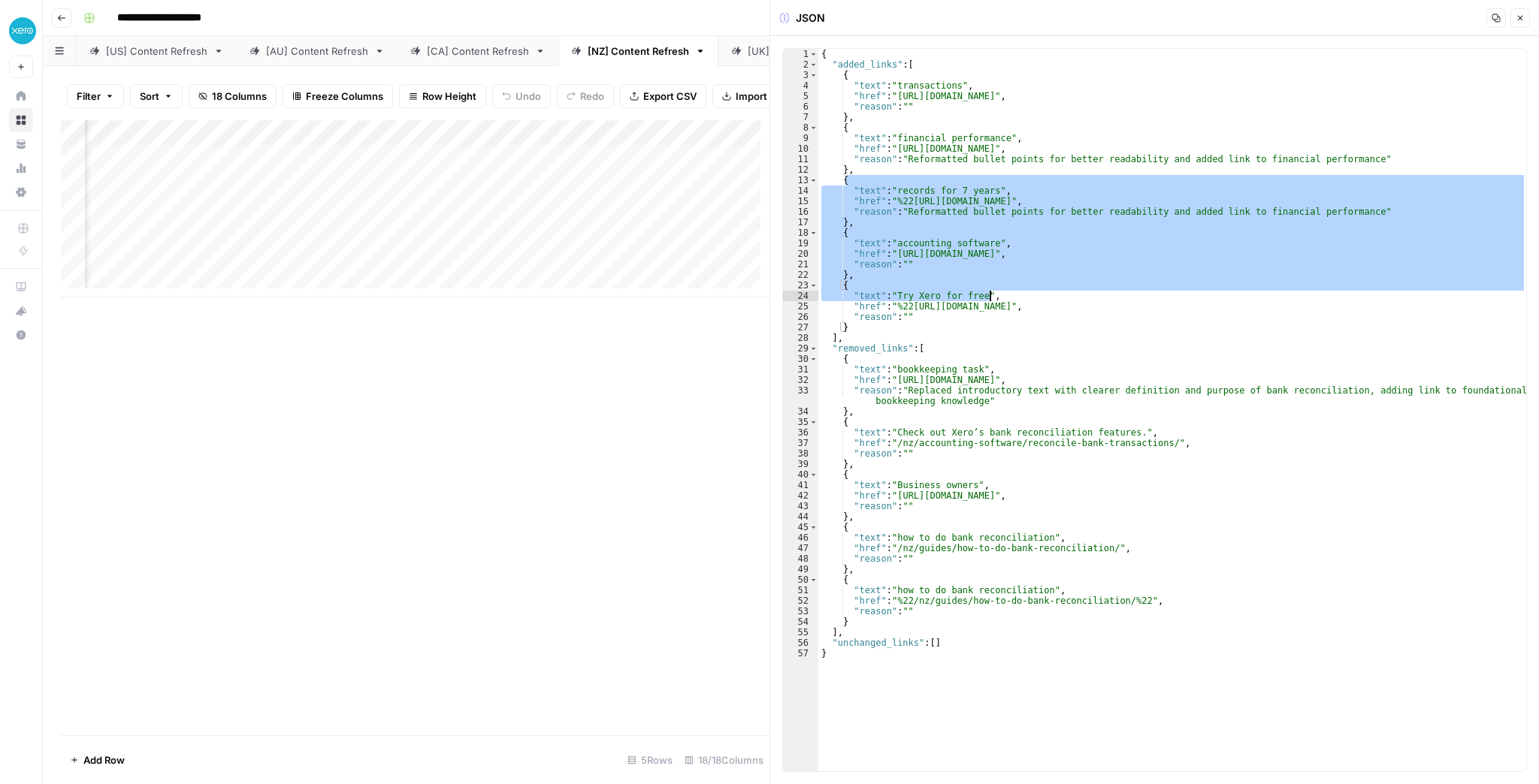
drag, startPoint x: 1017, startPoint y: 183, endPoint x: 1037, endPoint y: 315, distance: 133.5
click at [1037, 315] on div "{ "added_links" : [ { "text" : "transactions" , "href" : "[URL][DOMAIN_NAME]" ,…" at bounding box center [1173, 421] width 709 height 744
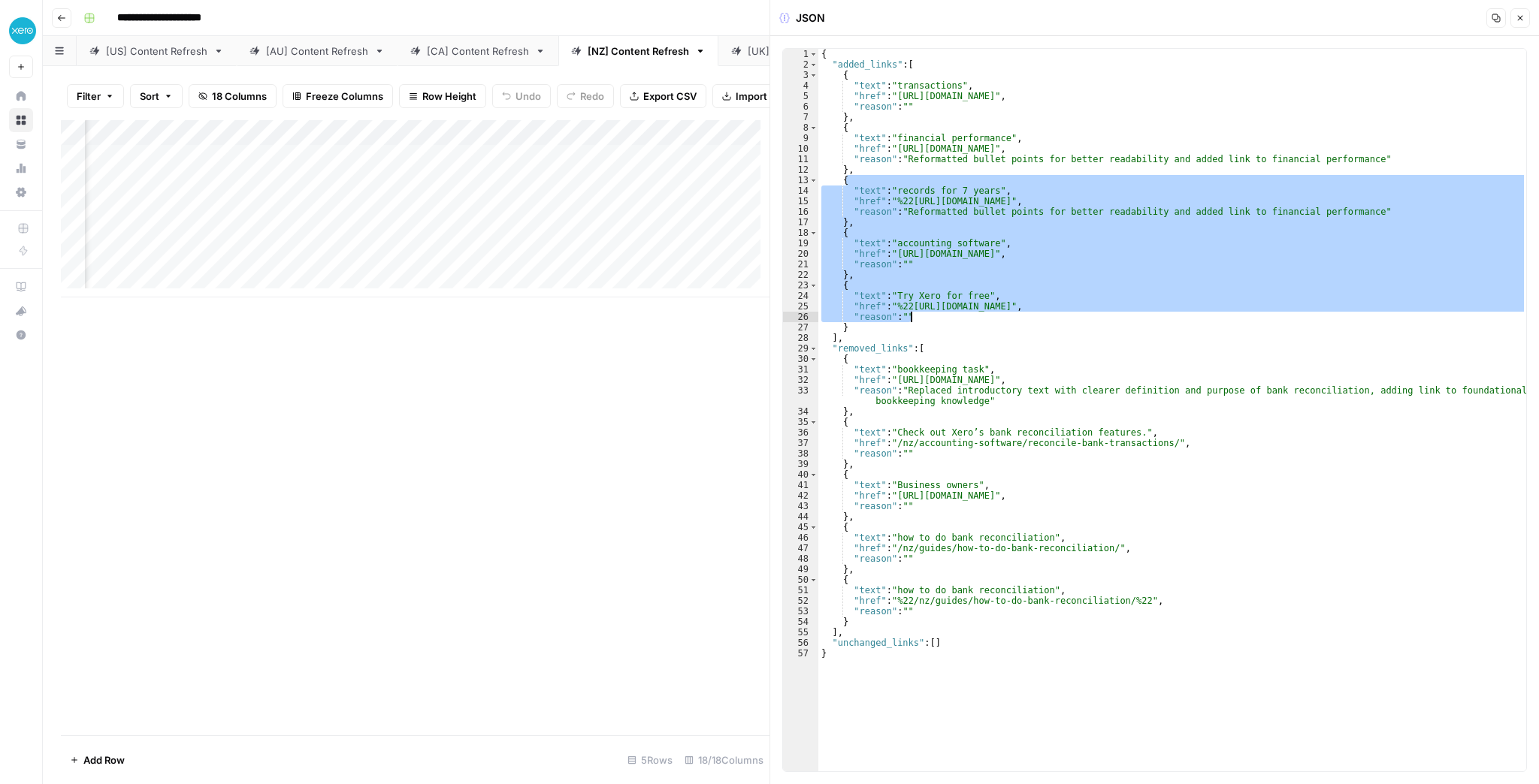
click at [1037, 315] on div "{ "added_links" : [ { "text" : "transactions" , "href" : "[URL][DOMAIN_NAME]" ,…" at bounding box center [1172, 410] width 708 height 723
type textarea "**********"
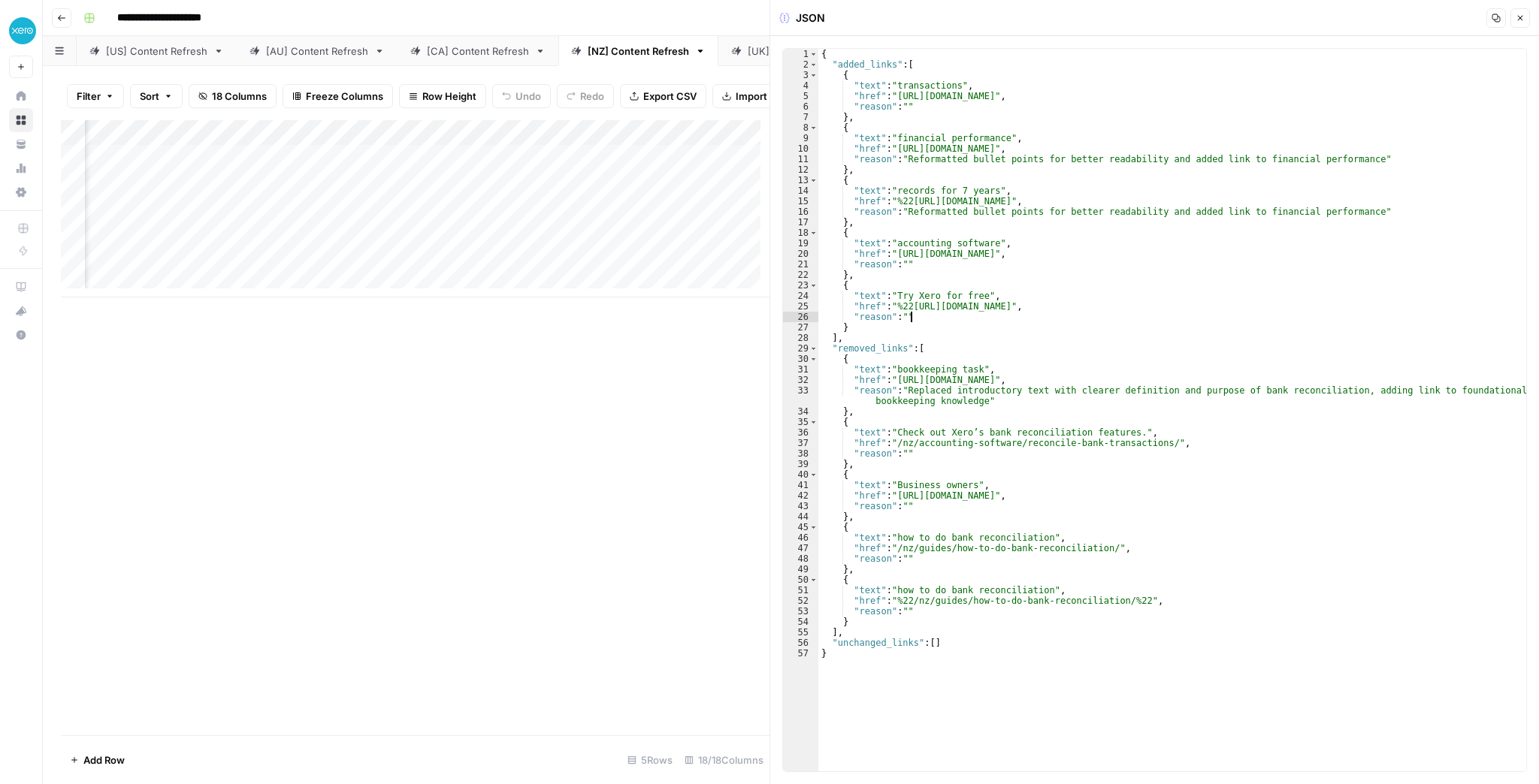
click at [1518, 23] on button "Close" at bounding box center [1520, 18] width 20 height 20
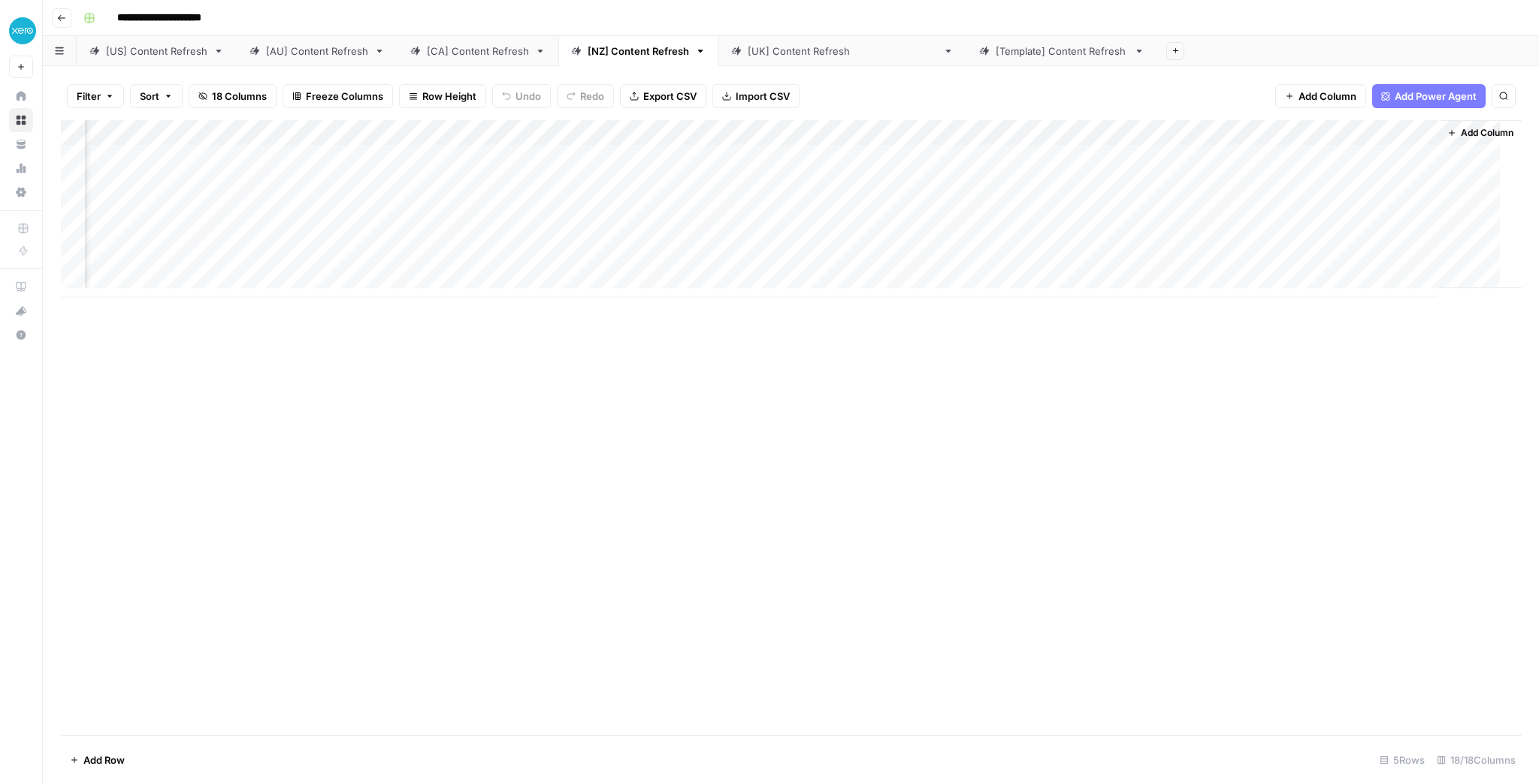
scroll to position [0, 929]
click at [454, 56] on div "[CA] Content Refresh" at bounding box center [478, 51] width 102 height 15
click at [303, 45] on div "[AU] Content Refresh" at bounding box center [317, 51] width 102 height 15
click at [168, 46] on div "[US] Content Refresh" at bounding box center [157, 51] width 102 height 15
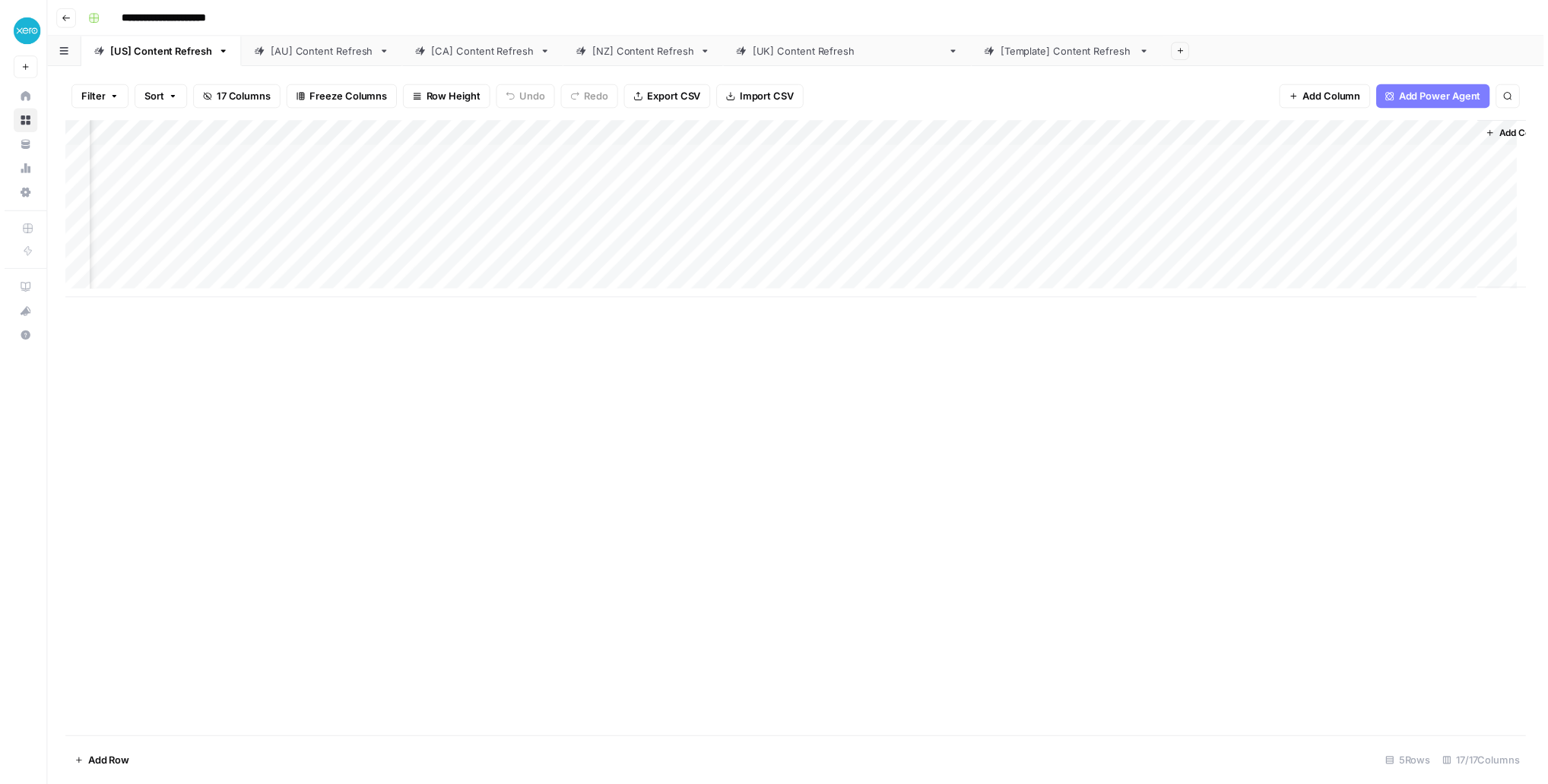
scroll to position [0, 804]
click at [1272, 161] on div "Add Column" at bounding box center [800, 211] width 1478 height 179
click at [1154, 158] on div "Add Column" at bounding box center [800, 211] width 1478 height 179
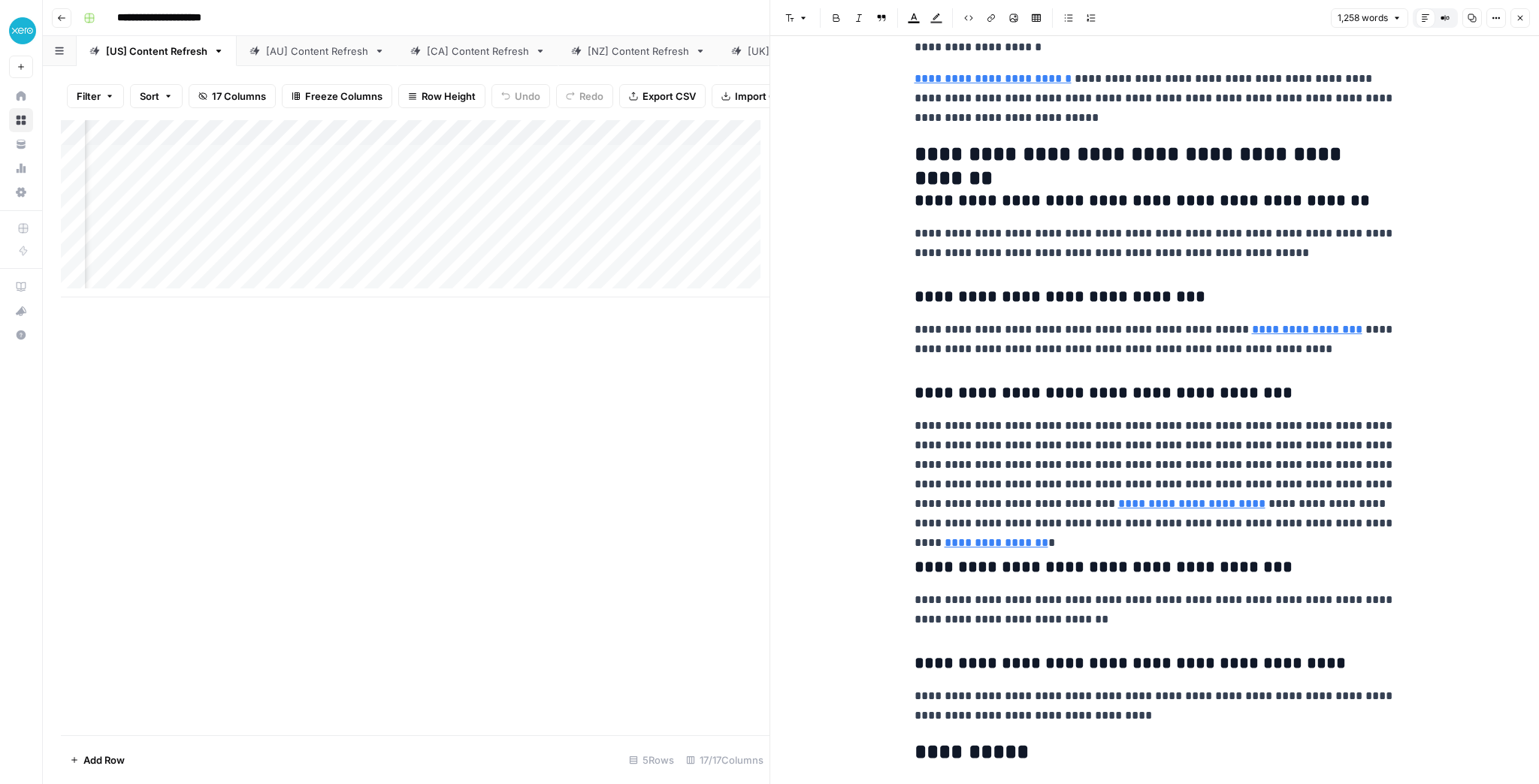
scroll to position [3186, 0]
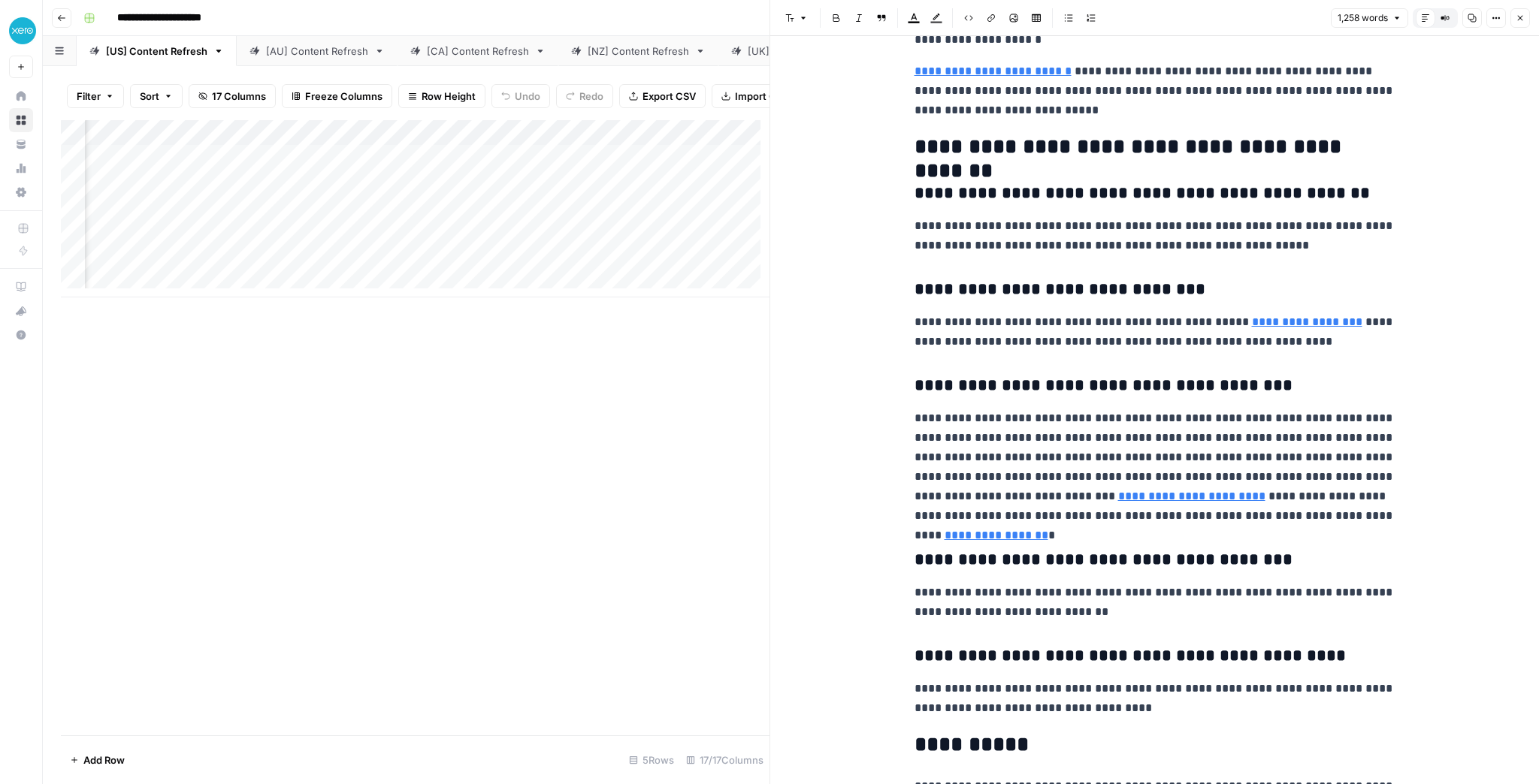
click at [1514, 19] on button "Close" at bounding box center [1520, 18] width 20 height 20
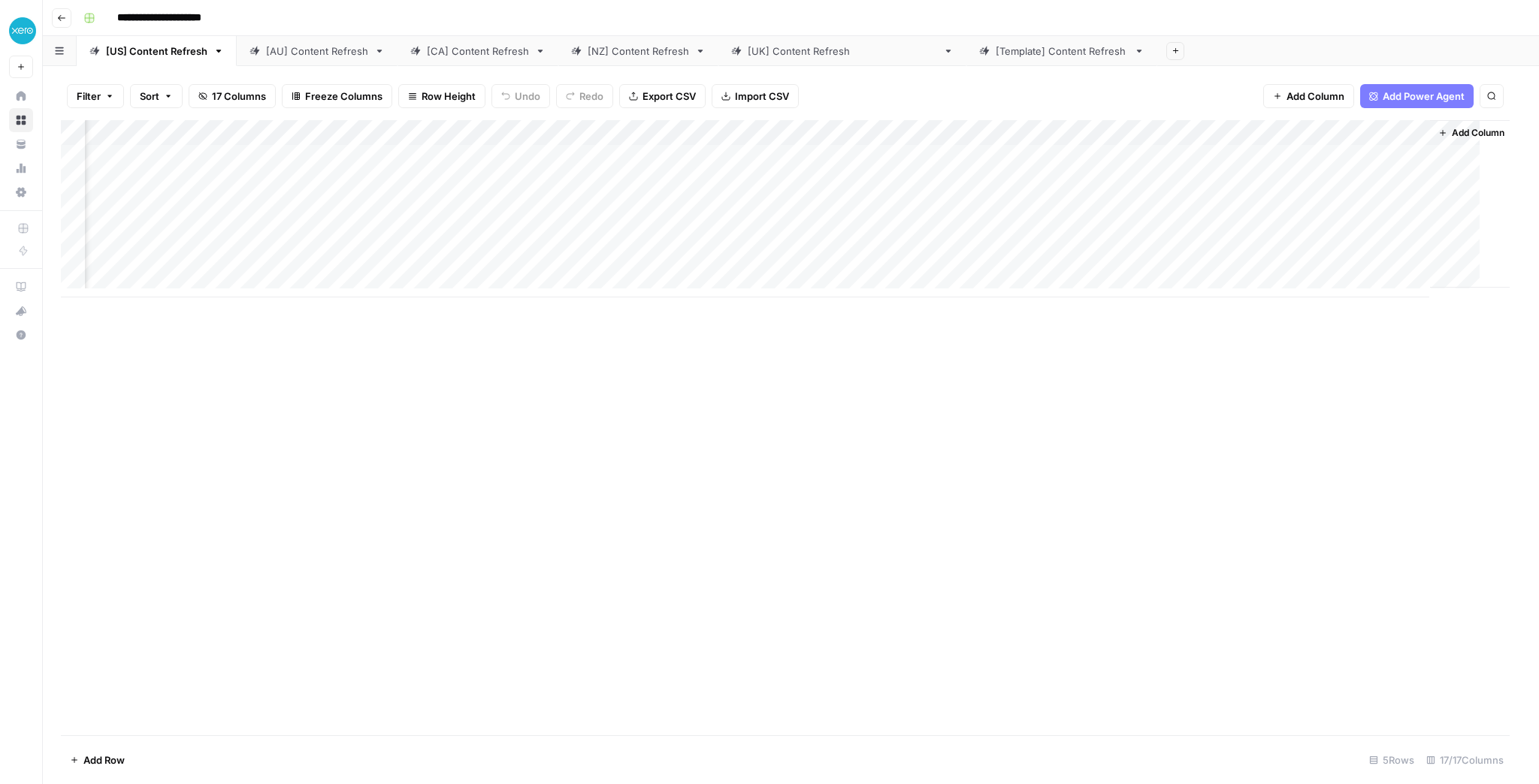
scroll to position [0, 777]
click at [363, 57] on div "[AU] Content Refresh" at bounding box center [317, 51] width 102 height 15
click at [481, 60] on link "[CA] Content Refresh" at bounding box center [478, 51] width 161 height 30
click at [628, 57] on div "[NZ] Content Refresh" at bounding box center [638, 51] width 102 height 15
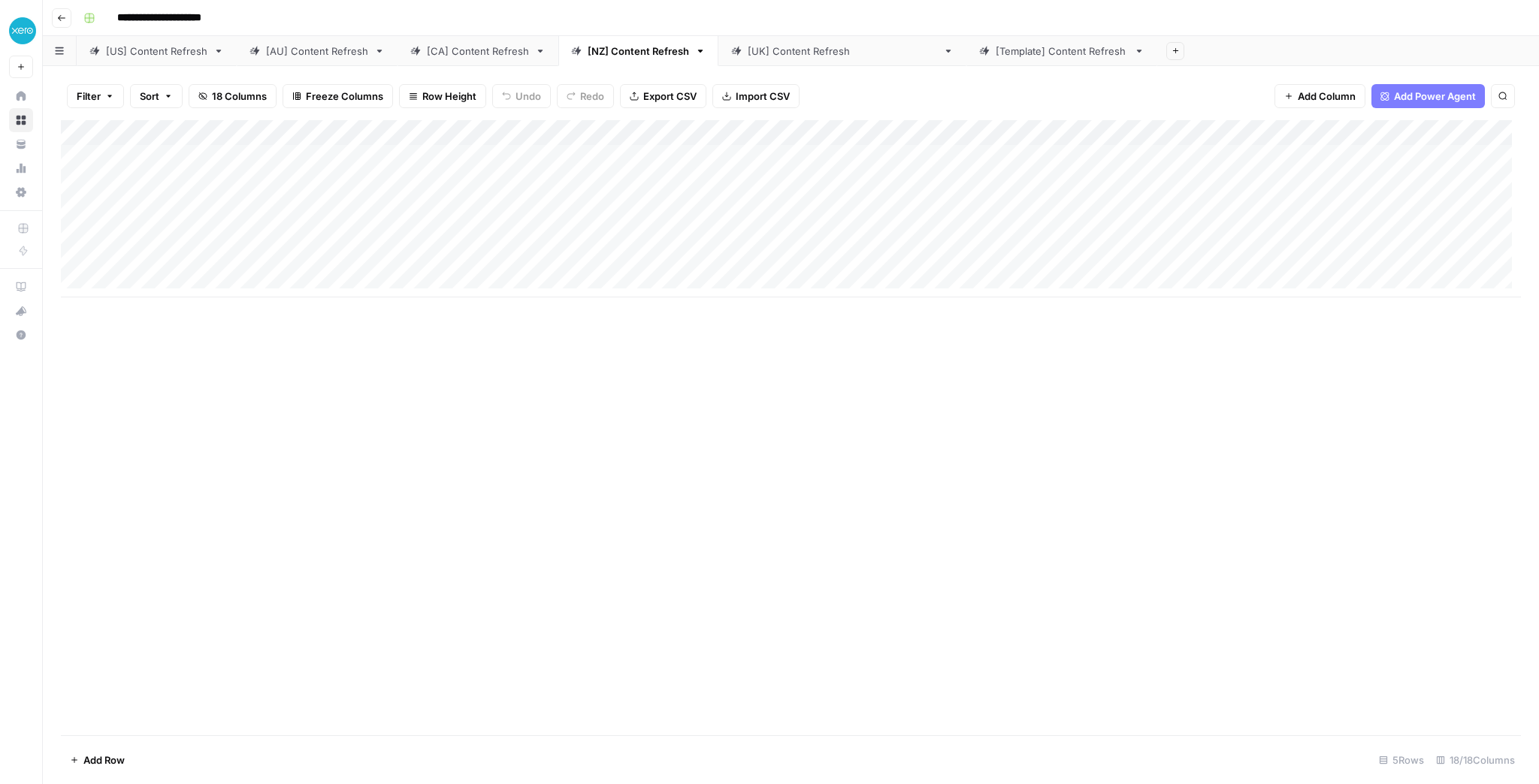
click at [803, 47] on div "[[GEOGRAPHIC_DATA]] Content Refresh" at bounding box center [842, 51] width 189 height 15
click at [966, 42] on link "[Template] Content Refresh" at bounding box center [1061, 51] width 191 height 30
click at [814, 50] on div "[[GEOGRAPHIC_DATA]] Content Refresh" at bounding box center [842, 51] width 189 height 15
drag, startPoint x: 851, startPoint y: 298, endPoint x: 833, endPoint y: 295, distance: 18.2
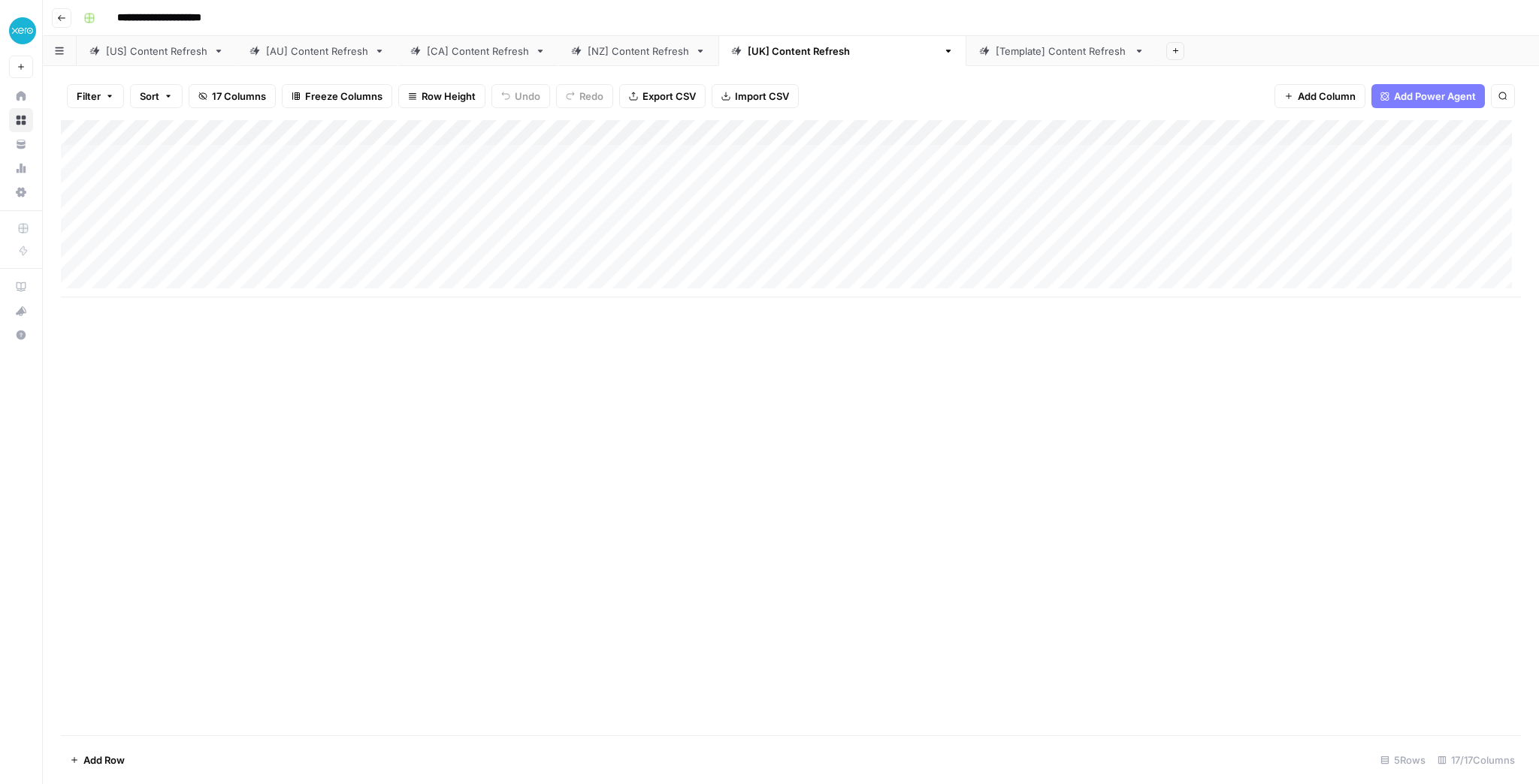
click at [836, 296] on div "Add Column" at bounding box center [791, 428] width 1461 height 616
click at [635, 50] on div "[NZ] Content Refresh" at bounding box center [638, 51] width 102 height 15
click at [457, 60] on link "[CA] Content Refresh" at bounding box center [478, 51] width 161 height 30
click at [308, 58] on link "[AU] Content Refresh" at bounding box center [317, 51] width 161 height 30
click at [202, 57] on div "[US] Content Refresh" at bounding box center [157, 51] width 102 height 15
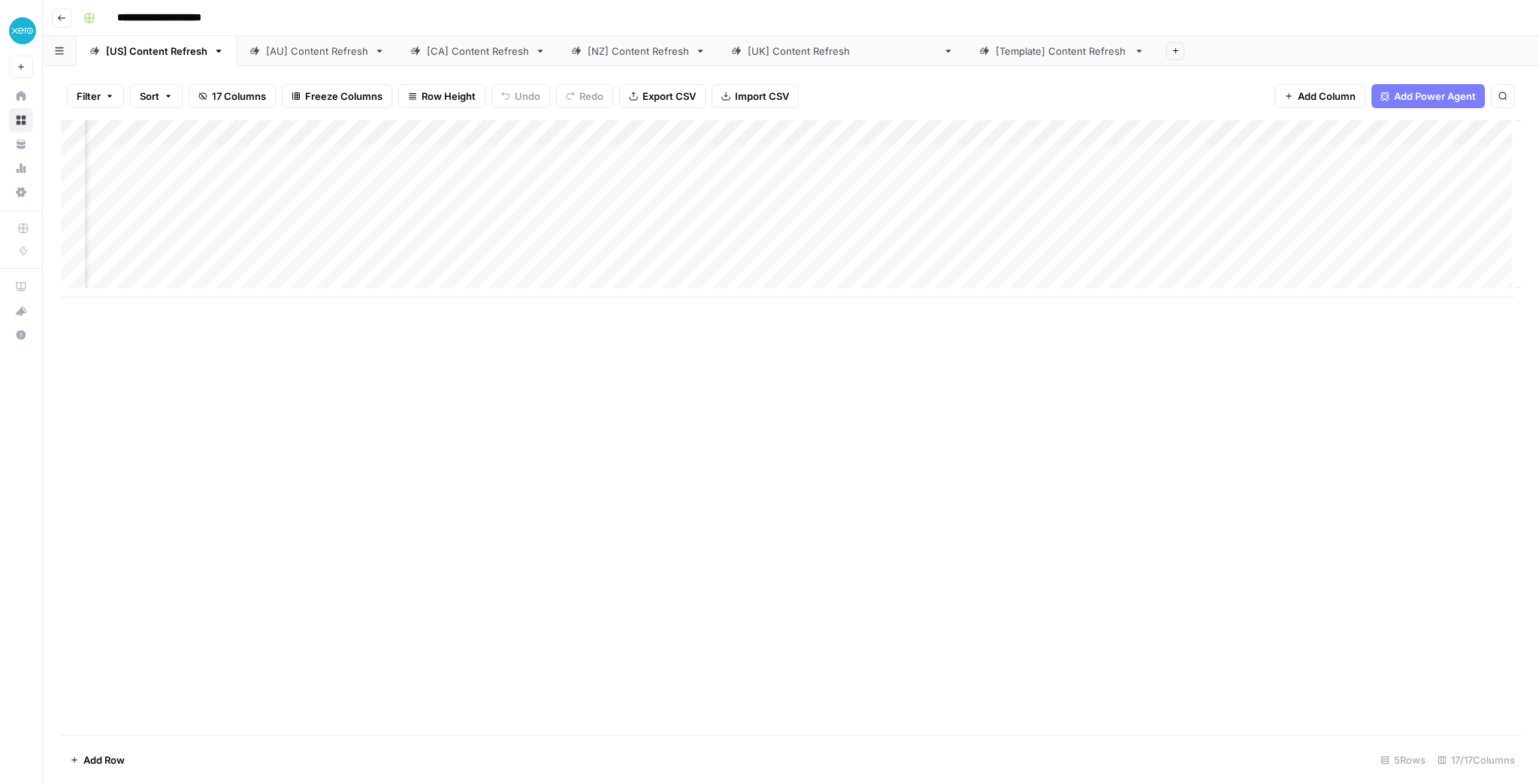
scroll to position [0, 795]
click at [1142, 183] on div "Add Column" at bounding box center [791, 208] width 1461 height 177
click at [305, 48] on div "[AU] Content Refresh" at bounding box center [317, 51] width 102 height 15
click at [1095, 180] on div "Add Column" at bounding box center [791, 221] width 1461 height 203
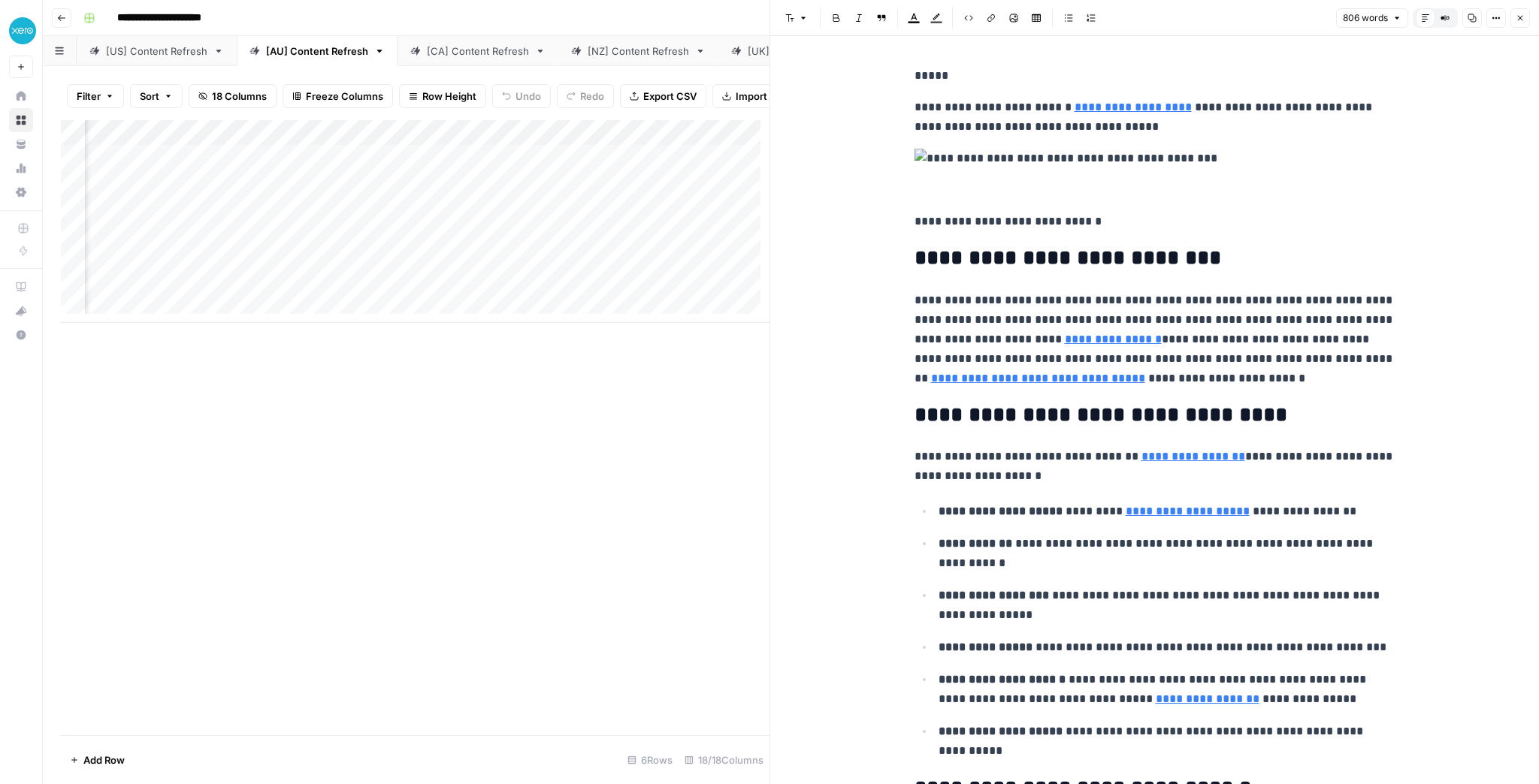
click at [1516, 21] on icon "button" at bounding box center [1519, 18] width 9 height 9
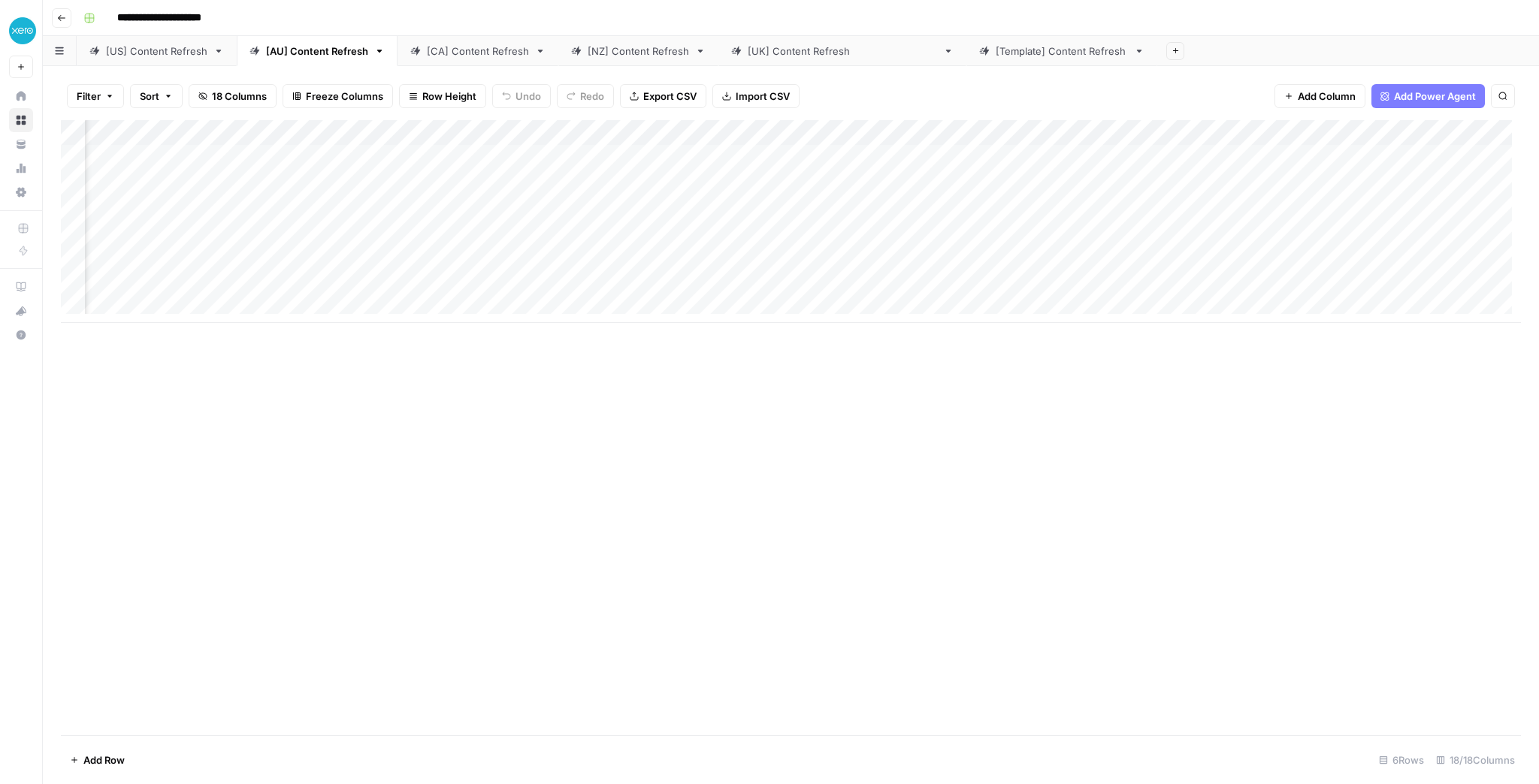
click at [457, 57] on div "[CA] Content Refresh" at bounding box center [478, 51] width 102 height 15
click at [646, 52] on div "[NZ] Content Refresh" at bounding box center [638, 51] width 102 height 15
click at [1017, 300] on div "Add Column" at bounding box center [791, 428] width 1461 height 616
click at [815, 49] on div "[[GEOGRAPHIC_DATA]] Content Refresh" at bounding box center [842, 51] width 189 height 15
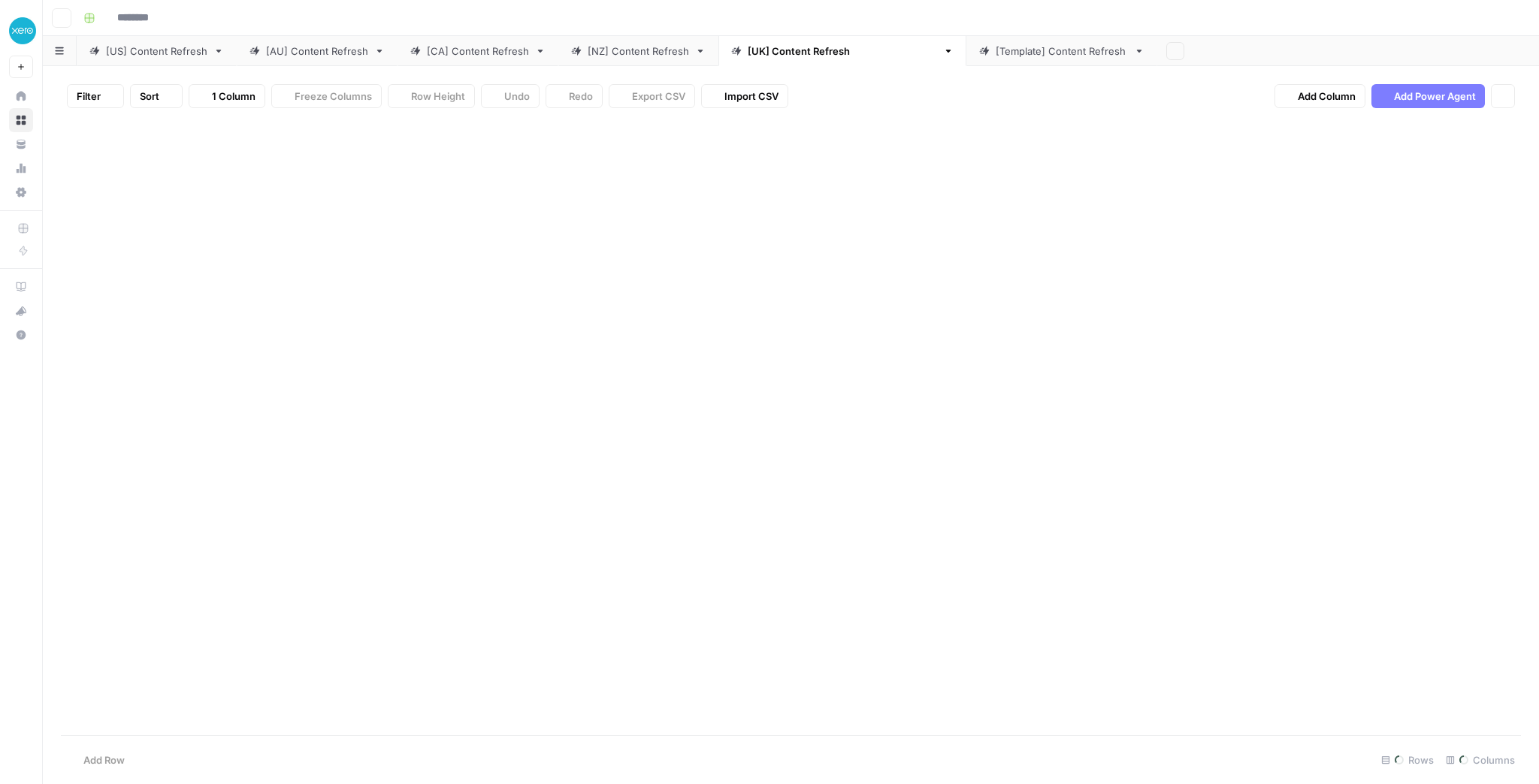
type input "**********"
click at [1012, 57] on div "[Template] Content Refresh" at bounding box center [1061, 51] width 132 height 15
click at [195, 54] on div "[US] Content Refresh" at bounding box center [157, 51] width 102 height 15
click at [327, 57] on div "[AU] Content Refresh" at bounding box center [317, 51] width 102 height 15
click at [193, 60] on link "[US] Content Refresh" at bounding box center [157, 51] width 161 height 30
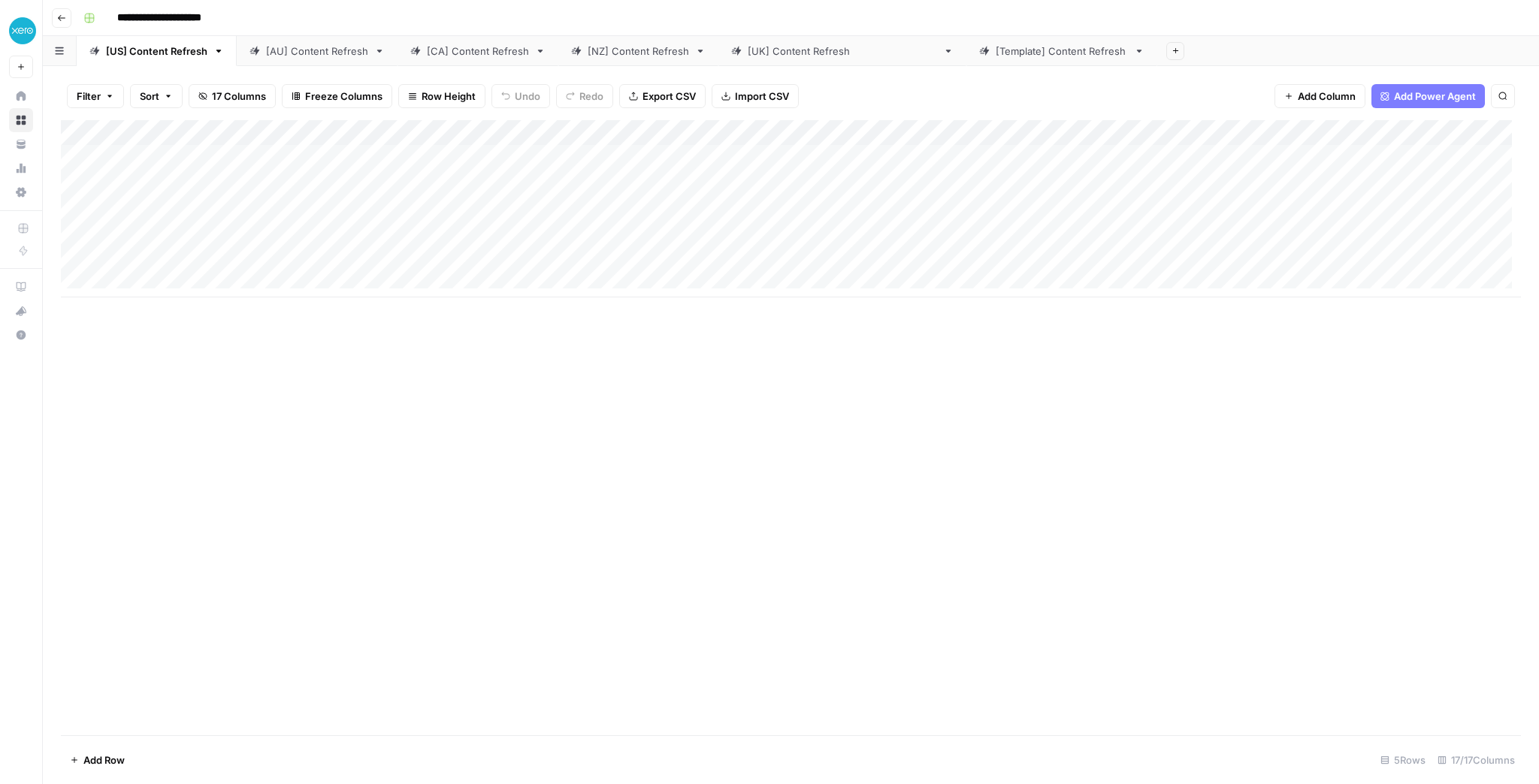
click at [316, 52] on div "[AU] Content Refresh" at bounding box center [317, 51] width 102 height 15
click at [454, 137] on div "Add Column" at bounding box center [791, 221] width 1461 height 203
click at [425, 244] on span "Schedule" at bounding box center [443, 238] width 131 height 15
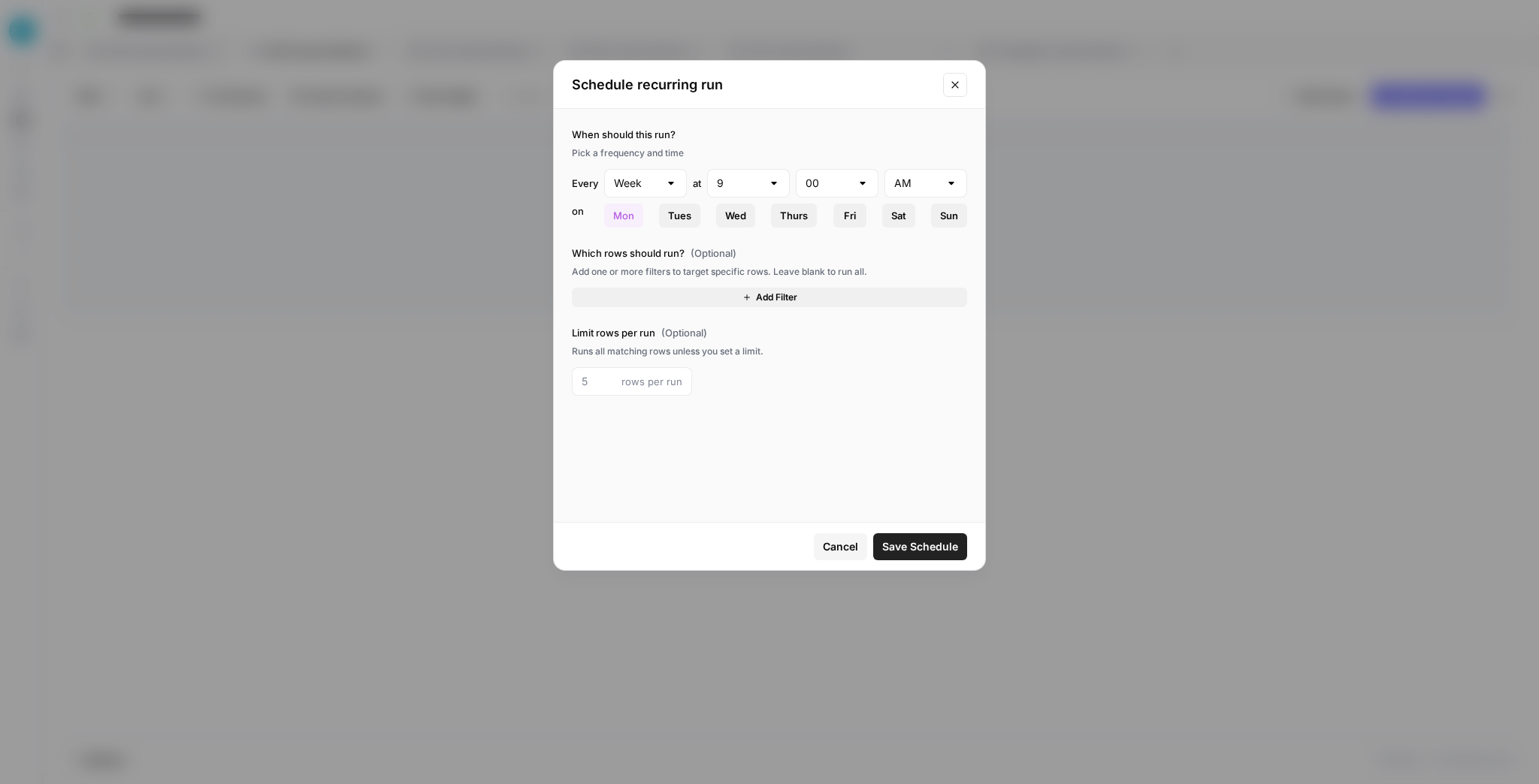
click at [847, 544] on span "Cancel" at bounding box center [841, 546] width 35 height 15
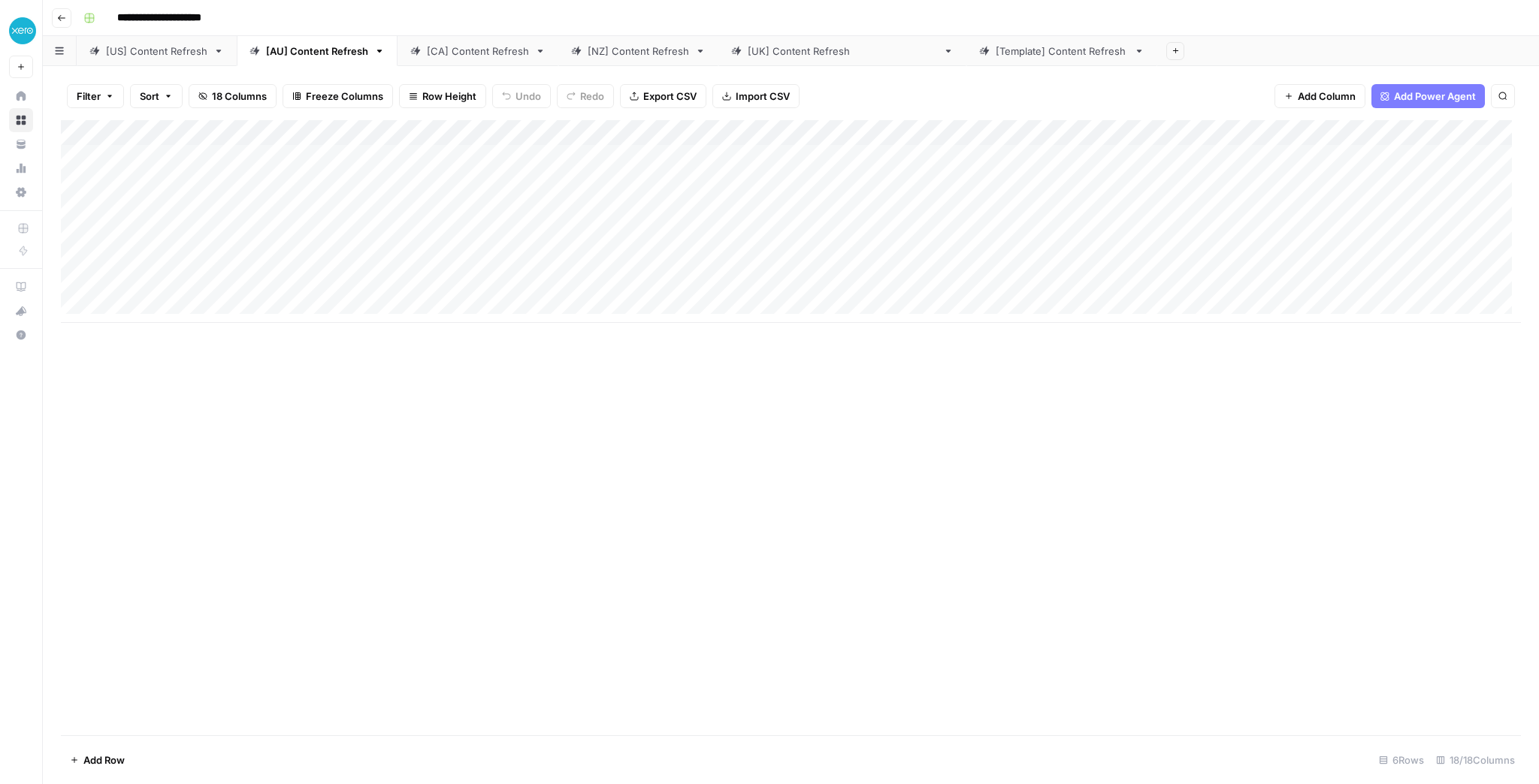
click at [452, 134] on div "Add Column" at bounding box center [791, 221] width 1461 height 203
click at [389, 238] on span "Schedule" at bounding box center [443, 238] width 131 height 15
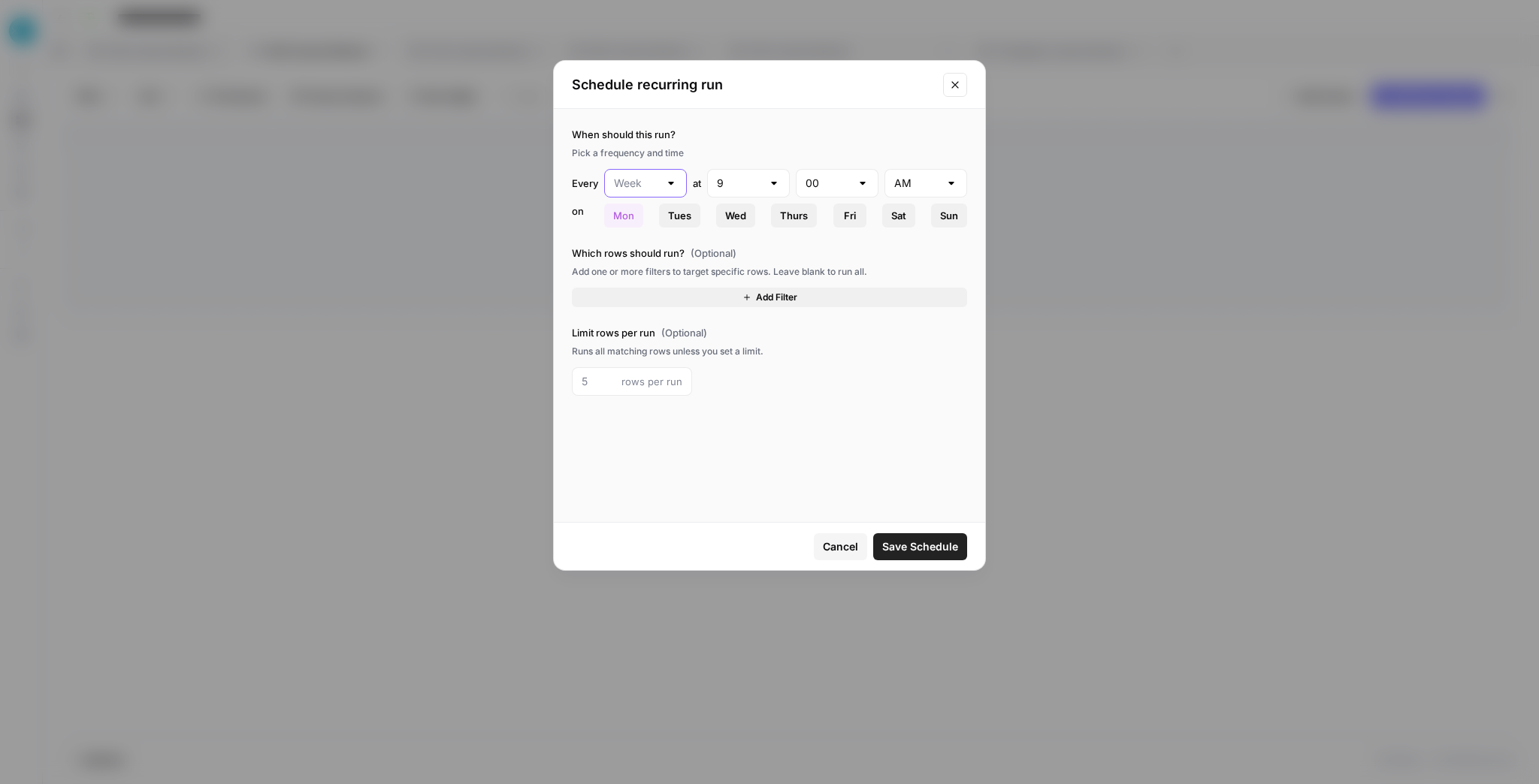
click at [637, 183] on input "text" at bounding box center [636, 183] width 45 height 15
type input "Week"
click at [788, 266] on div "Add one or more filters to target specific rows. Leave blank to run all." at bounding box center [770, 272] width 396 height 14
click at [839, 535] on button "Cancel" at bounding box center [840, 547] width 54 height 27
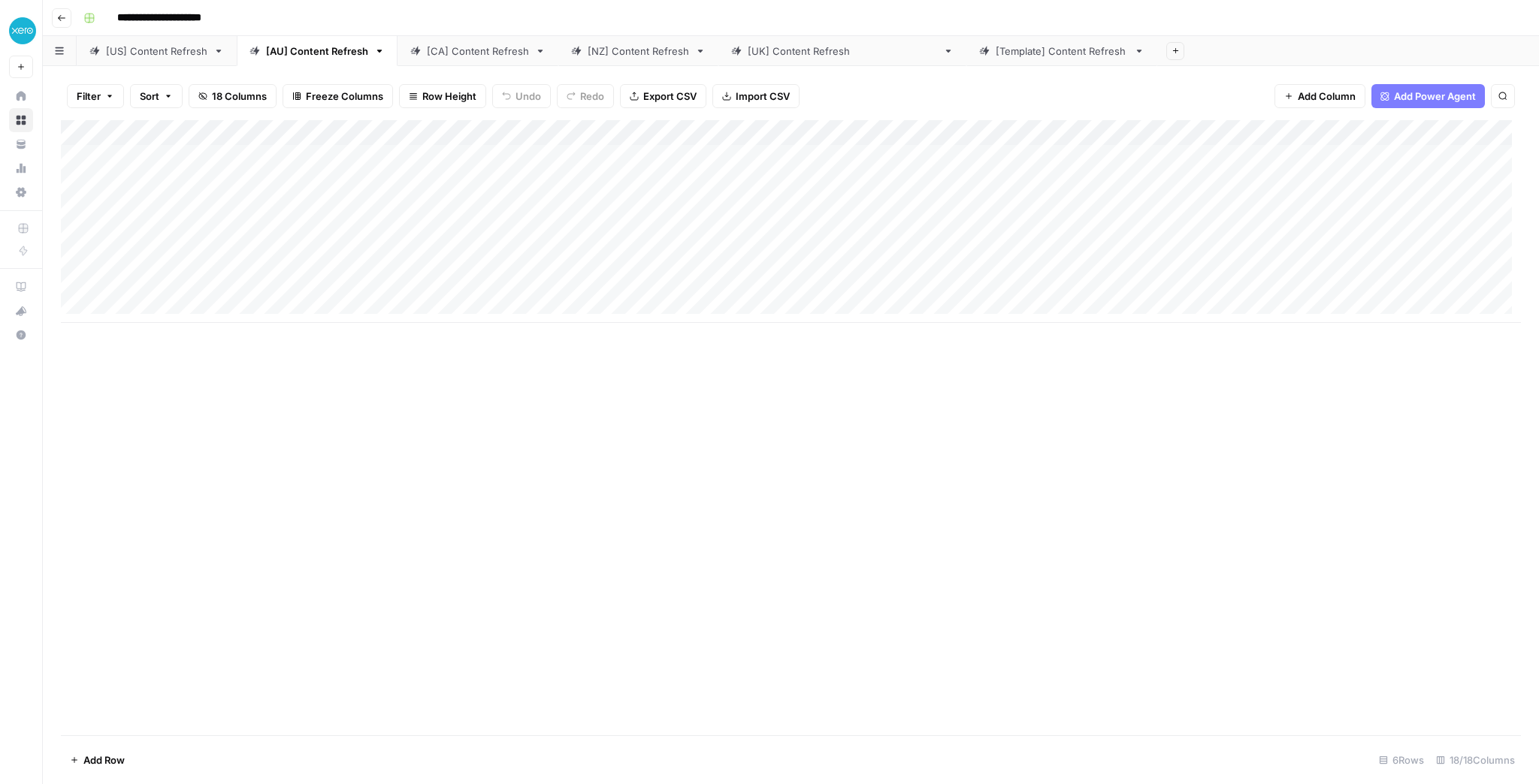
click at [1001, 134] on div "Add Column" at bounding box center [791, 221] width 1461 height 203
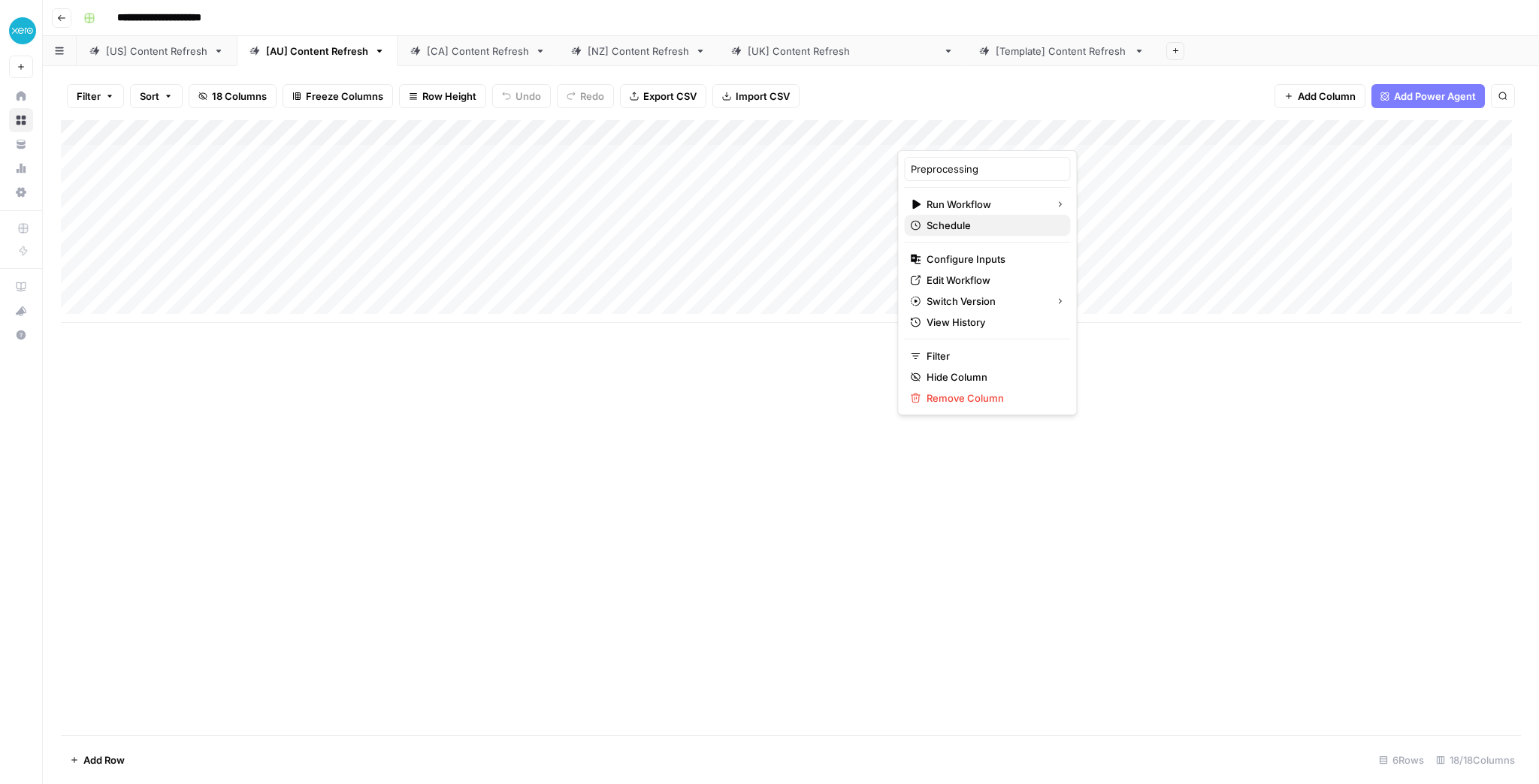
click at [981, 228] on span "Schedule" at bounding box center [993, 225] width 131 height 15
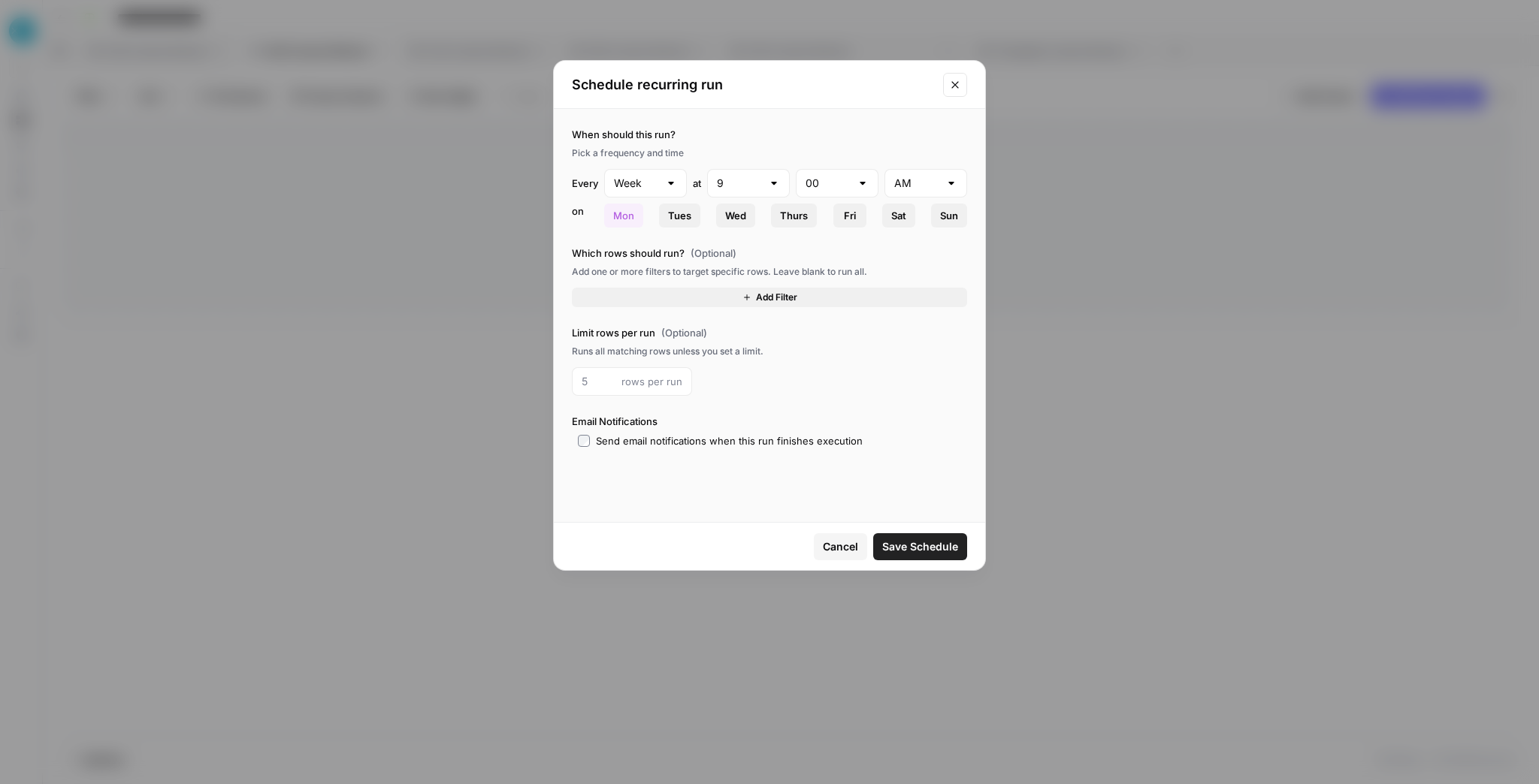
click at [856, 548] on span "Cancel" at bounding box center [841, 546] width 35 height 15
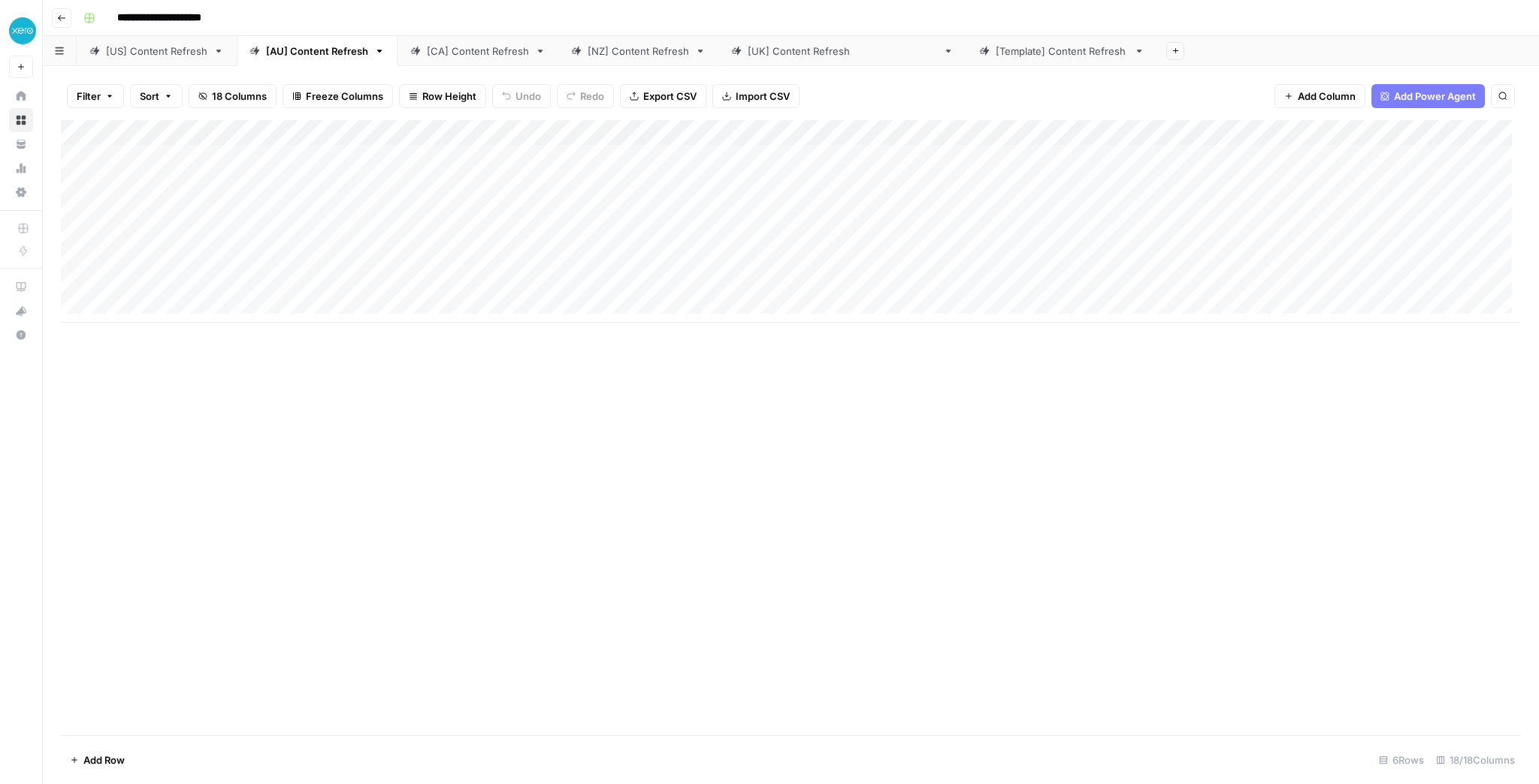
click at [111, 60] on link "[US] Content Refresh" at bounding box center [157, 51] width 161 height 30
click at [278, 63] on link "[AU] Content Refresh" at bounding box center [317, 51] width 161 height 30
click at [481, 53] on div "[CA] Content Refresh" at bounding box center [478, 51] width 102 height 15
click at [331, 56] on div "[AU] Content Refresh" at bounding box center [317, 51] width 102 height 15
click at [451, 134] on div "Add Column" at bounding box center [791, 221] width 1461 height 203
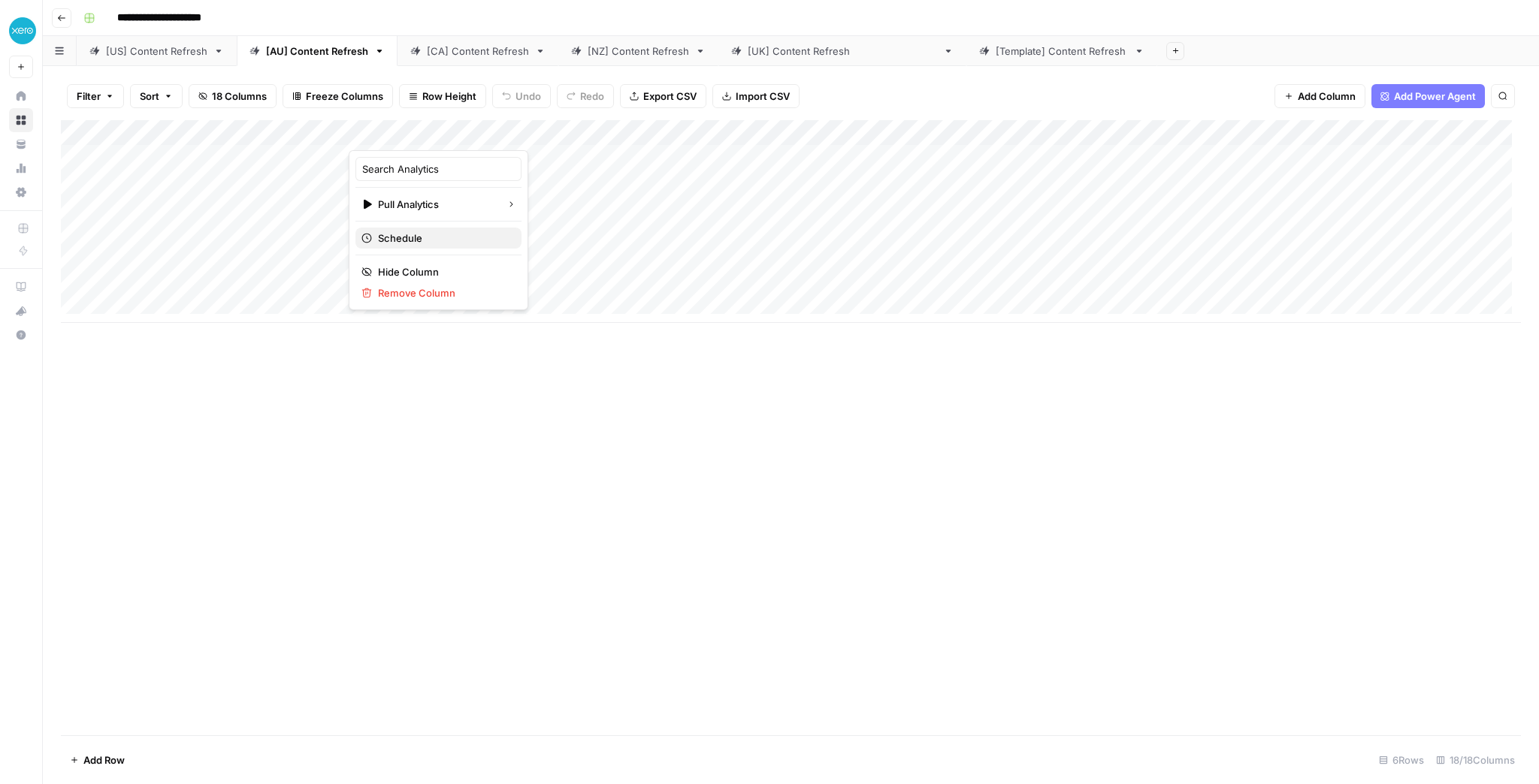
click at [422, 235] on span "Schedule" at bounding box center [443, 238] width 131 height 15
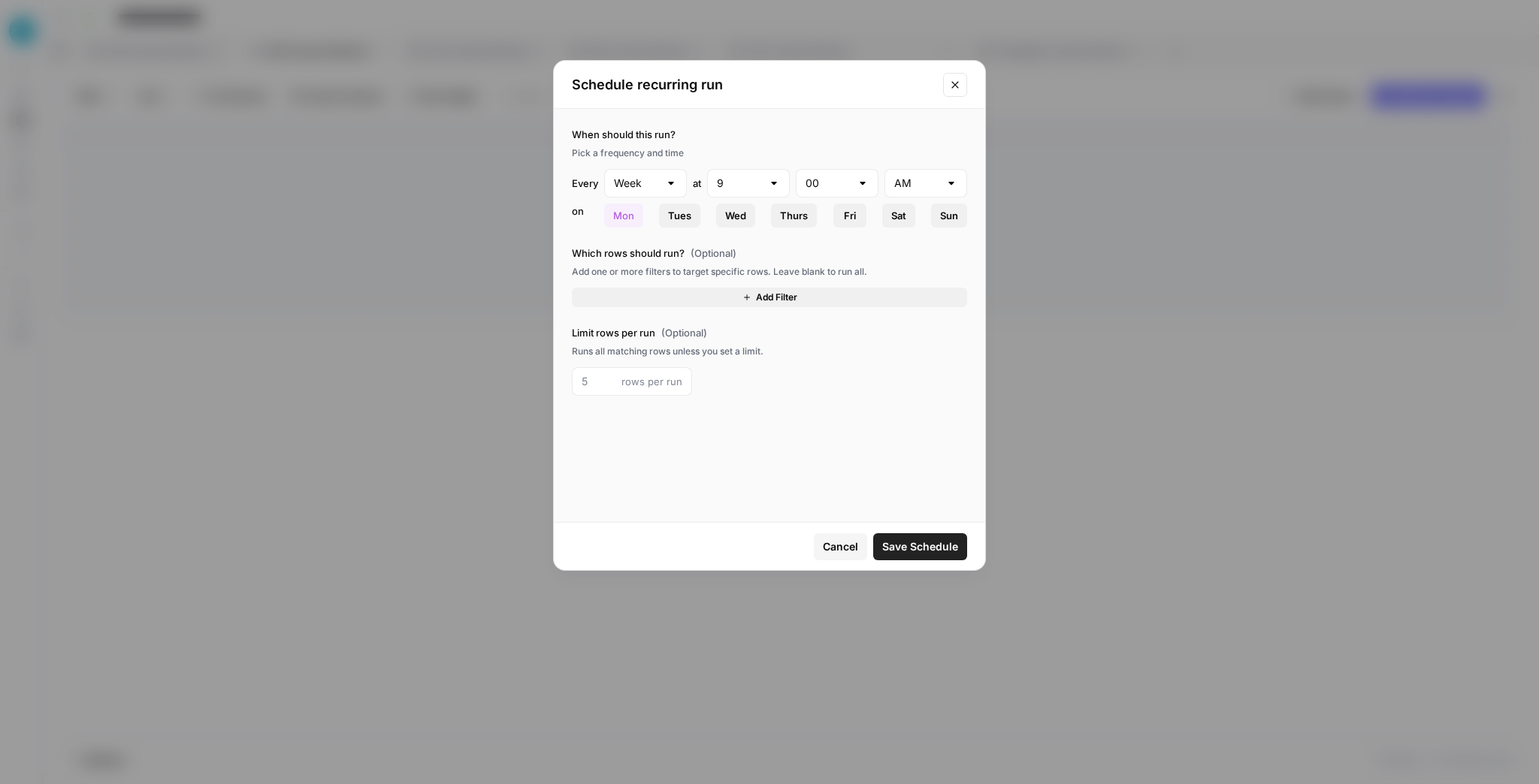
click at [779, 211] on button "Thurs" at bounding box center [794, 215] width 46 height 24
click at [634, 221] on button "Mon" at bounding box center [624, 215] width 39 height 24
click at [673, 294] on button "Add Filter" at bounding box center [770, 298] width 396 height 20
click at [676, 300] on div at bounding box center [676, 301] width 12 height 15
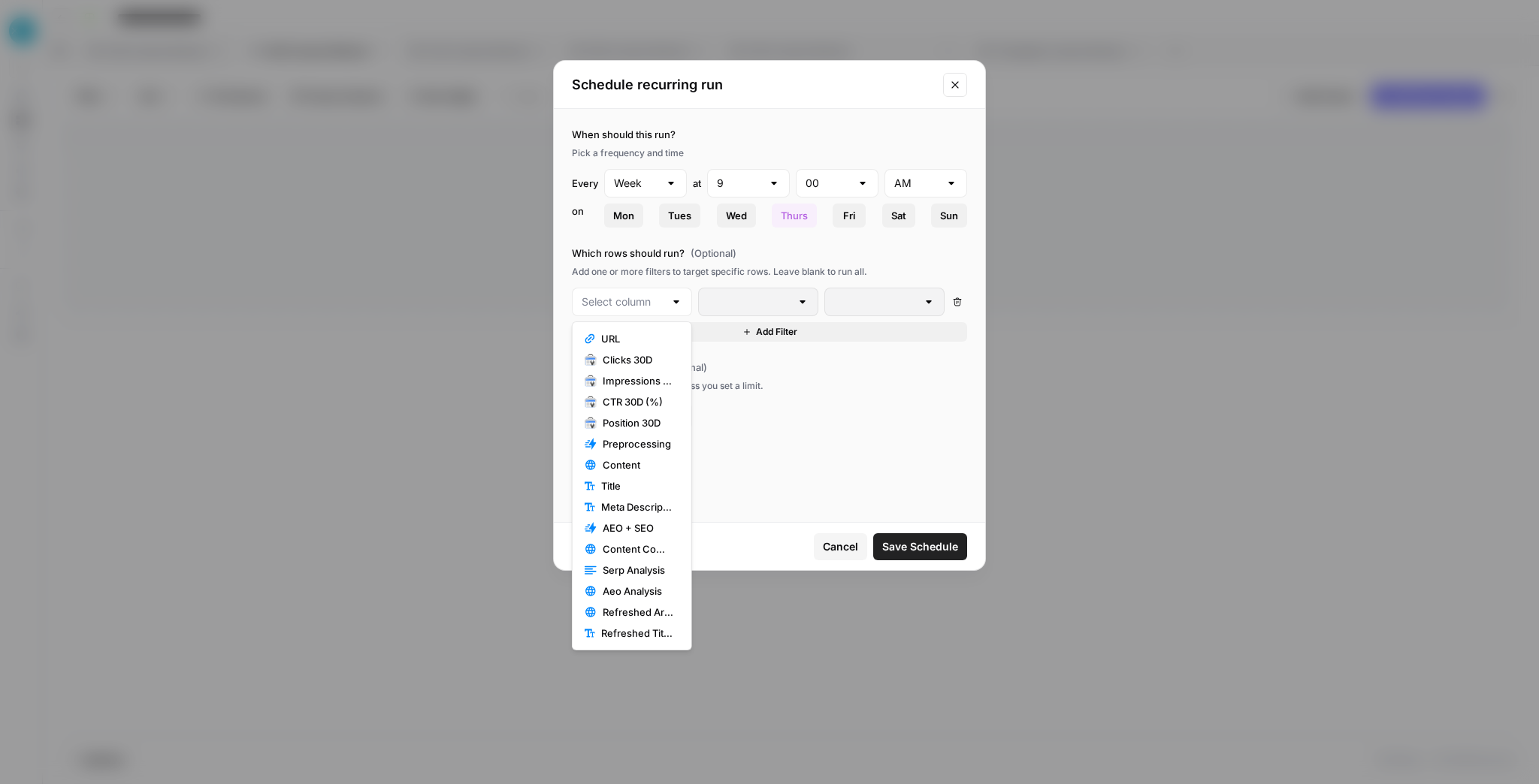
click at [811, 419] on div "rows per run" at bounding box center [770, 416] width 396 height 28
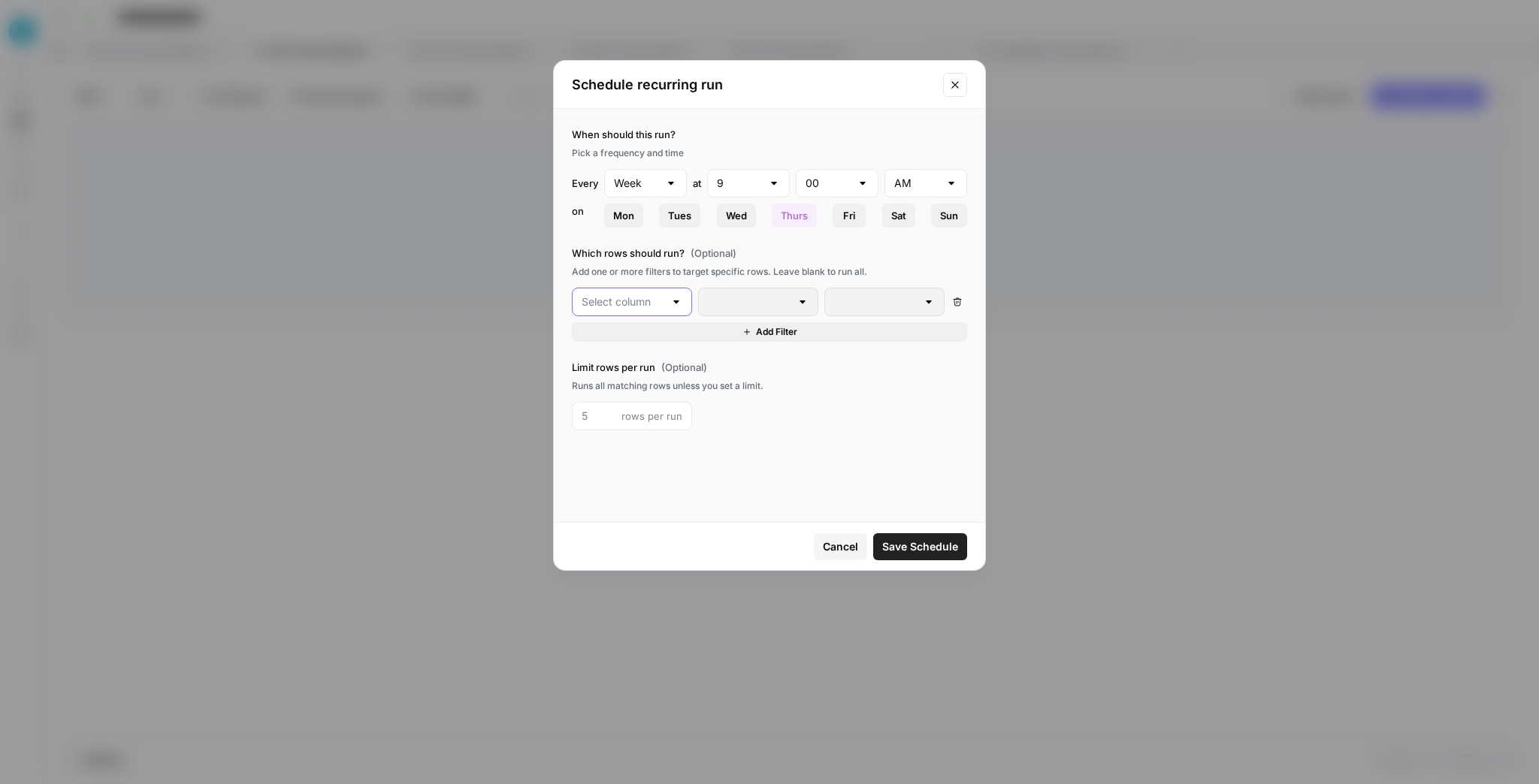
click at [648, 301] on input "text" at bounding box center [623, 301] width 82 height 15
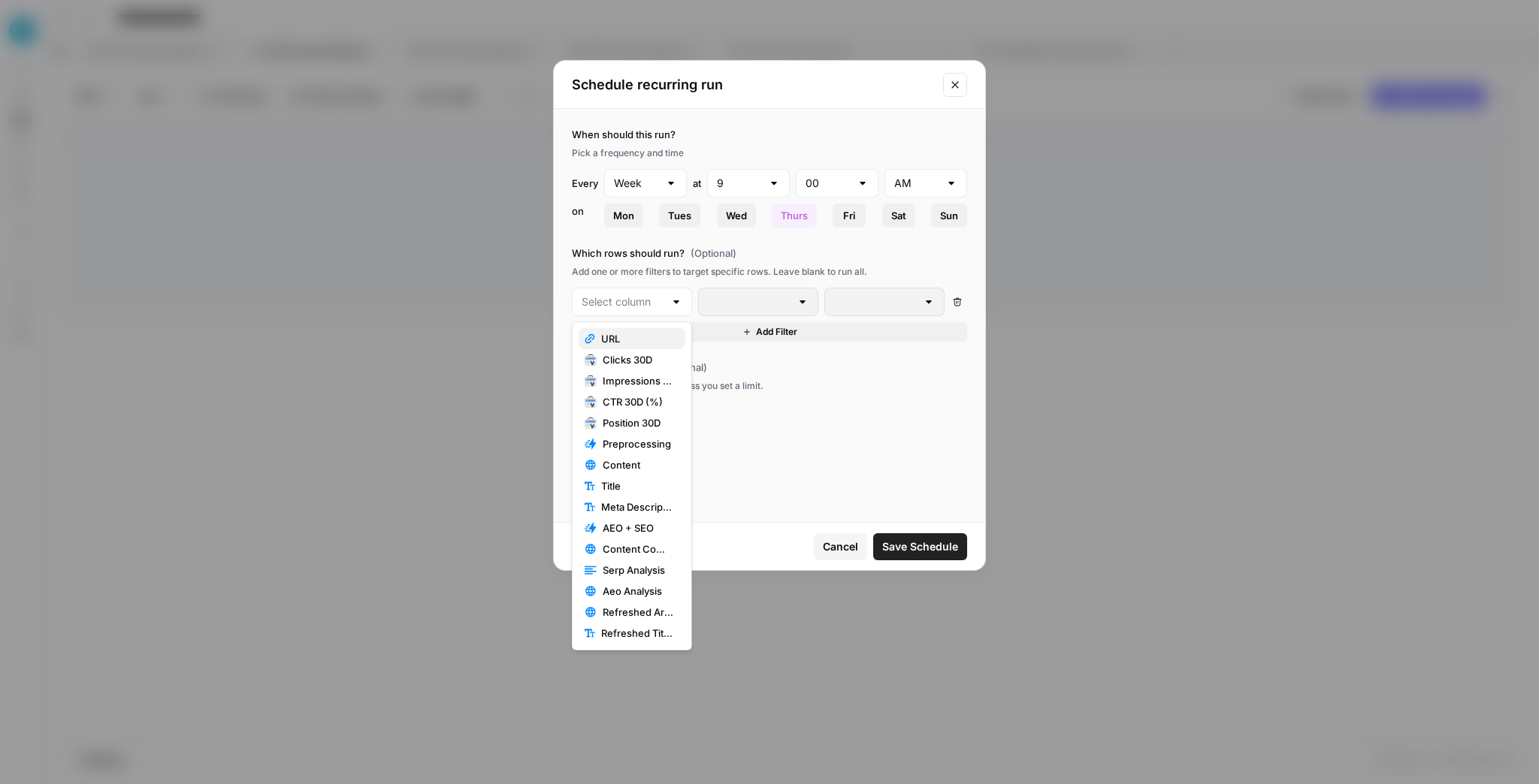
click at [643, 342] on span "URL" at bounding box center [637, 339] width 72 height 15
type input "URL"
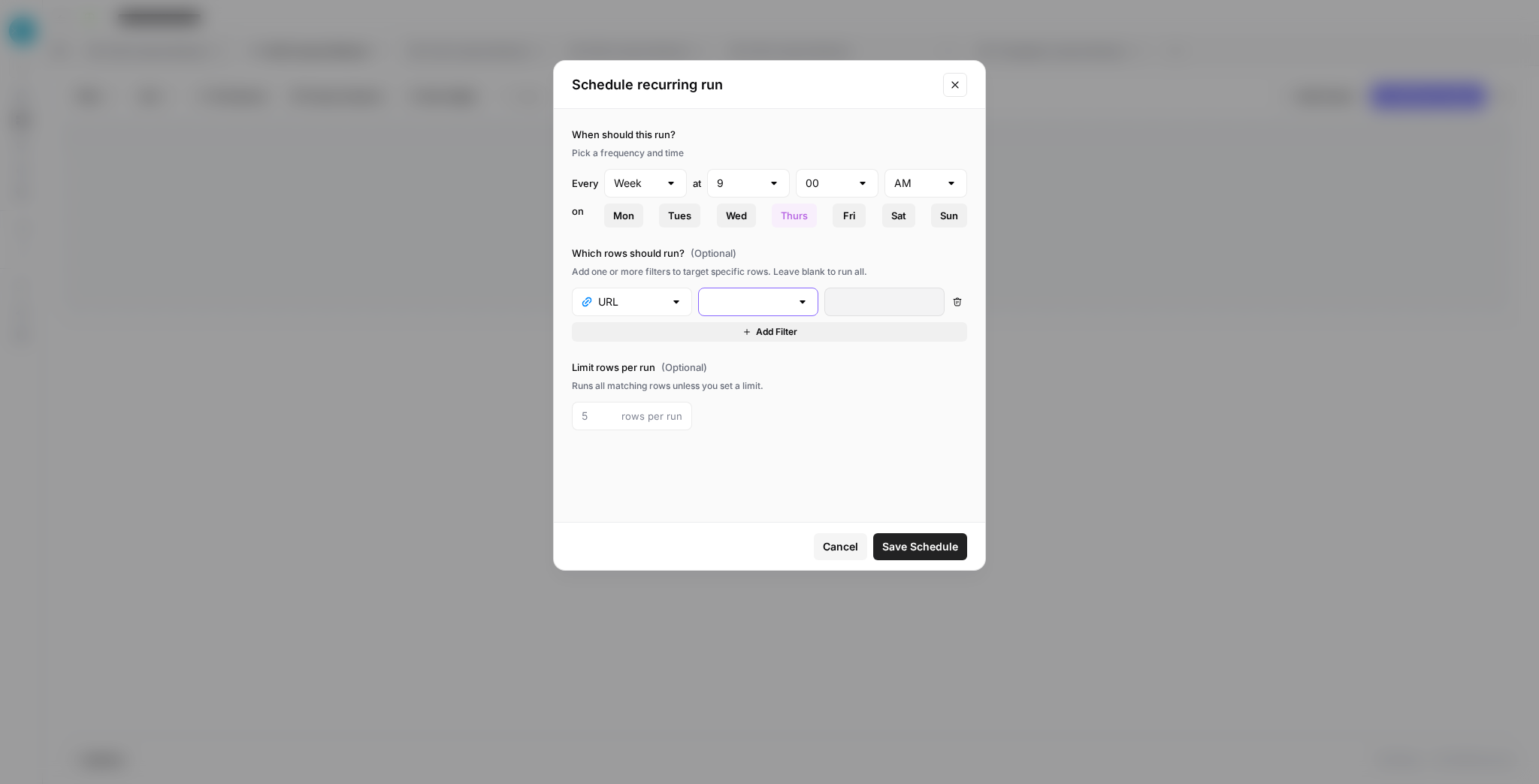
click at [788, 304] on input "text" at bounding box center [749, 301] width 82 height 15
click at [848, 337] on button "Add Filter" at bounding box center [770, 332] width 396 height 20
click at [836, 542] on span "Cancel" at bounding box center [841, 546] width 35 height 15
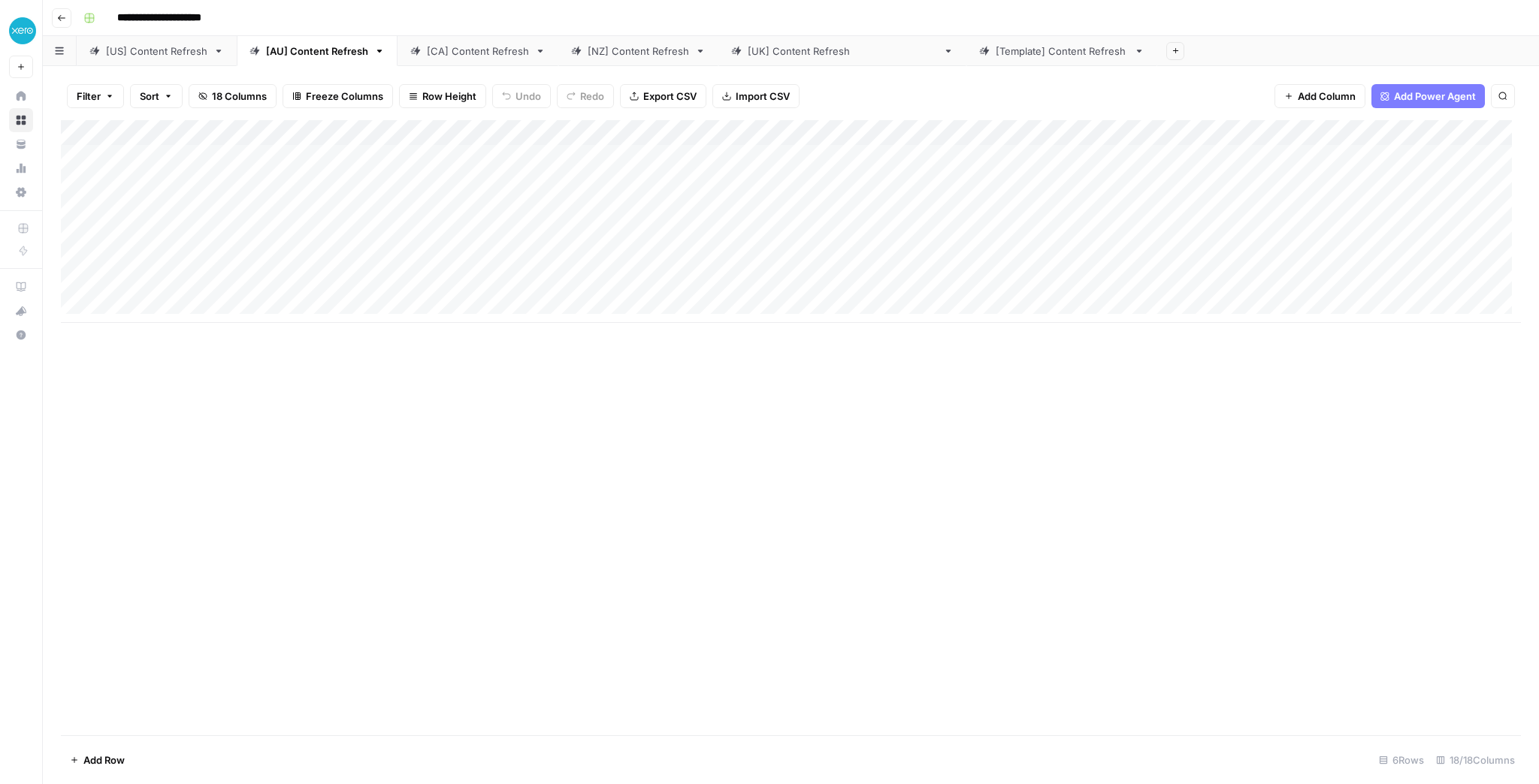
click at [183, 48] on div "[US] Content Refresh" at bounding box center [157, 51] width 102 height 15
click at [298, 57] on div "[AU] Content Refresh" at bounding box center [317, 51] width 102 height 15
click at [469, 157] on div "Add Column" at bounding box center [791, 221] width 1461 height 203
click at [452, 133] on div "Add Column" at bounding box center [791, 221] width 1461 height 203
click at [416, 241] on span "Schedule" at bounding box center [443, 238] width 131 height 15
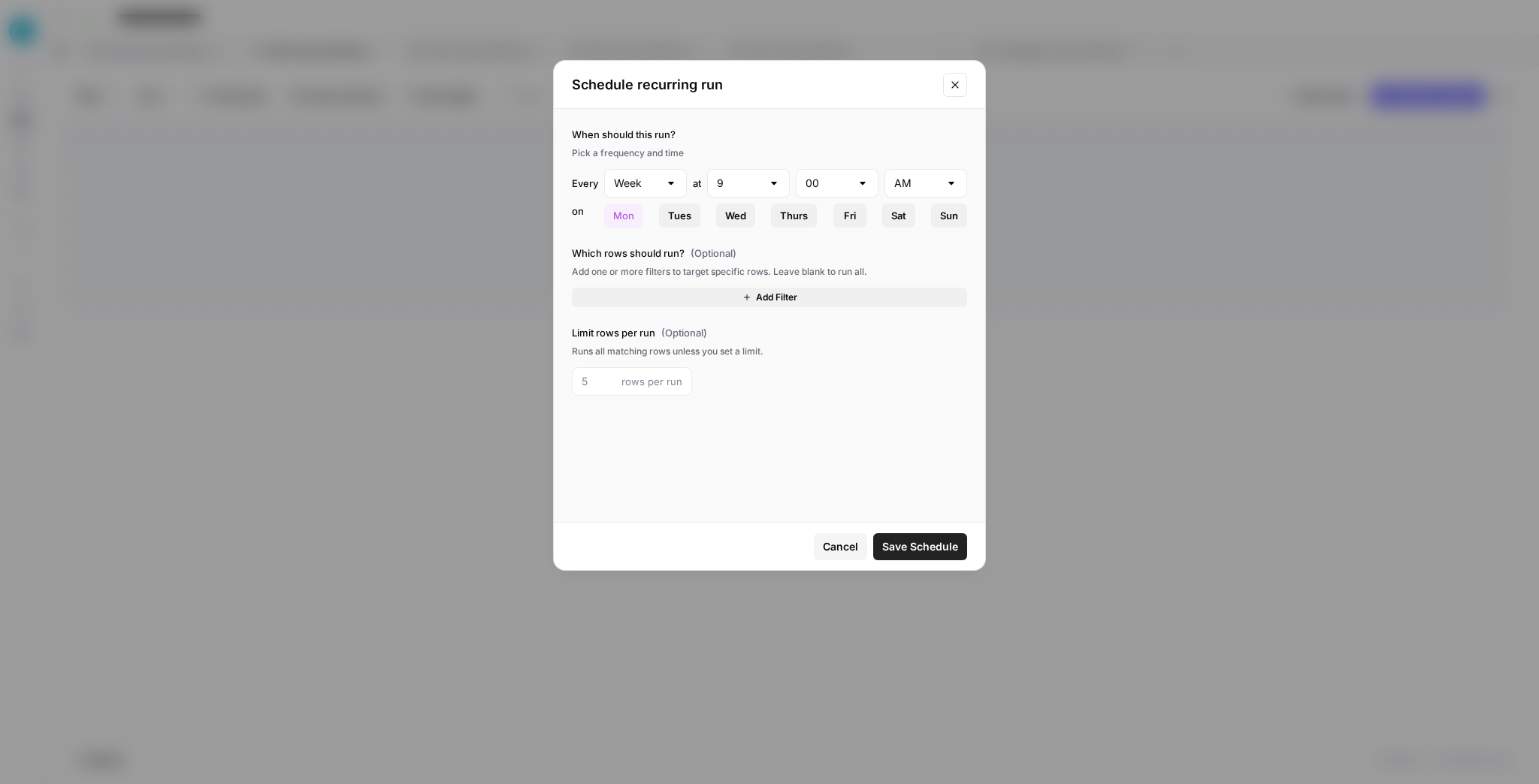
click at [625, 215] on span "Mon" at bounding box center [623, 215] width 21 height 15
click at [803, 221] on span "Thurs" at bounding box center [794, 215] width 27 height 15
click at [637, 212] on button "Mon" at bounding box center [624, 215] width 39 height 24
click at [839, 541] on span "Cancel" at bounding box center [841, 546] width 35 height 15
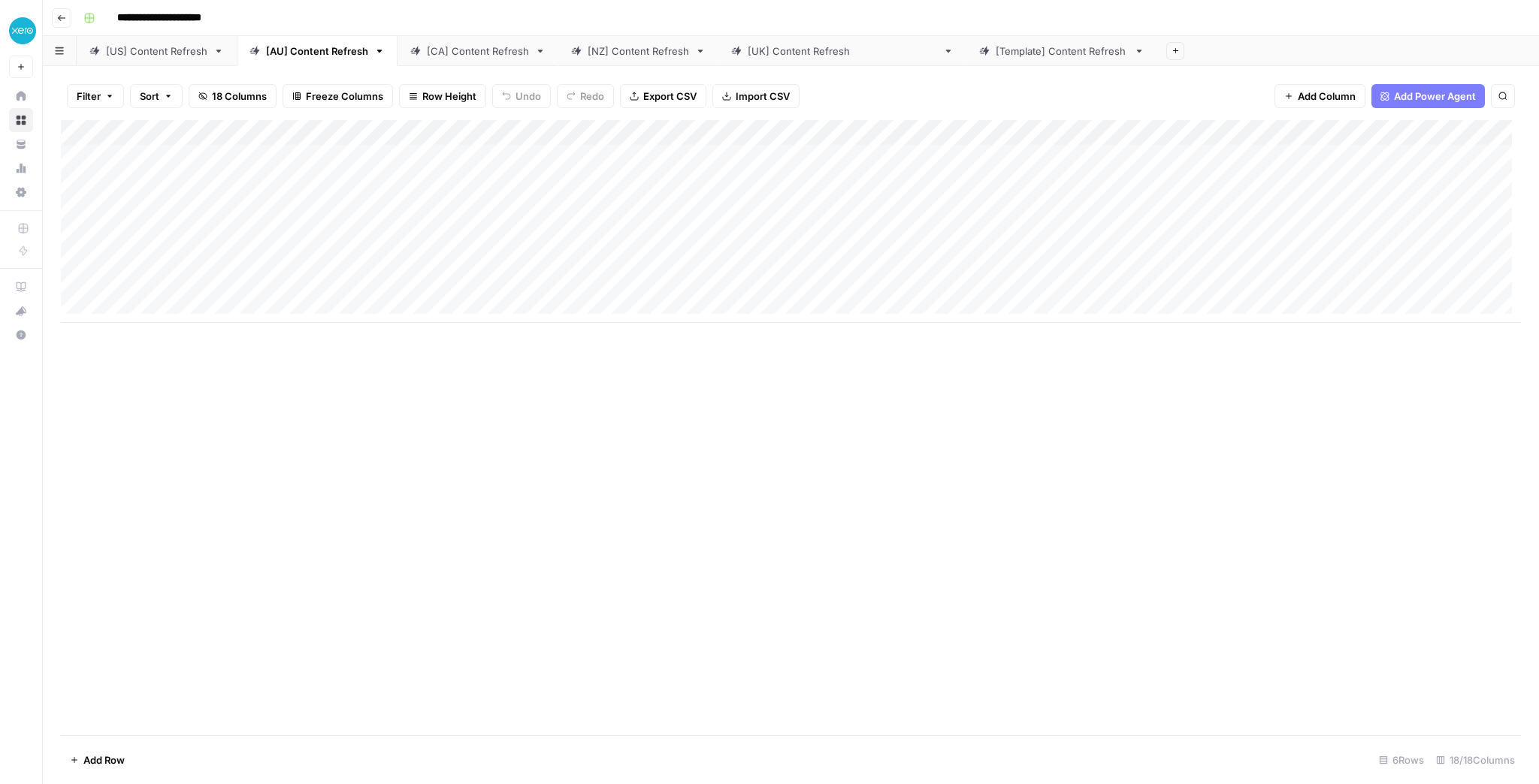
click at [1002, 131] on div "Add Column" at bounding box center [791, 221] width 1461 height 203
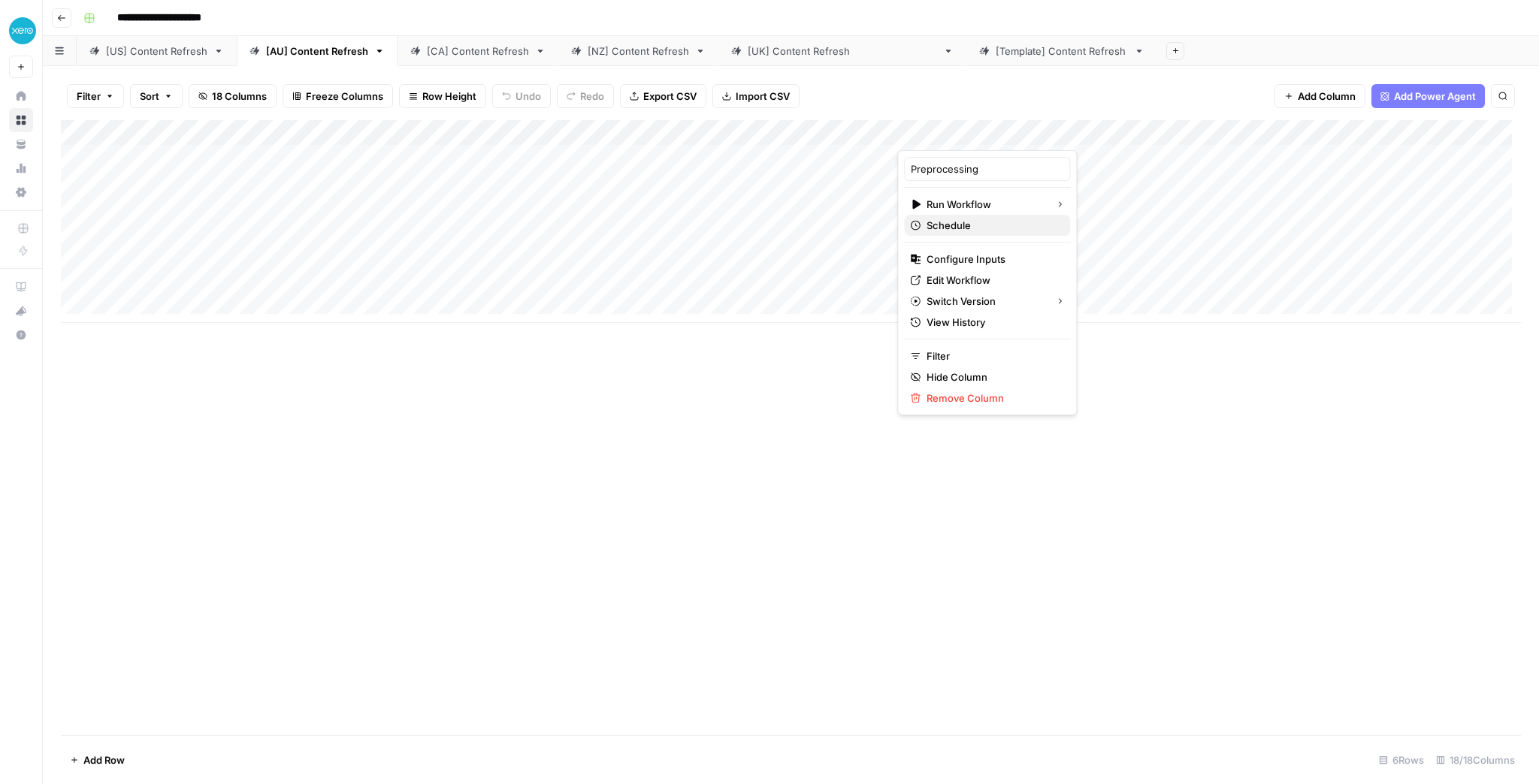
click at [950, 228] on span "Schedule" at bounding box center [993, 225] width 131 height 15
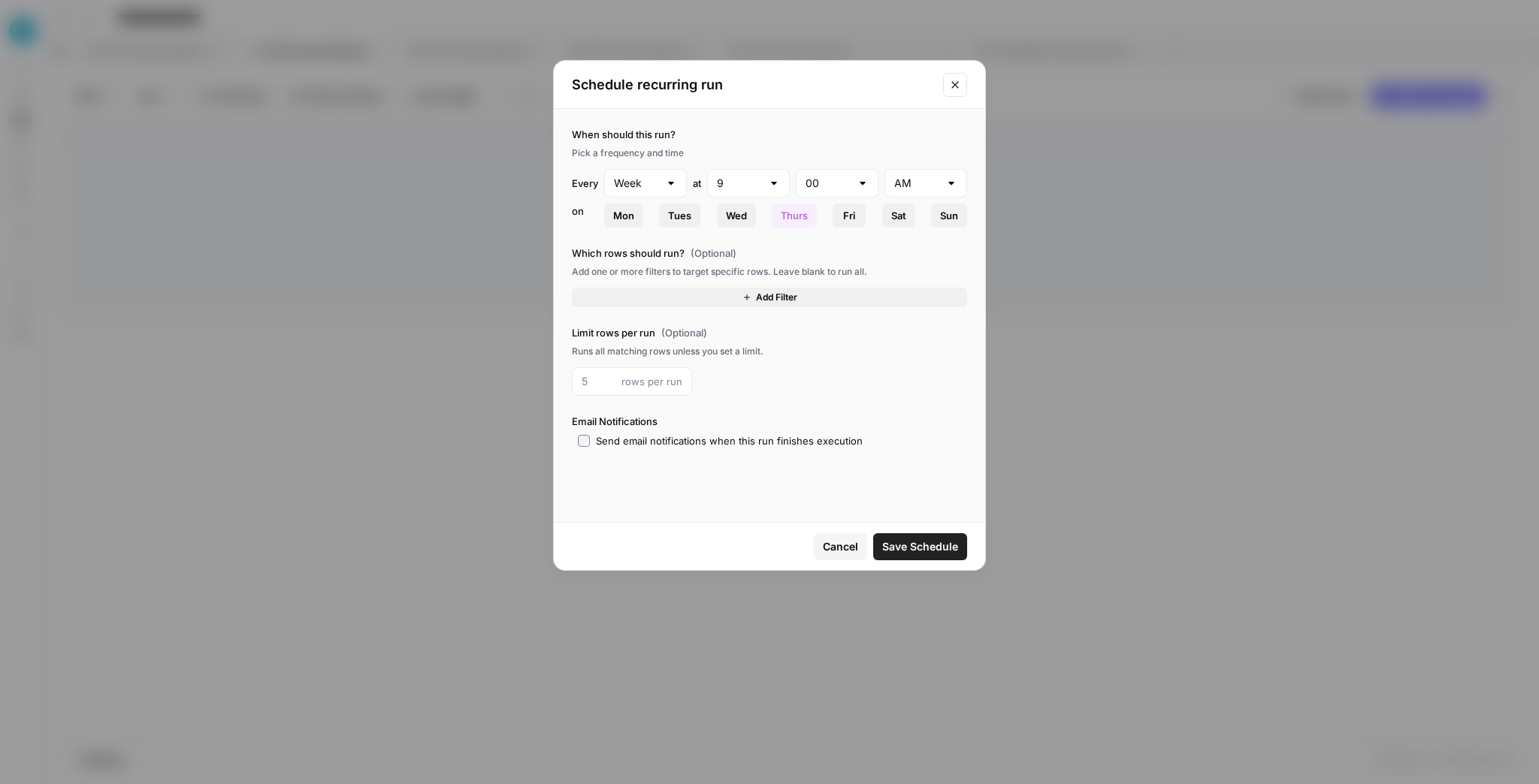
click at [839, 550] on span "Cancel" at bounding box center [841, 546] width 35 height 15
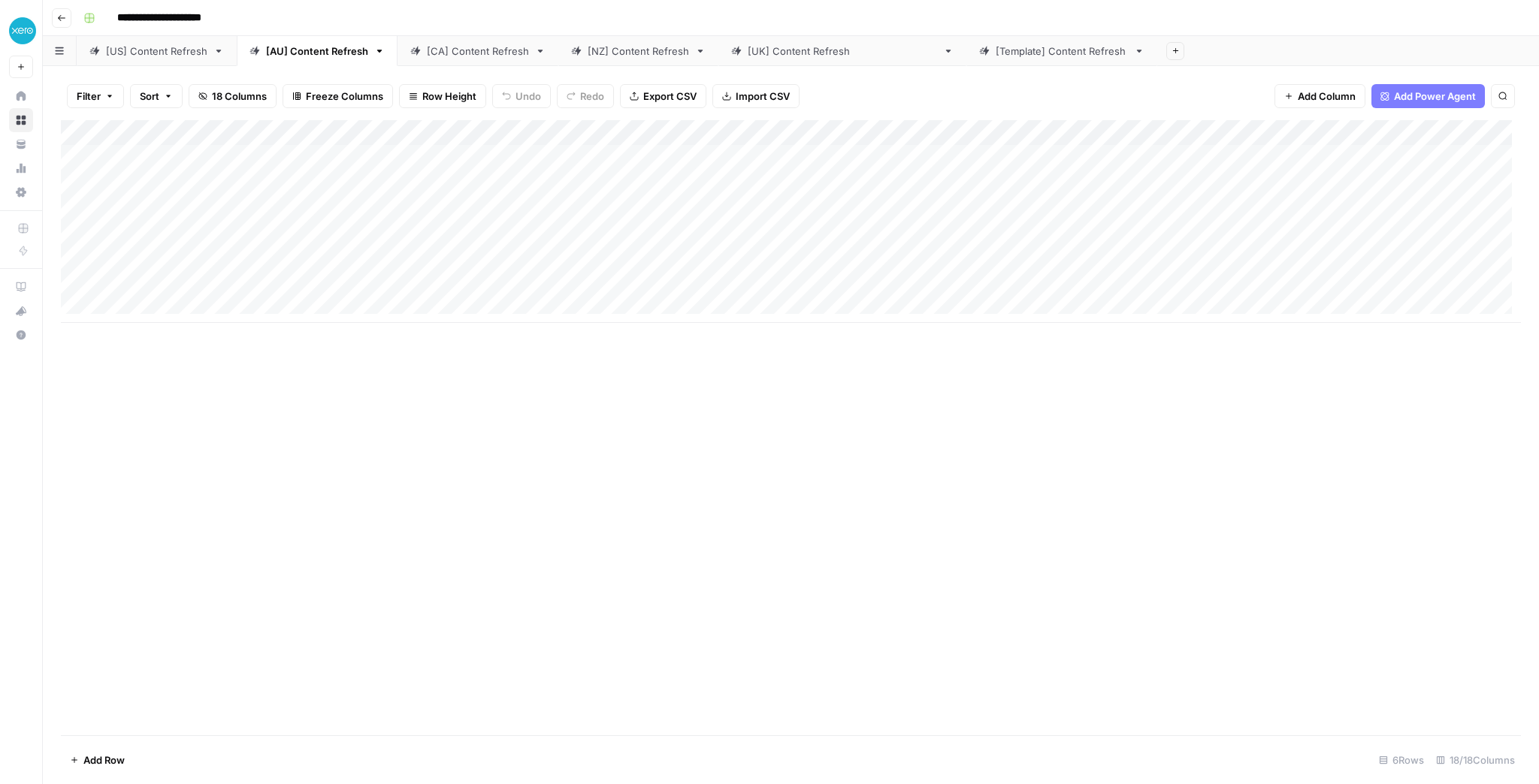
click at [443, 57] on div "[CA] Content Refresh" at bounding box center [478, 51] width 102 height 15
click at [635, 60] on link "[NZ] Content Refresh" at bounding box center [638, 51] width 161 height 30
click at [319, 56] on div "[AU] Content Refresh" at bounding box center [317, 51] width 102 height 15
click at [461, 54] on div "[CA] Content Refresh" at bounding box center [478, 51] width 102 height 15
click at [607, 50] on div "[NZ] Content Refresh" at bounding box center [638, 51] width 102 height 15
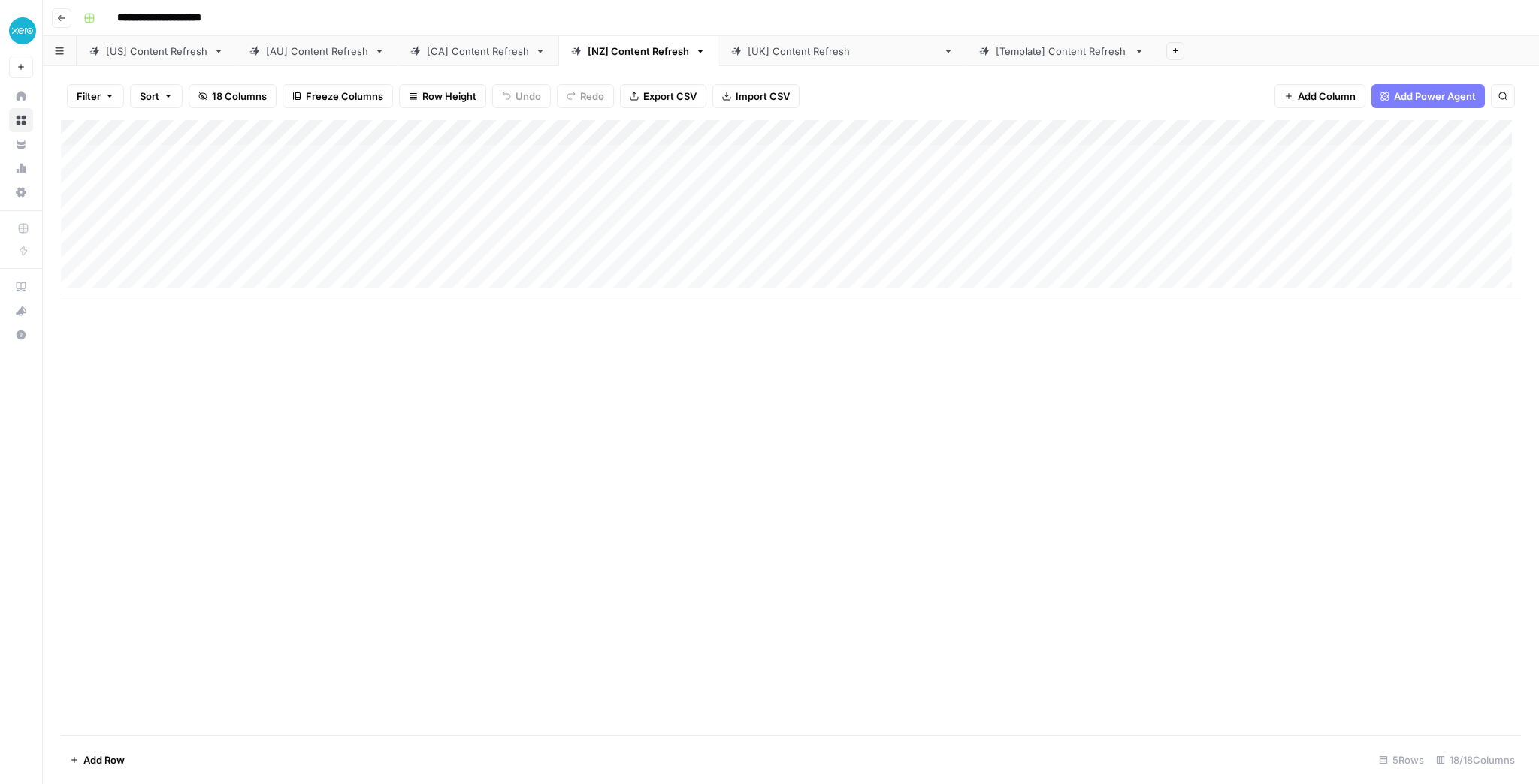
click at [769, 45] on div "[[GEOGRAPHIC_DATA]] Content Refresh" at bounding box center [842, 51] width 189 height 15
click at [289, 53] on div "[AU] Content Refresh" at bounding box center [317, 51] width 102 height 15
click at [469, 154] on div "Add Column" at bounding box center [791, 221] width 1461 height 203
click at [454, 133] on div "Add Column" at bounding box center [791, 221] width 1461 height 203
click at [417, 237] on span "Schedule" at bounding box center [443, 238] width 131 height 15
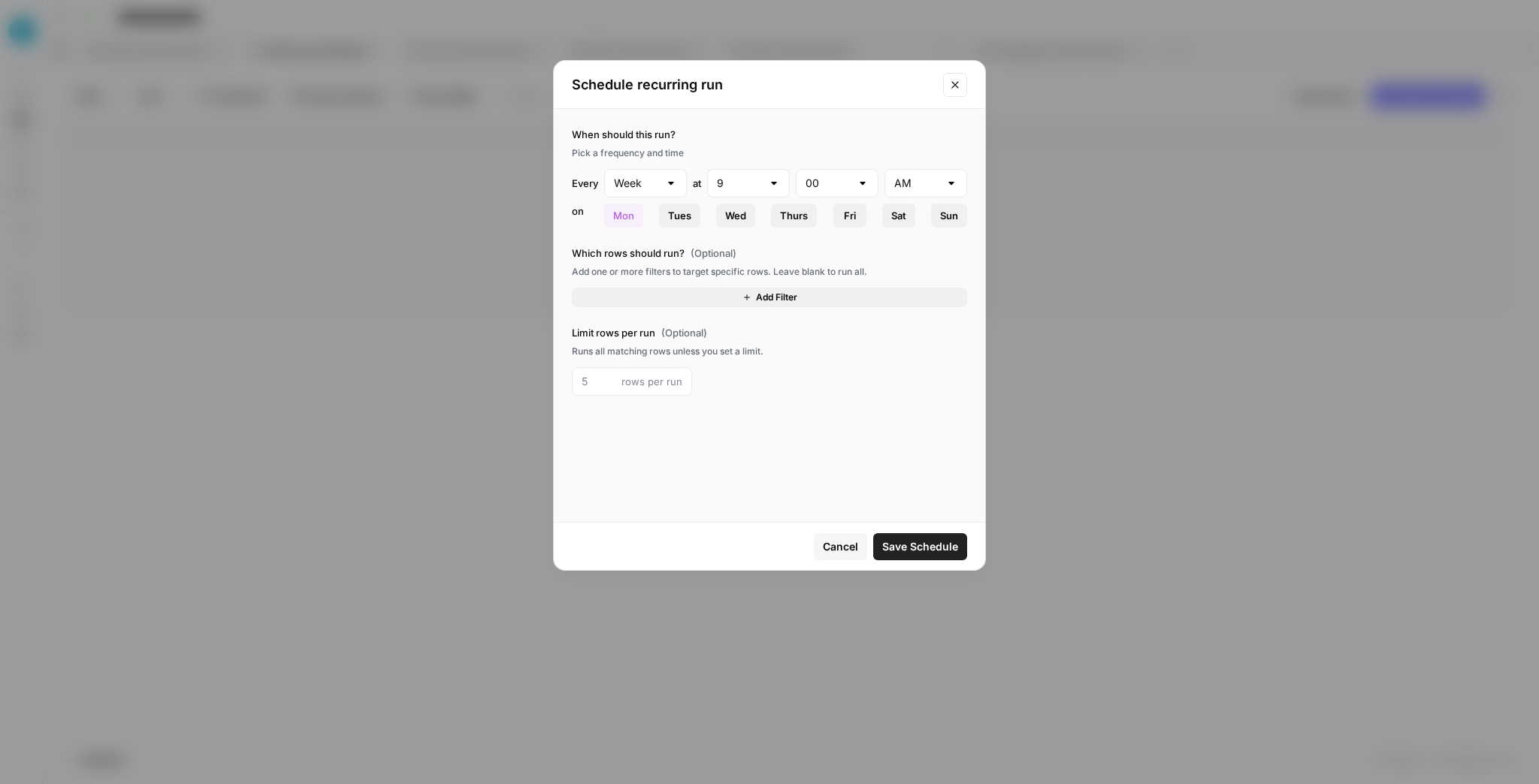
click at [788, 218] on span "Thurs" at bounding box center [794, 215] width 27 height 15
click at [634, 211] on button "Mon" at bounding box center [624, 215] width 39 height 24
click at [857, 549] on span "Cancel" at bounding box center [841, 546] width 35 height 15
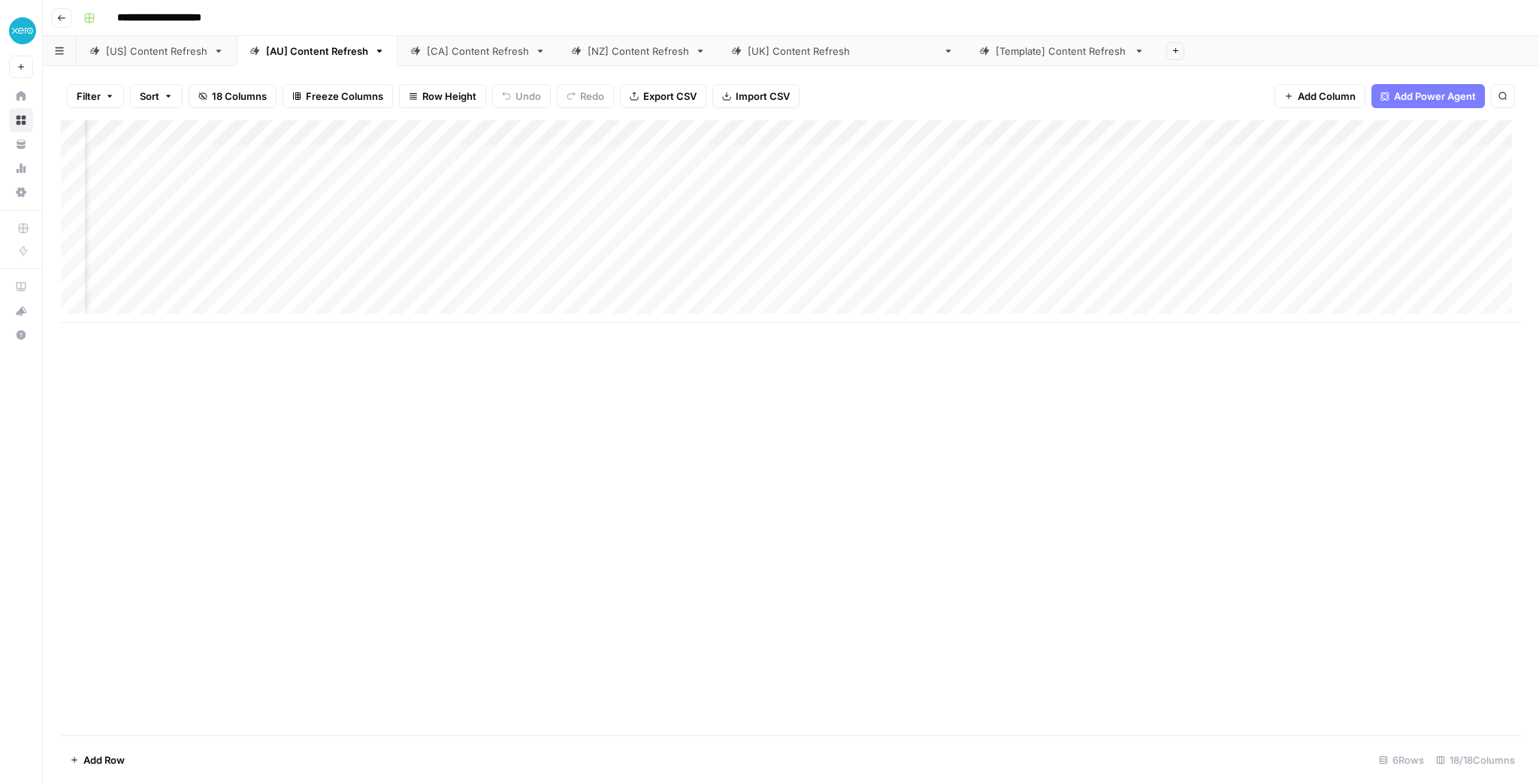
scroll to position [0, 109]
click at [891, 134] on div "Add Column" at bounding box center [791, 221] width 1461 height 203
click at [847, 226] on span "Schedule" at bounding box center [884, 225] width 131 height 15
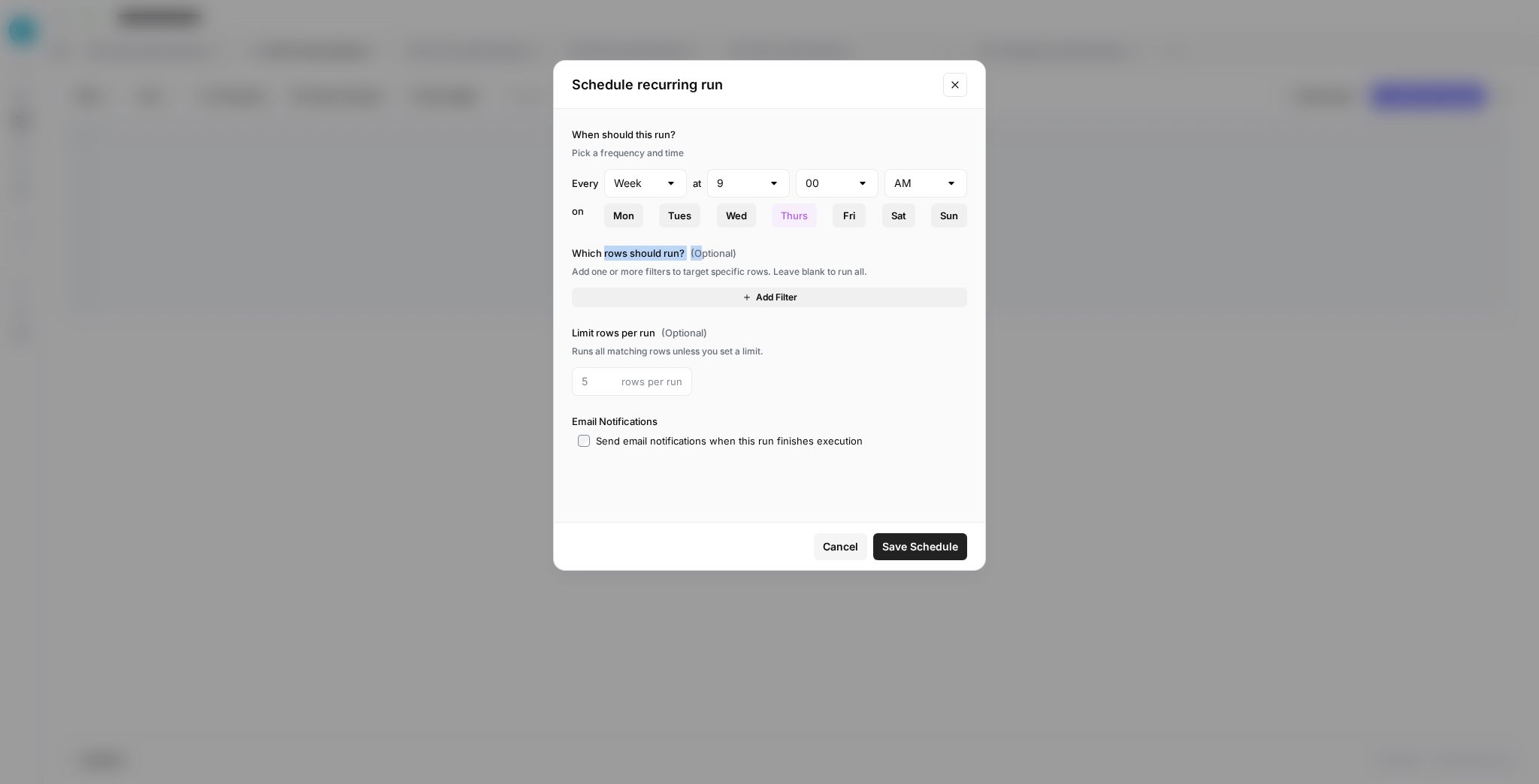
drag, startPoint x: 656, startPoint y: 253, endPoint x: 698, endPoint y: 254, distance: 42.0
click at [698, 254] on label "Which rows should run? (Optional)" at bounding box center [770, 253] width 396 height 15
click at [756, 295] on span "Add Filter" at bounding box center [776, 298] width 41 height 14
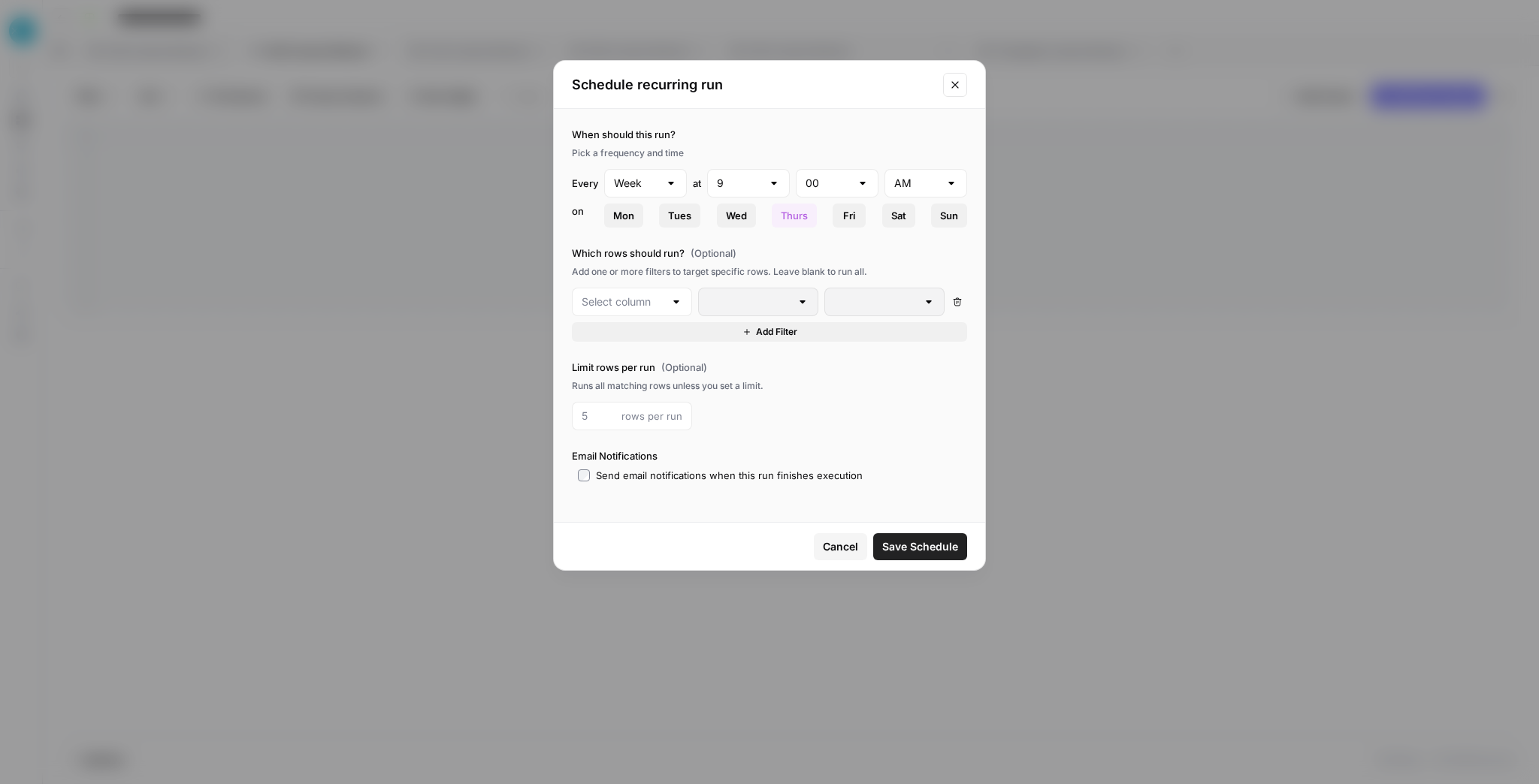
click at [676, 300] on div at bounding box center [676, 301] width 12 height 15
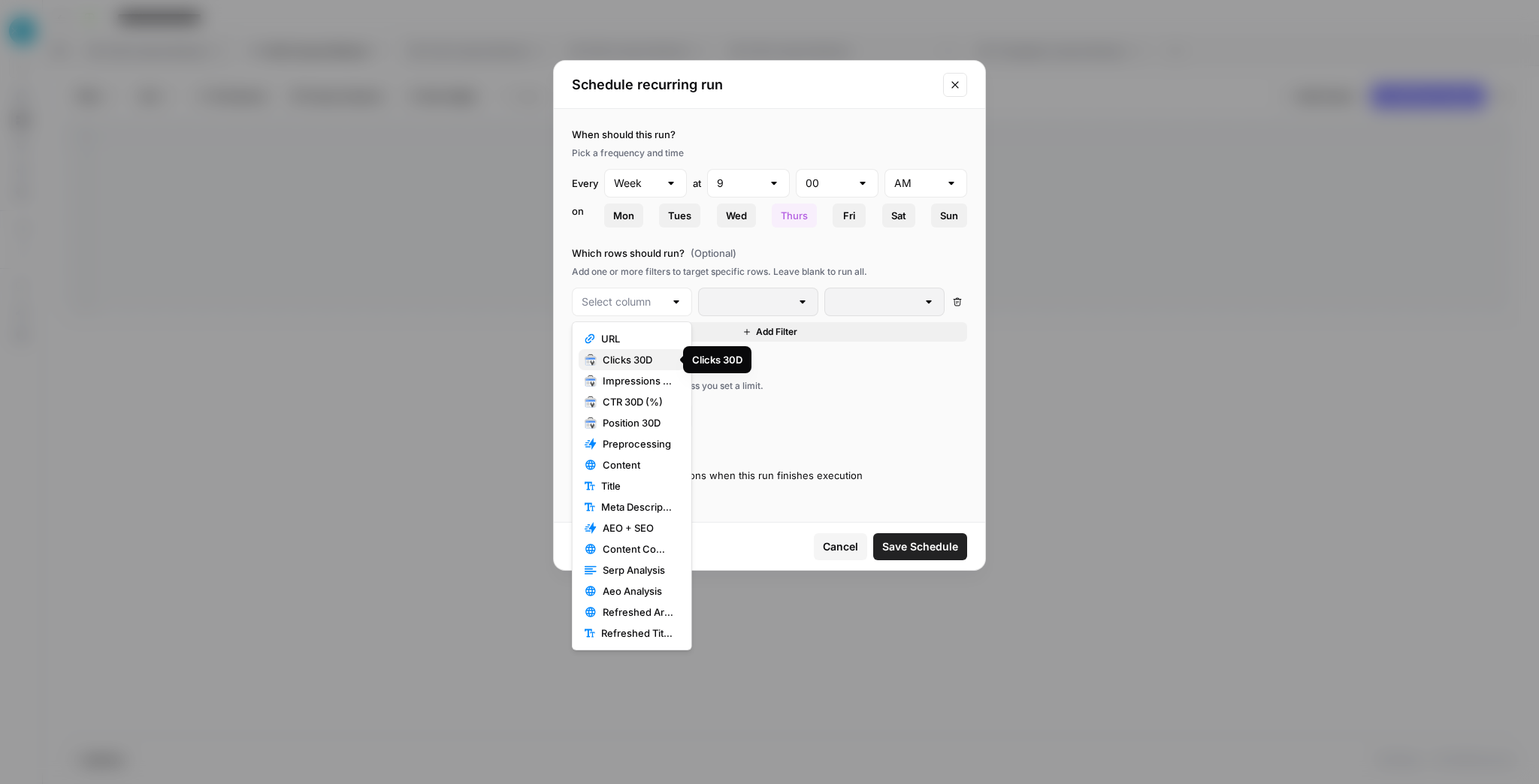
click at [646, 353] on span "Clicks 30D" at bounding box center [638, 359] width 70 height 15
type input "Clicks 30D"
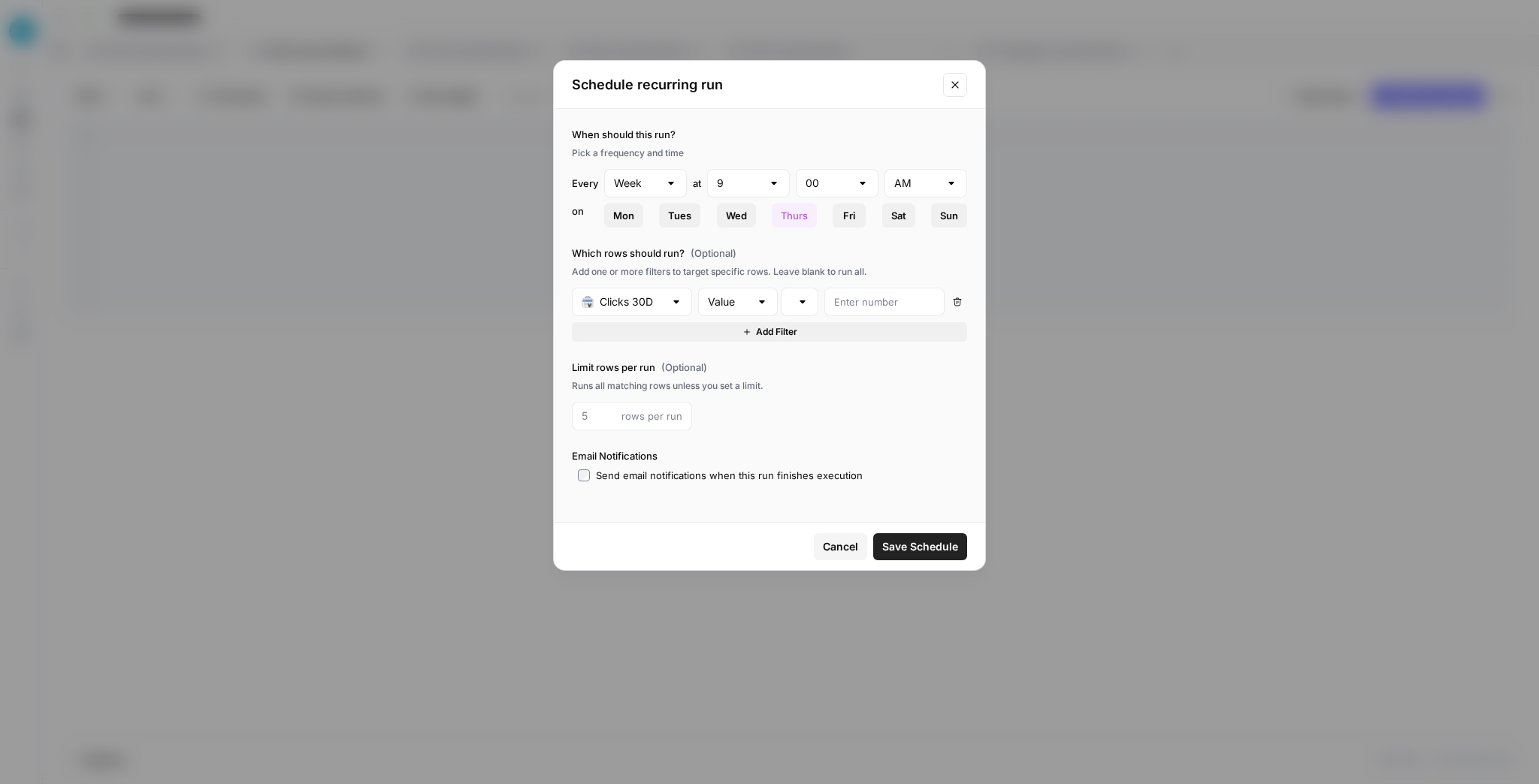
click at [815, 296] on div at bounding box center [800, 301] width 37 height 28
click at [854, 459] on span "is less than" at bounding box center [853, 465] width 117 height 15
click at [832, 545] on span "Cancel" at bounding box center [841, 546] width 35 height 15
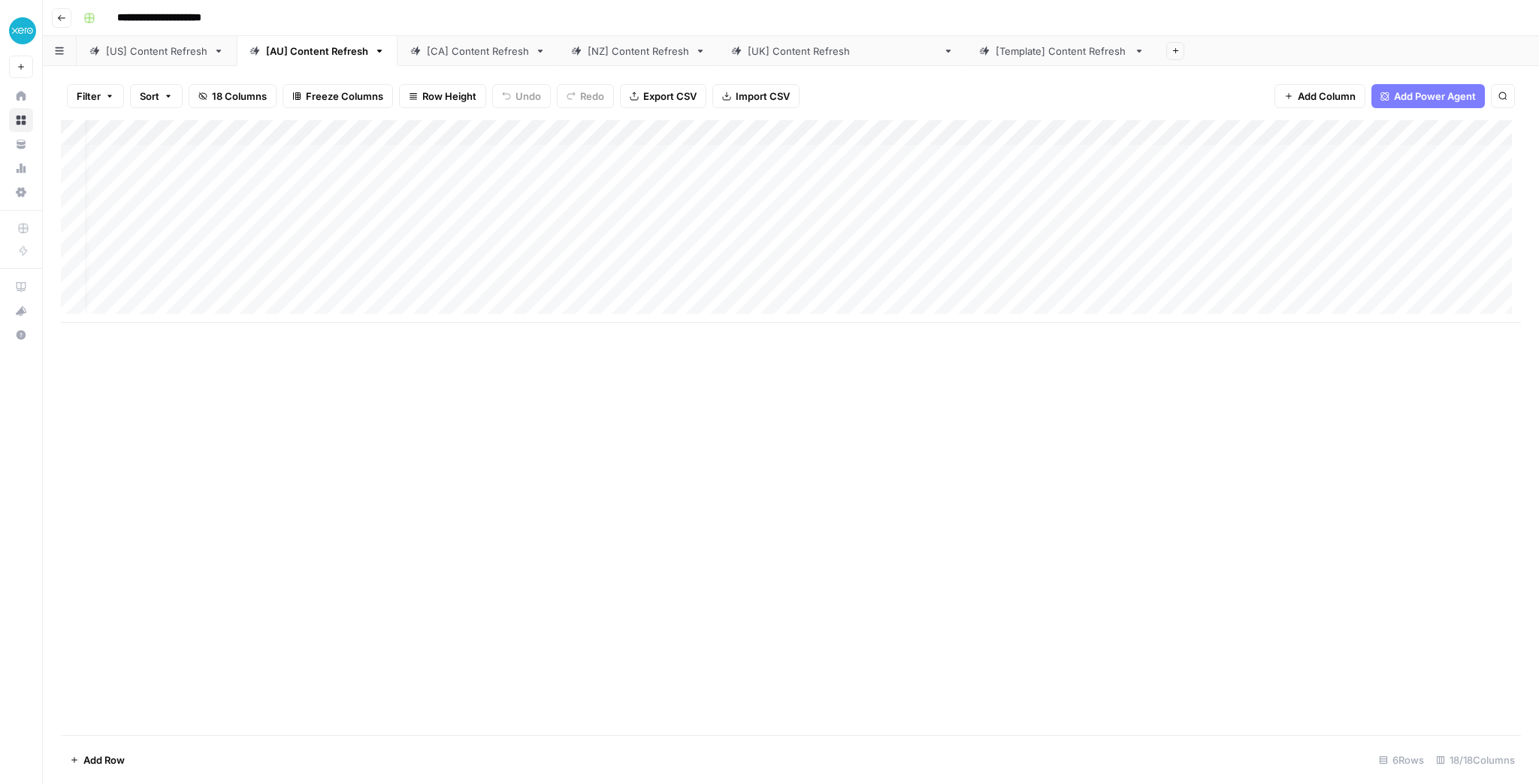
scroll to position [0, 0]
click at [452, 133] on div "Add Column" at bounding box center [791, 221] width 1461 height 203
click at [392, 237] on span "Schedule" at bounding box center [443, 238] width 131 height 15
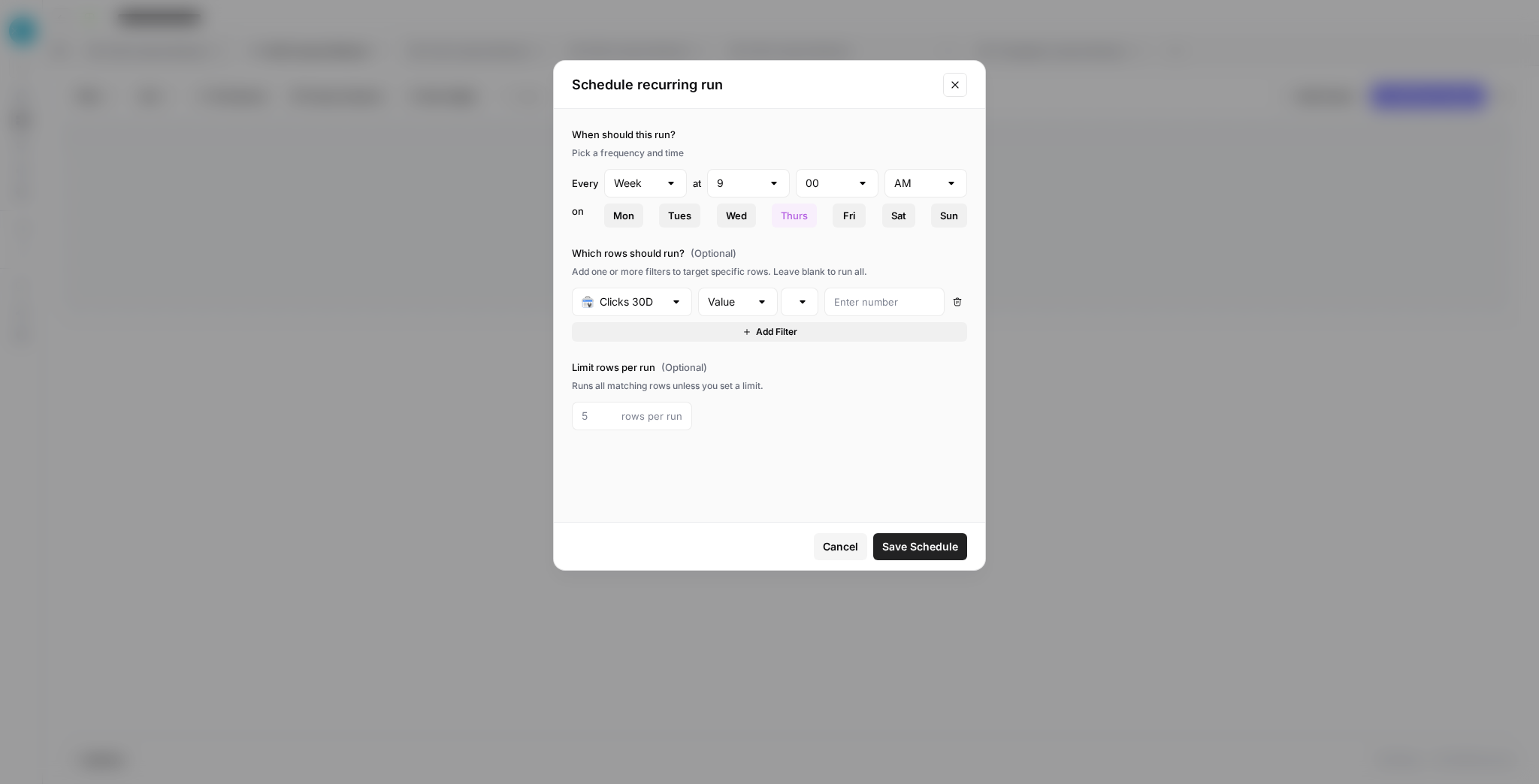
click at [635, 174] on div "Week" at bounding box center [645, 183] width 82 height 28
click at [640, 264] on span "Month" at bounding box center [642, 261] width 51 height 15
type input "Month"
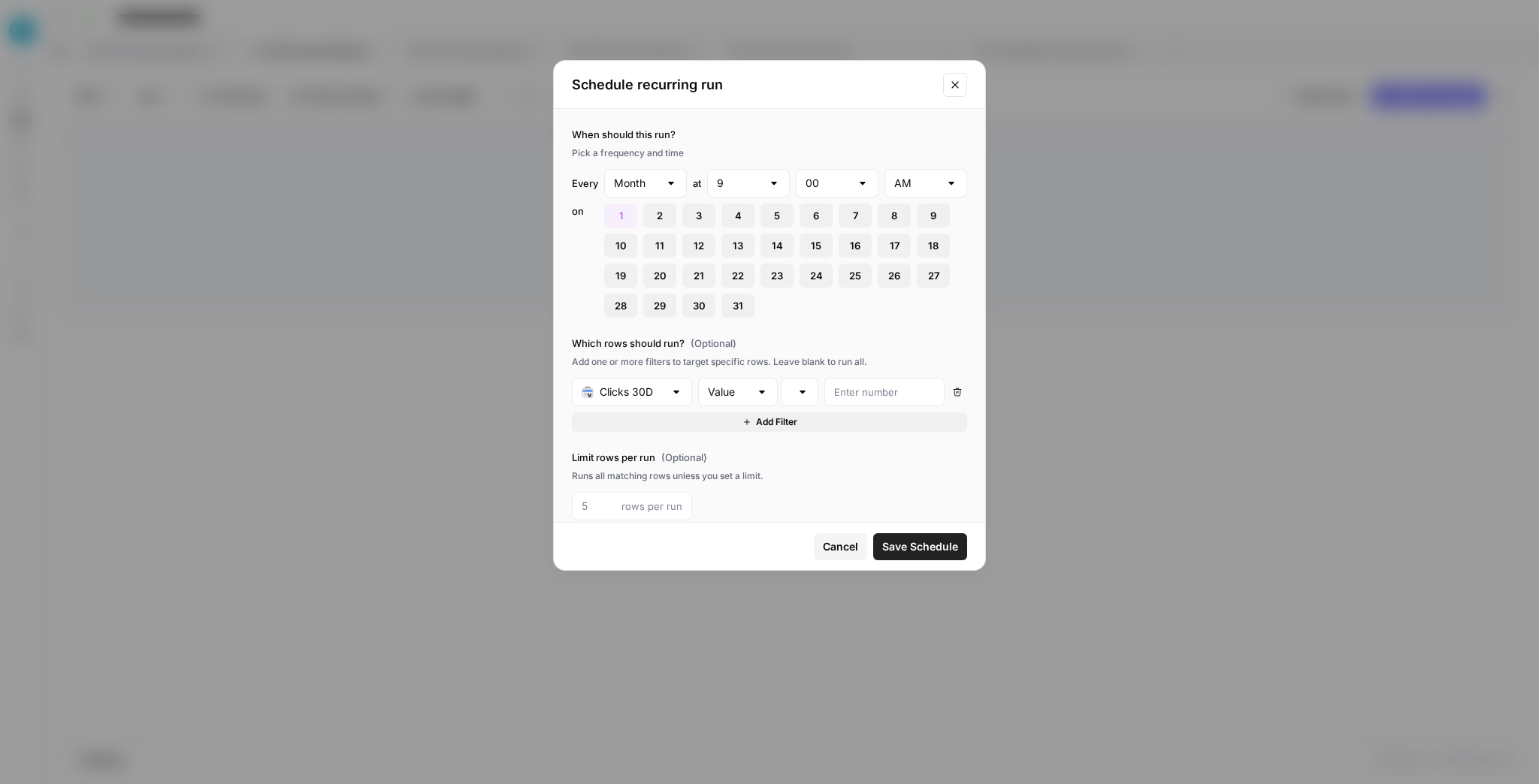
click at [662, 180] on div "Month" at bounding box center [645, 183] width 82 height 28
click at [655, 238] on span "Week" at bounding box center [641, 241] width 49 height 15
type input "Week"
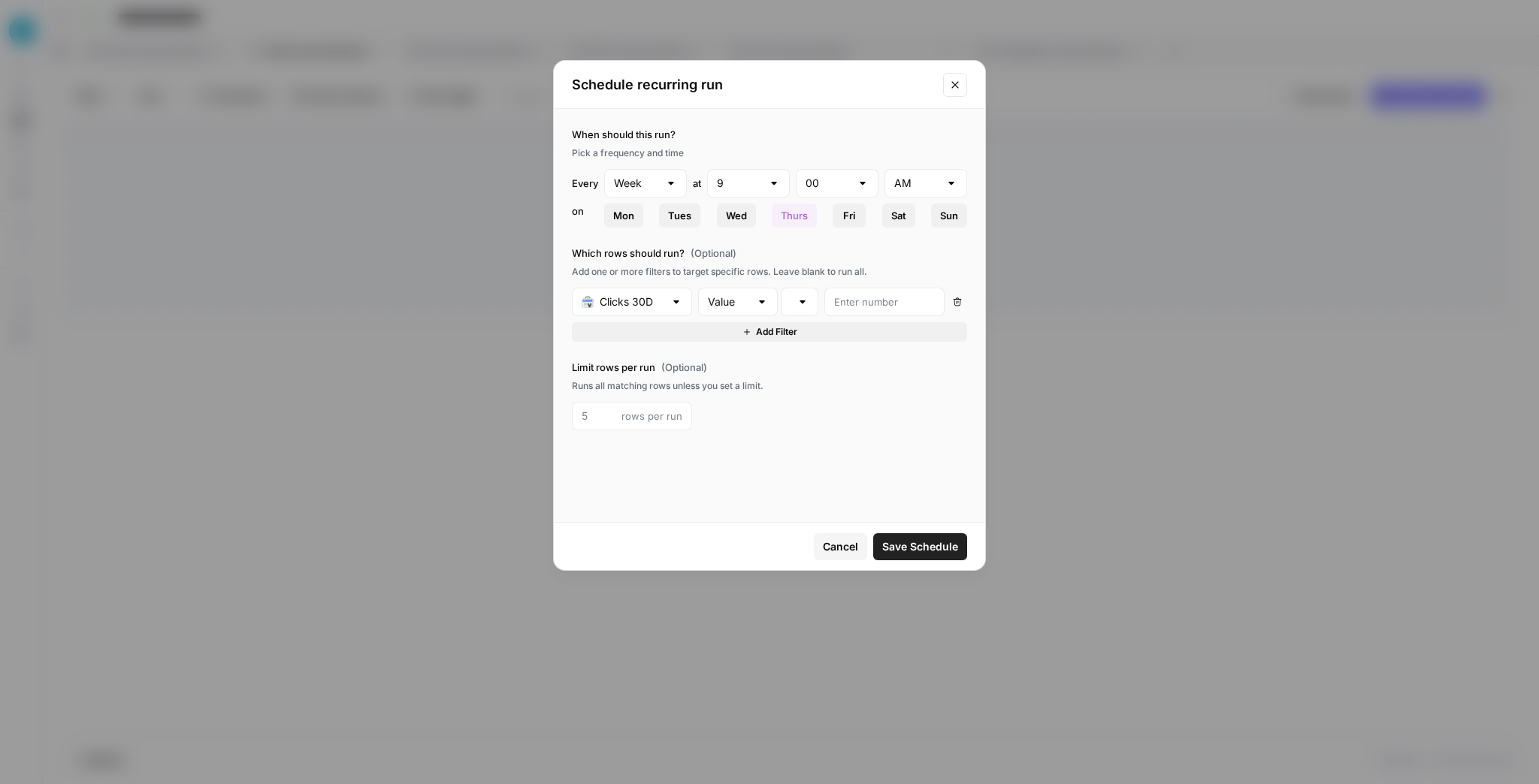
click at [742, 220] on span "Wed" at bounding box center [736, 215] width 21 height 15
drag, startPoint x: 791, startPoint y: 214, endPoint x: 739, endPoint y: 225, distance: 53.2
click at [761, 237] on div "When should this run? Pick a frequency and time Every Week at 9 00 AM [DATE] Tu…" at bounding box center [770, 278] width 432 height 340
click at [739, 225] on button "Wed" at bounding box center [736, 215] width 39 height 24
click at [845, 551] on span "Cancel" at bounding box center [841, 546] width 35 height 15
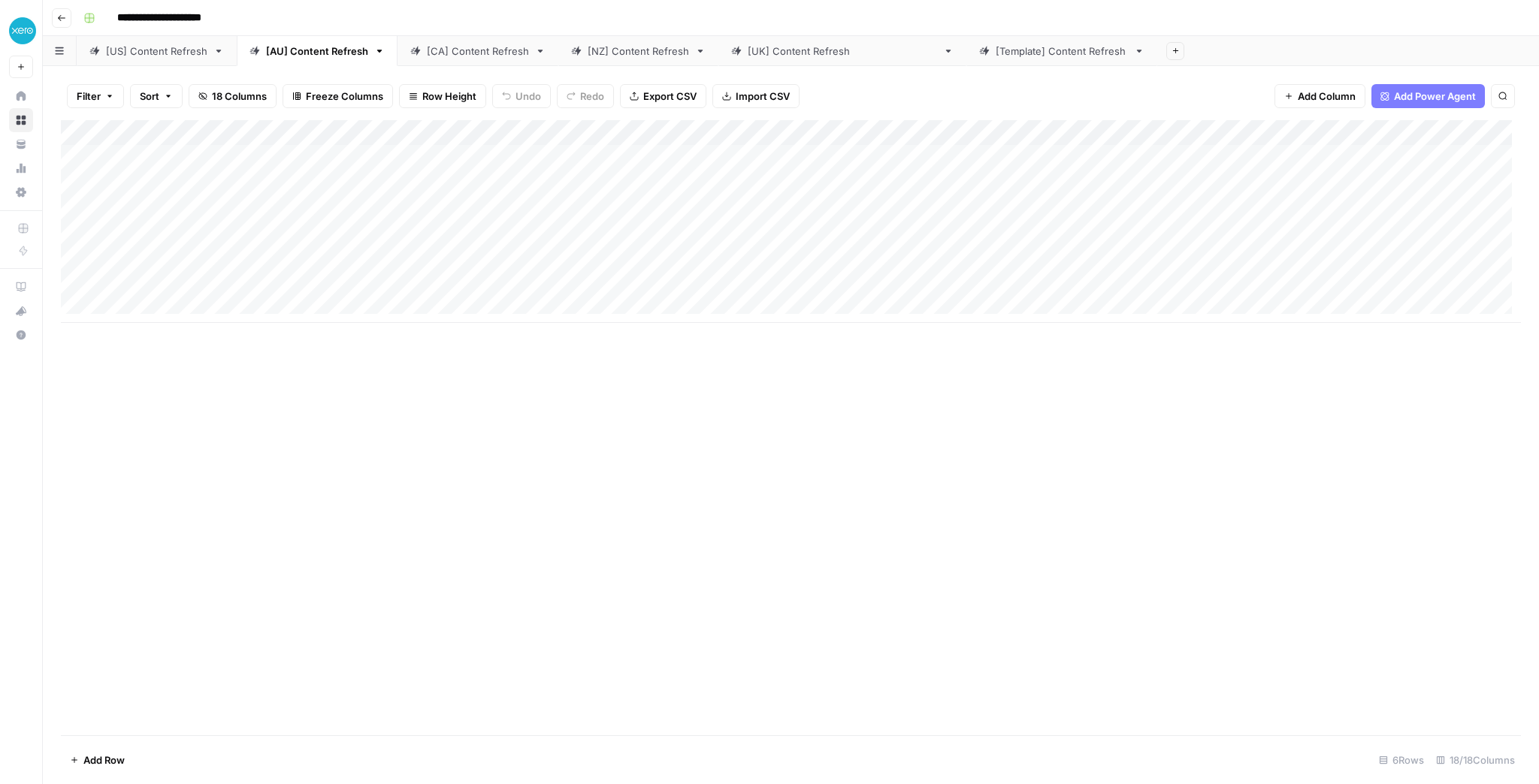
click at [457, 130] on div "Add Column" at bounding box center [791, 221] width 1461 height 203
click at [441, 228] on button "Schedule" at bounding box center [439, 238] width 166 height 21
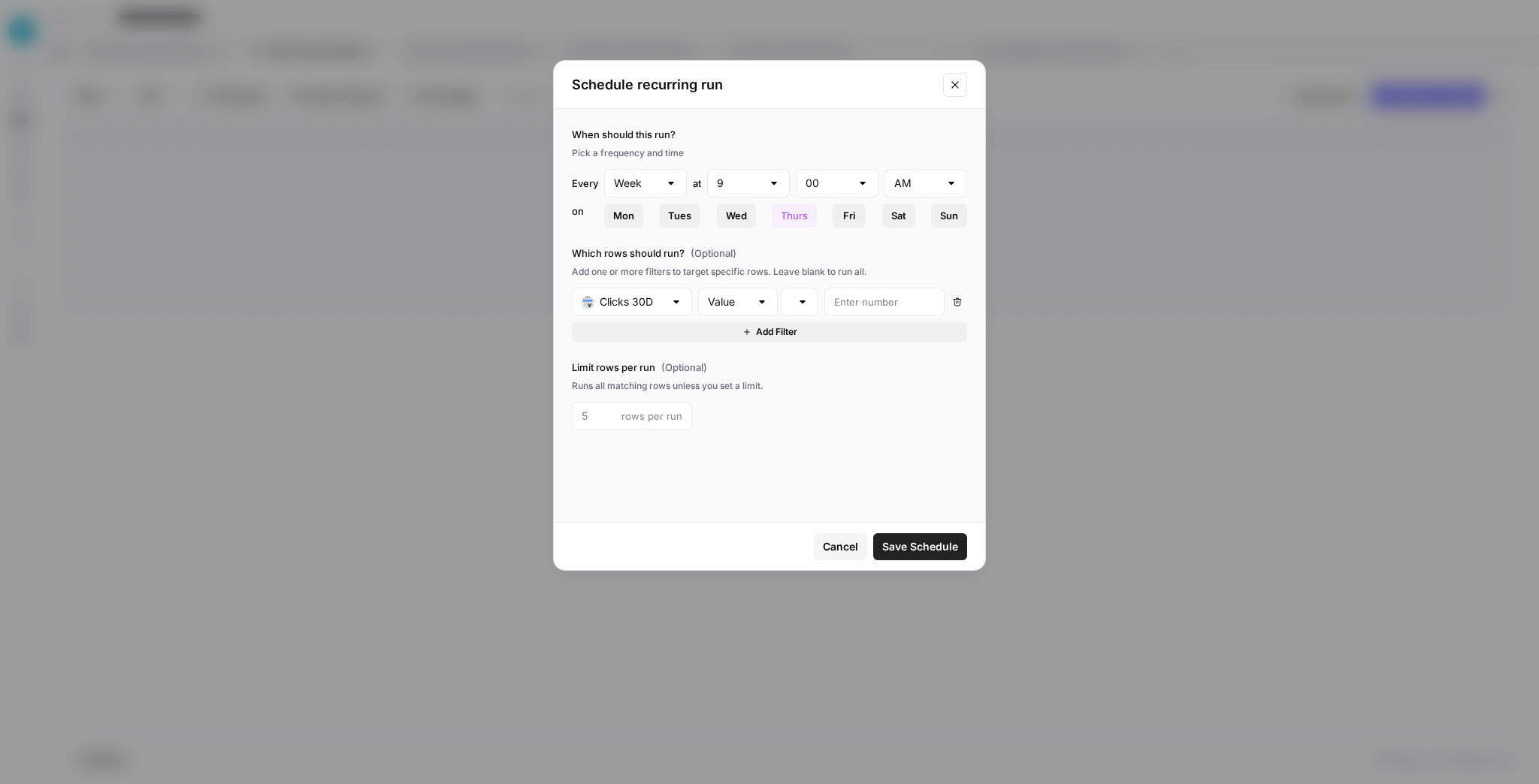
click at [959, 302] on icon "button" at bounding box center [956, 301] width 9 height 9
click at [835, 552] on span "Cancel" at bounding box center [841, 546] width 35 height 15
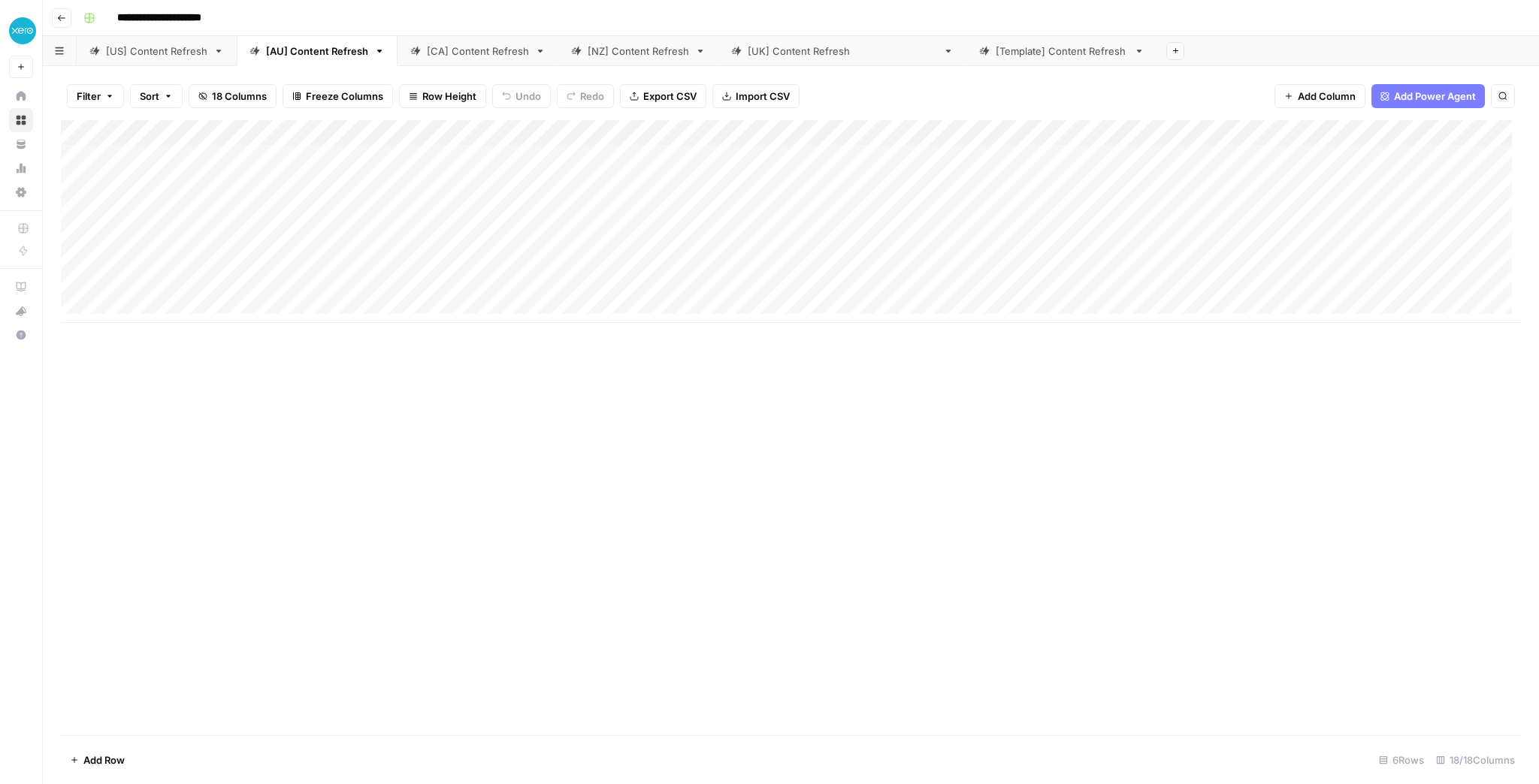
click at [171, 56] on div "[US] Content Refresh" at bounding box center [157, 51] width 102 height 15
click at [298, 57] on div "[AU] Content Refresh" at bounding box center [317, 51] width 102 height 15
click at [453, 54] on div "[CA] Content Refresh" at bounding box center [478, 51] width 102 height 15
click at [604, 50] on div "[NZ] Content Refresh" at bounding box center [638, 51] width 102 height 15
click at [758, 54] on div "[[GEOGRAPHIC_DATA]] Content Refresh" at bounding box center [842, 51] width 189 height 15
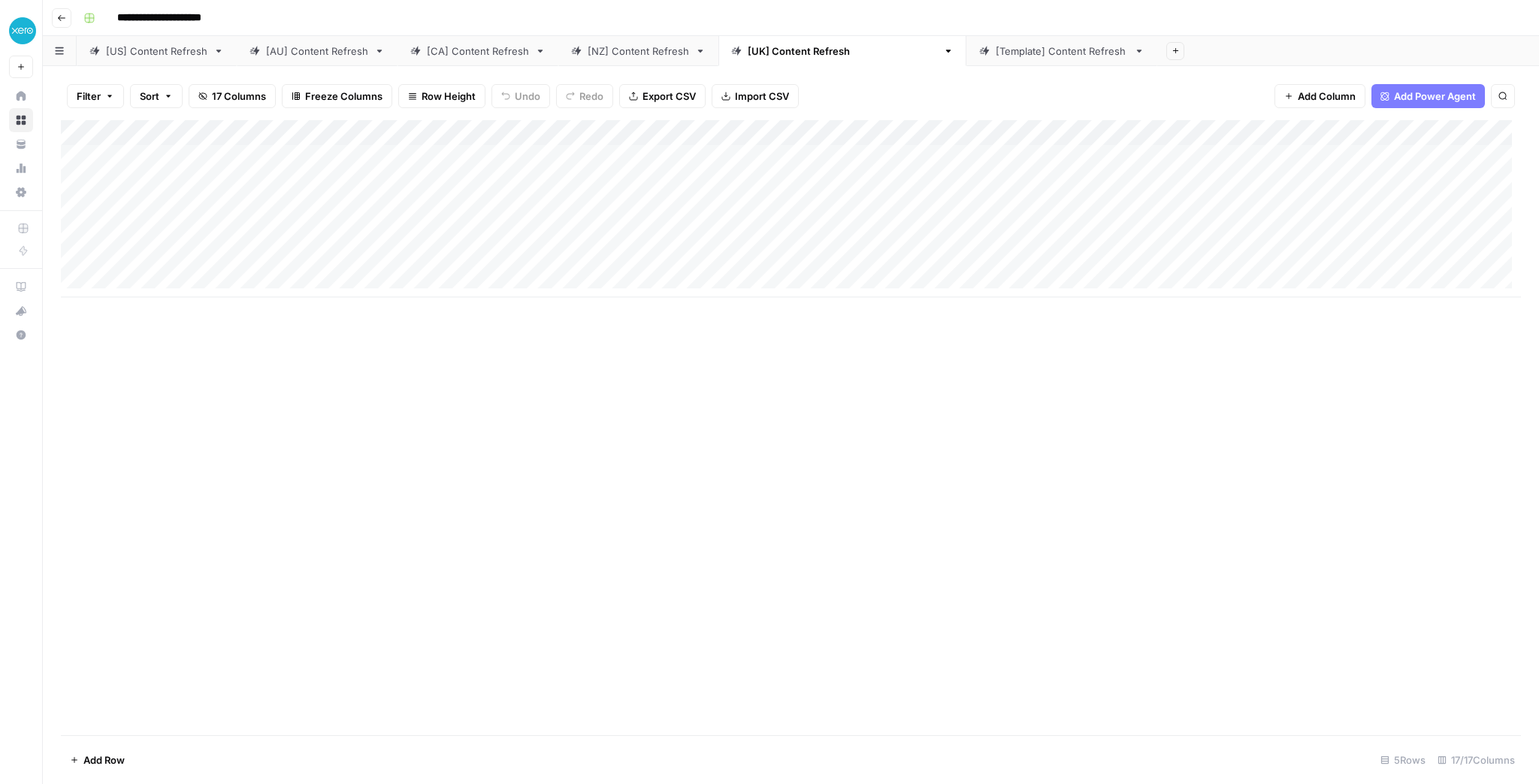
click at [331, 54] on div "[AU] Content Refresh" at bounding box center [317, 51] width 102 height 15
click at [156, 60] on link "[US] Content Refresh" at bounding box center [157, 51] width 161 height 30
click at [264, 58] on link "[AU] Content Refresh" at bounding box center [317, 51] width 161 height 30
click at [501, 54] on div "[CA] Content Refresh" at bounding box center [478, 51] width 102 height 15
click at [637, 54] on div "[NZ] Content Refresh" at bounding box center [638, 51] width 102 height 15
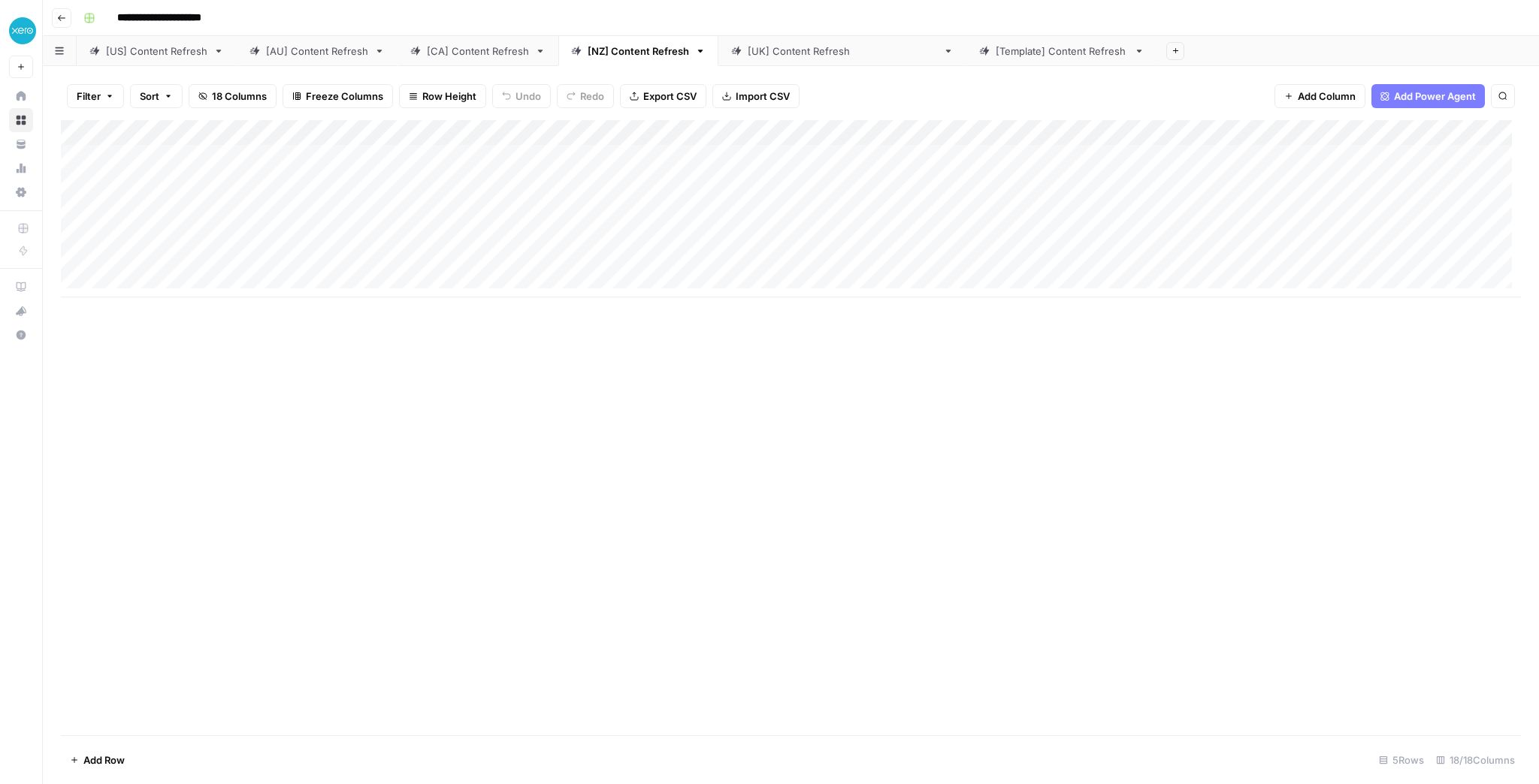
click at [775, 57] on div "[[GEOGRAPHIC_DATA]] Content Refresh" at bounding box center [842, 51] width 189 height 15
click at [317, 56] on div "[AU] Content Refresh" at bounding box center [317, 51] width 102 height 15
click at [451, 133] on div "Add Column" at bounding box center [791, 221] width 1461 height 203
click at [422, 231] on span "Schedule" at bounding box center [443, 238] width 131 height 15
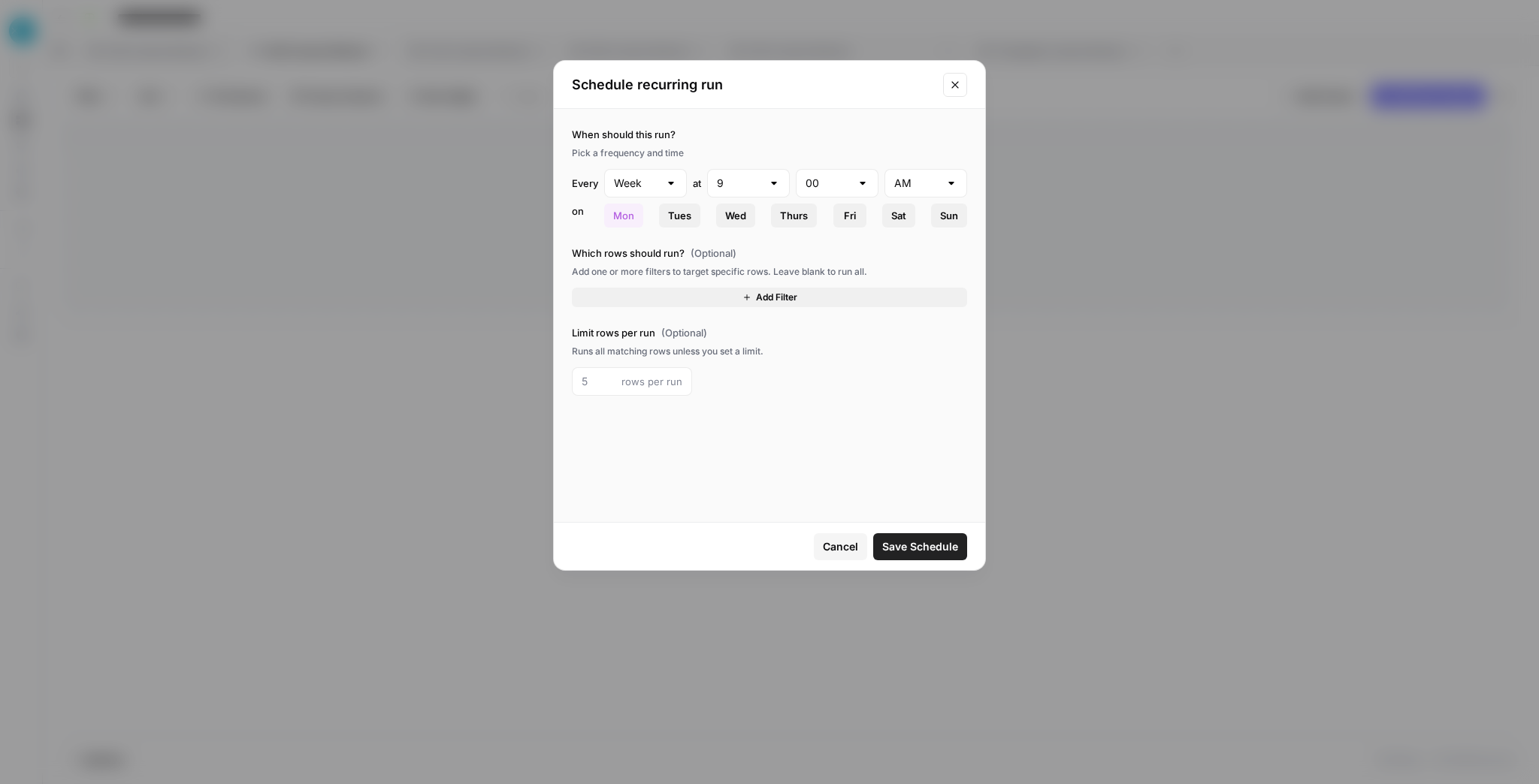
click at [783, 219] on span "Thurs" at bounding box center [794, 215] width 27 height 15
click at [613, 219] on span "Mon" at bounding box center [623, 215] width 21 height 15
click at [906, 544] on span "Save Schedule" at bounding box center [920, 546] width 76 height 15
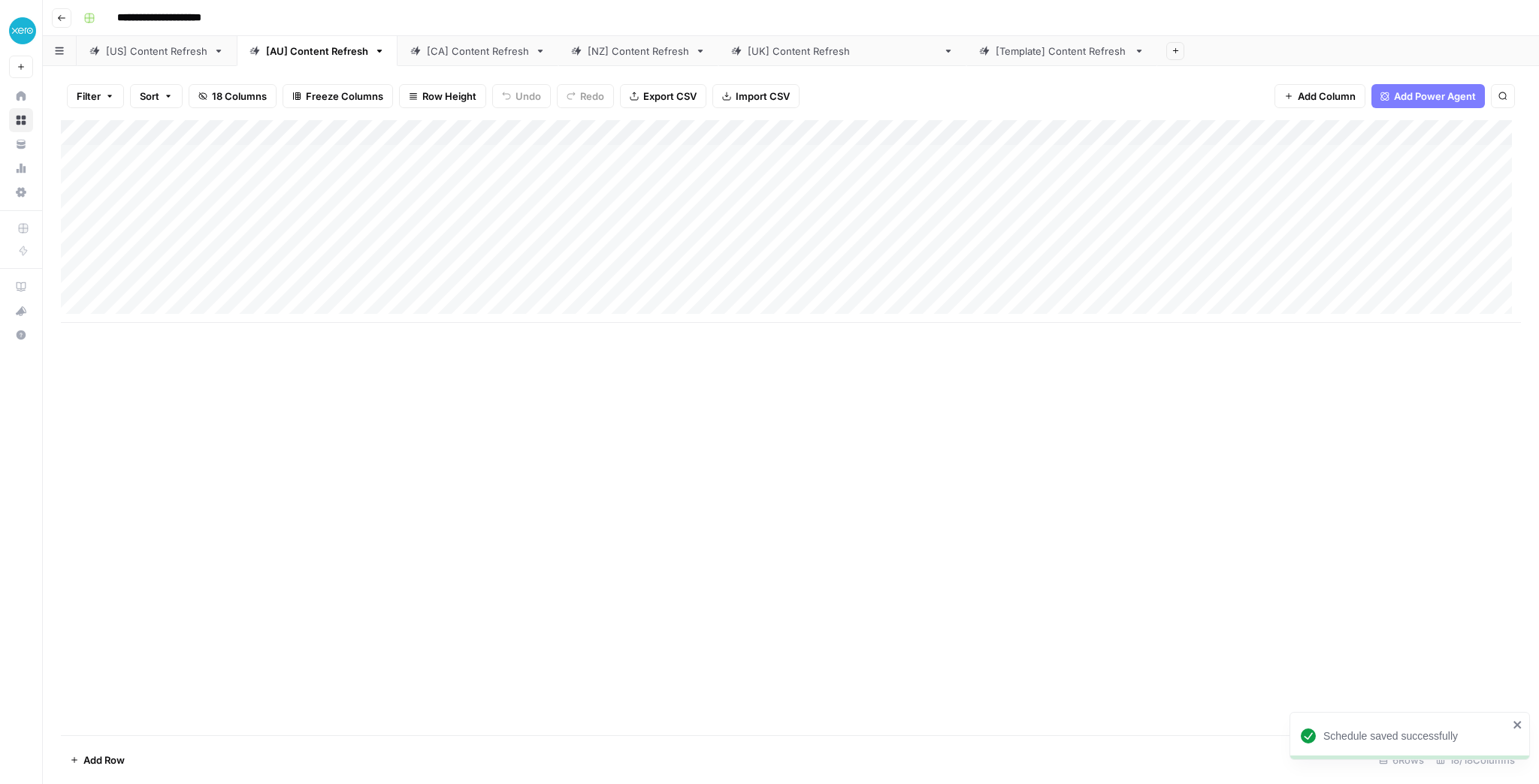
click at [454, 131] on div "Add Column" at bounding box center [791, 221] width 1461 height 203
click at [446, 243] on span "Edit Schedule" at bounding box center [443, 238] width 131 height 15
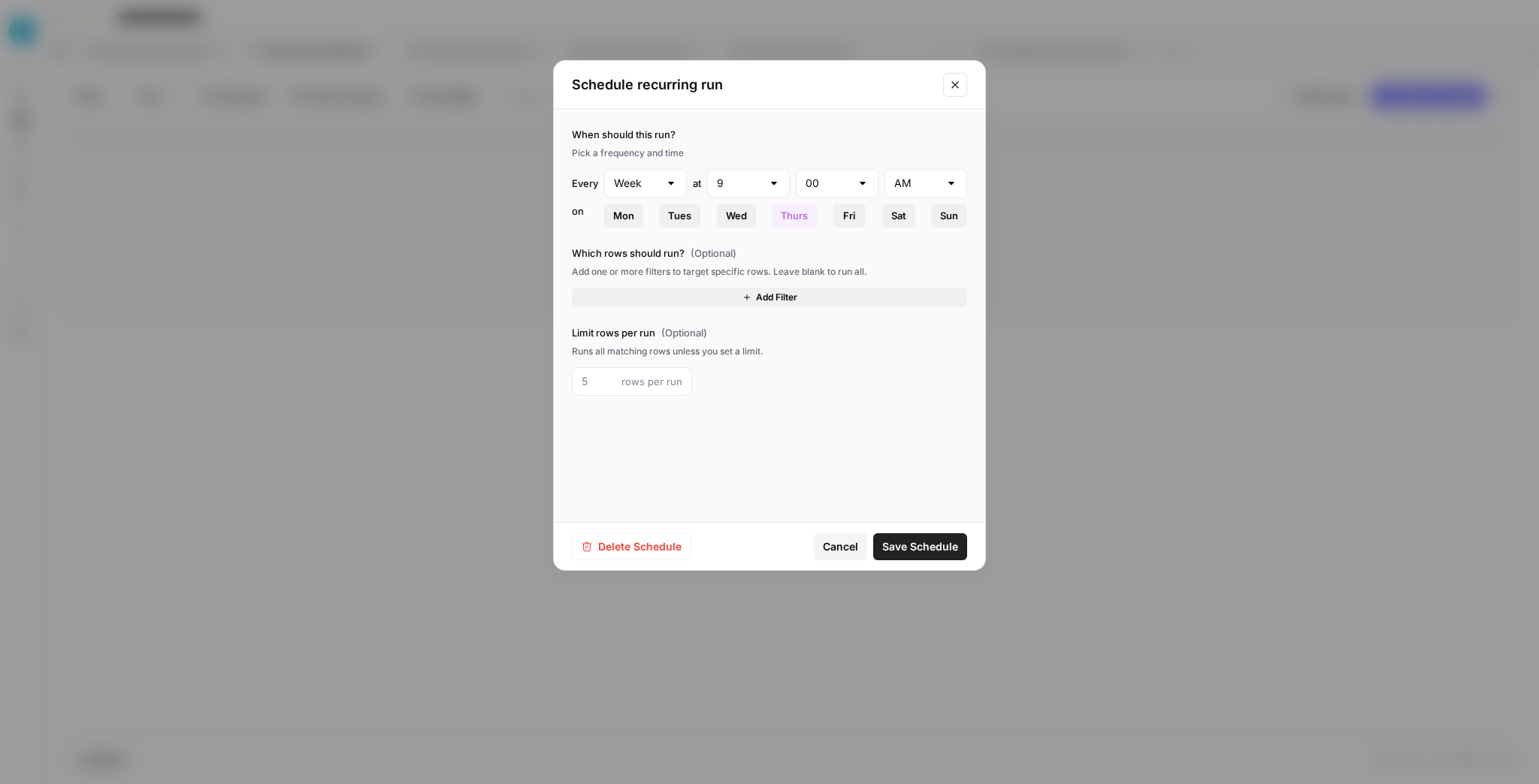
click at [839, 541] on span "Cancel" at bounding box center [841, 546] width 35 height 15
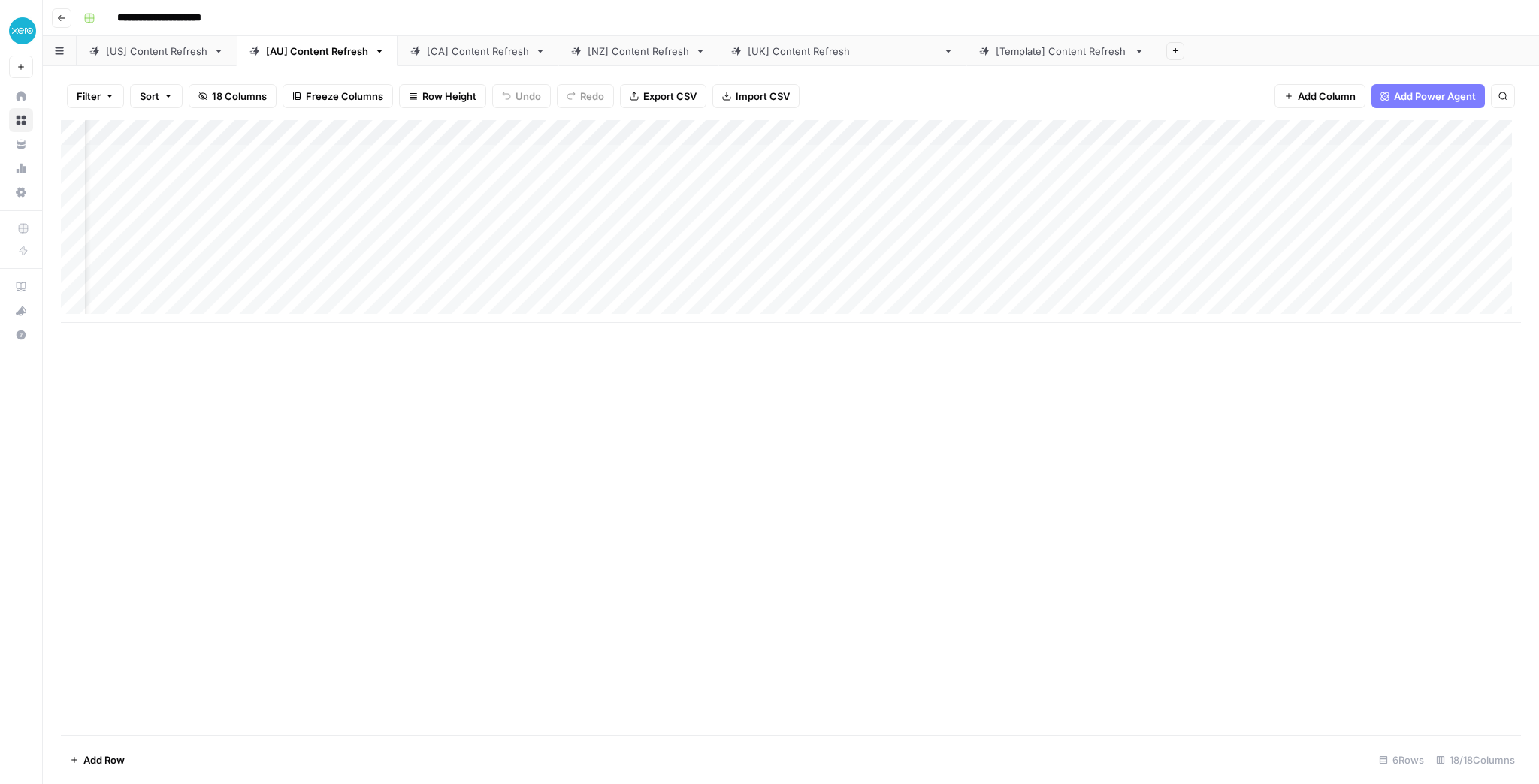
scroll to position [0, 78]
click at [923, 132] on div "Add Column" at bounding box center [791, 221] width 1461 height 203
click at [898, 225] on span "Schedule" at bounding box center [914, 225] width 131 height 15
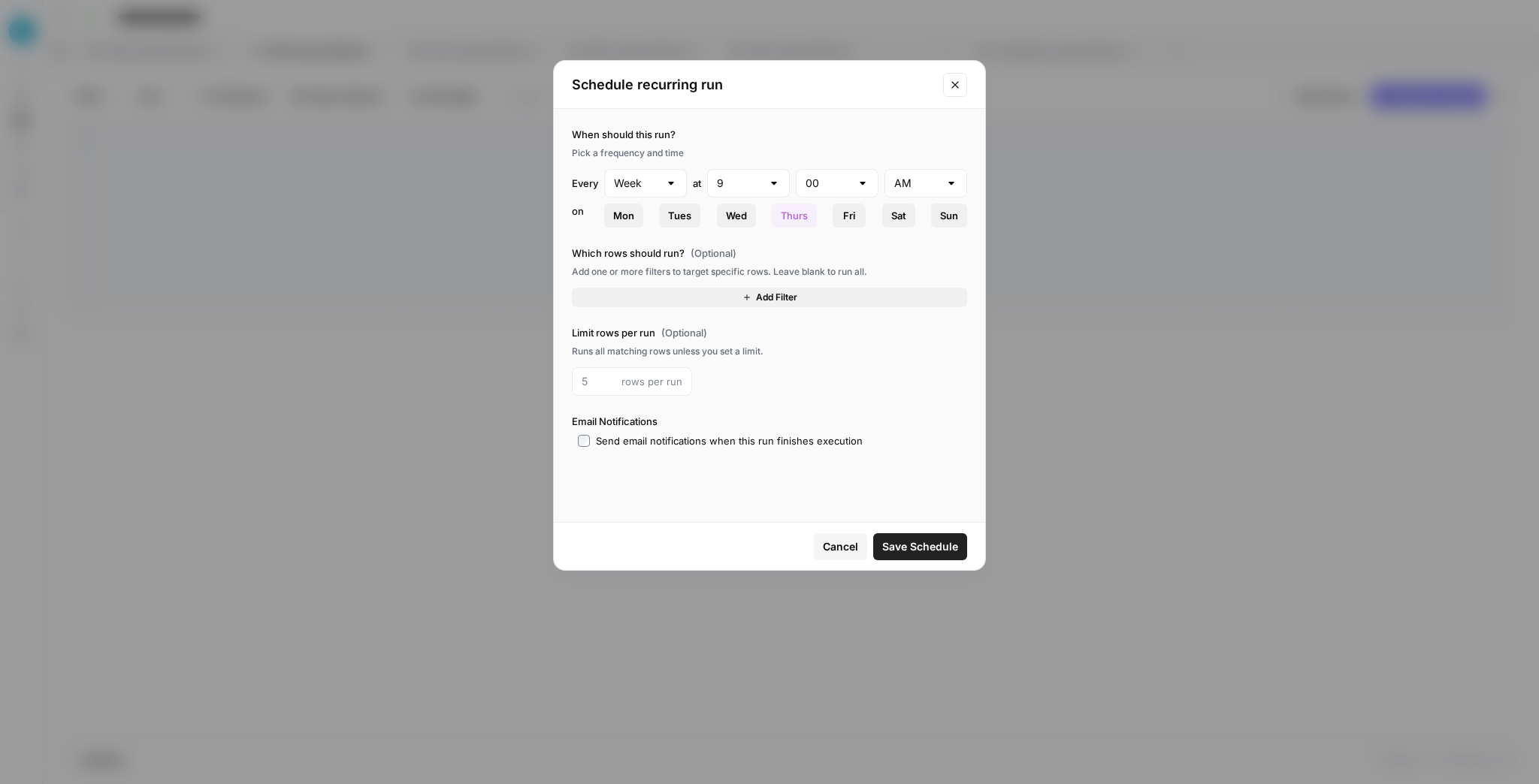
click at [740, 298] on button "Add Filter" at bounding box center [770, 298] width 396 height 20
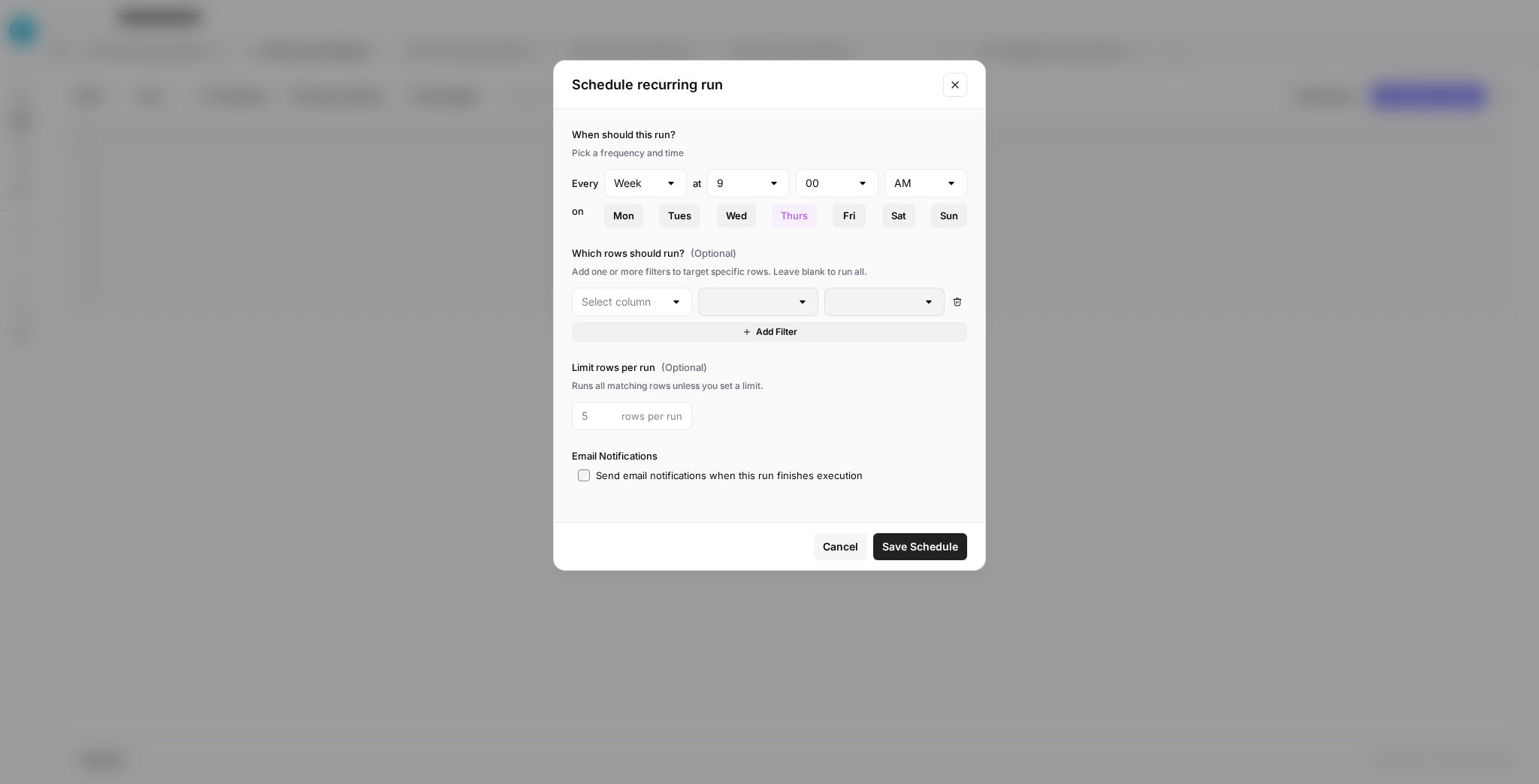
click at [677, 301] on div at bounding box center [676, 301] width 12 height 15
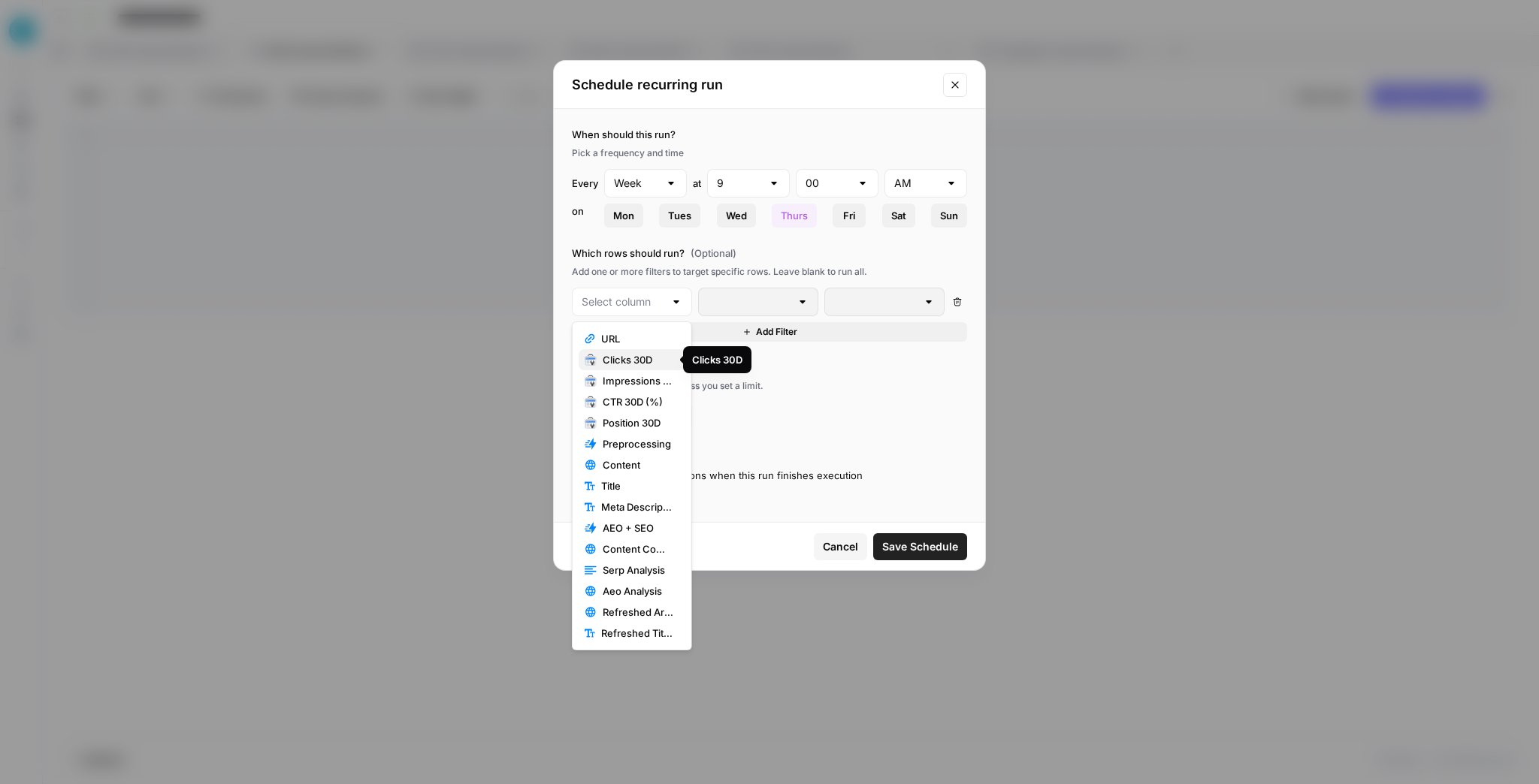
drag, startPoint x: 643, startPoint y: 360, endPoint x: 657, endPoint y: 354, distance: 15.2
click at [643, 360] on span "Clicks 30D" at bounding box center [638, 359] width 70 height 15
type input "Clicks 30D"
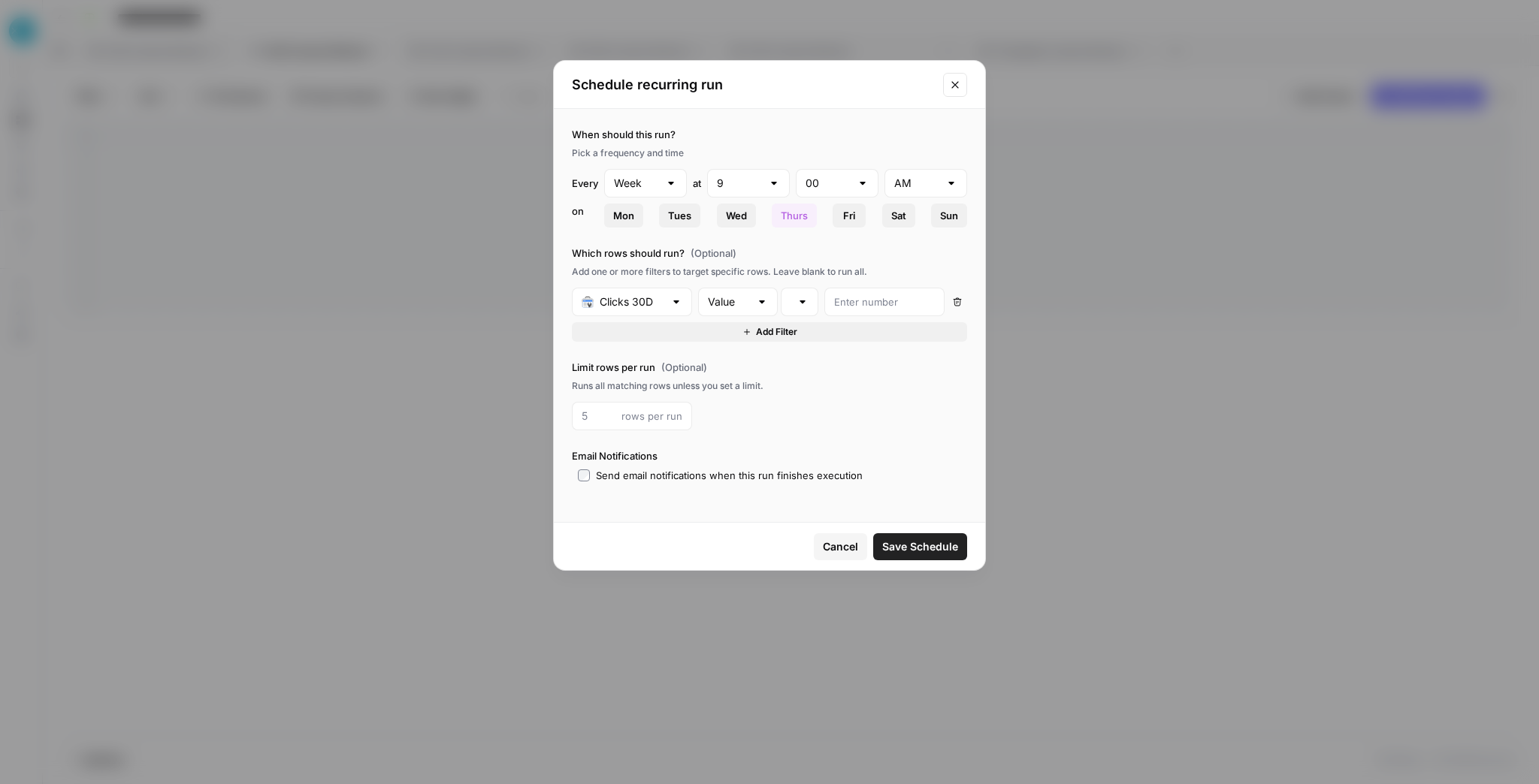
click at [797, 304] on div at bounding box center [803, 301] width 12 height 15
drag, startPoint x: 845, startPoint y: 463, endPoint x: 862, endPoint y: 380, distance: 84.7
click at [846, 463] on span "is less than" at bounding box center [853, 465] width 117 height 15
click at [859, 300] on input "number" at bounding box center [884, 301] width 101 height 15
type input "3"
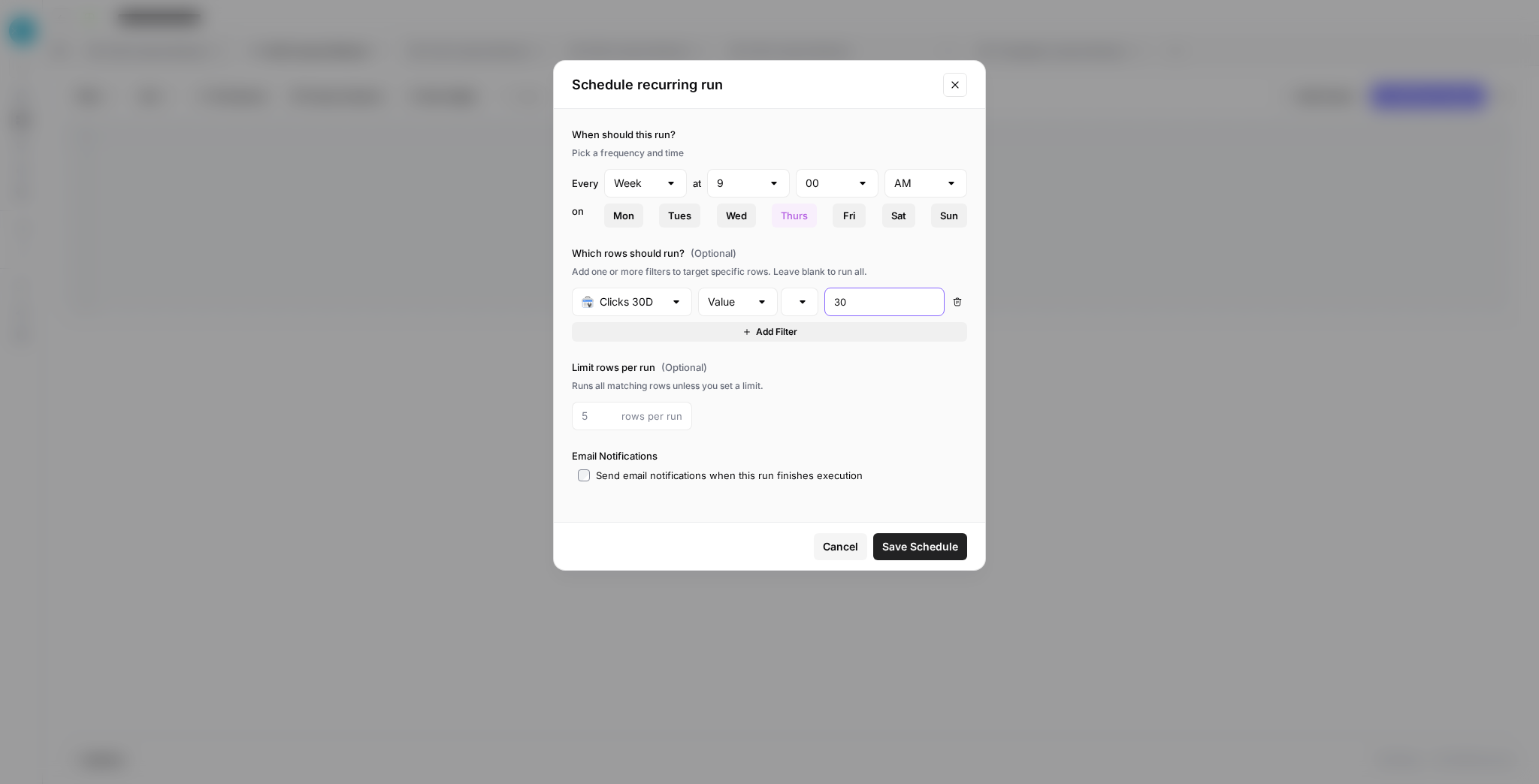
type input "30"
click at [843, 546] on span "Cancel" at bounding box center [841, 546] width 35 height 15
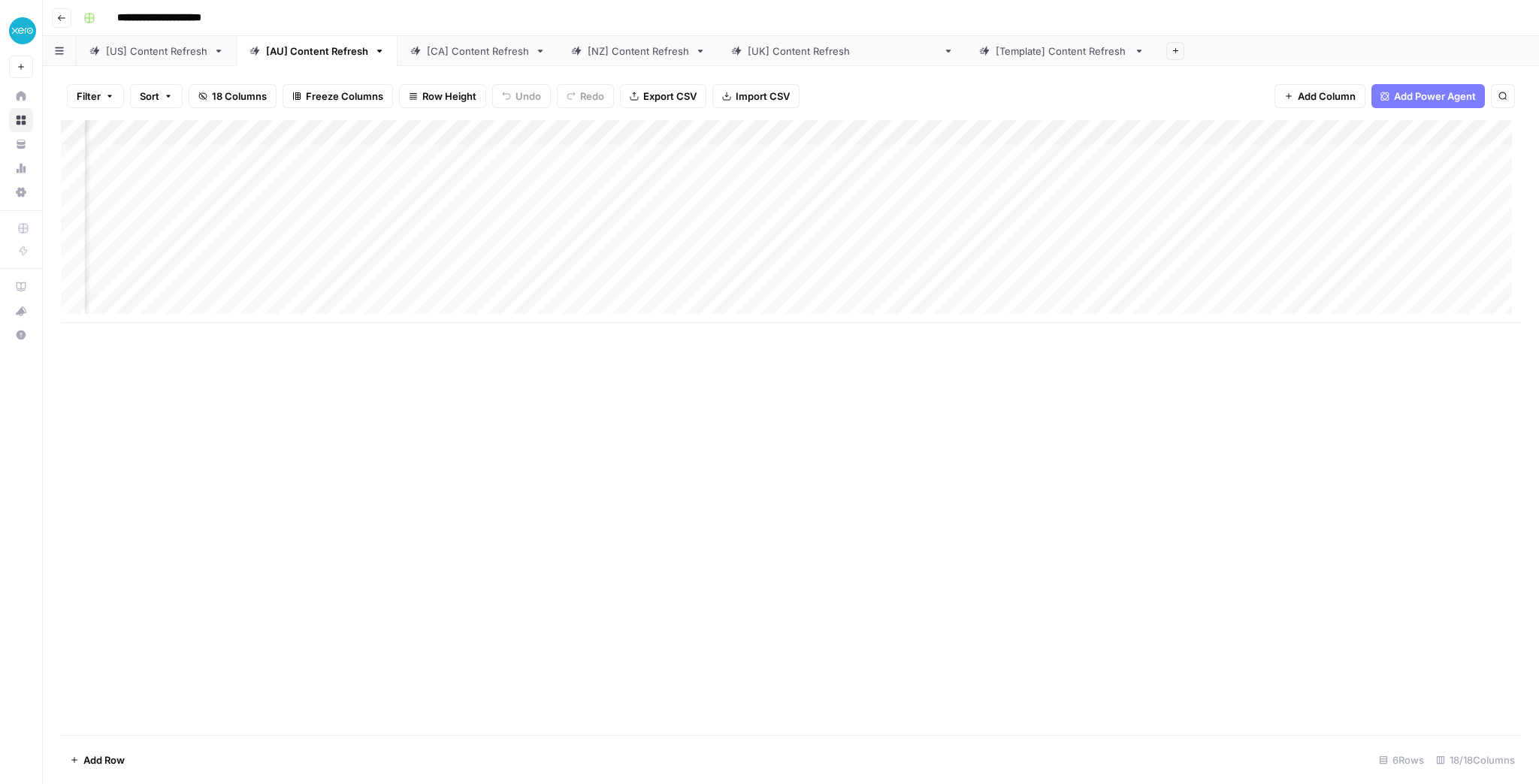
scroll to position [0, 874]
click at [798, 185] on div "Add Column" at bounding box center [791, 221] width 1461 height 203
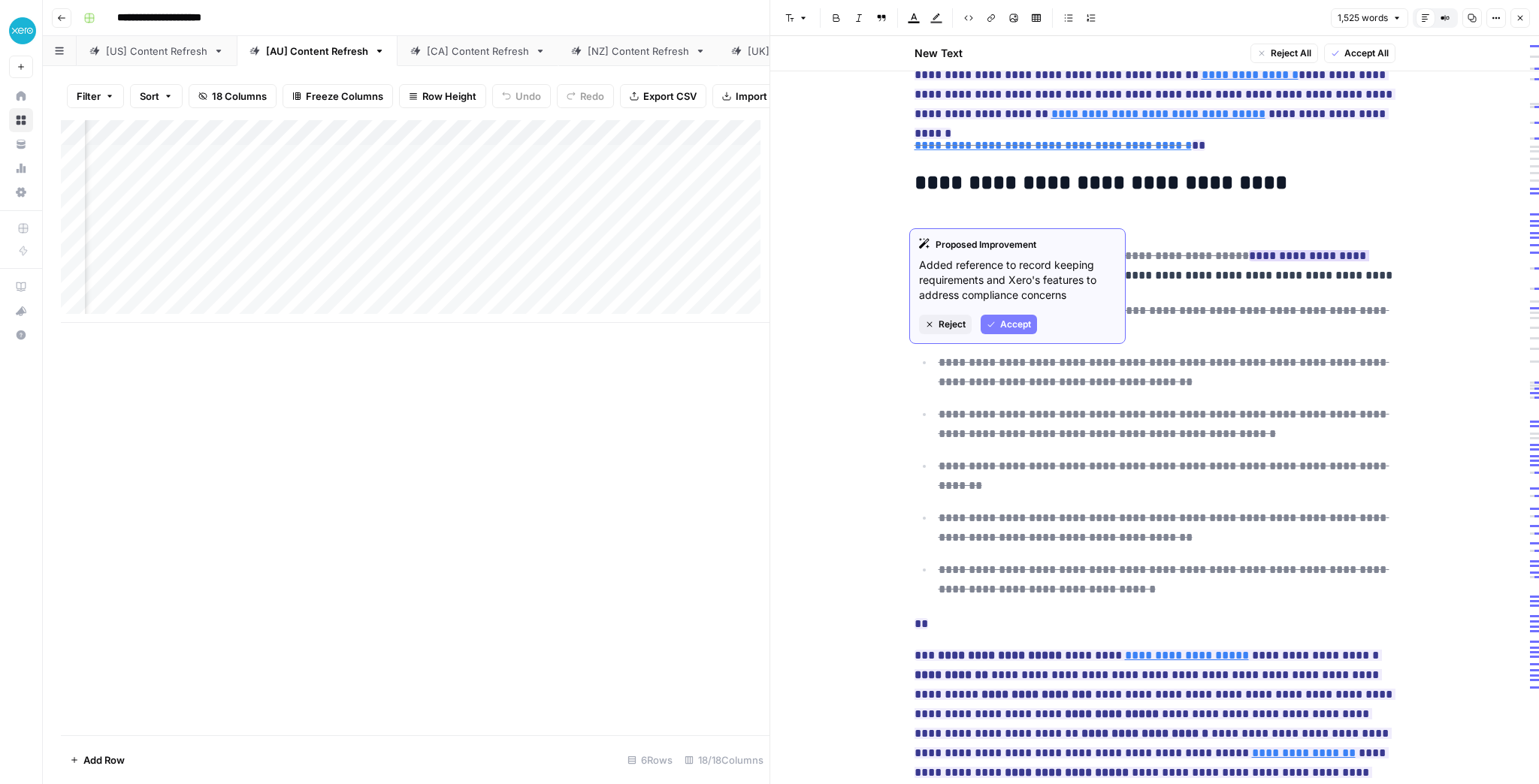
scroll to position [541, 0]
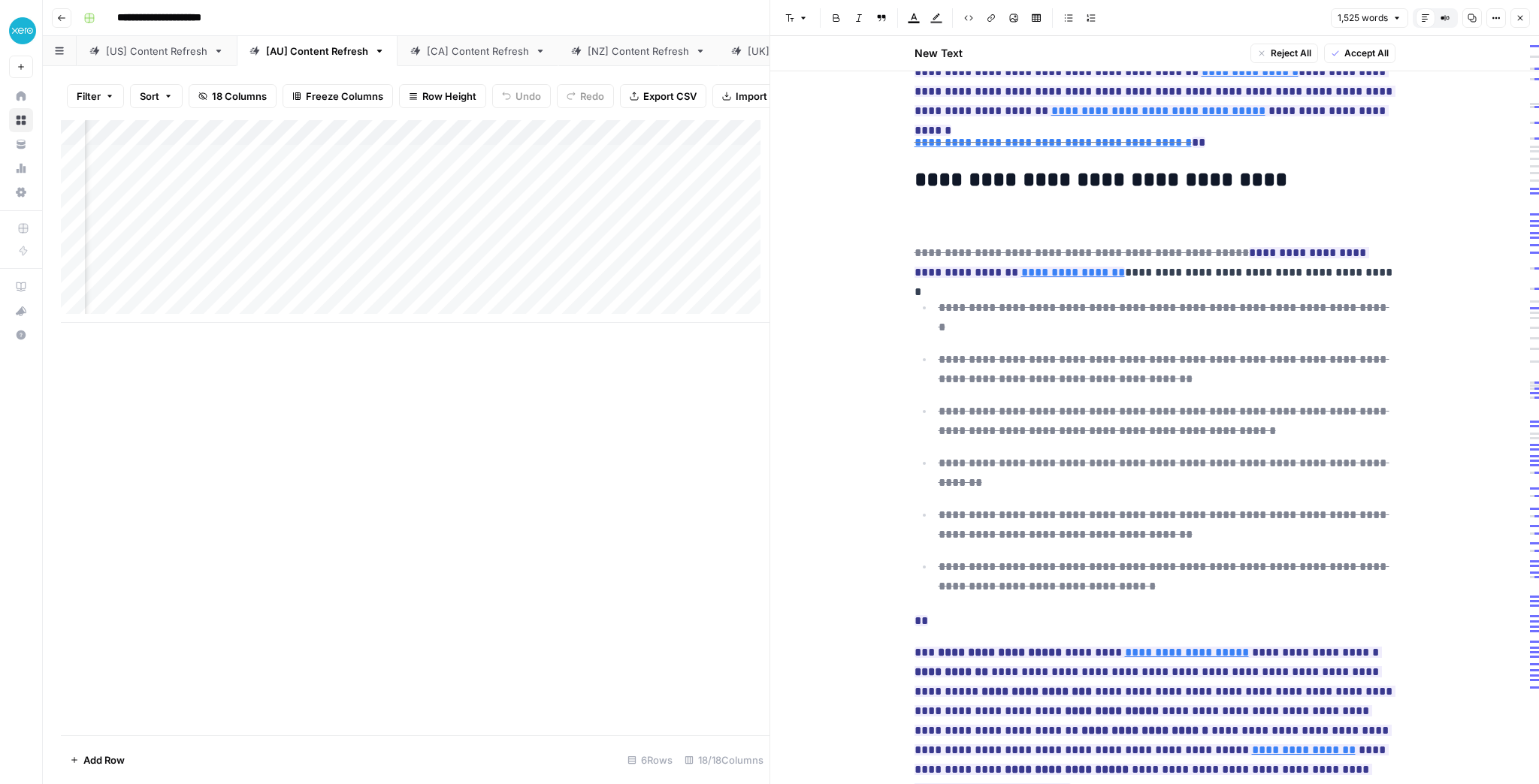
click at [1518, 22] on icon "button" at bounding box center [1519, 18] width 9 height 9
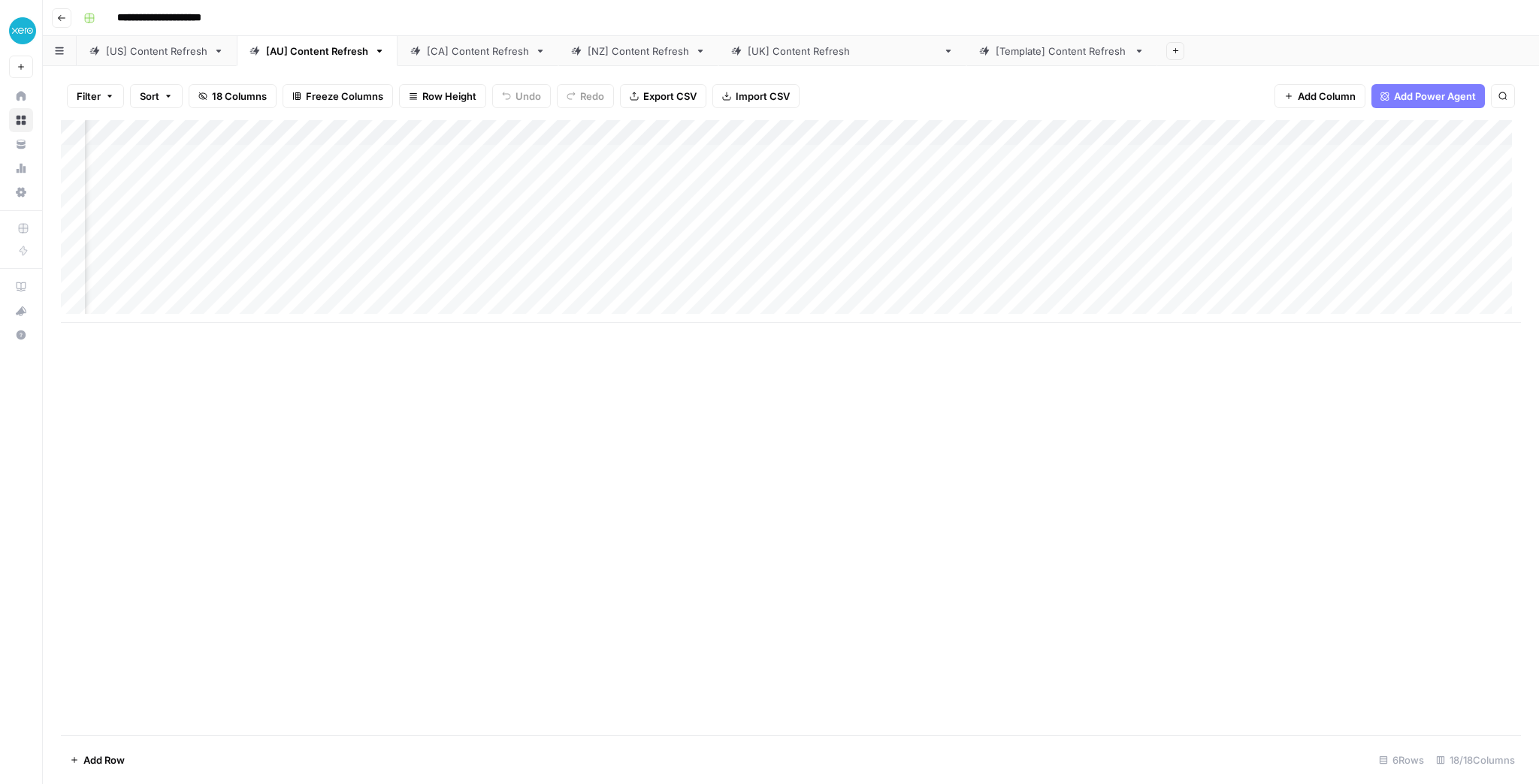
scroll to position [0, 979]
click at [847, 179] on div "Add Column" at bounding box center [791, 221] width 1461 height 203
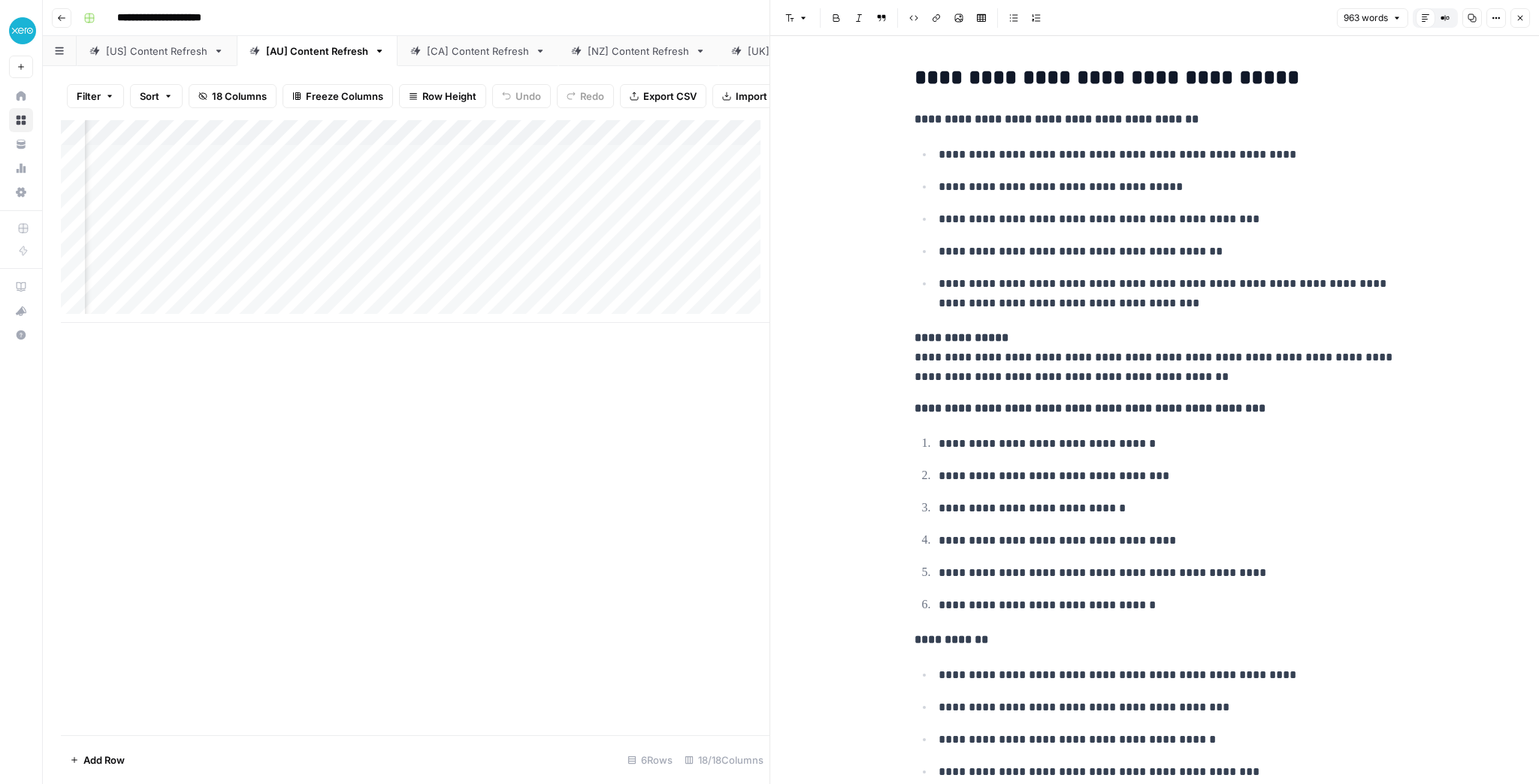
click at [1517, 22] on icon "button" at bounding box center [1519, 18] width 9 height 9
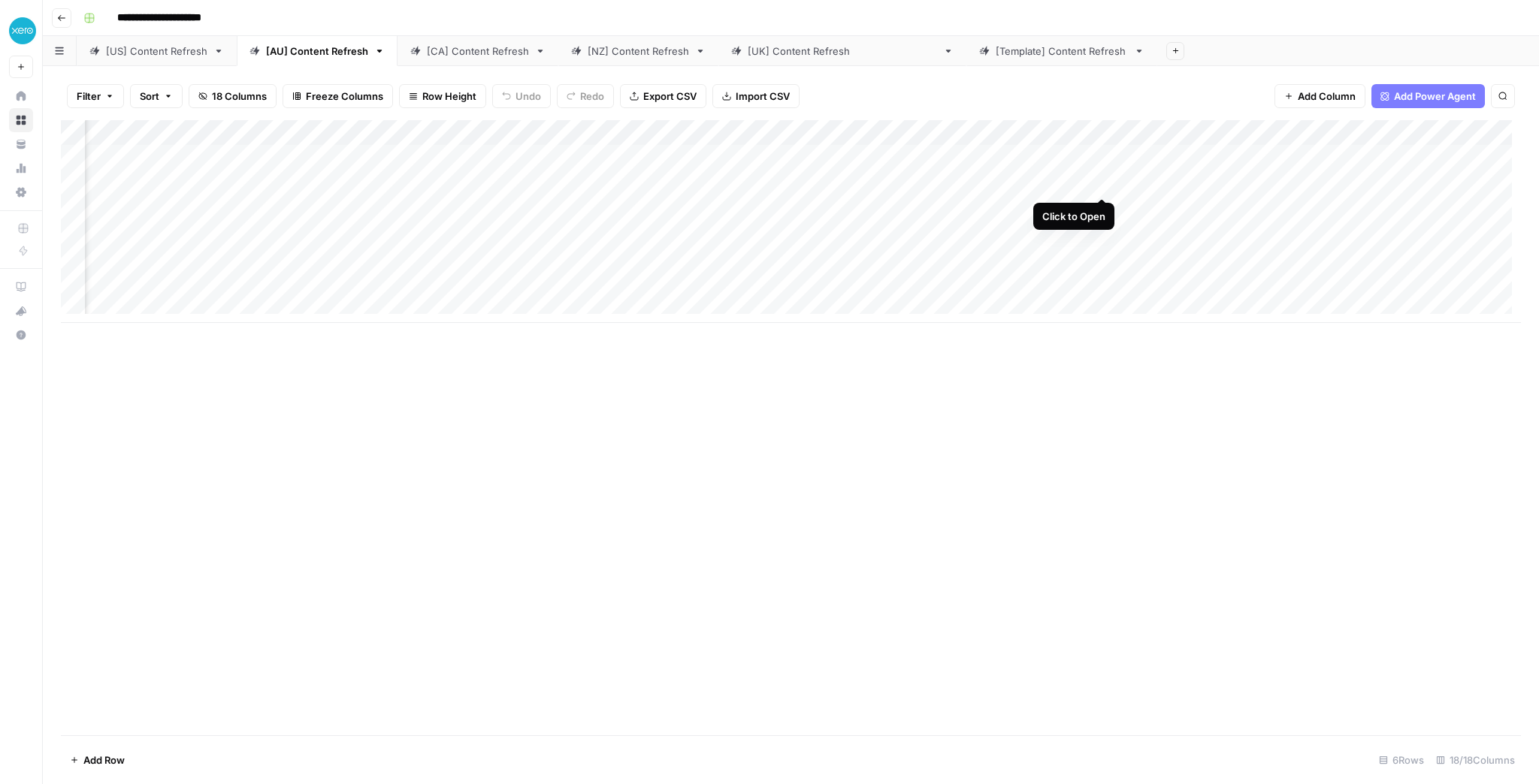
click at [1098, 185] on div "Add Column" at bounding box center [791, 221] width 1461 height 203
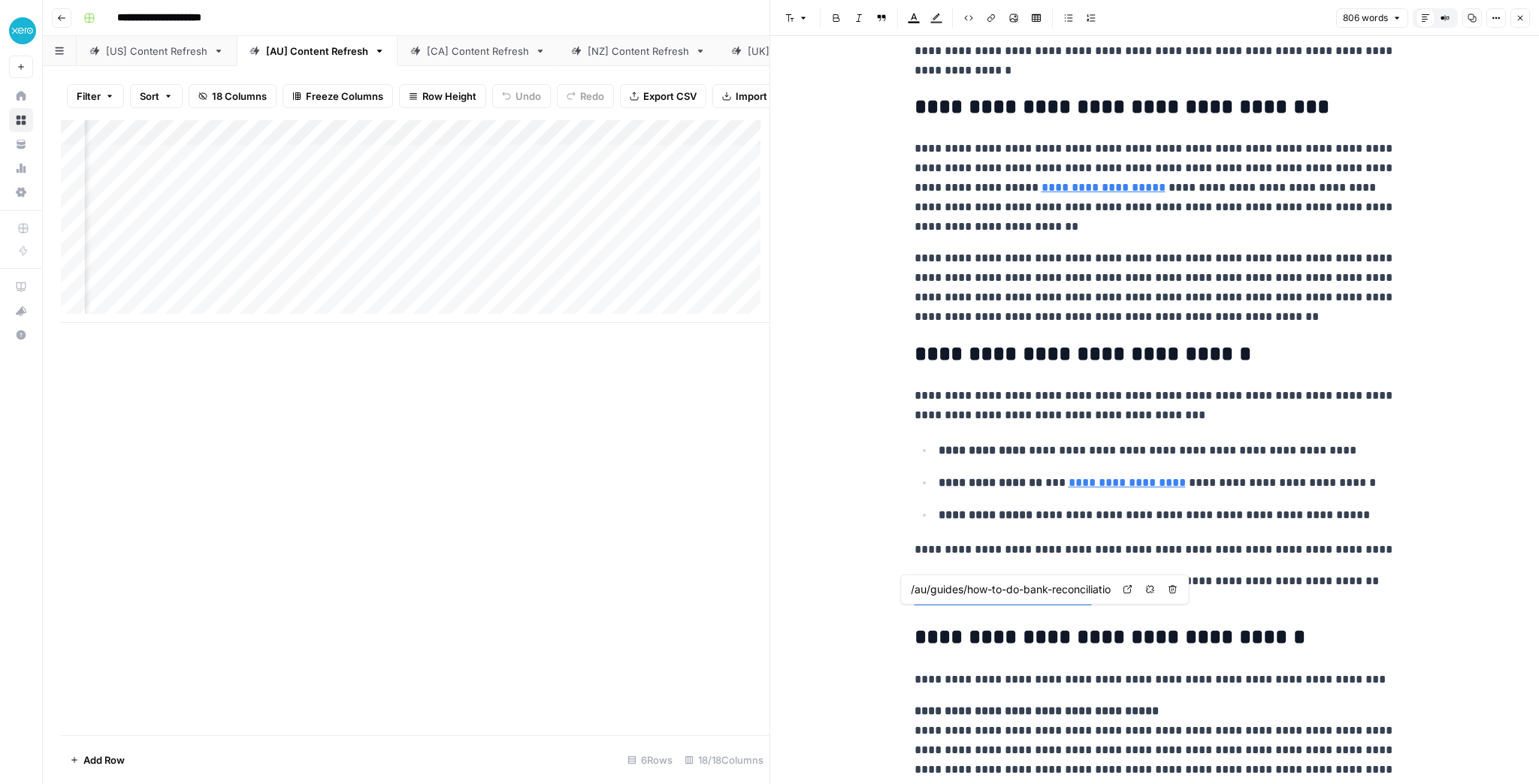
scroll to position [1202, 0]
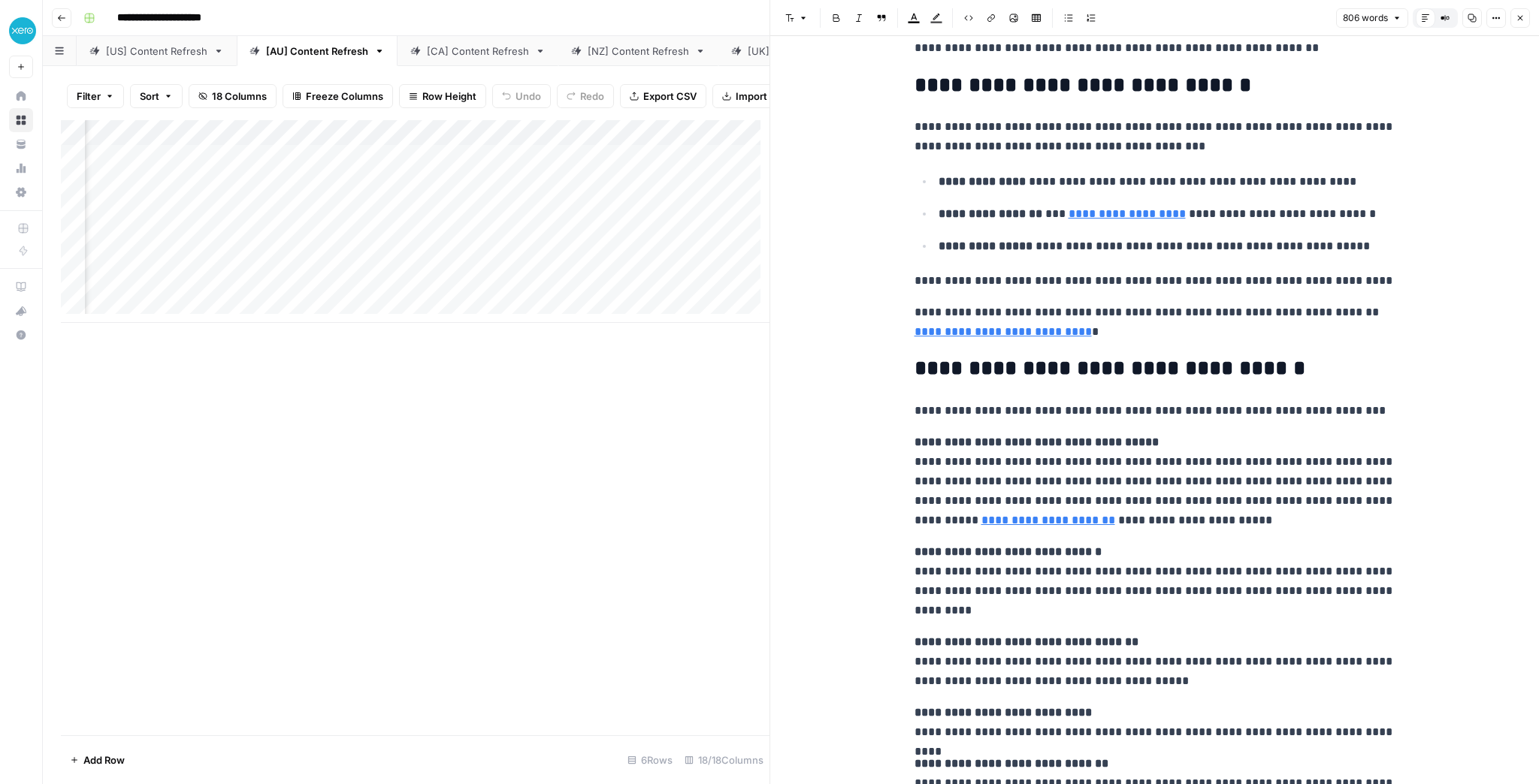
click at [1518, 21] on icon "button" at bounding box center [1519, 18] width 9 height 9
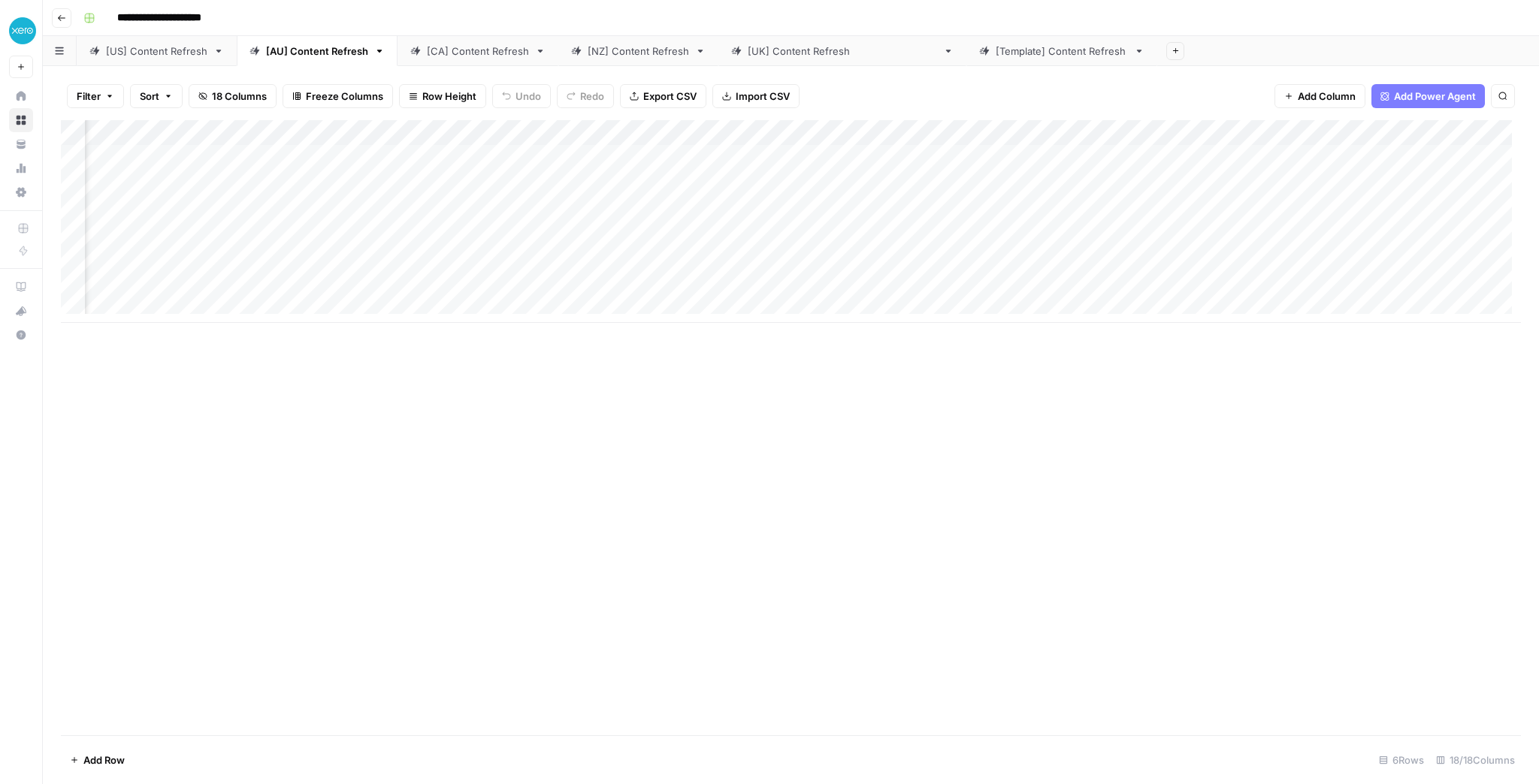
click at [524, 56] on link "[CA] Content Refresh" at bounding box center [478, 51] width 161 height 30
click at [647, 55] on div "[NZ] Content Refresh" at bounding box center [638, 51] width 102 height 15
click at [191, 60] on link "[US] Content Refresh" at bounding box center [157, 51] width 161 height 30
click at [330, 54] on div "[AU] Content Refresh" at bounding box center [317, 51] width 102 height 15
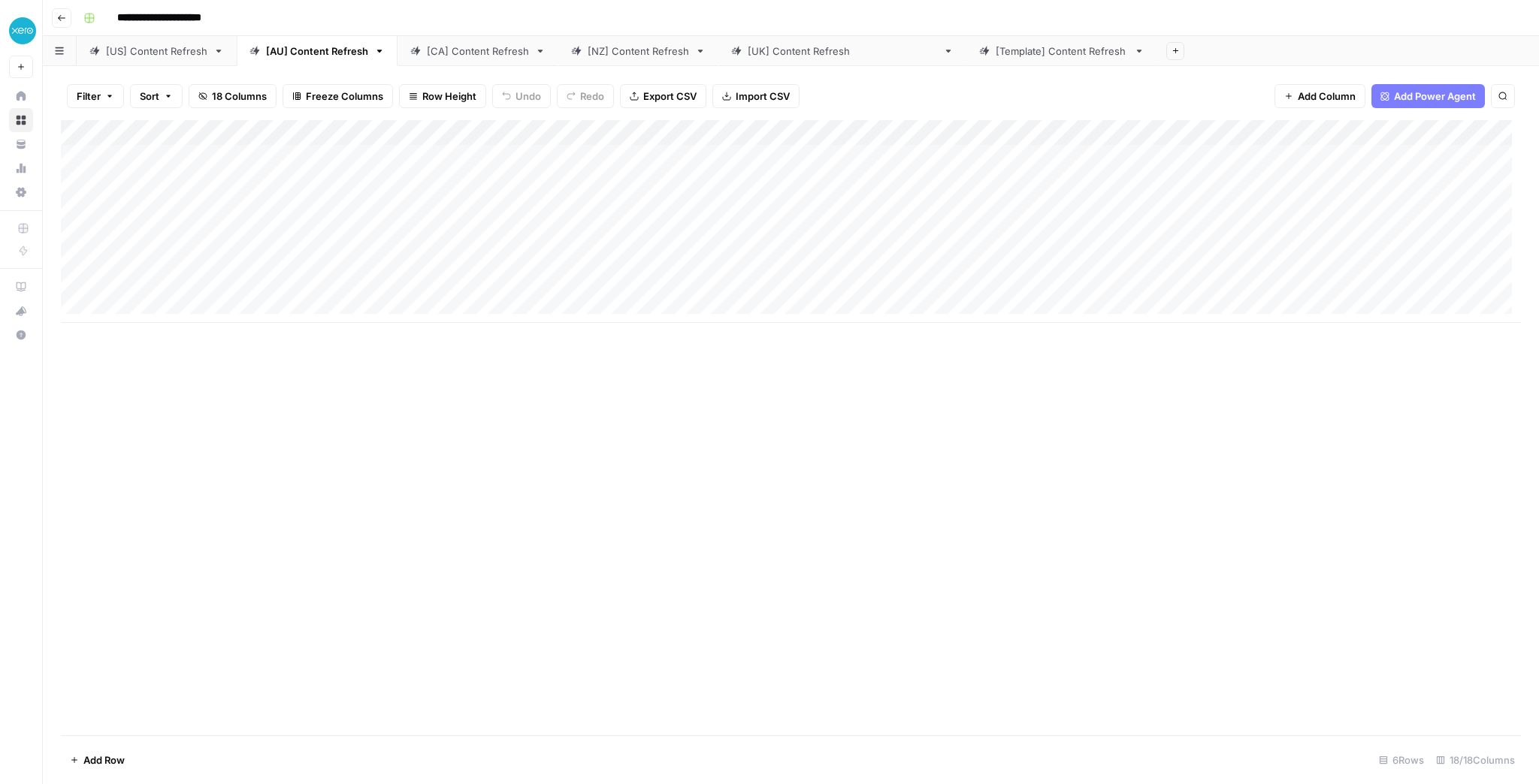
click at [1058, 325] on div "Add Column" at bounding box center [791, 428] width 1461 height 616
click at [630, 50] on div "[NZ] Content Refresh" at bounding box center [638, 51] width 102 height 15
click at [1394, 131] on div "Add Column" at bounding box center [791, 208] width 1461 height 177
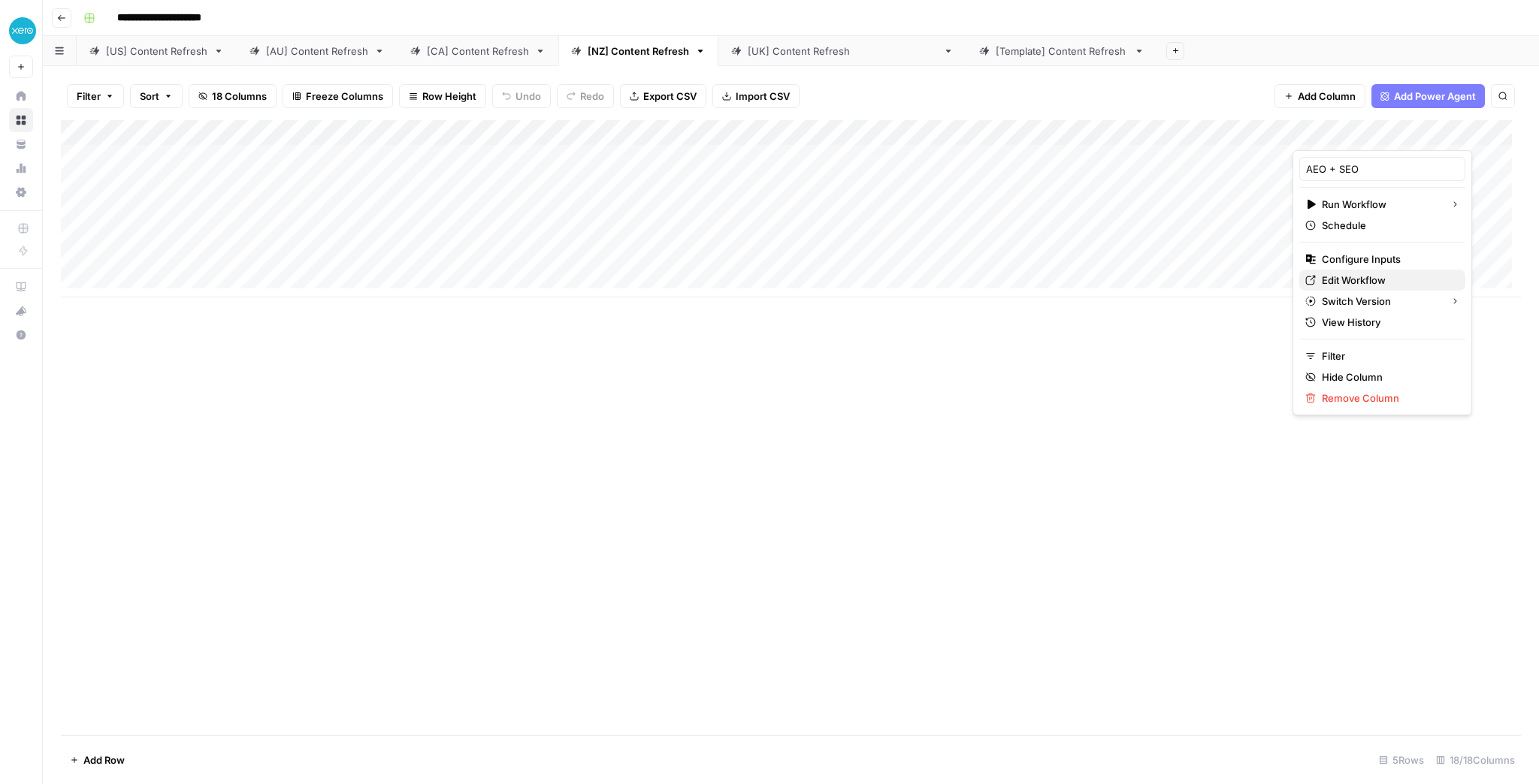
click at [1365, 273] on span "Edit Workflow" at bounding box center [1387, 280] width 131 height 15
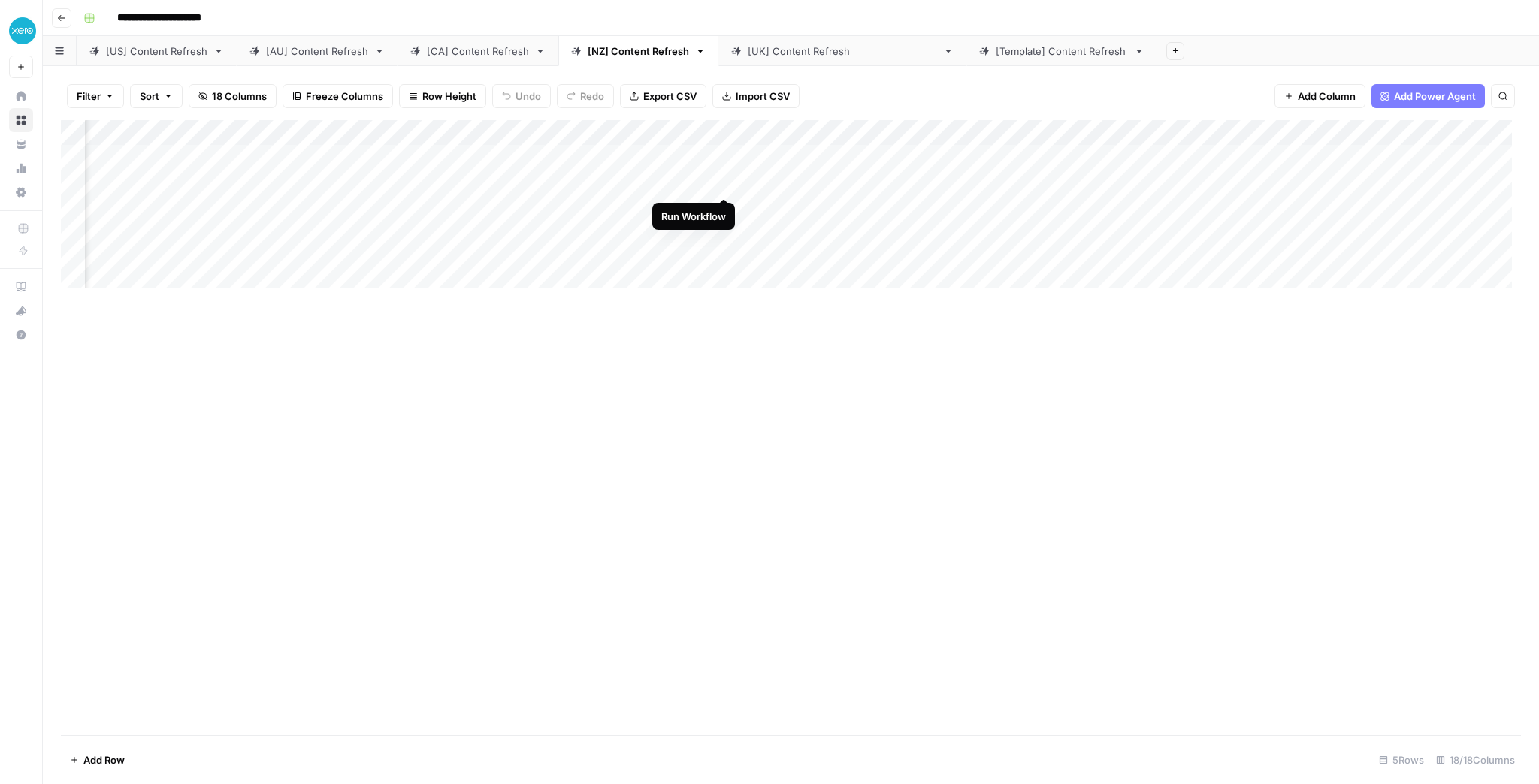
click at [724, 177] on div "Add Column" at bounding box center [791, 208] width 1461 height 177
click at [839, 155] on div "Add Column" at bounding box center [791, 208] width 1461 height 177
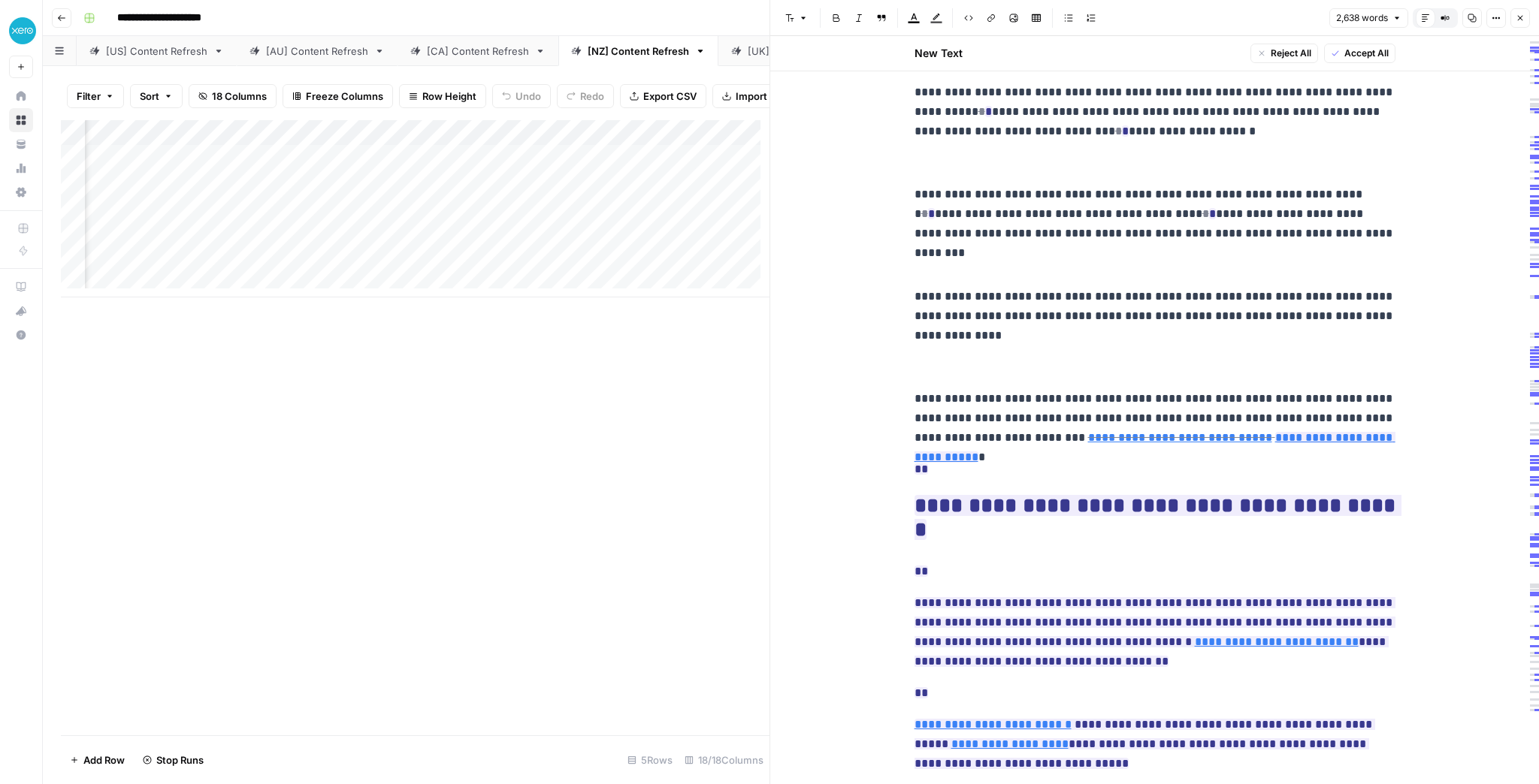
scroll to position [6071, 0]
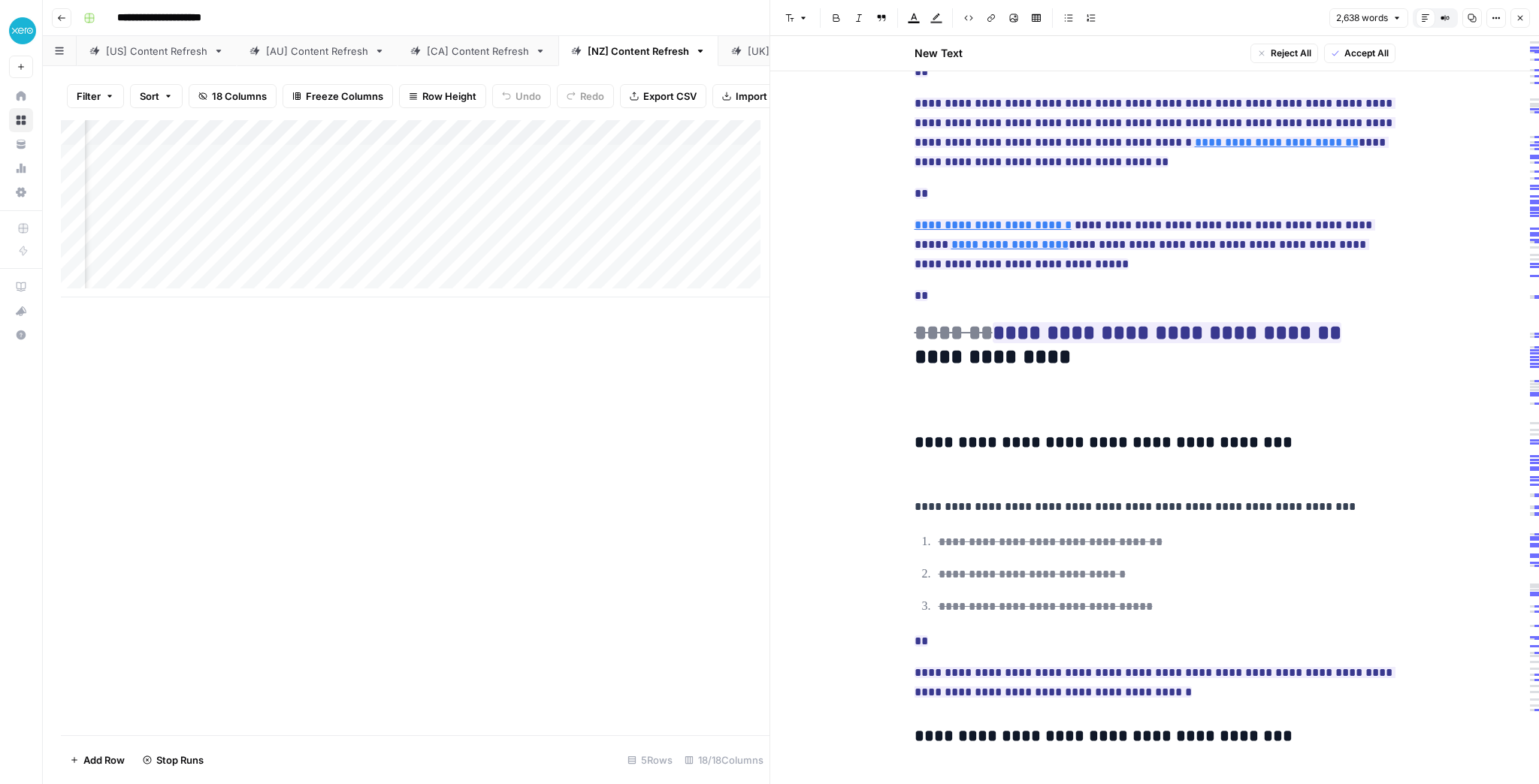
click at [1519, 24] on button "Close" at bounding box center [1520, 18] width 20 height 20
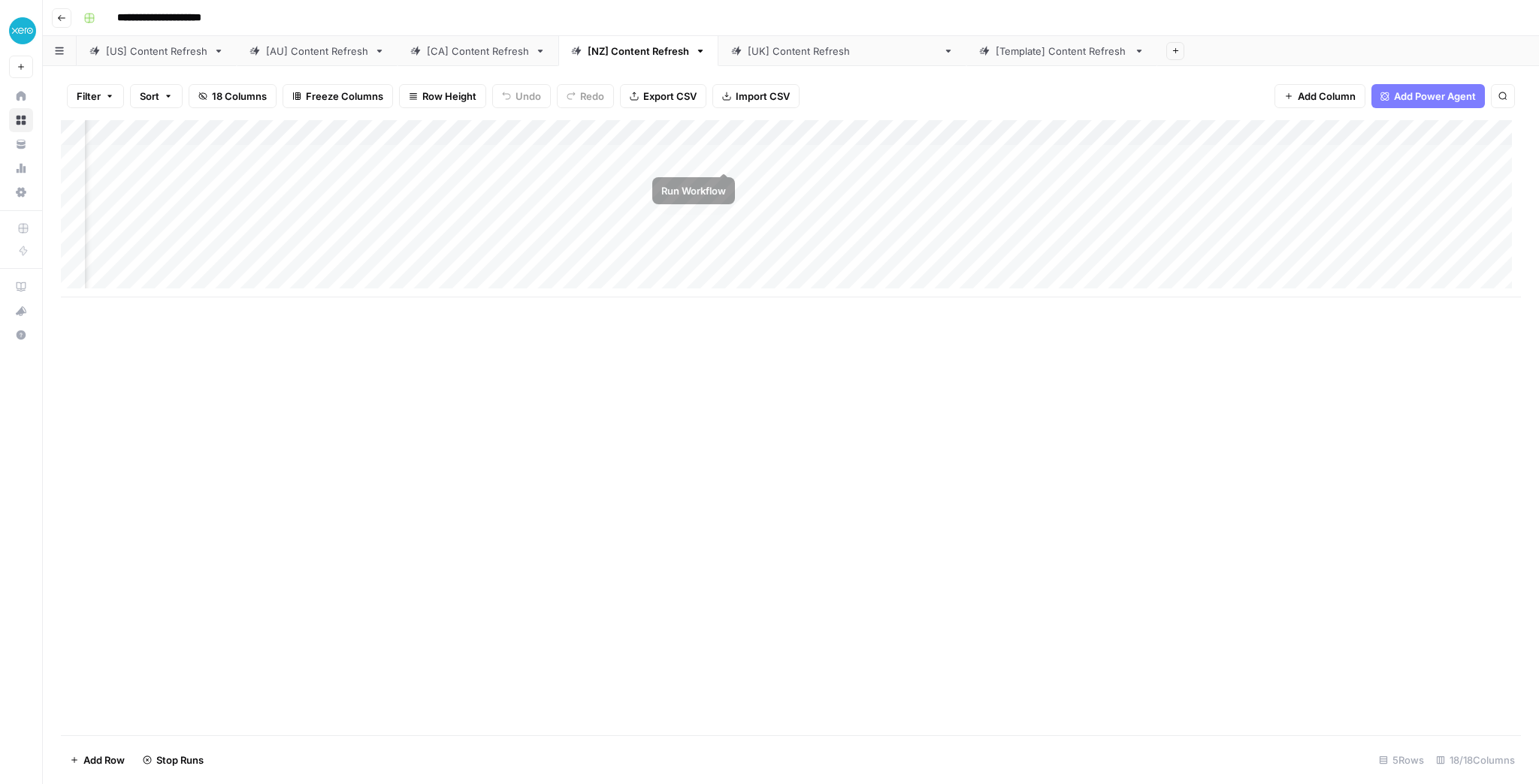
click at [720, 156] on div "Add Column" at bounding box center [791, 208] width 1461 height 177
click at [765, 54] on div "[[GEOGRAPHIC_DATA]] Content Refresh" at bounding box center [842, 51] width 189 height 15
click at [1012, 300] on div "Add Column" at bounding box center [791, 428] width 1461 height 616
click at [1003, 157] on div "Add Column" at bounding box center [791, 208] width 1461 height 177
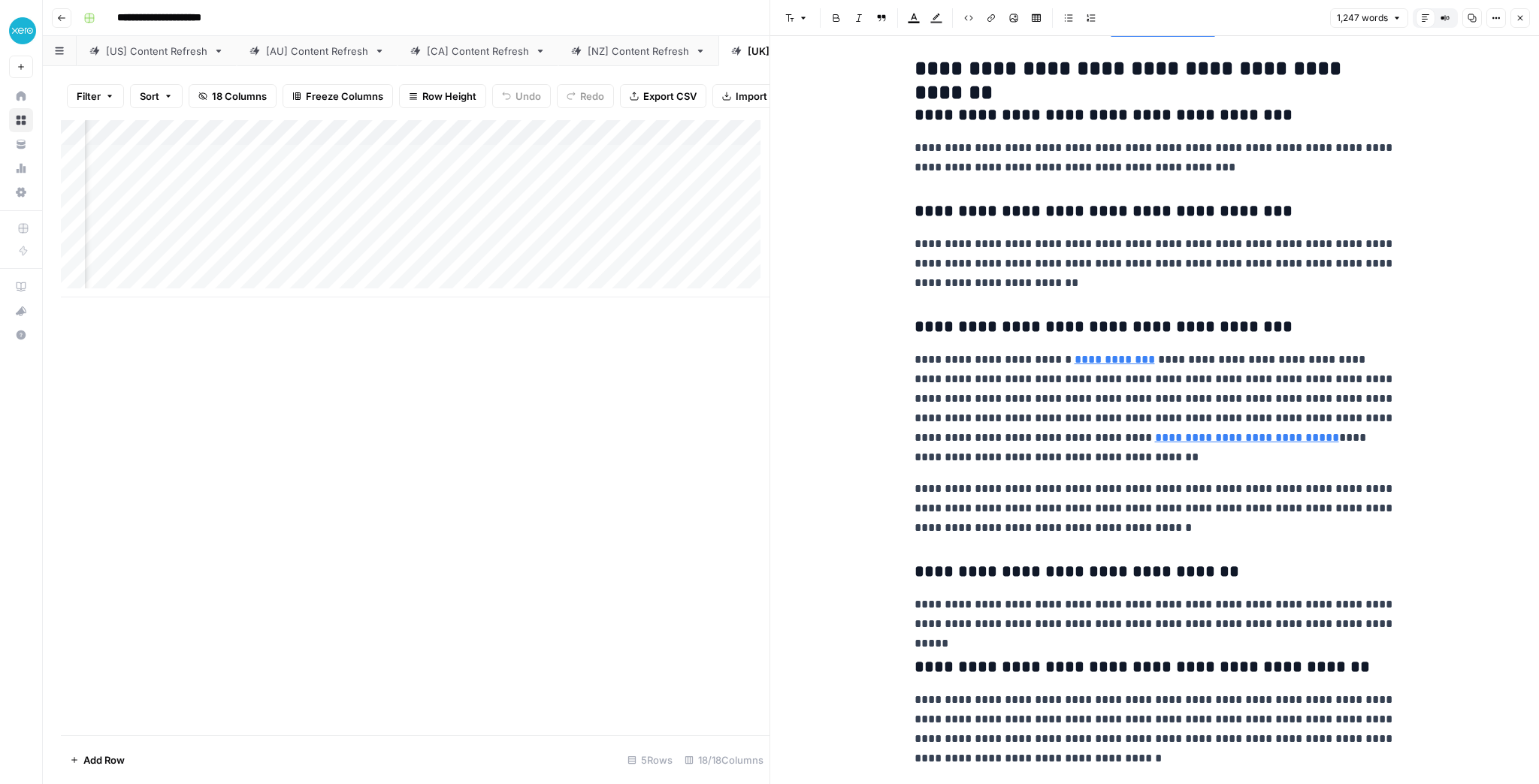
scroll to position [3041, 0]
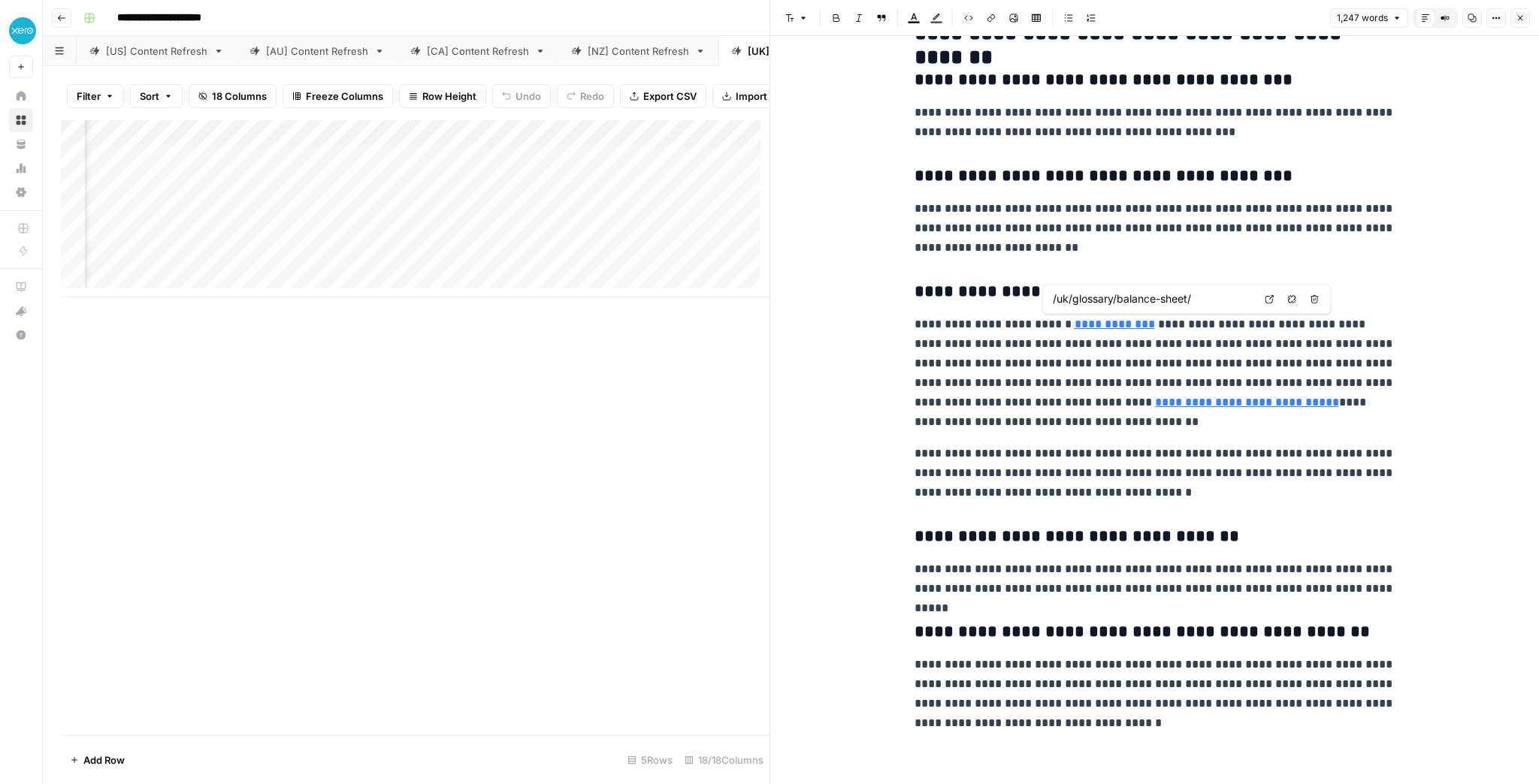
type input "[URL][DOMAIN_NAME]"
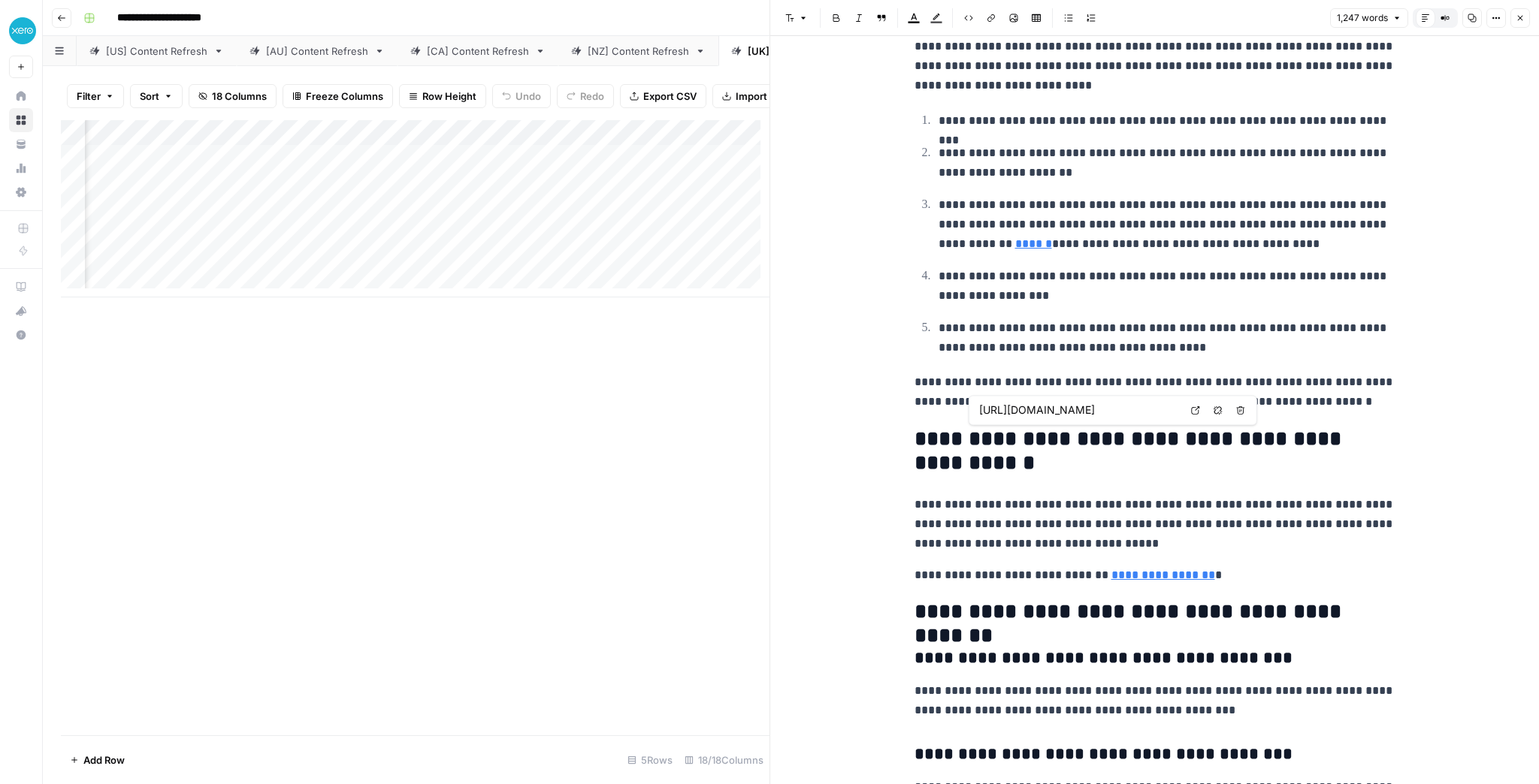
scroll to position [2500, 0]
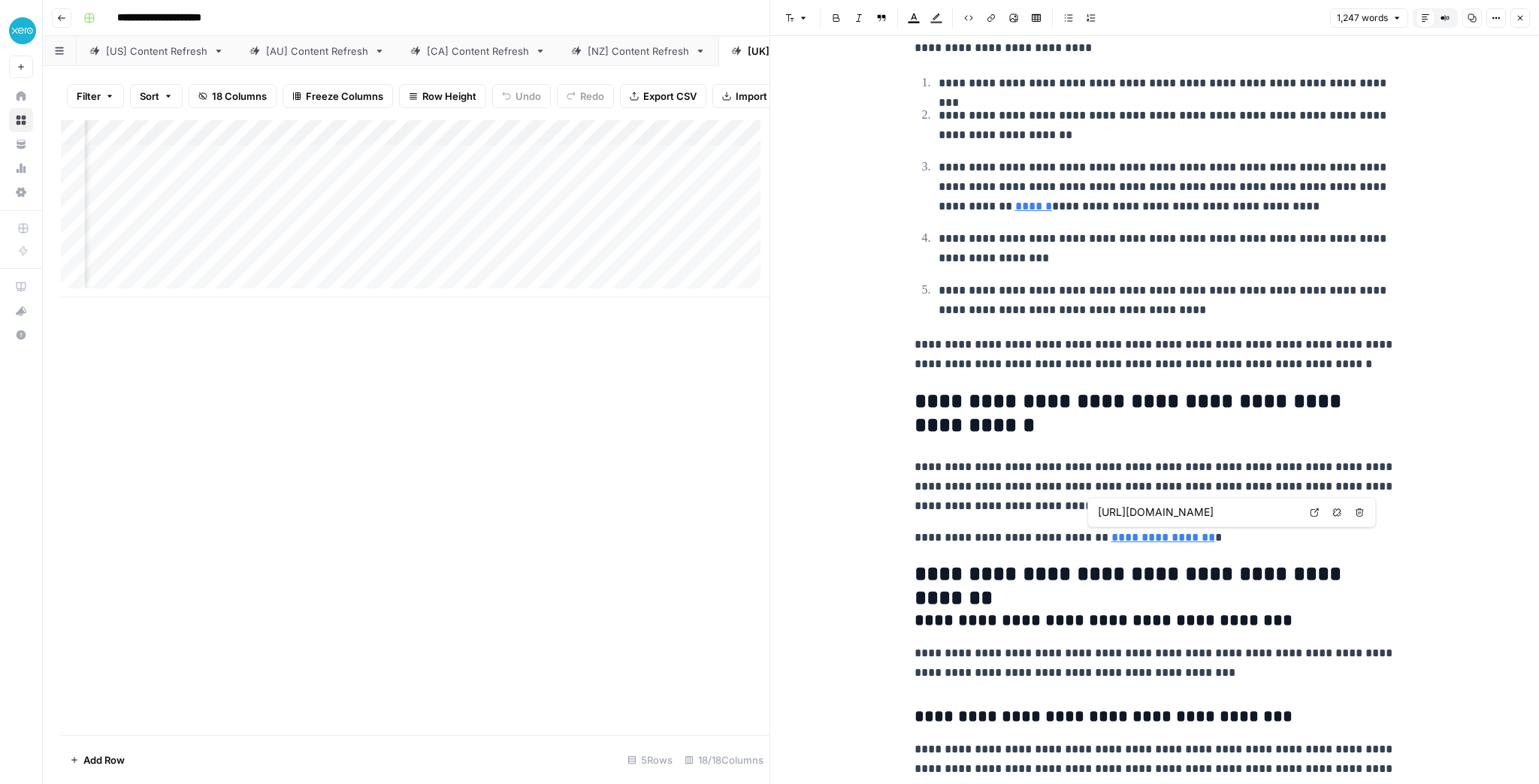
click at [1128, 532] on link "**********" at bounding box center [1163, 538] width 104 height 12
click at [1306, 512] on link "Open in a new tab" at bounding box center [1315, 513] width 20 height 20
click at [1516, 24] on button "Close" at bounding box center [1520, 18] width 20 height 20
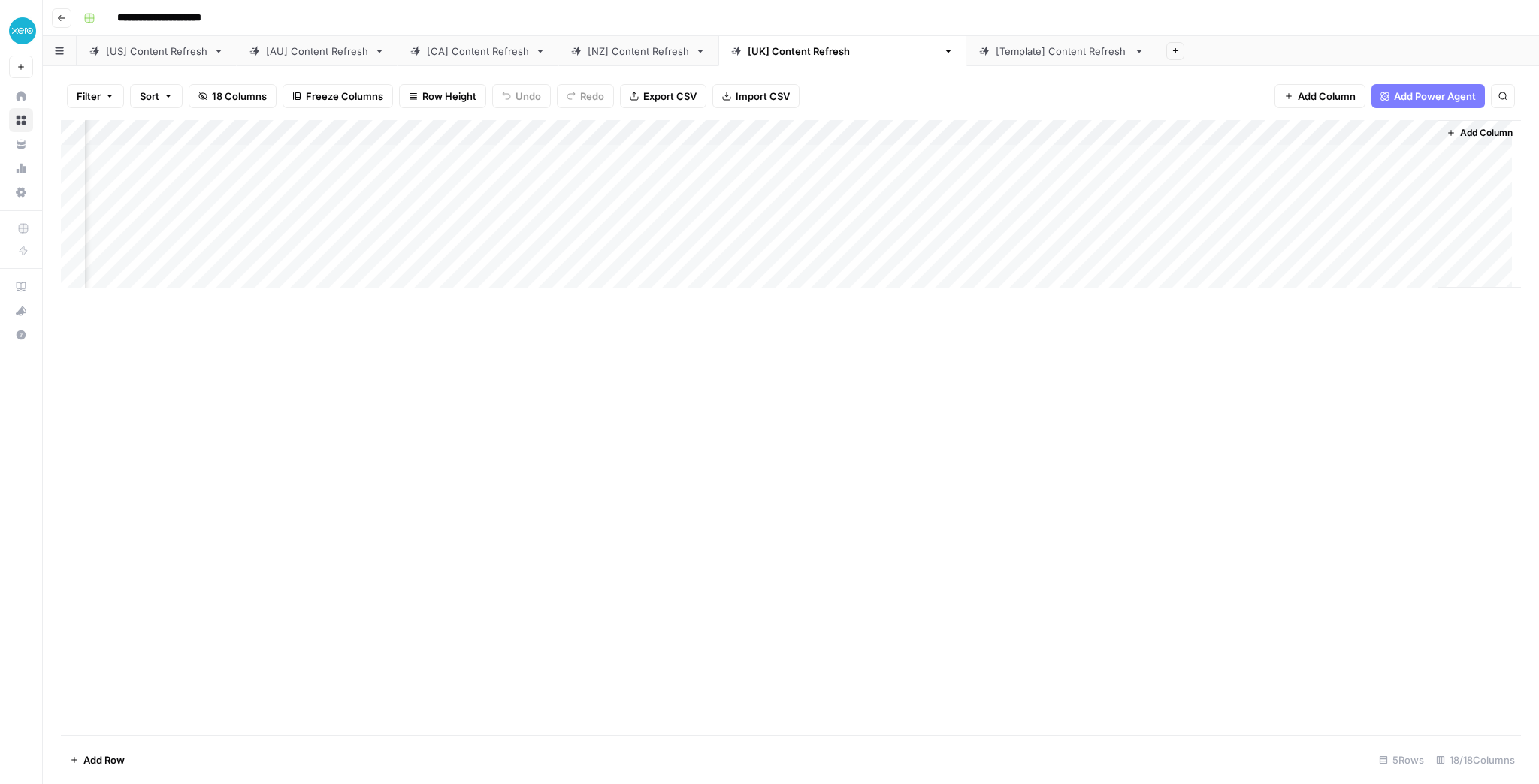
scroll to position [0, 886]
click at [620, 58] on link "[NZ] Content Refresh" at bounding box center [638, 51] width 161 height 30
click at [812, 61] on link "[[GEOGRAPHIC_DATA]] Content Refresh" at bounding box center [842, 51] width 248 height 30
click at [996, 51] on div "[Template] Content Refresh" at bounding box center [1061, 51] width 132 height 15
click at [800, 54] on div "[[GEOGRAPHIC_DATA]] Content Refresh" at bounding box center [842, 51] width 189 height 15
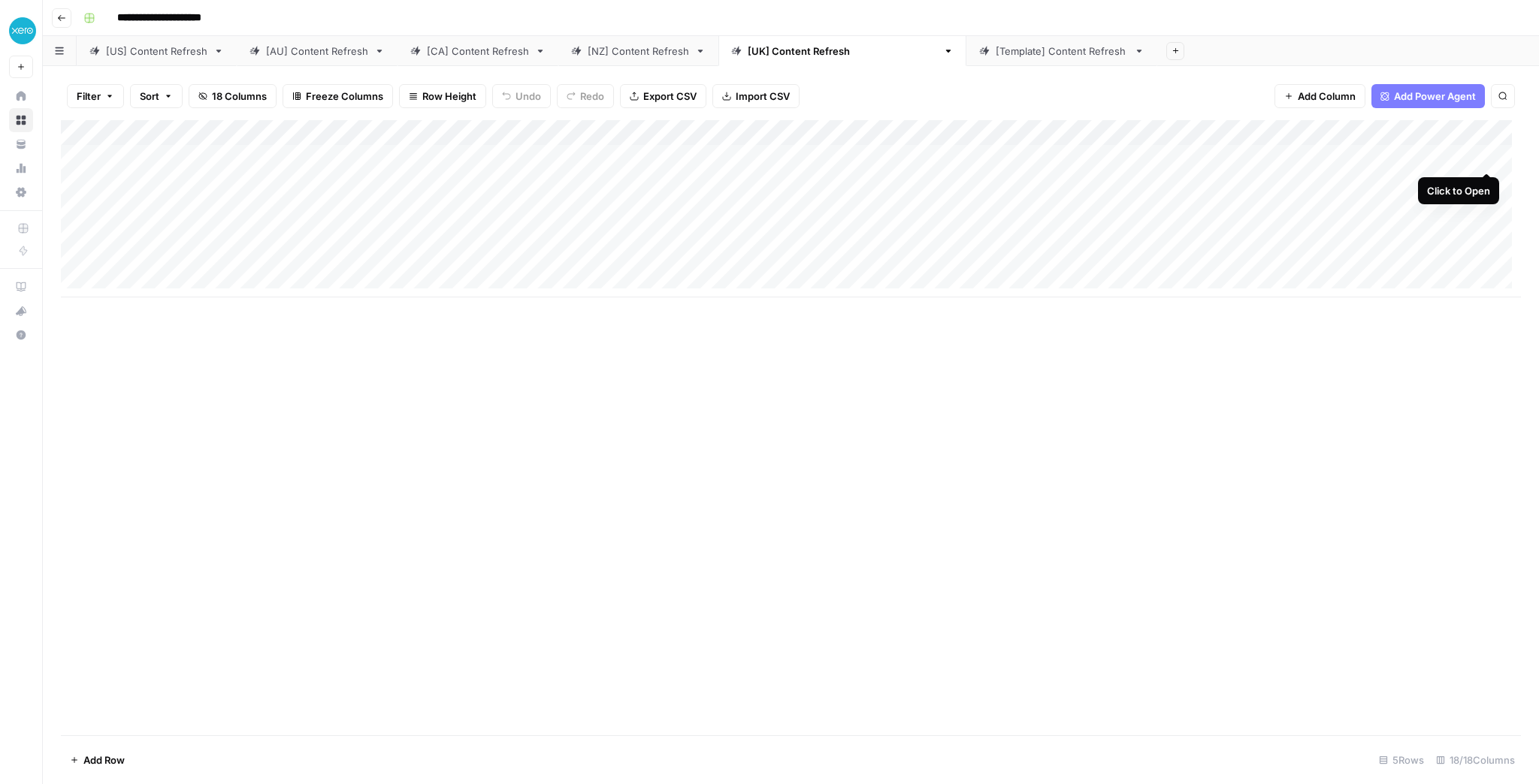
click at [1486, 155] on div "Add Column" at bounding box center [791, 208] width 1461 height 177
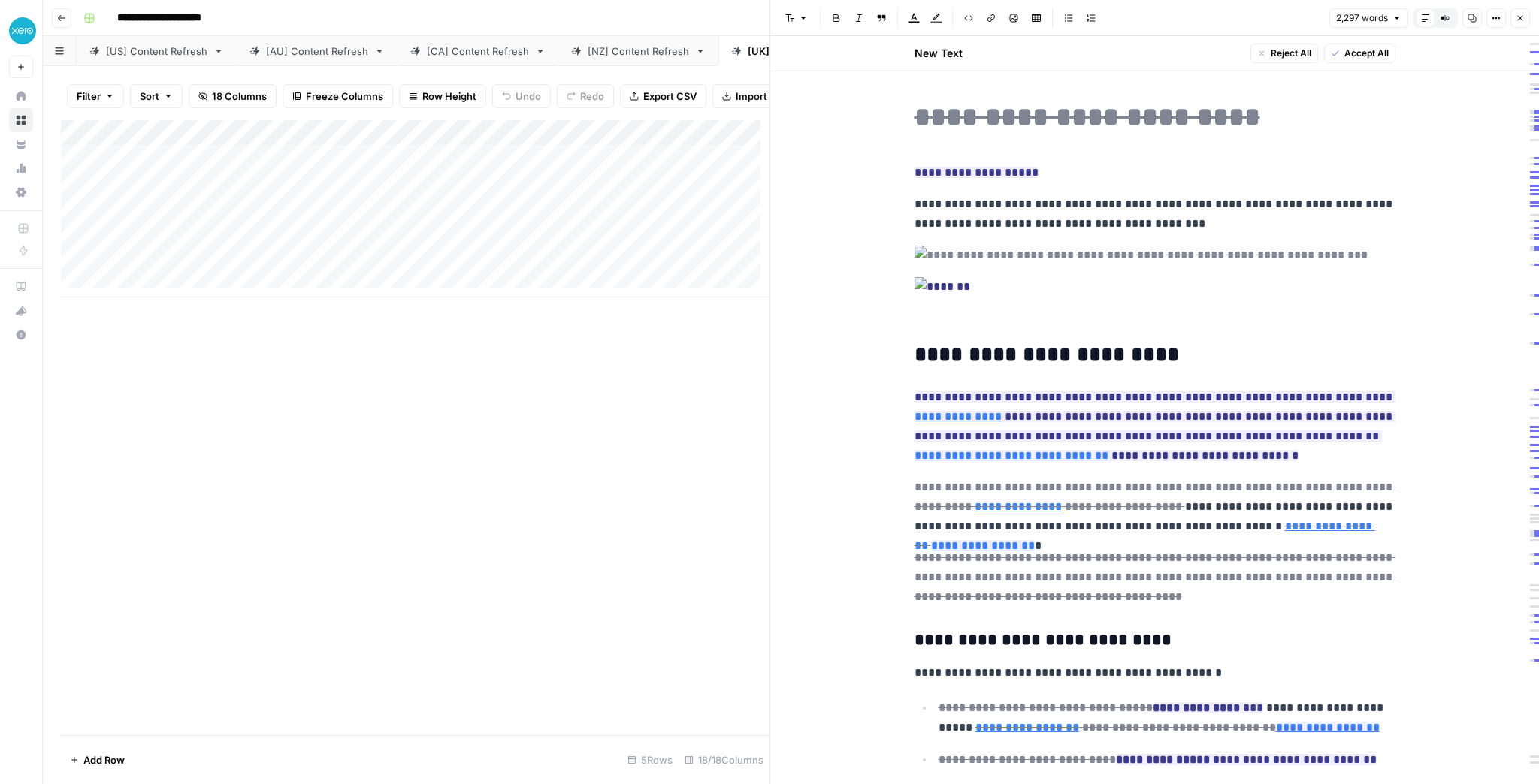
click at [1519, 21] on icon "button" at bounding box center [1519, 18] width 9 height 9
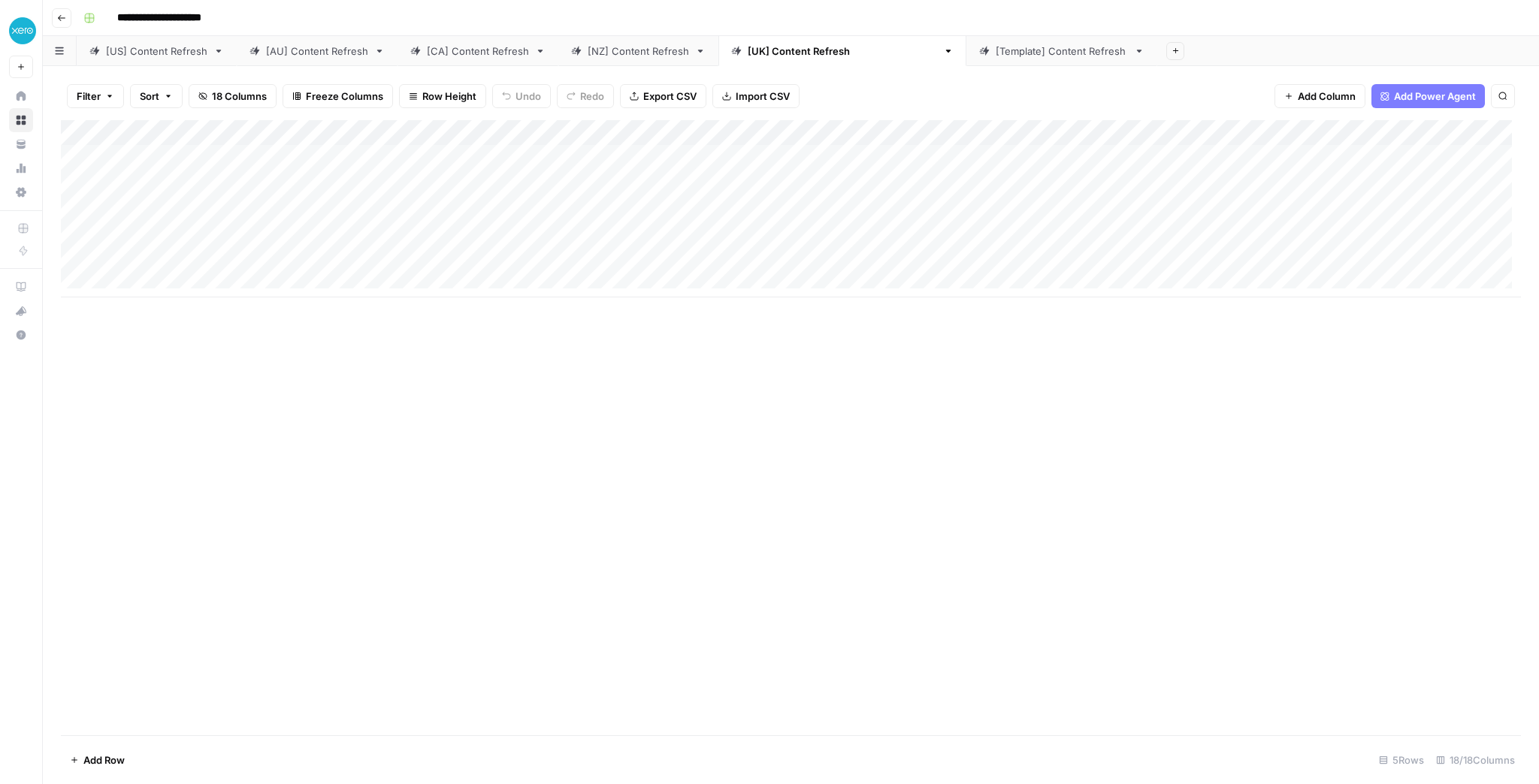
click at [154, 53] on div "[US] Content Refresh" at bounding box center [157, 51] width 102 height 15
click at [331, 60] on link "[AU] Content Refresh" at bounding box center [317, 51] width 161 height 30
click at [433, 47] on div "[CA] Content Refresh" at bounding box center [478, 51] width 102 height 15
click at [328, 64] on link "[AU] Content Refresh" at bounding box center [317, 51] width 161 height 30
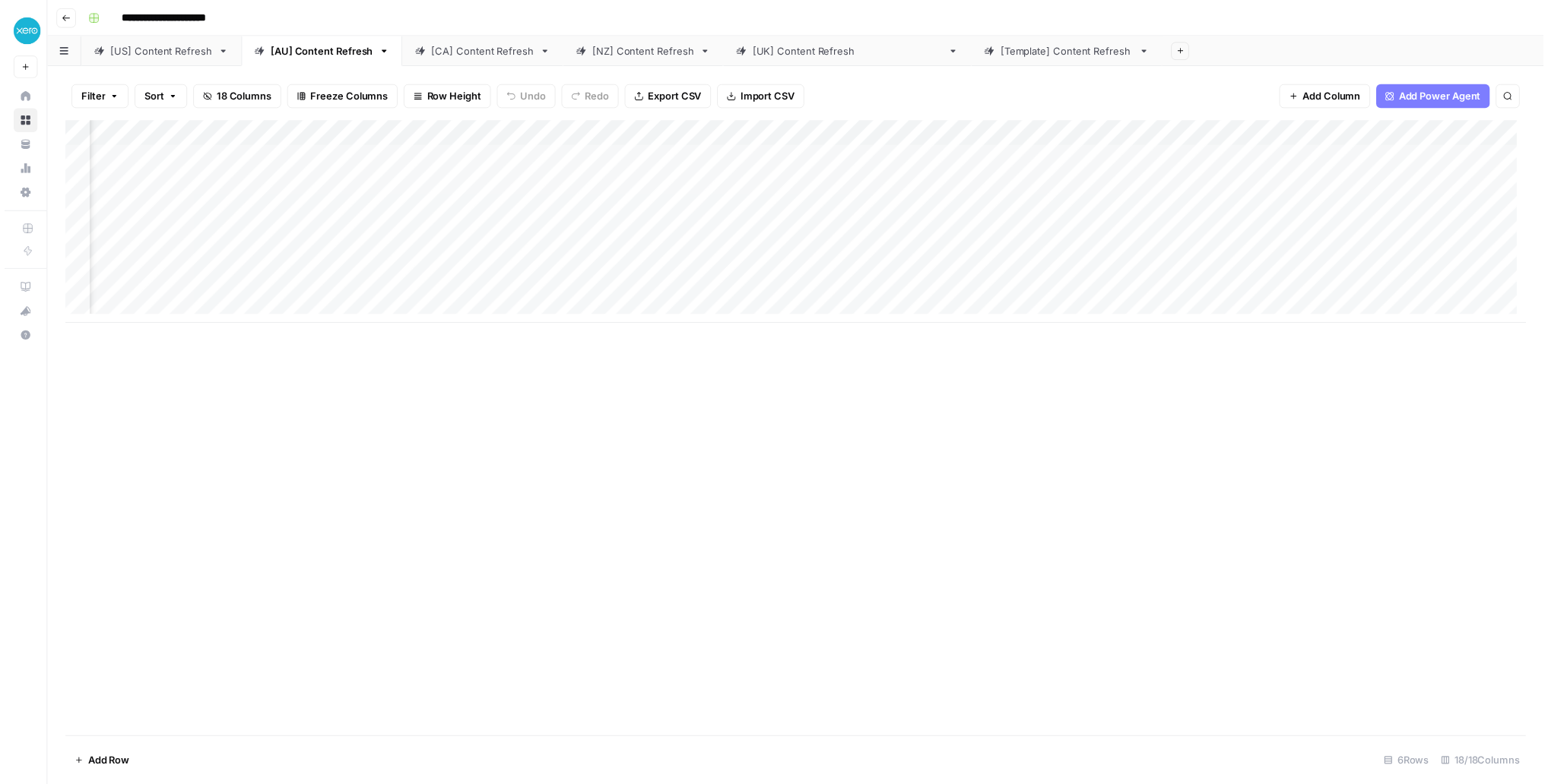
scroll to position [0, 1105]
click at [583, 185] on div "Add Column" at bounding box center [800, 224] width 1478 height 205
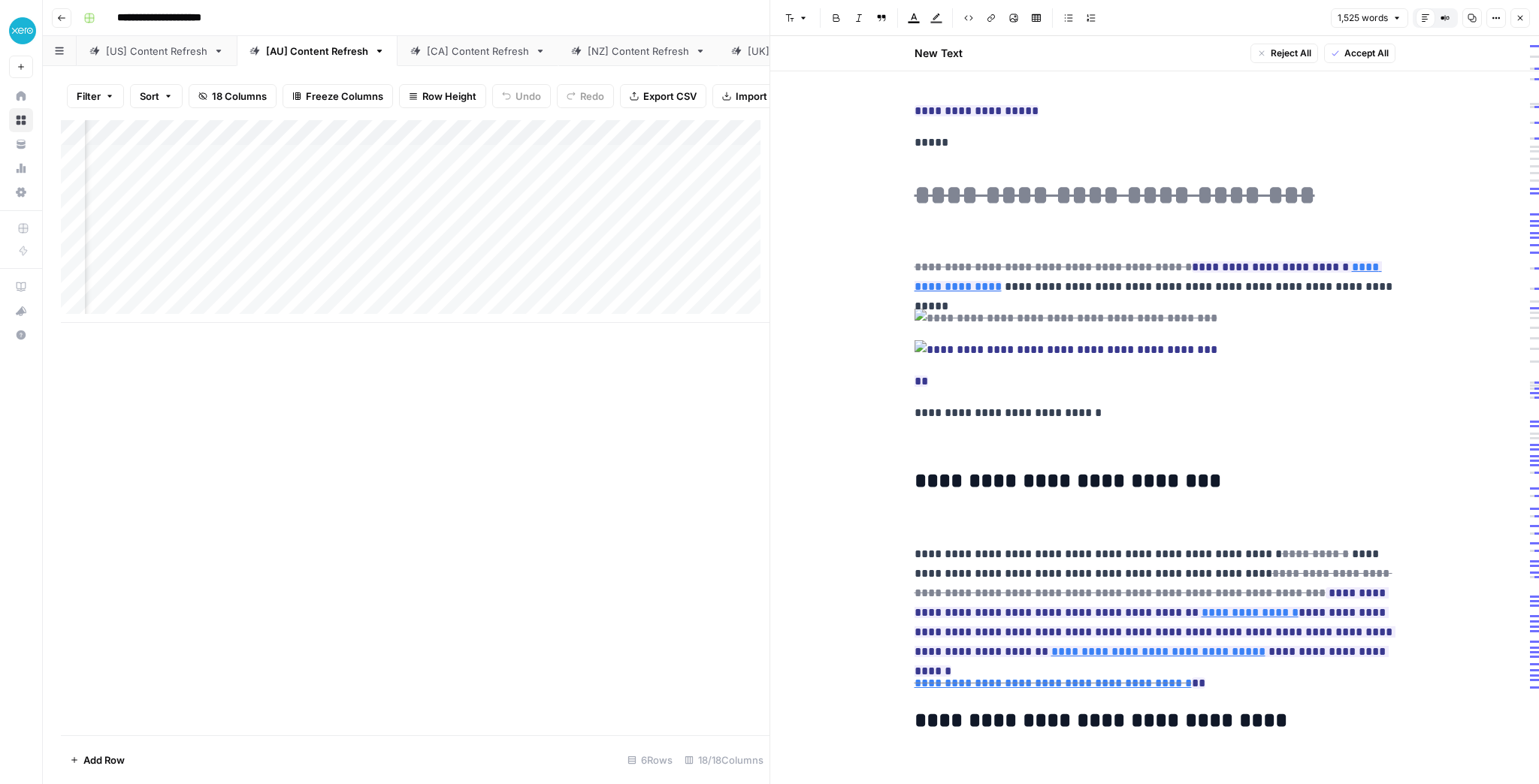
click at [1518, 19] on icon "button" at bounding box center [1519, 18] width 9 height 9
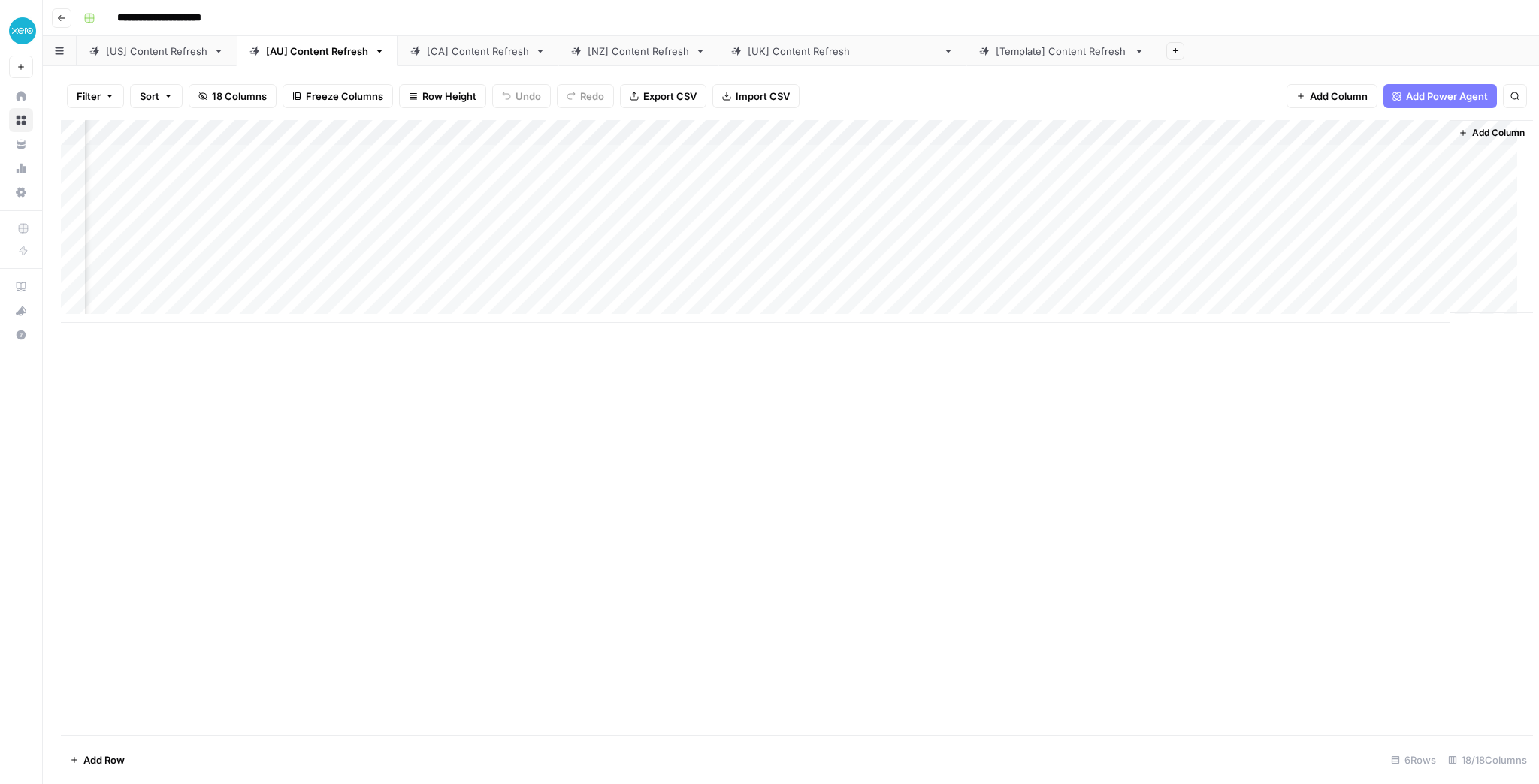
scroll to position [0, 1075]
click at [504, 55] on div "[CA] Content Refresh" at bounding box center [478, 51] width 102 height 15
click at [581, 160] on div "Add Column" at bounding box center [791, 221] width 1461 height 203
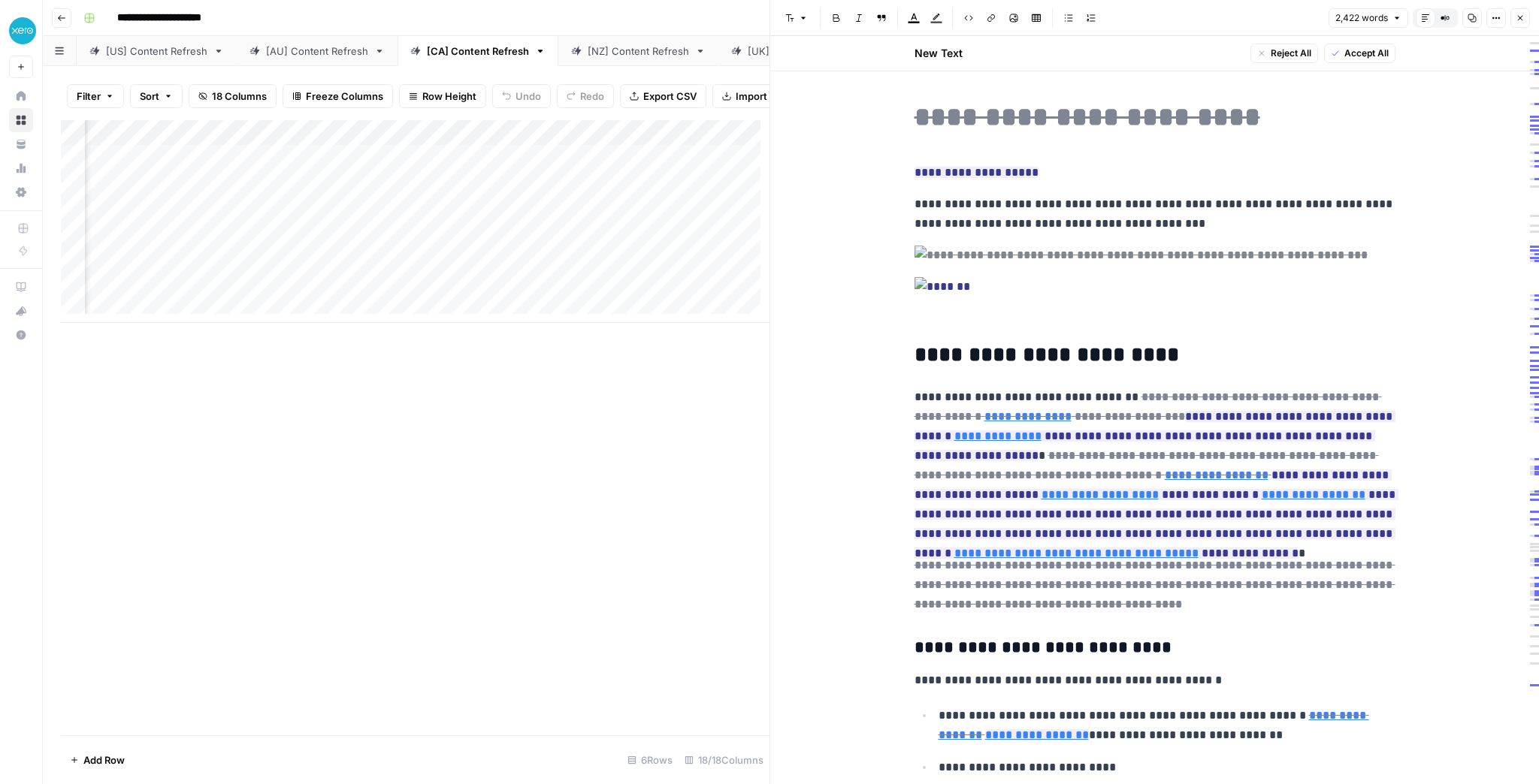
click at [1518, 19] on icon "button" at bounding box center [1519, 18] width 9 height 9
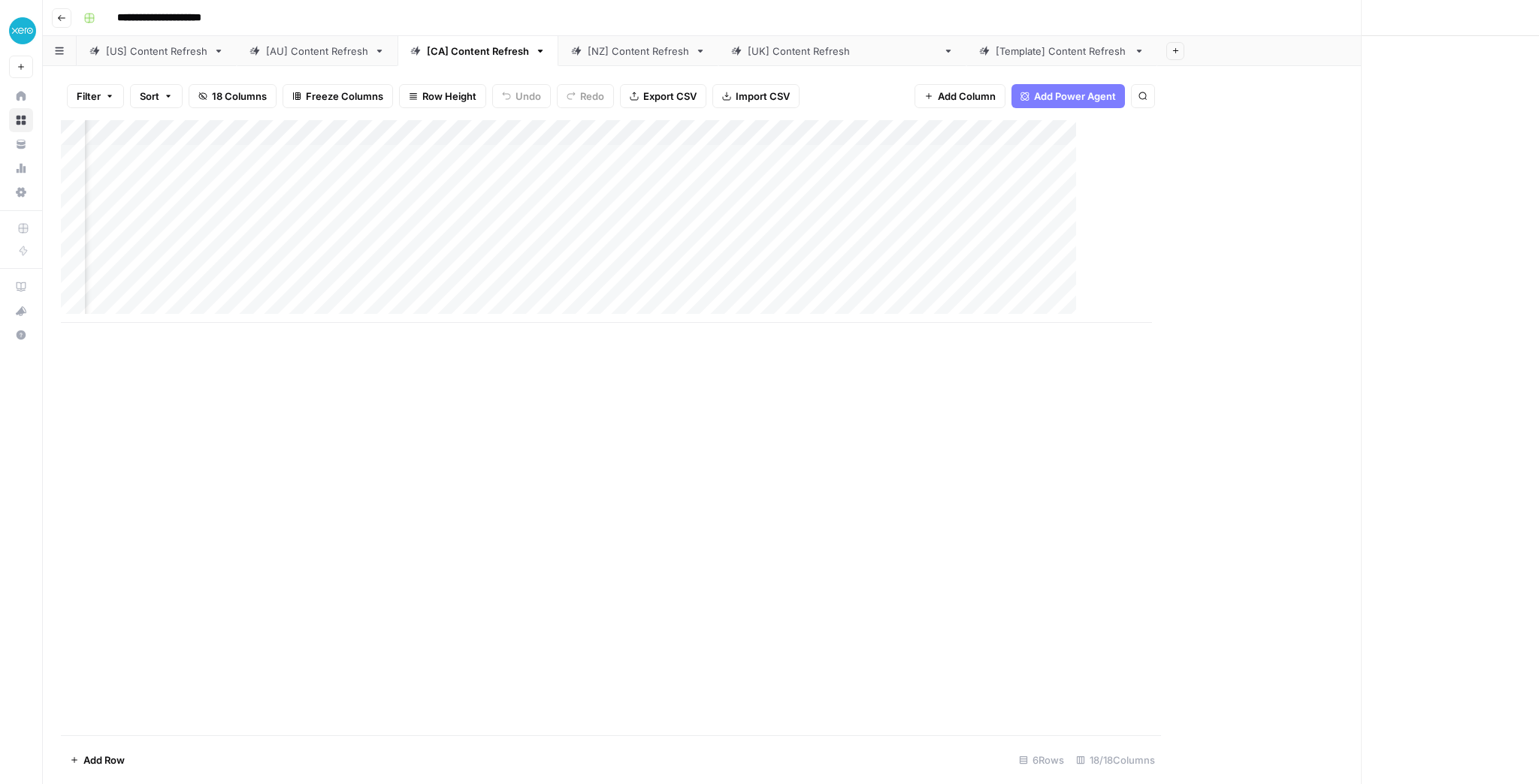
scroll to position [0, 1018]
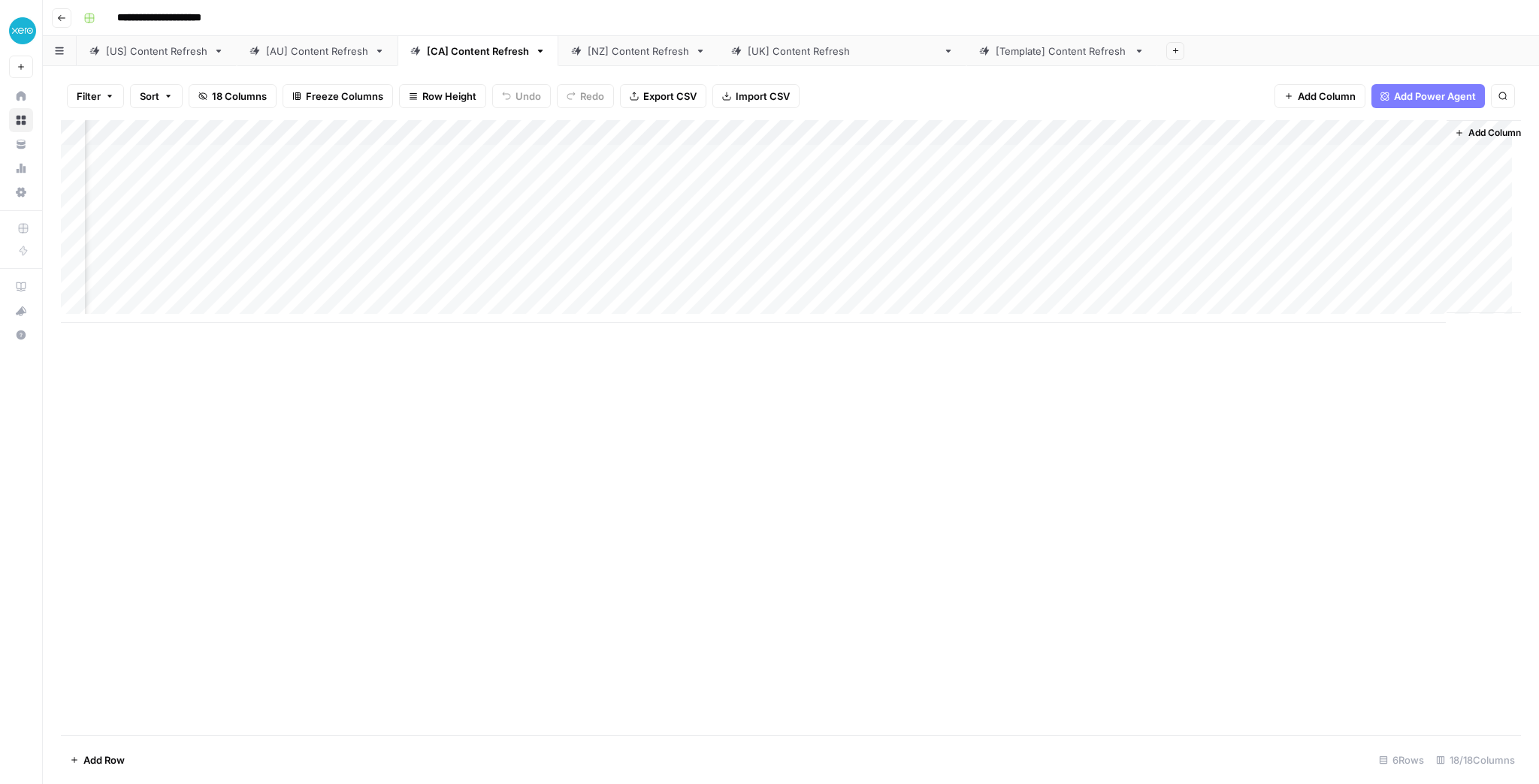
click at [611, 47] on div "[NZ] Content Refresh" at bounding box center [638, 51] width 102 height 15
click at [764, 51] on div "[[GEOGRAPHIC_DATA]] Content Refresh" at bounding box center [842, 51] width 189 height 15
click at [655, 50] on div "[NZ] Content Refresh" at bounding box center [638, 51] width 102 height 15
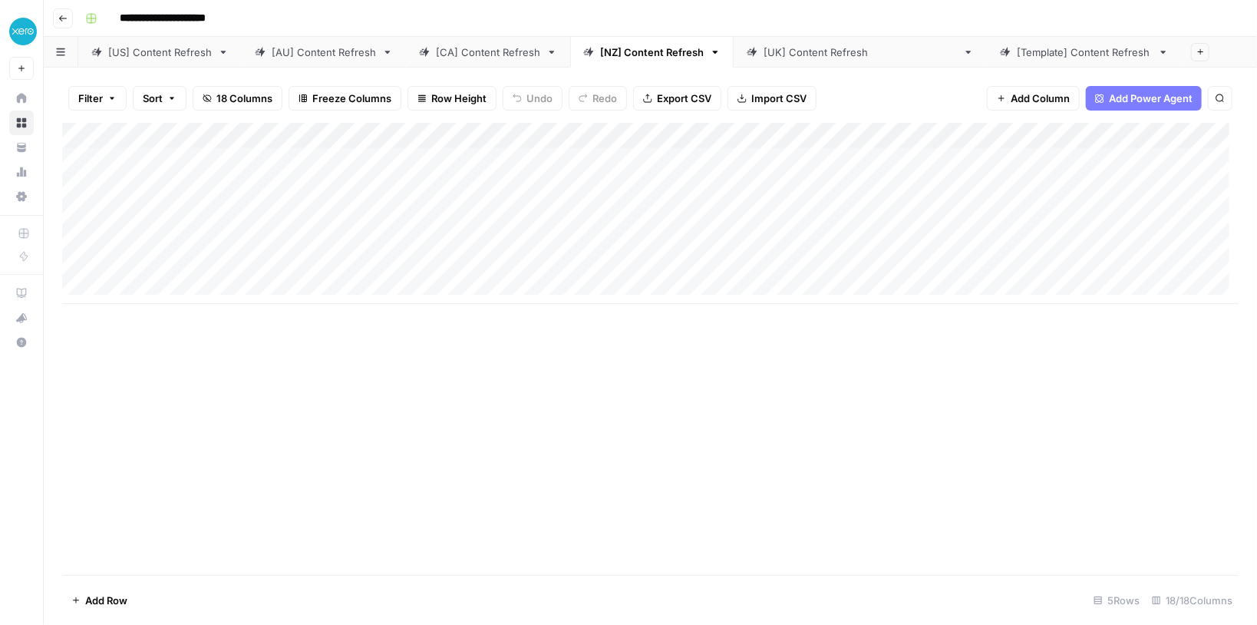
click at [779, 304] on div "Add Column" at bounding box center [650, 349] width 1177 height 452
click at [1006, 181] on div "Add Column" at bounding box center [650, 213] width 1177 height 181
click at [1030, 182] on div "Add Column" at bounding box center [650, 213] width 1177 height 181
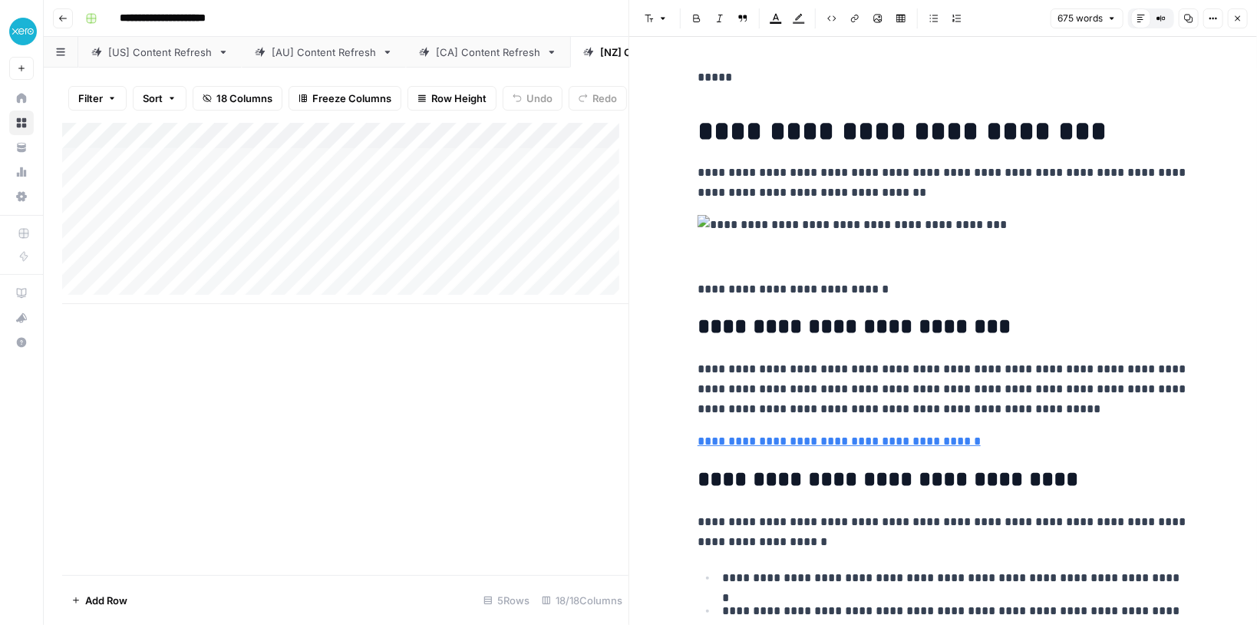
click at [1234, 15] on icon "button" at bounding box center [1238, 18] width 9 height 9
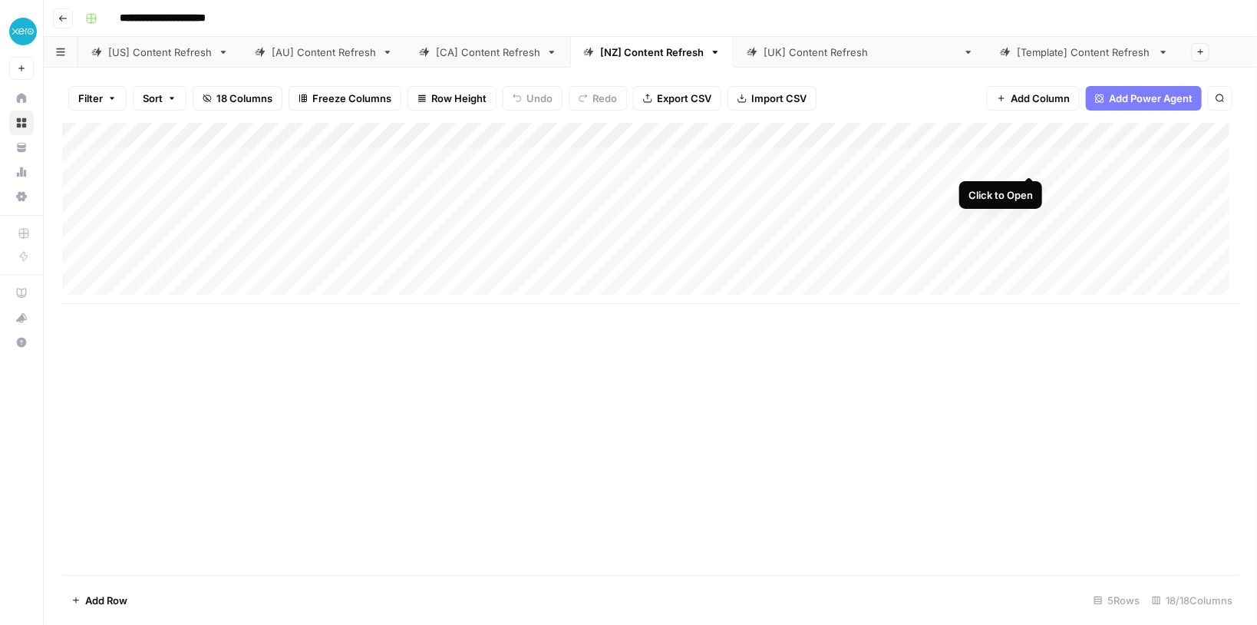
click at [1030, 158] on div "Add Column" at bounding box center [650, 213] width 1177 height 181
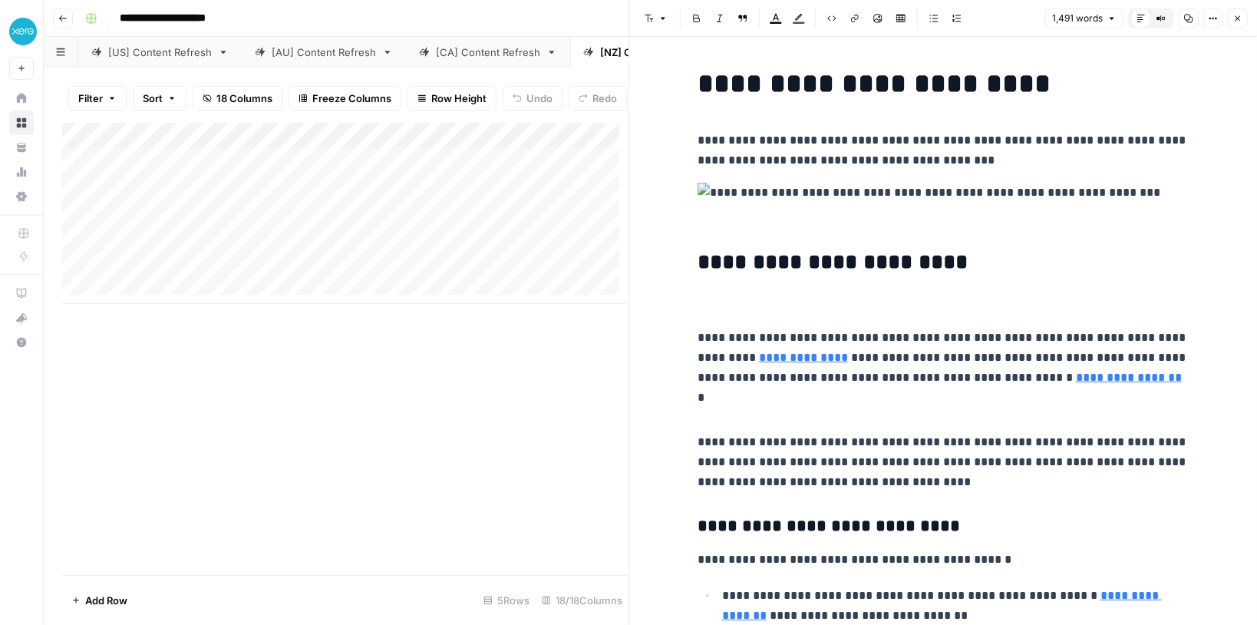
click at [1240, 22] on icon "button" at bounding box center [1238, 18] width 9 height 9
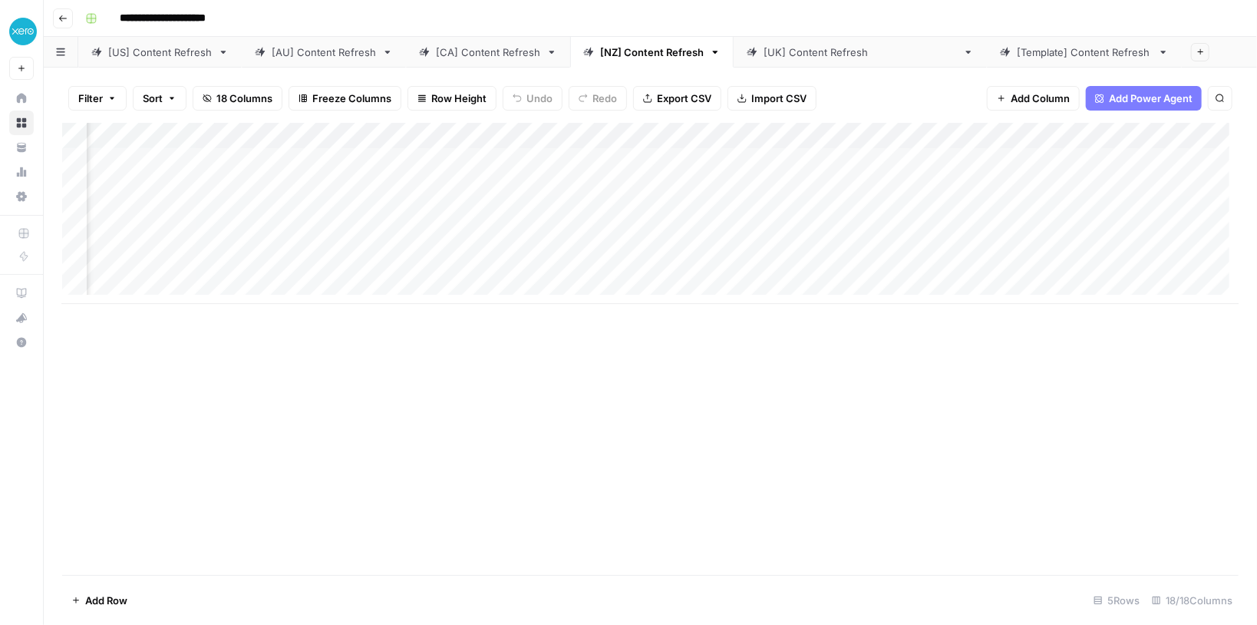
scroll to position [0, 1135]
click at [862, 158] on div "Add Column" at bounding box center [650, 213] width 1177 height 181
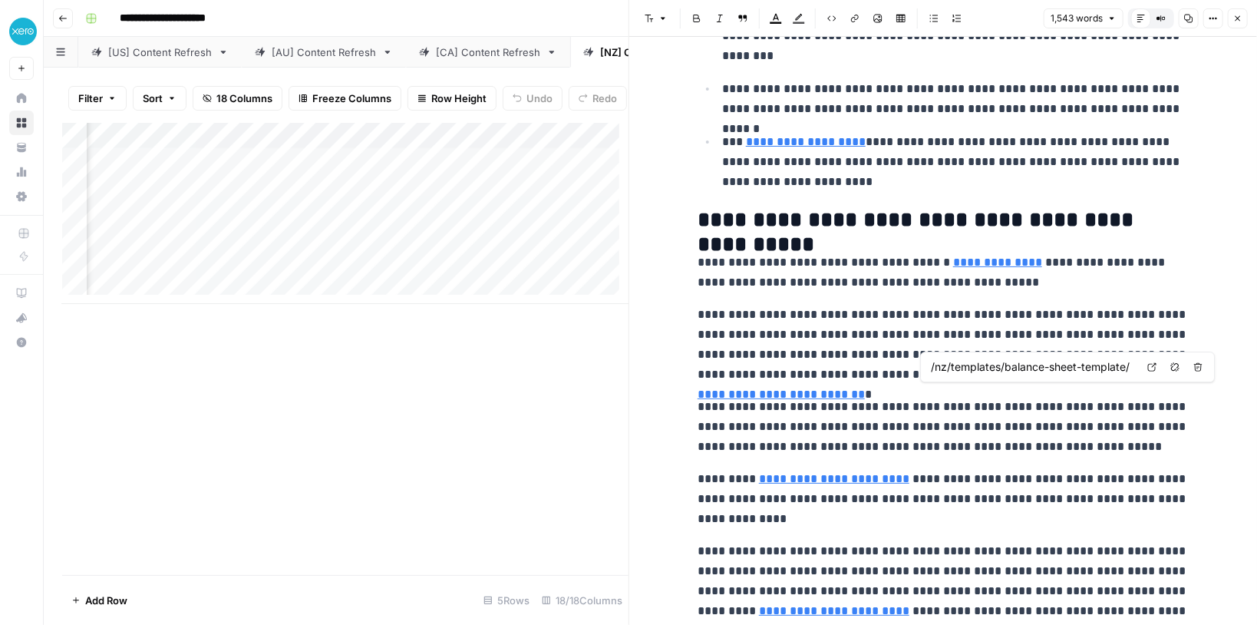
scroll to position [3009, 0]
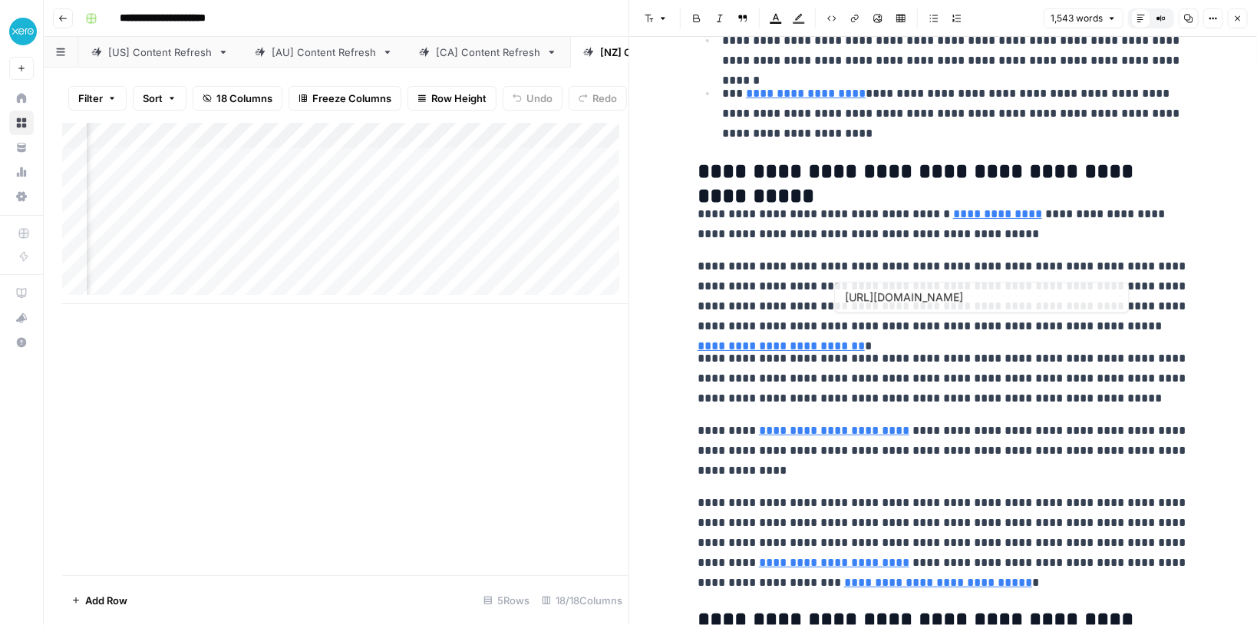
type input "https://www.xero.com/nz/guides/how-to-do-bookkeeping/professional-bookkeeping-s…"
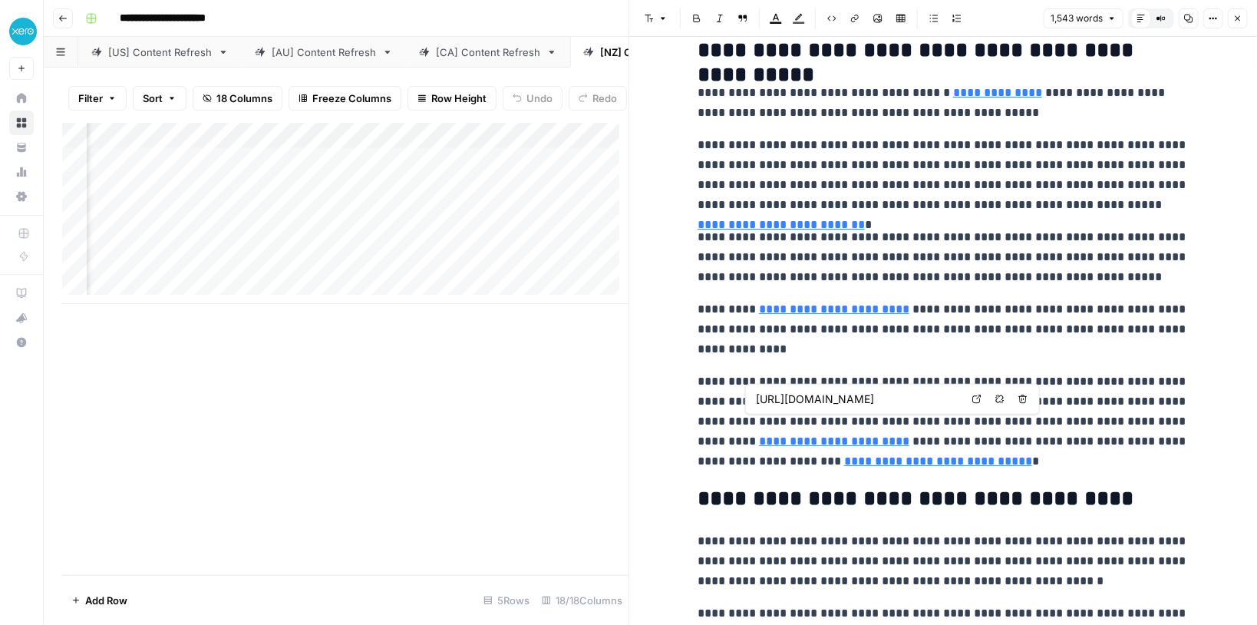
scroll to position [3132, 0]
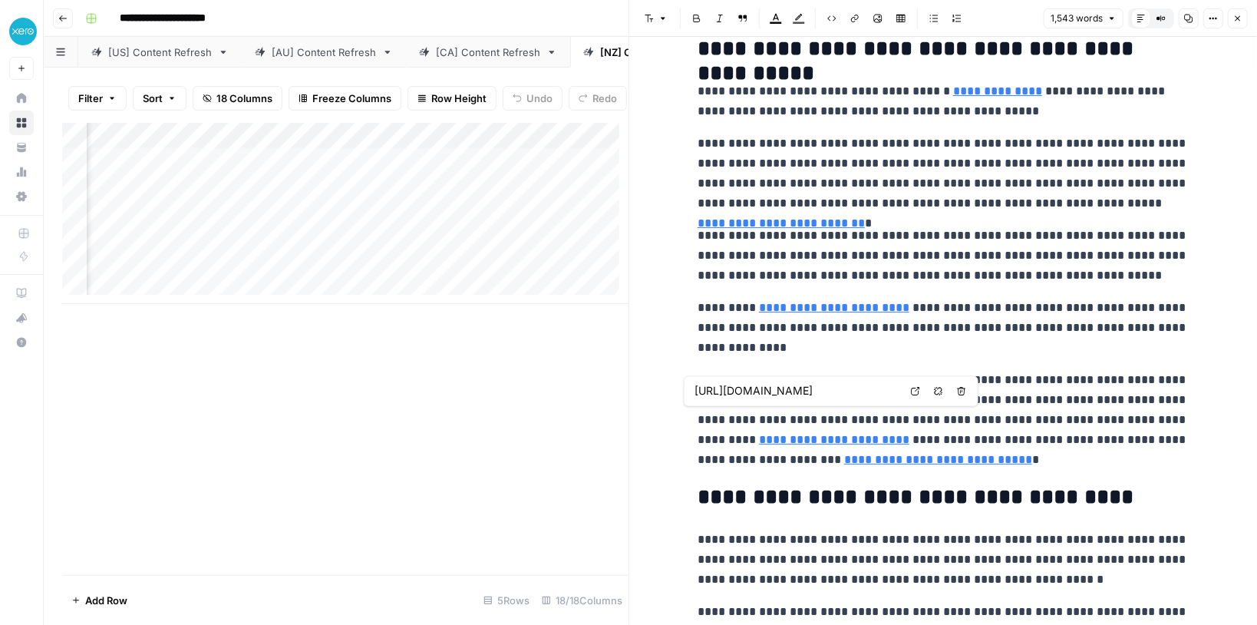
type input "https://companies-register.companiesoffice.govt.nz/help-centre/financial-report…"
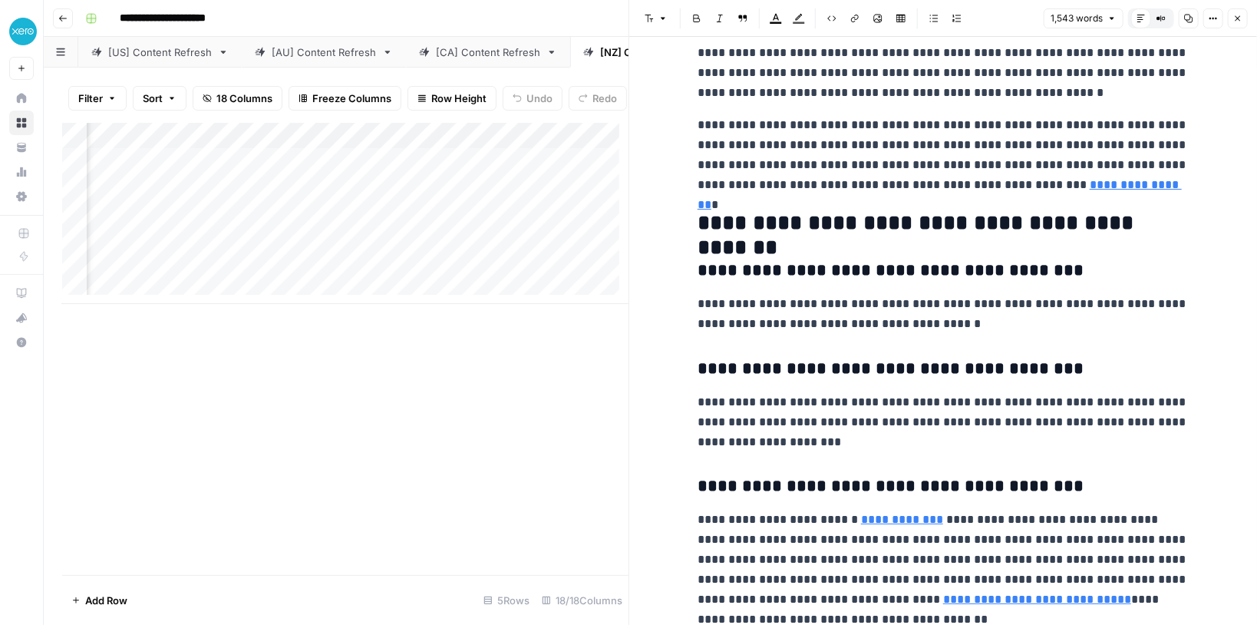
scroll to position [3623, 0]
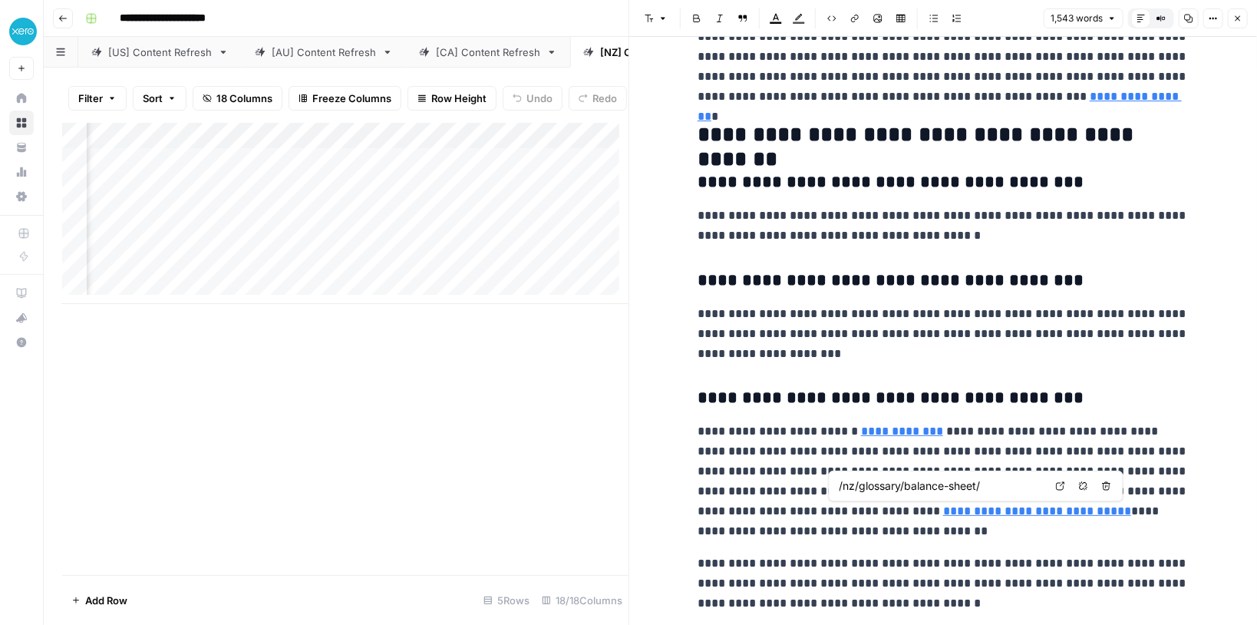
type input "https://www.xero.com/nz/guides/double-entry-bookkeeping/"
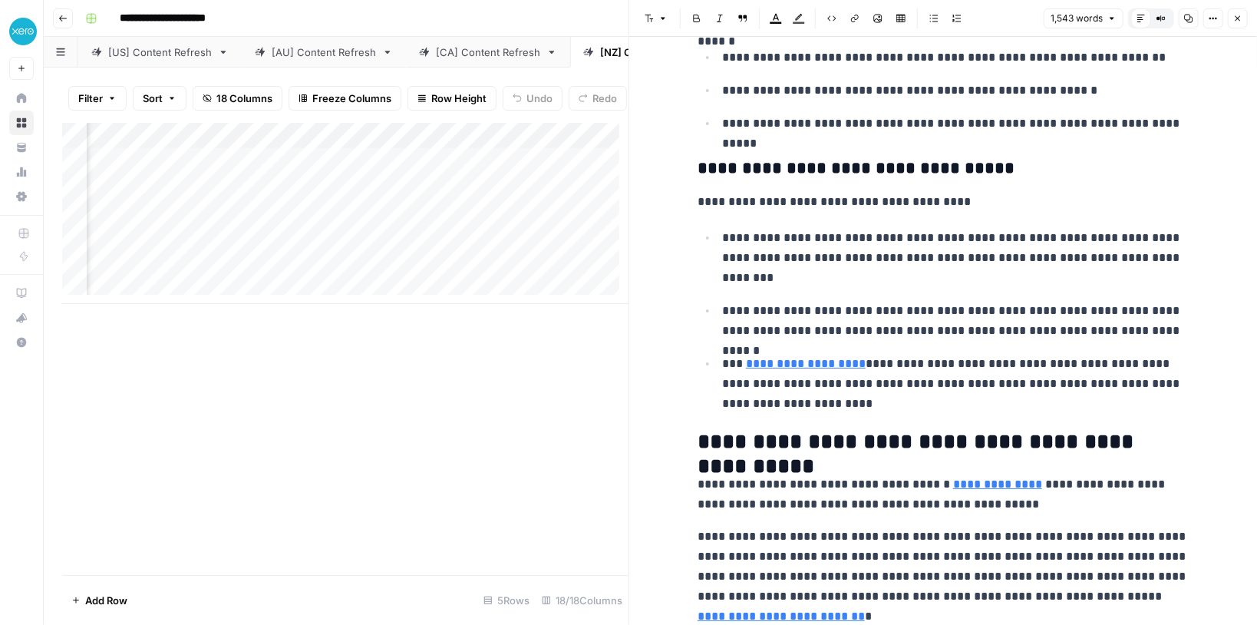
scroll to position [2764, 0]
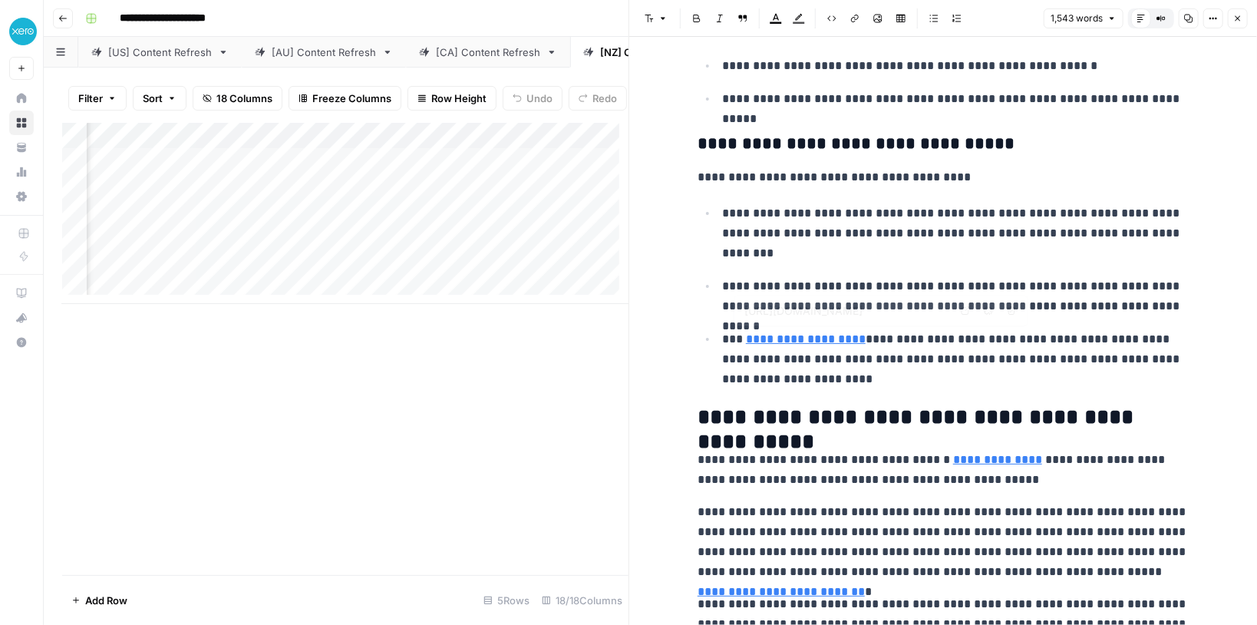
type input "/nz/templates/balance-sheet-template/"
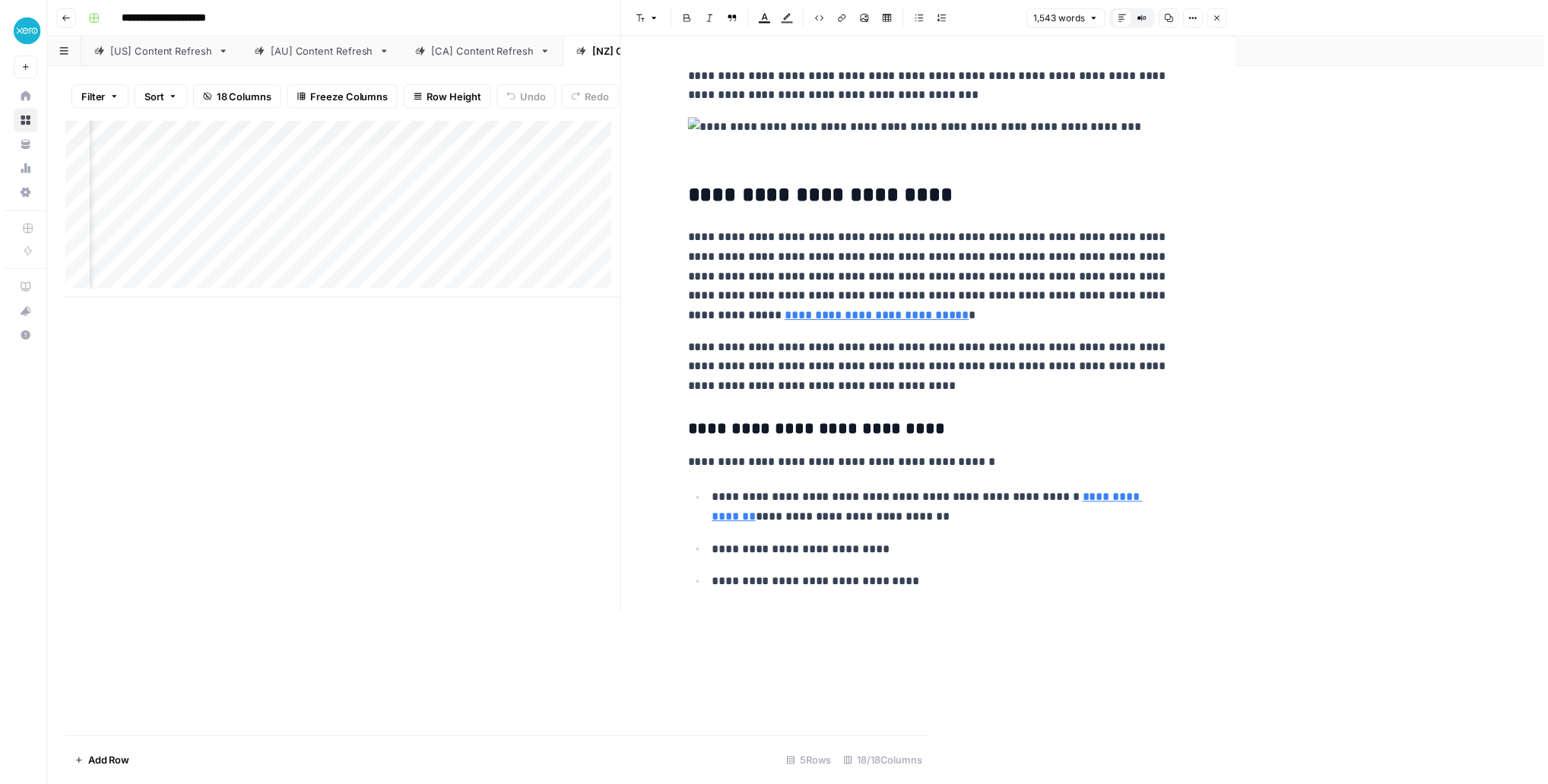
scroll to position [0, 1124]
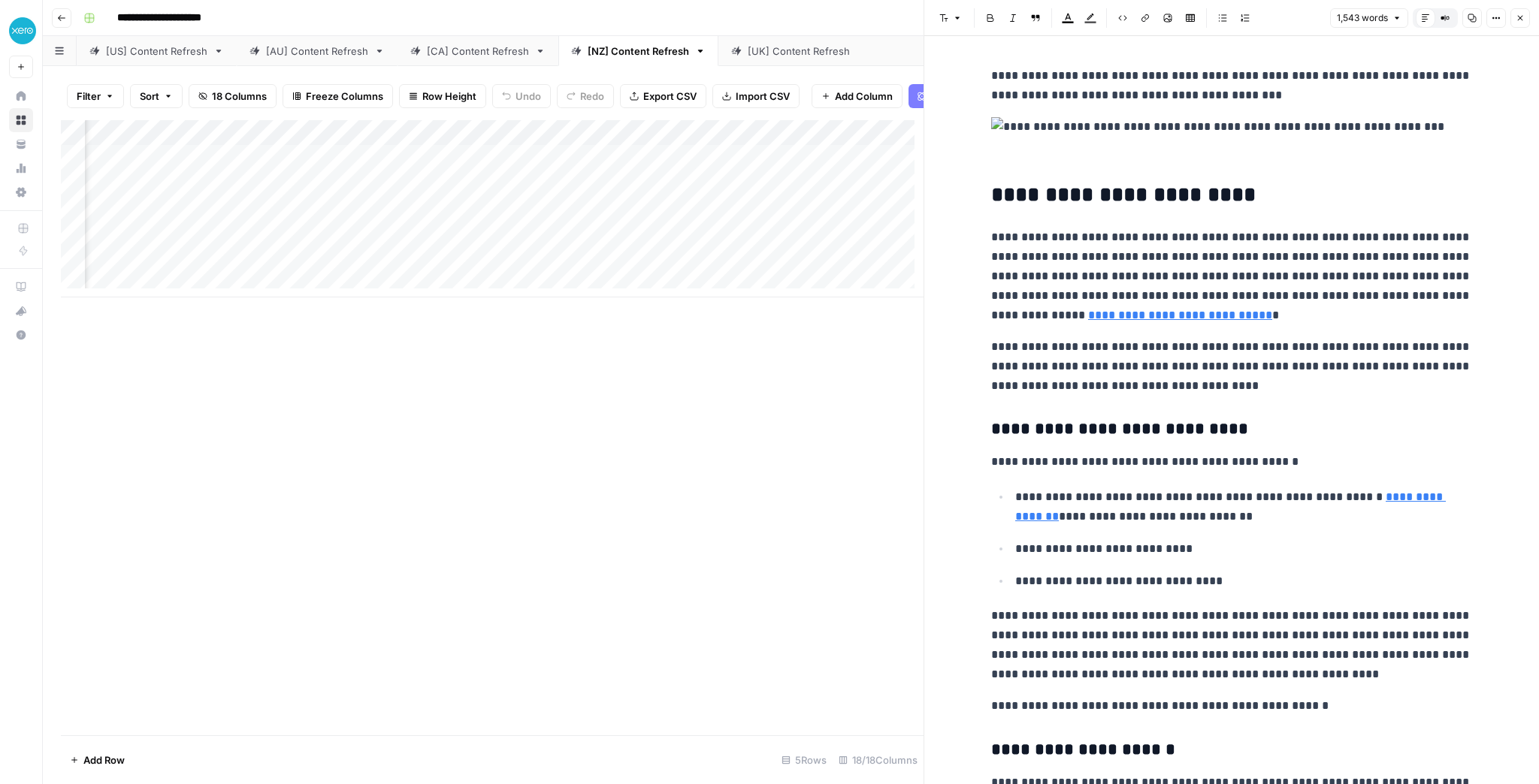
click at [1231, 18] on icon "button" at bounding box center [1519, 18] width 9 height 9
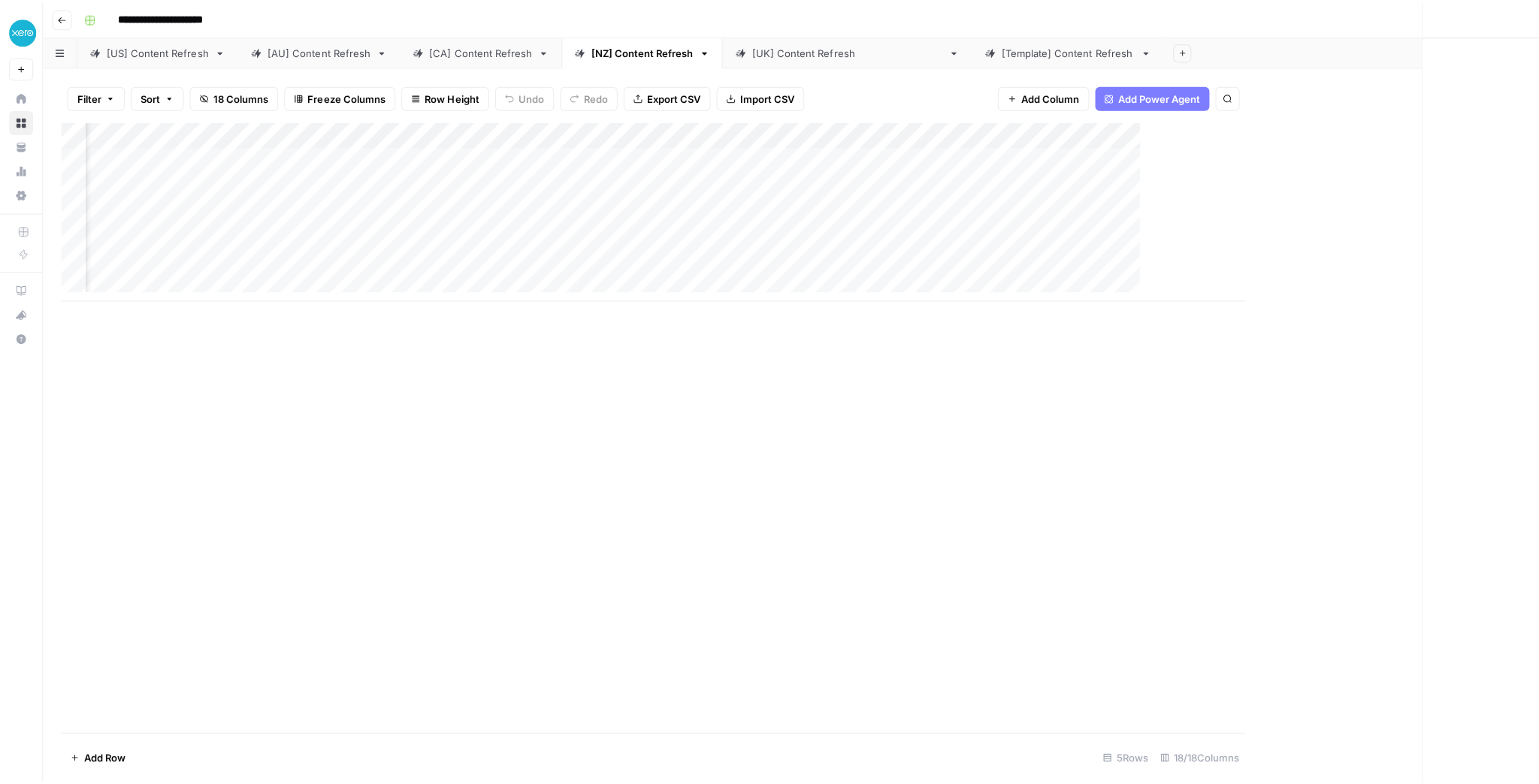
scroll to position [0, 929]
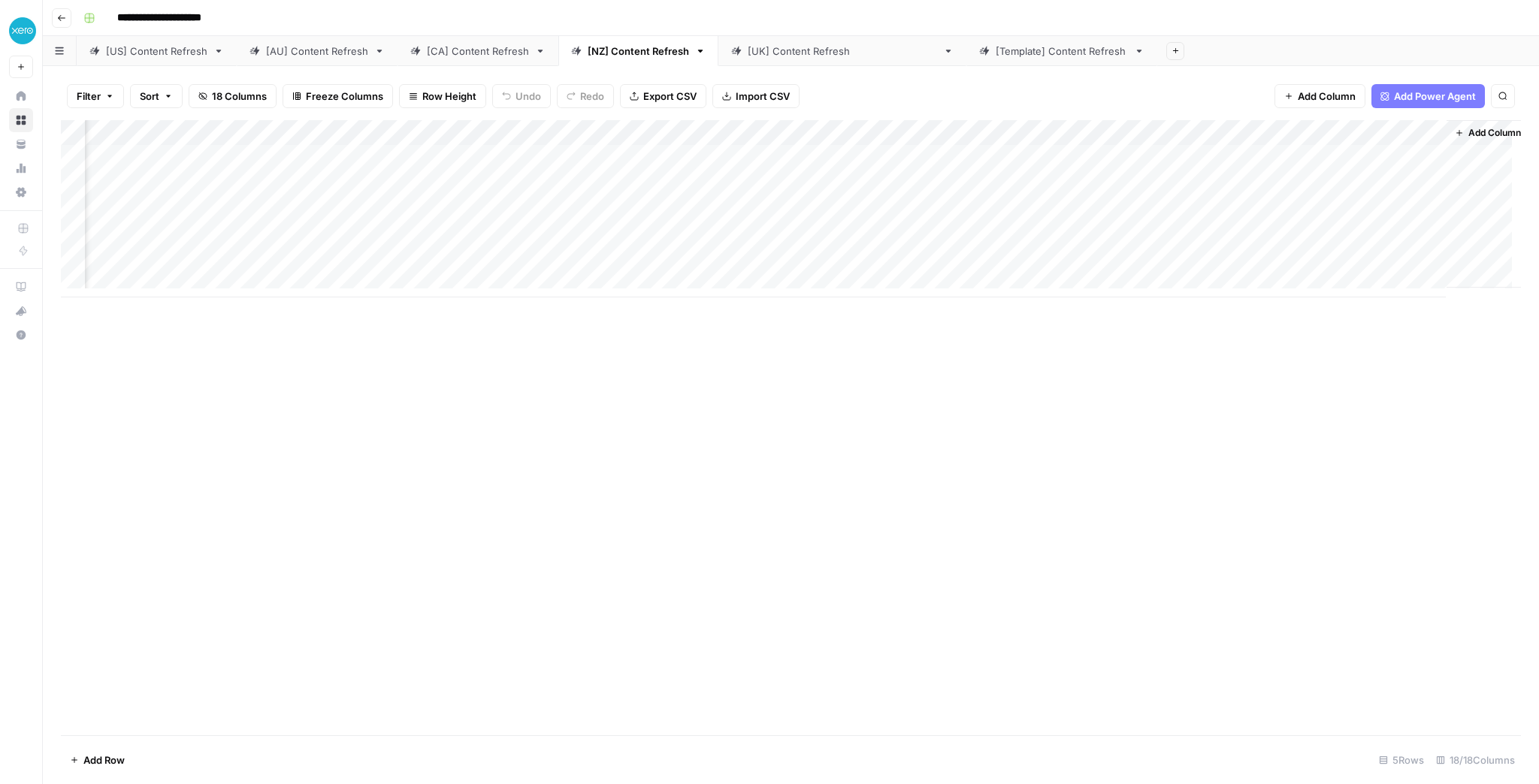
click at [467, 47] on div "[CA] Content Refresh" at bounding box center [478, 51] width 102 height 15
click at [1231, 157] on div "Add Column" at bounding box center [791, 221] width 1461 height 203
click at [349, 57] on div "[AU] Content Refresh" at bounding box center [317, 51] width 102 height 15
click at [168, 63] on link "[US] Content Refresh" at bounding box center [157, 51] width 161 height 30
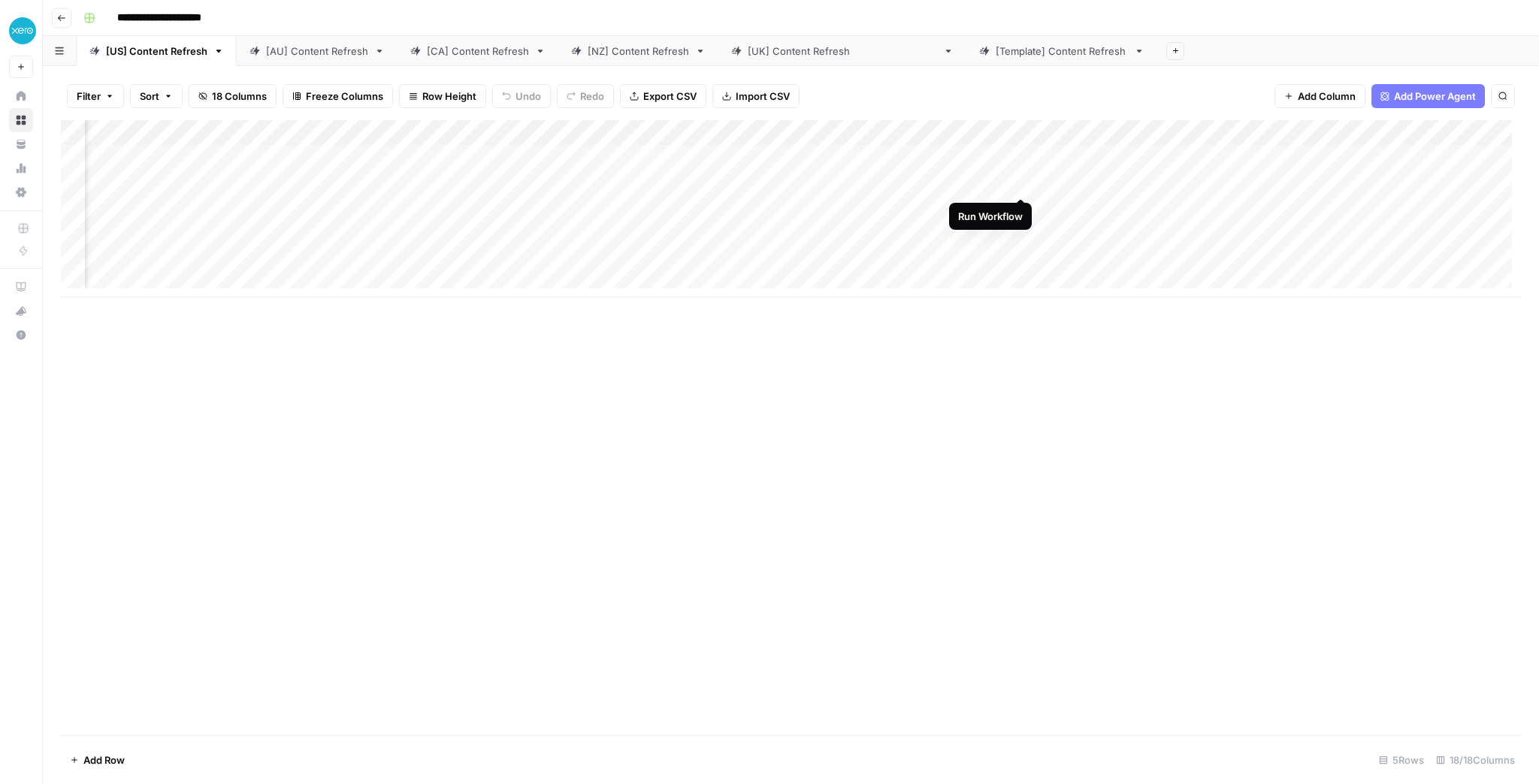
click at [1021, 181] on div "Add Column" at bounding box center [791, 208] width 1461 height 177
click at [640, 57] on div "[NZ] Content Refresh" at bounding box center [638, 51] width 102 height 15
click at [857, 132] on div "Add Column" at bounding box center [791, 208] width 1461 height 177
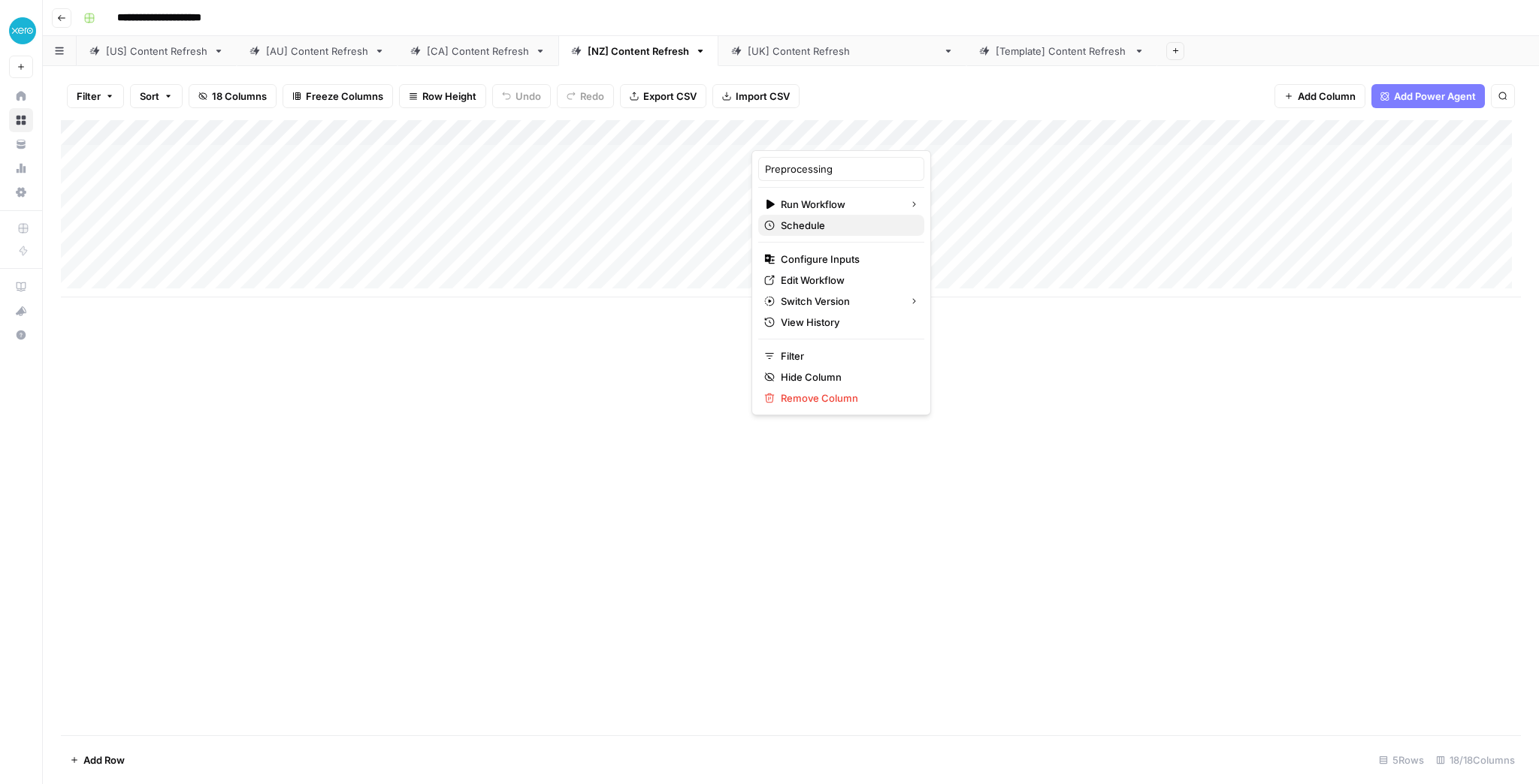
click at [825, 231] on span "Schedule" at bounding box center [847, 225] width 131 height 15
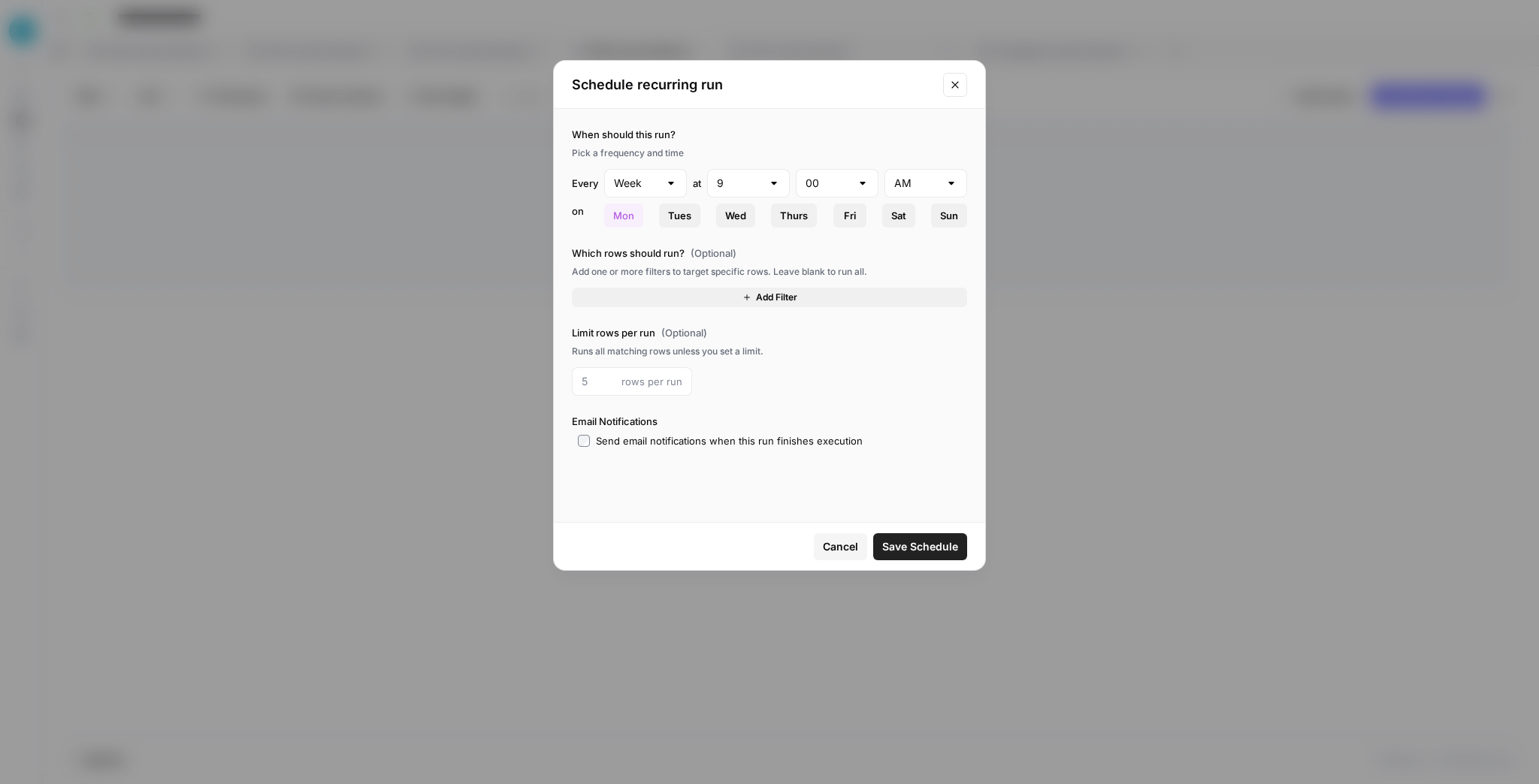
click at [702, 305] on button "Add Filter" at bounding box center [770, 298] width 396 height 20
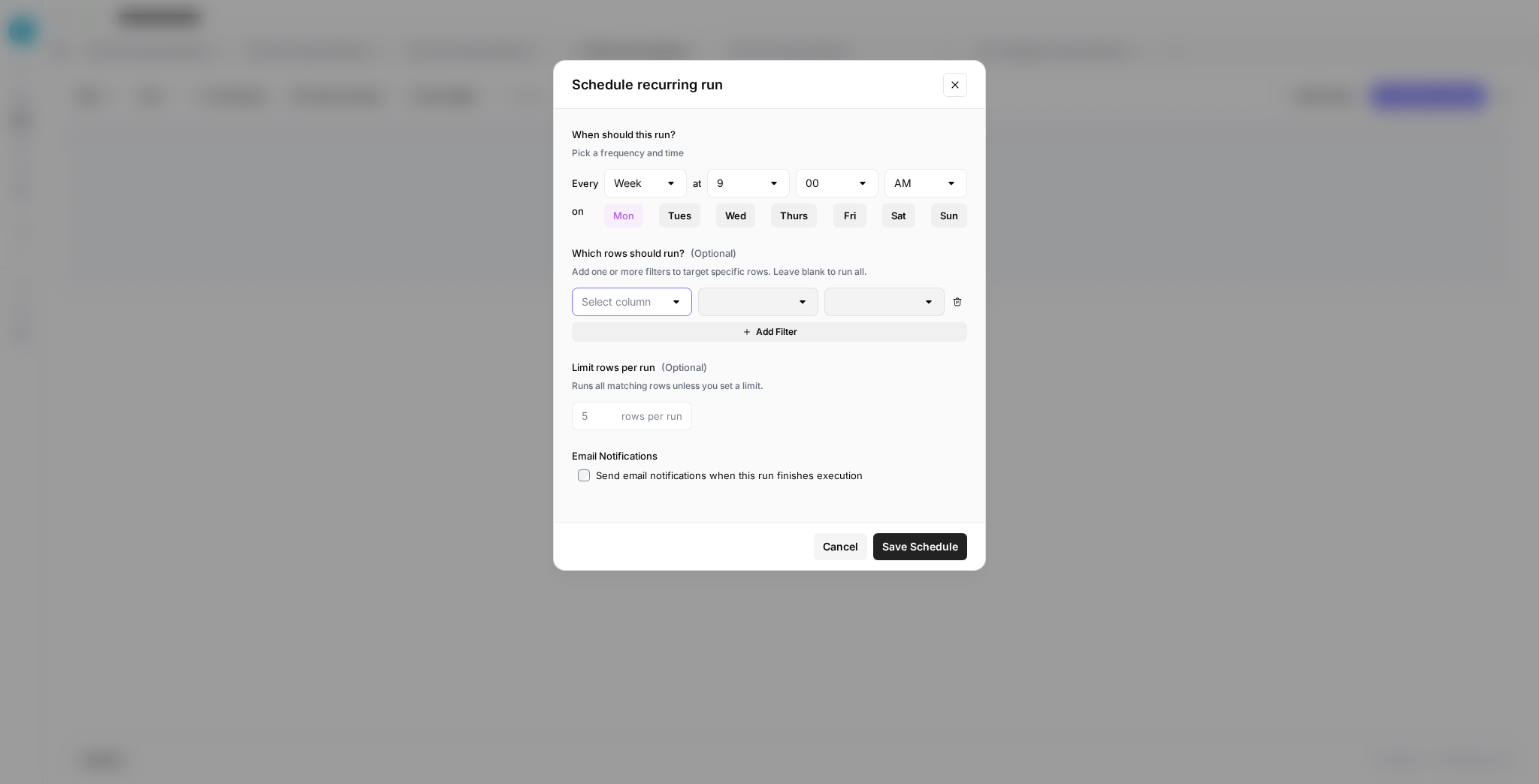
click at [646, 304] on input "text" at bounding box center [623, 301] width 82 height 15
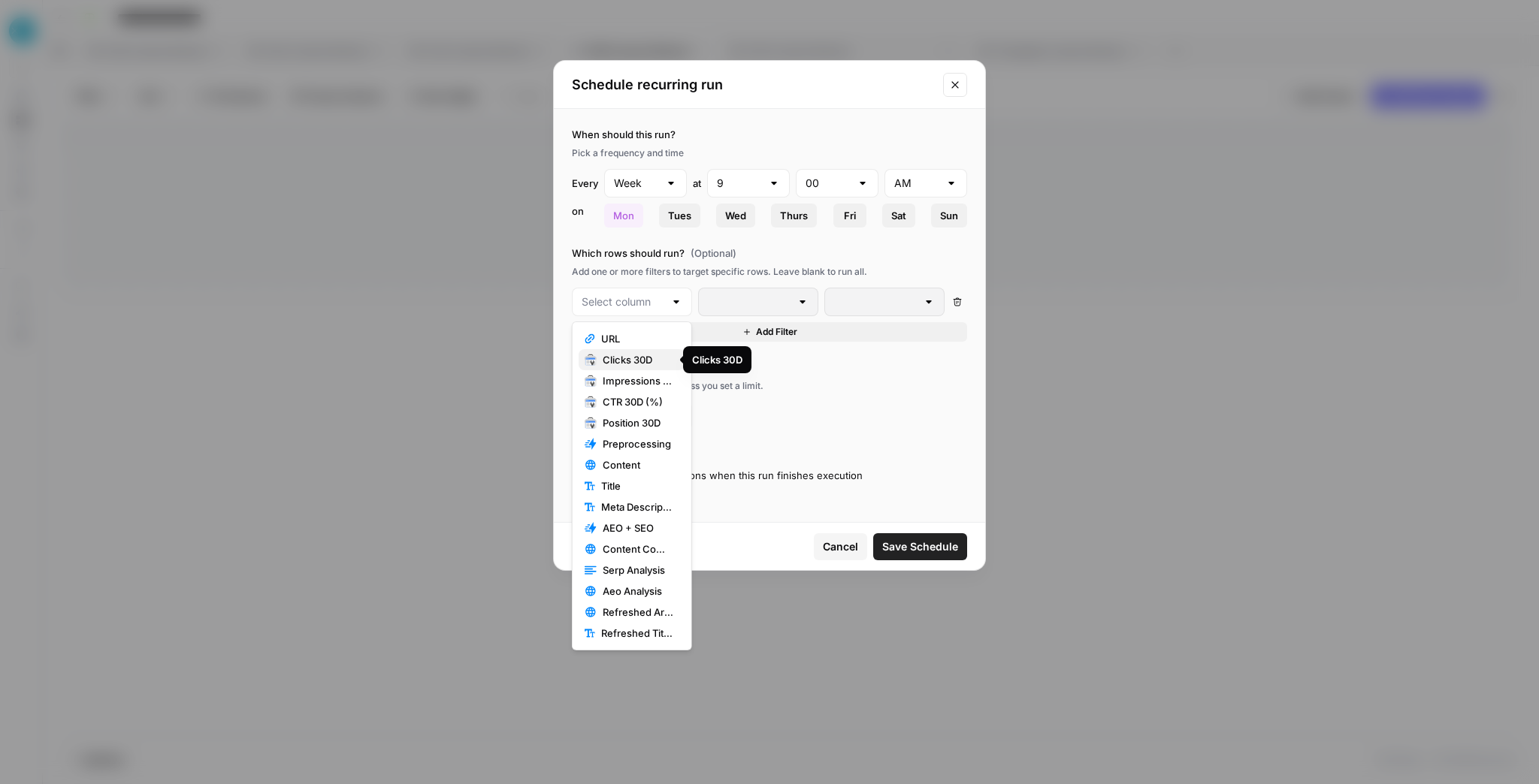
click at [632, 360] on span "Clicks 30D" at bounding box center [638, 359] width 70 height 15
type input "Clicks 30D"
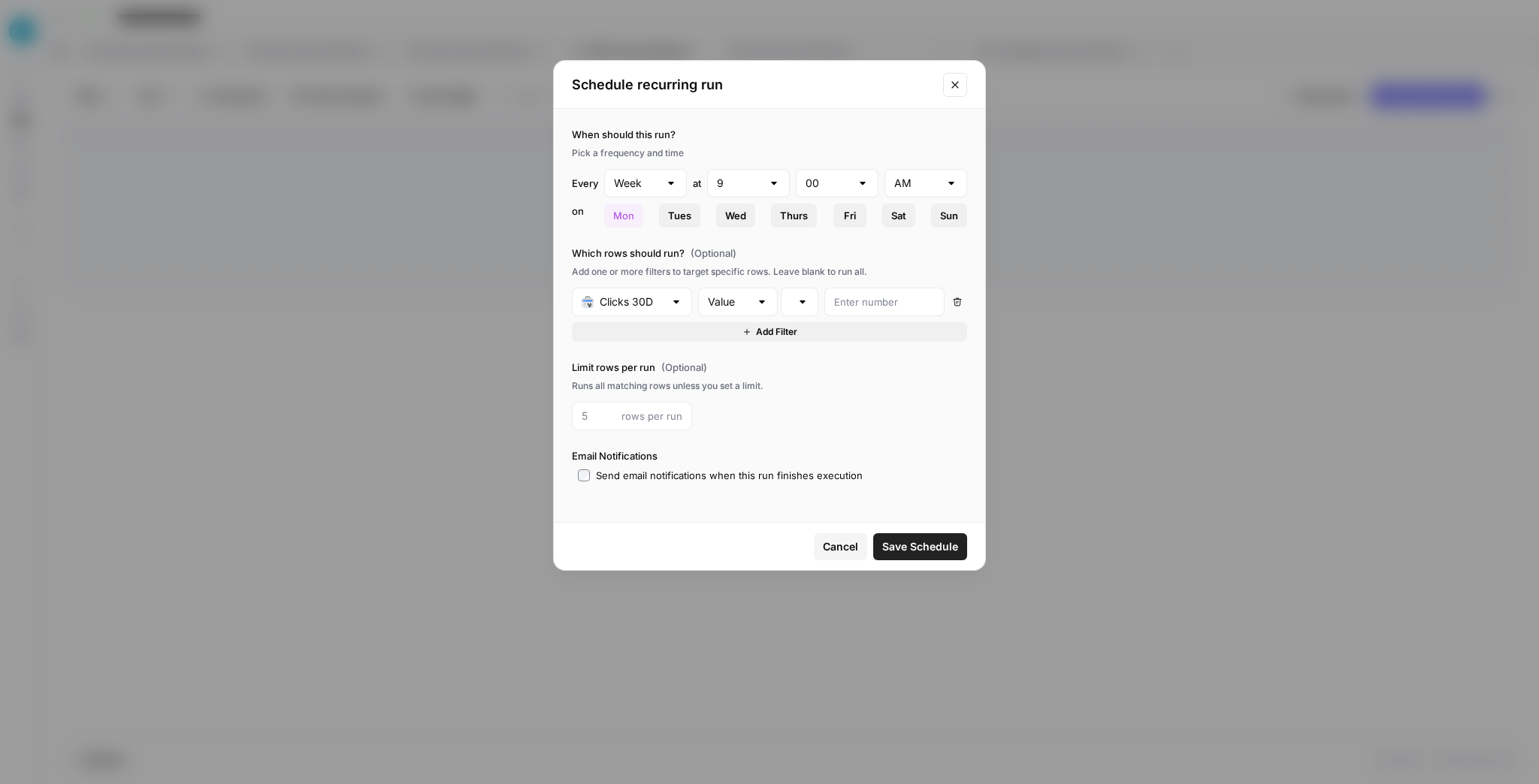
click at [809, 302] on div at bounding box center [803, 301] width 12 height 15
click at [866, 465] on span "is less than" at bounding box center [853, 465] width 117 height 15
click at [872, 300] on input "number" at bounding box center [884, 301] width 101 height 15
type input "3"
type input "30"
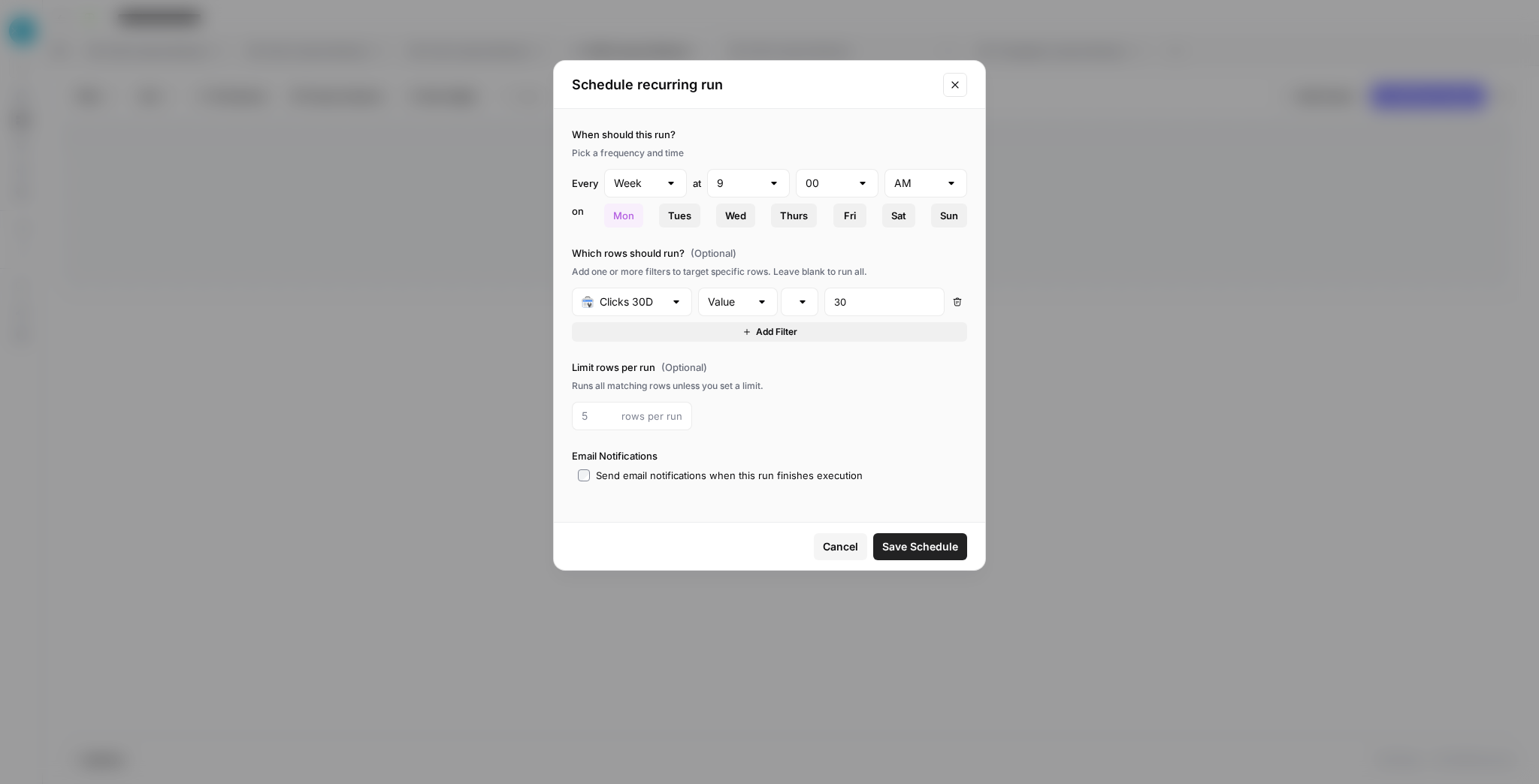
click at [910, 534] on button "Save Schedule" at bounding box center [920, 547] width 94 height 27
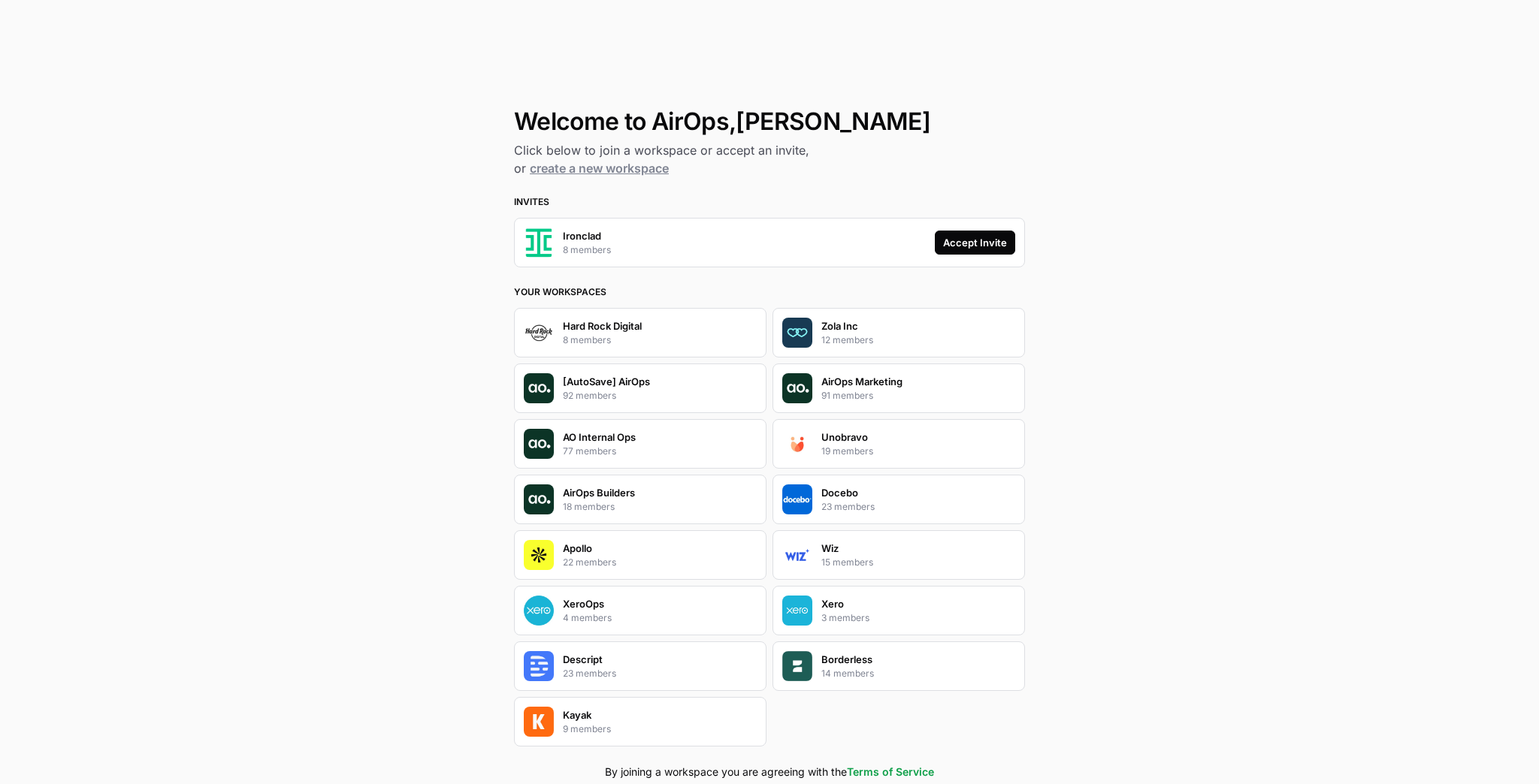
click at [950, 244] on div "Accept Invite" at bounding box center [974, 242] width 64 height 15
